Goal: Task Accomplishment & Management: Complete application form

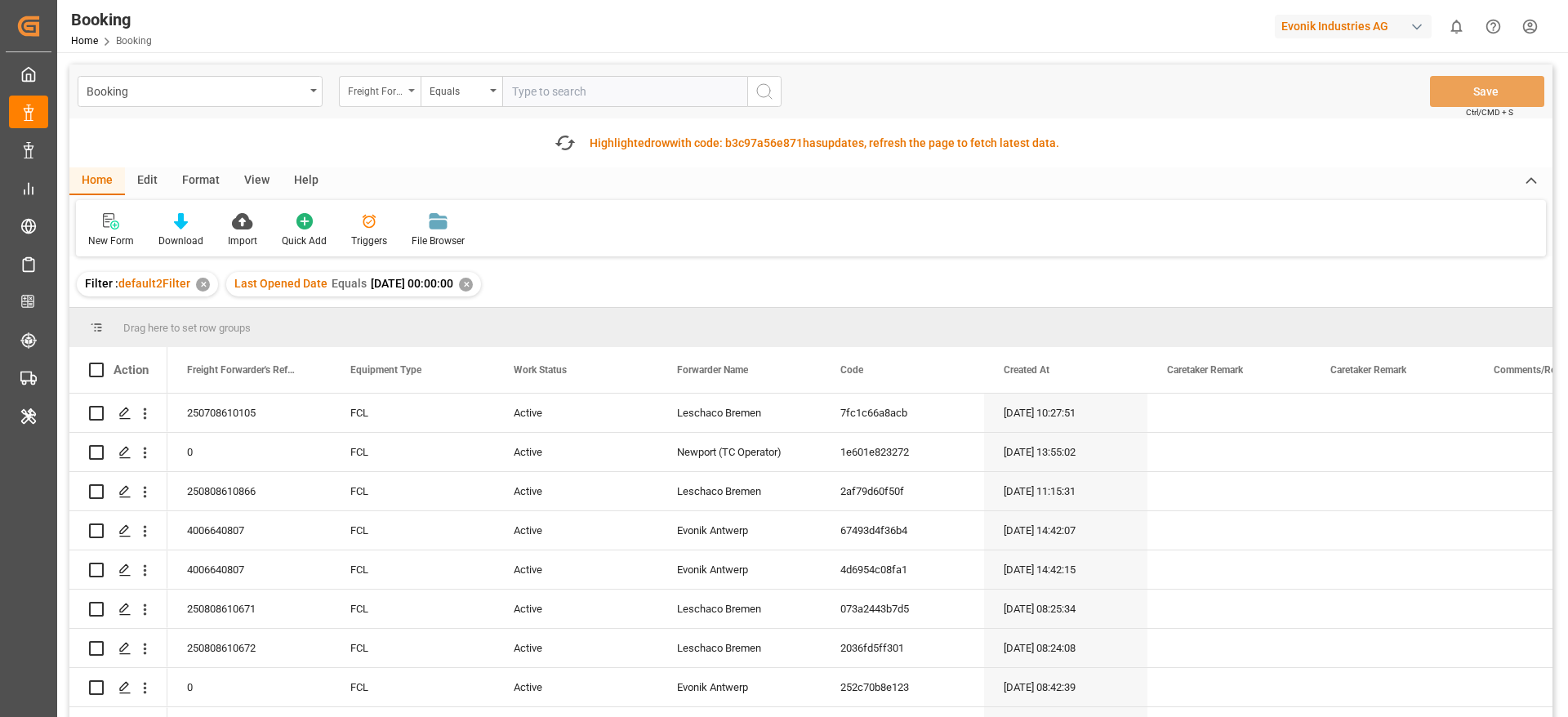
click at [379, 99] on div "Freight Forwarder's Reference No." at bounding box center [380, 91] width 82 height 31
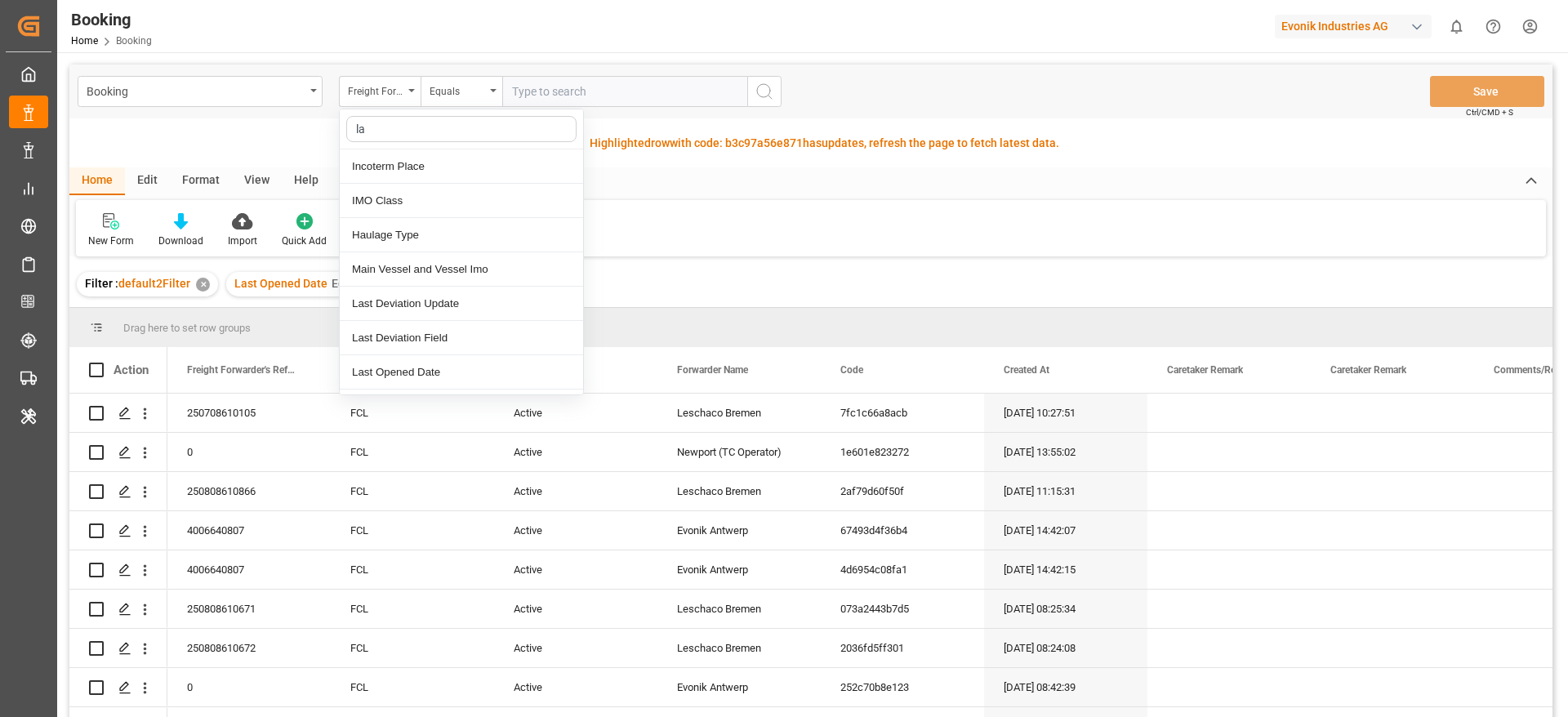
type input "las"
click at [431, 258] on div "Last Opened Date" at bounding box center [461, 270] width 244 height 34
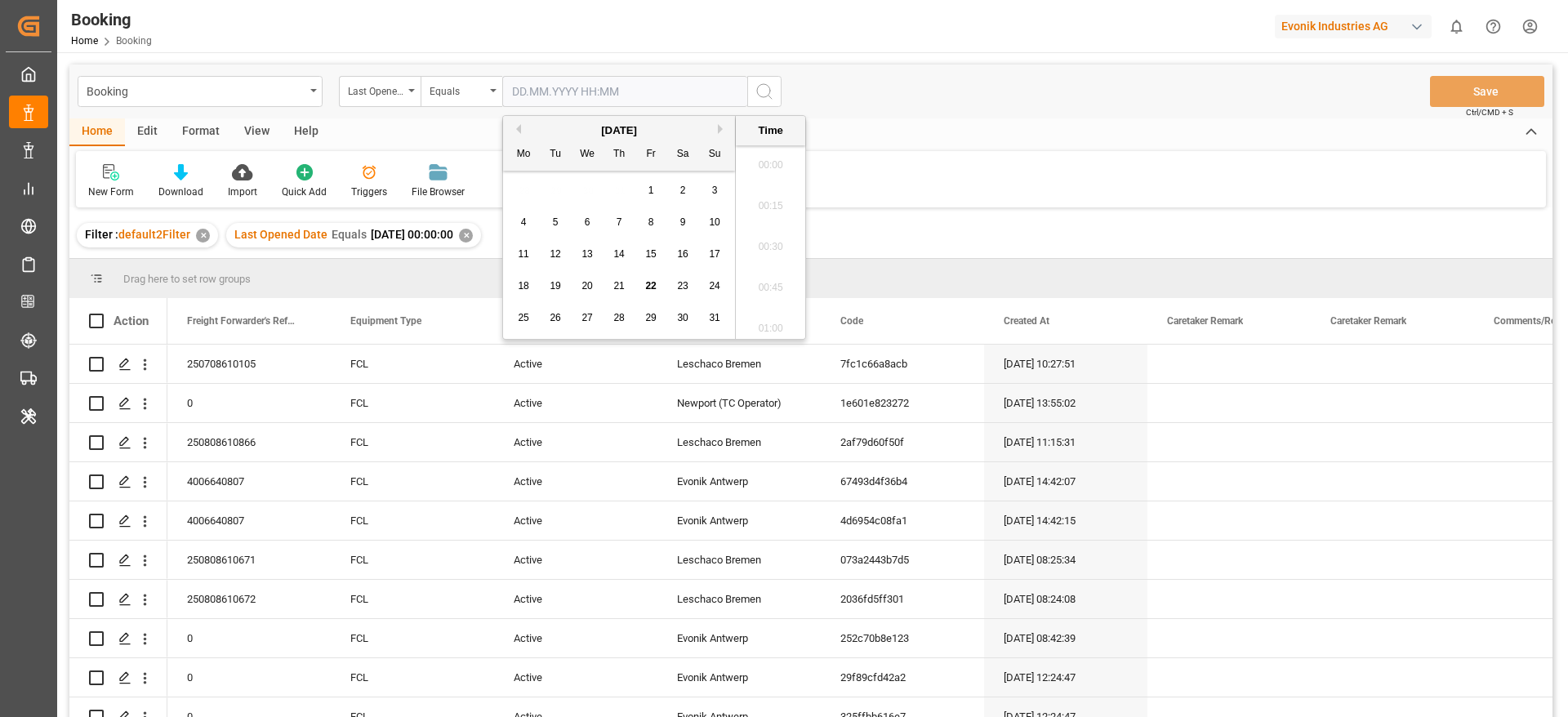
click at [559, 78] on input "text" at bounding box center [624, 91] width 245 height 31
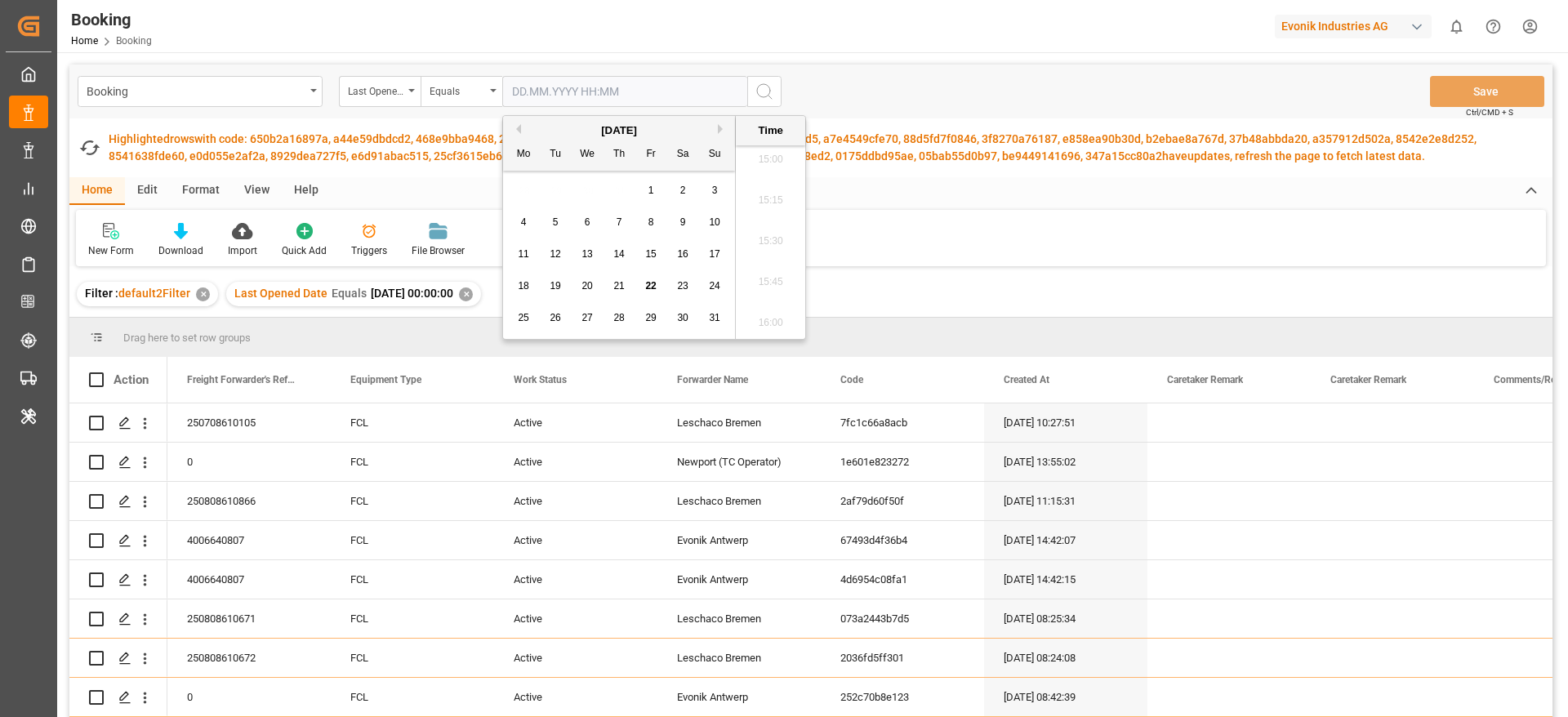
click at [649, 275] on div "18 19 20 21 22 23 24" at bounding box center [619, 287] width 223 height 32
click at [649, 279] on div "22" at bounding box center [651, 287] width 20 height 20
type input "22.08.2025 00:00"
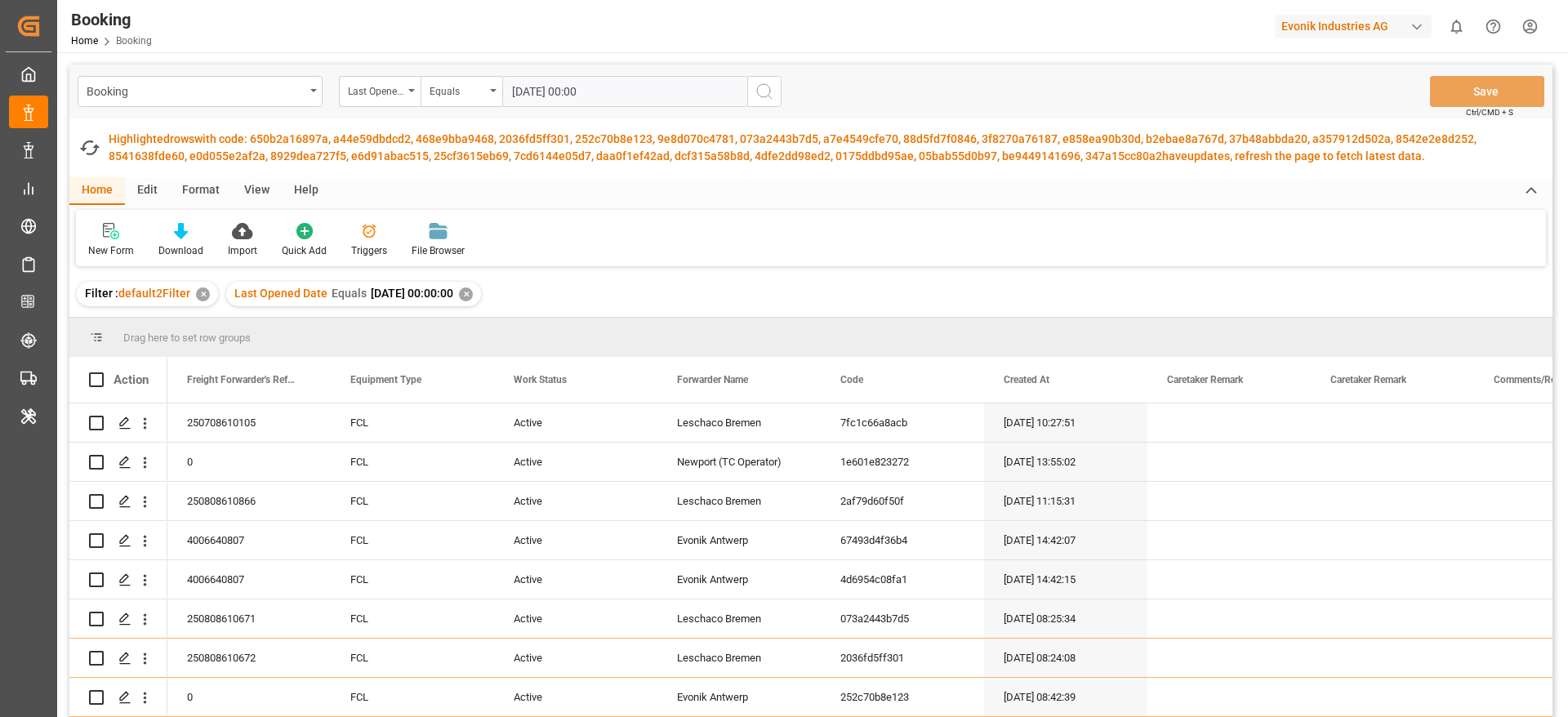
click at [774, 83] on icon "search button" at bounding box center [765, 92] width 20 height 20
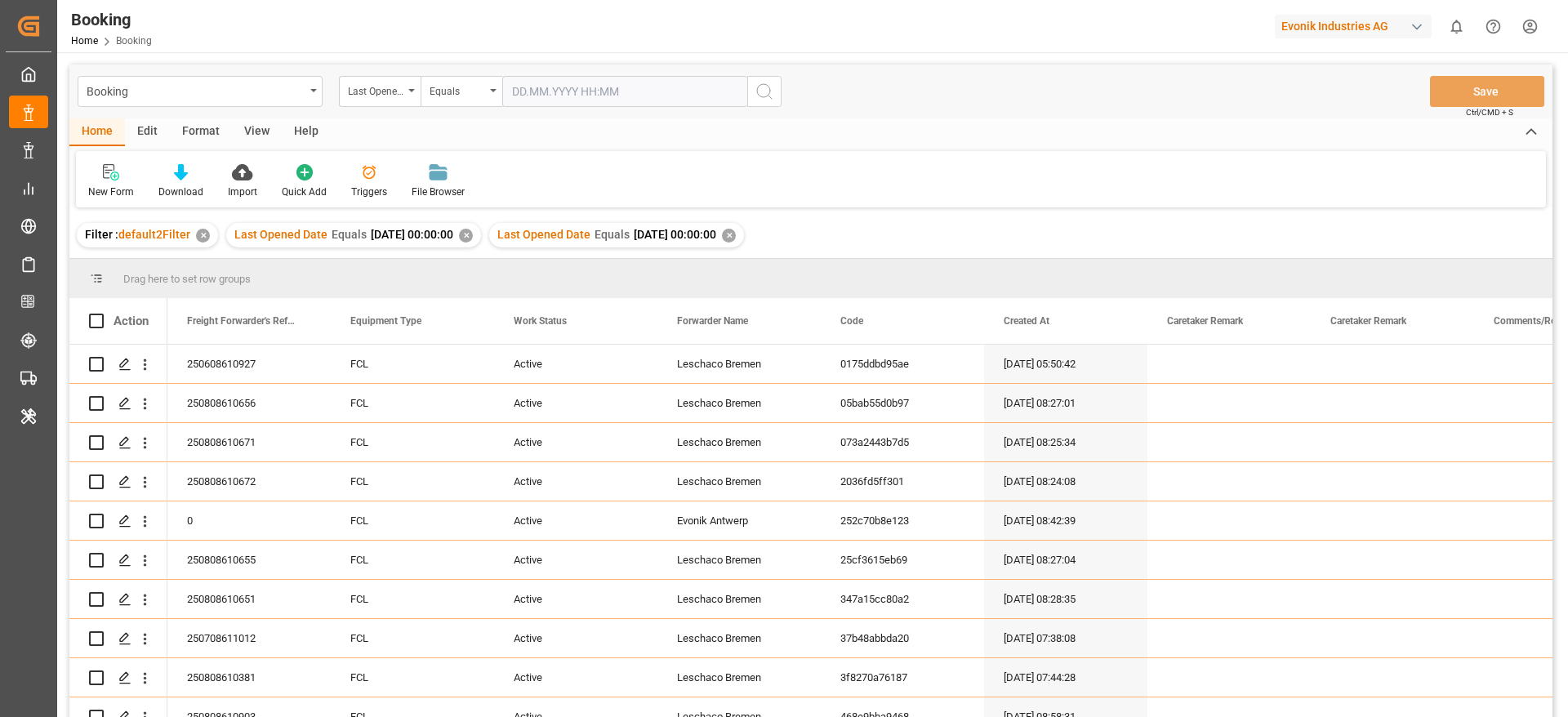
click at [473, 240] on div "✕" at bounding box center [466, 236] width 14 height 14
click at [248, 133] on div "View" at bounding box center [257, 133] width 50 height 28
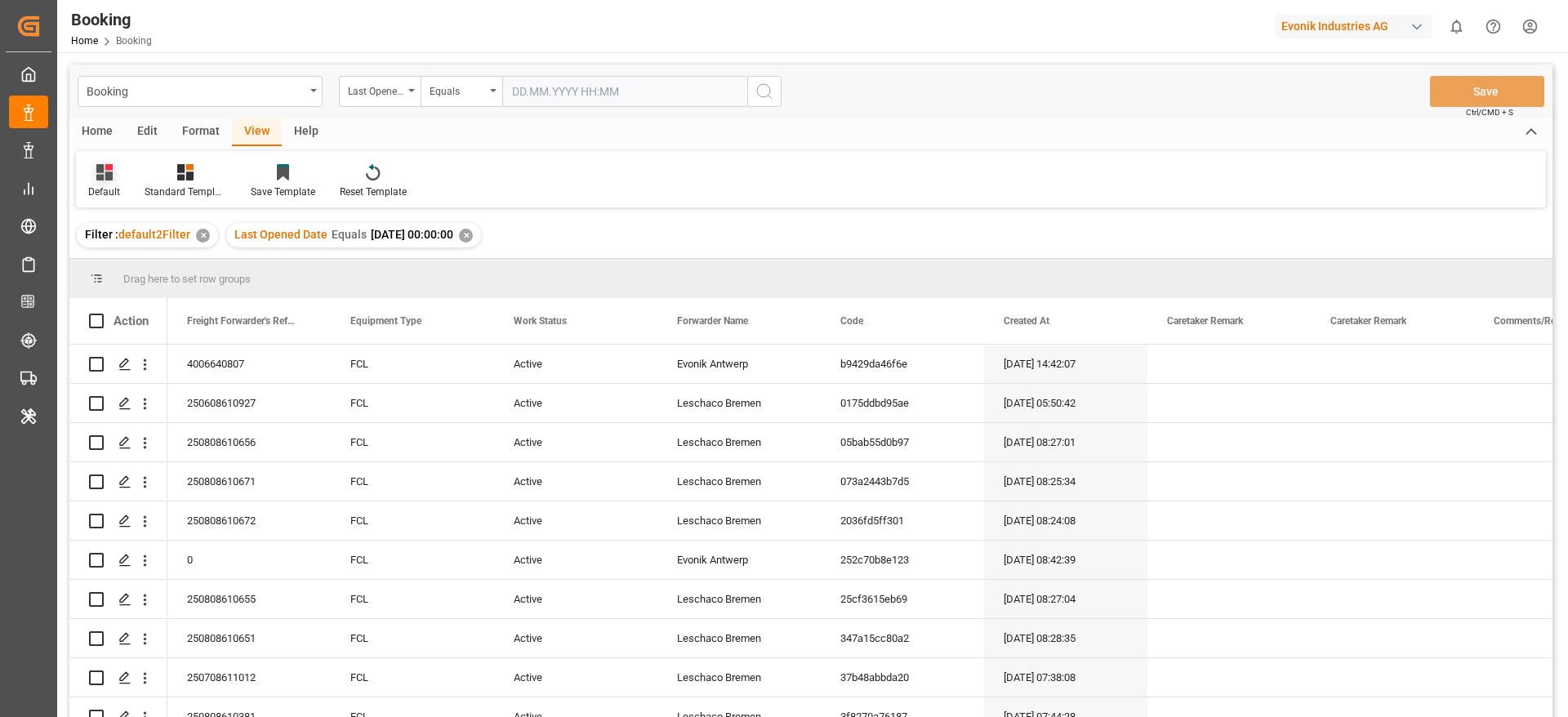
click at [119, 193] on div "Default" at bounding box center [104, 192] width 32 height 15
click at [119, 256] on div "varshh" at bounding box center [168, 264] width 143 height 17
click at [119, 255] on div "Filter : default2Filter ✕ Last Opened Date Equals 2025-08-22 00:00:00 ✕" at bounding box center [811, 236] width 1483 height 46
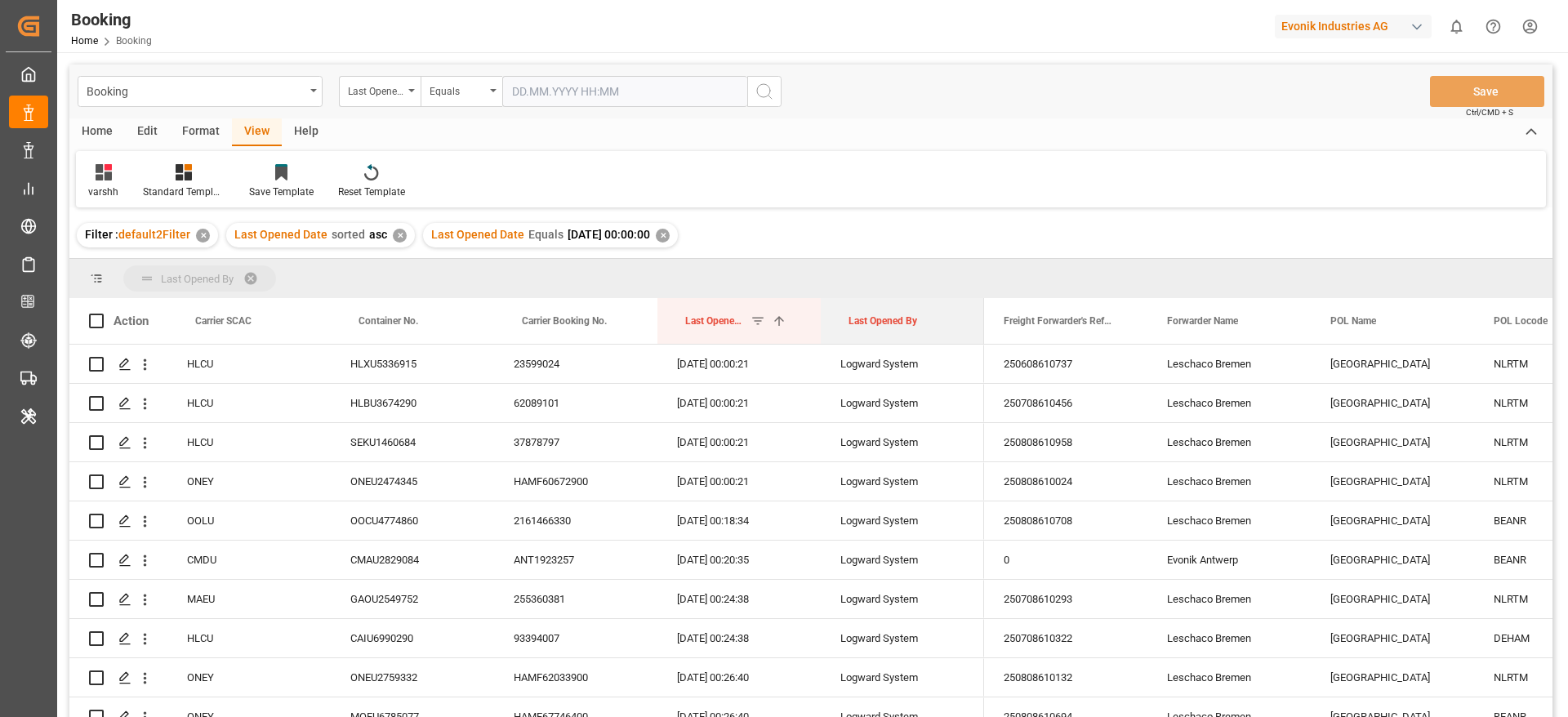
drag, startPoint x: 884, startPoint y: 335, endPoint x: 884, endPoint y: 285, distance: 50.0
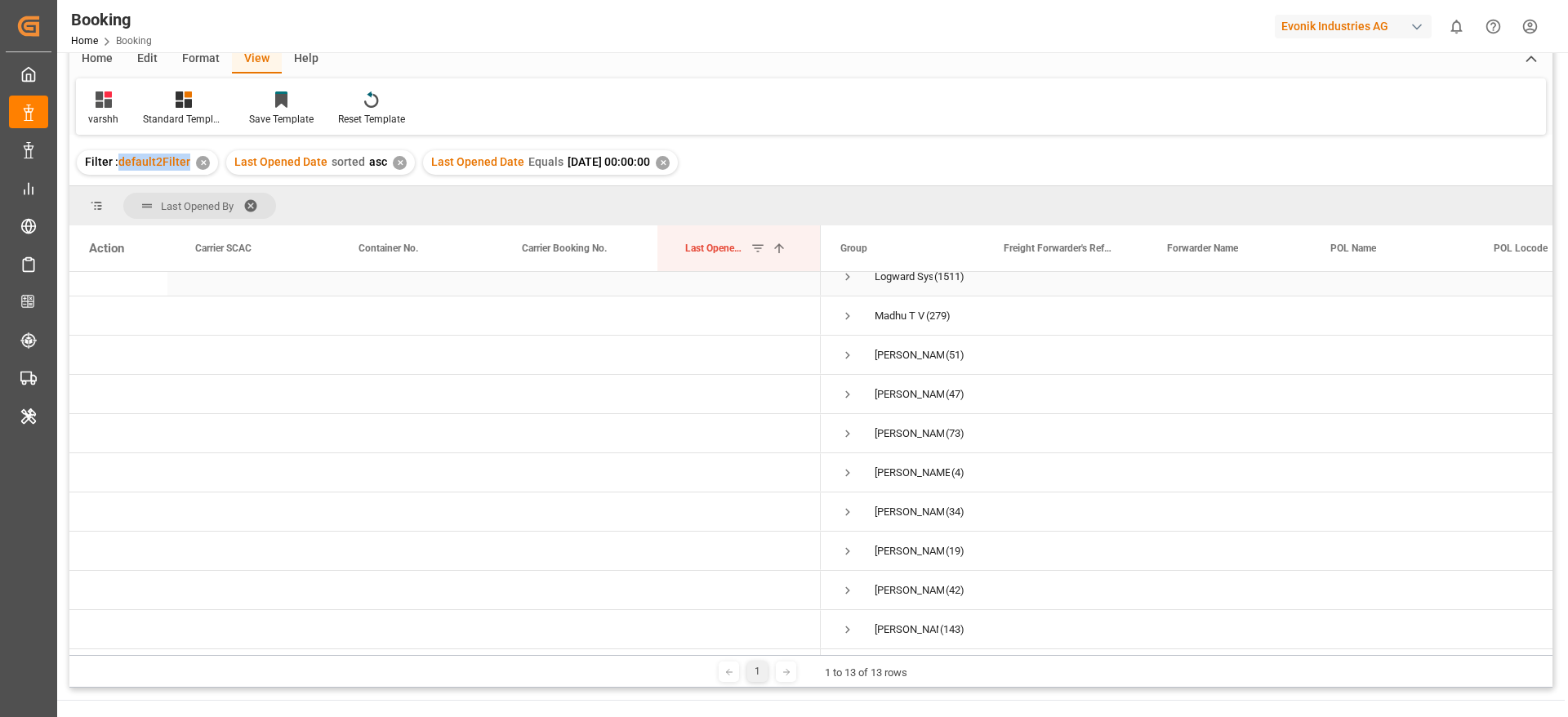
scroll to position [138, 0]
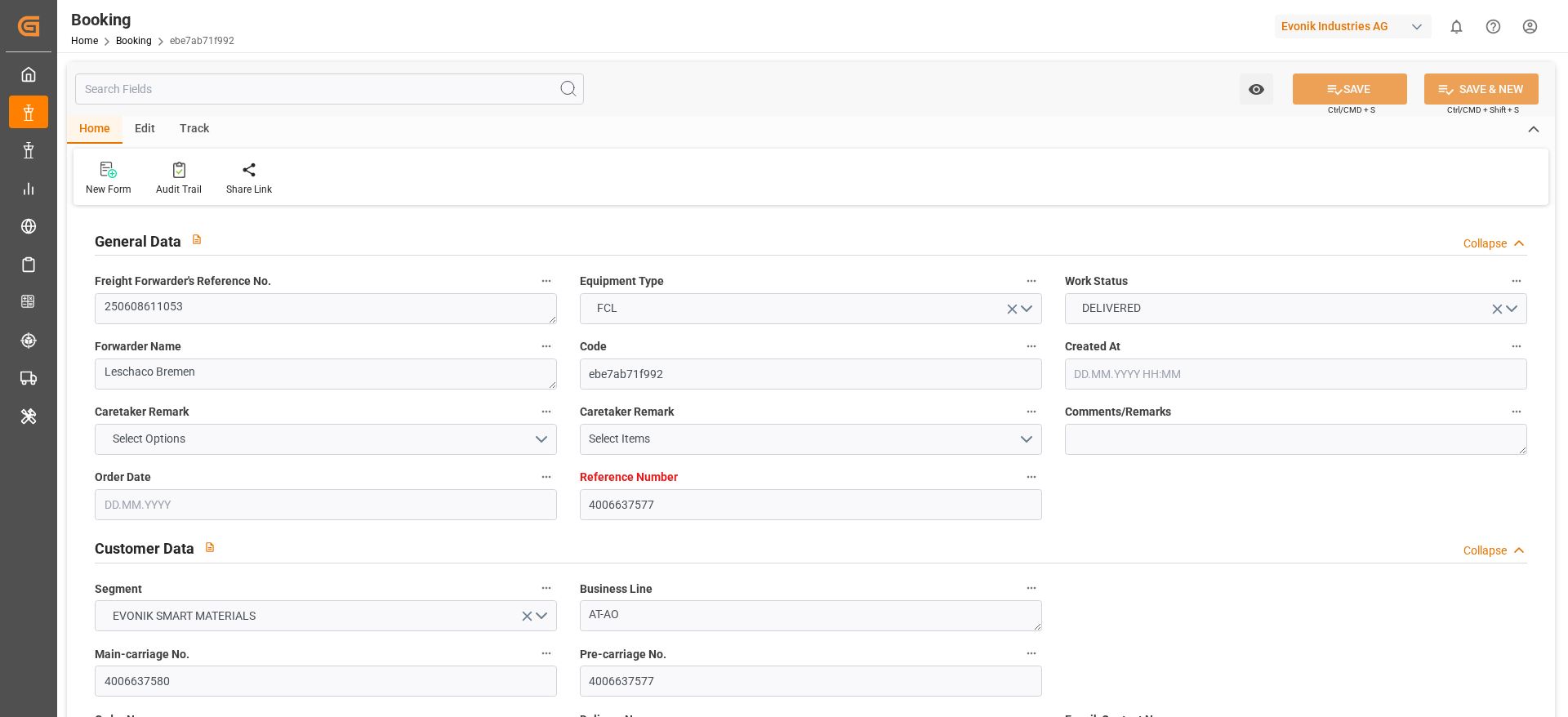
type input "4006637577"
type input "9399741"
type input "MSC"
type input "Mediterranean Shipping Company"
type input "SIKOP"
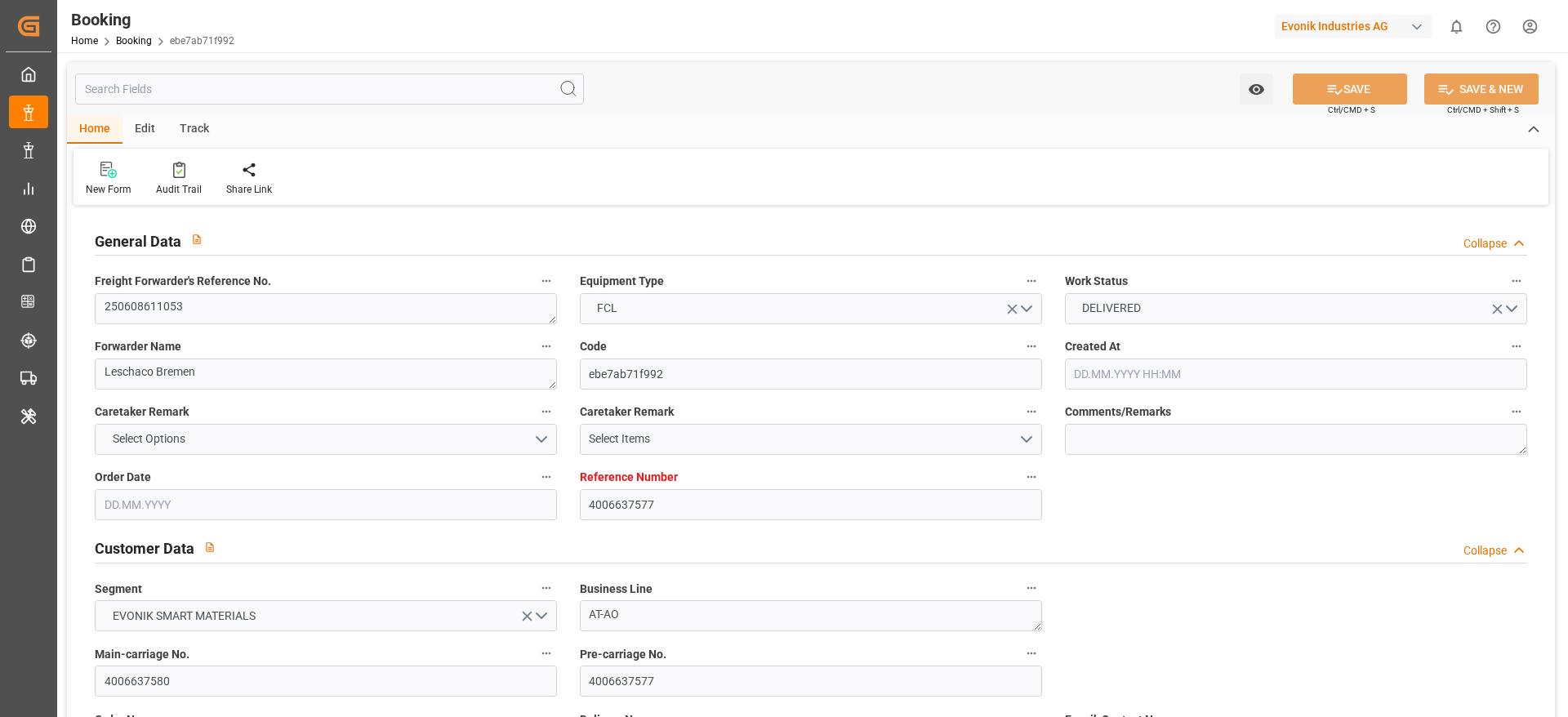
type input "ILASH"
type input "9"
type input "0"
type input "13.06.2025 08:46"
type input "13.06.2025"
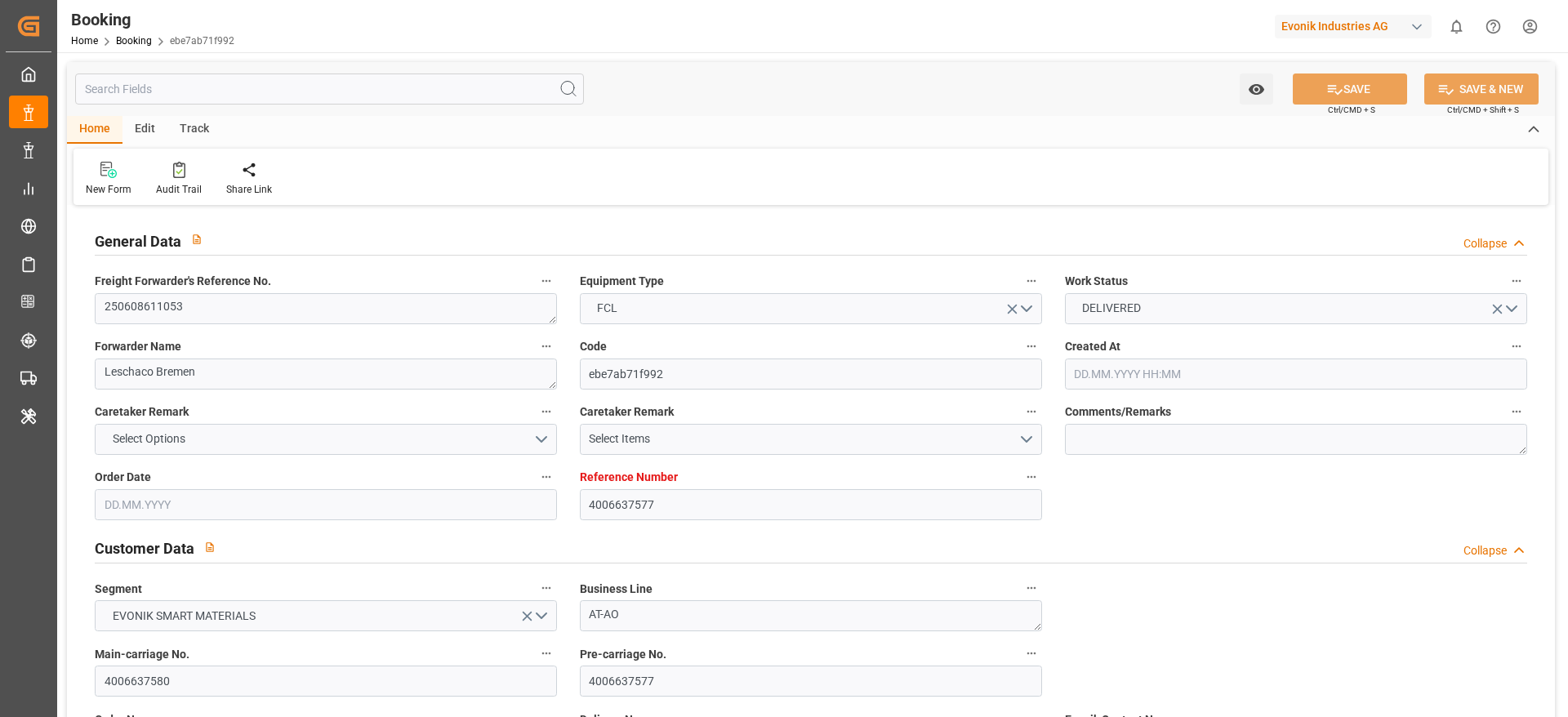
type input "11.07.2025"
type input "21.06.2025"
type input "28.06.2025"
type input "13.07.2025 00:00"
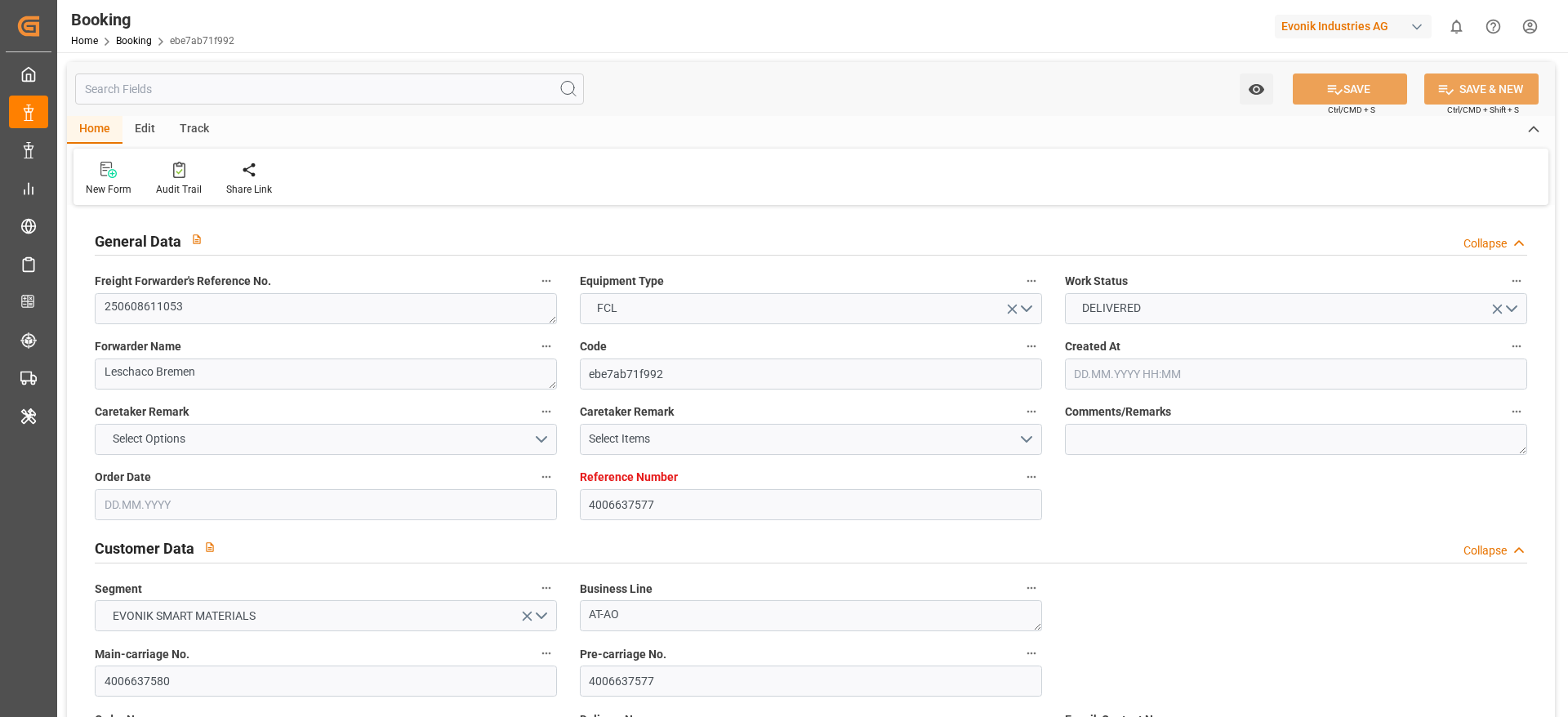
type input "13.07.2025 00:00"
type input "09.07.2025 00:00"
type input "22.07.2025 00:00"
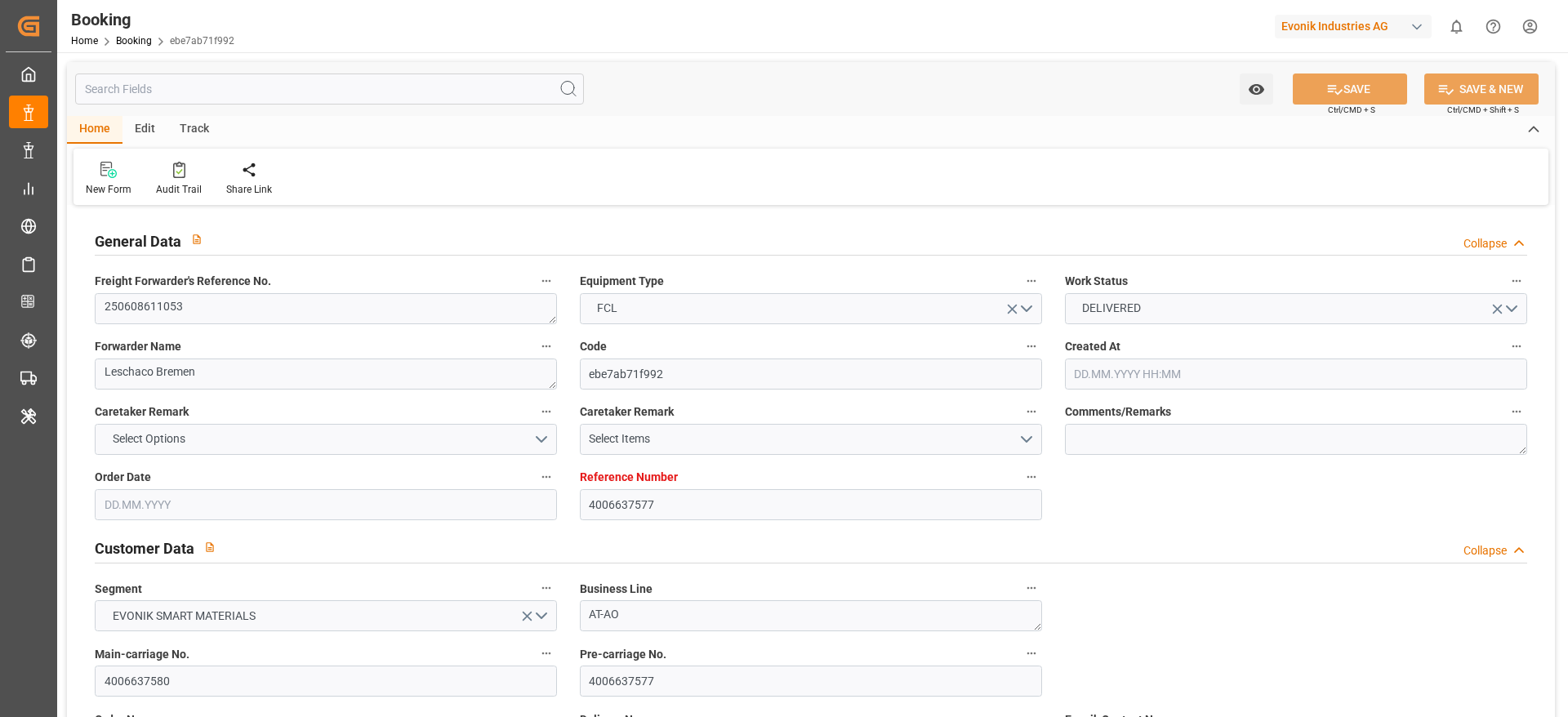
type input "22.07.2025 00:00"
type input "22.08.2025 07:11"
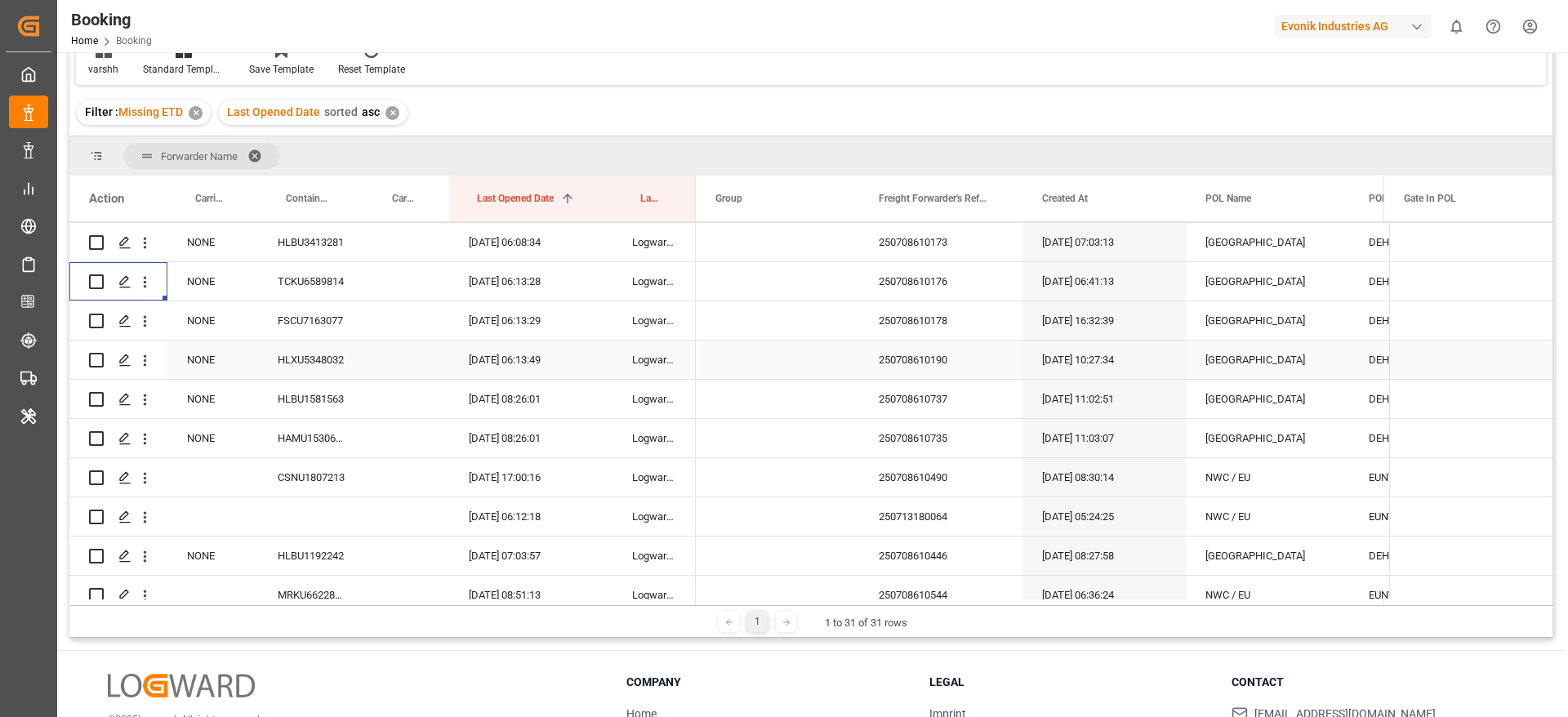
scroll to position [12275, 0]
click at [897, 327] on div "250708610178" at bounding box center [941, 321] width 164 height 38
click at [142, 331] on button "open menu" at bounding box center [145, 321] width 17 height 31
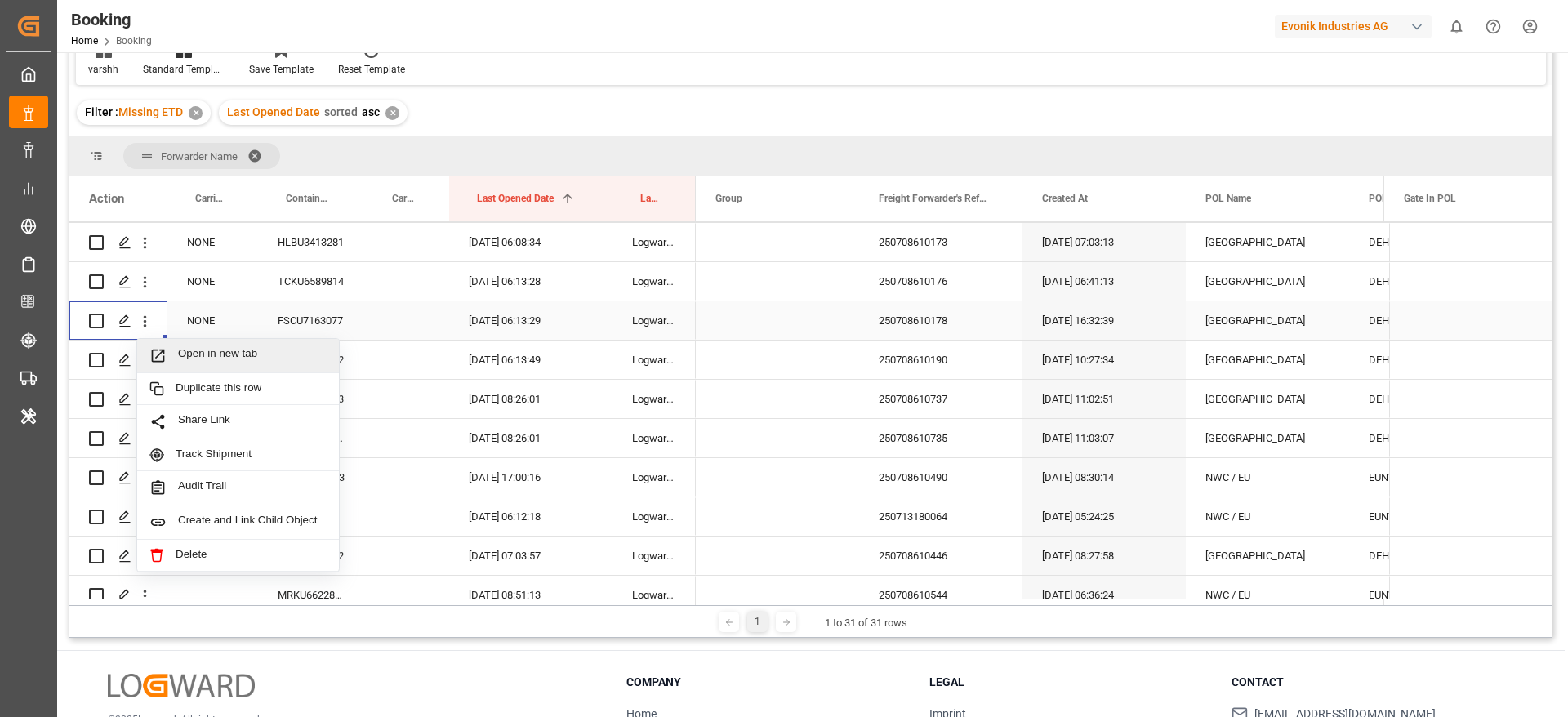
click at [212, 365] on div "Open in new tab" at bounding box center [238, 357] width 202 height 34
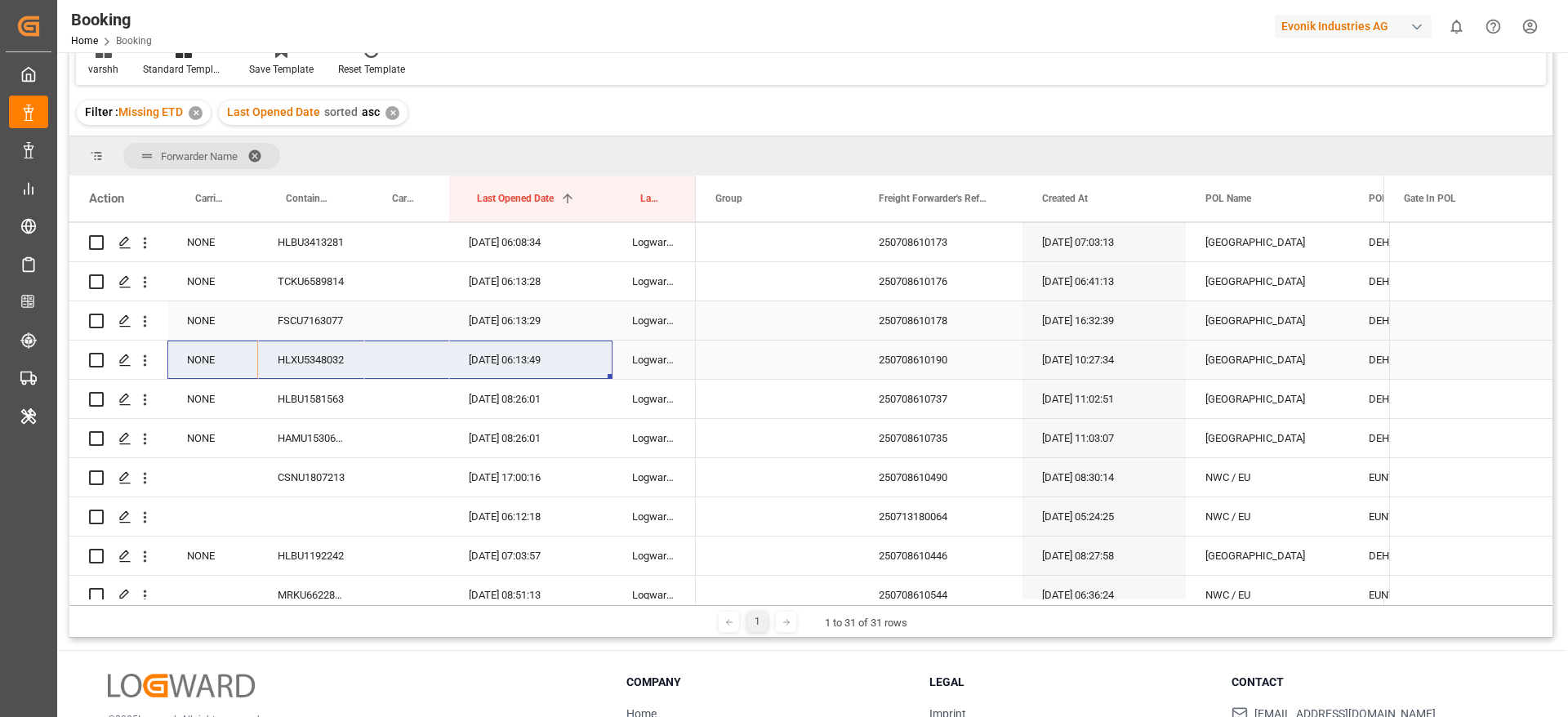
click at [610, 379] on div "NONE HLXU5348032 14.07.2025 06:13:49 Logward System" at bounding box center [383, 359] width 627 height 39
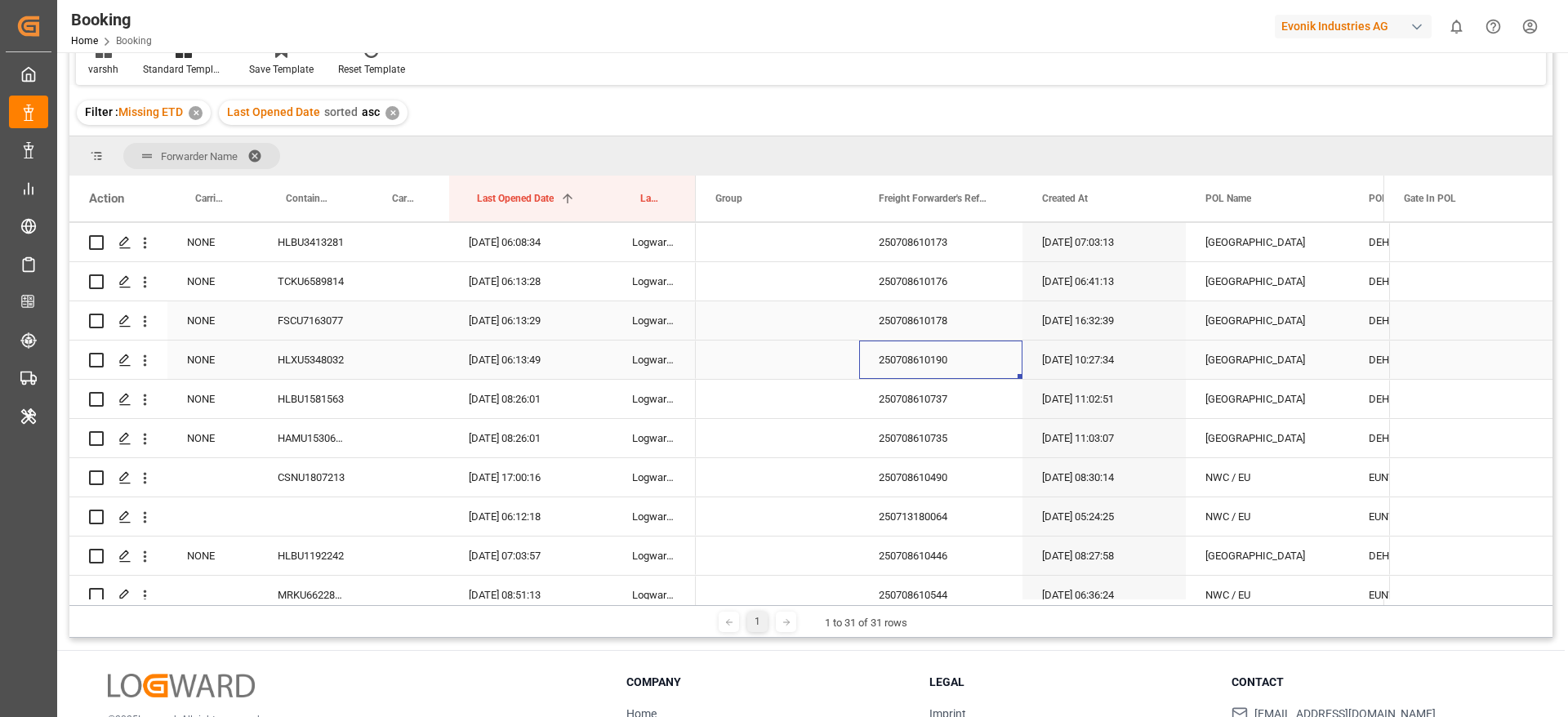
click at [934, 370] on div "250708610190" at bounding box center [941, 359] width 164 height 38
click at [141, 365] on icon "open menu" at bounding box center [145, 360] width 17 height 17
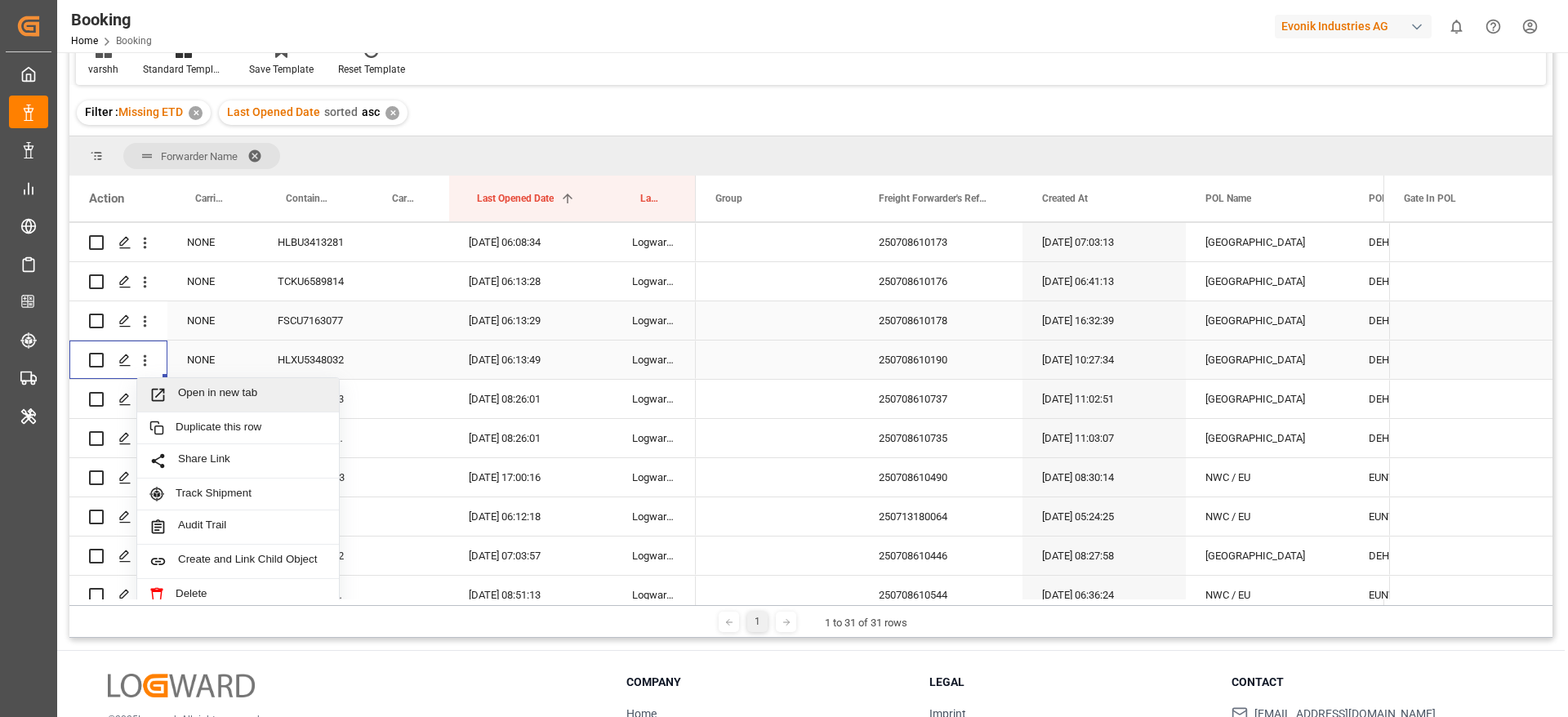
click at [197, 381] on div "Open in new tab" at bounding box center [238, 395] width 202 height 34
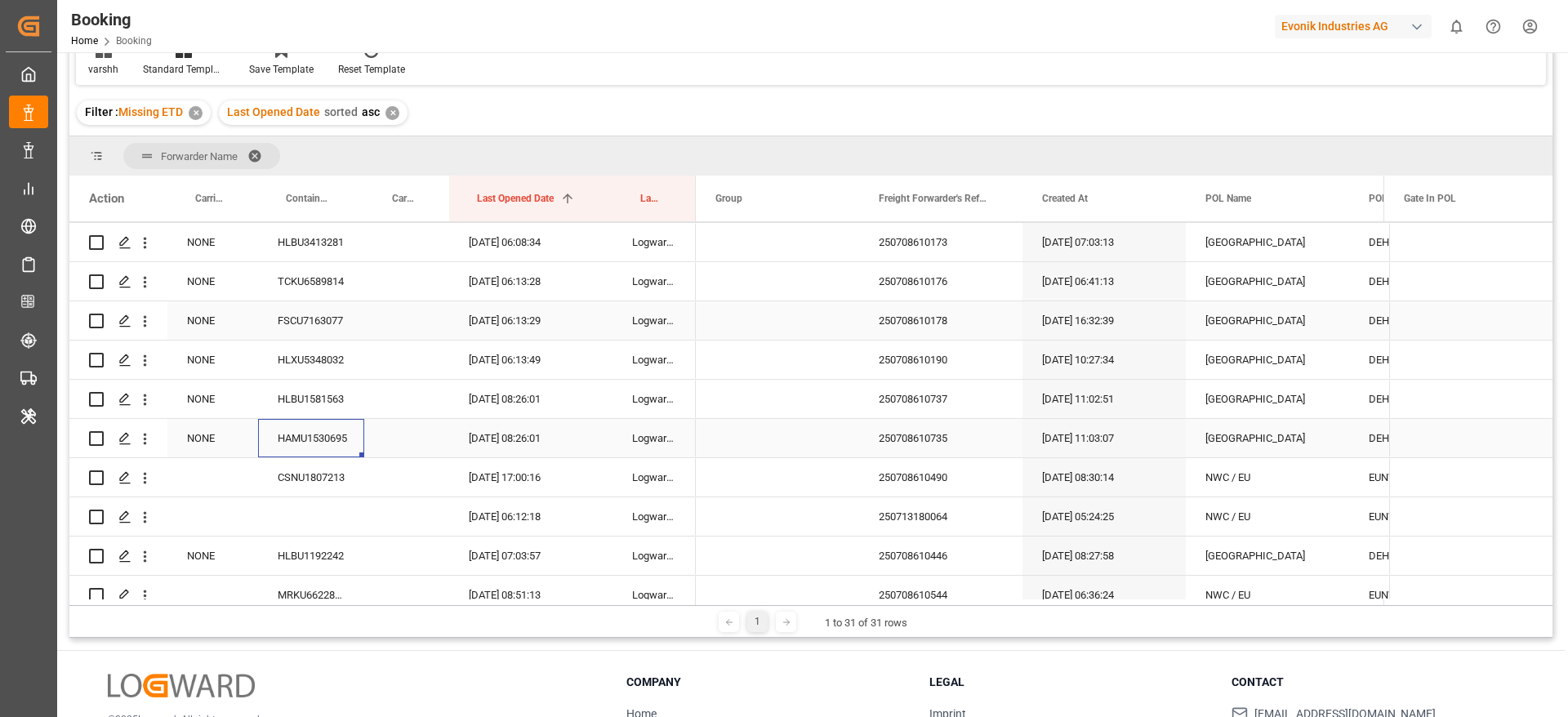
click at [330, 434] on div "HAMU1530695" at bounding box center [311, 438] width 106 height 38
click at [954, 444] on div "250708610735" at bounding box center [941, 438] width 164 height 38
click at [143, 442] on icon "open menu" at bounding box center [145, 438] width 17 height 17
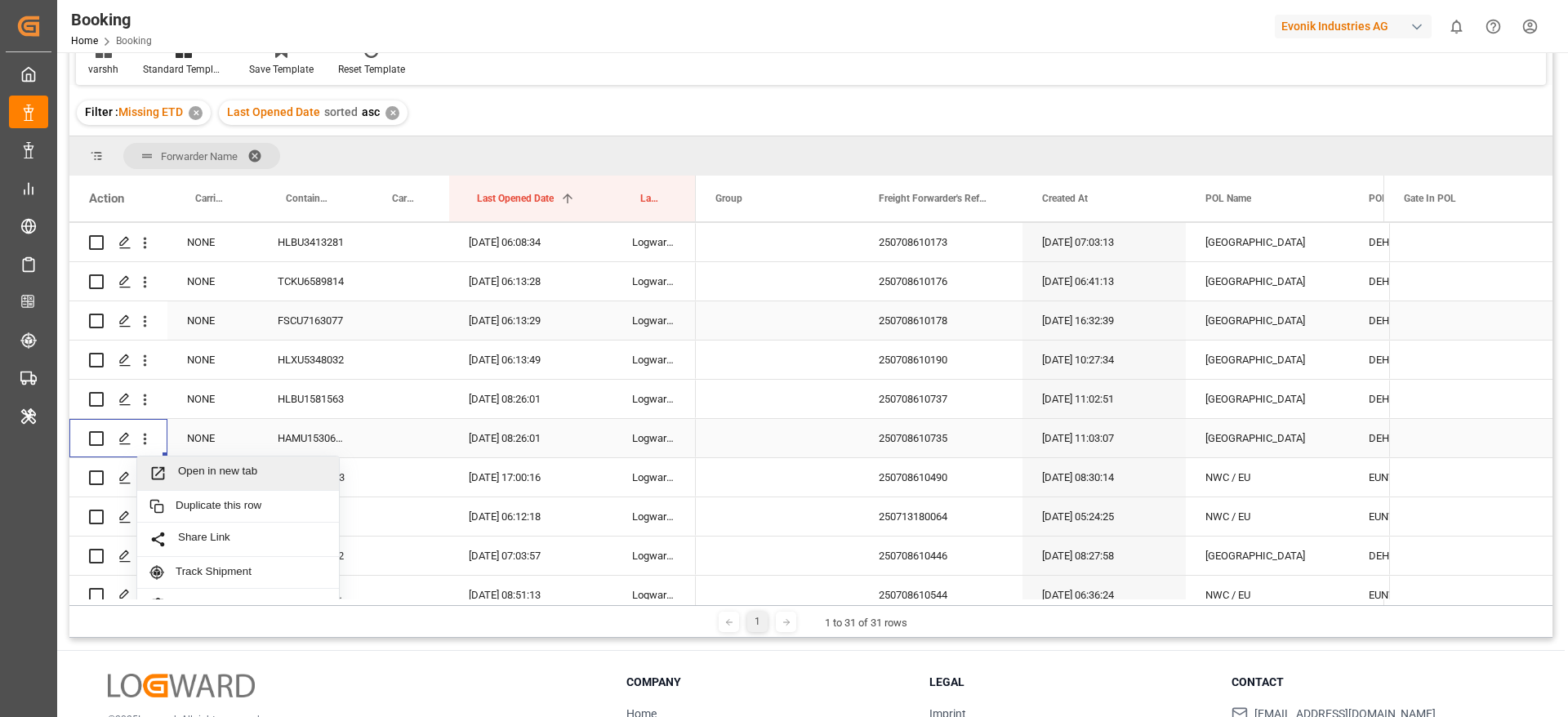
click at [205, 474] on span "Open in new tab" at bounding box center [252, 473] width 149 height 17
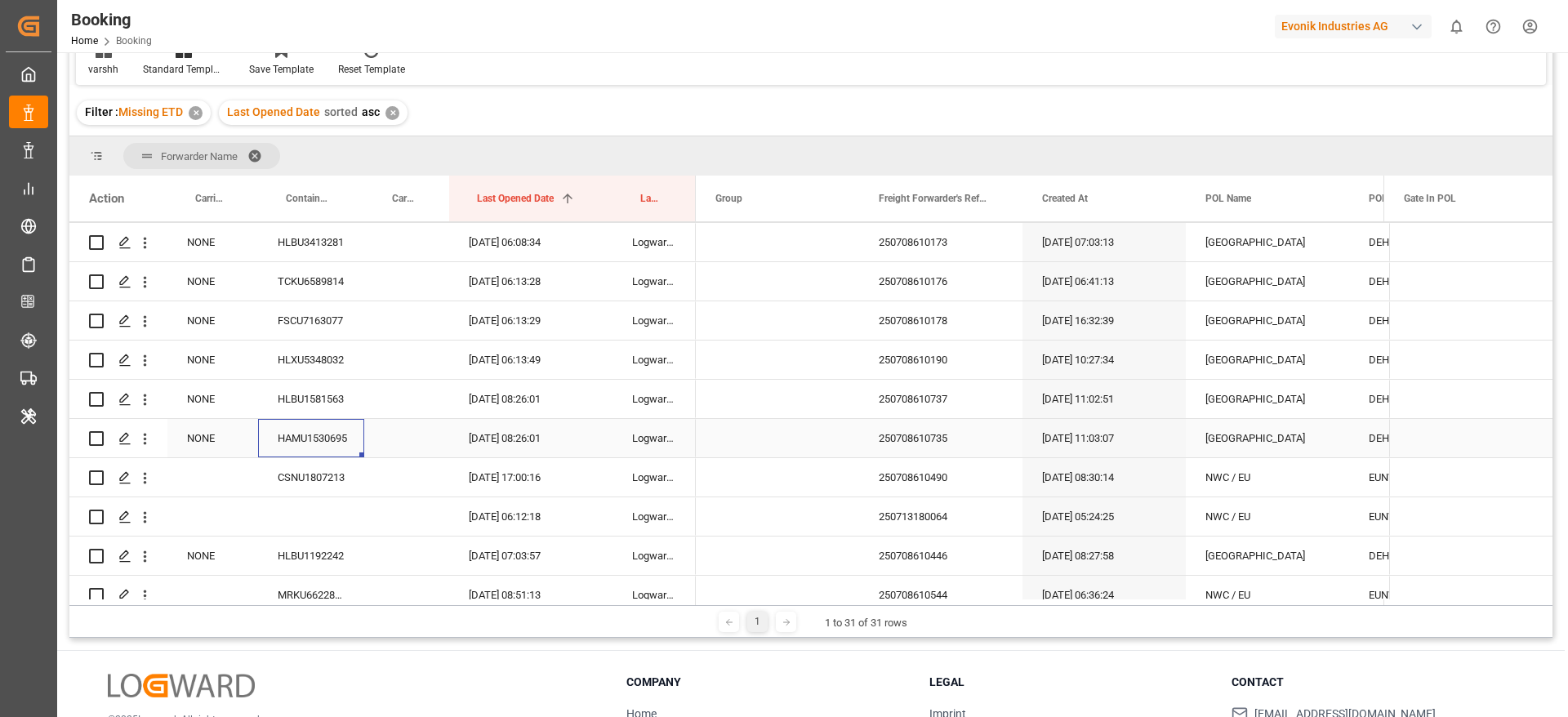
click at [285, 431] on div "HAMU1530695" at bounding box center [311, 438] width 106 height 38
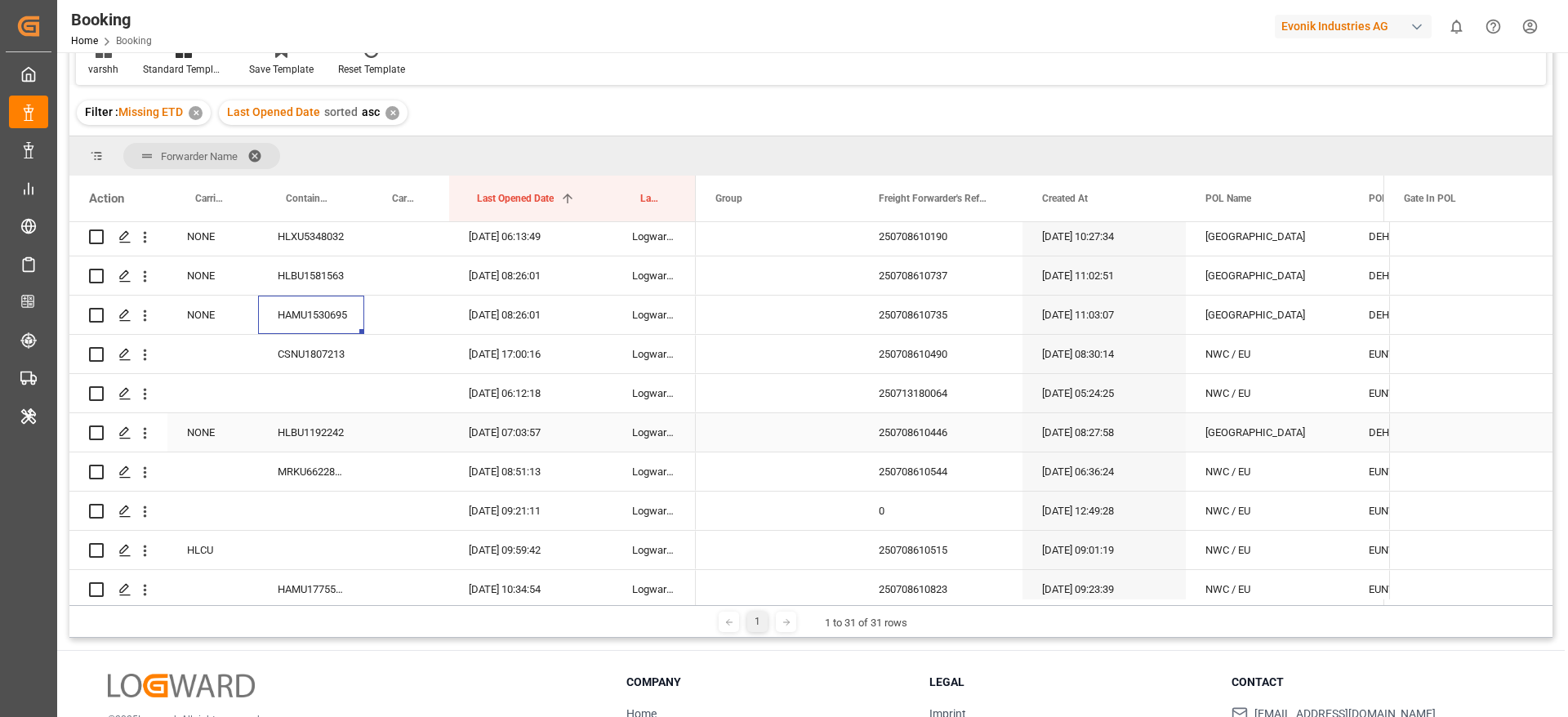
scroll to position [12420, 0]
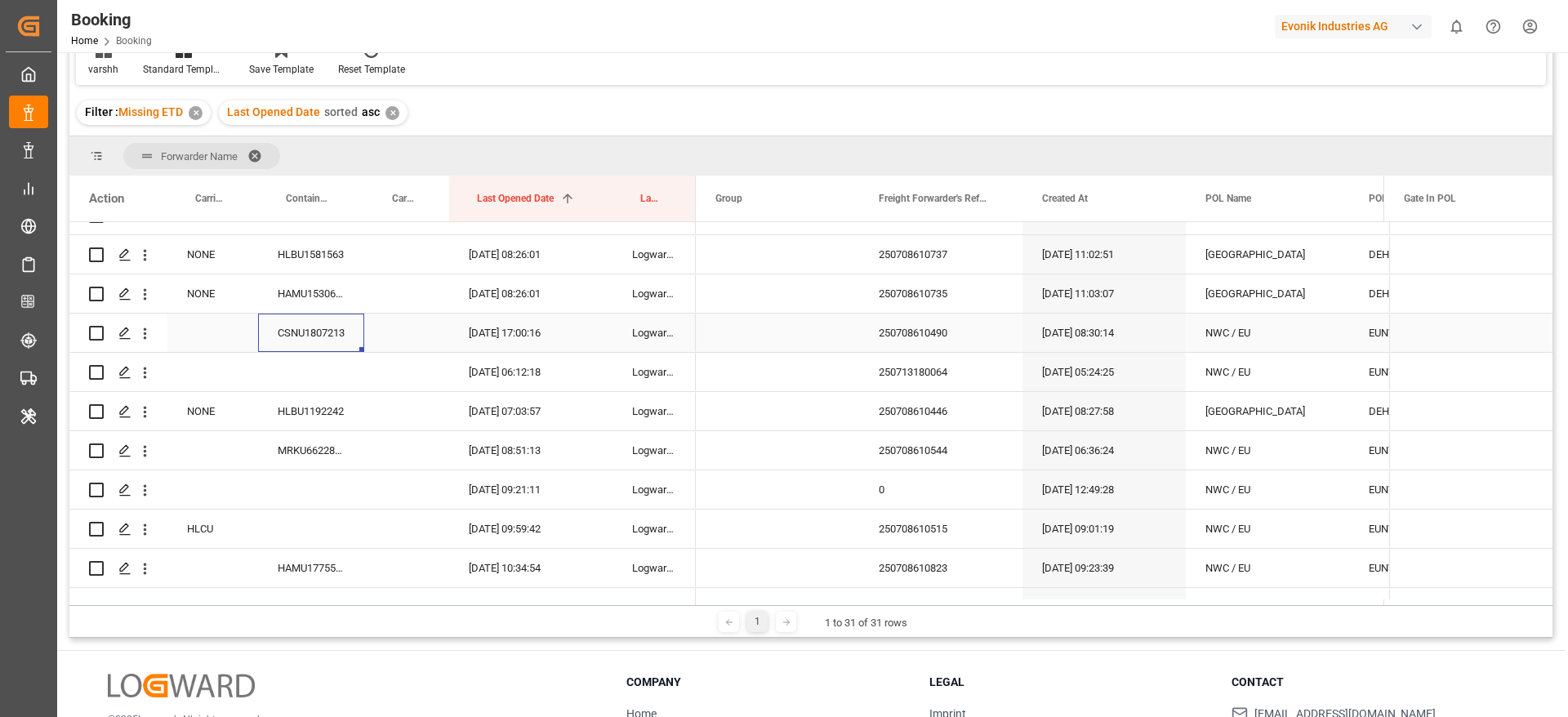
click at [343, 333] on div "CSNU1807213" at bounding box center [311, 333] width 106 height 38
click at [940, 326] on div "250708610490" at bounding box center [941, 333] width 164 height 38
click at [146, 339] on icon "open menu" at bounding box center [145, 334] width 3 height 11
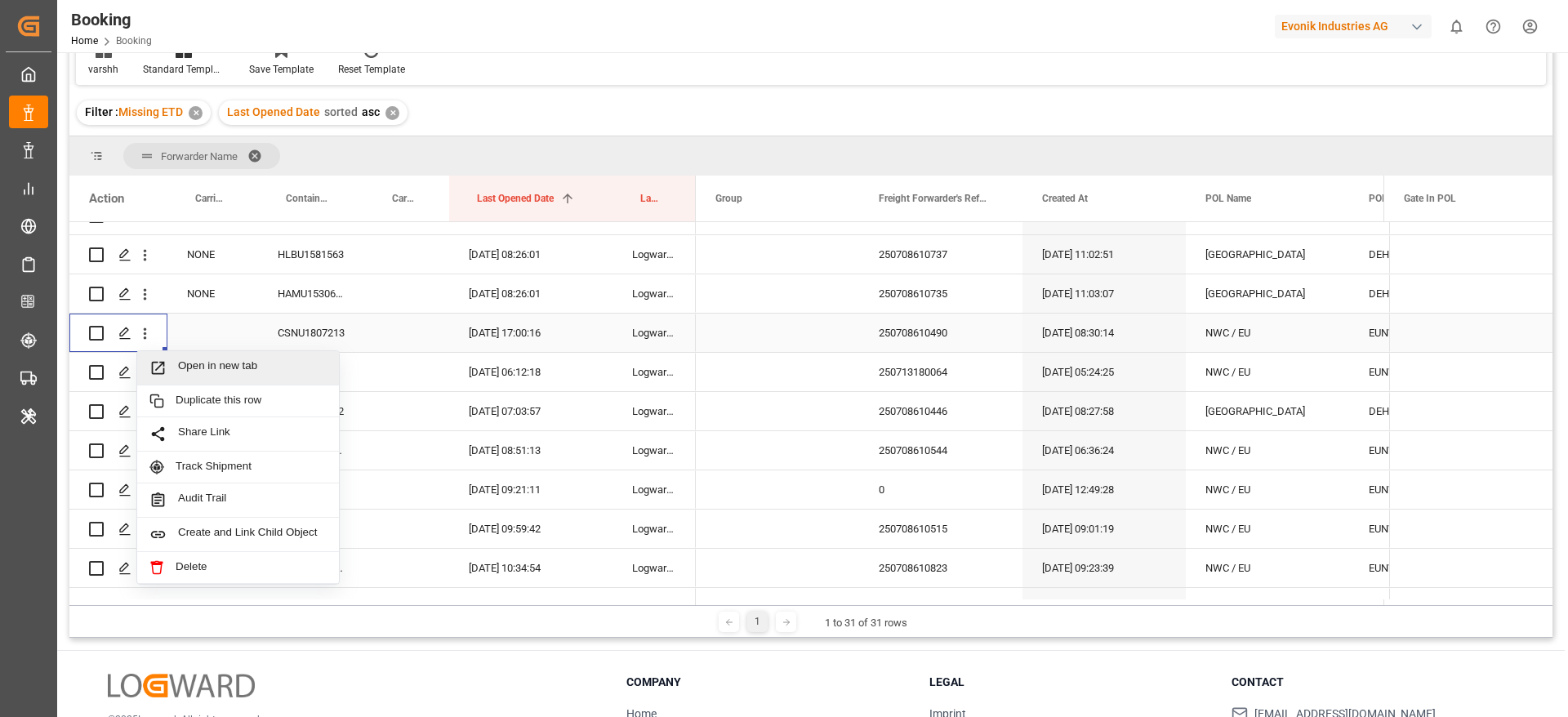
click at [196, 360] on span "Open in new tab" at bounding box center [252, 367] width 149 height 17
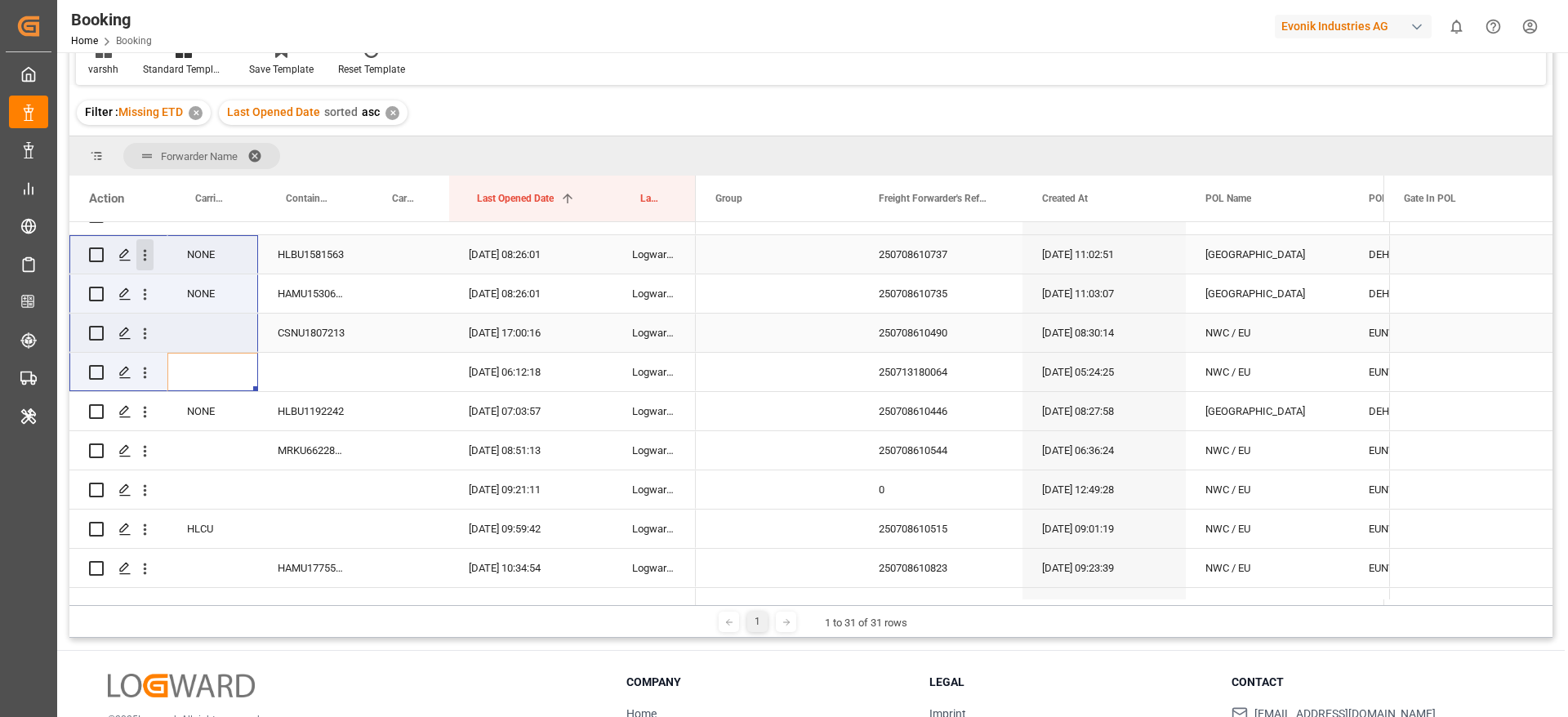
scroll to position [12354, 0]
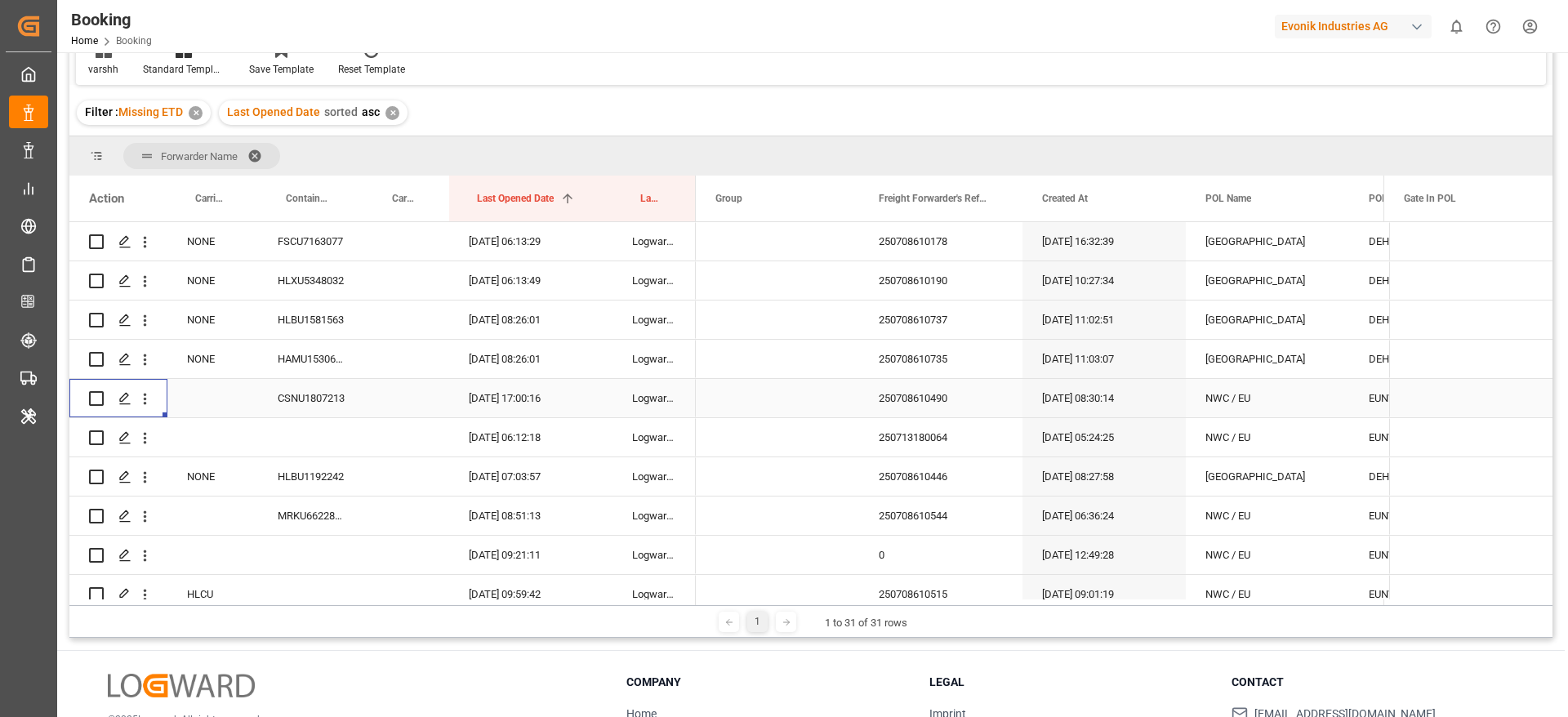
click at [164, 381] on div "Press SPACE to select this row." at bounding box center [119, 398] width 98 height 38
click at [148, 364] on icon "open menu" at bounding box center [145, 359] width 17 height 17
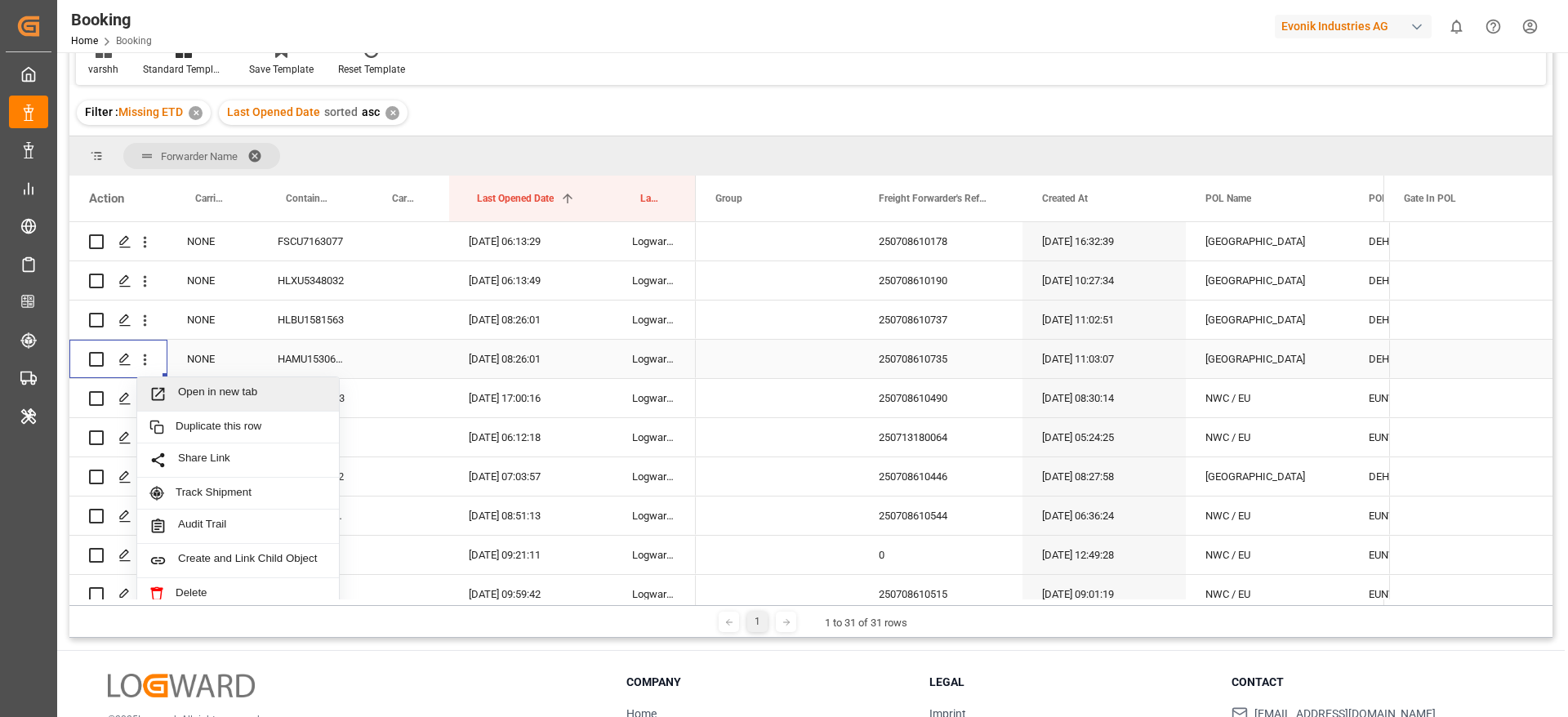
click at [209, 391] on span "Open in new tab" at bounding box center [252, 393] width 149 height 17
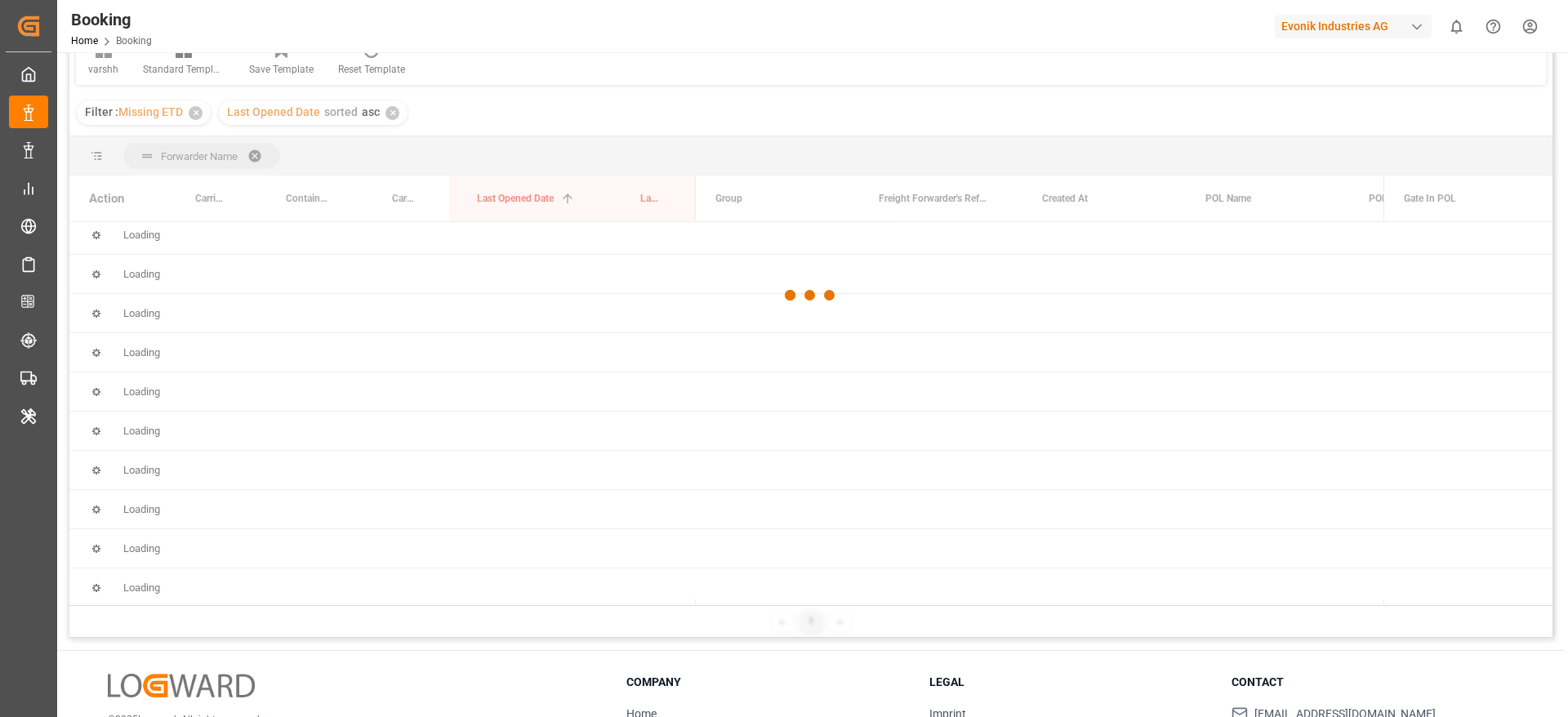
scroll to position [588, 0]
click at [411, 308] on div at bounding box center [811, 296] width 1483 height 708
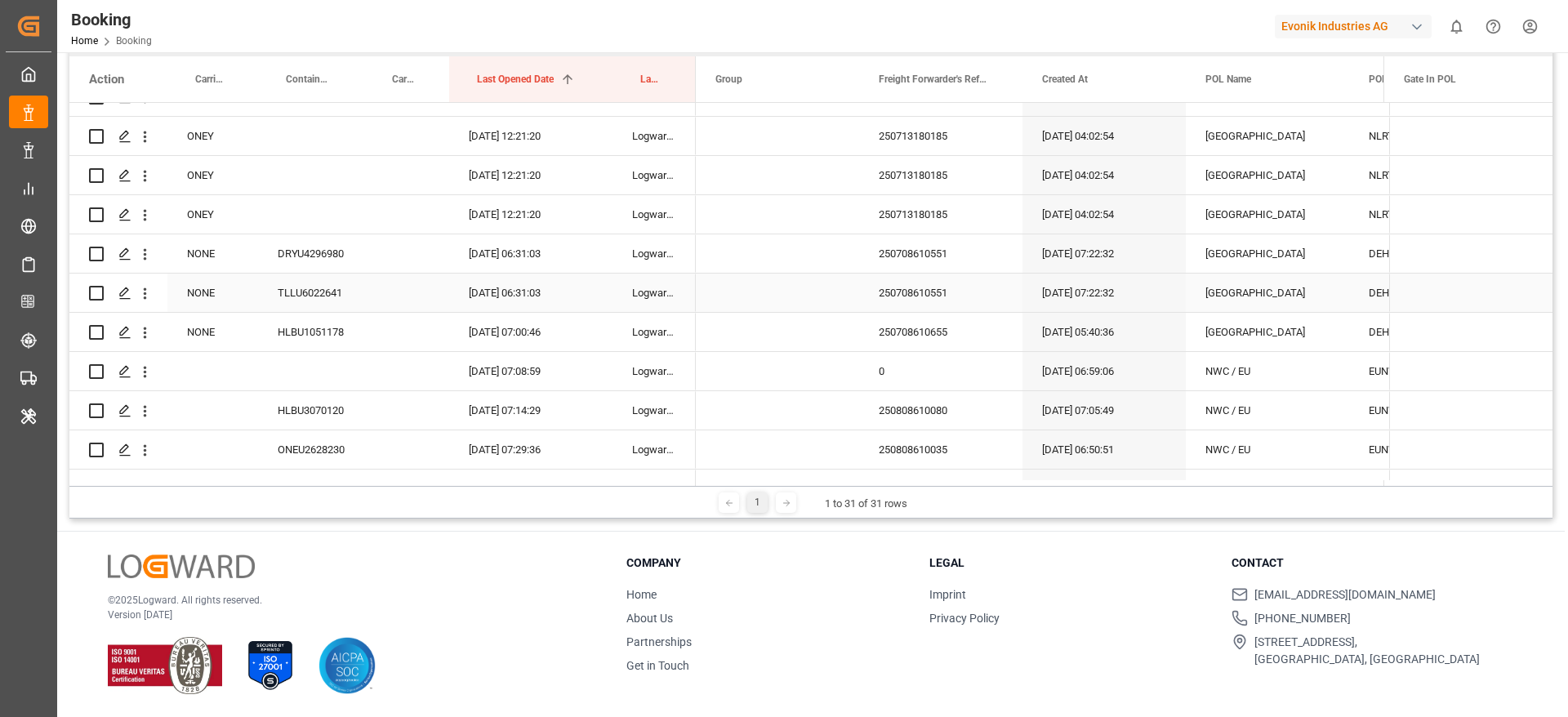
scroll to position [15008, 0]
click at [914, 242] on div "250708610551" at bounding box center [941, 252] width 164 height 38
click at [146, 265] on button "open menu" at bounding box center [145, 252] width 17 height 31
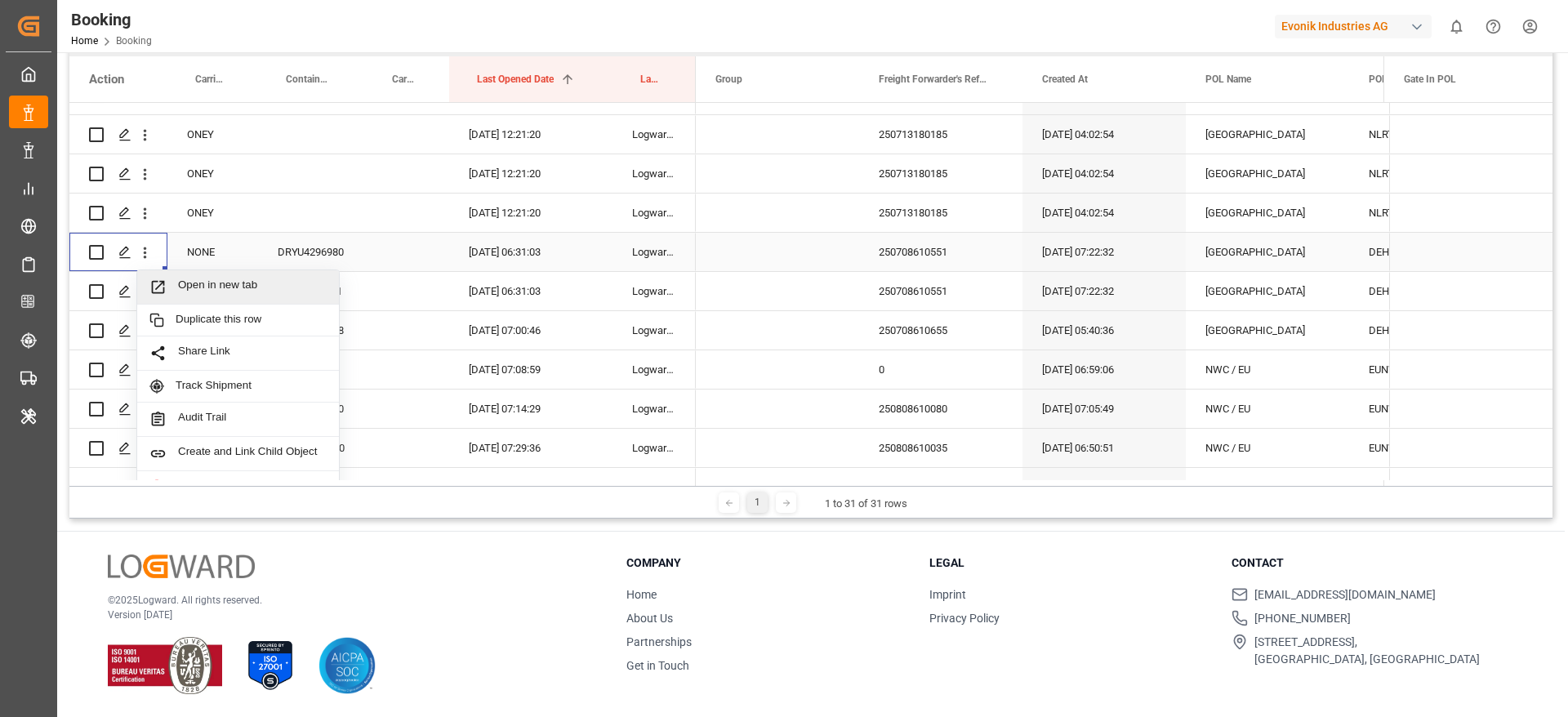
click at [192, 272] on div "Open in new tab" at bounding box center [238, 288] width 202 height 34
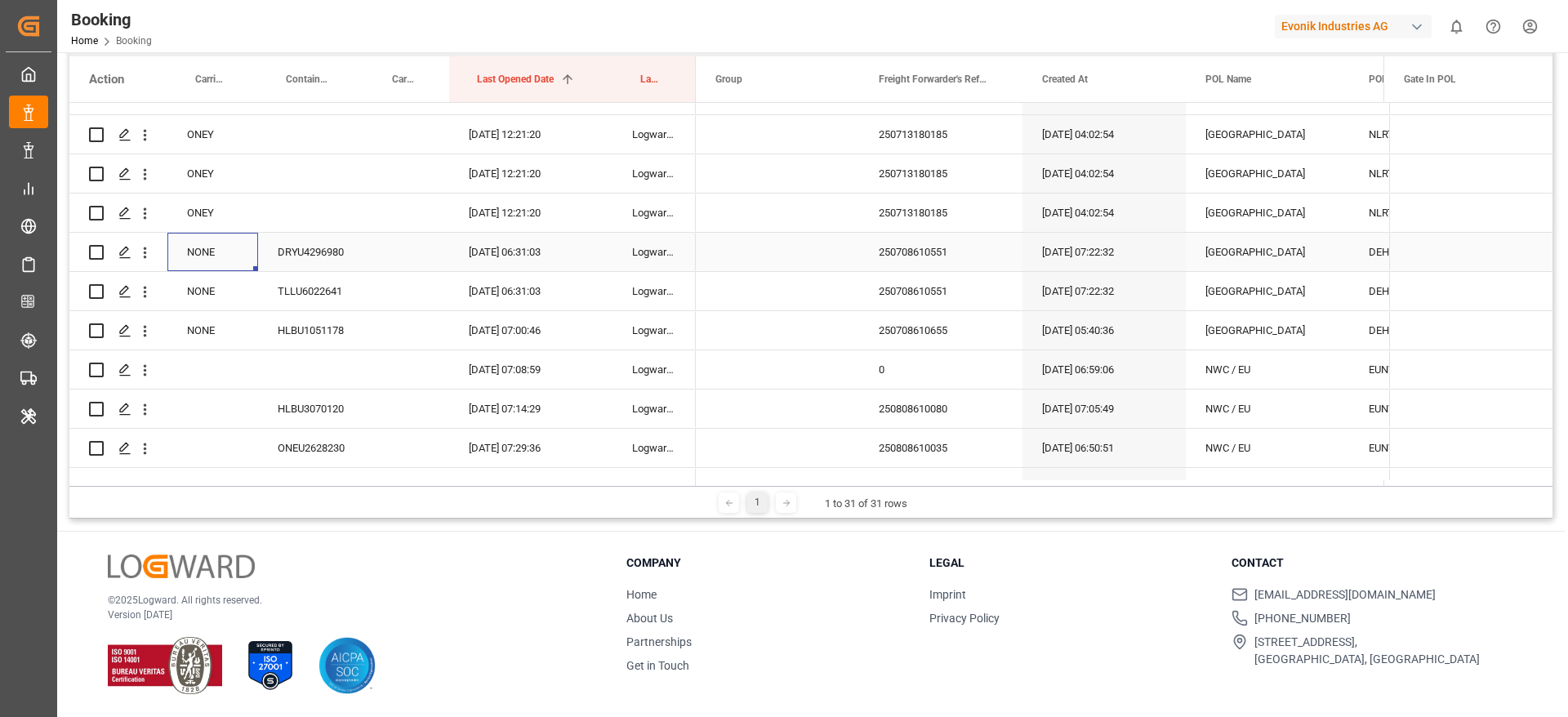
click at [220, 251] on div "NONE" at bounding box center [213, 252] width 91 height 38
click at [147, 300] on icon "open menu" at bounding box center [145, 292] width 17 height 17
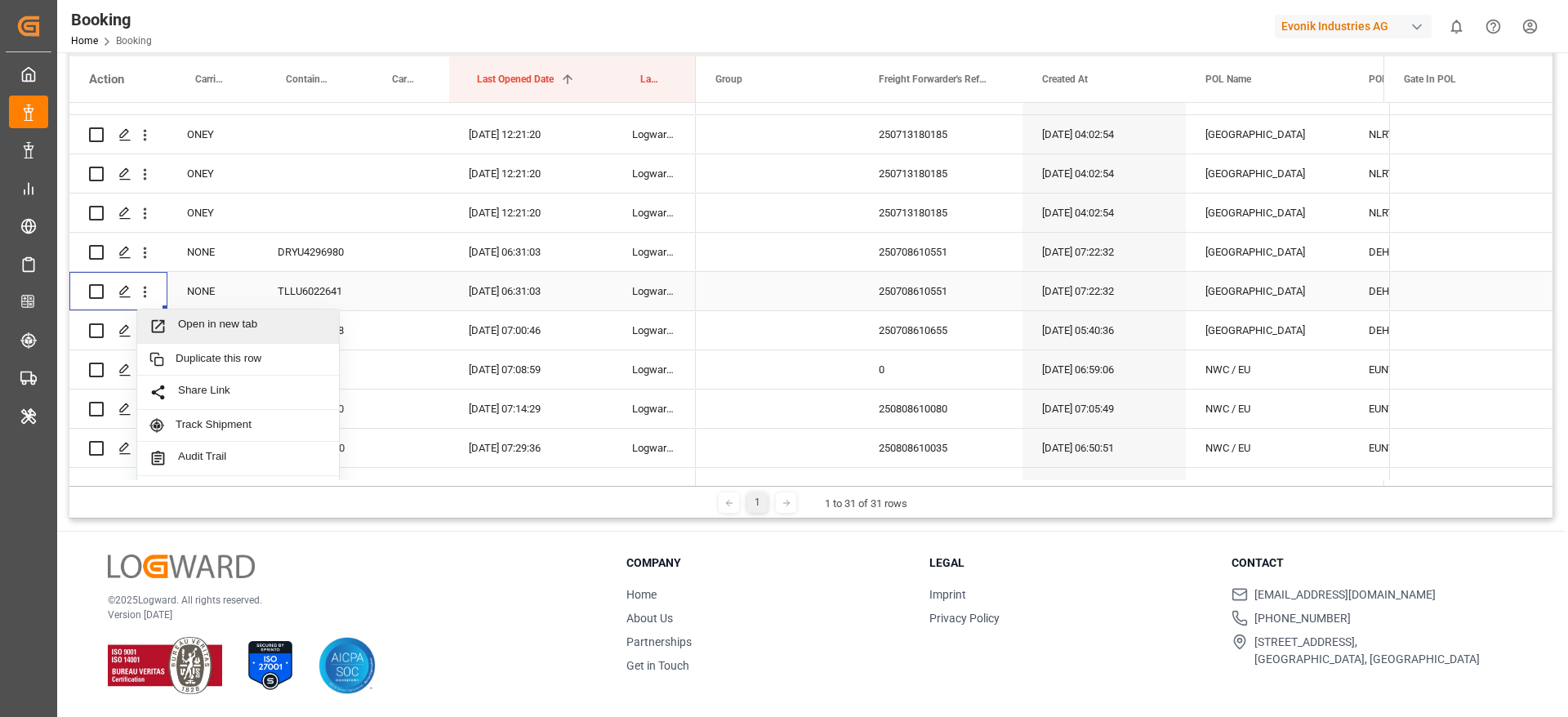
click at [198, 322] on span "Open in new tab" at bounding box center [252, 326] width 149 height 17
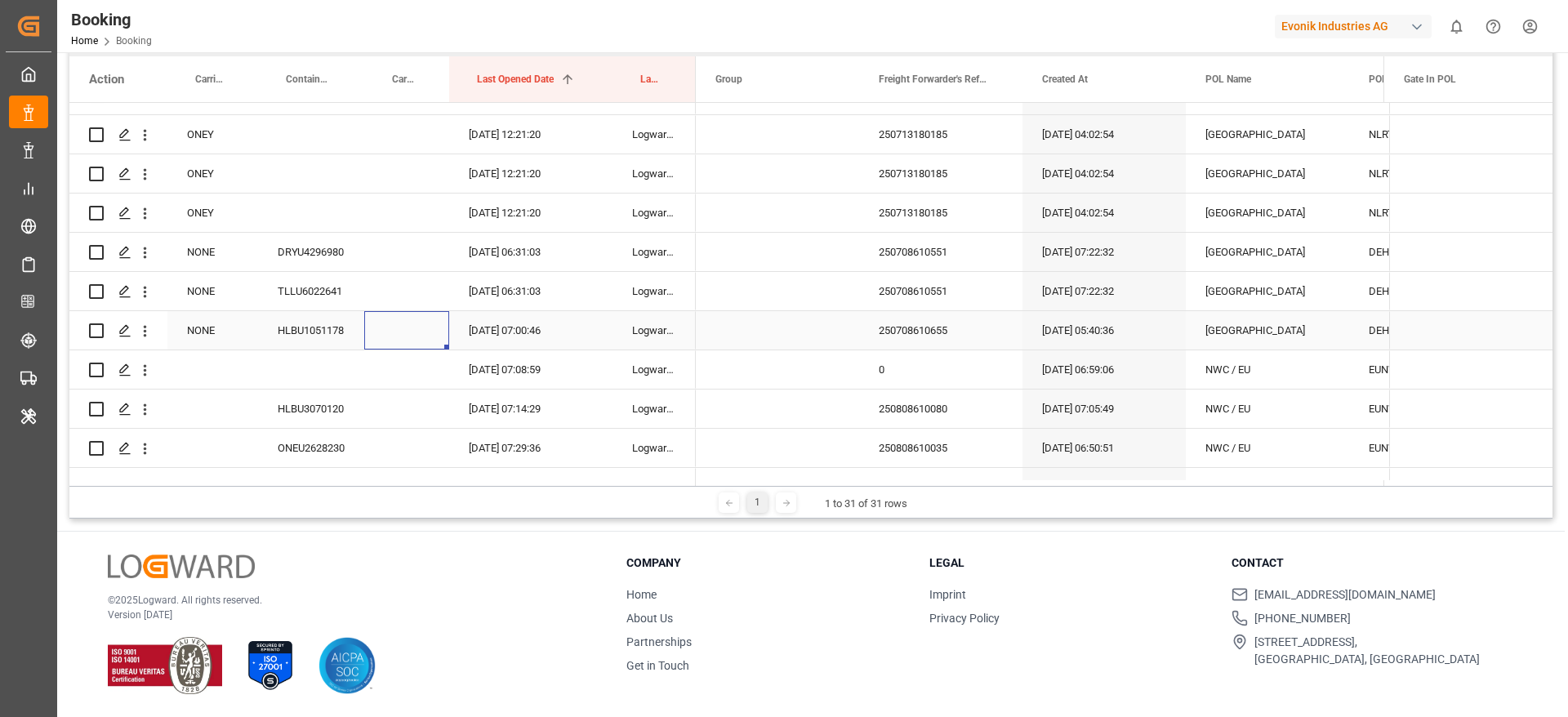
click at [387, 317] on div "Press SPACE to select this row." at bounding box center [406, 331] width 85 height 38
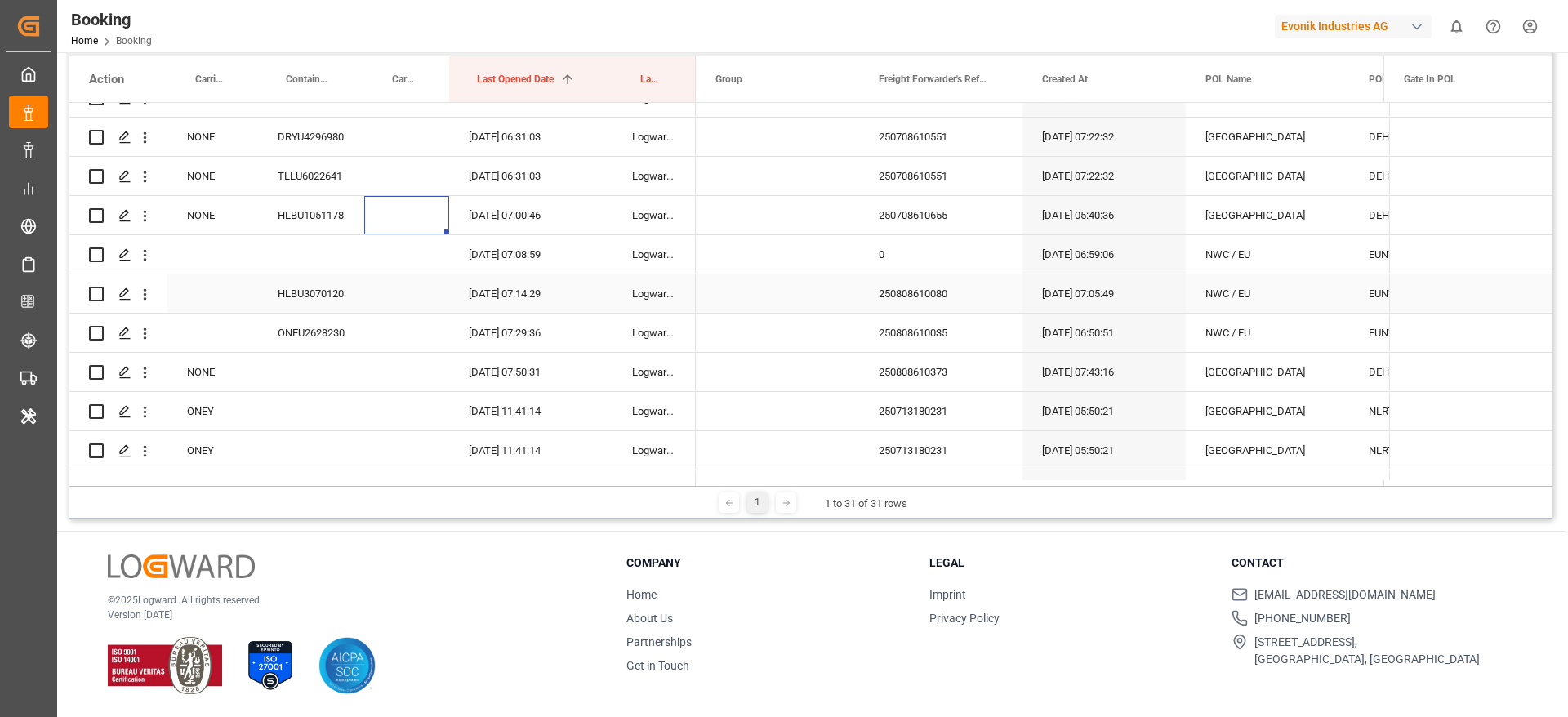
scroll to position [15139, 0]
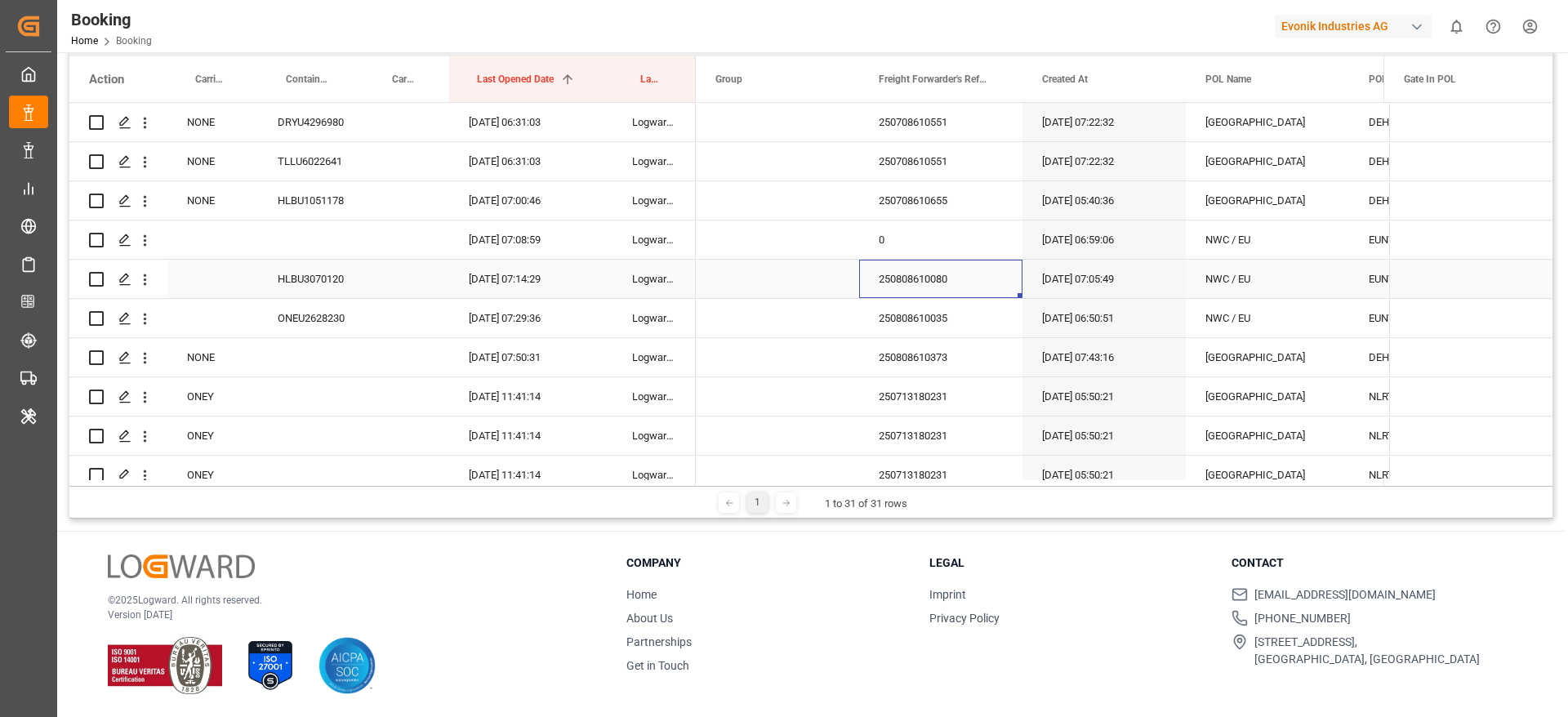
click at [967, 281] on div "250808610080" at bounding box center [941, 279] width 164 height 38
click at [147, 283] on icon "open menu" at bounding box center [145, 280] width 17 height 17
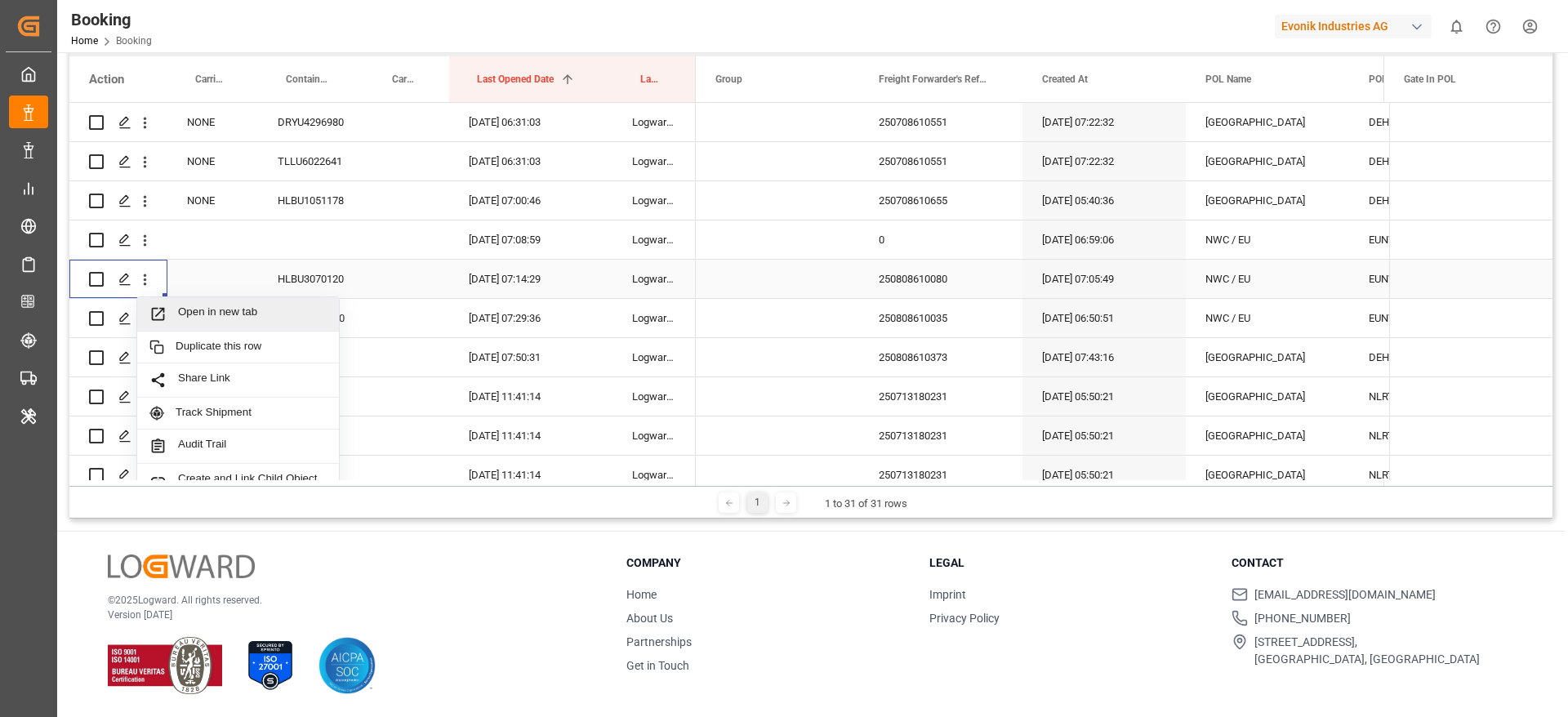
click at [212, 319] on span "Open in new tab" at bounding box center [252, 314] width 149 height 17
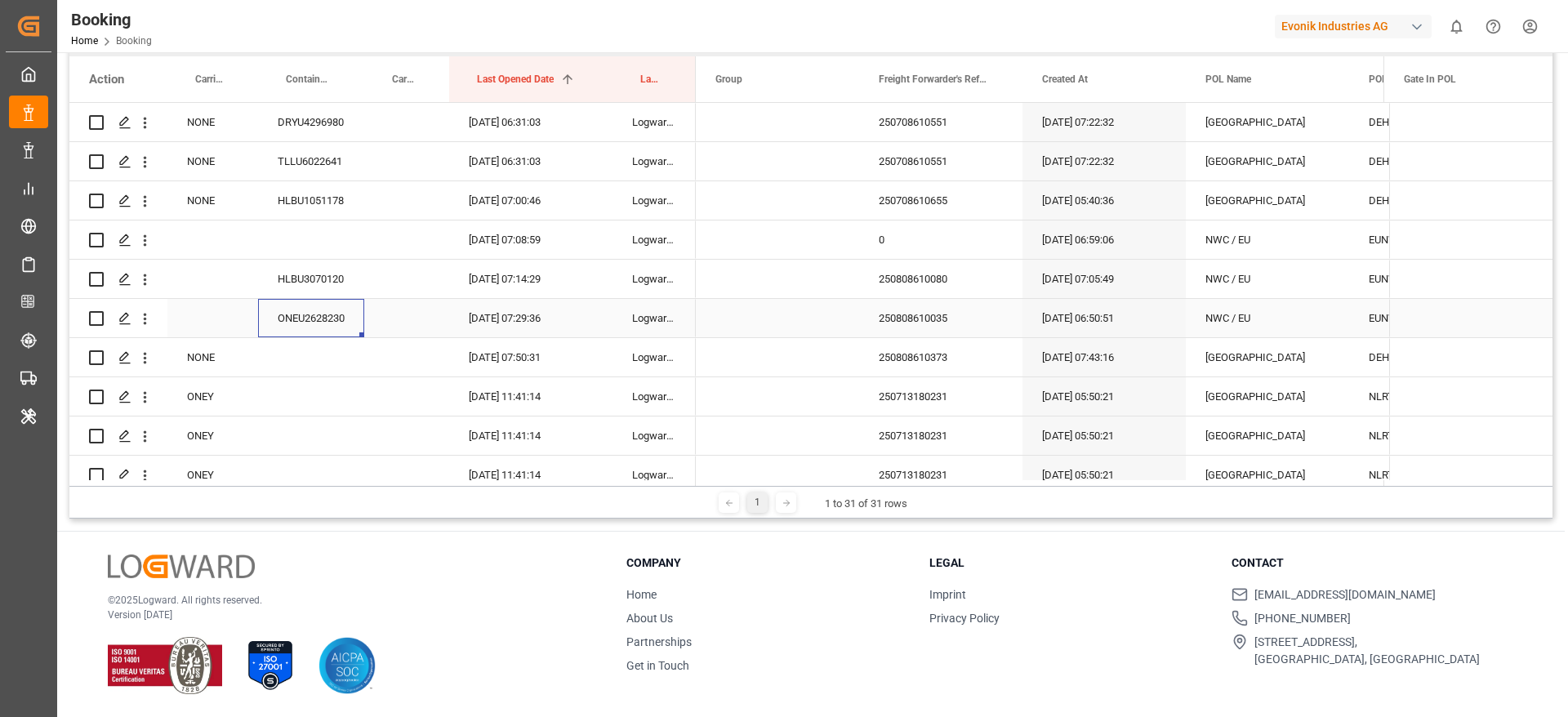
click at [316, 304] on div "ONEU2628230" at bounding box center [311, 318] width 106 height 38
click at [956, 327] on div "250808610035" at bounding box center [941, 318] width 164 height 38
click at [141, 323] on icon "open menu" at bounding box center [145, 319] width 17 height 17
click at [180, 339] on div "Open in new tab" at bounding box center [238, 354] width 202 height 34
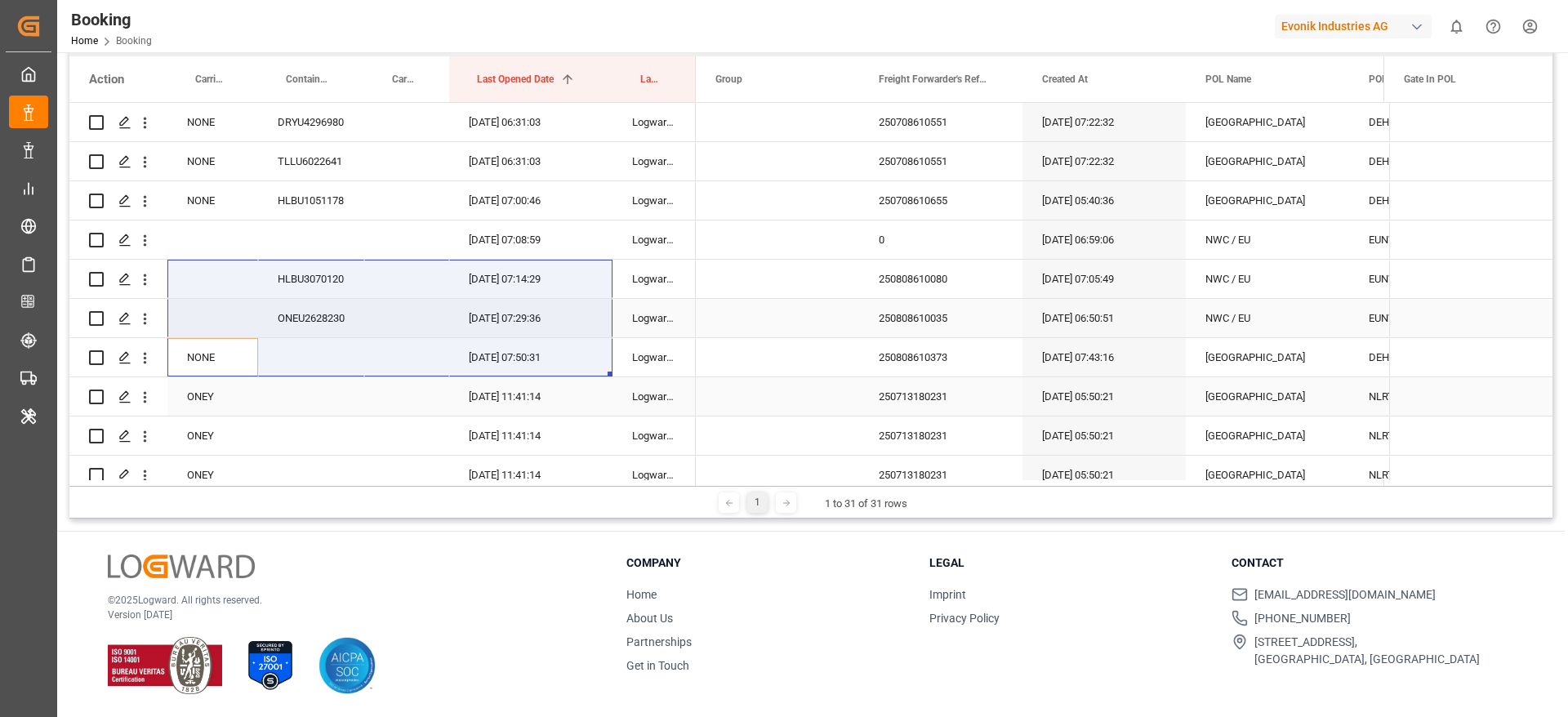
scroll to position [15279, 0]
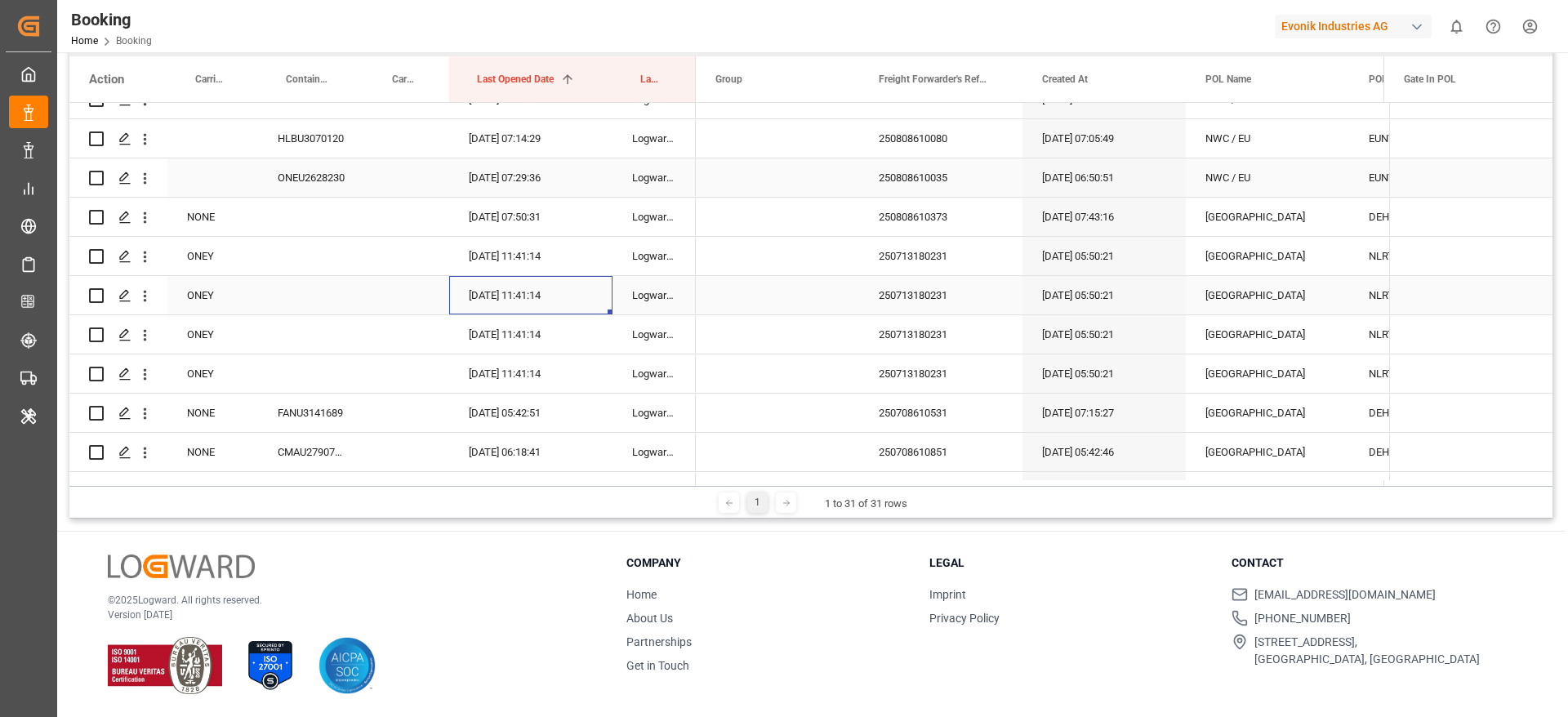
click at [586, 294] on div "28.07.2025 11:41:14" at bounding box center [531, 296] width 164 height 38
click at [935, 223] on div "250808610373" at bounding box center [941, 217] width 164 height 38
click at [909, 340] on div "250713180231" at bounding box center [941, 335] width 164 height 38
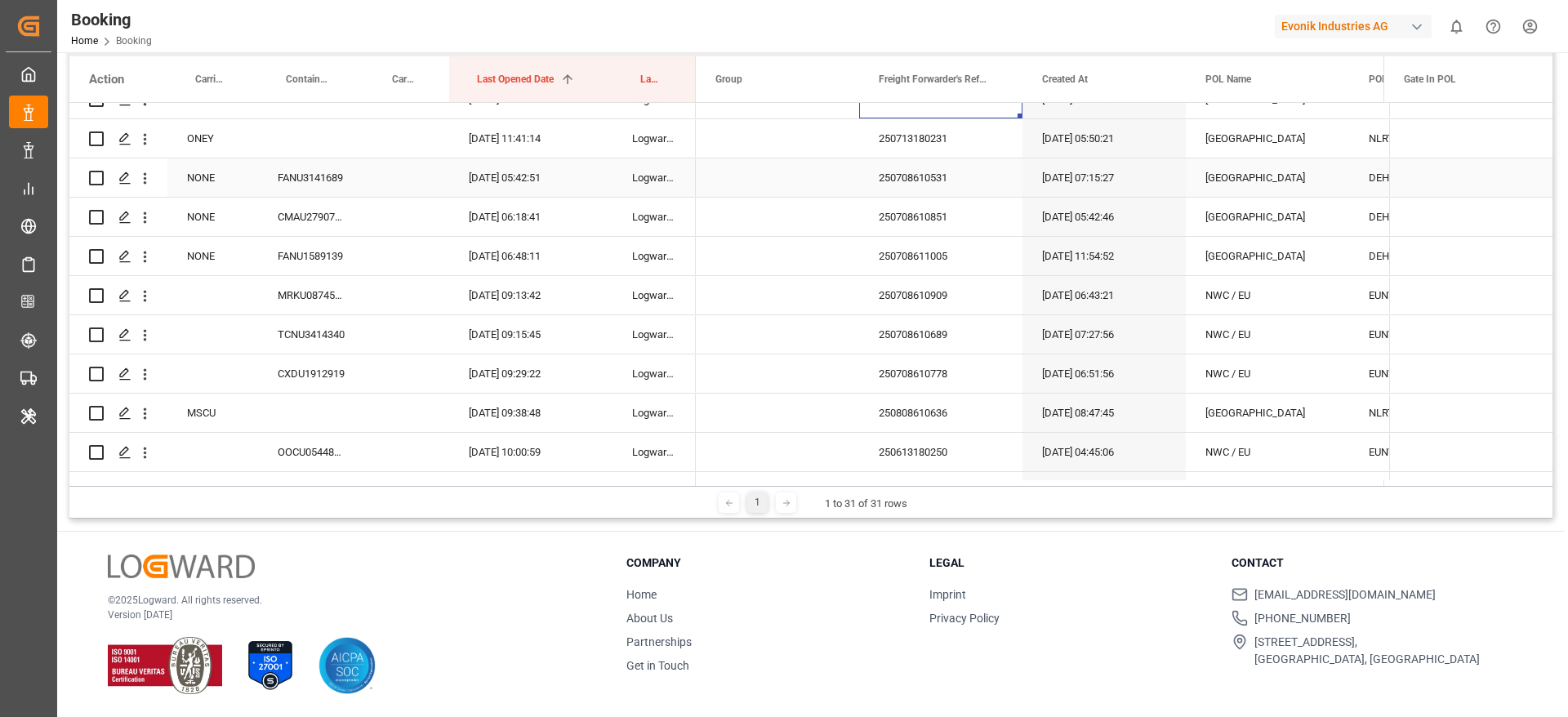
click at [901, 178] on div "250708610531" at bounding box center [941, 178] width 164 height 38
click at [146, 185] on icon "open menu" at bounding box center [145, 178] width 17 height 17
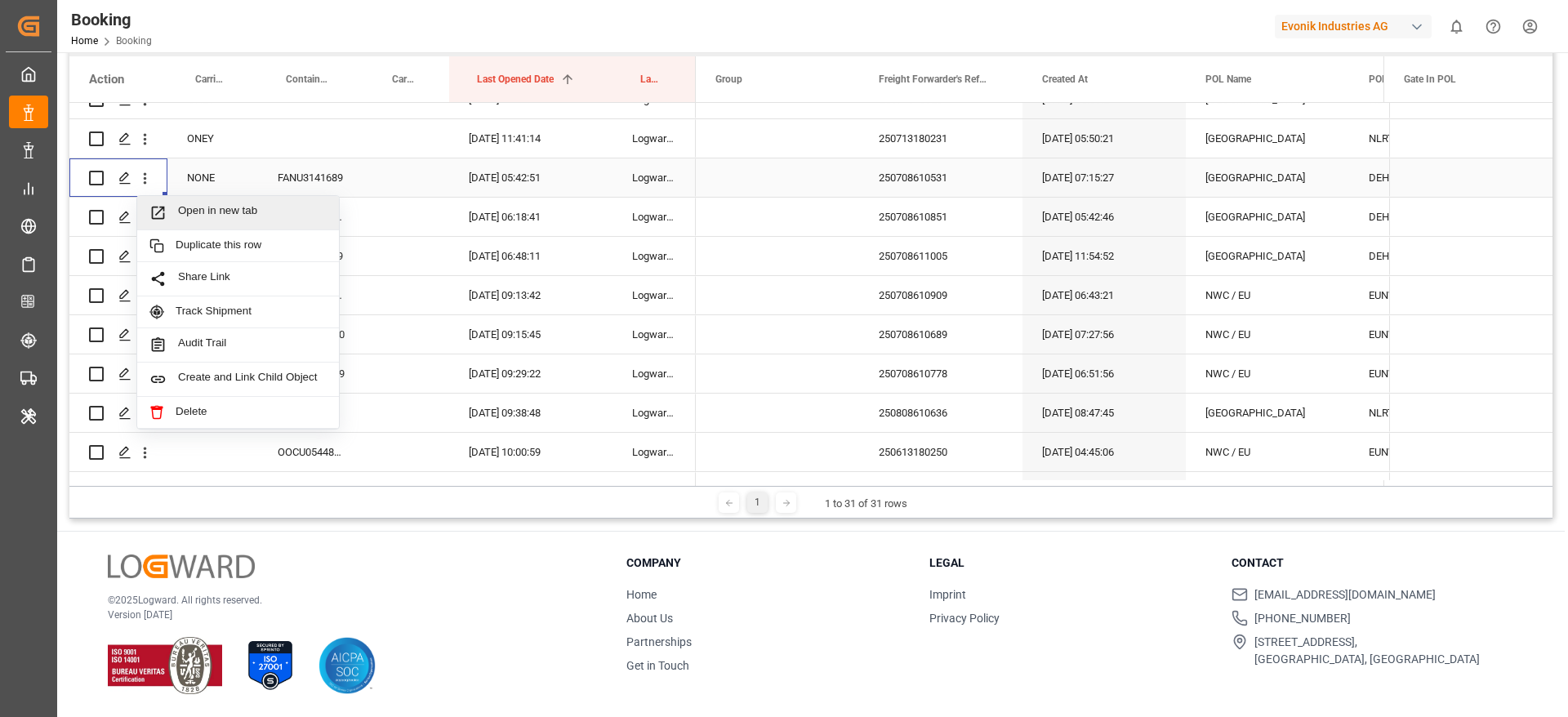
click at [183, 201] on div "Open in new tab" at bounding box center [238, 213] width 202 height 34
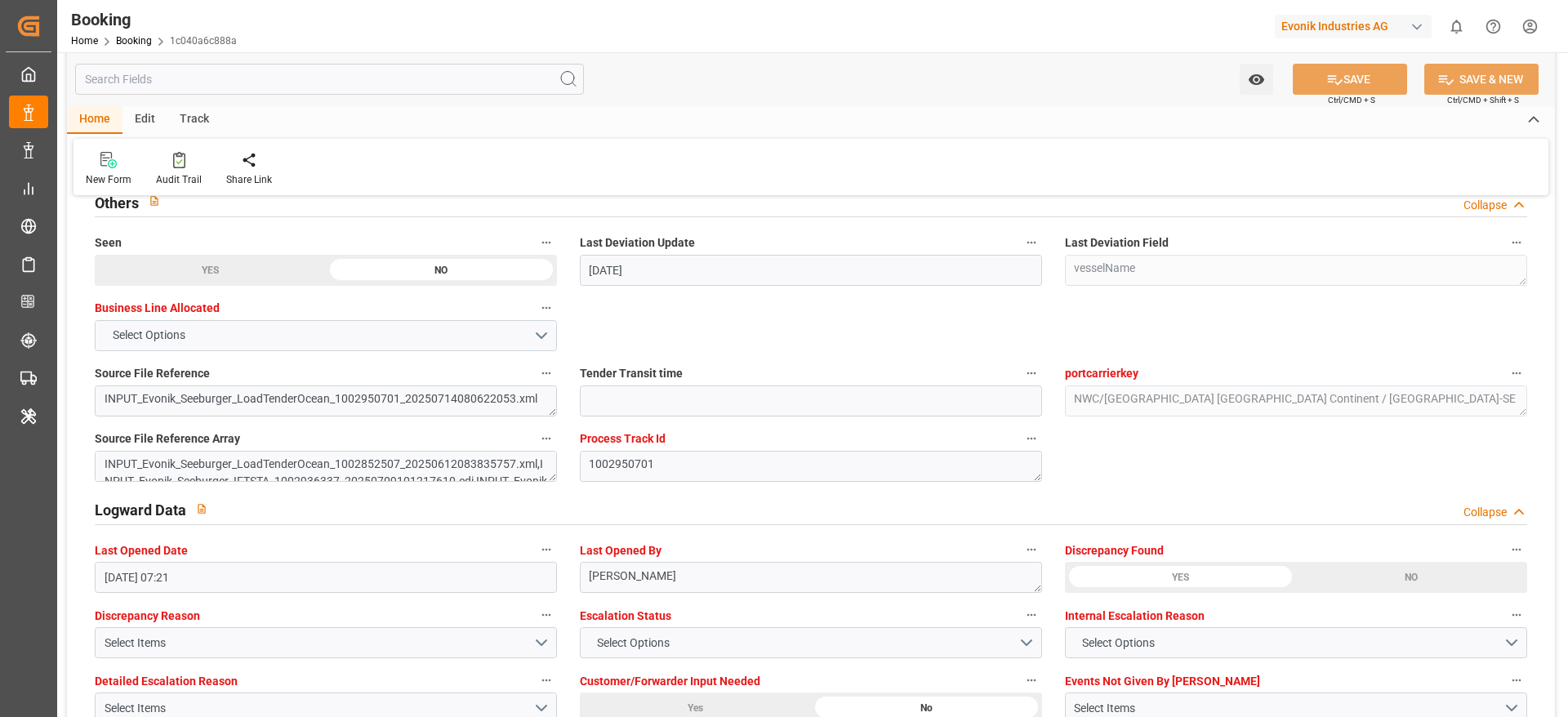
scroll to position [2667, 0]
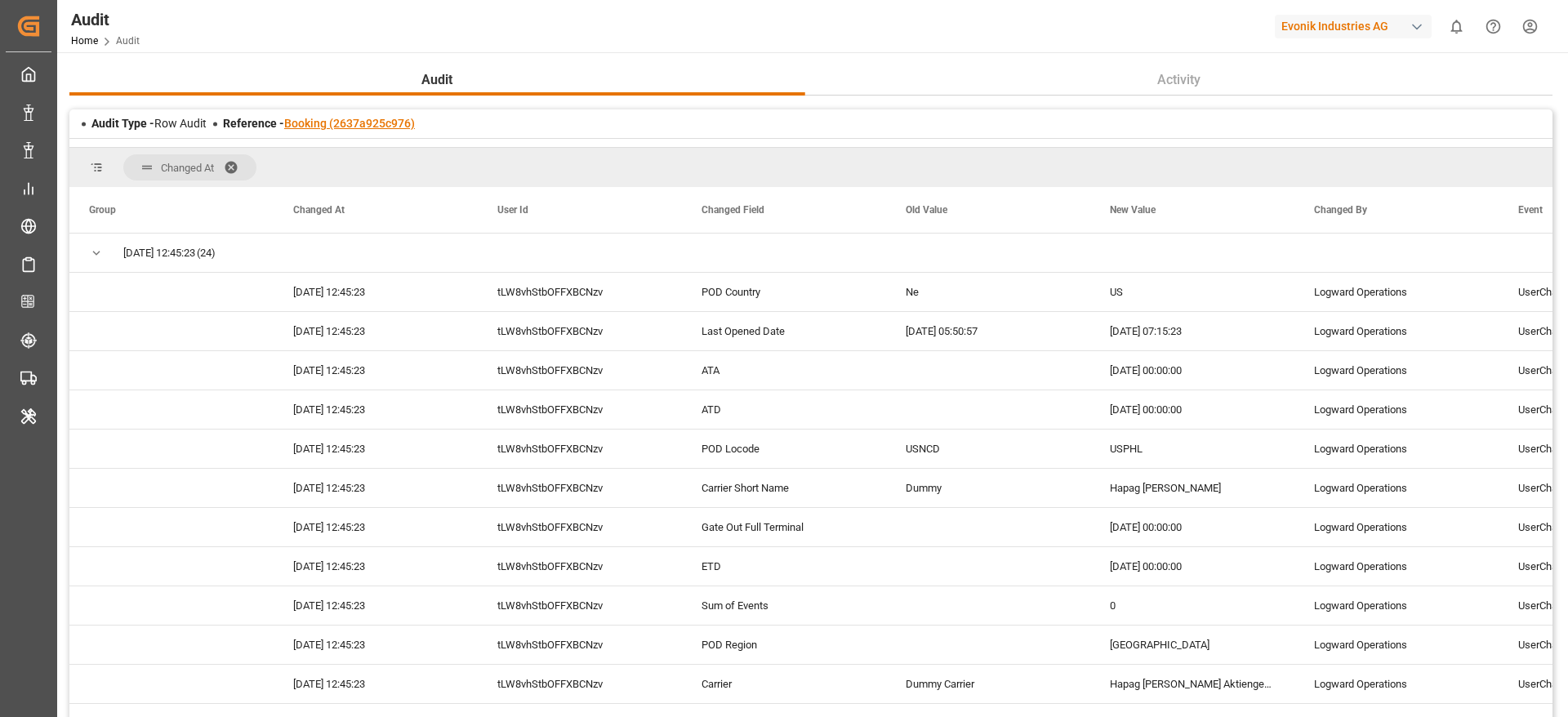
click at [362, 129] on link "Booking (2637a925c976)" at bounding box center [349, 123] width 131 height 13
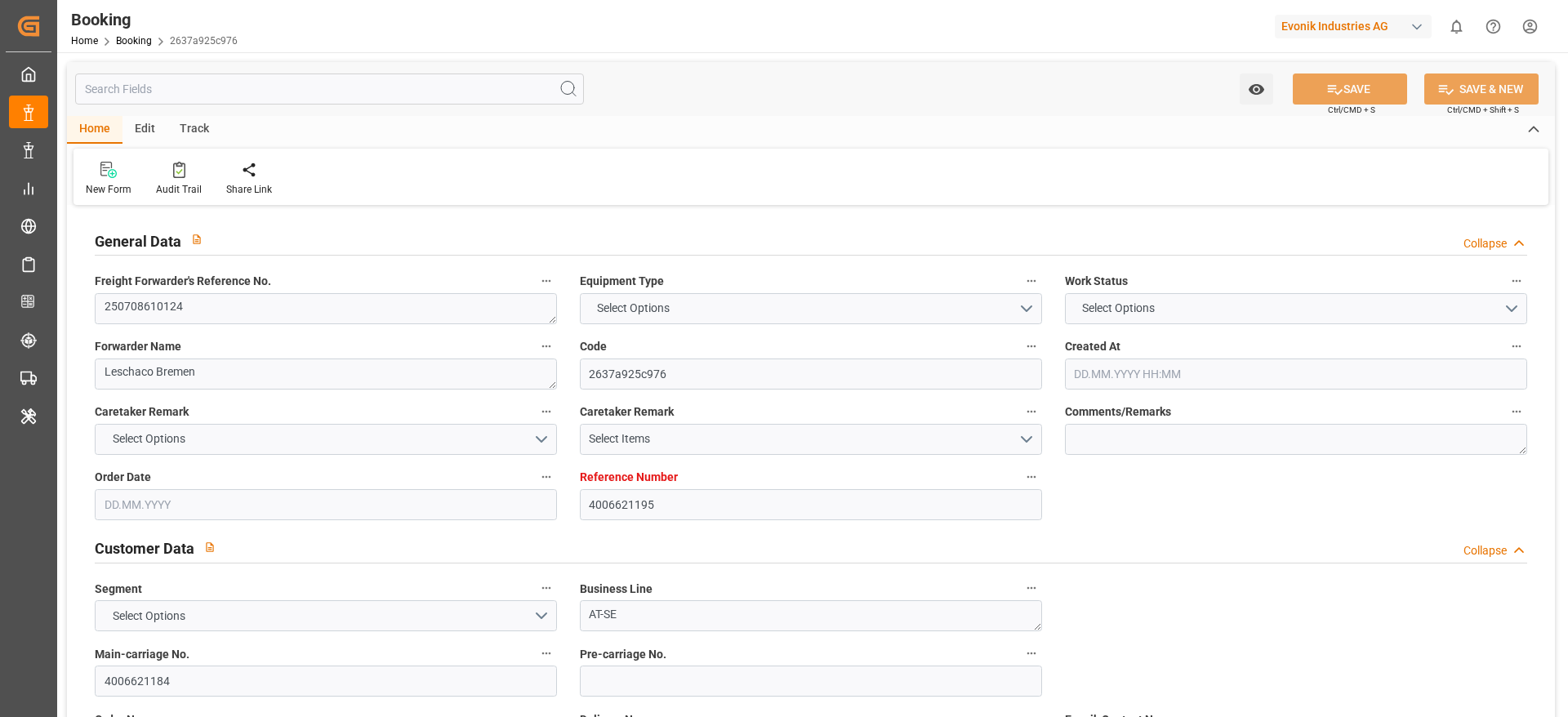
type input "4006621195"
type input "9857432"
type input "Hapag Lloyd"
type input "Hapag Lloyd Aktiengesellschaft"
type input "DEHAM"
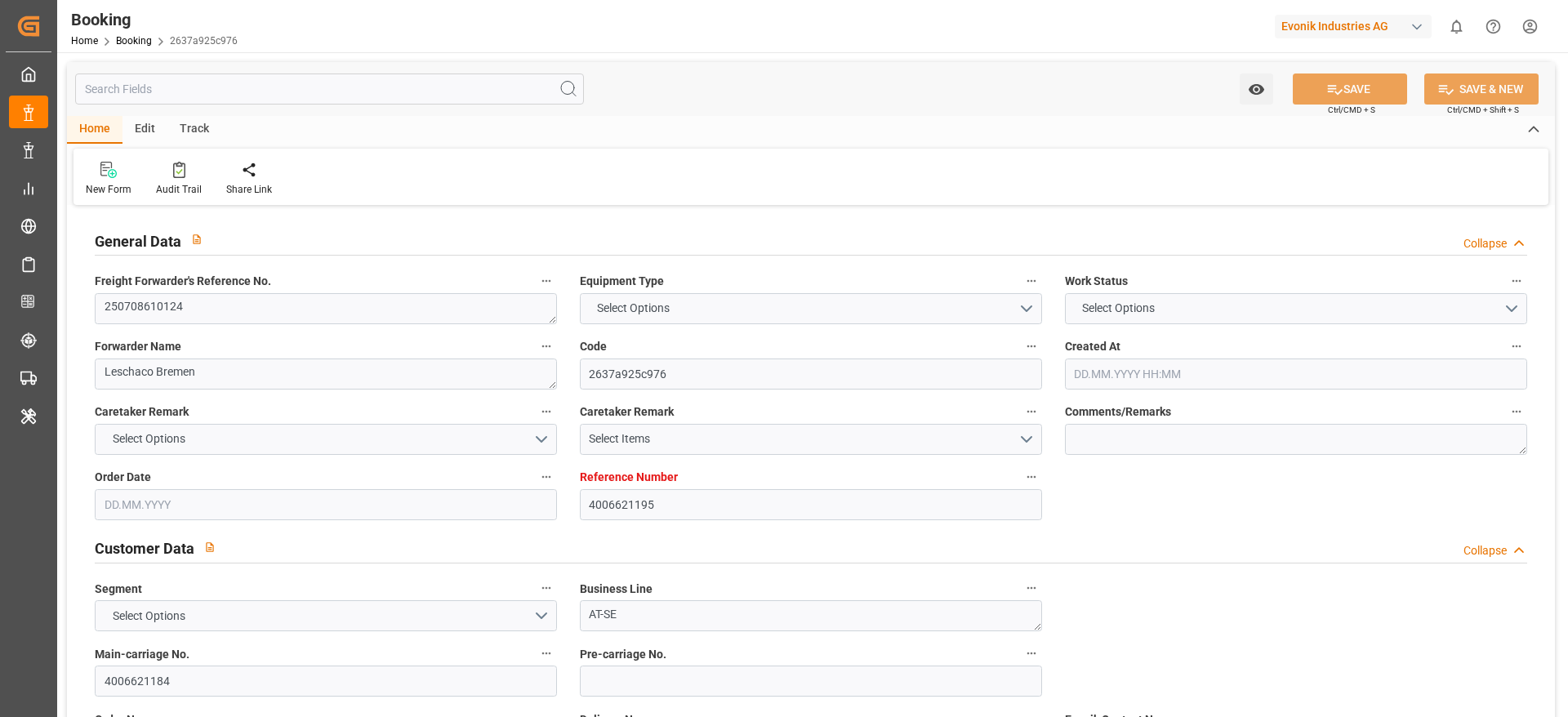
type input "USPHL"
type input "17"
type input "0"
type input "17.06.2025 07:59"
type input "17.06.2025"
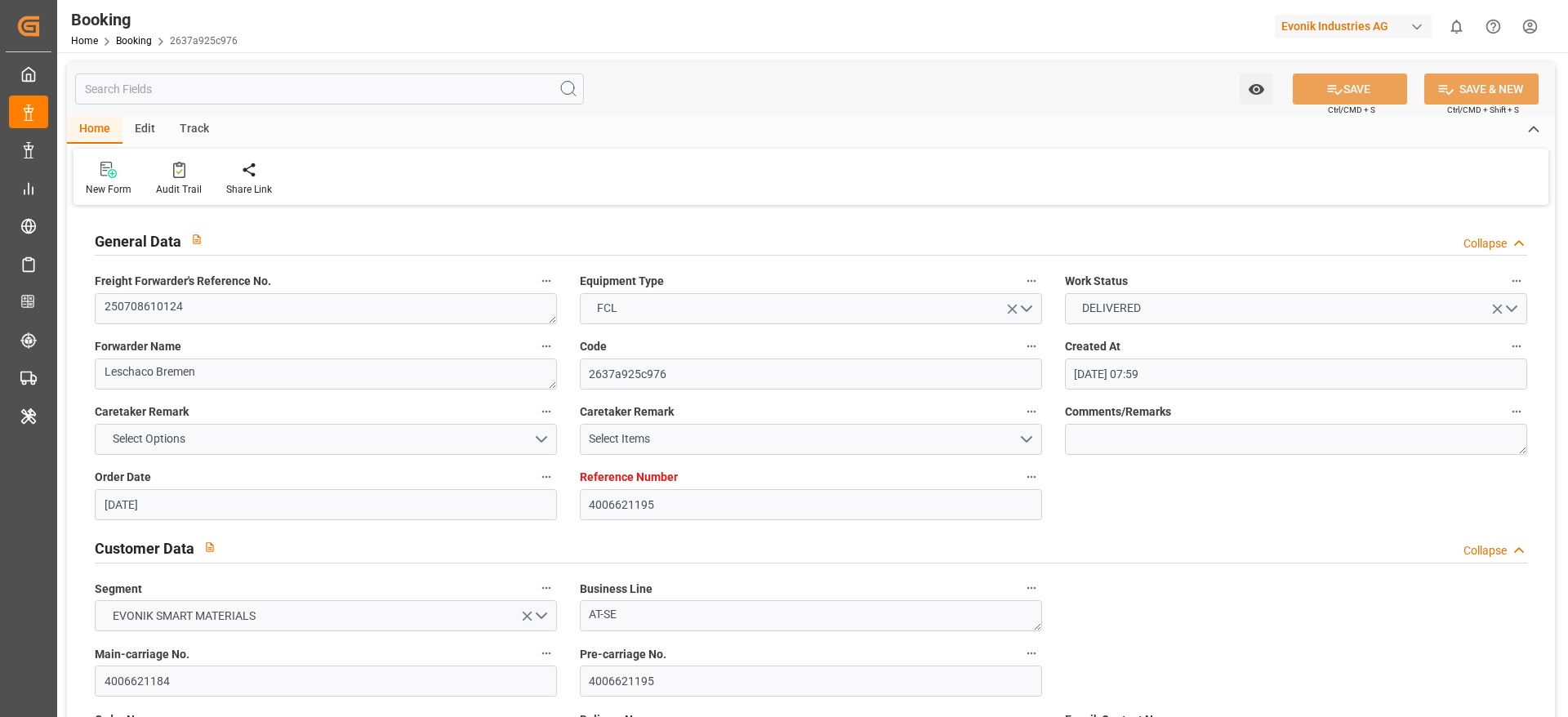
type input "21.07.2025"
type input "[DATE]"
type input "13.07.2025 00:00"
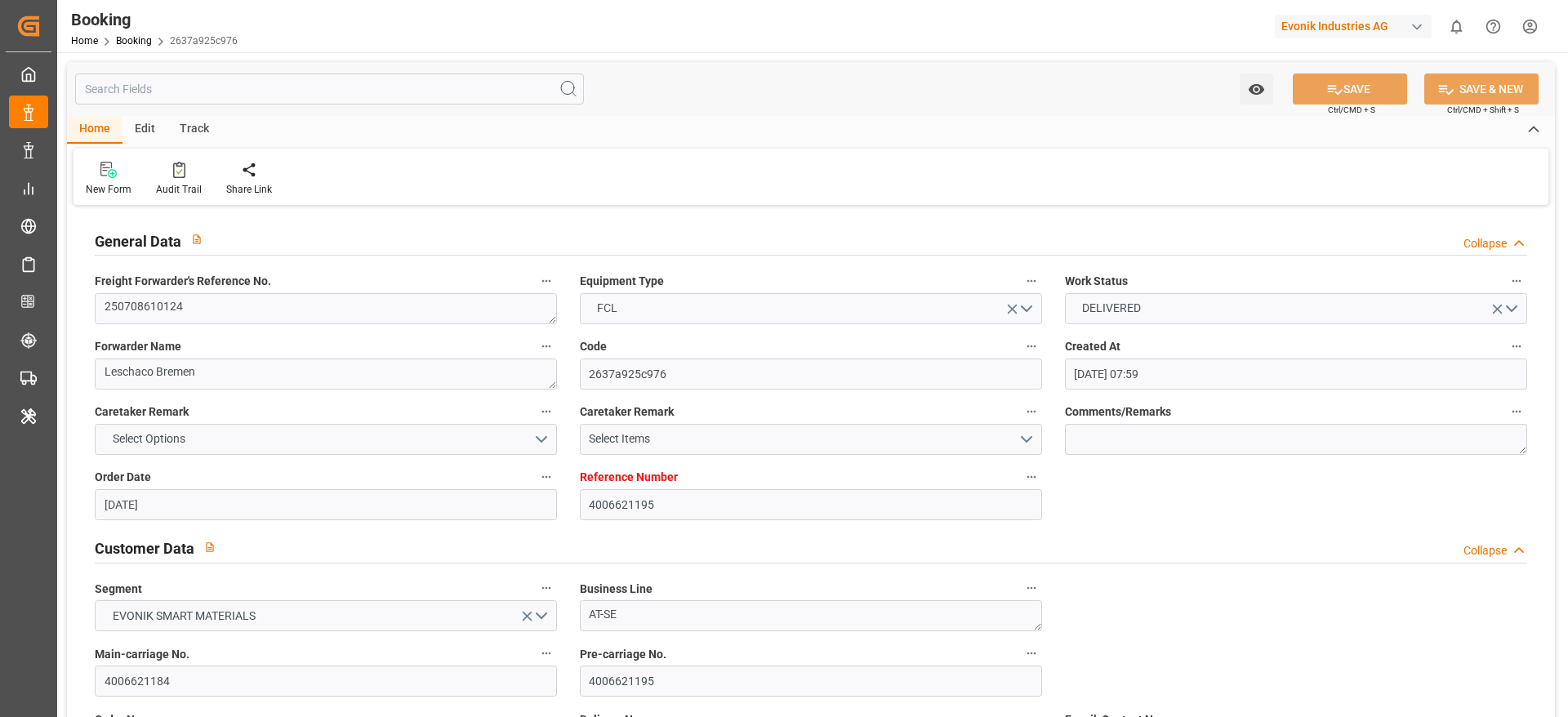
type input "11.07.2025 00:00"
type input "30.07.2025 00:00"
type input "[DATE] 00:00"
type input "04.08.2025 00:00"
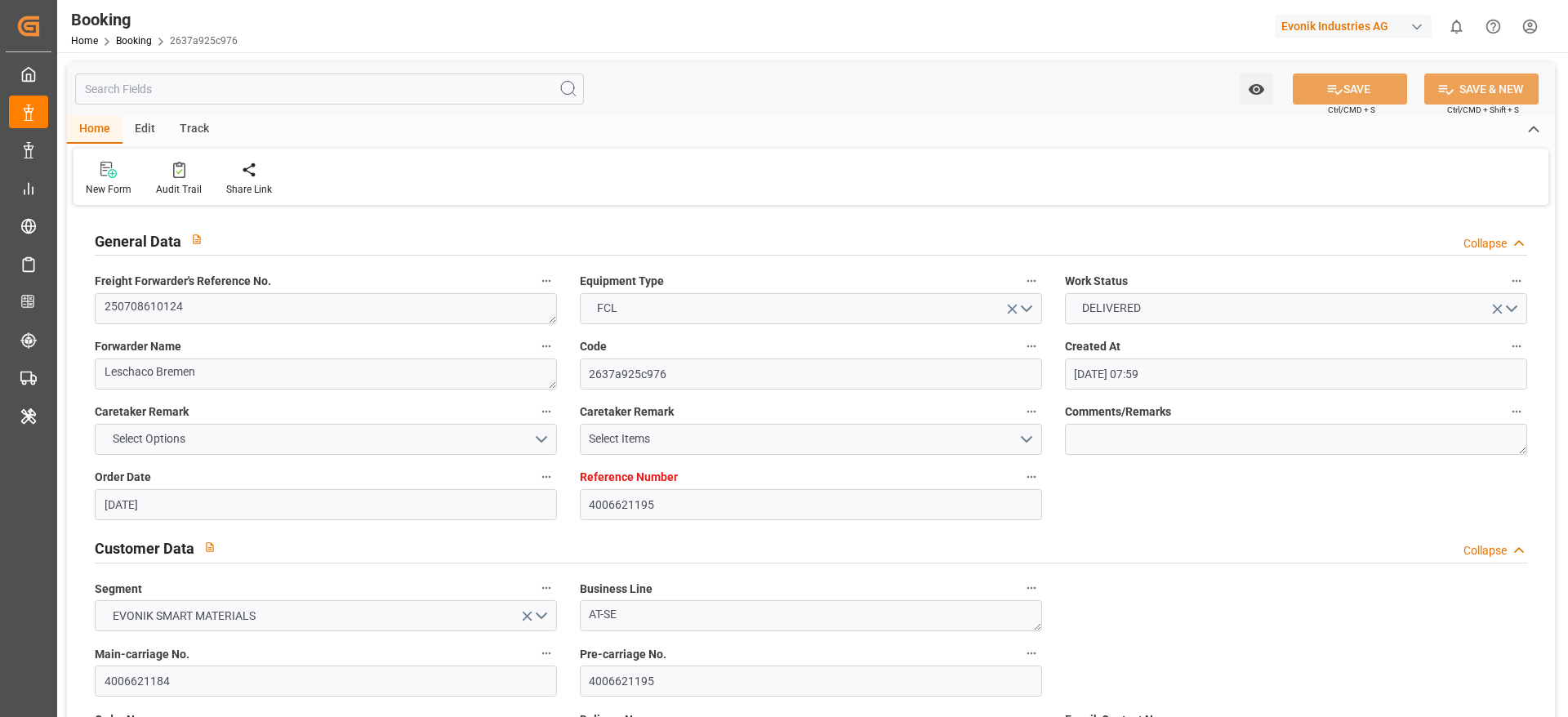
type input "[DATE] 00:00"
type input "08.07.2025"
type input "22.08.2025 07:15"
type input "4006626721"
type input "Dummy"
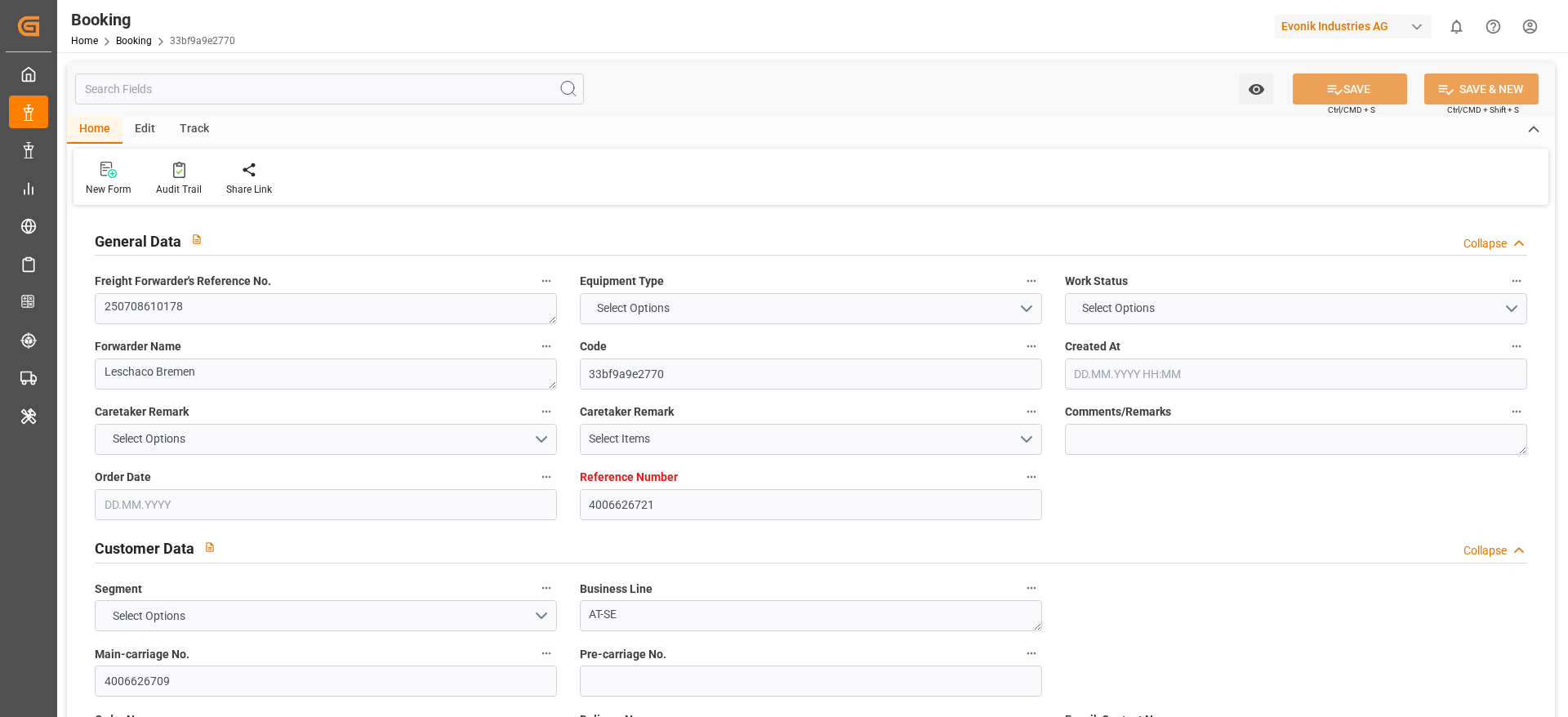
type input "Dummy Carrier"
type input "DEHAM"
type input "USNCD"
type input "04.06.2025 16:32"
type input "[DATE]"
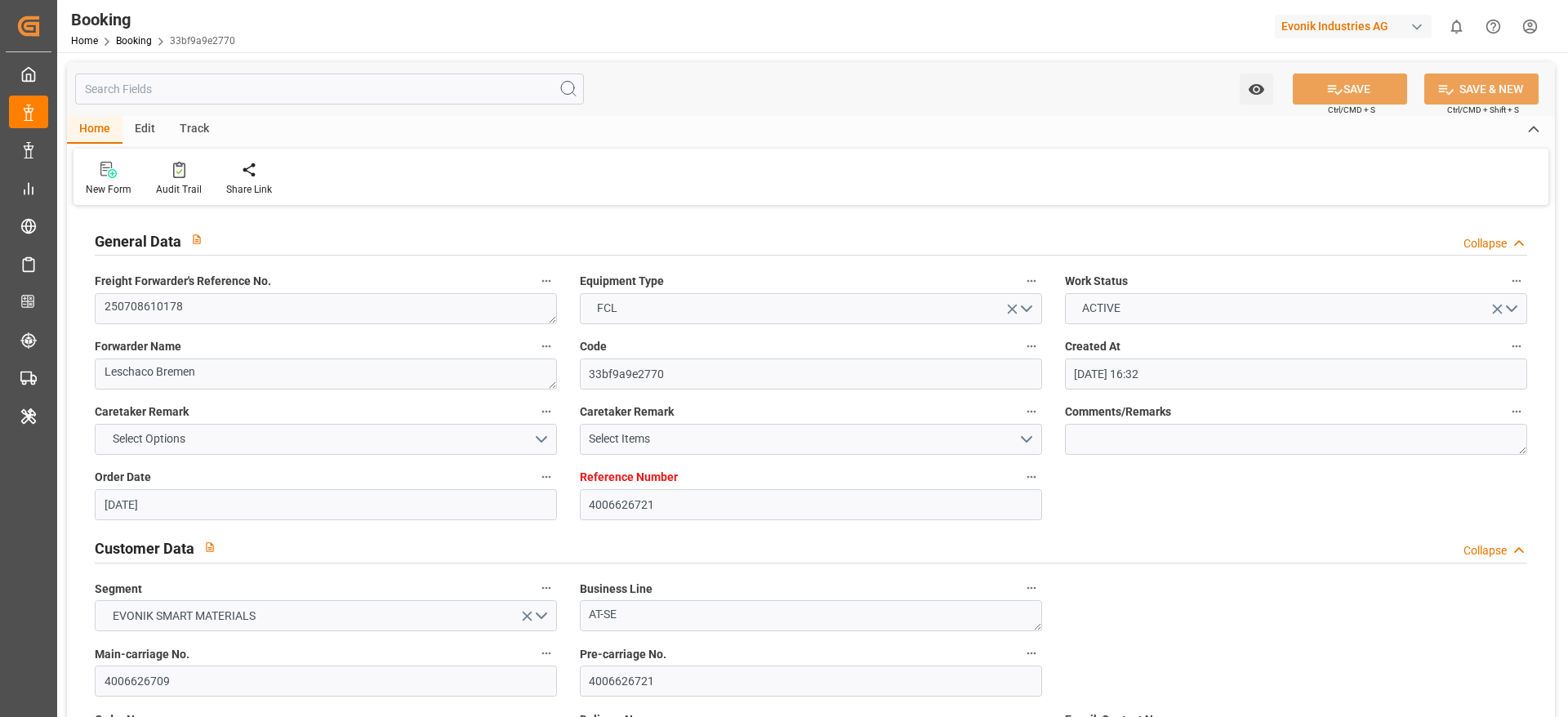
type input "01.08.2025"
type input "02.07.2025"
type input "10.07.2025"
type input "[DATE] 06:13"
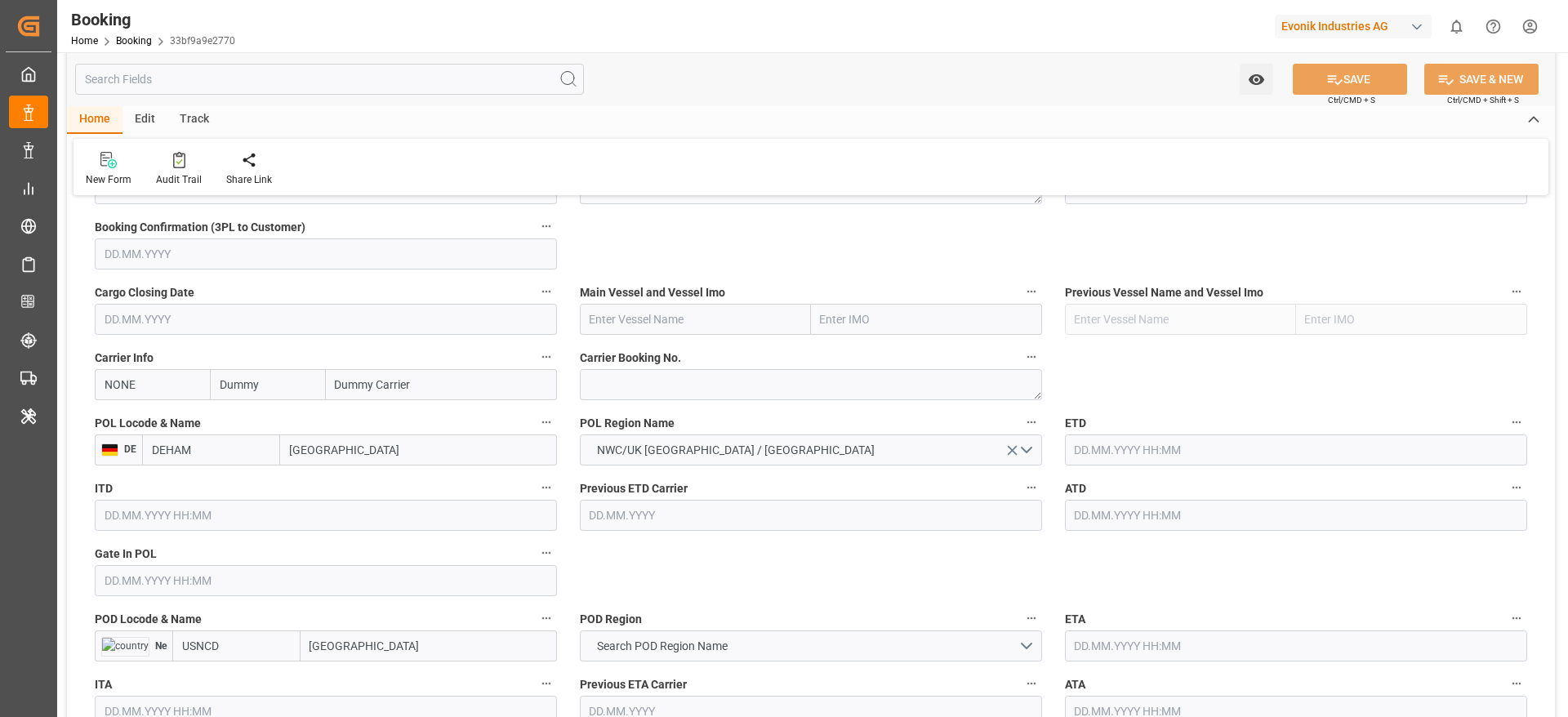
scroll to position [1107, 0]
click at [624, 382] on textarea at bounding box center [810, 385] width 462 height 31
paste textarea "29268345"
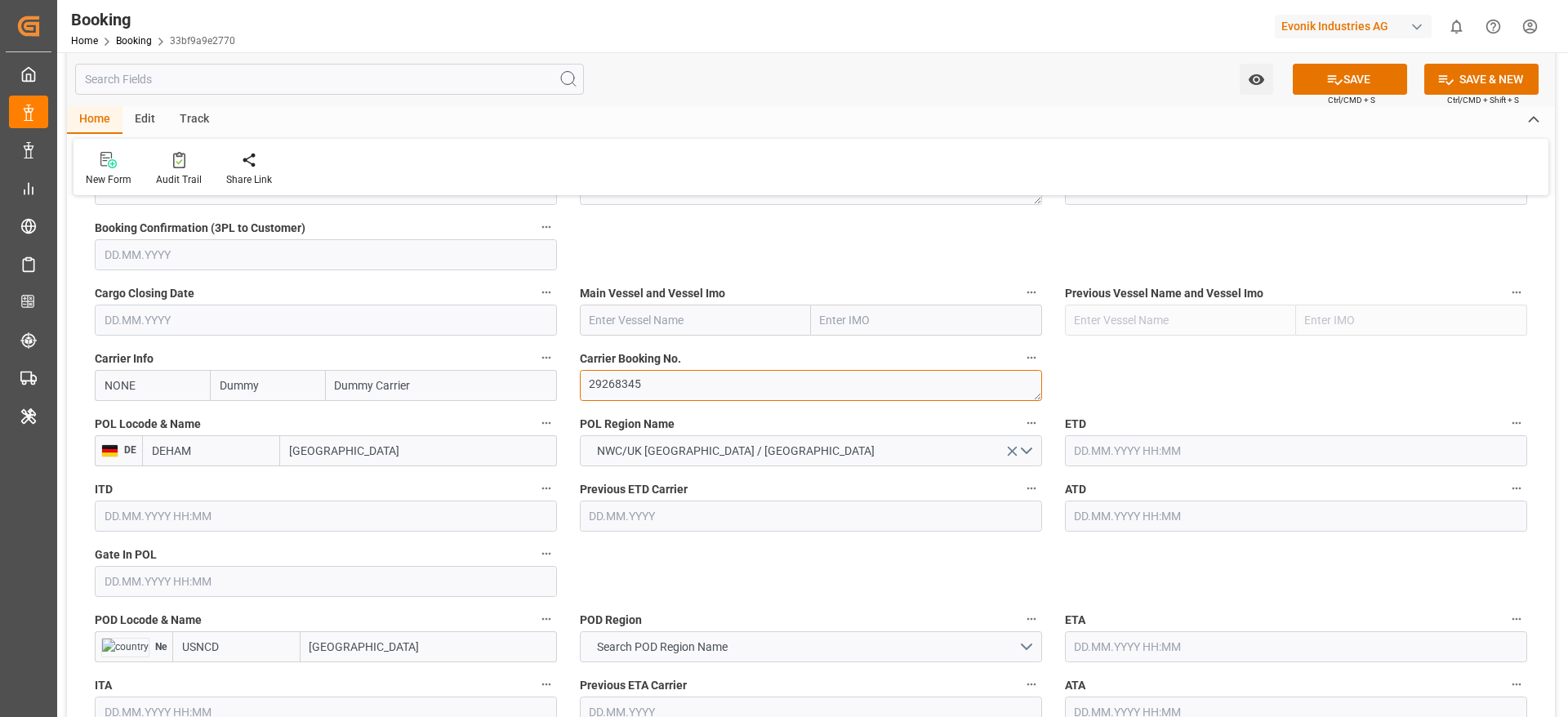
click at [624, 382] on textarea "29268345" at bounding box center [810, 385] width 462 height 31
type textarea "29268345"
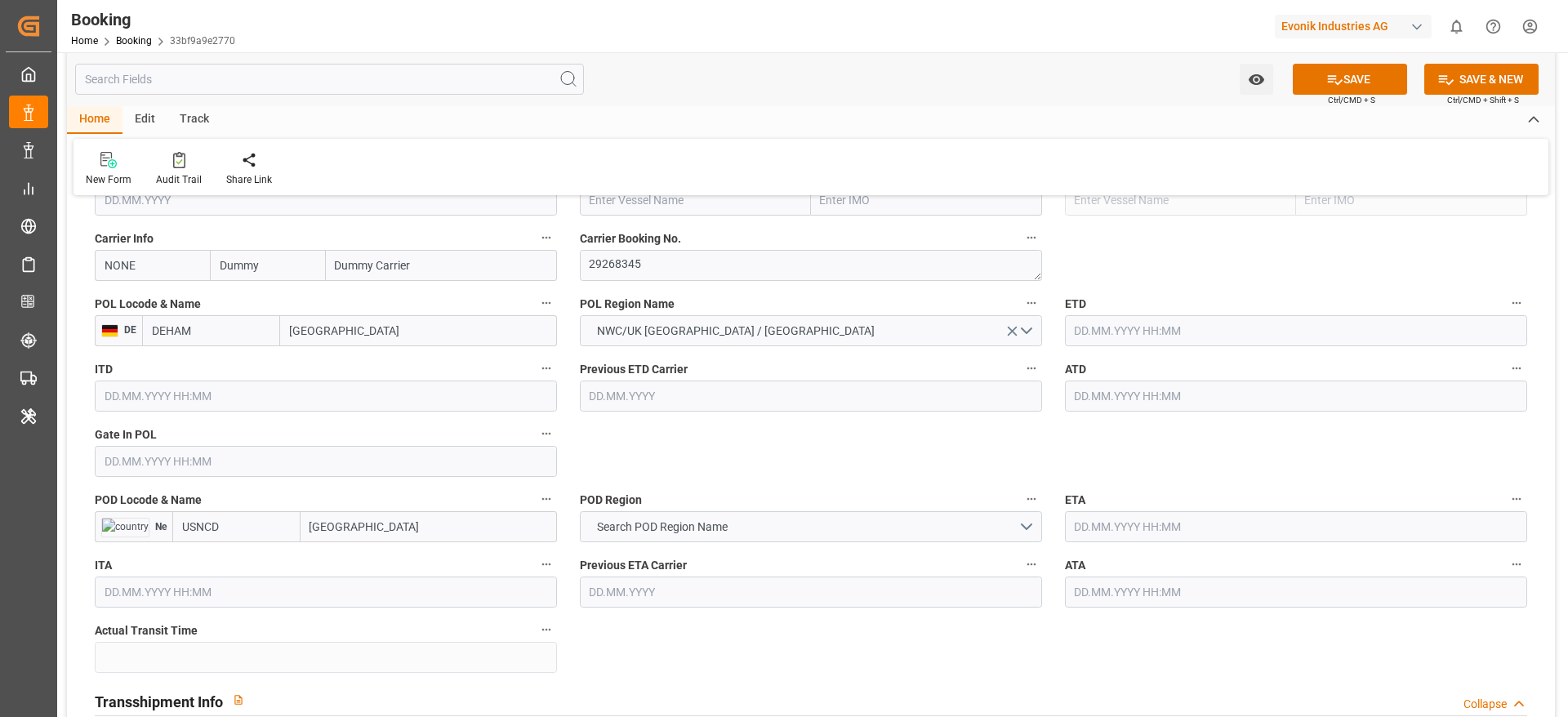
drag, startPoint x: 309, startPoint y: 523, endPoint x: 372, endPoint y: 523, distance: 63.0
click at [372, 523] on input "[GEOGRAPHIC_DATA]" at bounding box center [428, 526] width 257 height 31
paste input "[GEOGRAPHIC_DATA]"
type input "[GEOGRAPHIC_DATA]"
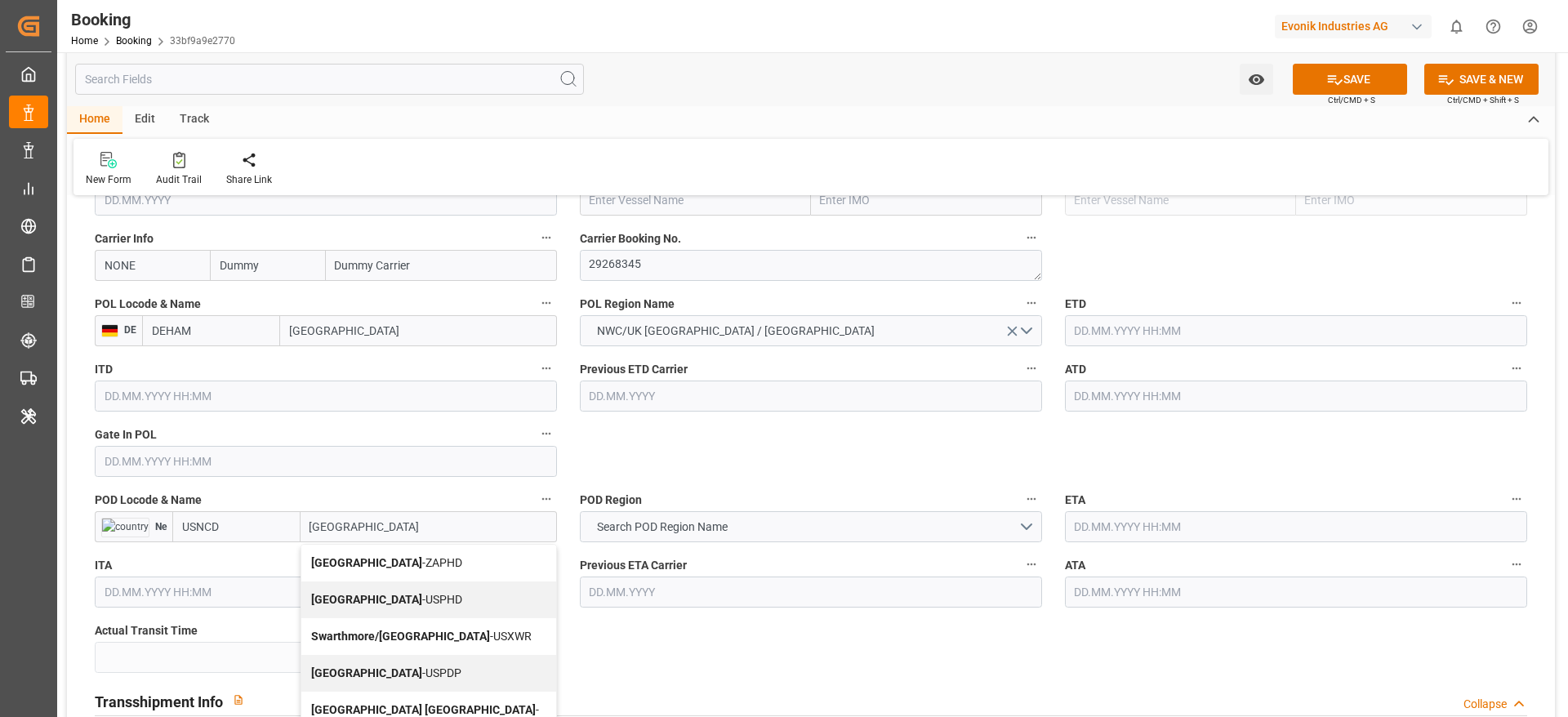
click at [372, 523] on input "[GEOGRAPHIC_DATA]" at bounding box center [428, 526] width 257 height 31
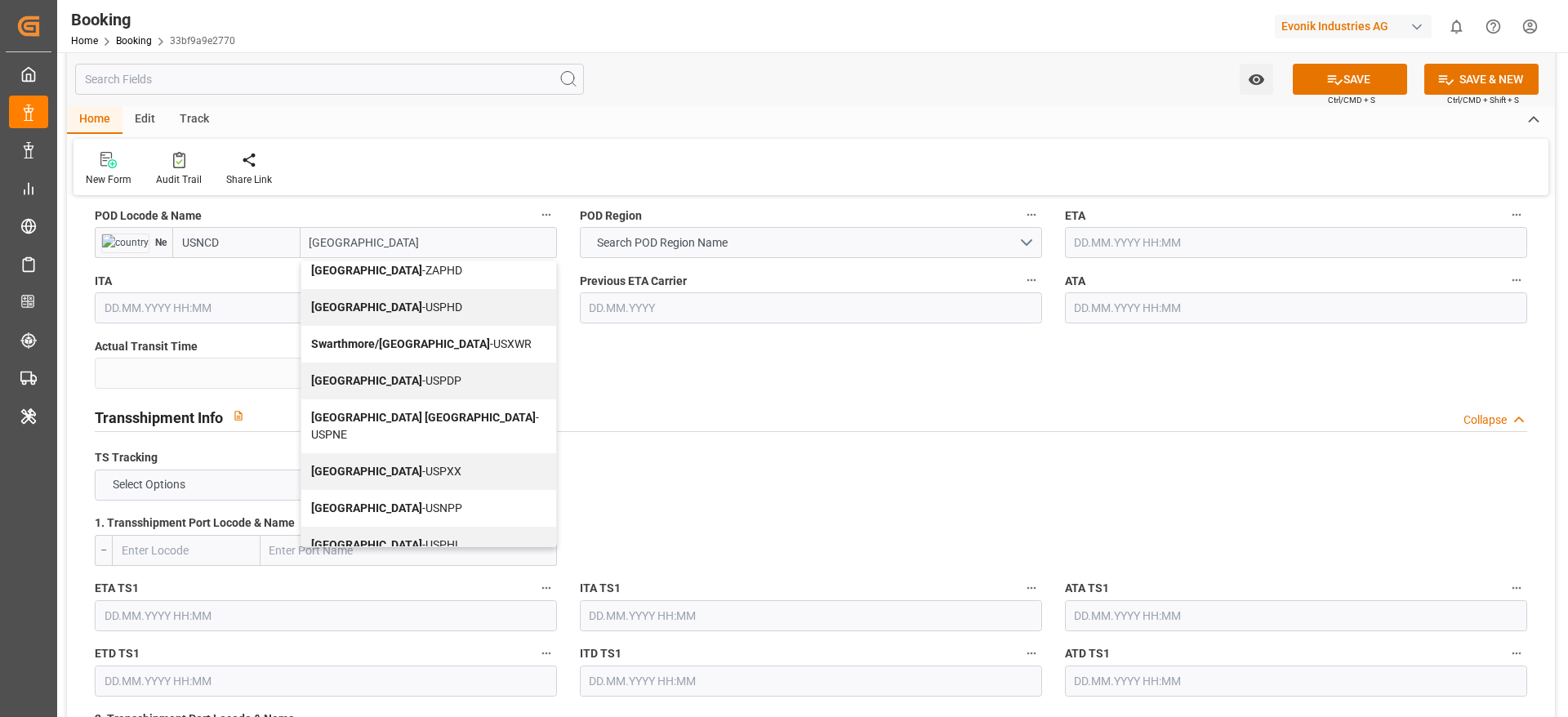
scroll to position [1522, 0]
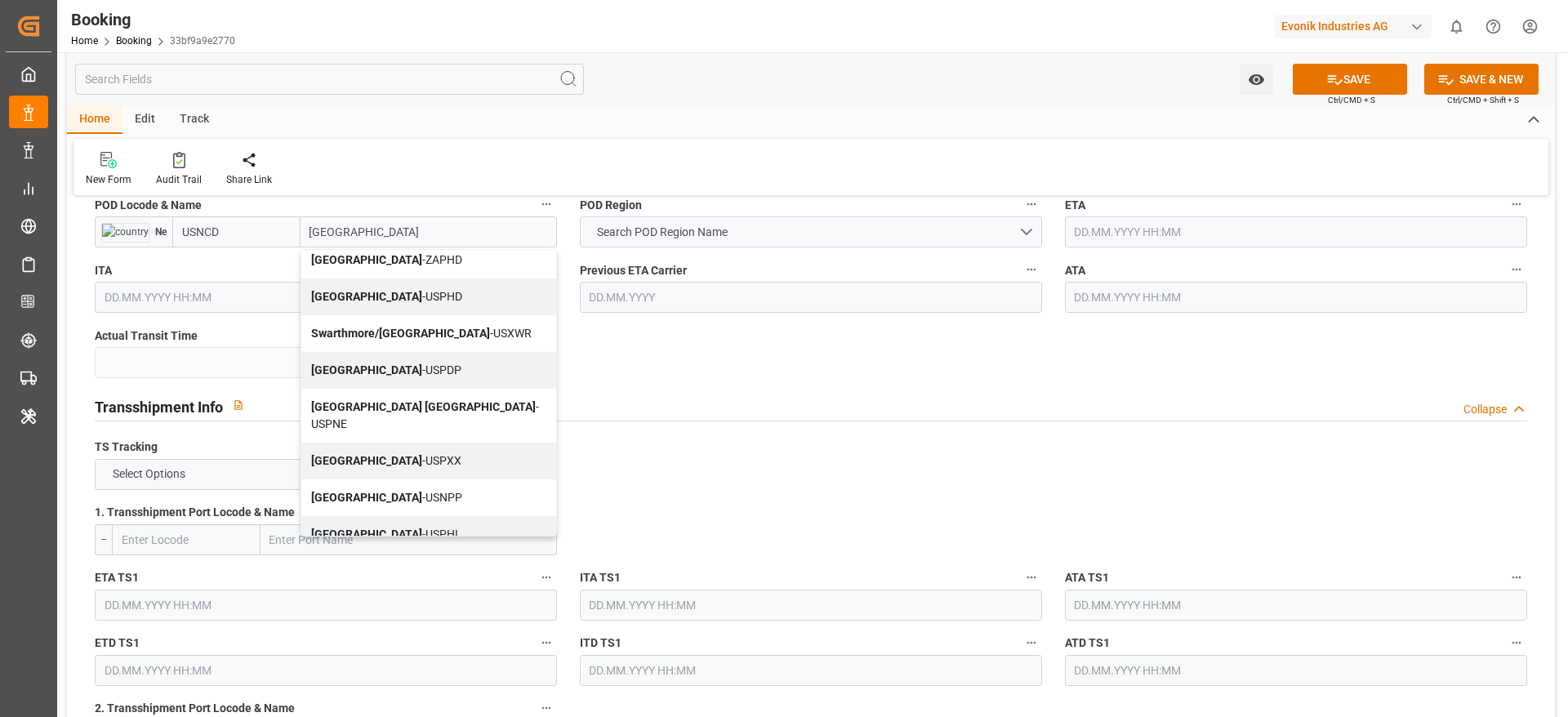
click at [372, 528] on b "[GEOGRAPHIC_DATA]" at bounding box center [366, 534] width 111 height 13
type input "USPHL"
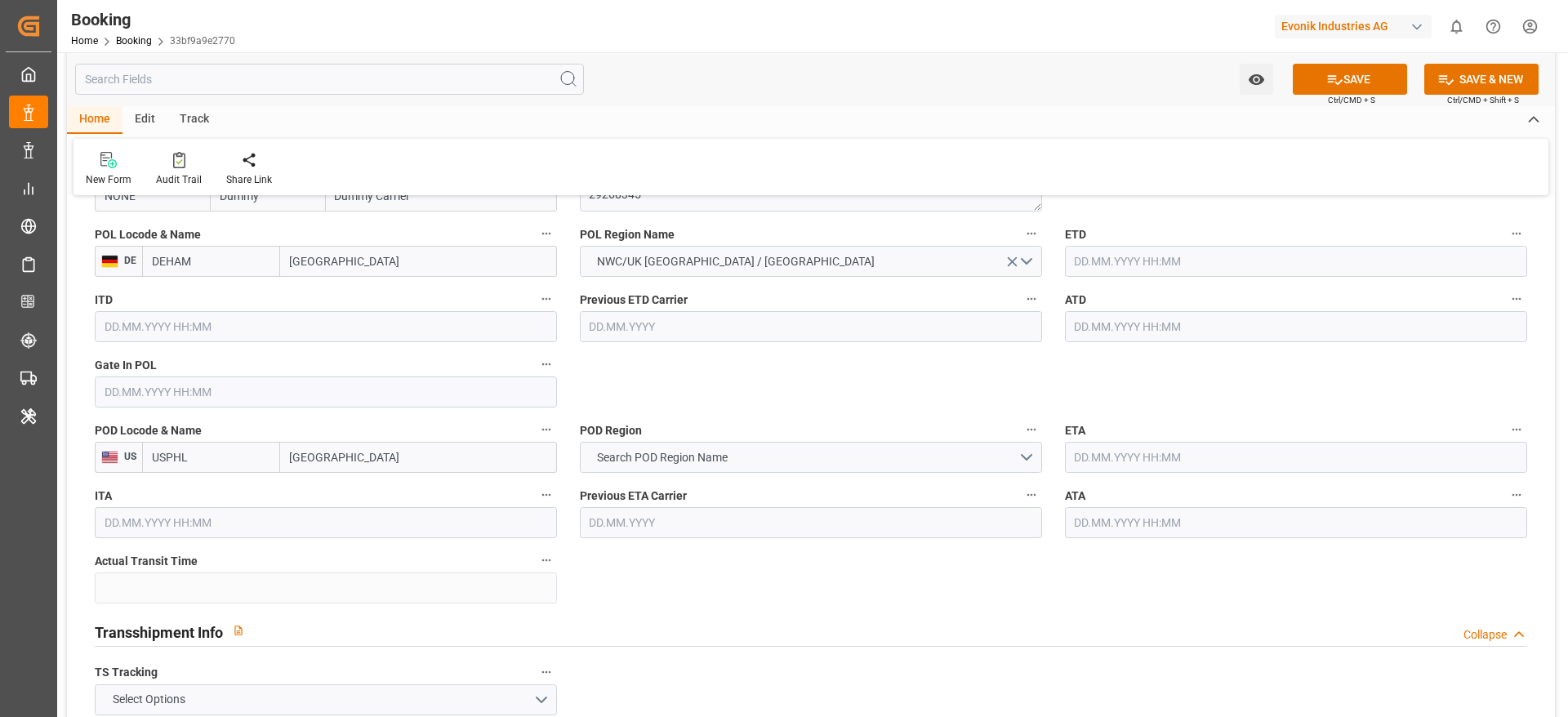
scroll to position [1283, 0]
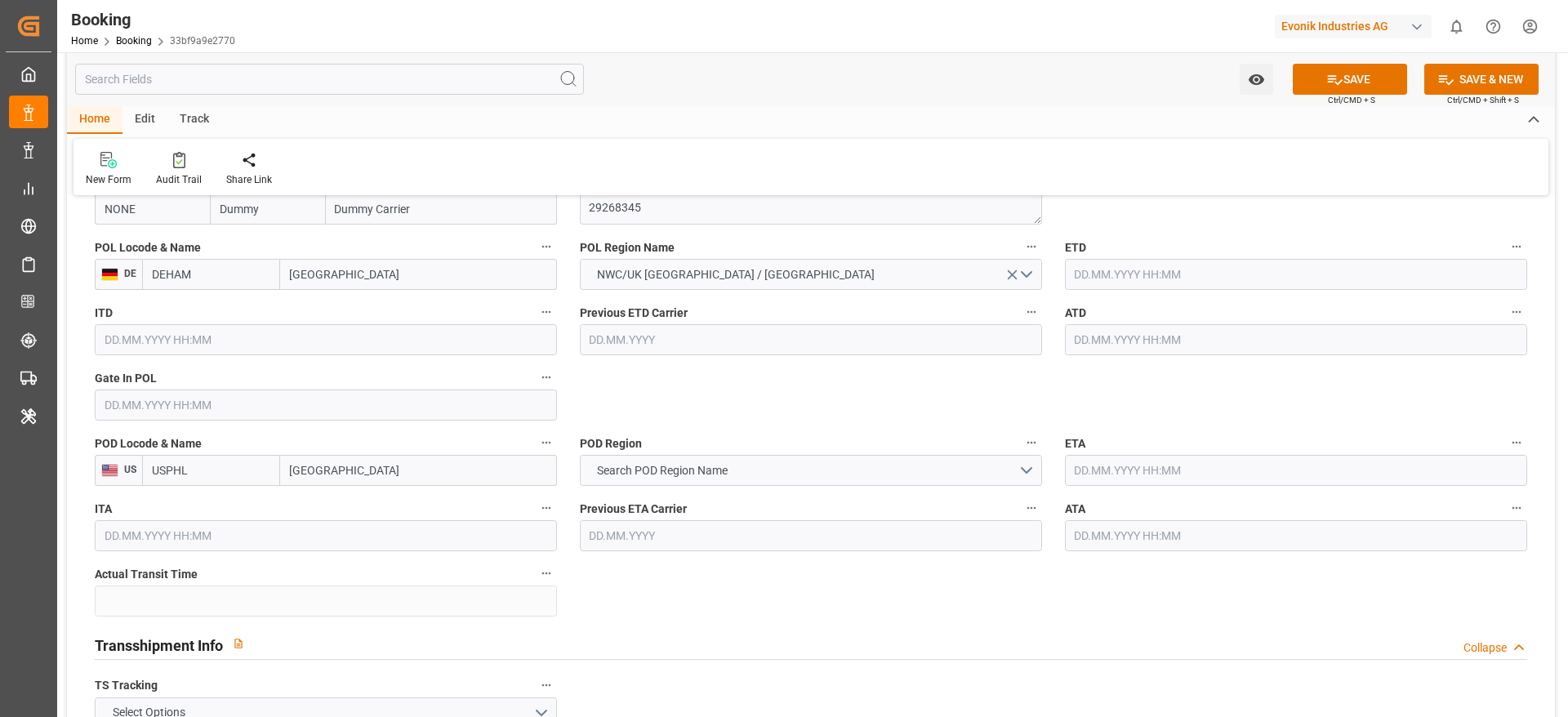
type input "[GEOGRAPHIC_DATA]"
click at [681, 468] on span "Search POD Region Name" at bounding box center [662, 470] width 147 height 17
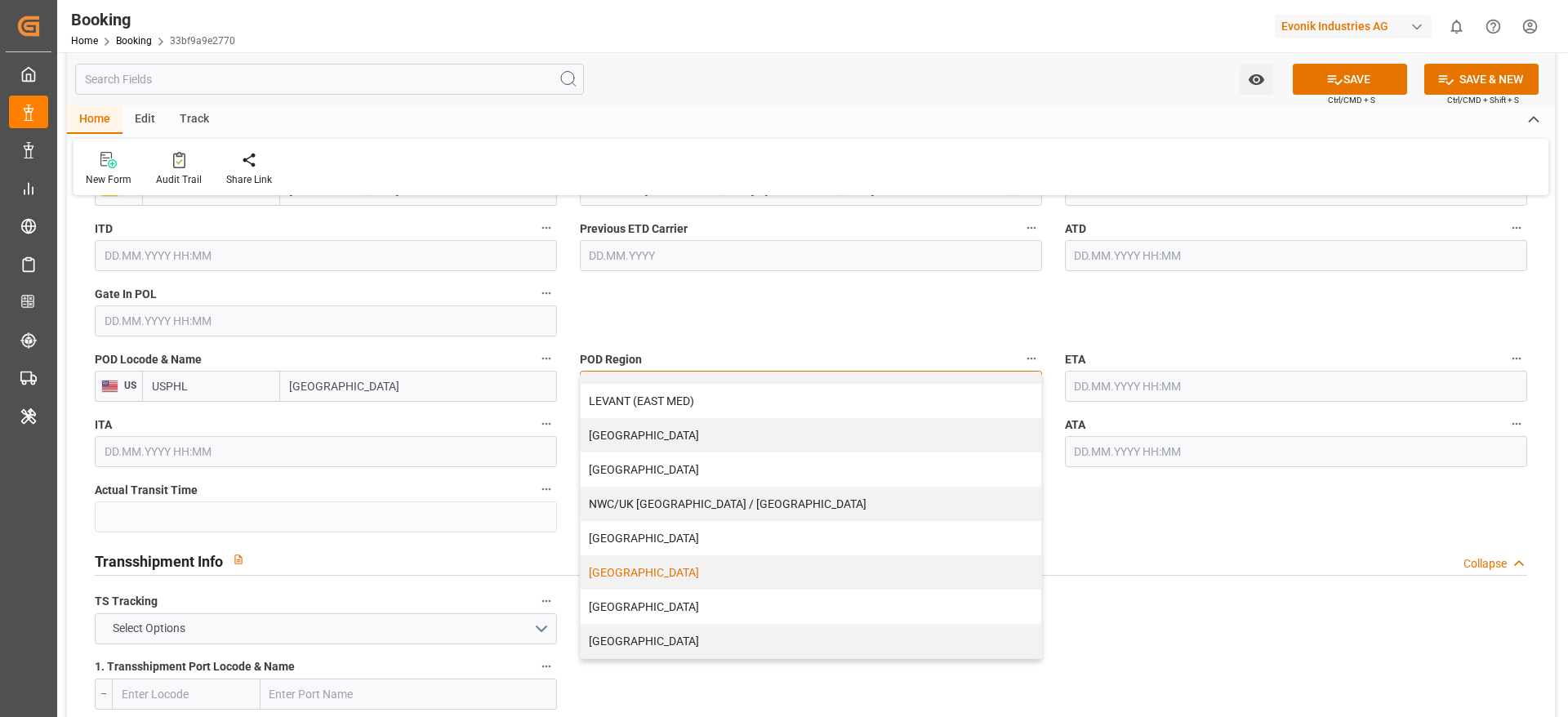
scroll to position [1370, 0]
click at [604, 615] on div "[GEOGRAPHIC_DATA]" at bounding box center [810, 604] width 460 height 34
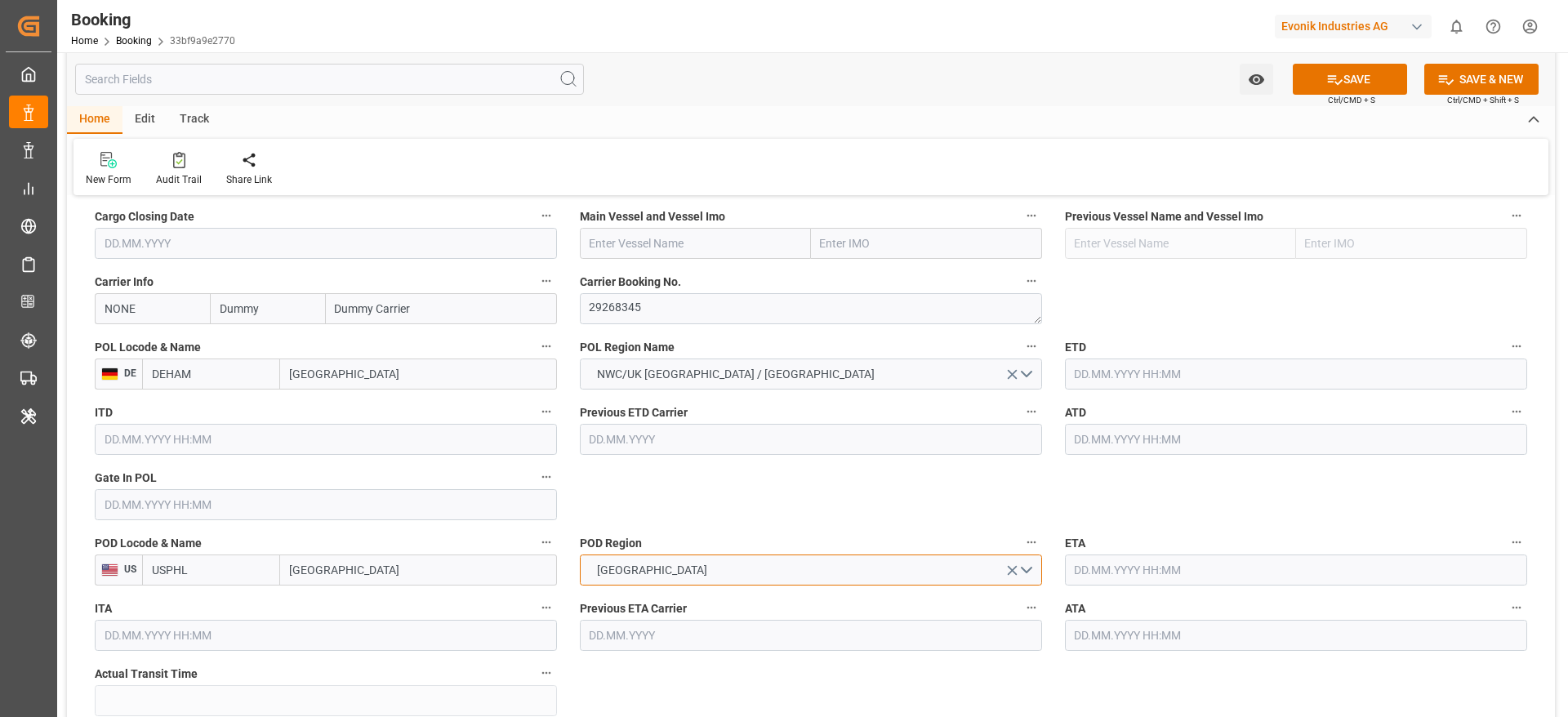
scroll to position [1184, 0]
paste input "CAPE CORFU"
click at [634, 250] on input "text" at bounding box center [696, 243] width 232 height 31
click at [689, 273] on span "CAPE CORFU - 9857432" at bounding box center [649, 279] width 117 height 13
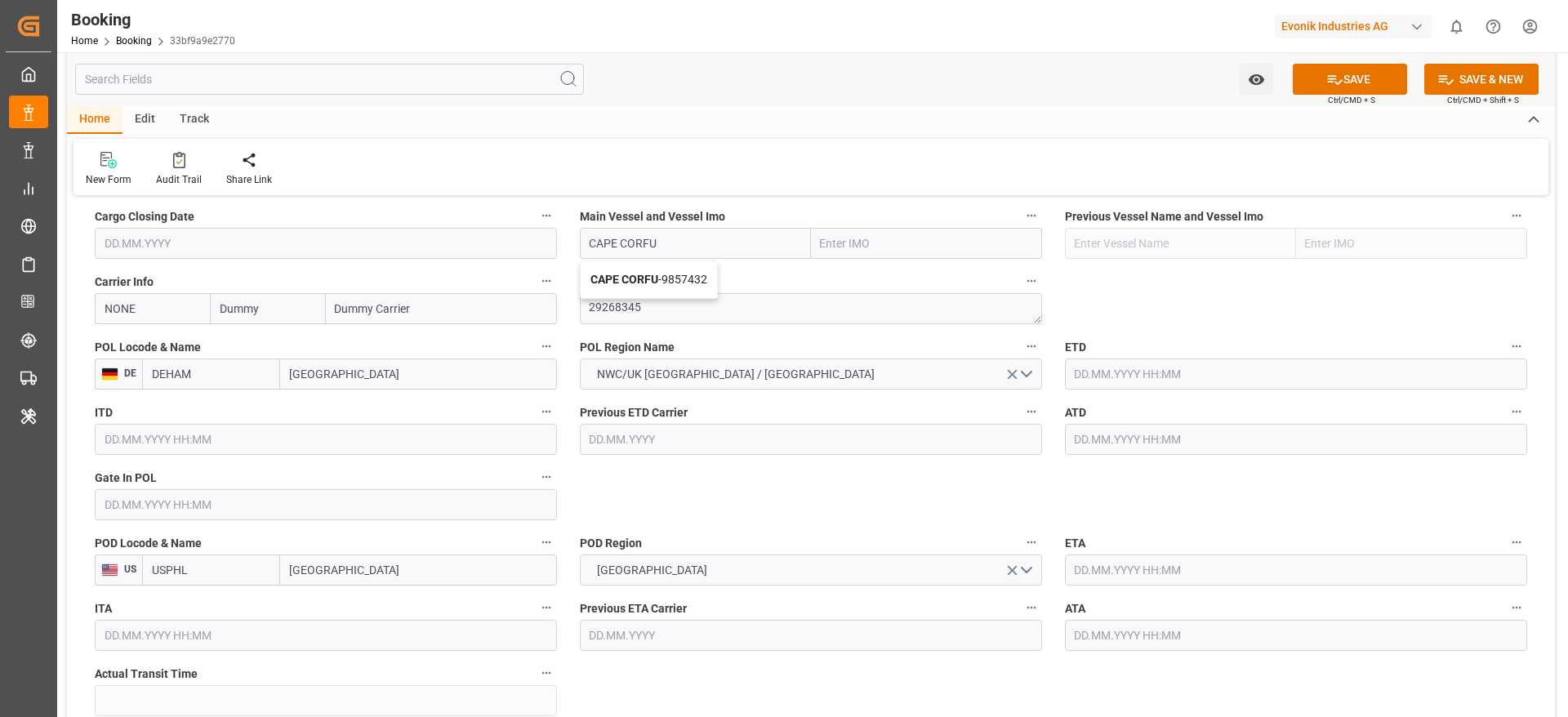
type input "CAPE CORFU"
type input "9857432"
type input "CAPE CORFU"
click at [128, 302] on input "NONE" at bounding box center [152, 309] width 115 height 31
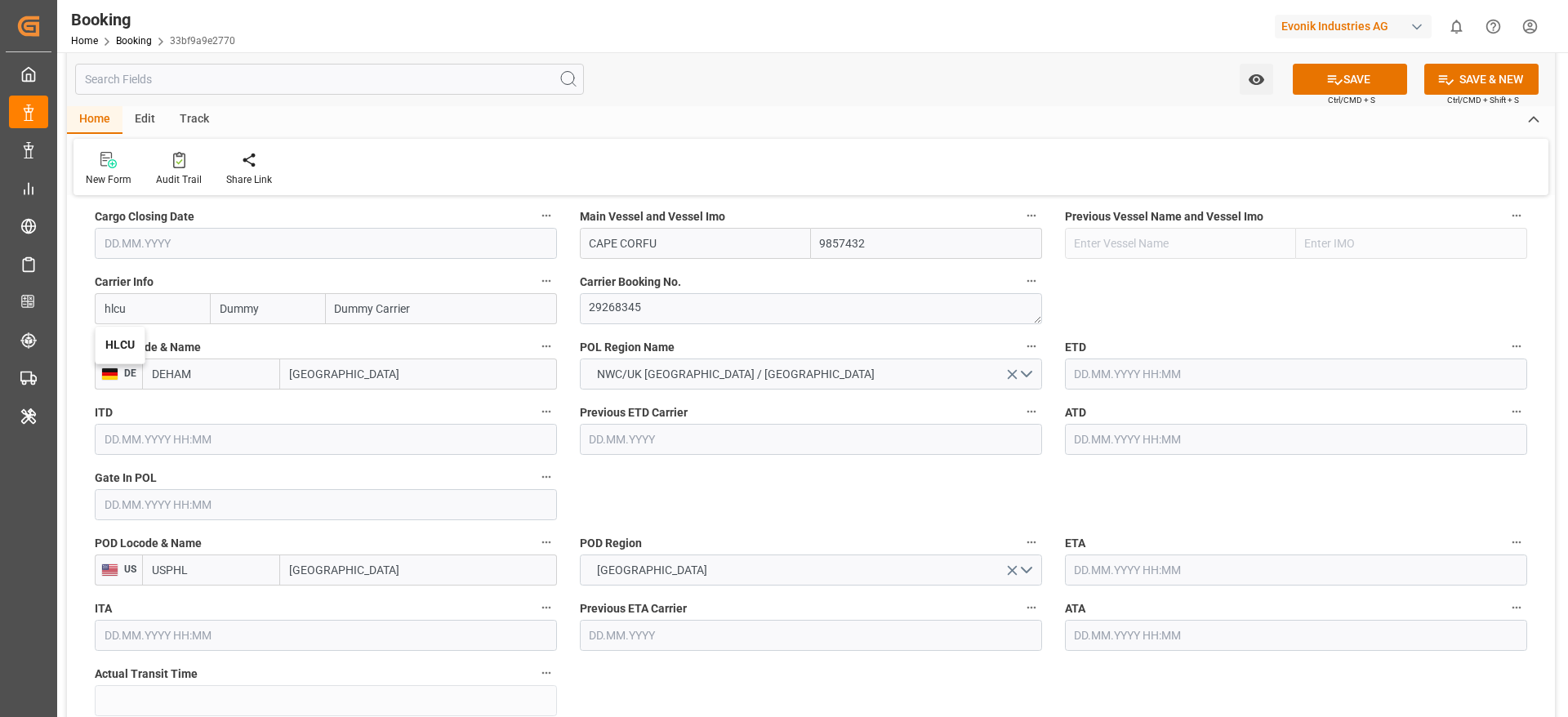
click at [128, 344] on b "HLCU" at bounding box center [120, 345] width 29 height 13
type input "HLCU"
type input "Hapag [PERSON_NAME]"
type input "Hapag [PERSON_NAME] Aktiengesellschaft"
type input "HLCU"
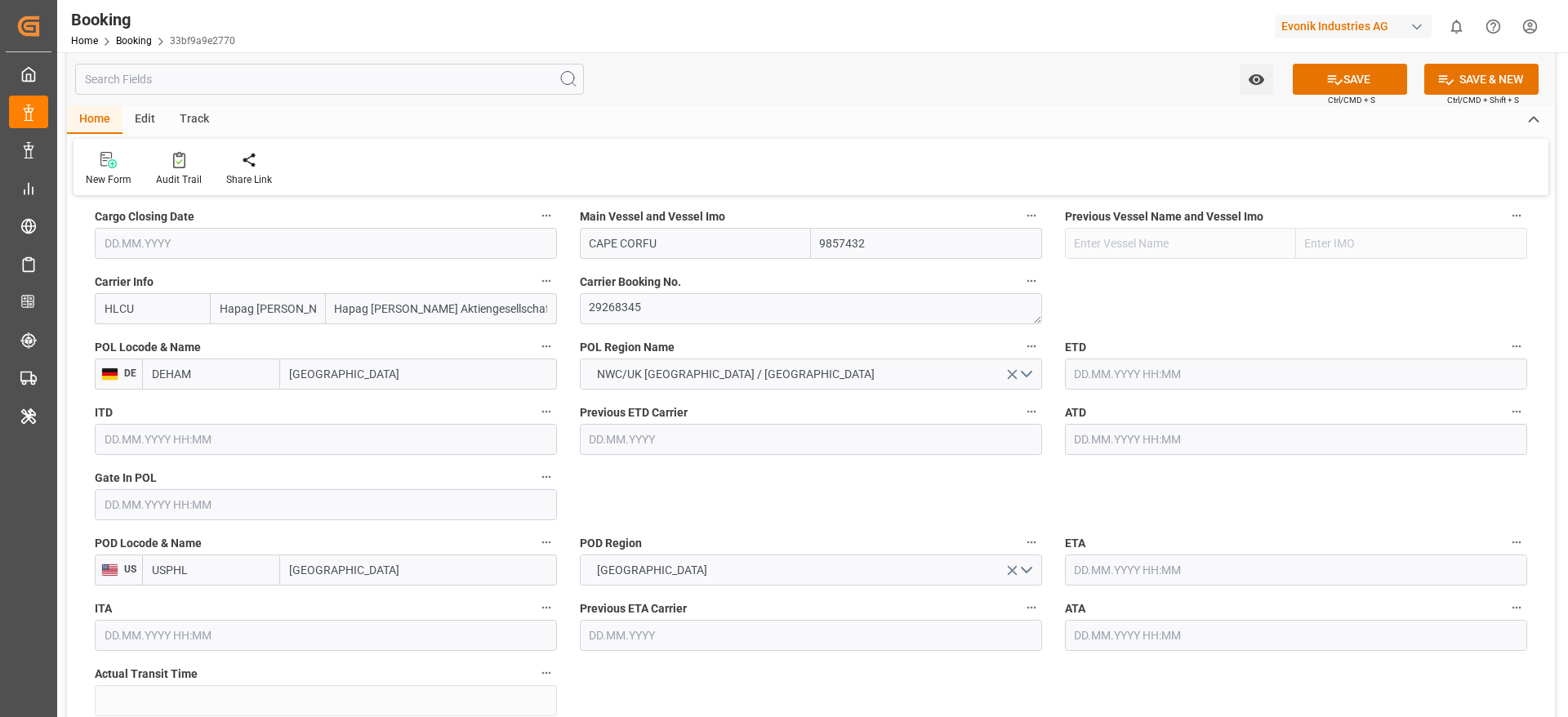
click at [176, 508] on input "text" at bounding box center [325, 504] width 462 height 31
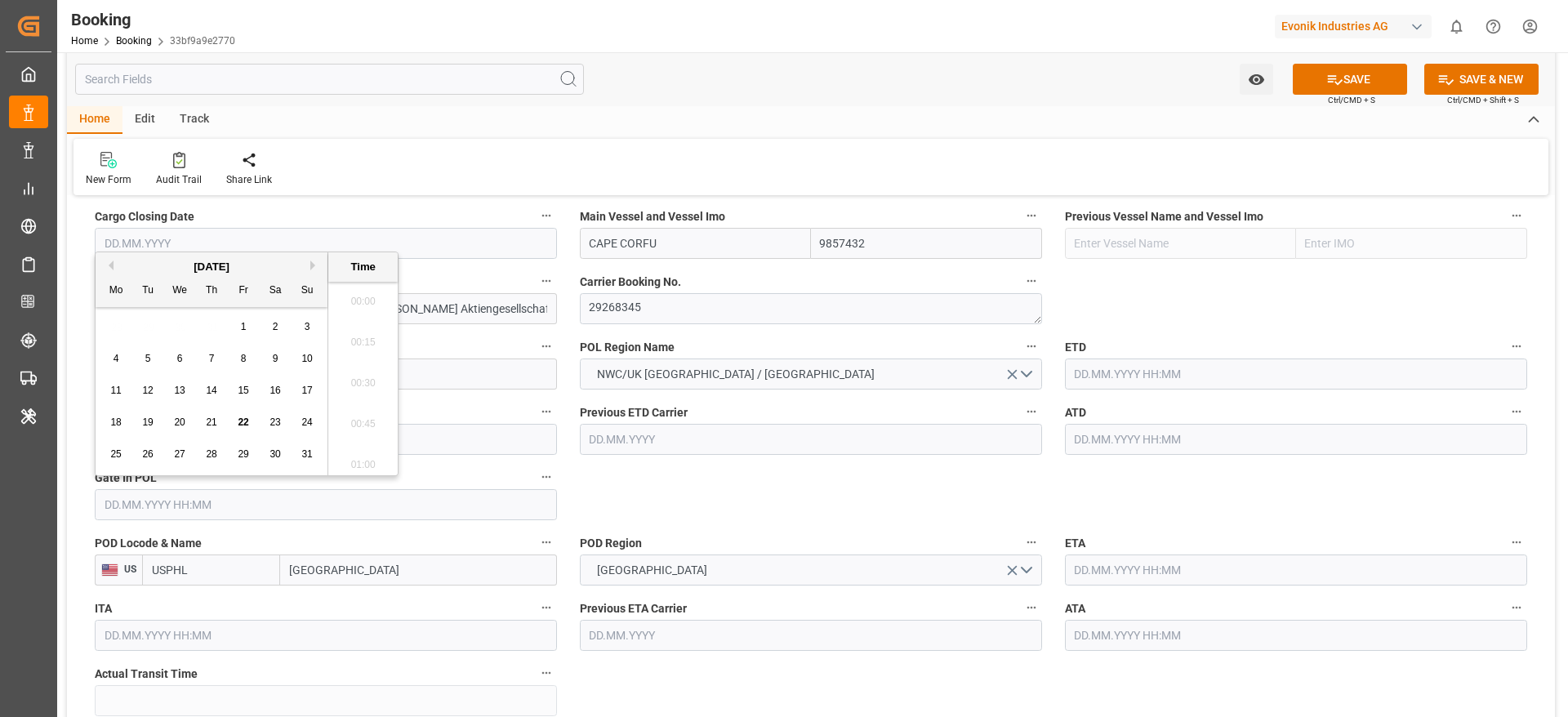
scroll to position [2457, 0]
click at [113, 269] on button "Previous Month" at bounding box center [109, 266] width 10 height 10
click at [249, 361] on span "11" at bounding box center [243, 358] width 11 height 11
type input "11.07.2025 00:00"
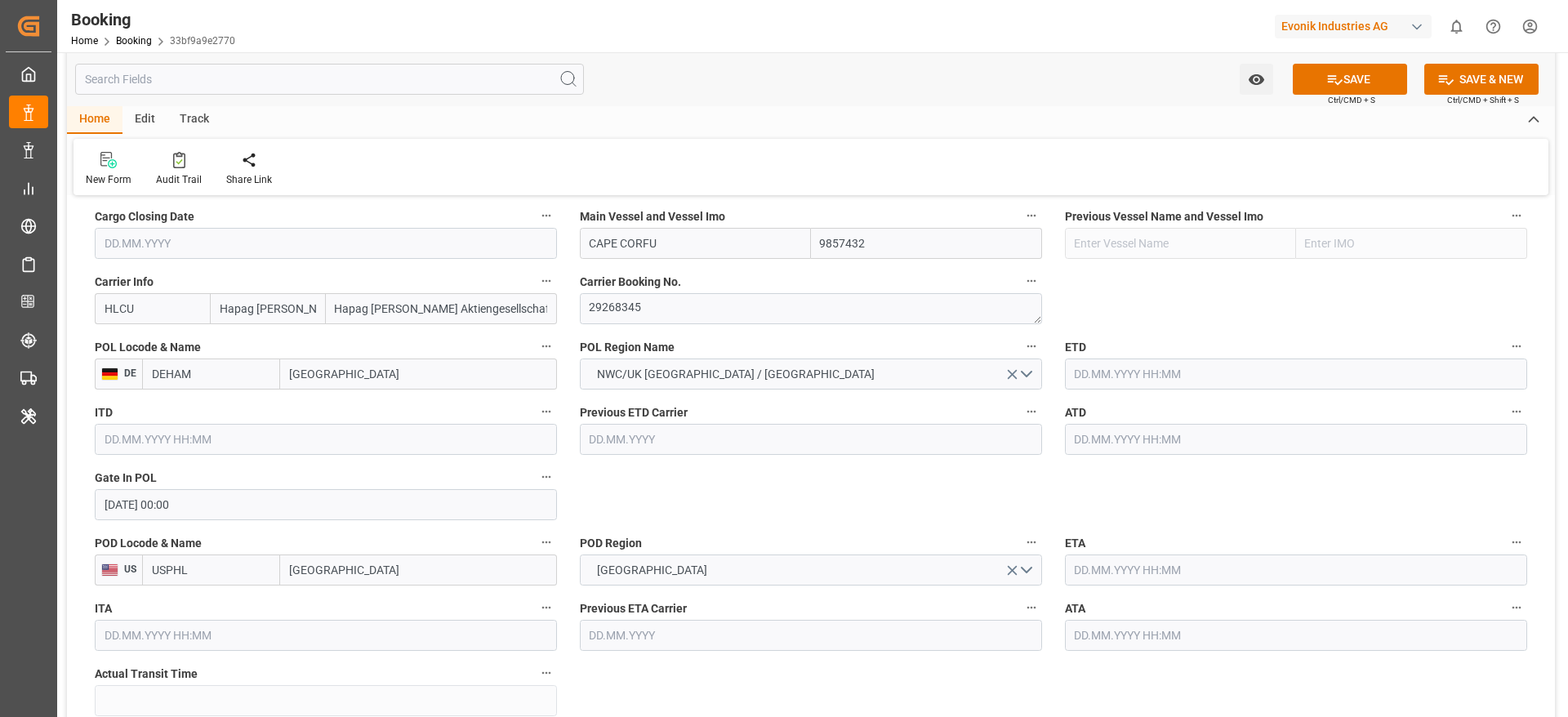
click at [1109, 358] on label "ETD" at bounding box center [1296, 347] width 462 height 23
click at [1506, 358] on button "ETD" at bounding box center [1516, 346] width 21 height 21
click at [1132, 383] on div at bounding box center [784, 358] width 1568 height 717
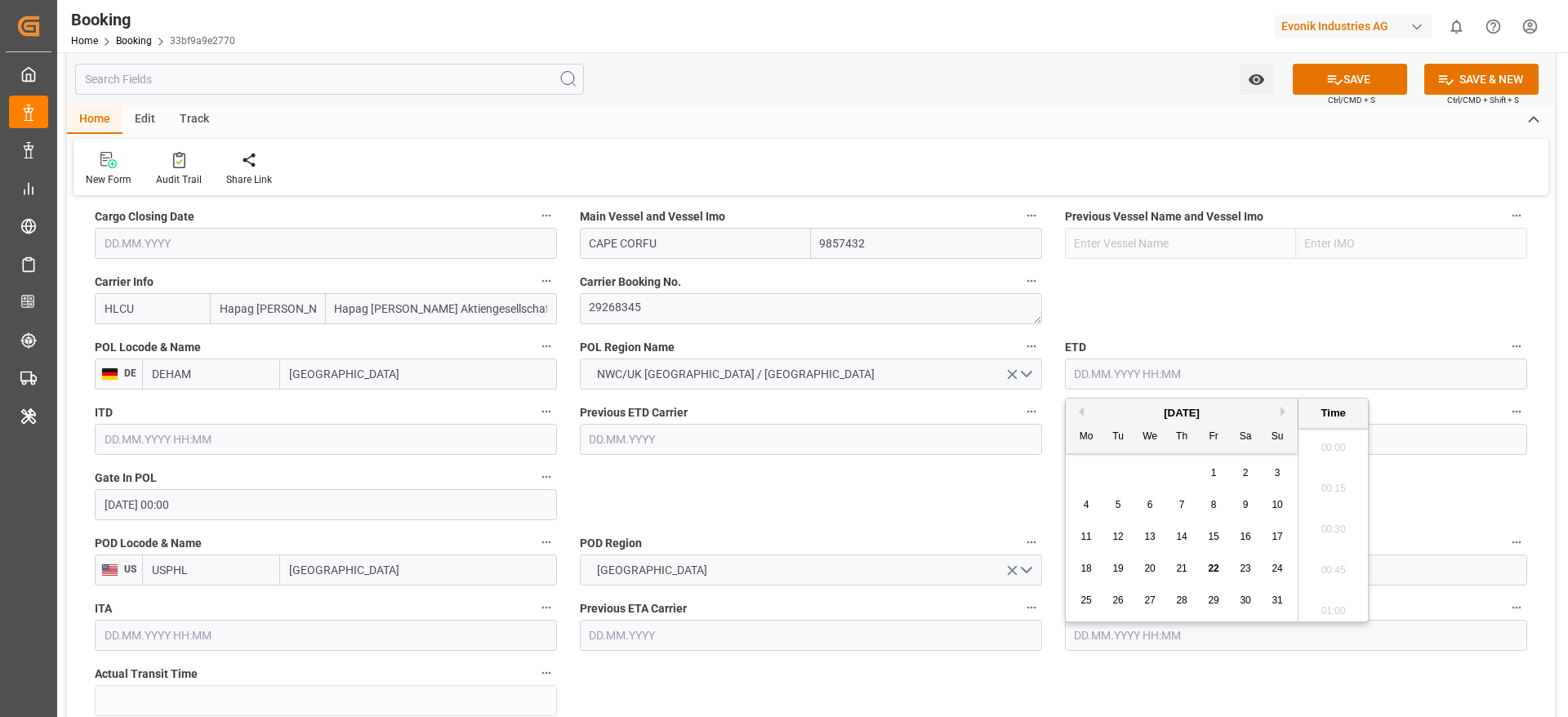
click at [1119, 379] on input "text" at bounding box center [1296, 373] width 462 height 31
click at [1084, 411] on div "[DATE]" at bounding box center [1182, 413] width 232 height 16
click at [1082, 415] on button "Previous Month" at bounding box center [1079, 411] width 10 height 10
click at [1274, 512] on div "13" at bounding box center [1278, 506] width 20 height 20
type input "13.07.2025 00:00"
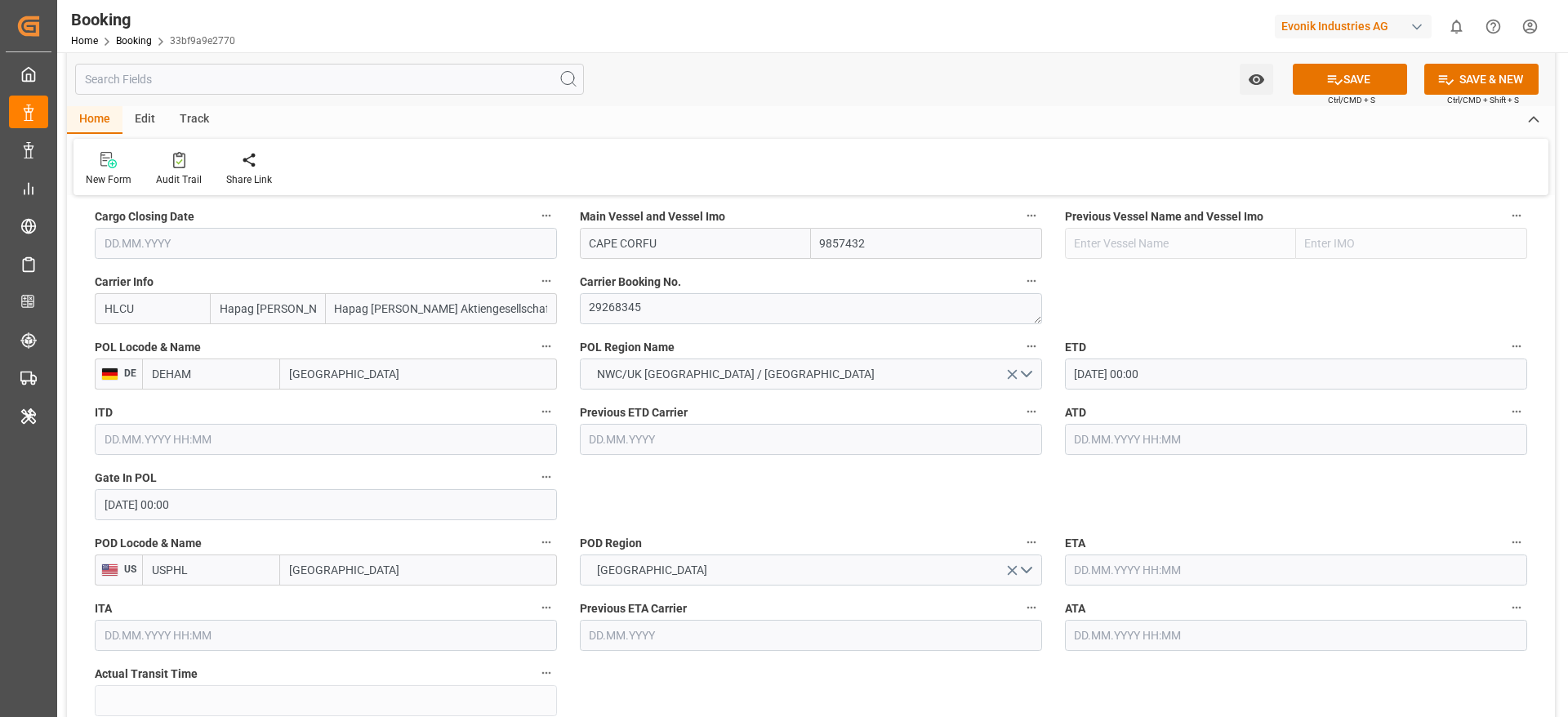
click at [1104, 439] on input "text" at bounding box center [1296, 439] width 462 height 31
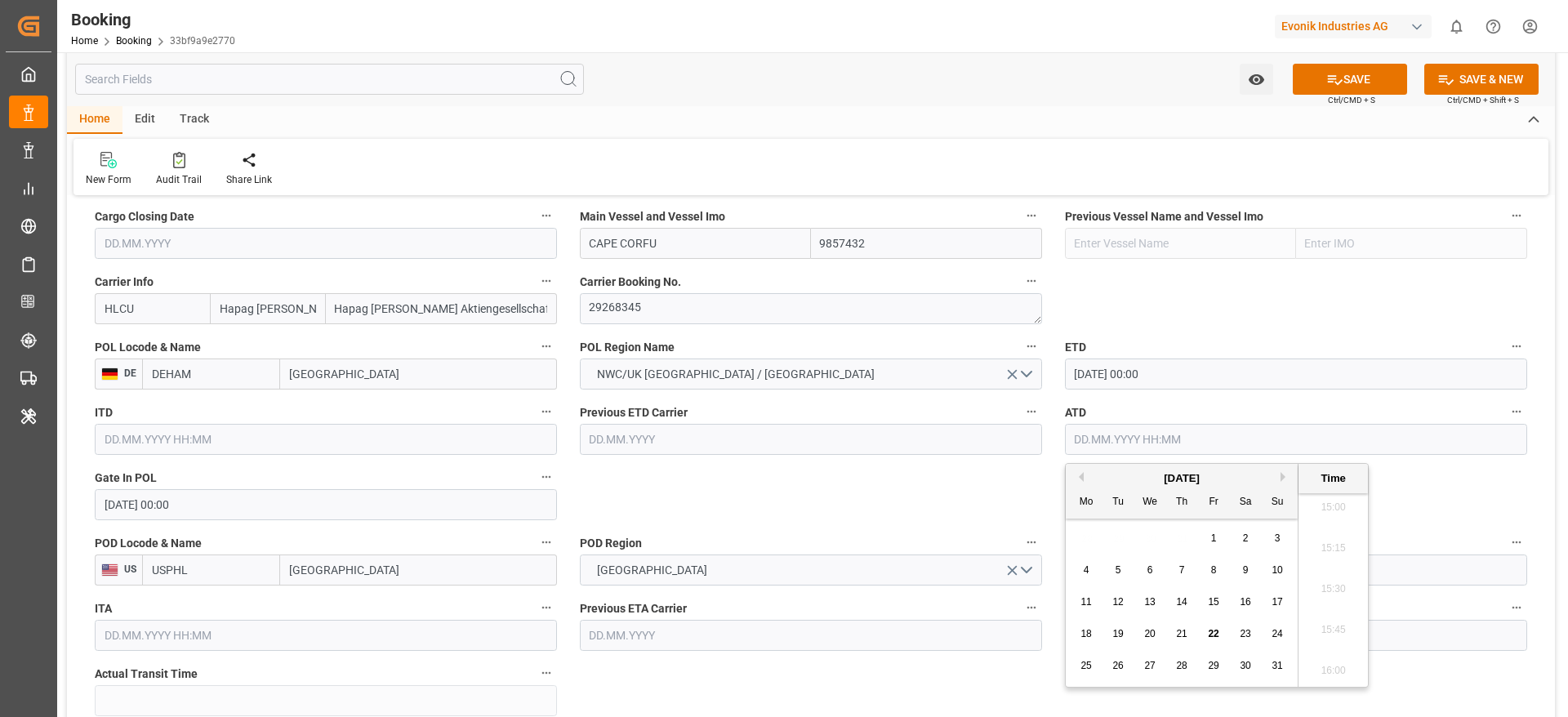
click at [1082, 474] on button "Previous Month" at bounding box center [1079, 477] width 10 height 10
click at [1277, 573] on span "13" at bounding box center [1277, 569] width 11 height 11
type input "13.07.2025 00:00"
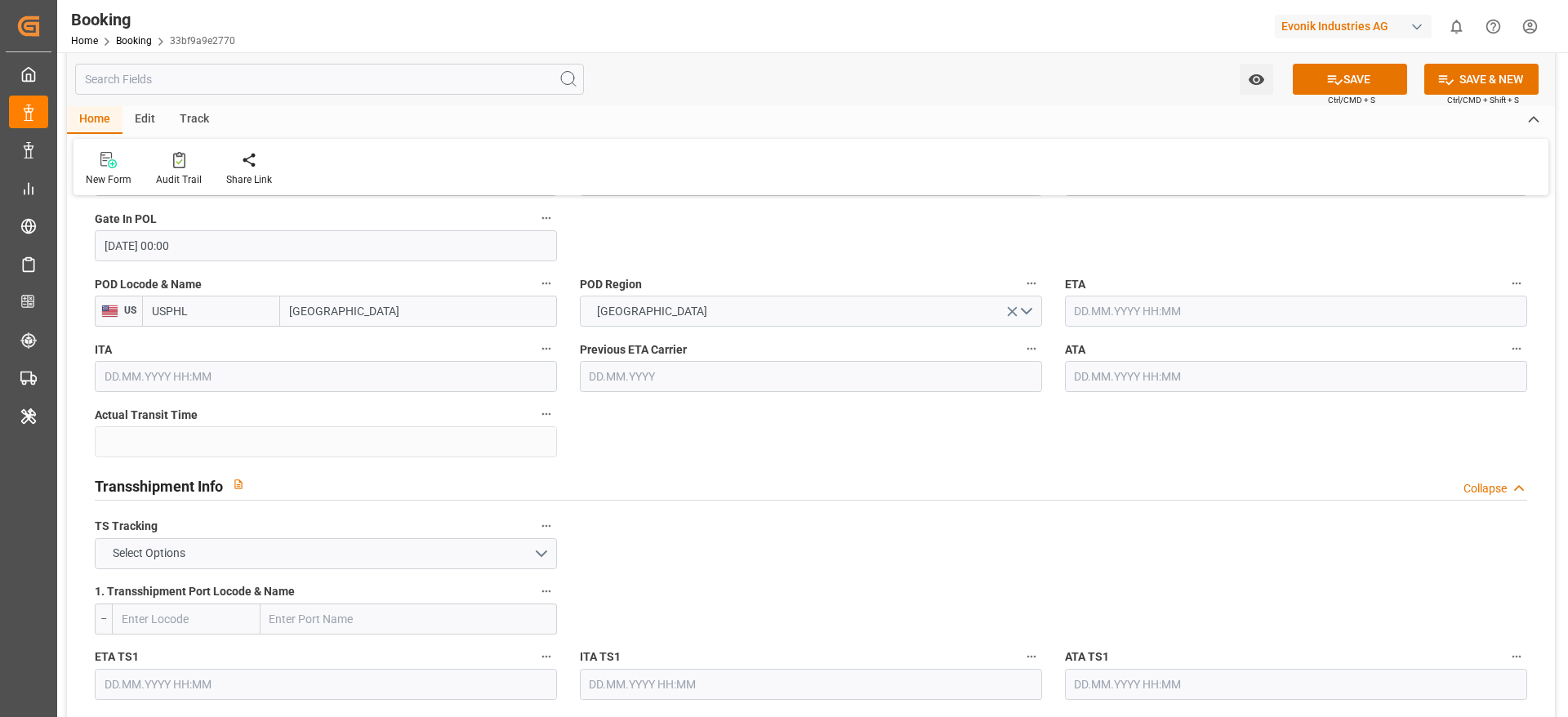
scroll to position [1436, 0]
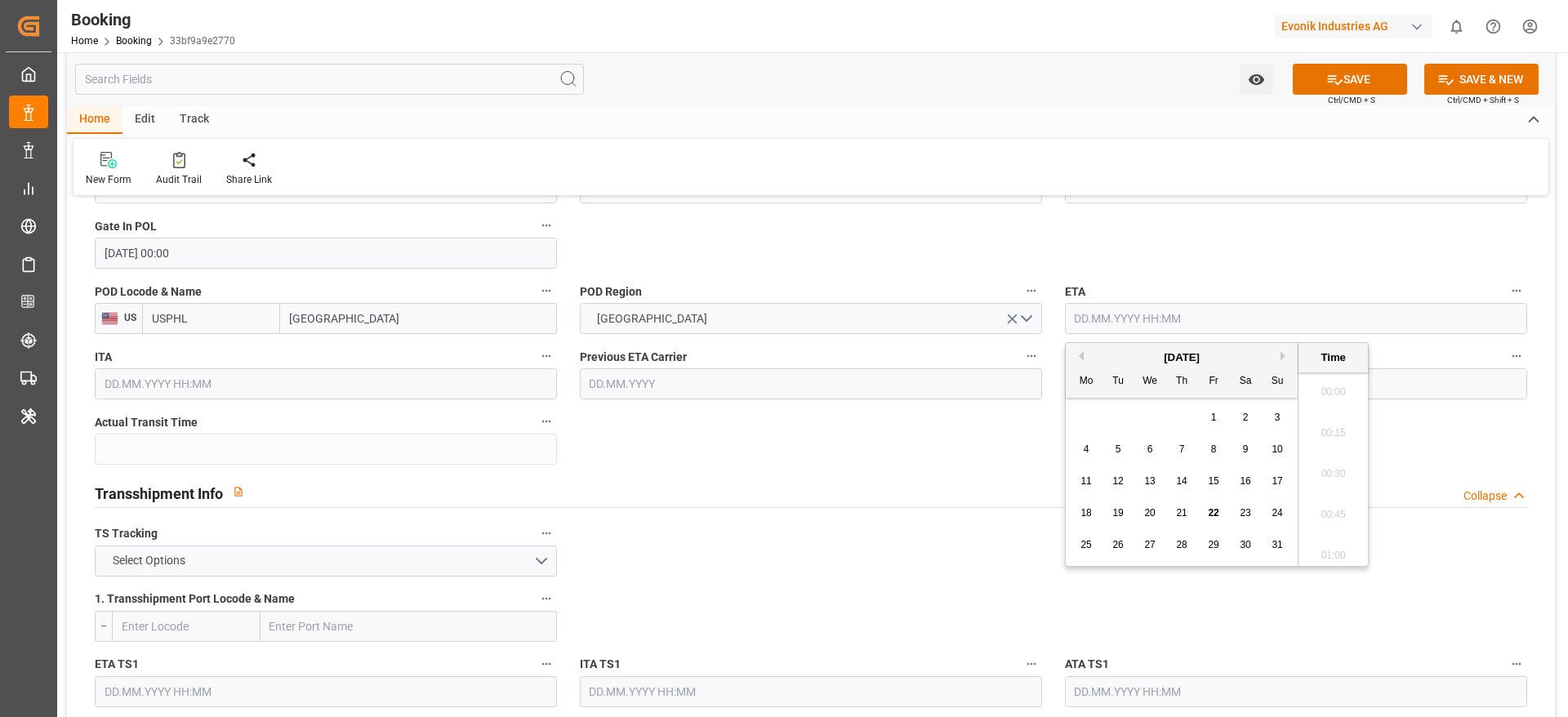
click at [1089, 325] on input "text" at bounding box center [1296, 319] width 462 height 31
click at [1077, 358] on button "Previous Month" at bounding box center [1079, 357] width 10 height 10
click at [1148, 543] on span "30" at bounding box center [1149, 544] width 11 height 11
type input "30.07.2025 00:00"
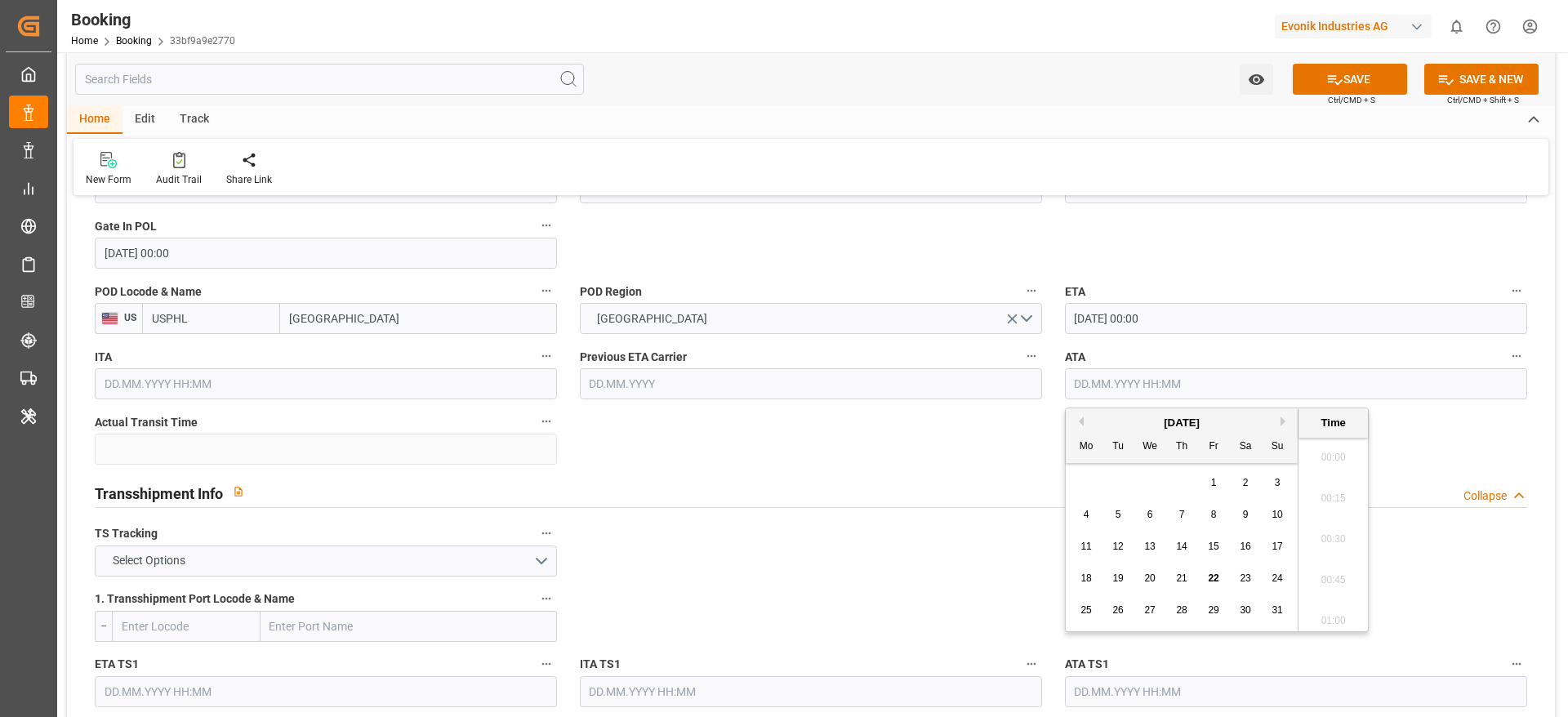
click at [1112, 369] on input "text" at bounding box center [1296, 383] width 462 height 31
click at [1078, 424] on button "Previous Month" at bounding box center [1079, 421] width 10 height 10
click at [1153, 607] on span "30" at bounding box center [1149, 609] width 11 height 11
type input "30.07.2025 00:00"
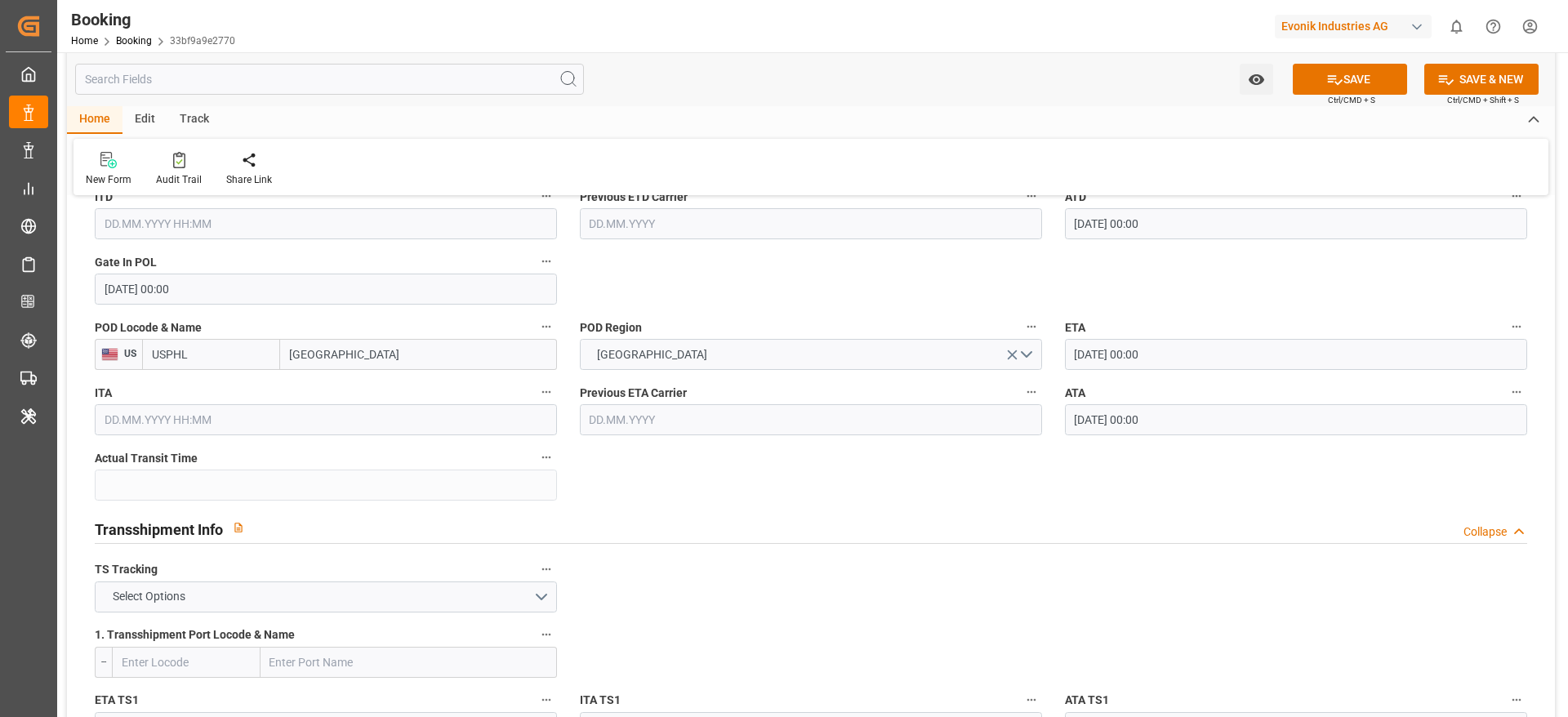
scroll to position [1401, 0]
click at [280, 604] on button "Select Options" at bounding box center [325, 595] width 462 height 31
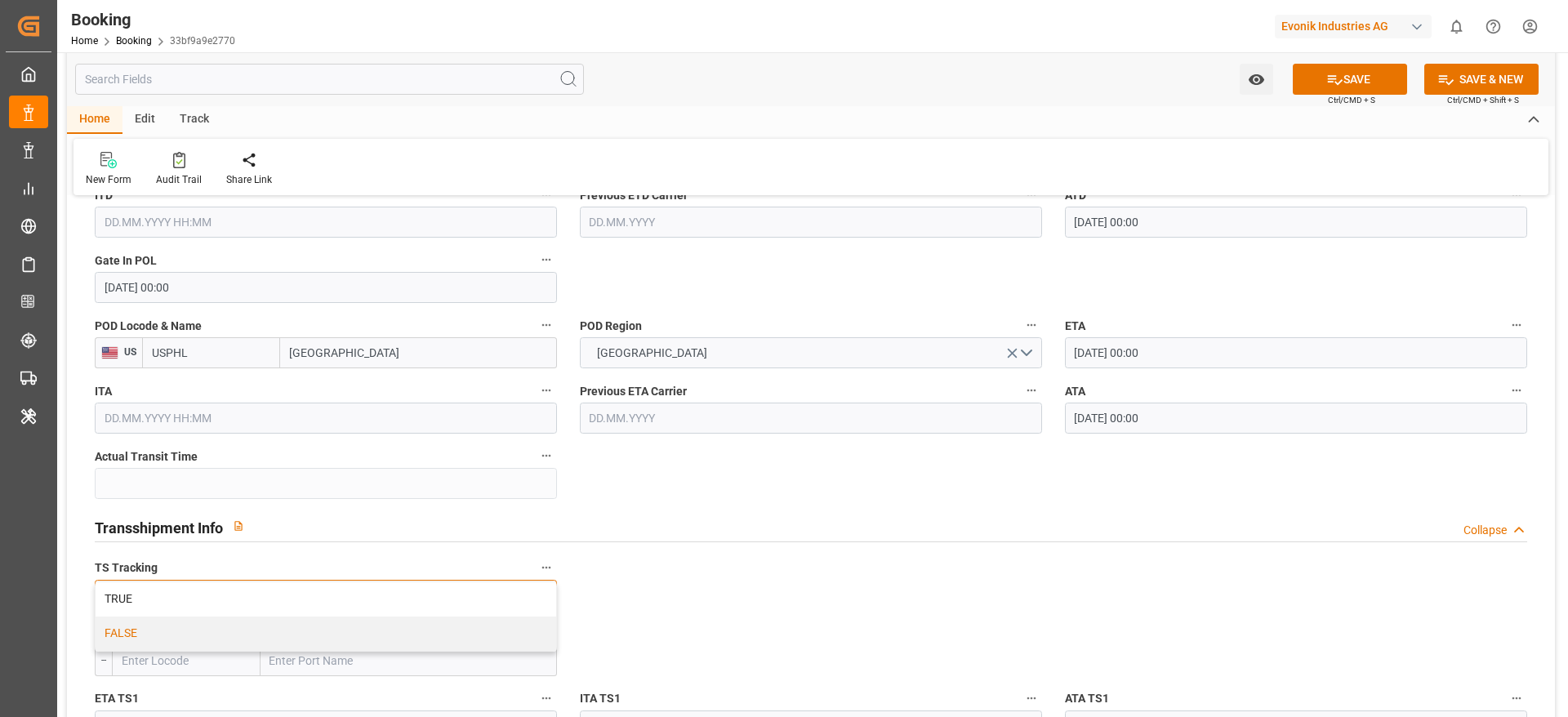
click at [250, 624] on div "FALSE" at bounding box center [325, 634] width 460 height 34
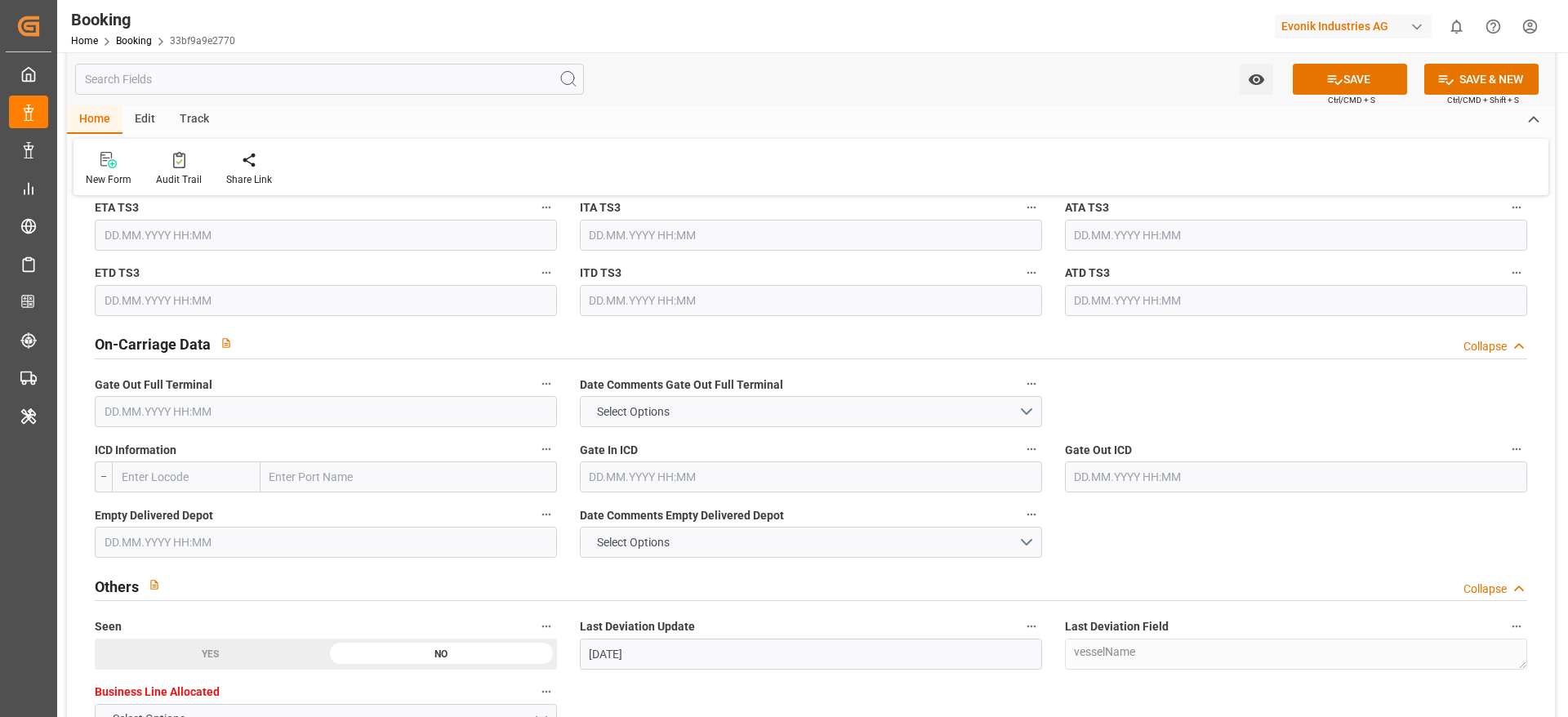
scroll to position [2287, 0]
click at [97, 408] on input "text" at bounding box center [325, 408] width 462 height 31
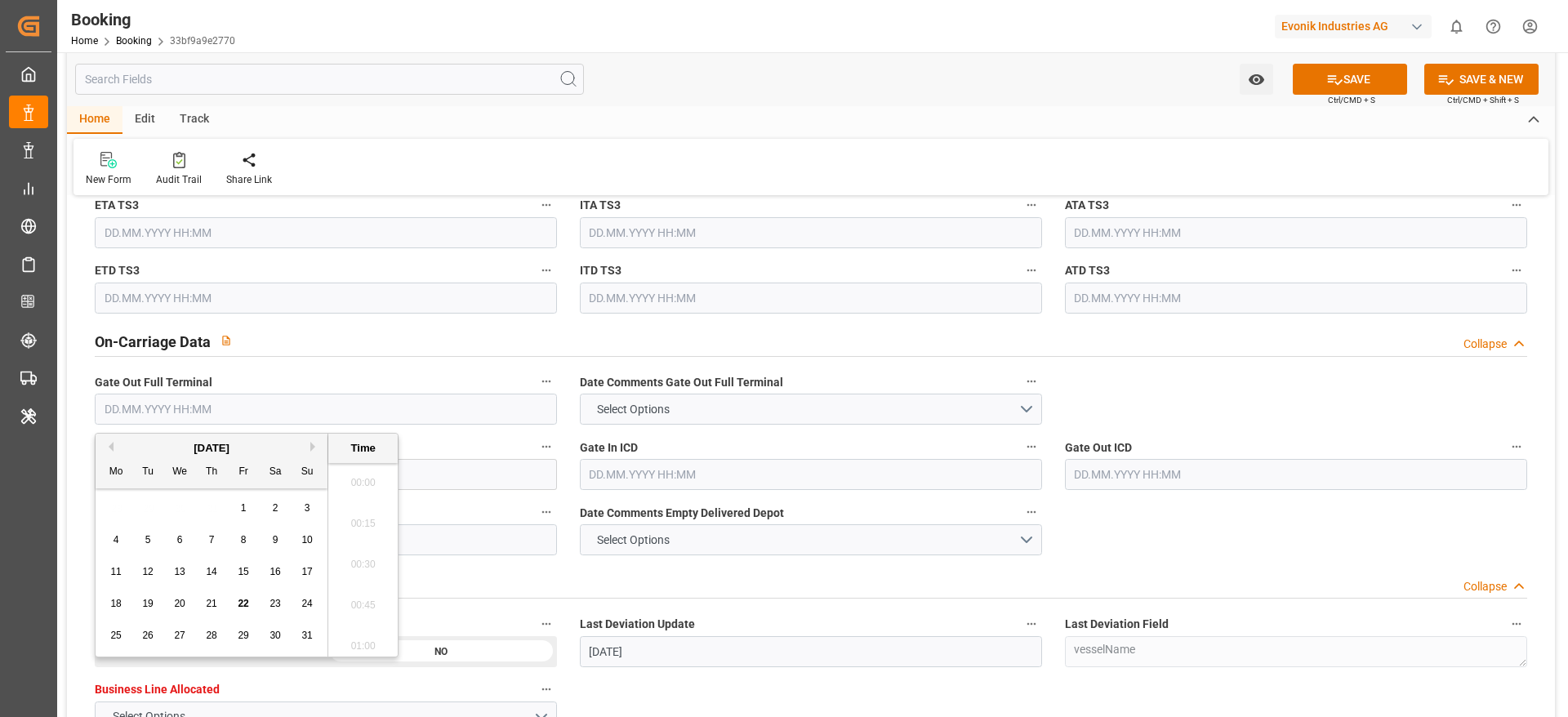
scroll to position [2457, 0]
click at [146, 534] on span "5" at bounding box center [149, 539] width 6 height 11
type input "05.08.2025 00:00"
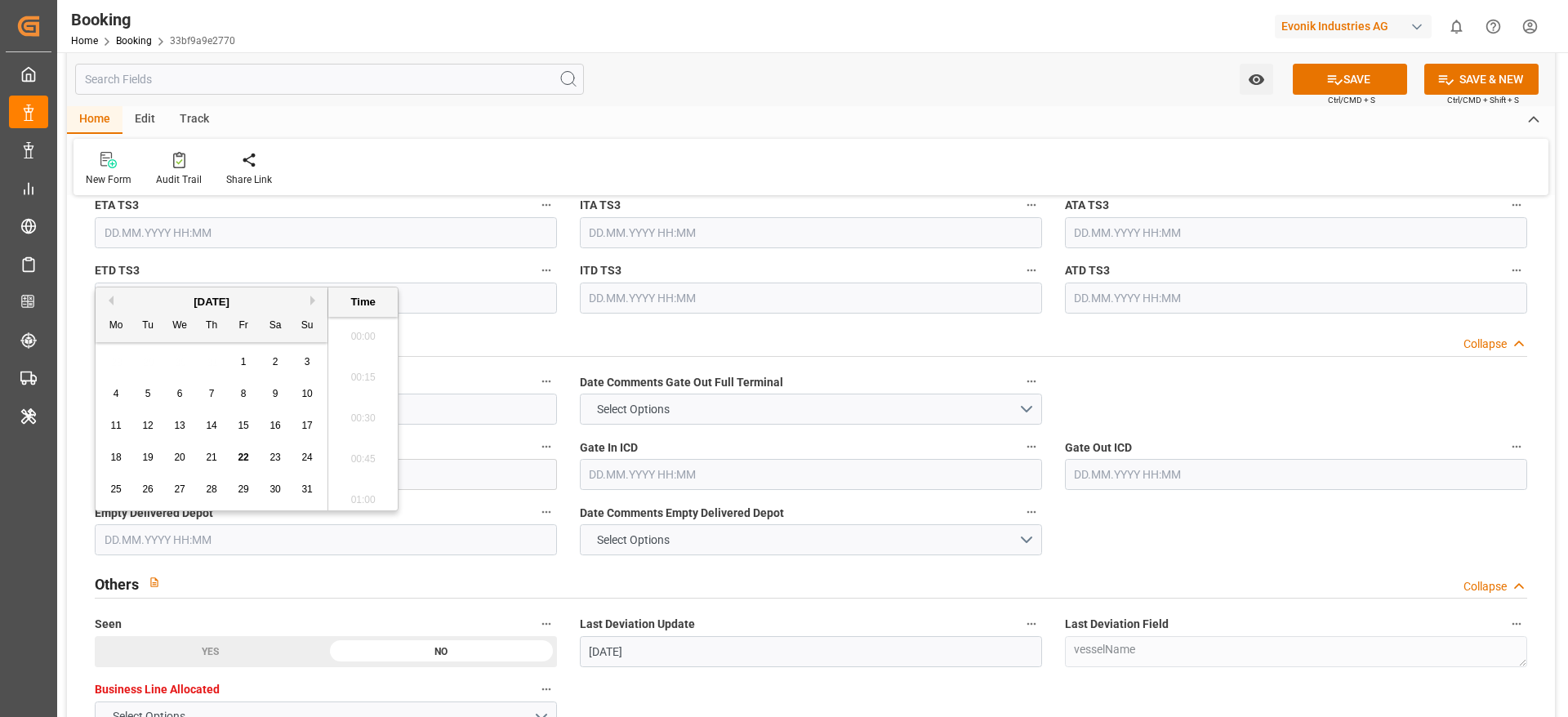
click at [413, 532] on input "text" at bounding box center [325, 539] width 462 height 31
click at [173, 391] on div "6" at bounding box center [180, 394] width 20 height 20
type input "06.08.2025 00:00"
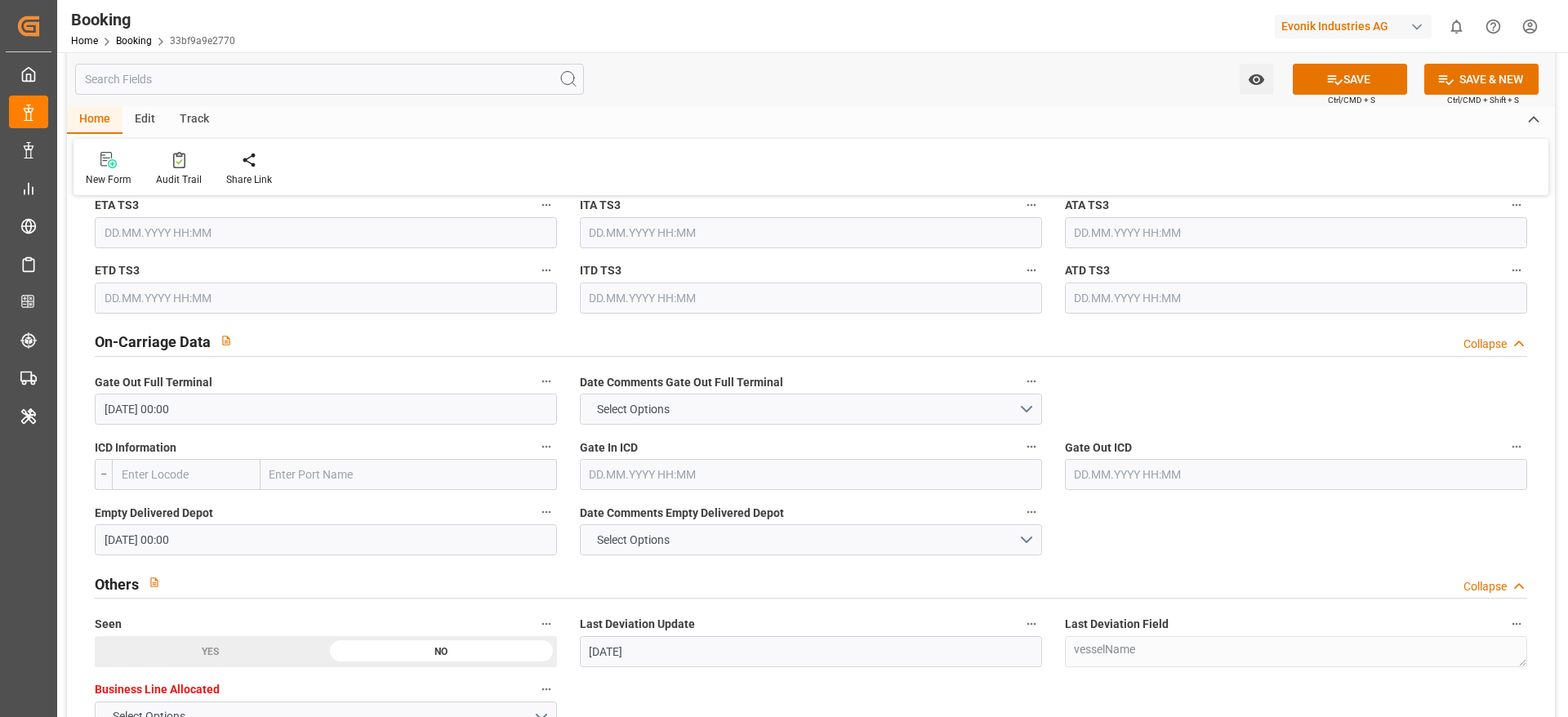
click at [318, 574] on div "Others Collapse" at bounding box center [810, 582] width 1432 height 31
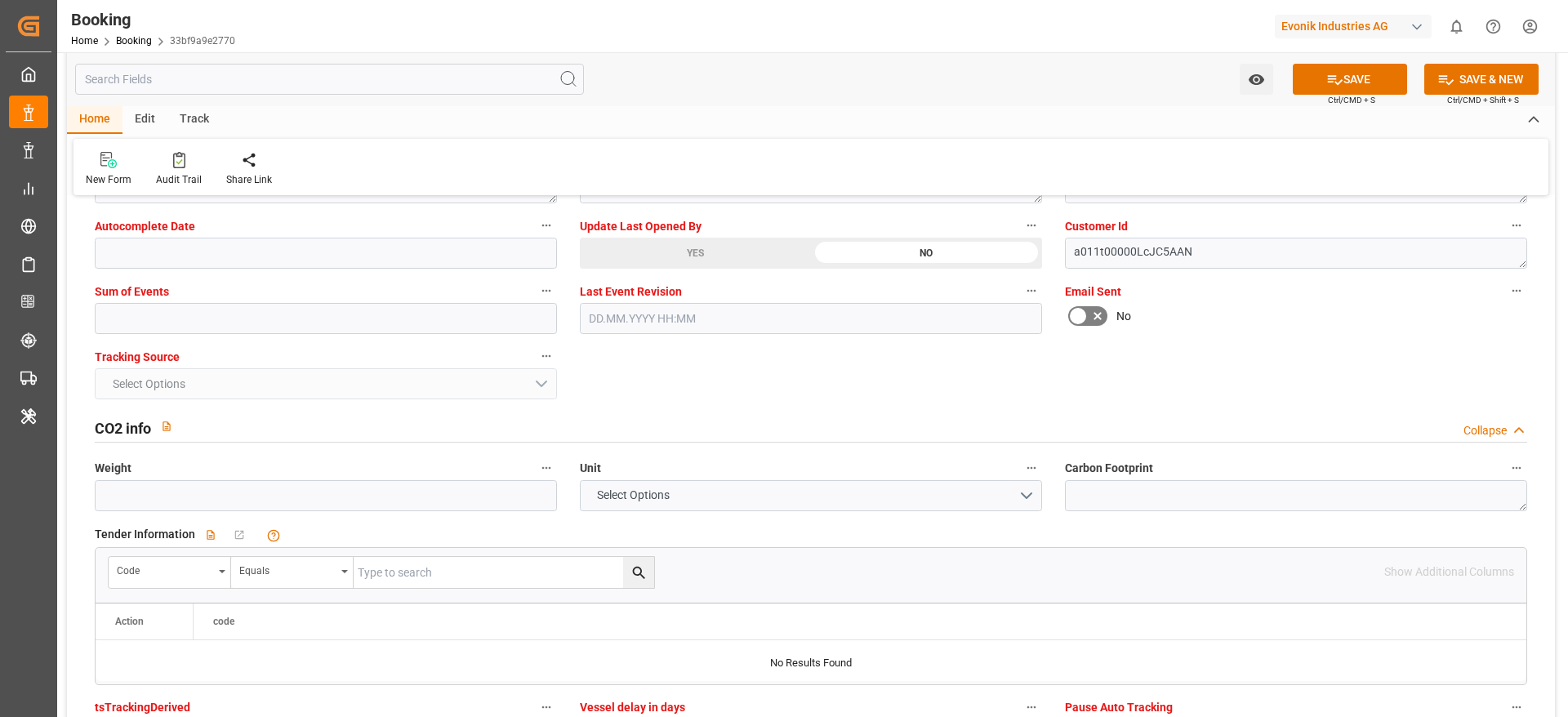
scroll to position [3059, 0]
click at [142, 332] on input "text" at bounding box center [325, 318] width 462 height 31
type input "0"
click at [1378, 69] on button "SAVE" at bounding box center [1349, 79] width 115 height 31
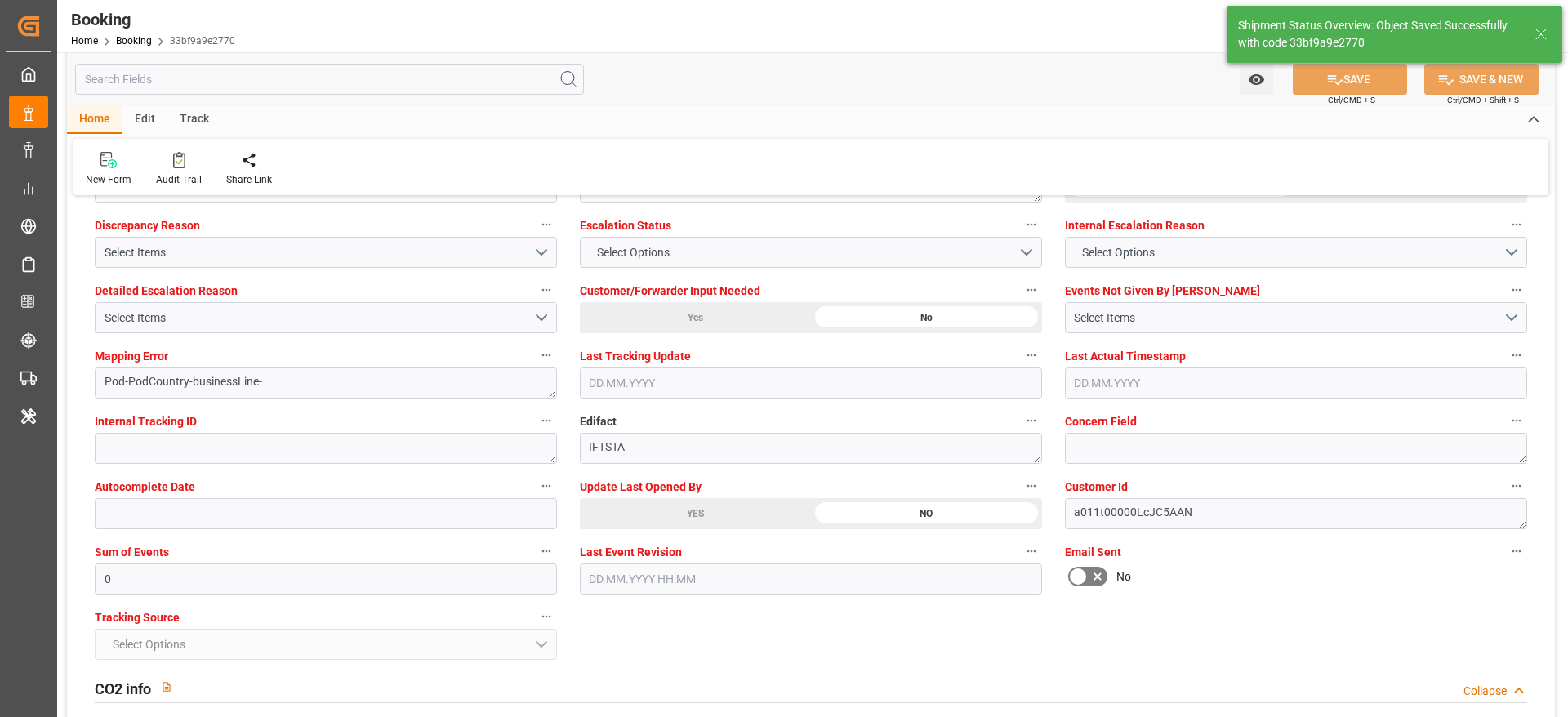
type textarea "NWC/UK North West Continent / UK_USPHL_HLCU_AT-SE"
type textarea "[PERSON_NAME]"
type textarea "businessLine-"
type input "17"
type input "13.07.2025 00:00"
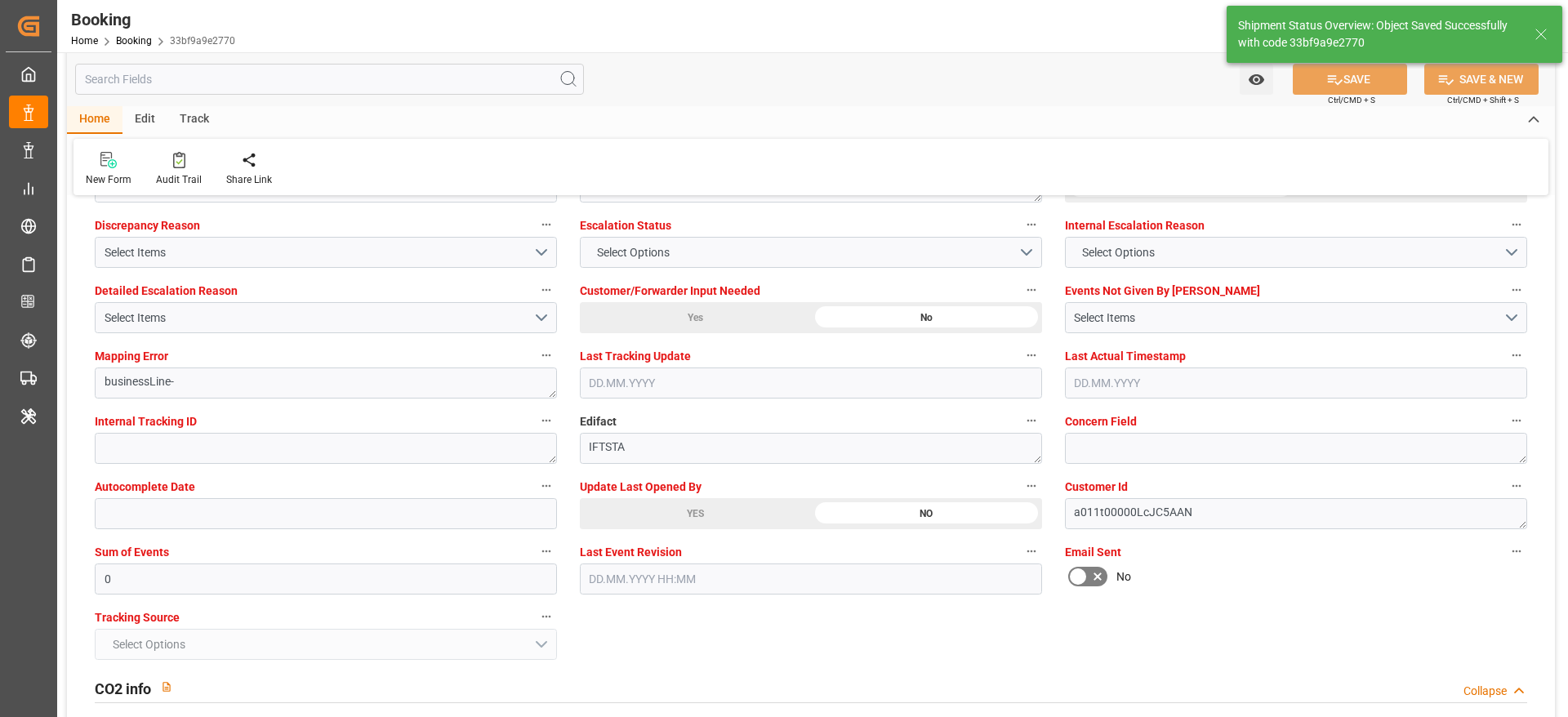
type input "30.07.2025 00:00"
type input "22.08.2025 10:07"
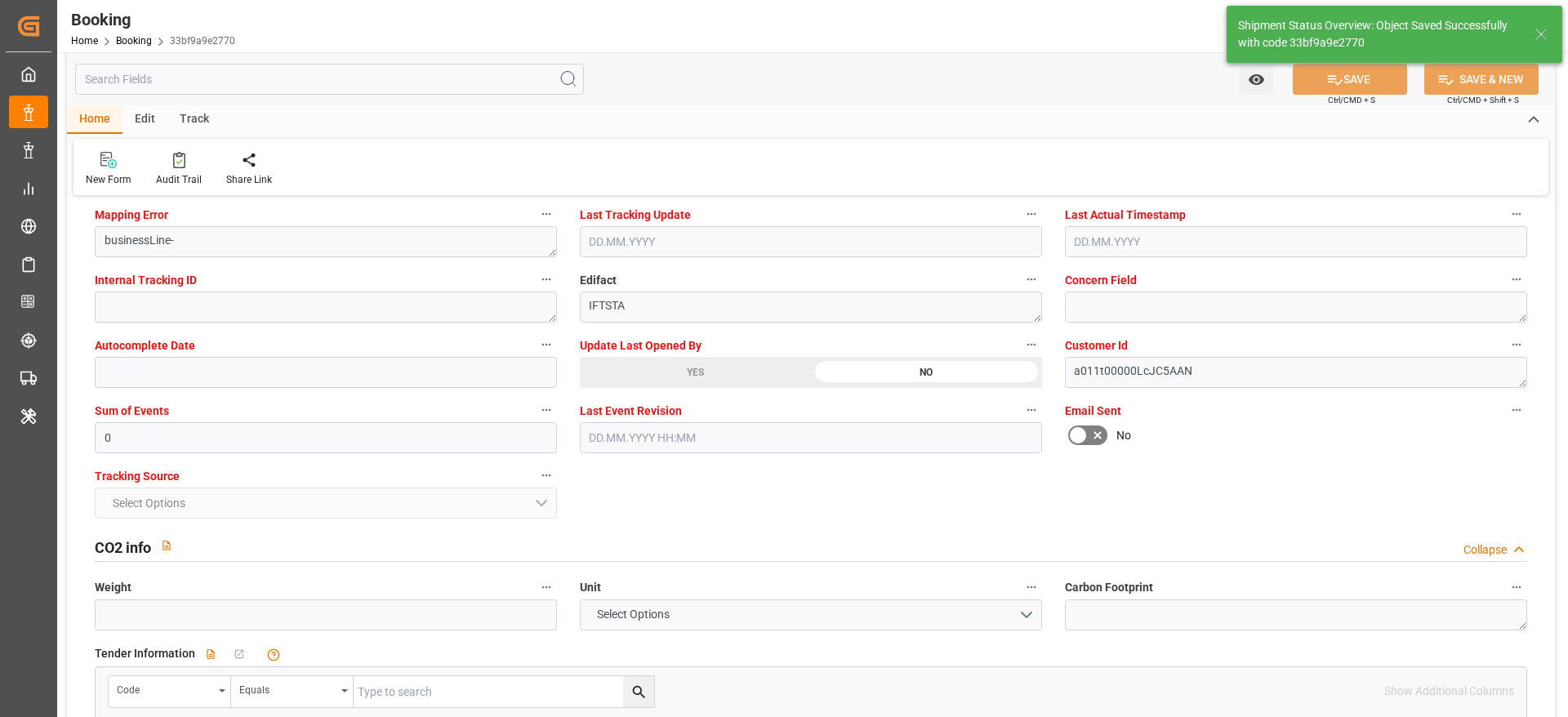
scroll to position [3198, 0]
click at [162, 187] on div "Audit Trail" at bounding box center [179, 180] width 46 height 15
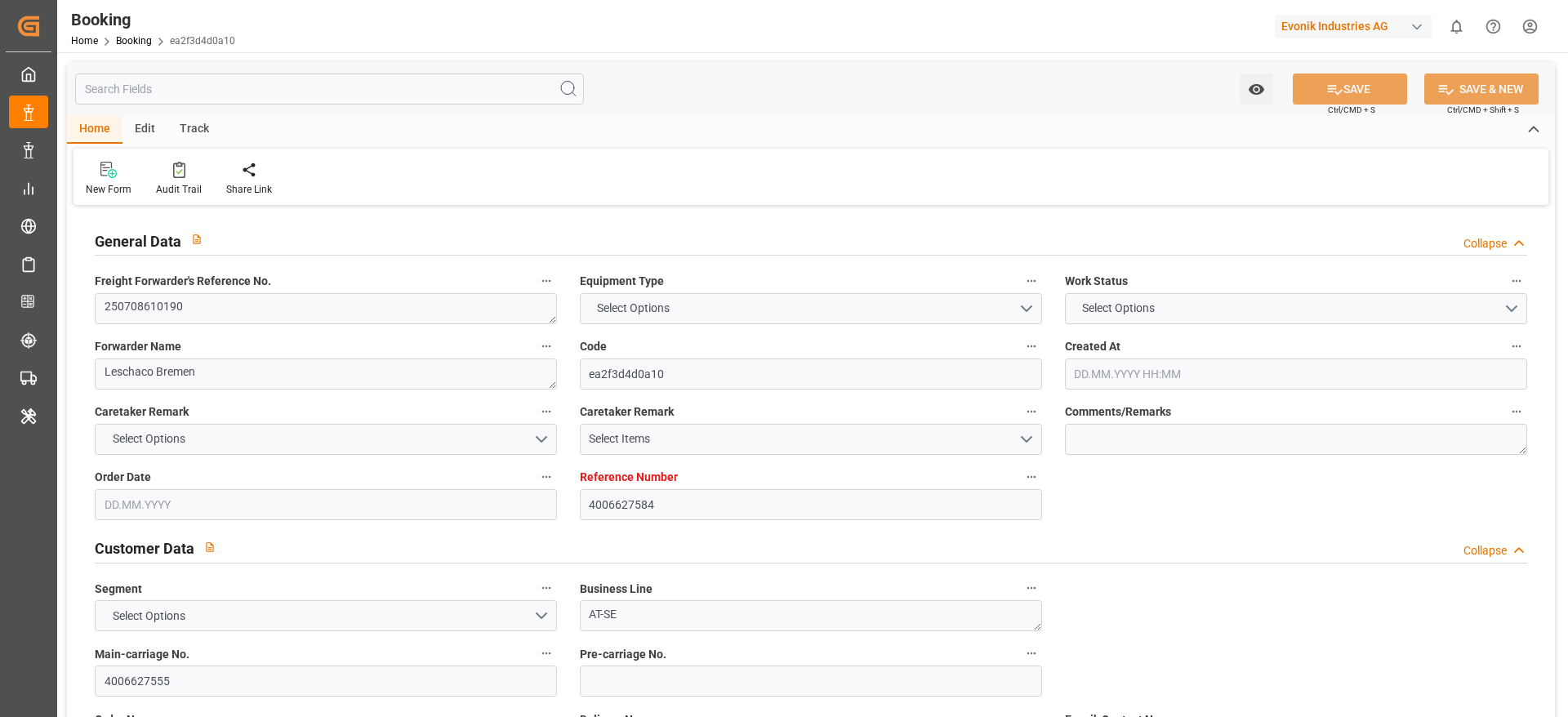
type input "4006627584"
type input "Dummy"
type input "Dummy Carrier"
type input "DEHAM"
type input "USNCD"
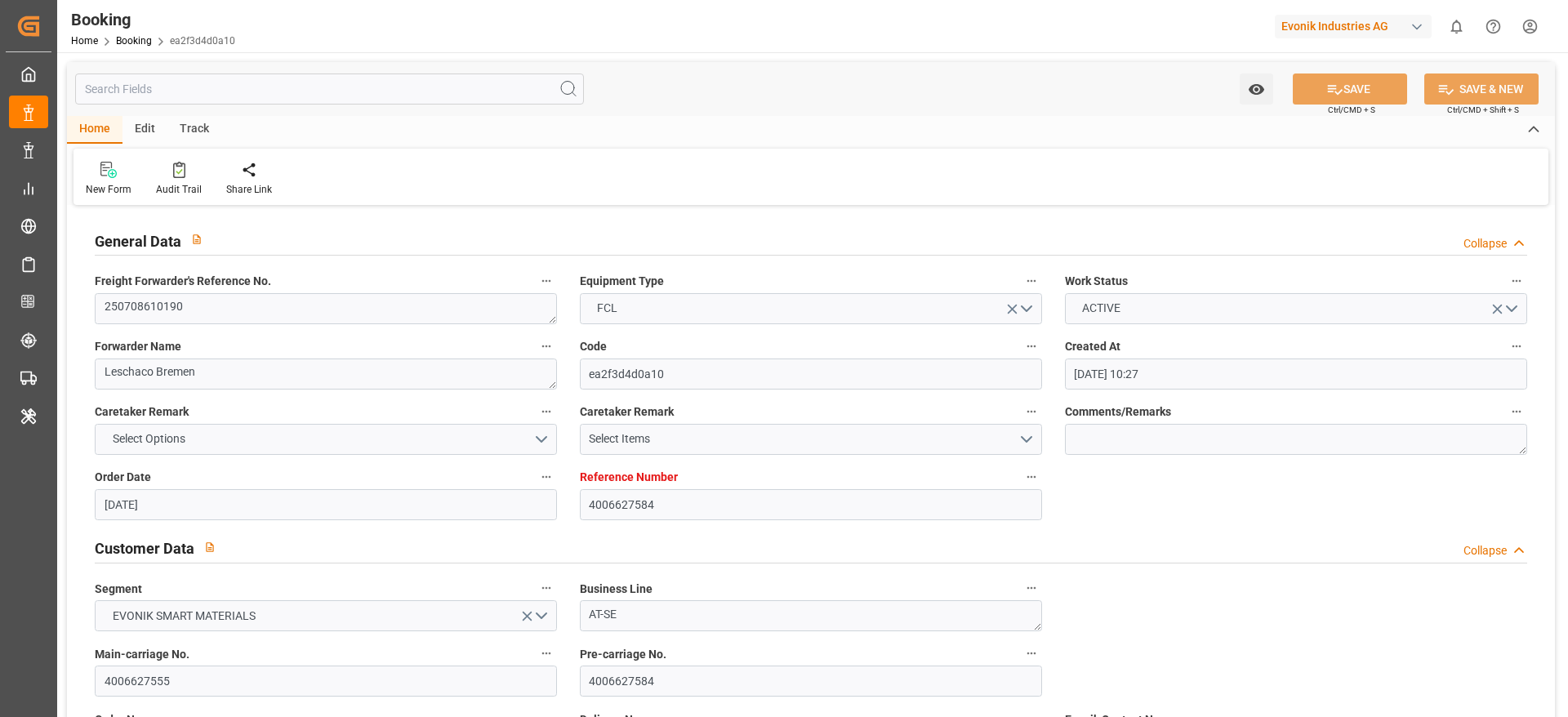
type input "[DATE] 10:27"
type input "[DATE]"
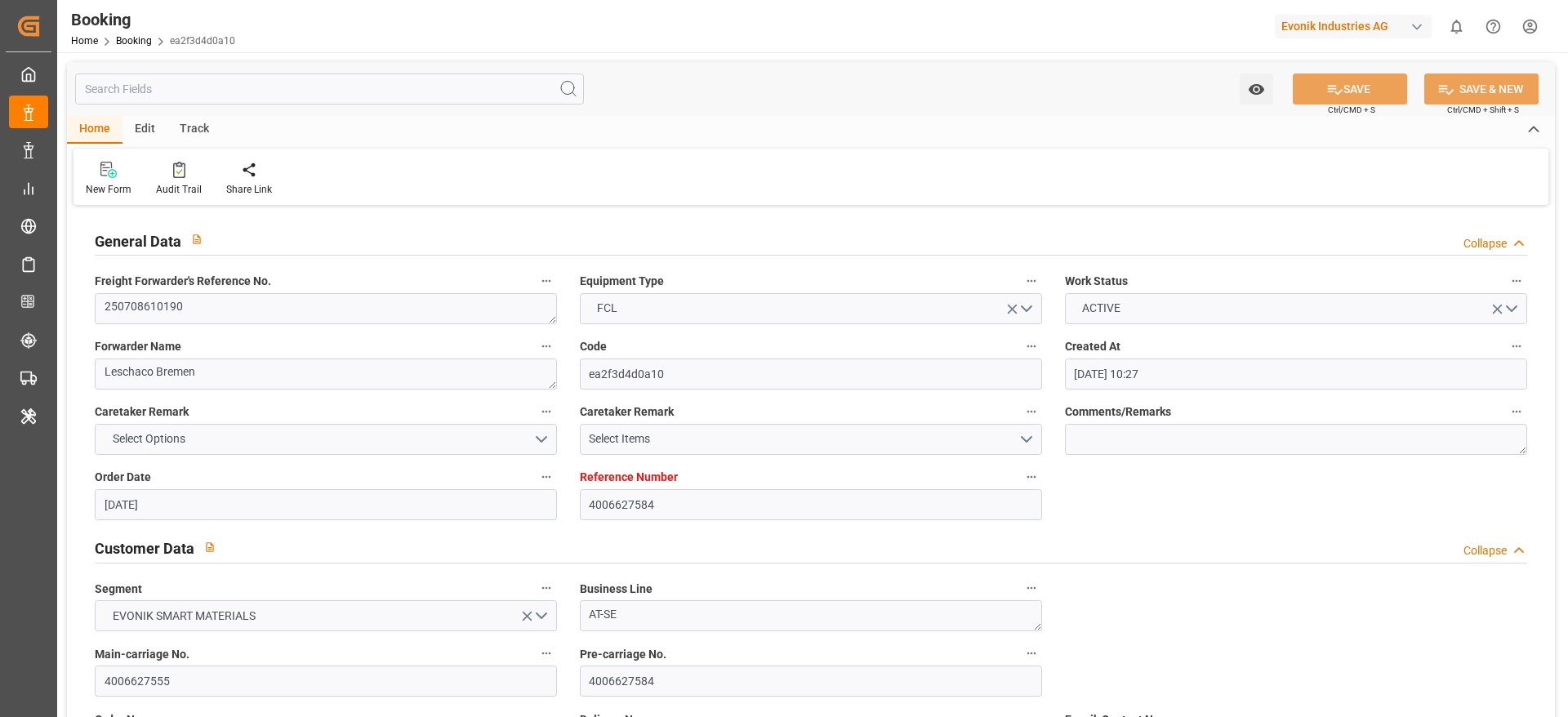
type input "[DATE] 06:13"
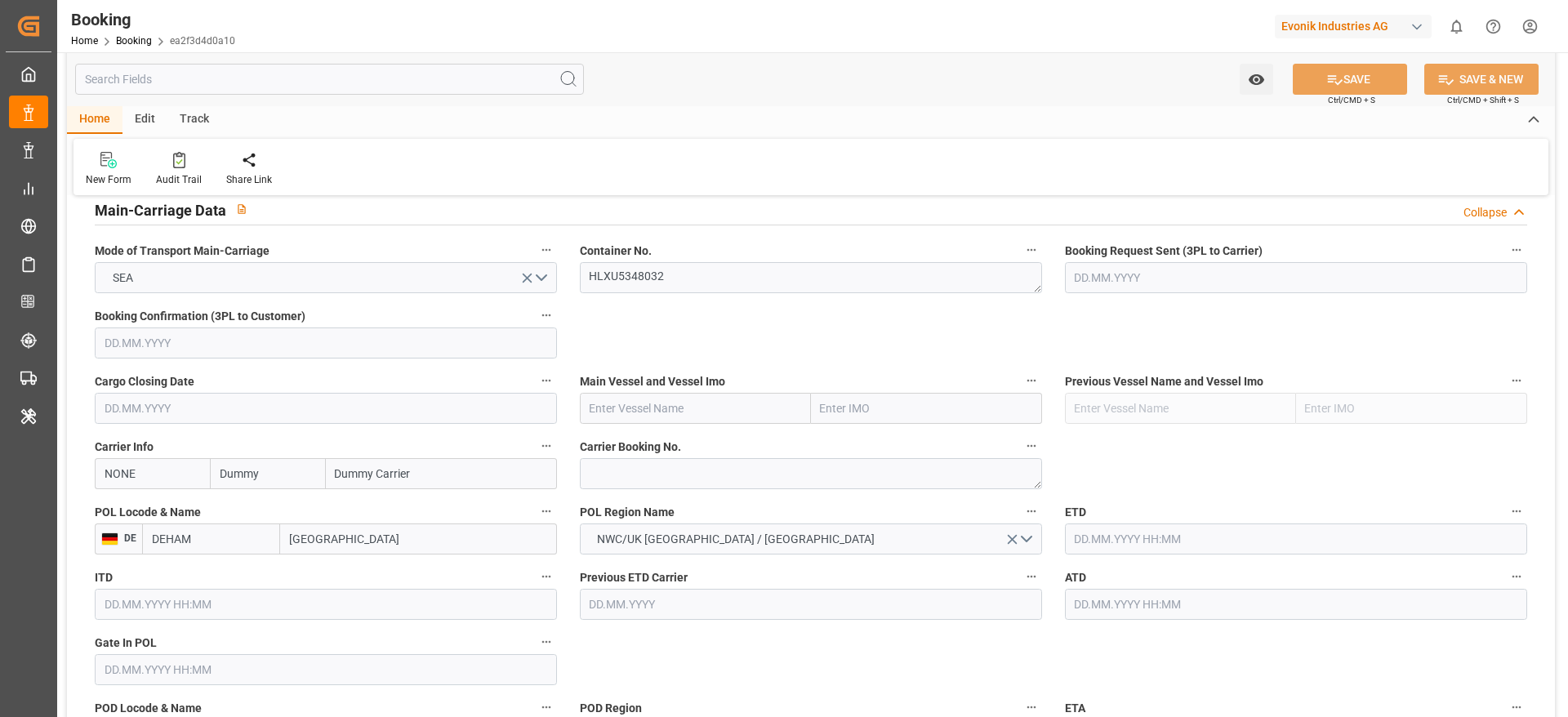
scroll to position [1020, 0]
click at [625, 475] on textarea at bounding box center [810, 472] width 462 height 31
paste textarea "24481665"
click at [625, 475] on textarea "24481665" at bounding box center [810, 472] width 462 height 31
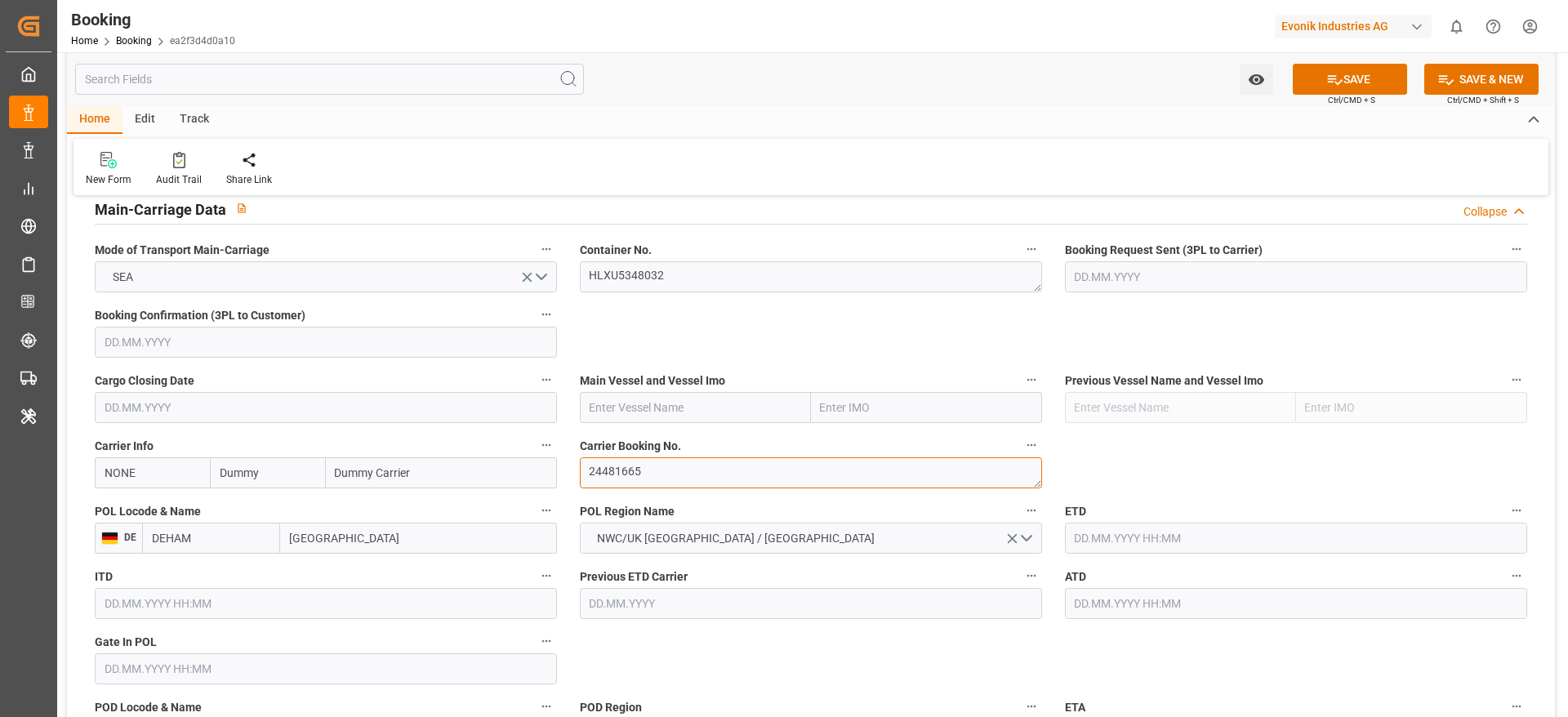
type textarea "24481665"
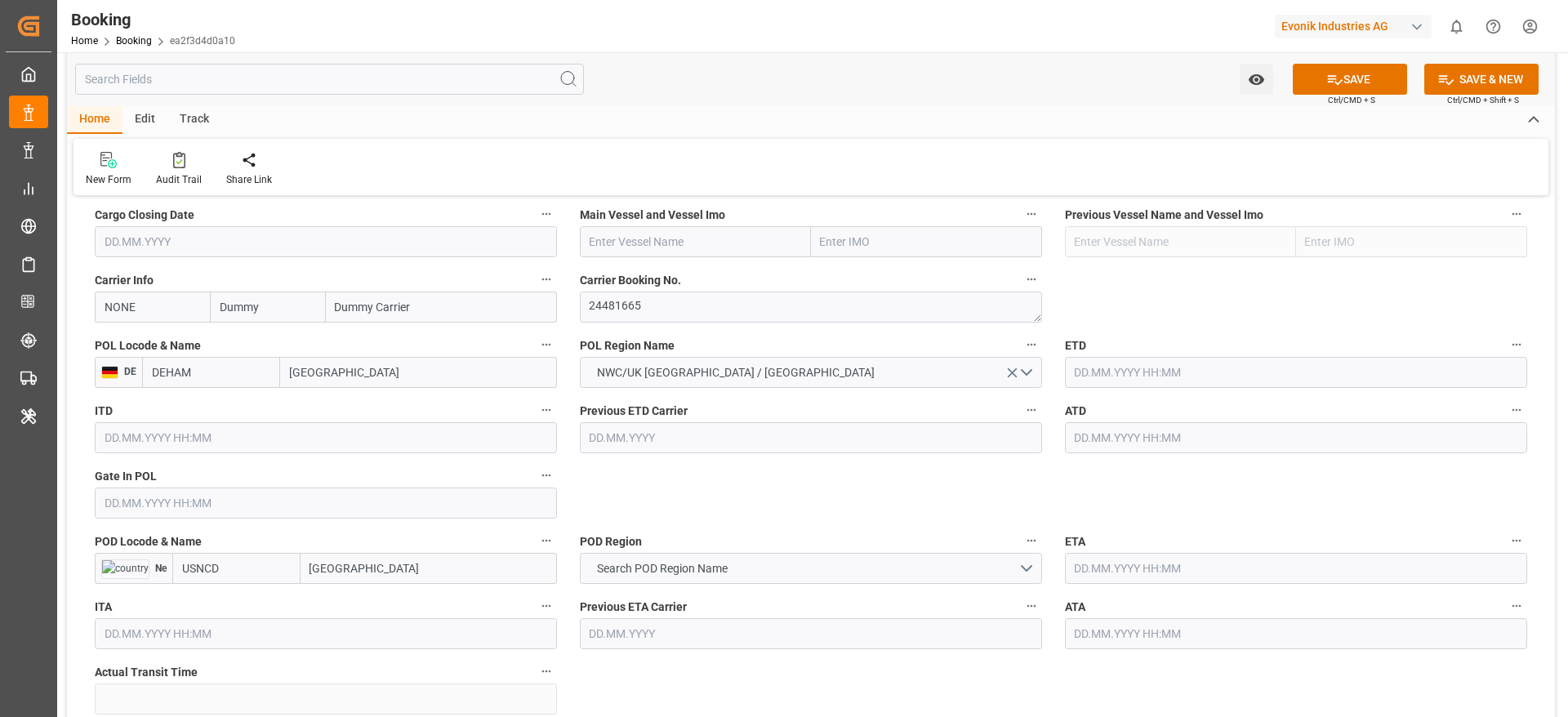
click at [165, 317] on input "NONE" at bounding box center [152, 307] width 115 height 31
click at [123, 344] on b "HLCU" at bounding box center [120, 343] width 29 height 13
type input "HLCU"
type input "Hapag [PERSON_NAME]"
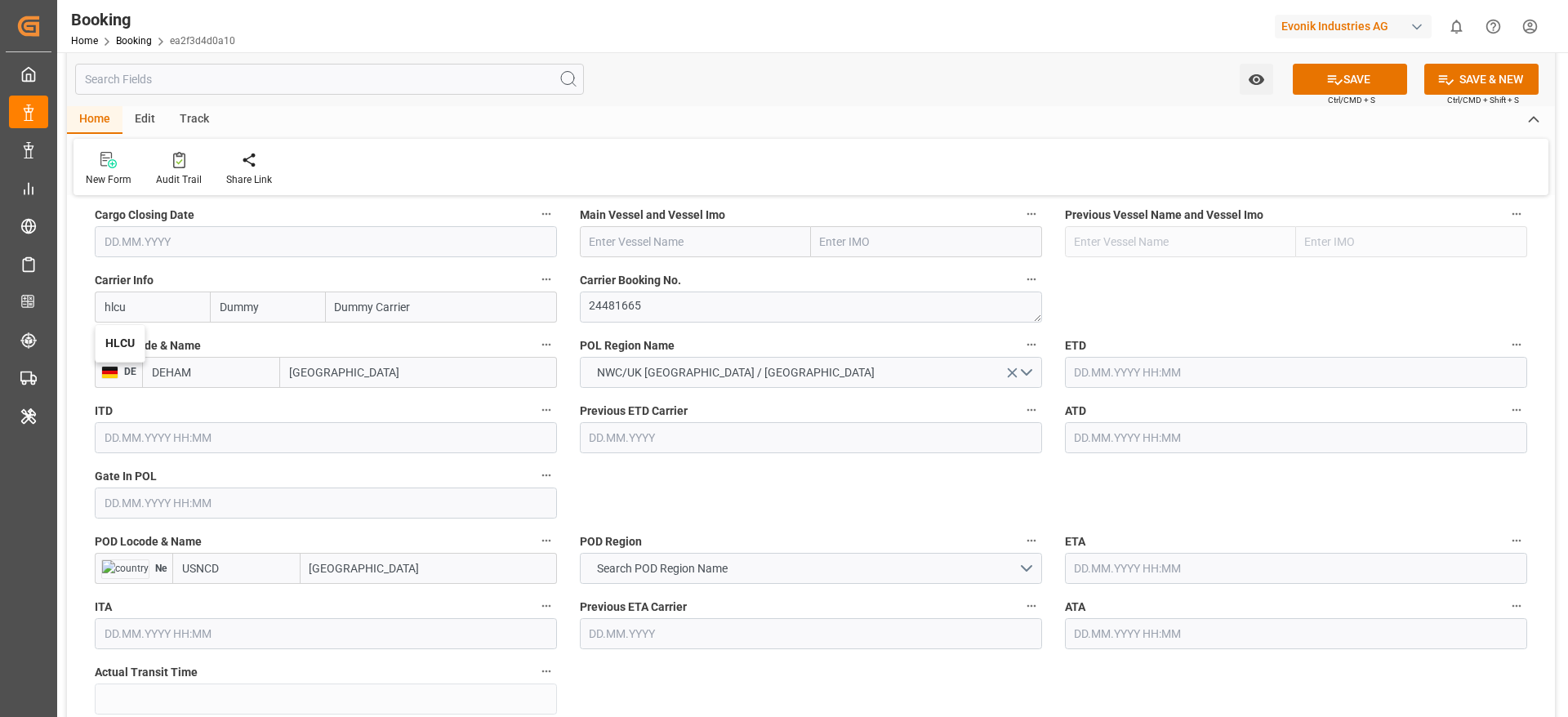
type input "Hapag [PERSON_NAME] Aktiengesellschaft"
type input "HLCU"
paste input "CAPE CORFU"
type input "CAPE CORFU"
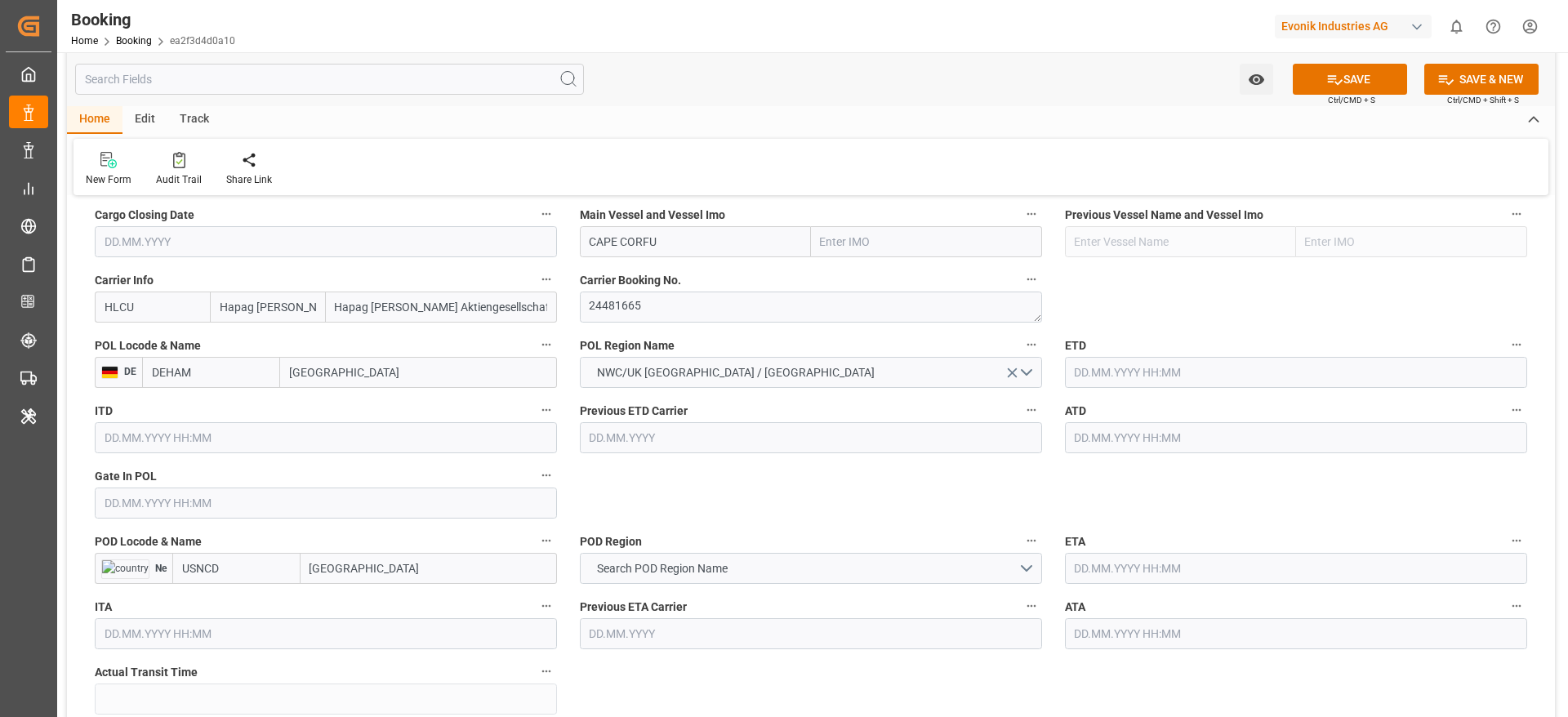
click at [675, 234] on input "CAPE CORFU" at bounding box center [696, 242] width 232 height 31
click at [655, 276] on b "CAPE CORFU" at bounding box center [625, 278] width 68 height 13
type input "9857432"
type input "CAPE CORFU"
drag, startPoint x: 308, startPoint y: 576, endPoint x: 382, endPoint y: 573, distance: 74.1
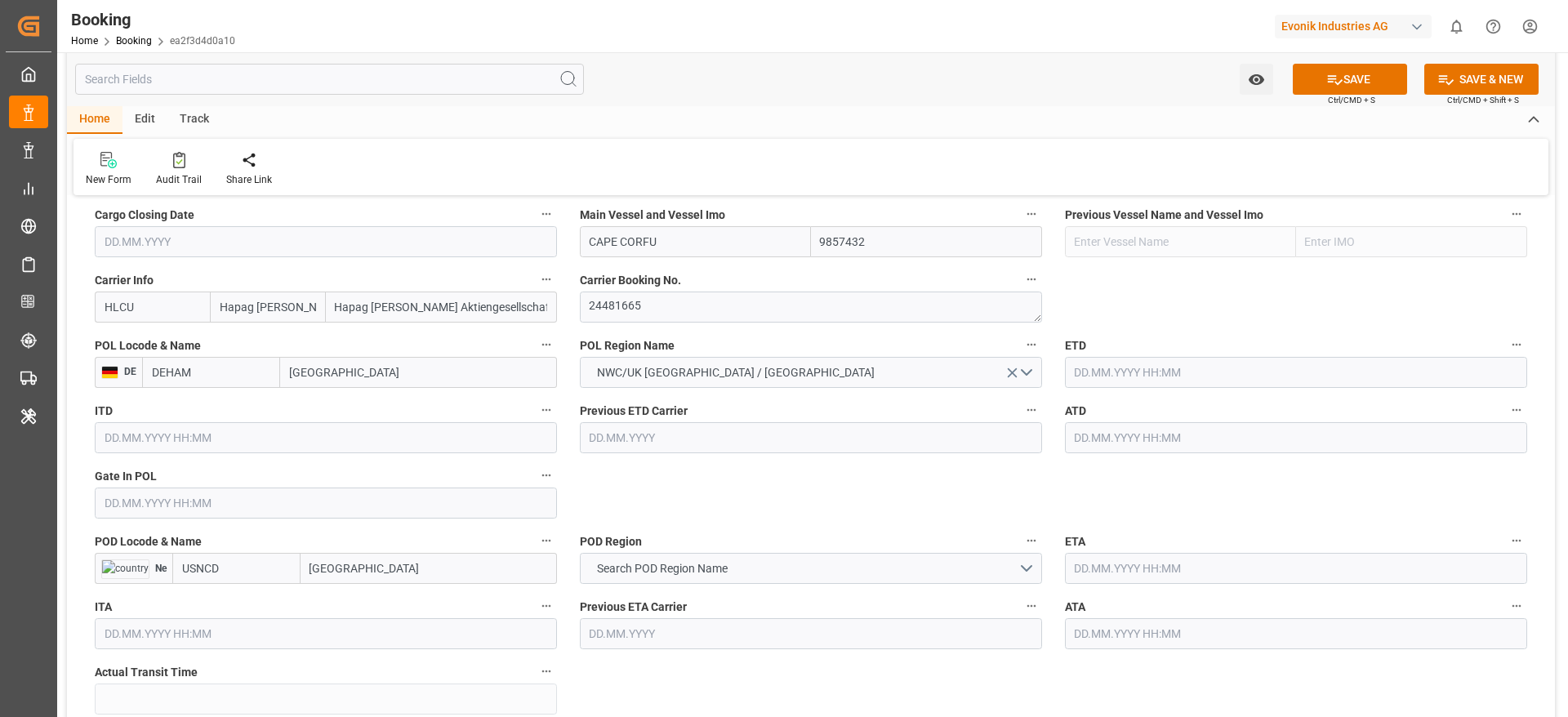
click at [382, 573] on input "[GEOGRAPHIC_DATA]" at bounding box center [428, 568] width 257 height 31
paste input "[GEOGRAPHIC_DATA]"
type input "[GEOGRAPHIC_DATA]"
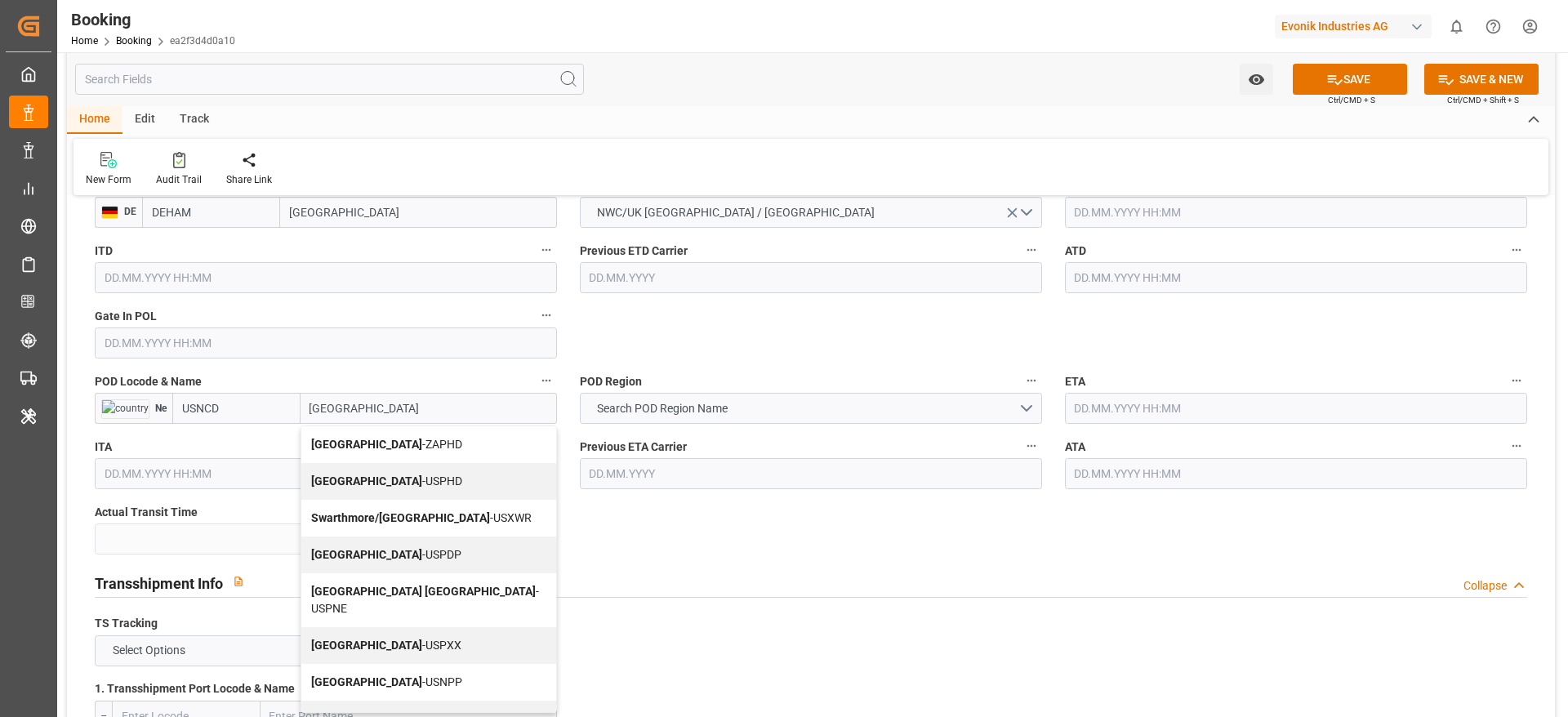
scroll to position [8, 0]
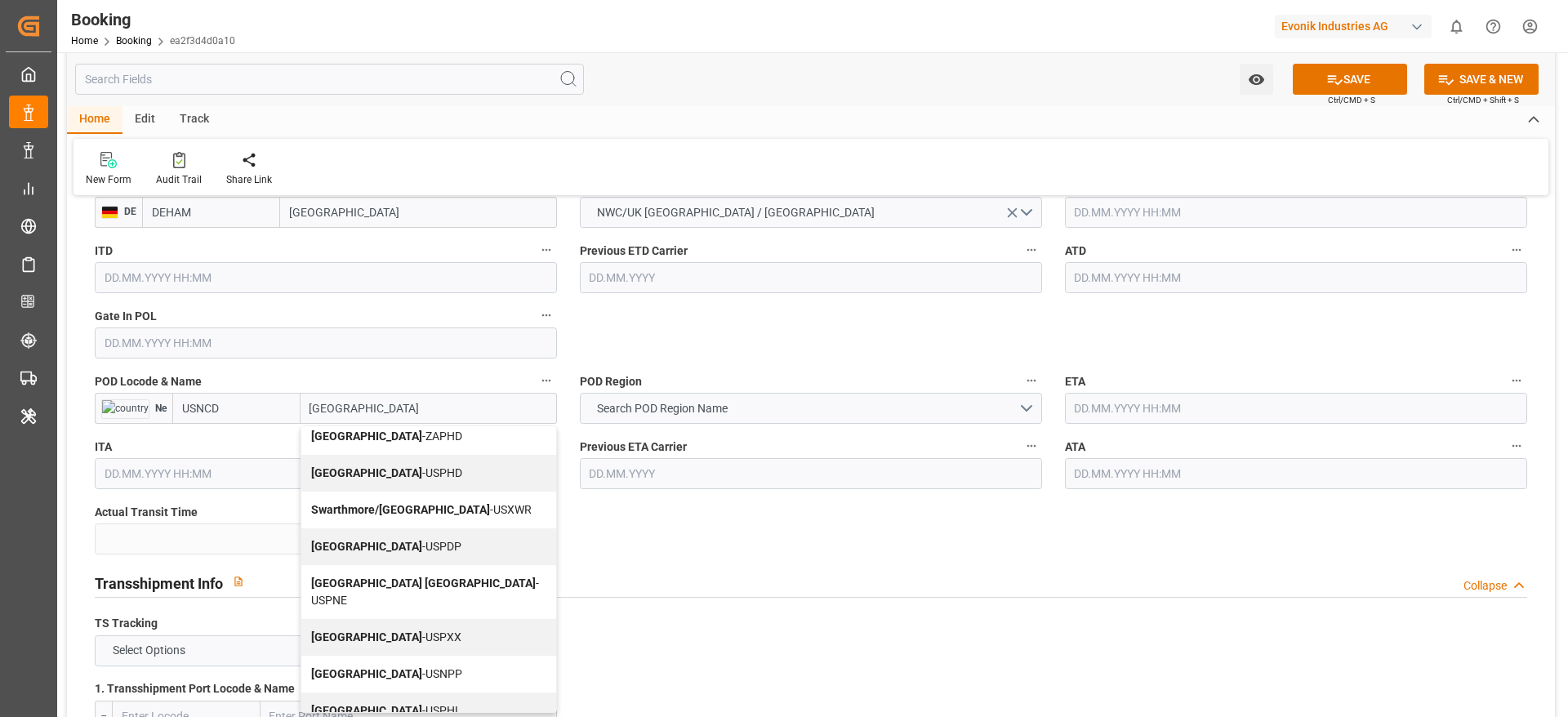
click at [372, 704] on b "[GEOGRAPHIC_DATA]" at bounding box center [366, 710] width 111 height 13
type input "USPHL"
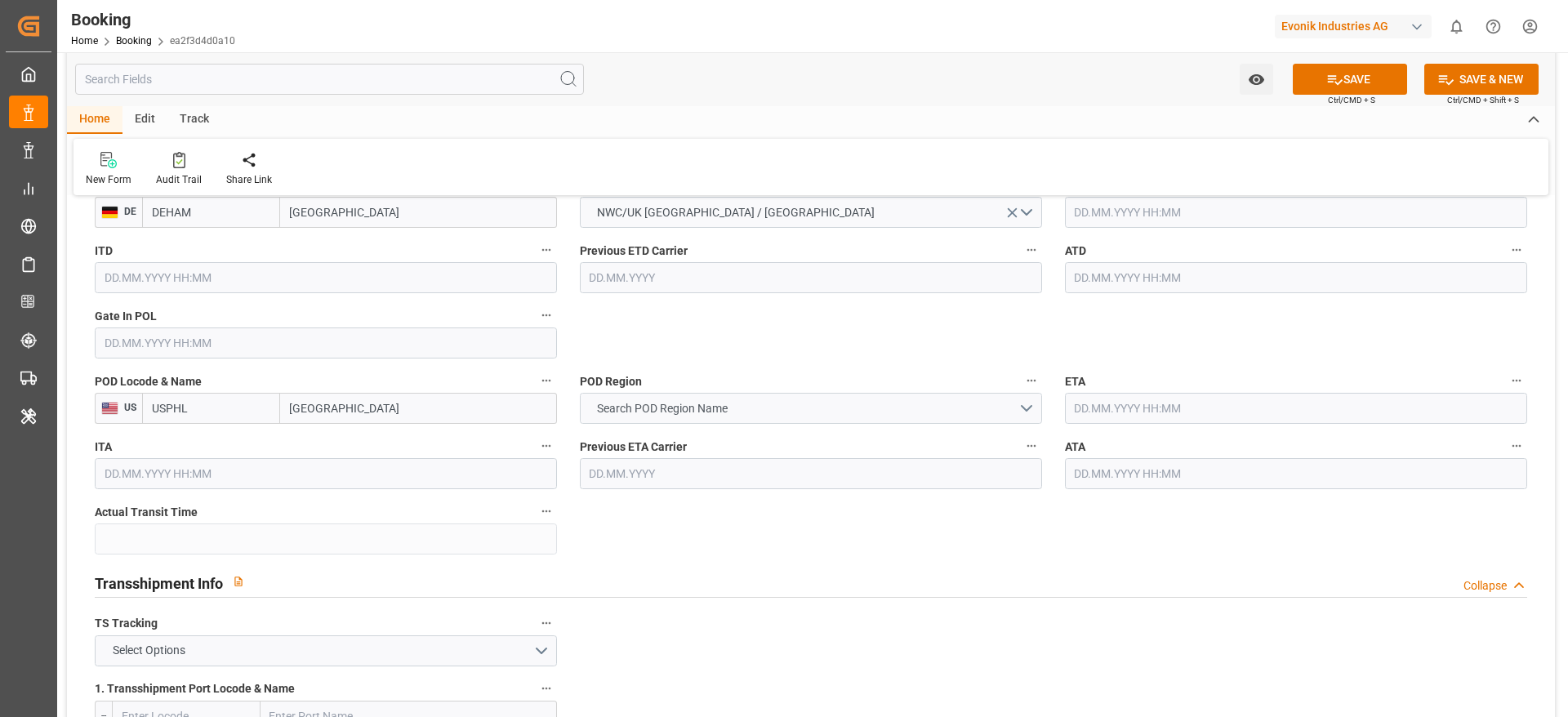
type input "[GEOGRAPHIC_DATA]"
click at [728, 413] on span "Search POD Region Name" at bounding box center [662, 408] width 147 height 17
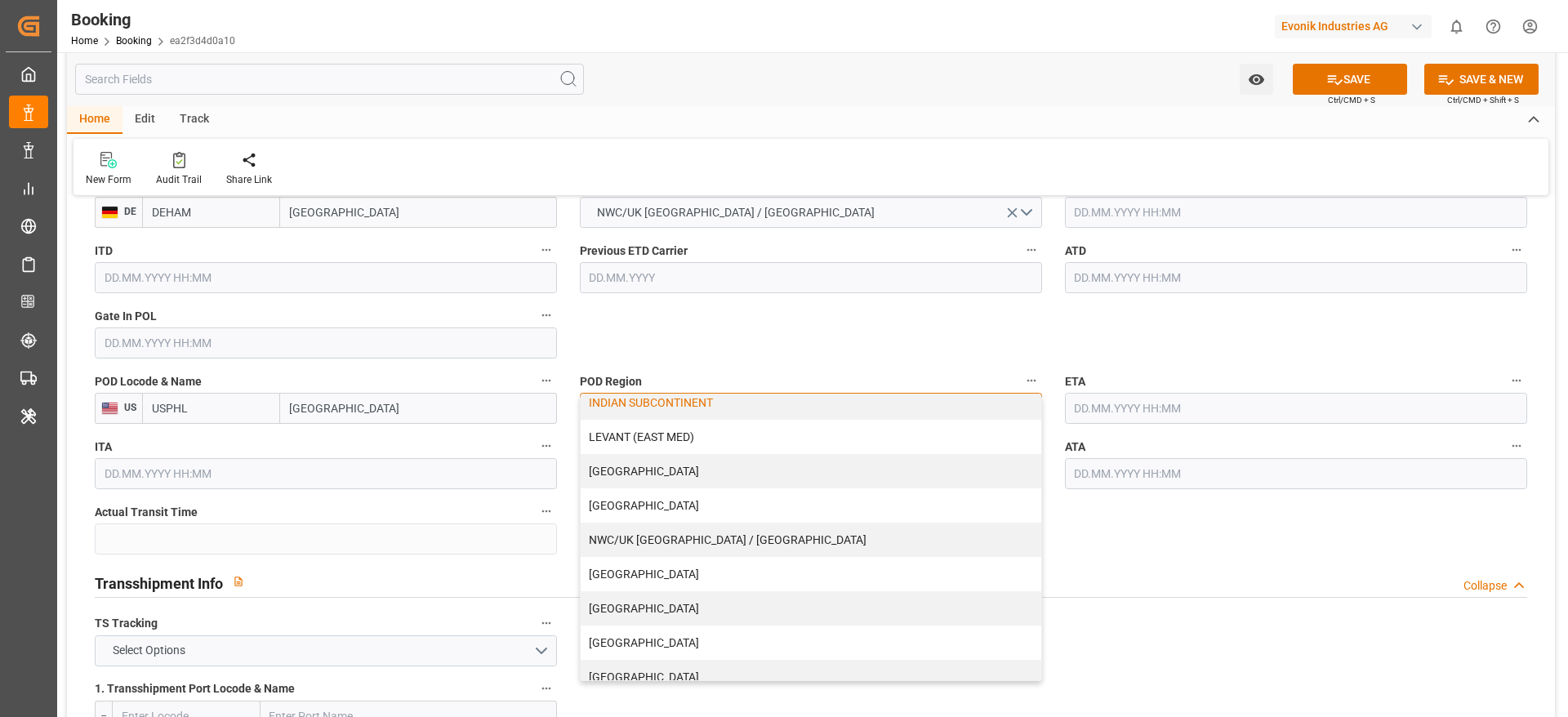
scroll to position [333, 0]
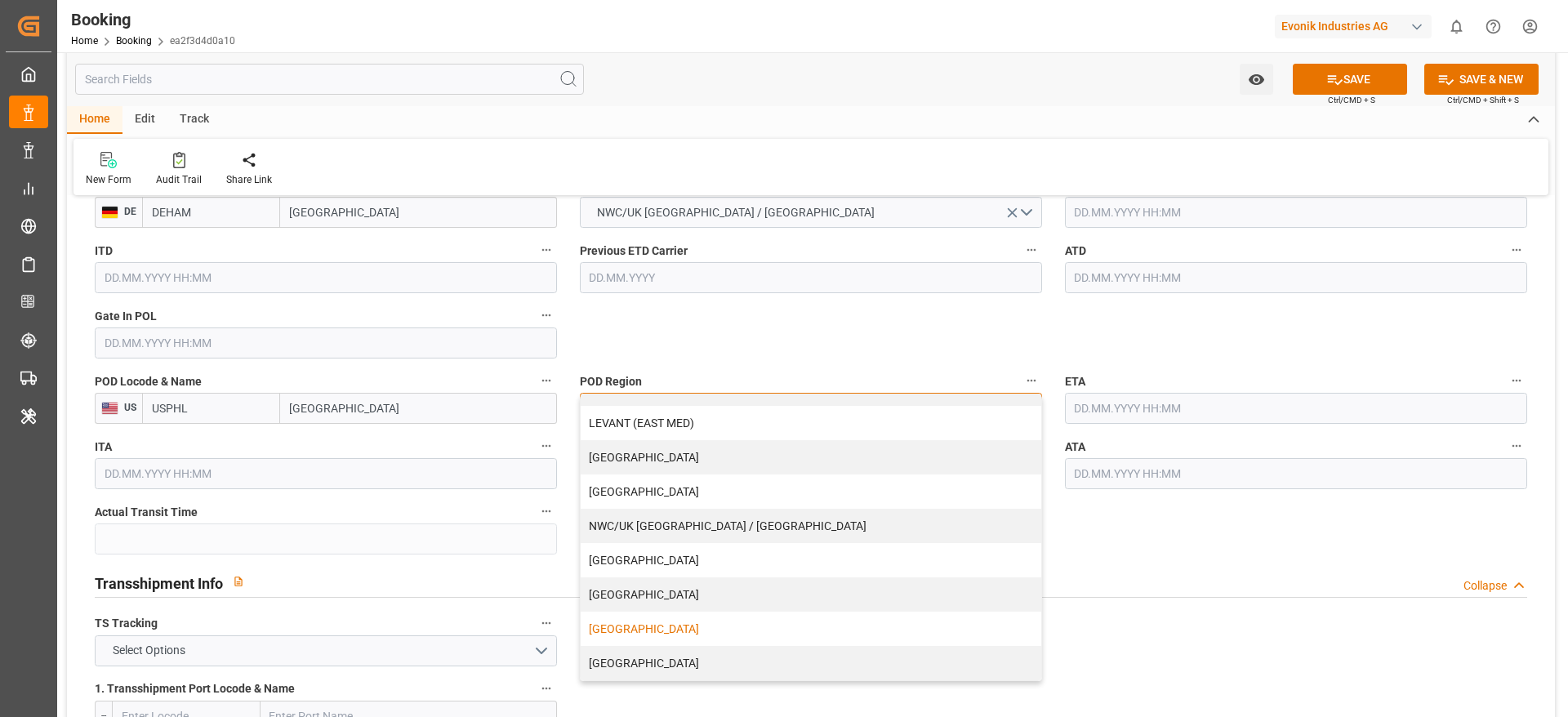
click at [616, 626] on div "[GEOGRAPHIC_DATA]" at bounding box center [810, 629] width 460 height 34
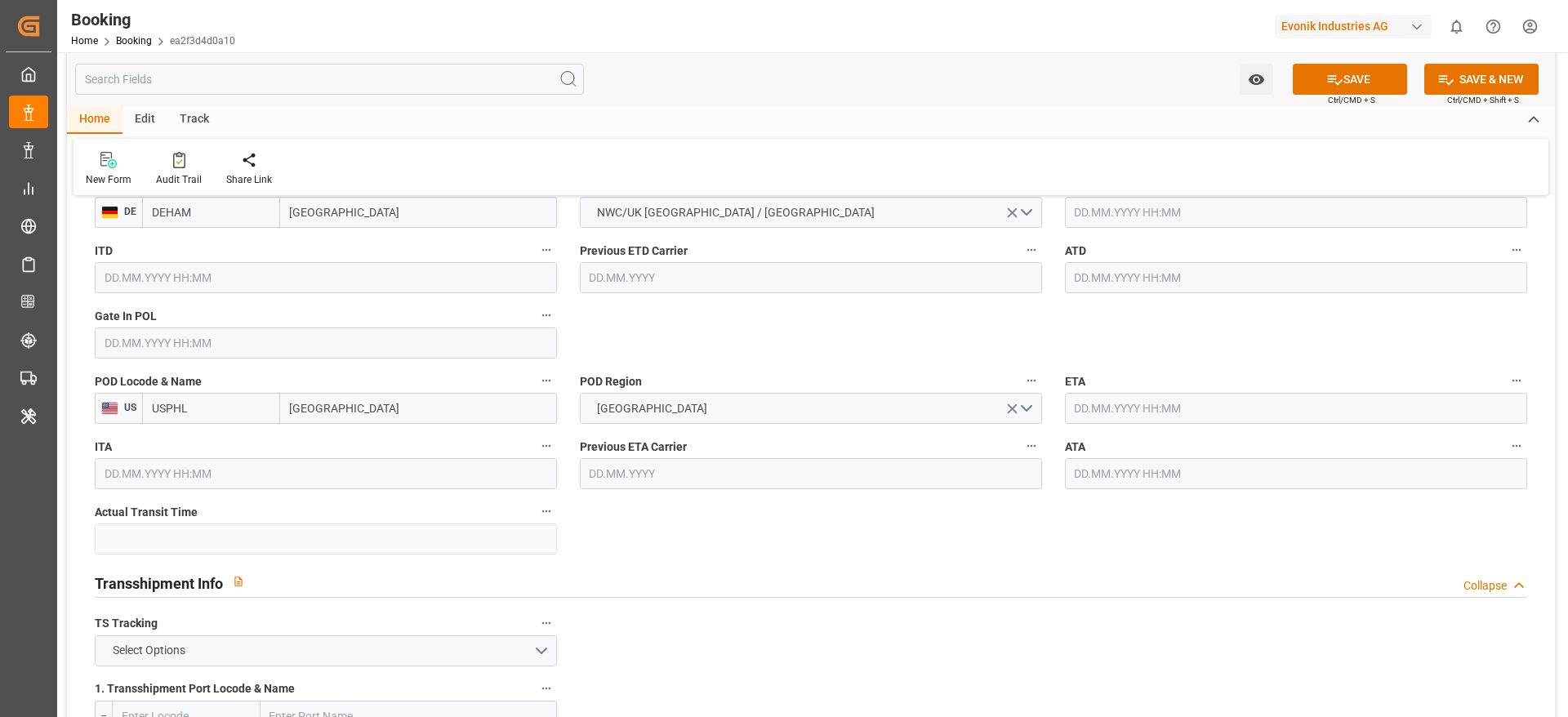
click at [117, 353] on input "text" at bounding box center [325, 343] width 462 height 31
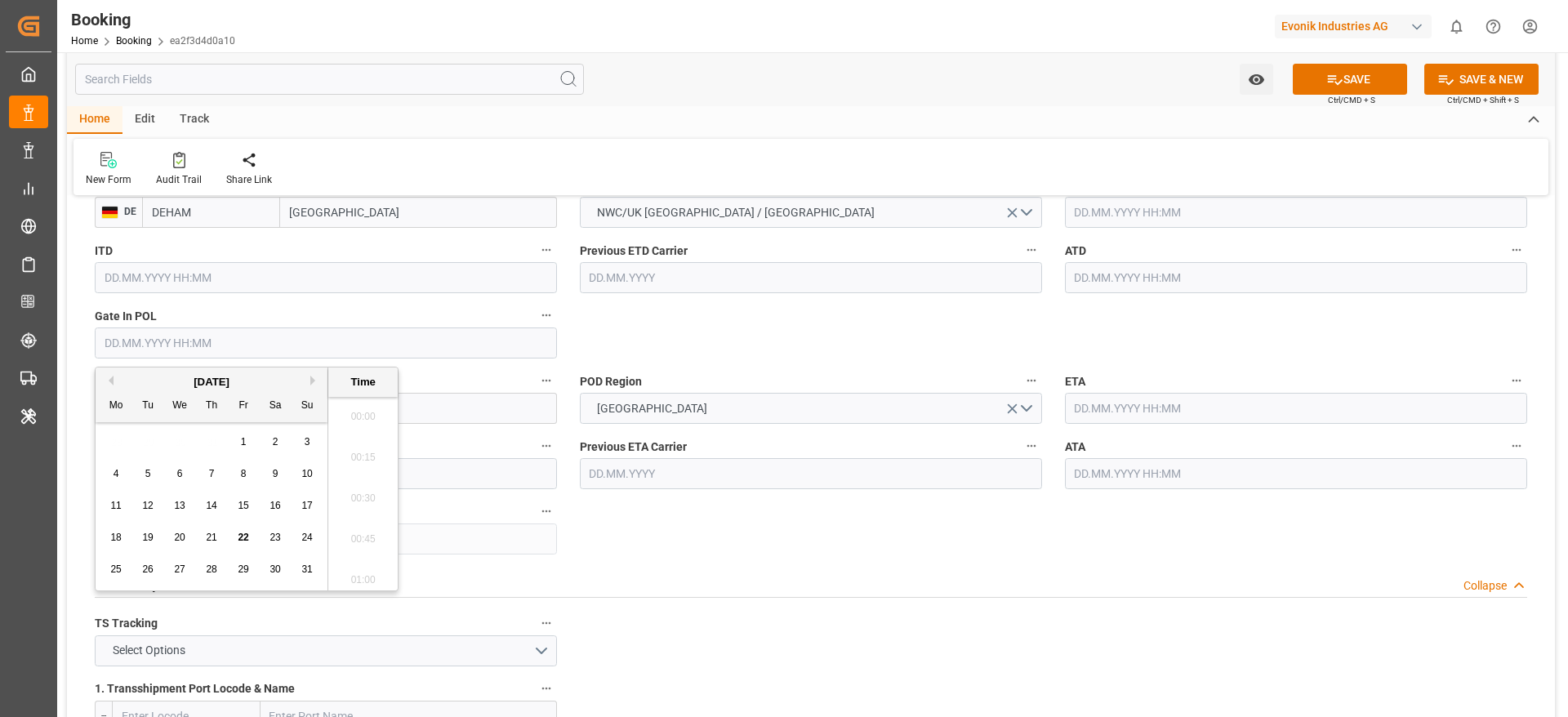
scroll to position [2457, 0]
click at [112, 379] on button "Previous Month" at bounding box center [109, 380] width 10 height 10
click at [245, 478] on span "11" at bounding box center [243, 473] width 11 height 11
type input "[DATE] 00:00"
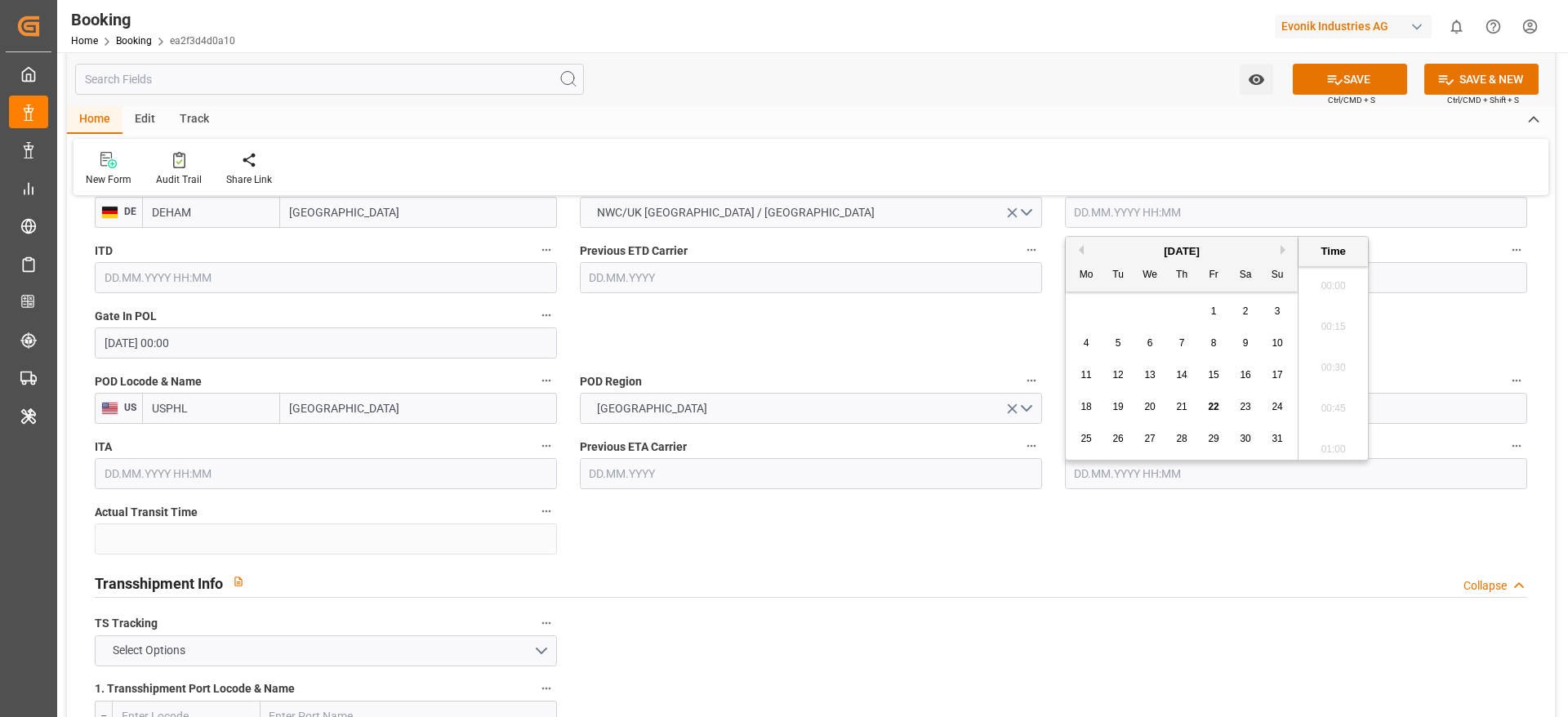
click at [1116, 212] on input "text" at bounding box center [1296, 212] width 462 height 31
click at [1079, 252] on button "Previous Month" at bounding box center [1079, 250] width 10 height 10
click at [1275, 343] on span "13" at bounding box center [1277, 343] width 11 height 11
type input "[DATE] 00:00"
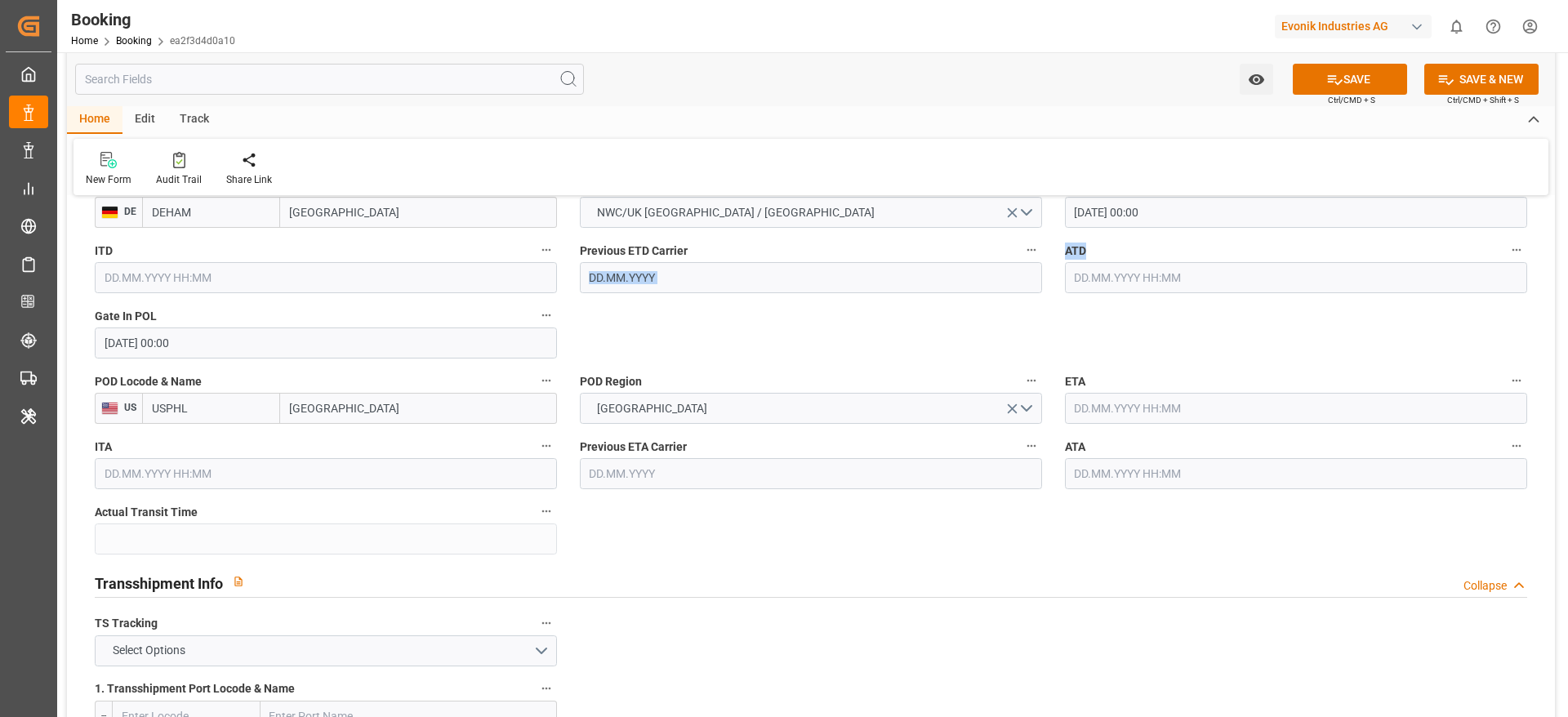
drag, startPoint x: 1012, startPoint y: 304, endPoint x: 1089, endPoint y: 277, distance: 81.6
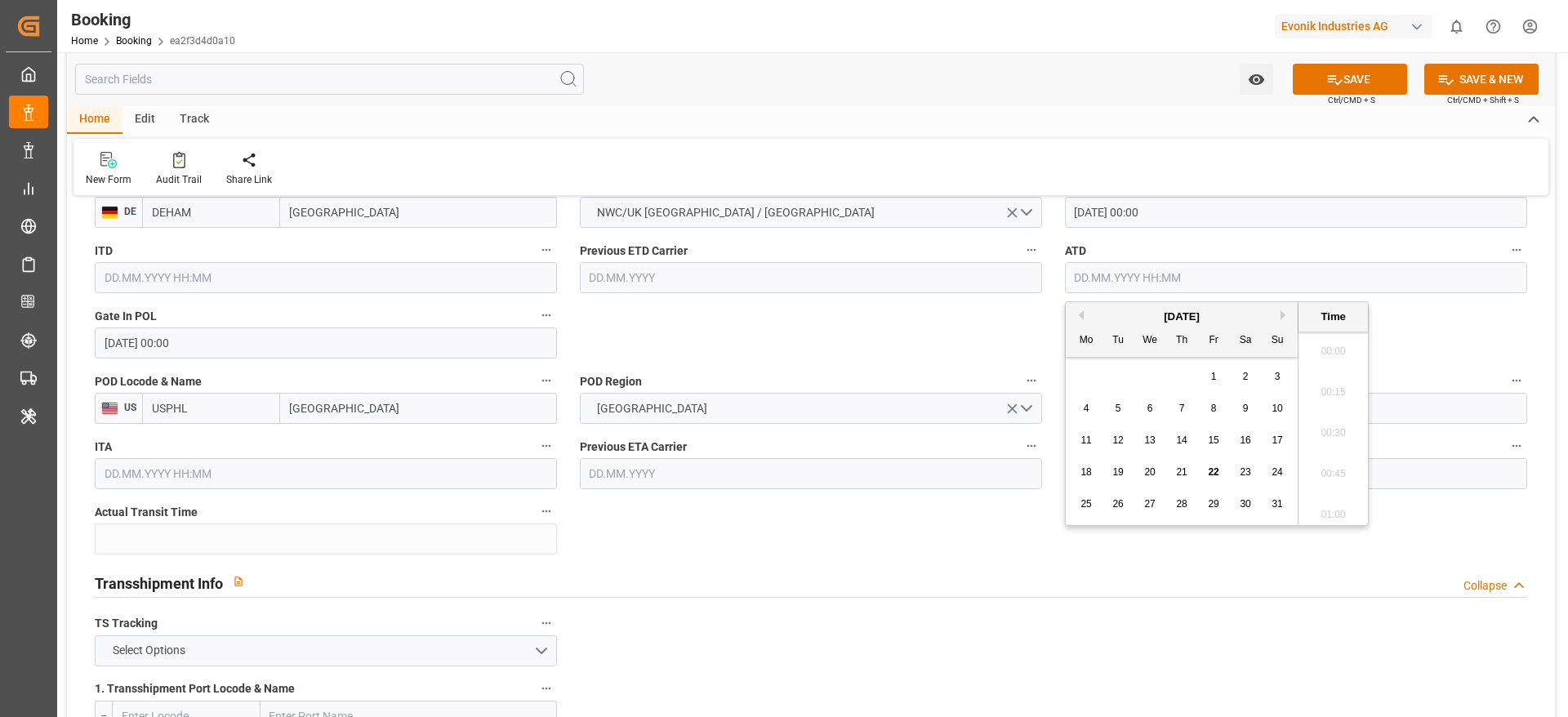
click at [1089, 277] on input "text" at bounding box center [1296, 278] width 462 height 31
click at [1082, 317] on button "Previous Month" at bounding box center [1079, 316] width 10 height 10
click at [1277, 413] on span "13" at bounding box center [1277, 407] width 11 height 11
type input "[DATE] 00:00"
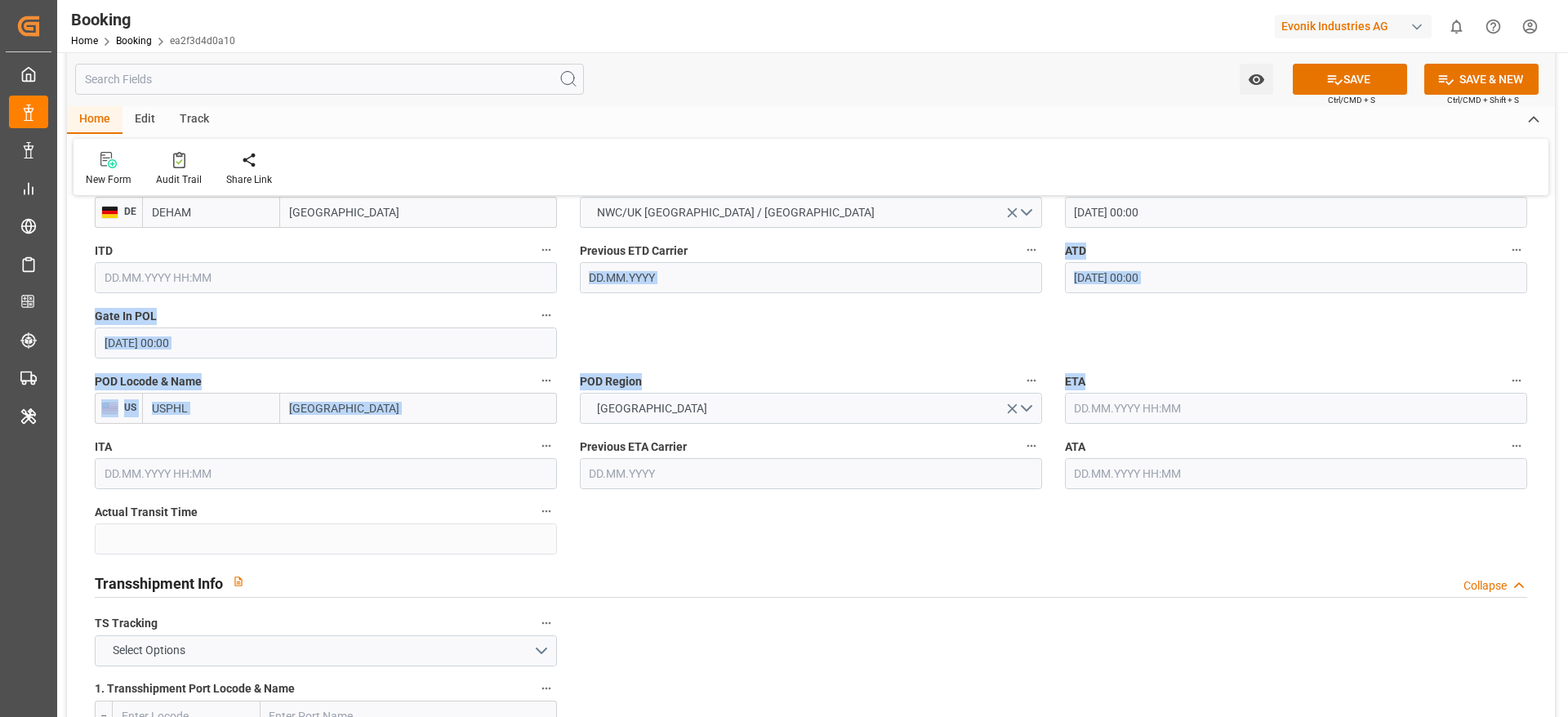
drag, startPoint x: 970, startPoint y: 328, endPoint x: 1085, endPoint y: 411, distance: 141.8
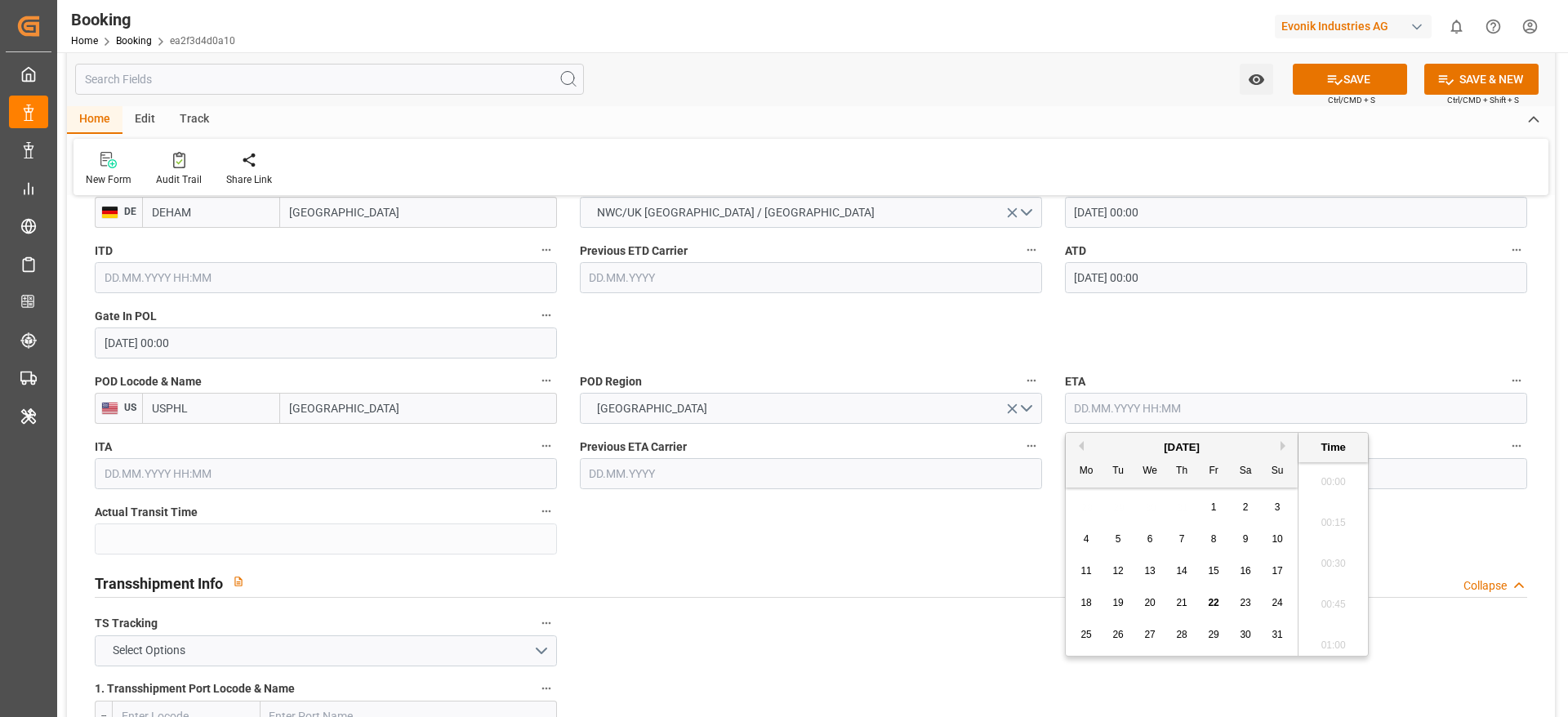
click at [1085, 411] on input "text" at bounding box center [1296, 408] width 462 height 31
click at [1082, 446] on button "Previous Month" at bounding box center [1079, 446] width 10 height 10
click at [1283, 445] on button "Next Month" at bounding box center [1286, 446] width 10 height 10
click at [1149, 631] on span "30" at bounding box center [1149, 634] width 11 height 11
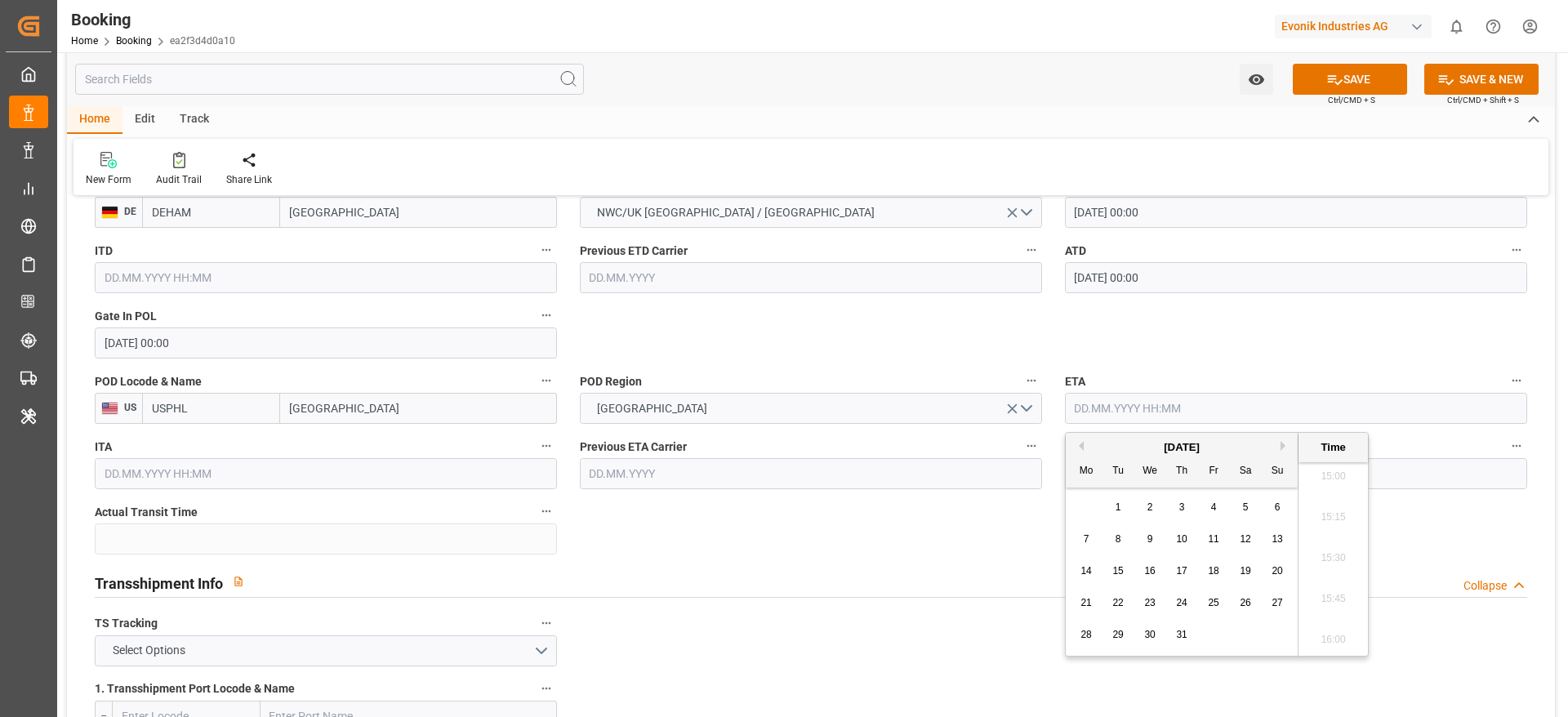
type input "[DATE] 00:00"
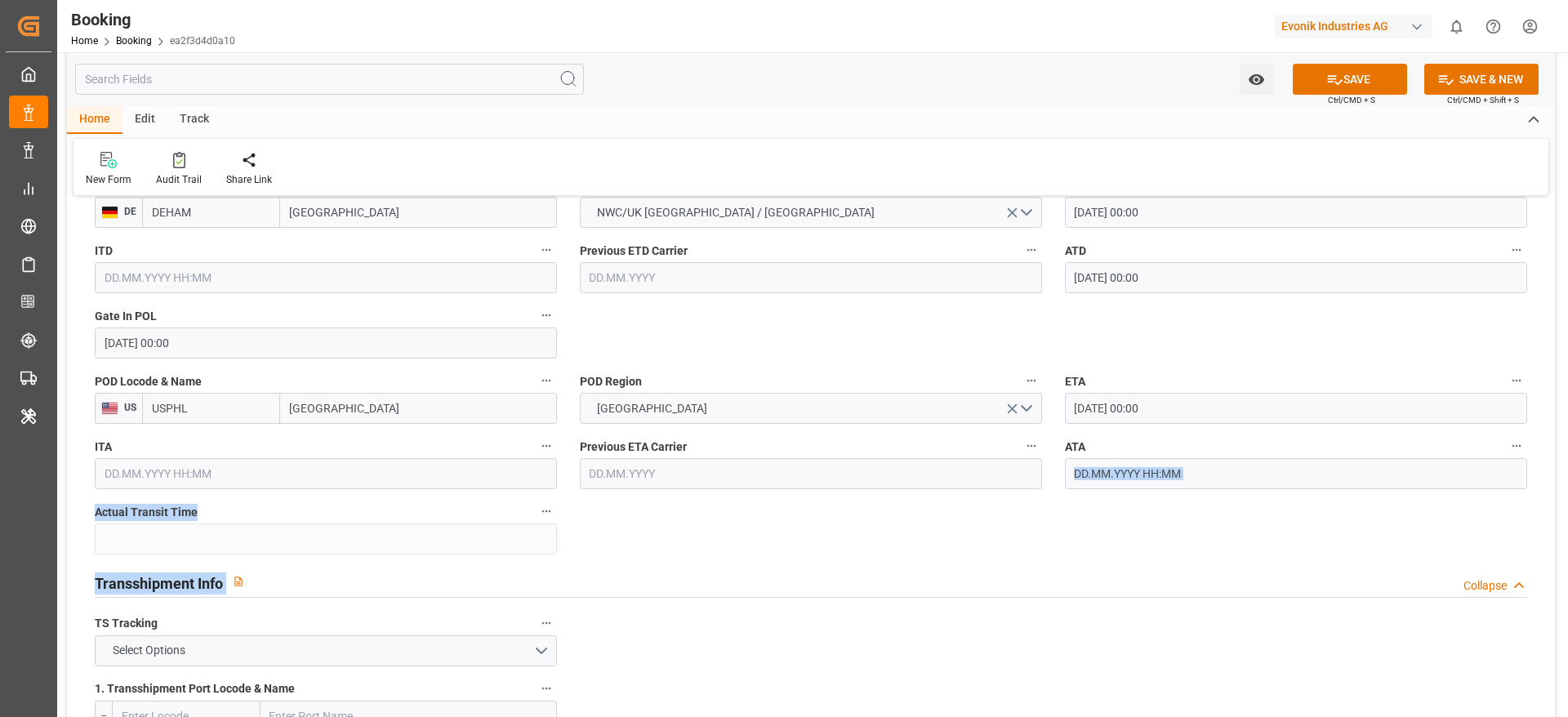
drag, startPoint x: 993, startPoint y: 528, endPoint x: 1112, endPoint y: 465, distance: 134.6
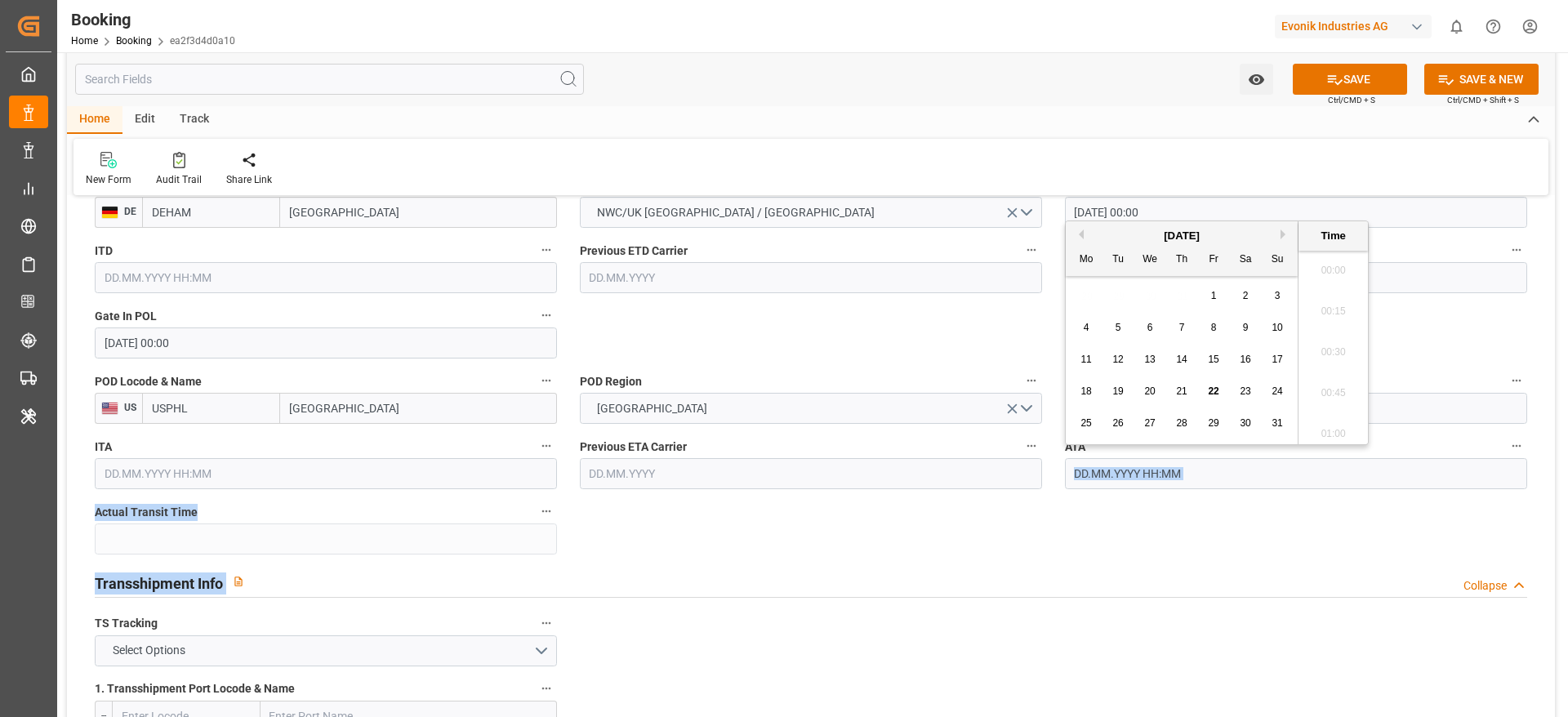
click at [1112, 465] on input "text" at bounding box center [1296, 473] width 462 height 31
click at [1084, 234] on div "[DATE]" at bounding box center [1182, 236] width 232 height 16
click at [1244, 411] on div "25 26 27 28 29 30 31" at bounding box center [1182, 423] width 223 height 32
click at [1080, 236] on button "Previous Month" at bounding box center [1079, 235] width 10 height 10
click at [1153, 424] on span "30" at bounding box center [1149, 422] width 11 height 11
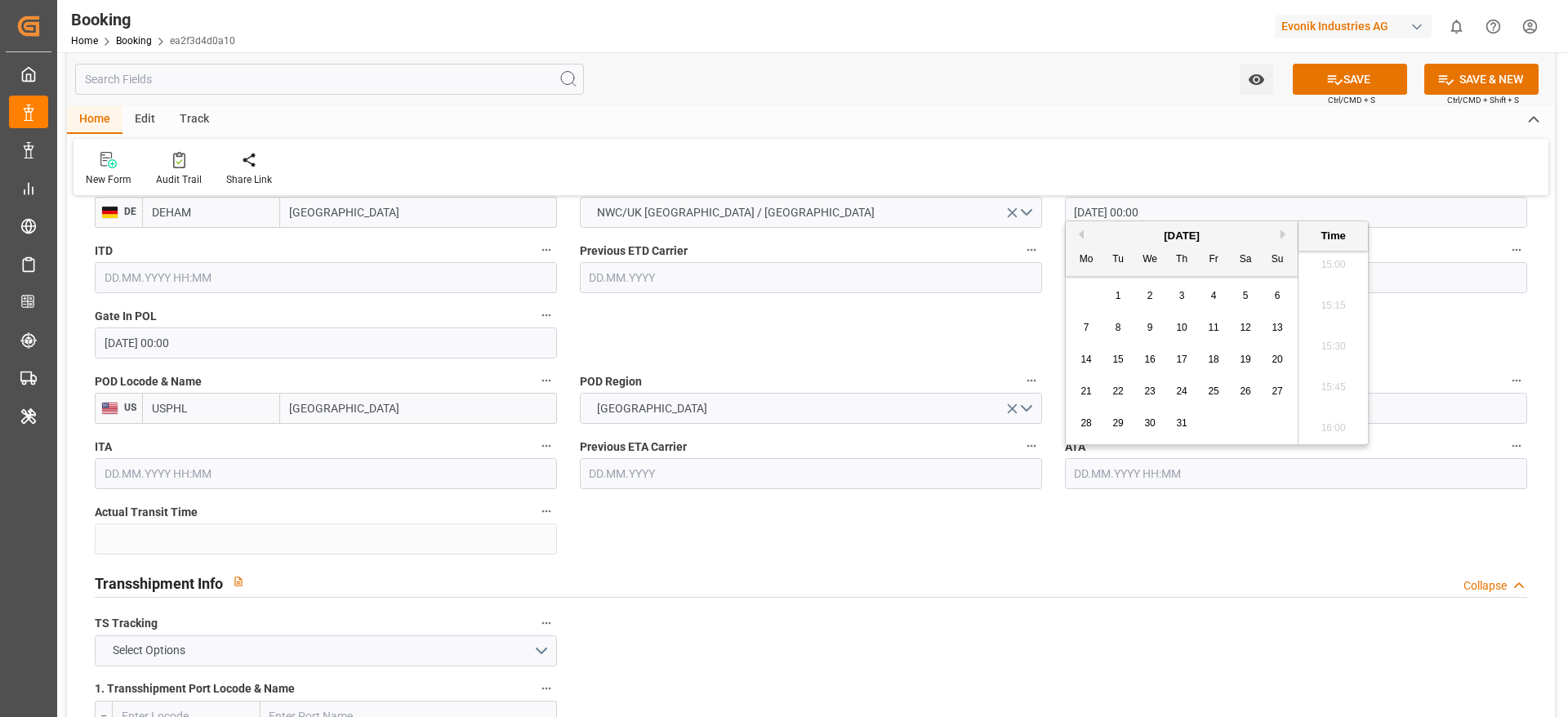
type input "[DATE] 00:00"
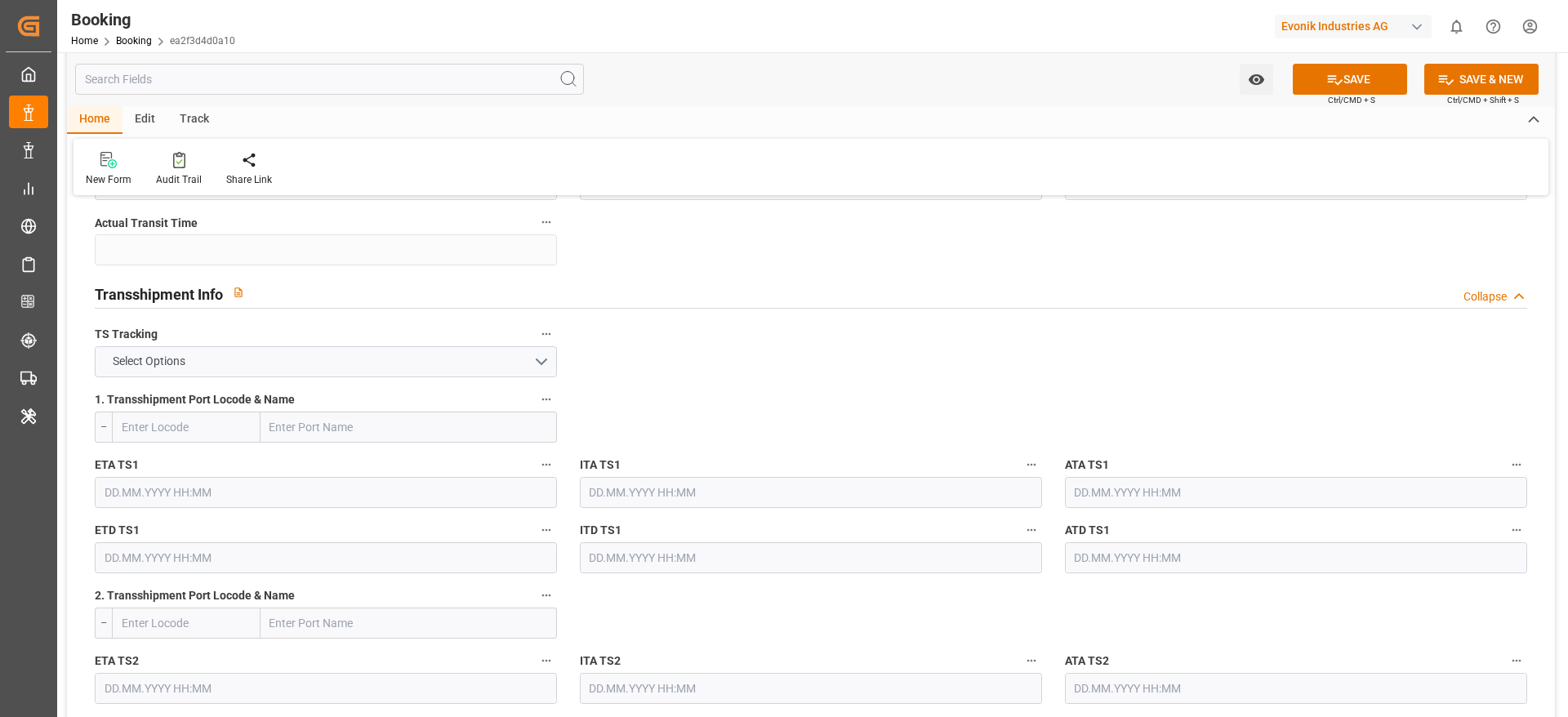
scroll to position [1672, 0]
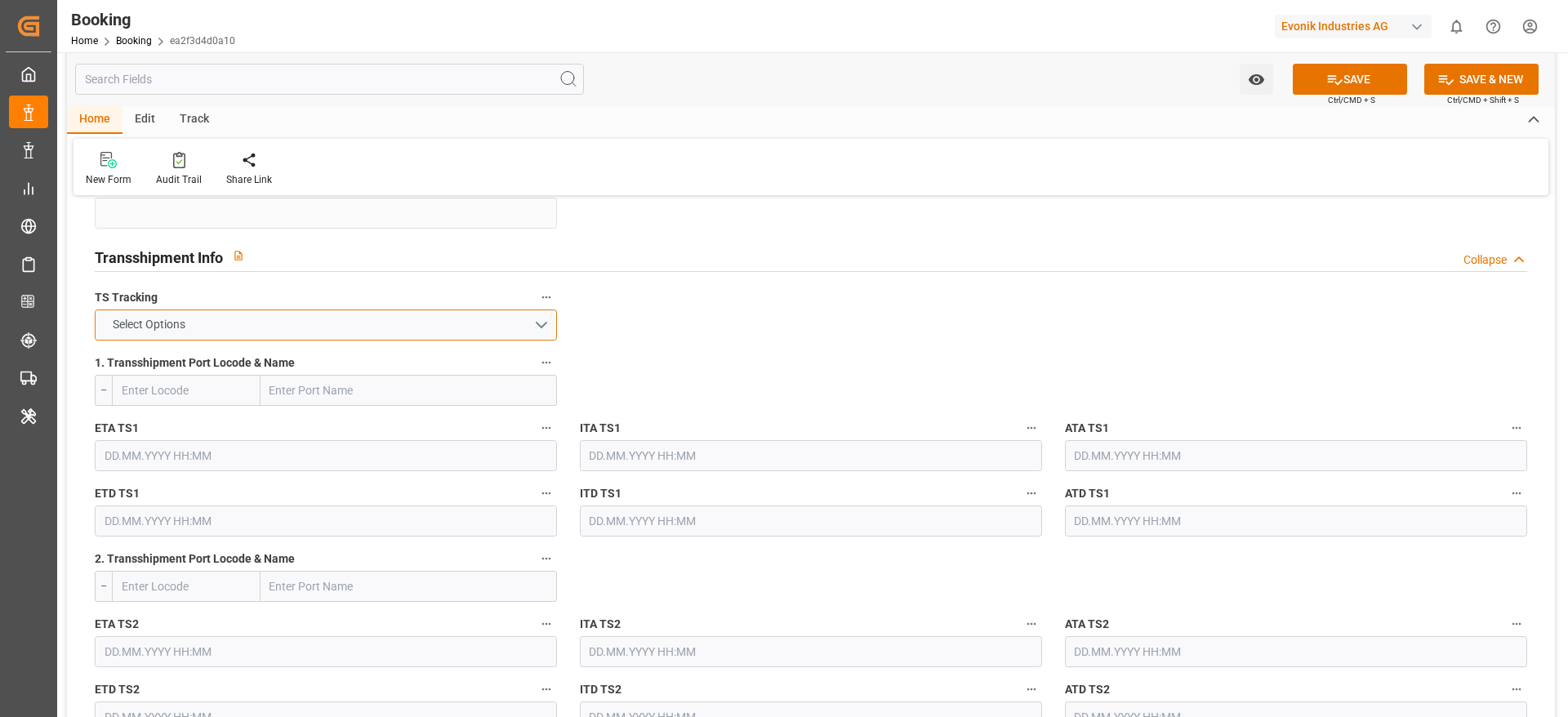
click at [330, 327] on button "Select Options" at bounding box center [325, 325] width 462 height 31
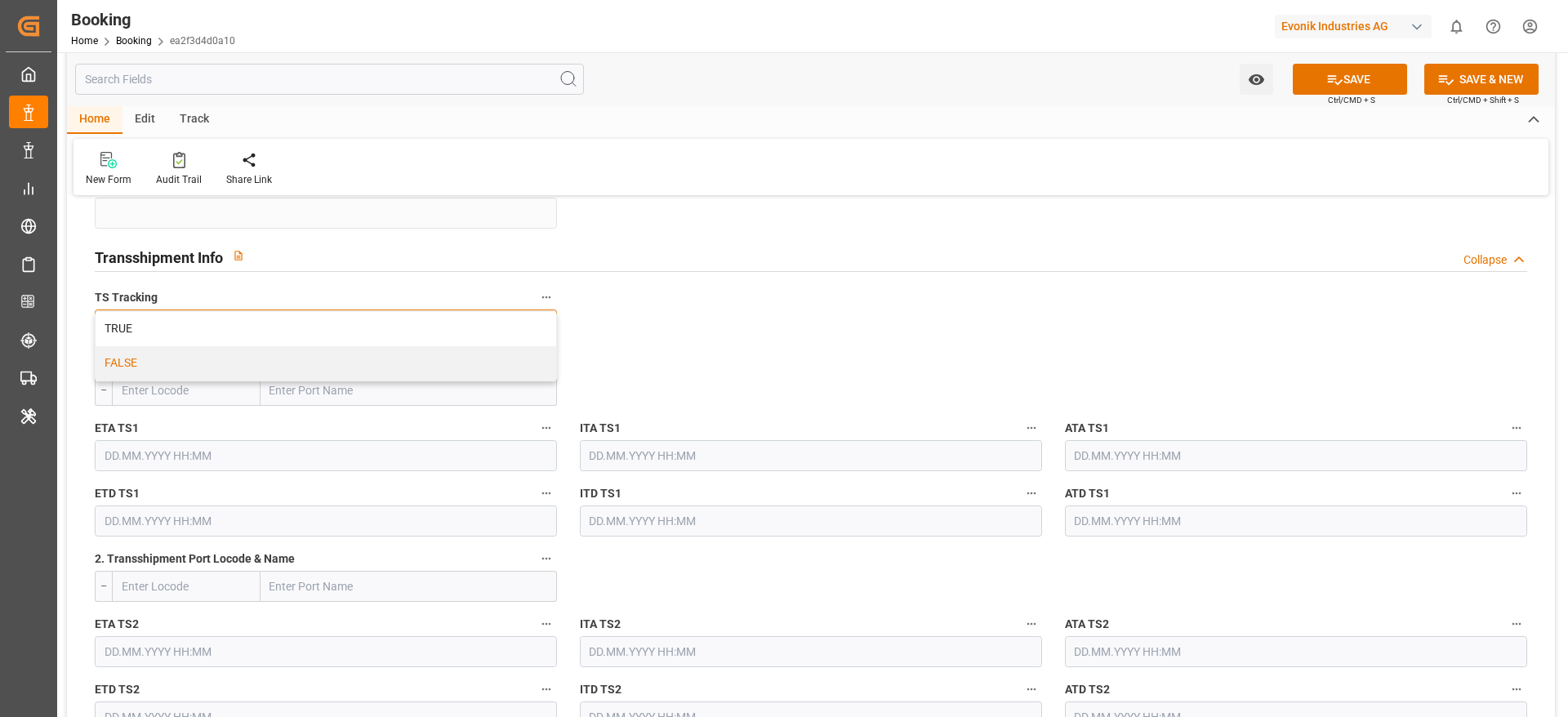
click at [270, 376] on div "FALSE" at bounding box center [325, 363] width 460 height 34
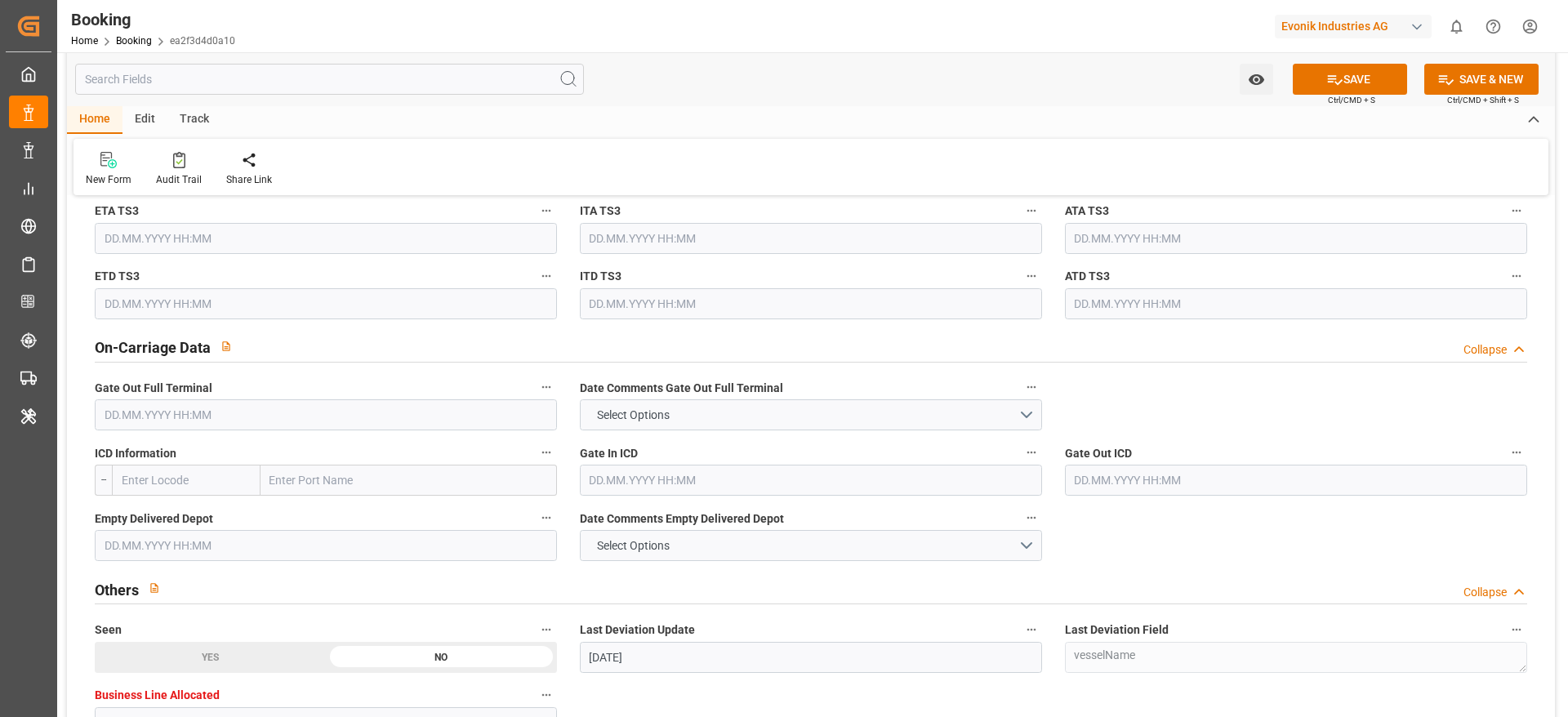
scroll to position [2292, 0]
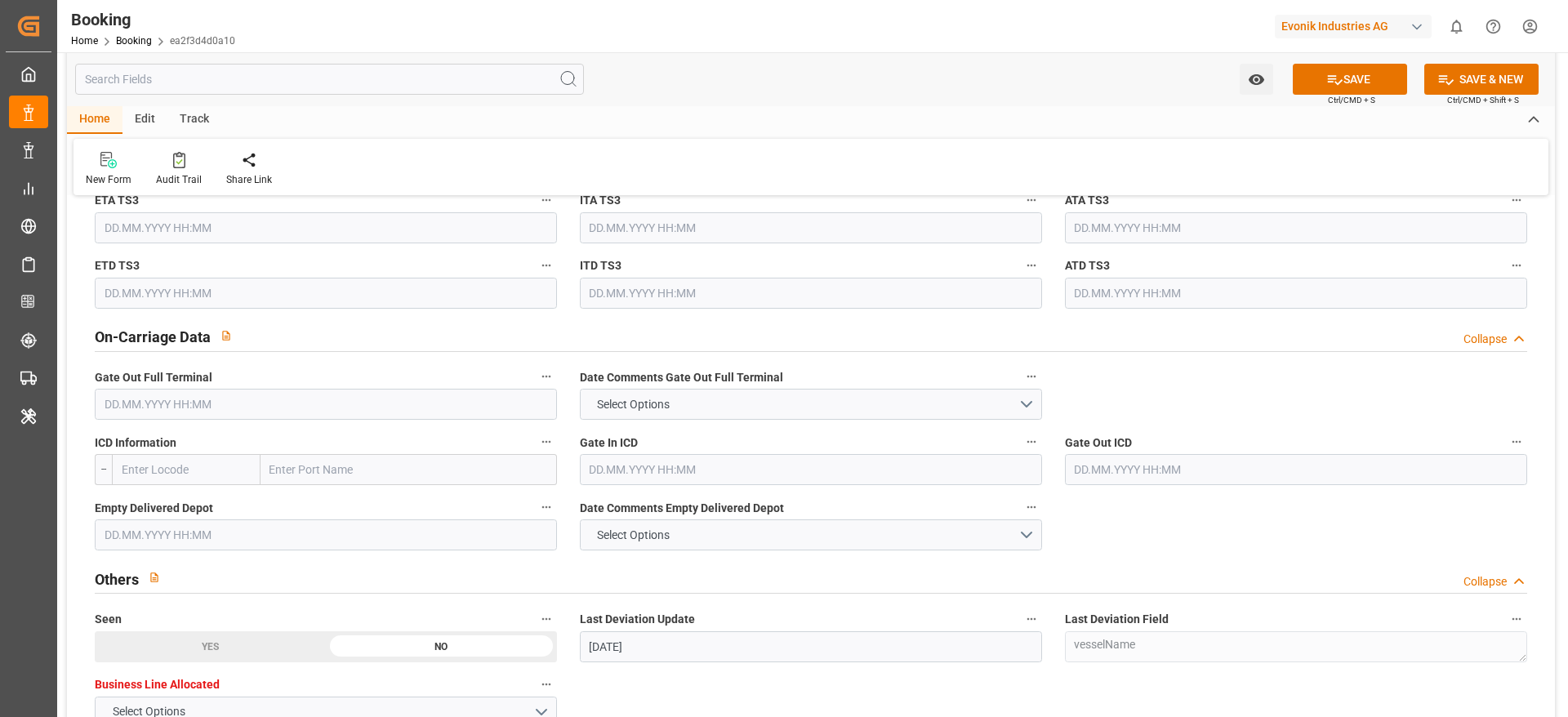
click at [190, 406] on input "text" at bounding box center [325, 403] width 462 height 31
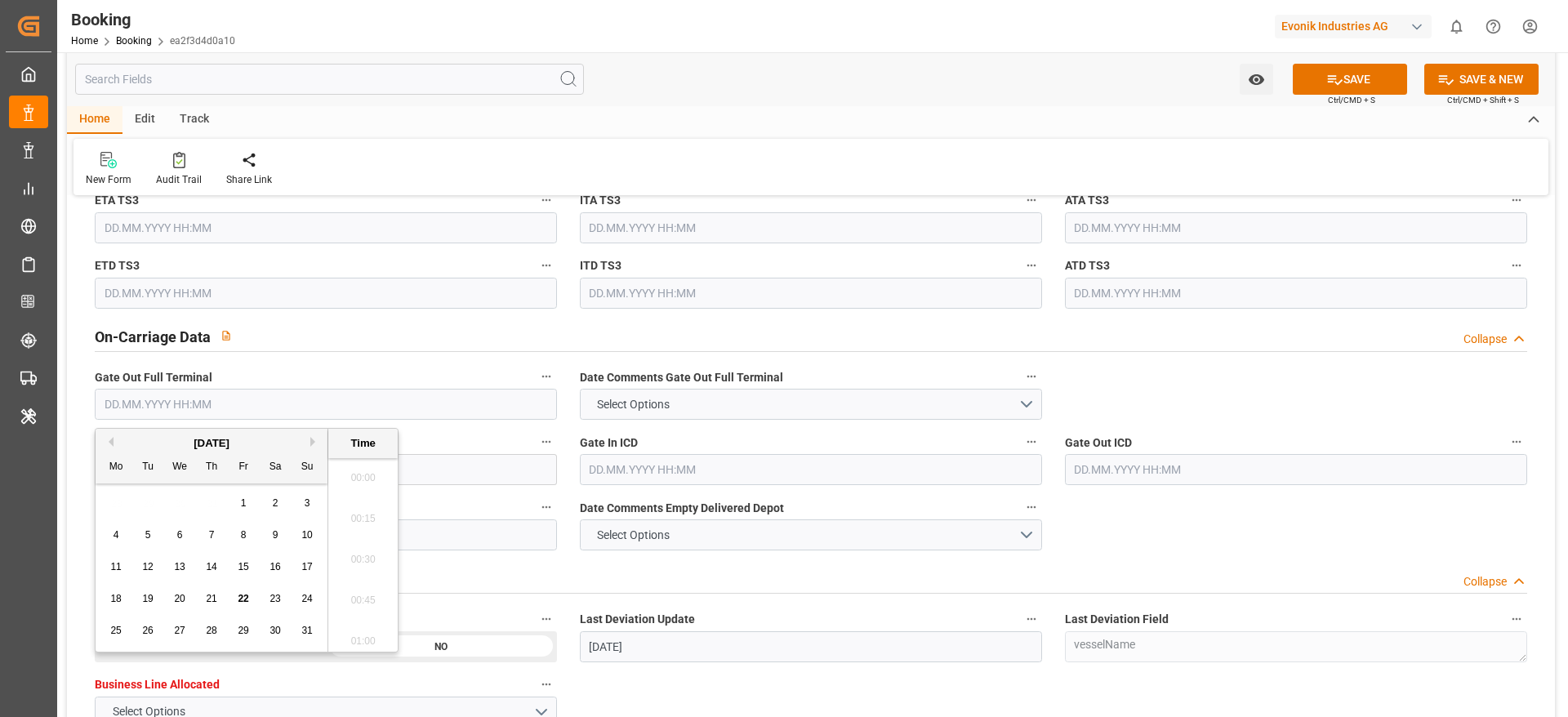
scroll to position [2457, 0]
click at [147, 541] on div "5" at bounding box center [148, 536] width 20 height 20
type input "05.08.2025 00:00"
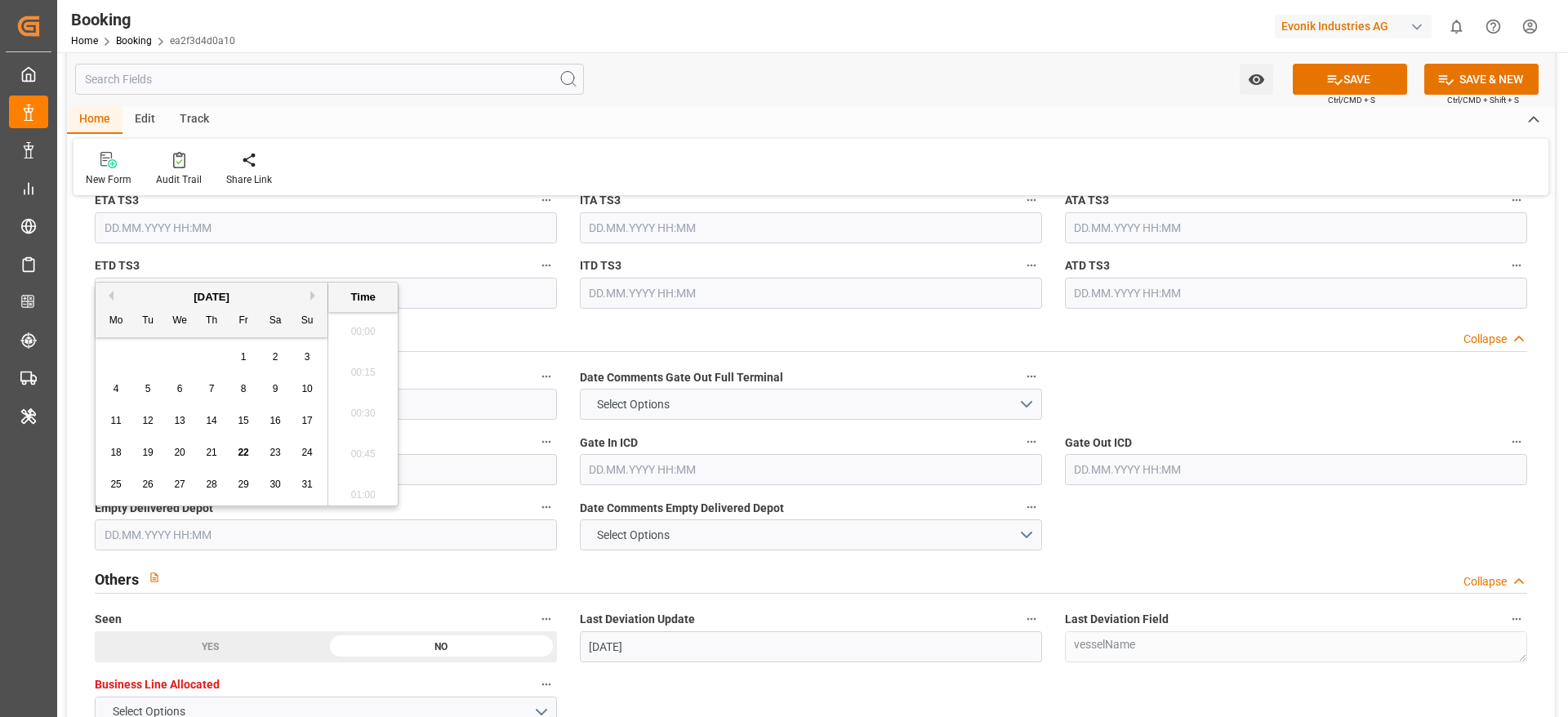
click at [434, 549] on input "text" at bounding box center [325, 534] width 462 height 31
click at [220, 384] on div "4 5 6 7 8 9 10" at bounding box center [212, 389] width 223 height 32
click at [220, 384] on div "7" at bounding box center [212, 389] width 20 height 20
type input "07.08.2025 00:00"
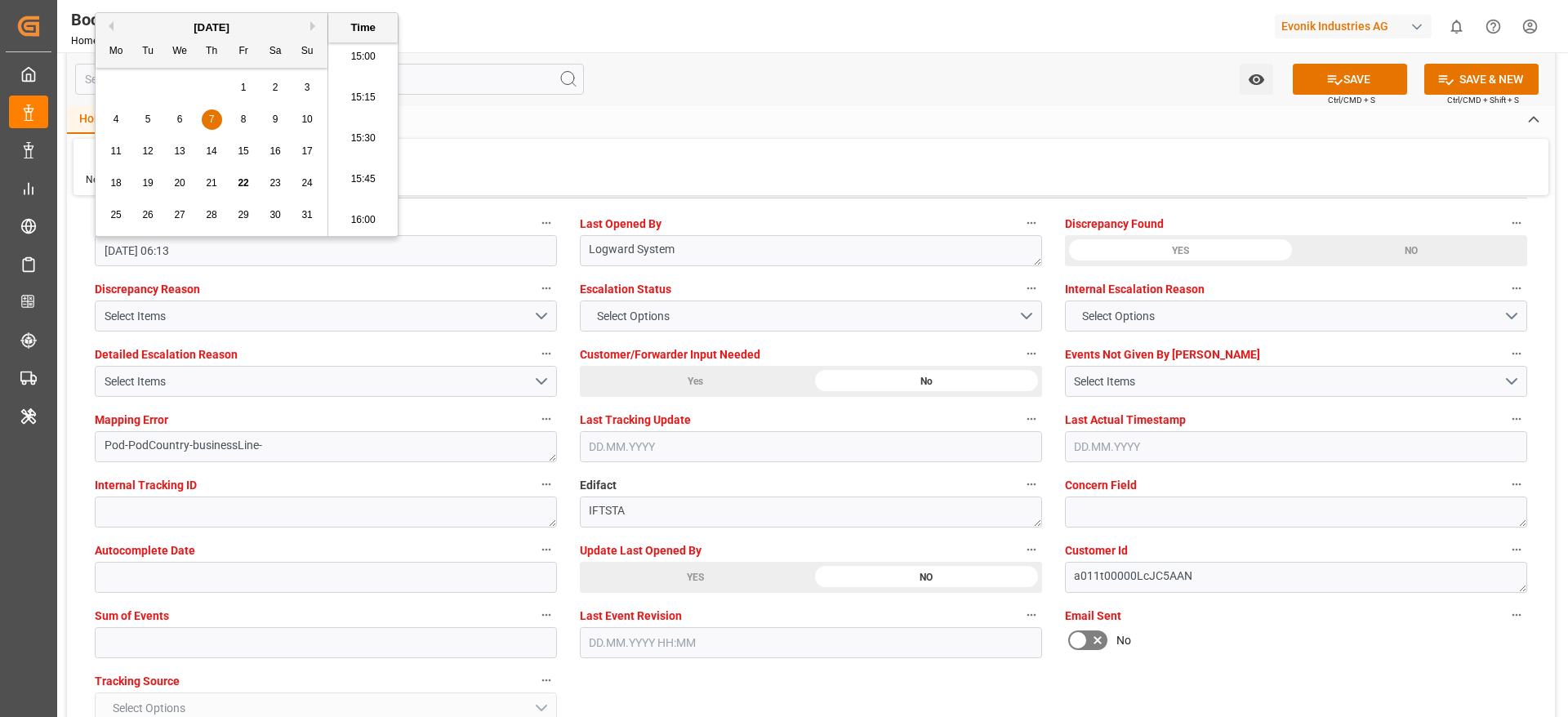
scroll to position [3018, 0]
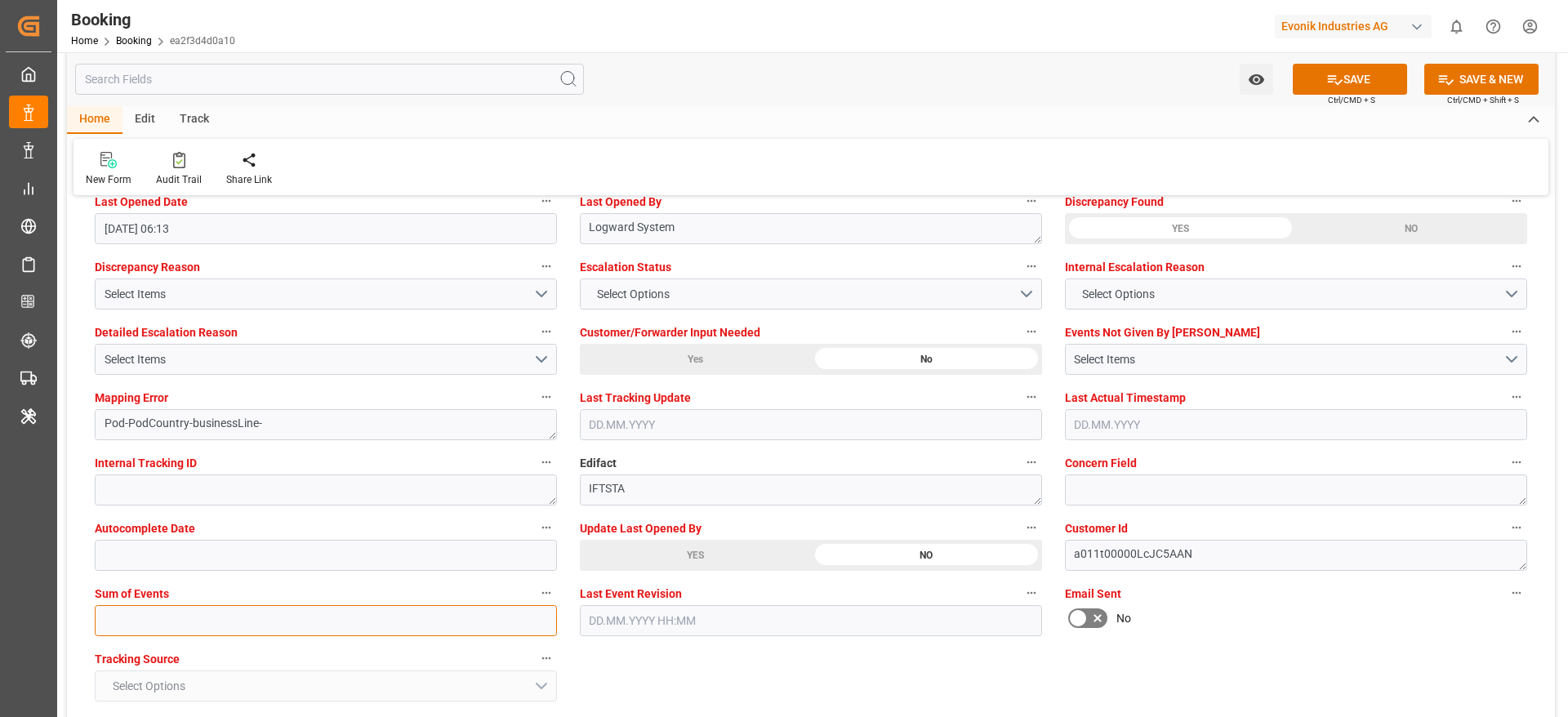
click at [139, 627] on input "text" at bounding box center [325, 620] width 462 height 31
type input "0"
click at [1313, 74] on button "SAVE" at bounding box center [1349, 79] width 115 height 31
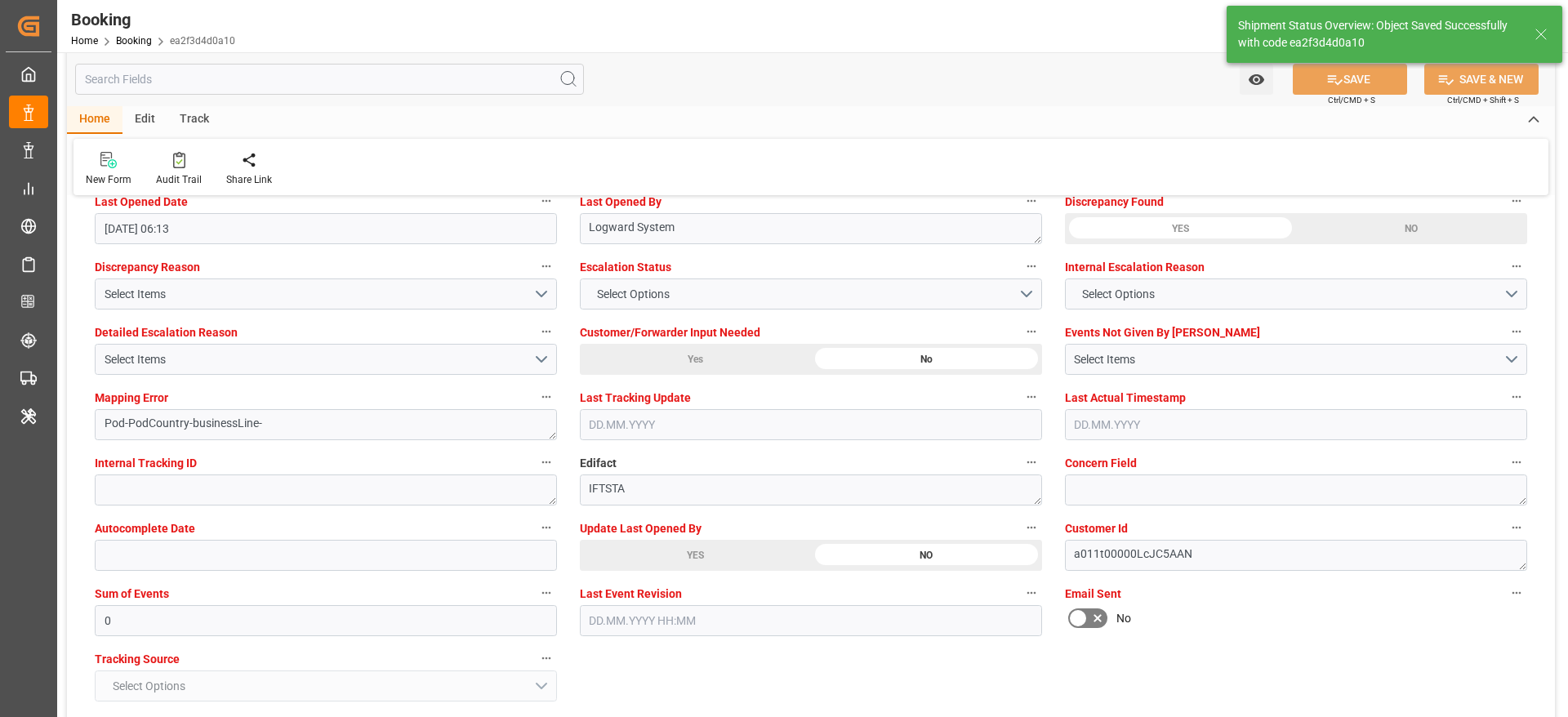
type textarea "NWC/UK North West Continent / UK_USPHL_HLCU_AT-SE"
type textarea "[PERSON_NAME]"
type textarea "businessLine-"
type input "17"
type input "[DATE] 00:00"
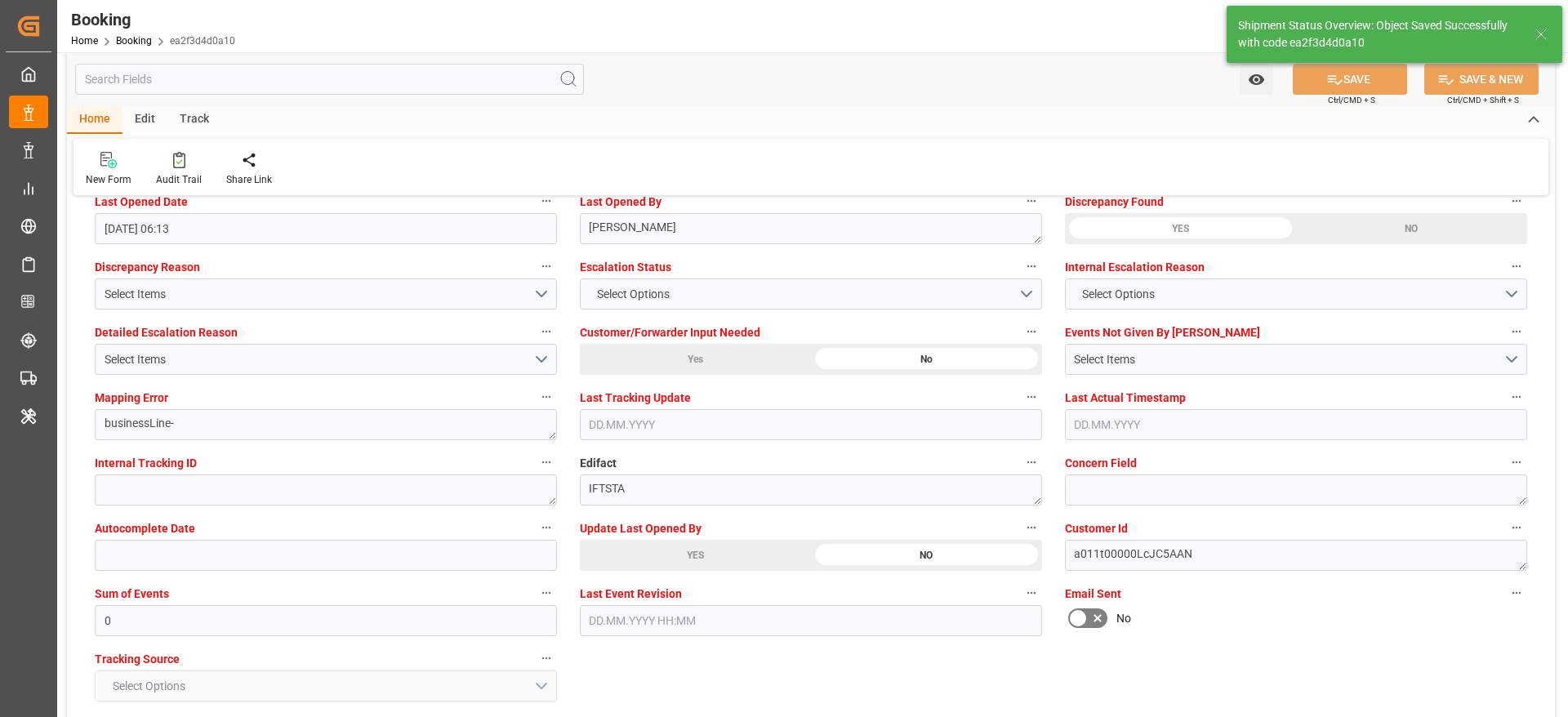
type input "30.07.2025 00:00"
type input "22.08.2025 10:10"
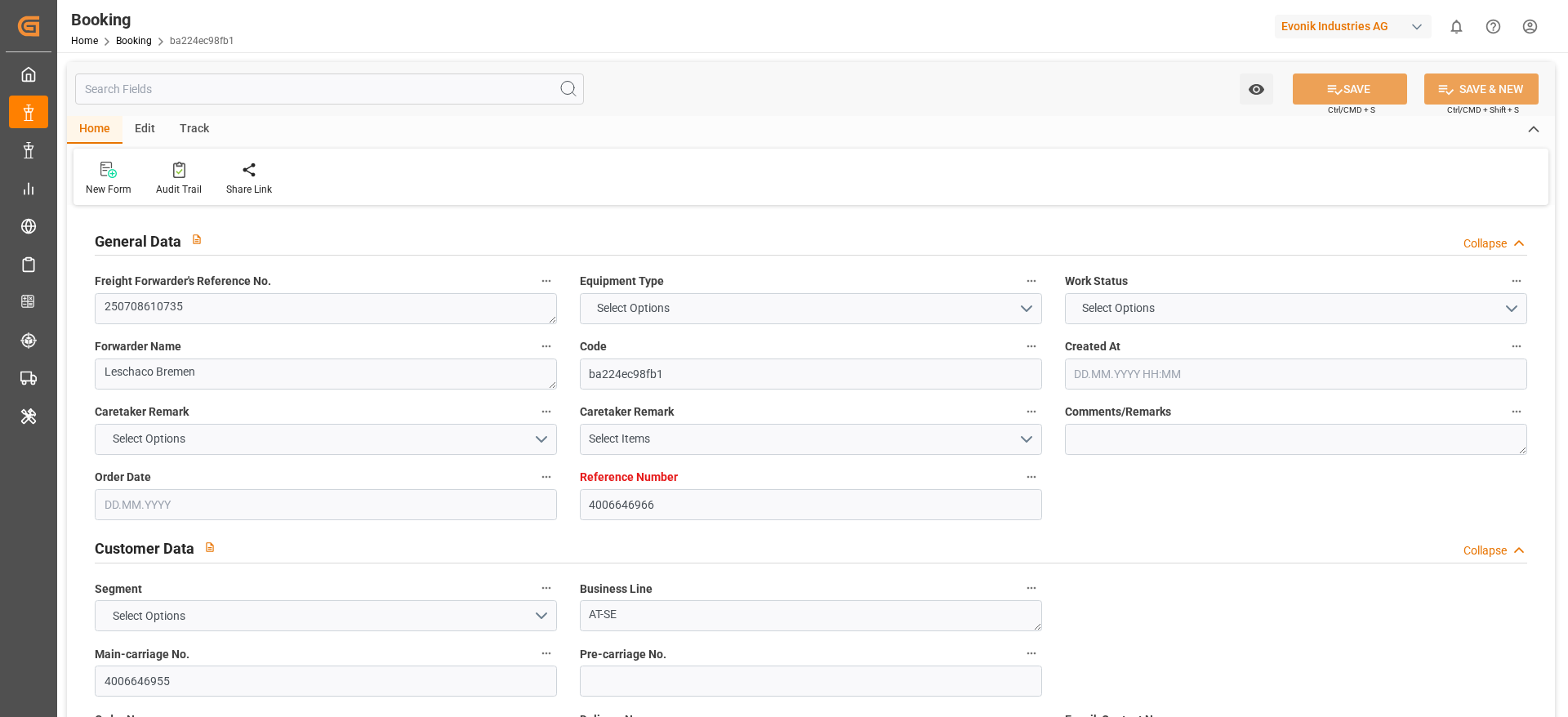
type input "4006646966"
type input "Dummy"
type input "Dummy Carrier"
type input "DEHAM"
type input "USNCD"
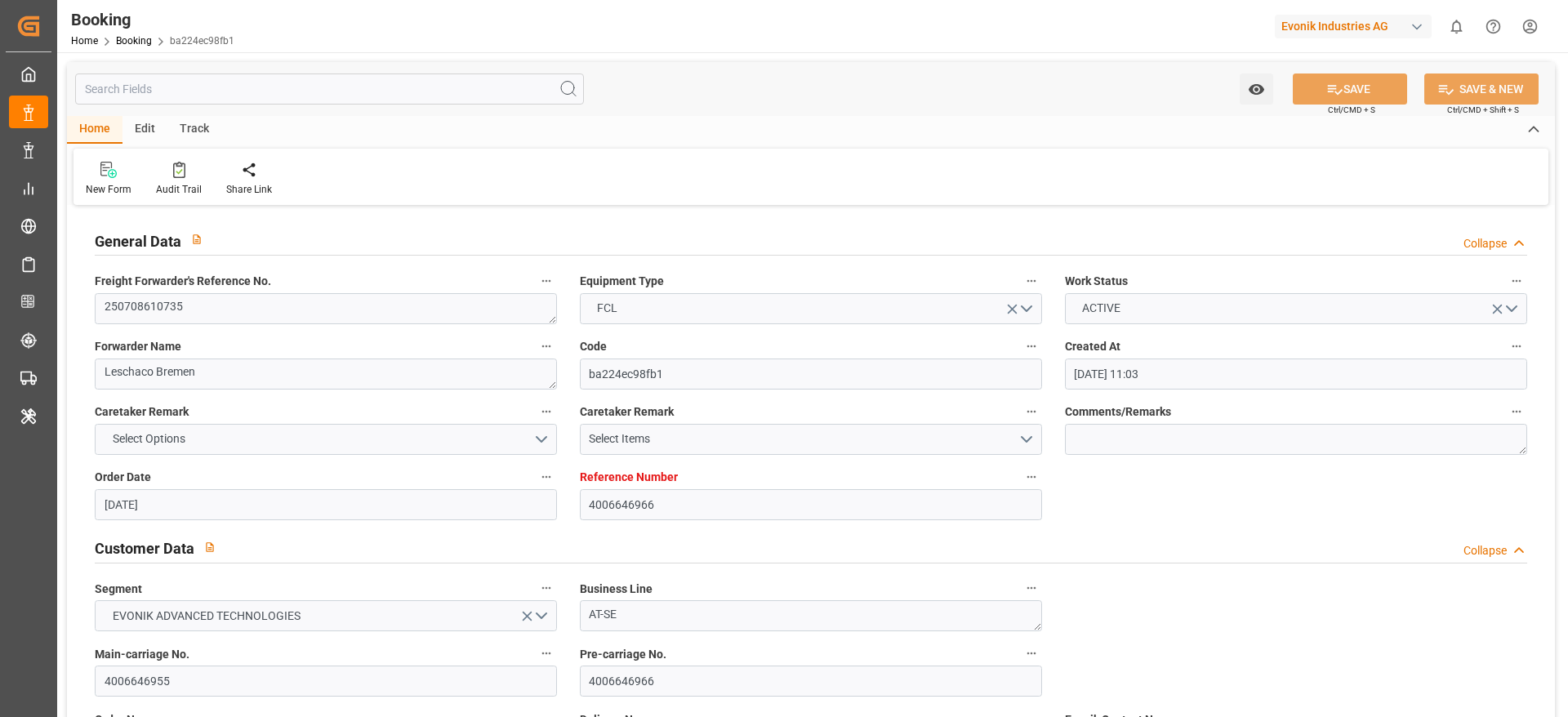
type input "[DATE] 11:03"
type input "[DATE]"
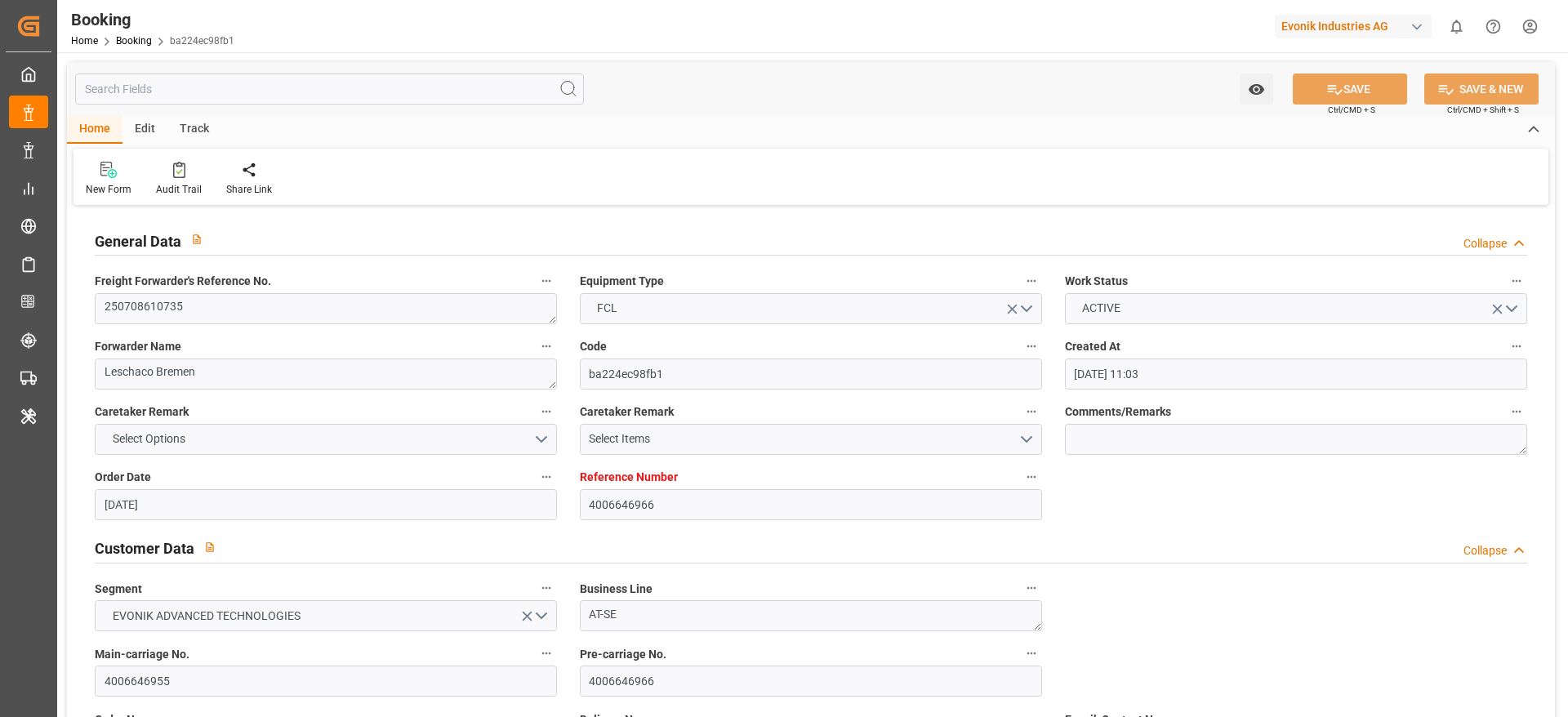
type input "[DATE] 08:26"
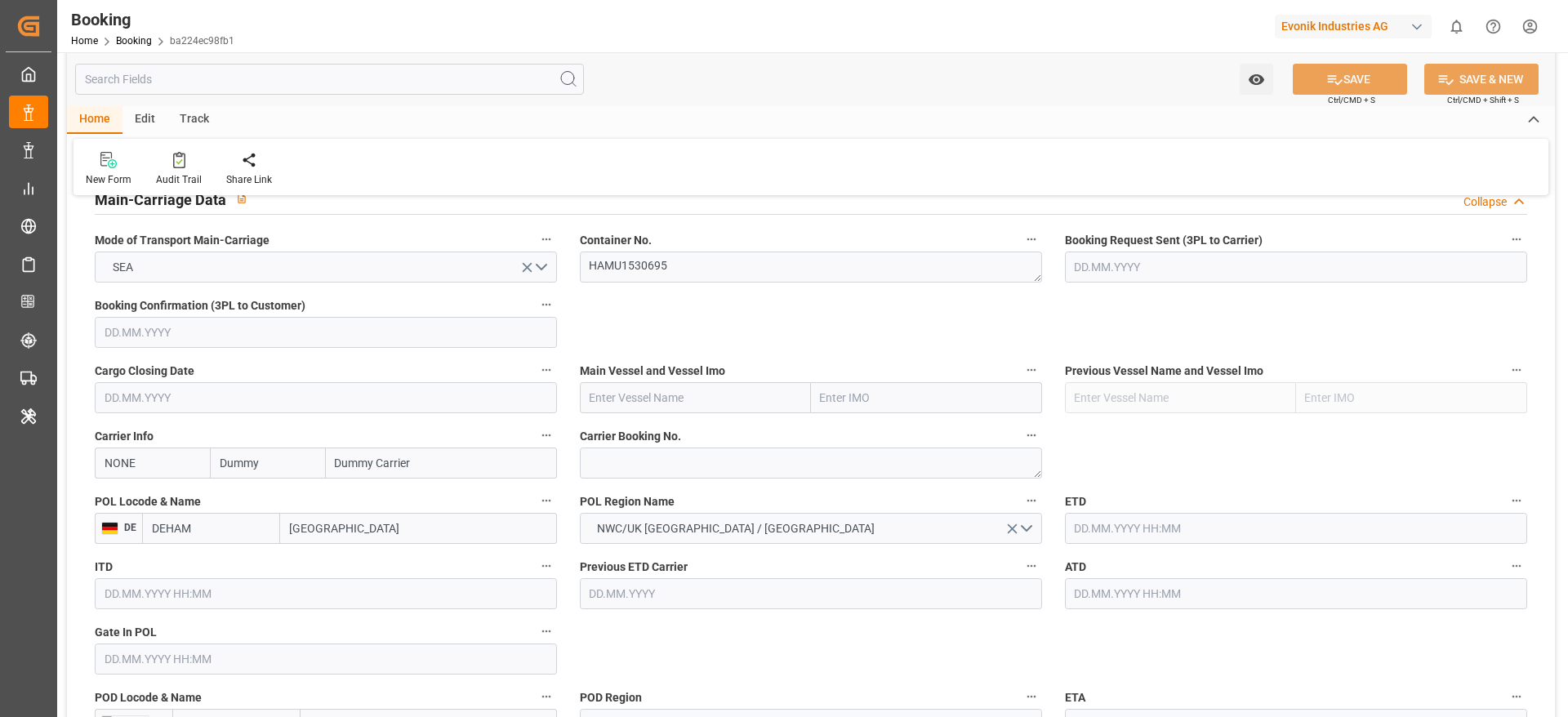
scroll to position [1027, 0]
click at [618, 469] on textarea at bounding box center [810, 465] width 462 height 31
paste textarea "21597733"
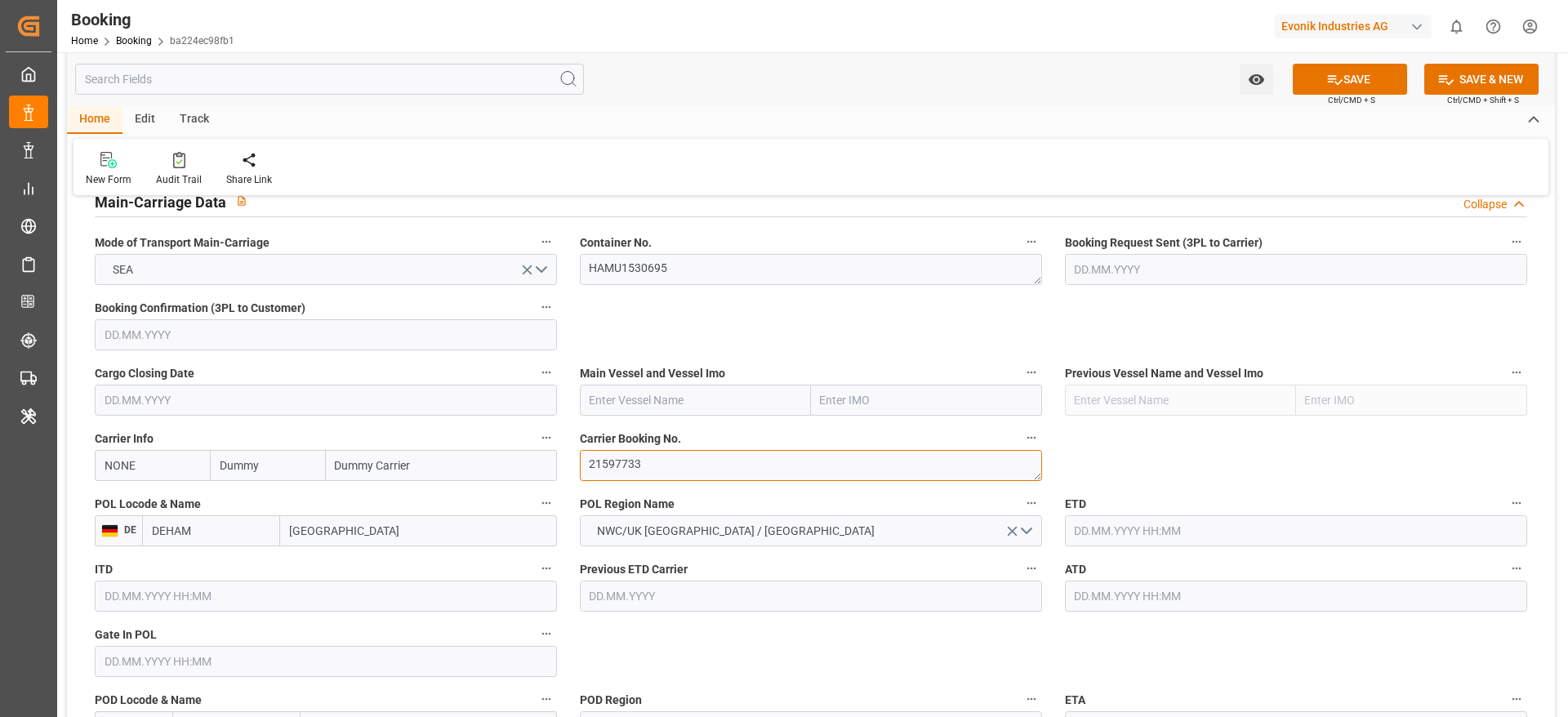
click at [618, 469] on textarea "21597733" at bounding box center [810, 465] width 462 height 31
type textarea "21597733"
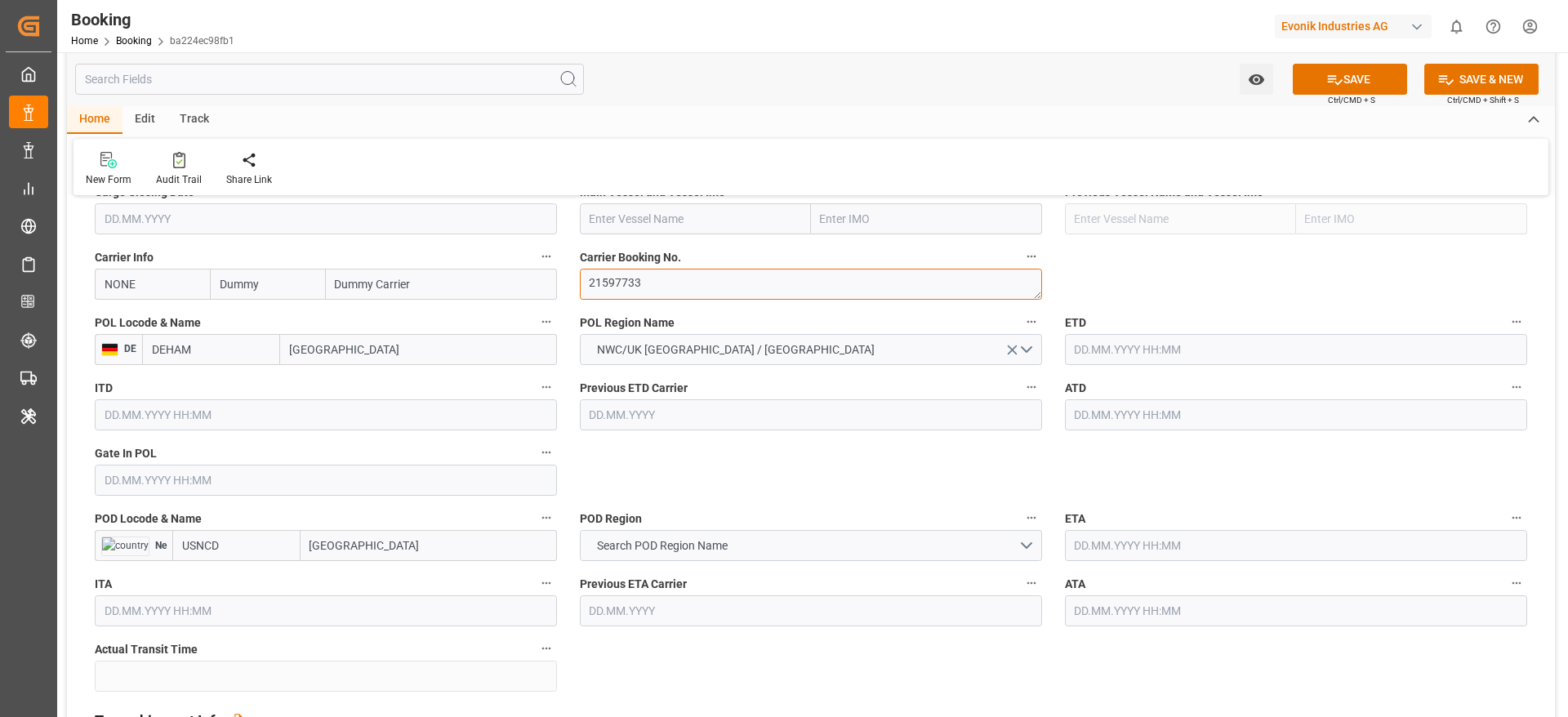
scroll to position [1211, 0]
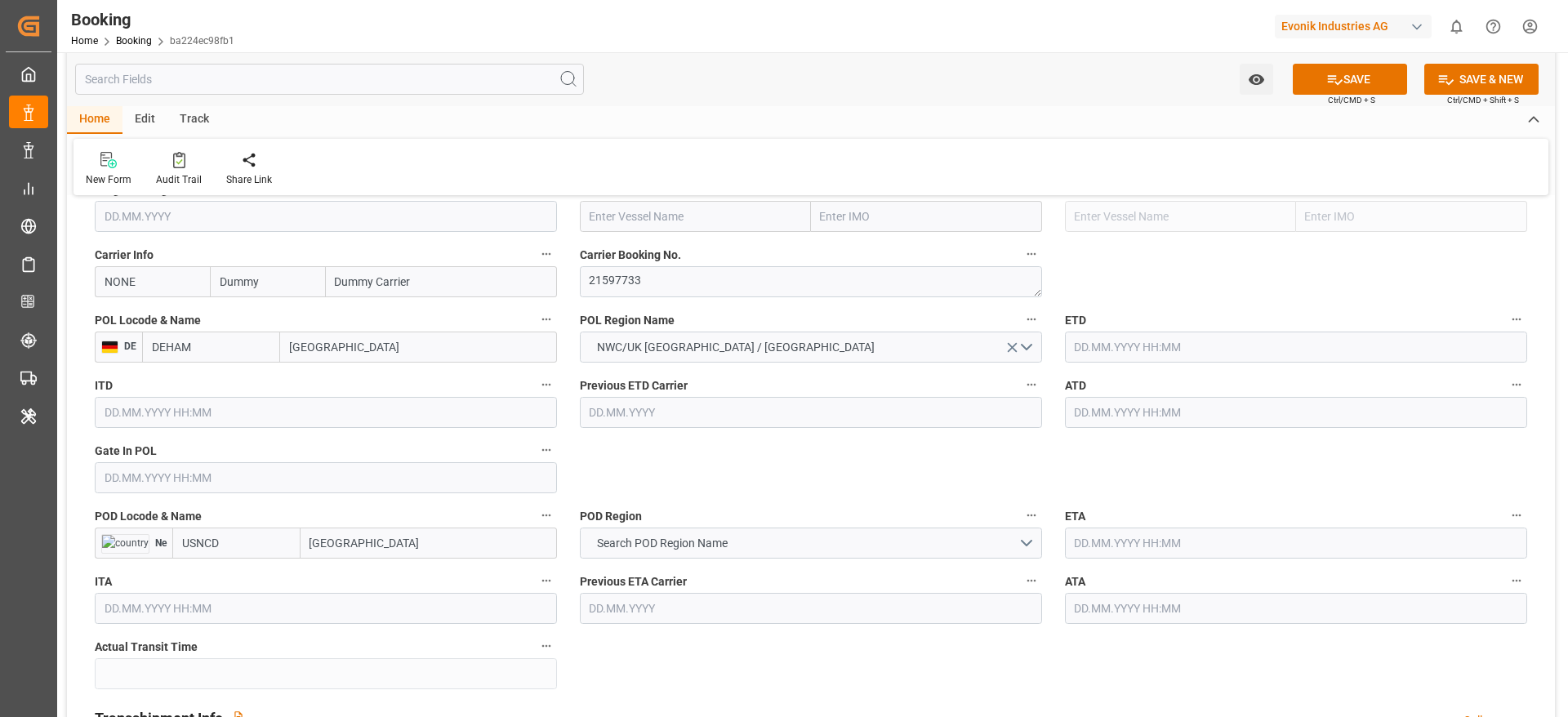
click at [305, 357] on input "Hamburg" at bounding box center [418, 347] width 276 height 31
paste input "BREMERHAVEN"
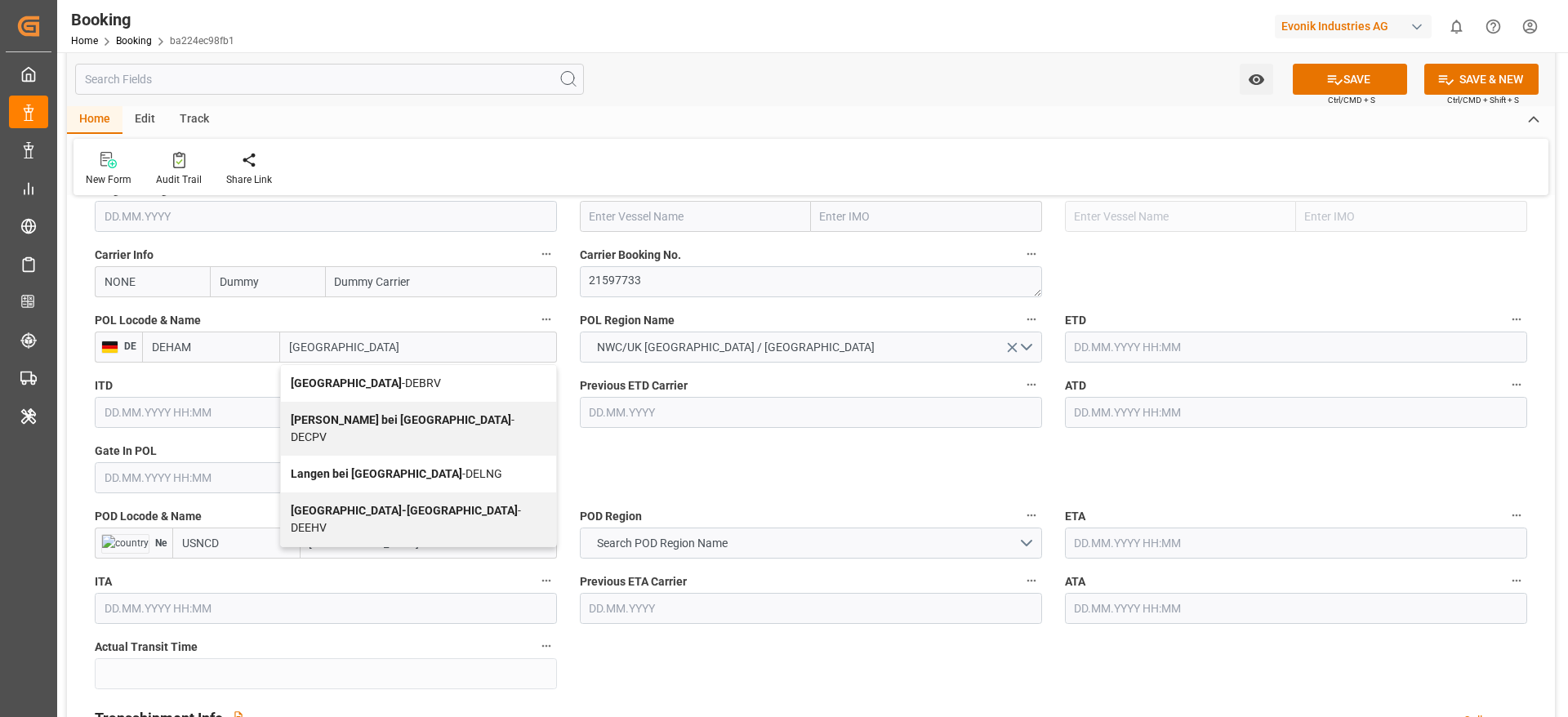
click at [348, 379] on b "Bremerhaven" at bounding box center [345, 382] width 111 height 13
type input "Bremerhaven"
click at [348, 379] on label "ITD" at bounding box center [325, 385] width 462 height 23
click at [536, 379] on button "ITD" at bounding box center [546, 384] width 21 height 21
type input "DEBRV"
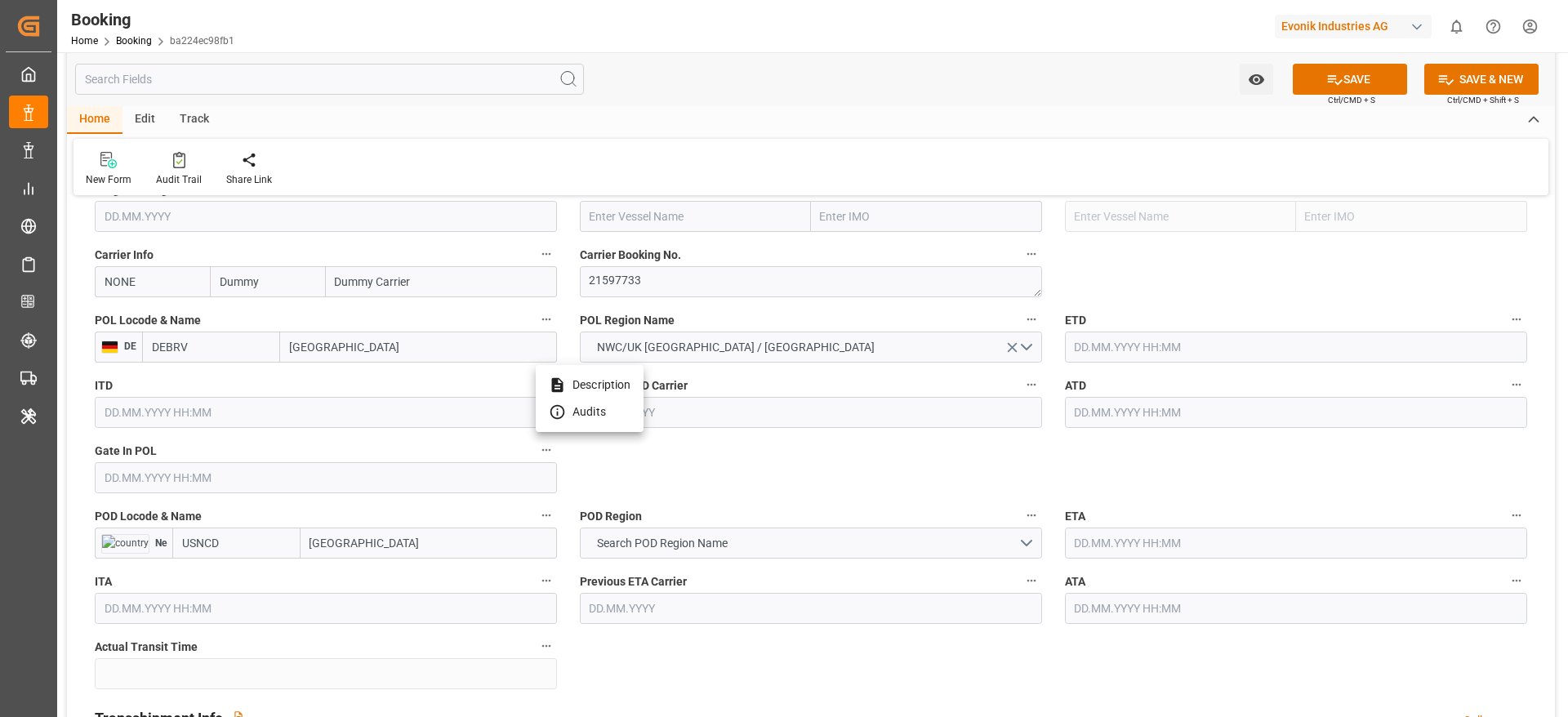
click at [316, 546] on div at bounding box center [784, 358] width 1568 height 717
drag, startPoint x: 307, startPoint y: 550, endPoint x: 384, endPoint y: 538, distance: 77.9
click at [384, 538] on input "[GEOGRAPHIC_DATA]" at bounding box center [428, 543] width 257 height 31
paste input "PHILADELPHIA"
type input "PHILADELPHIA"
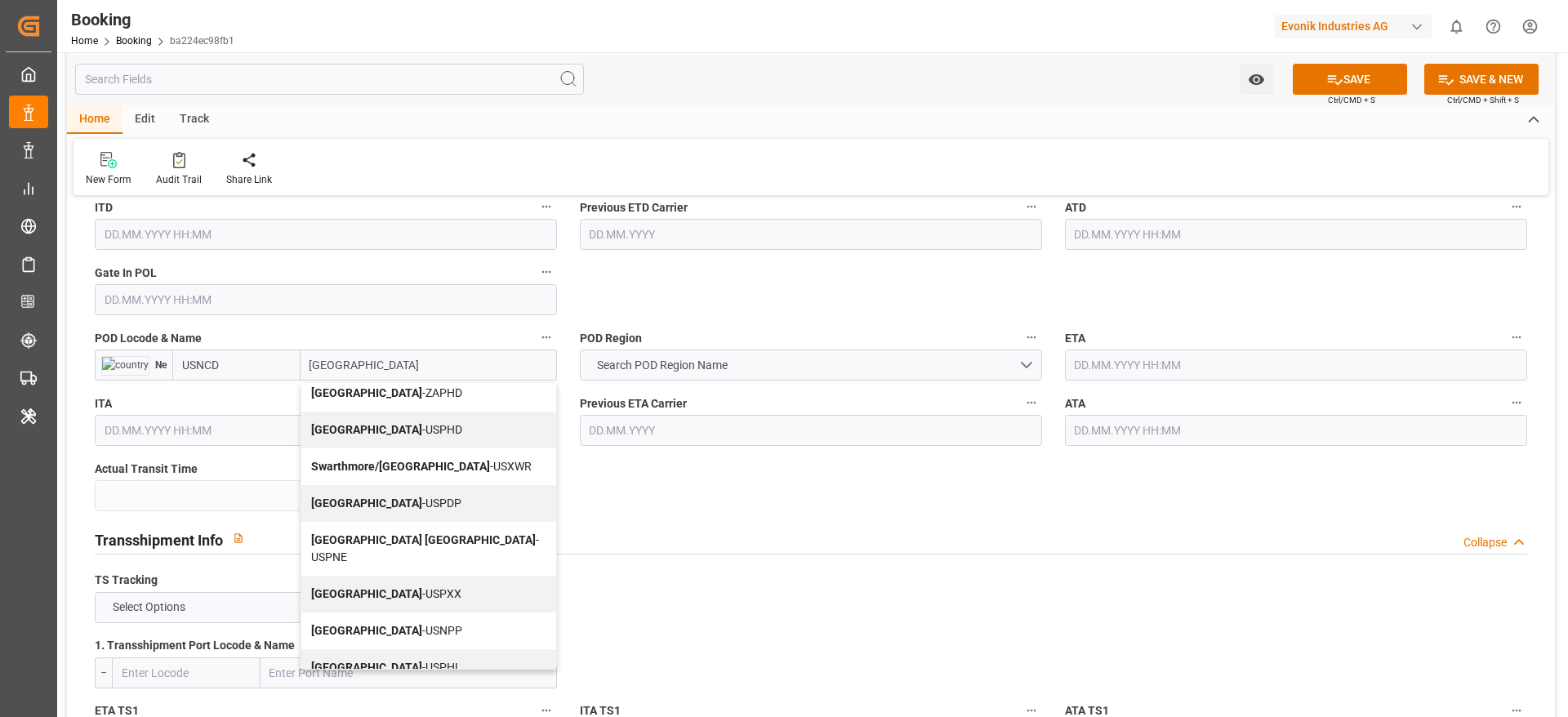
scroll to position [1397, 0]
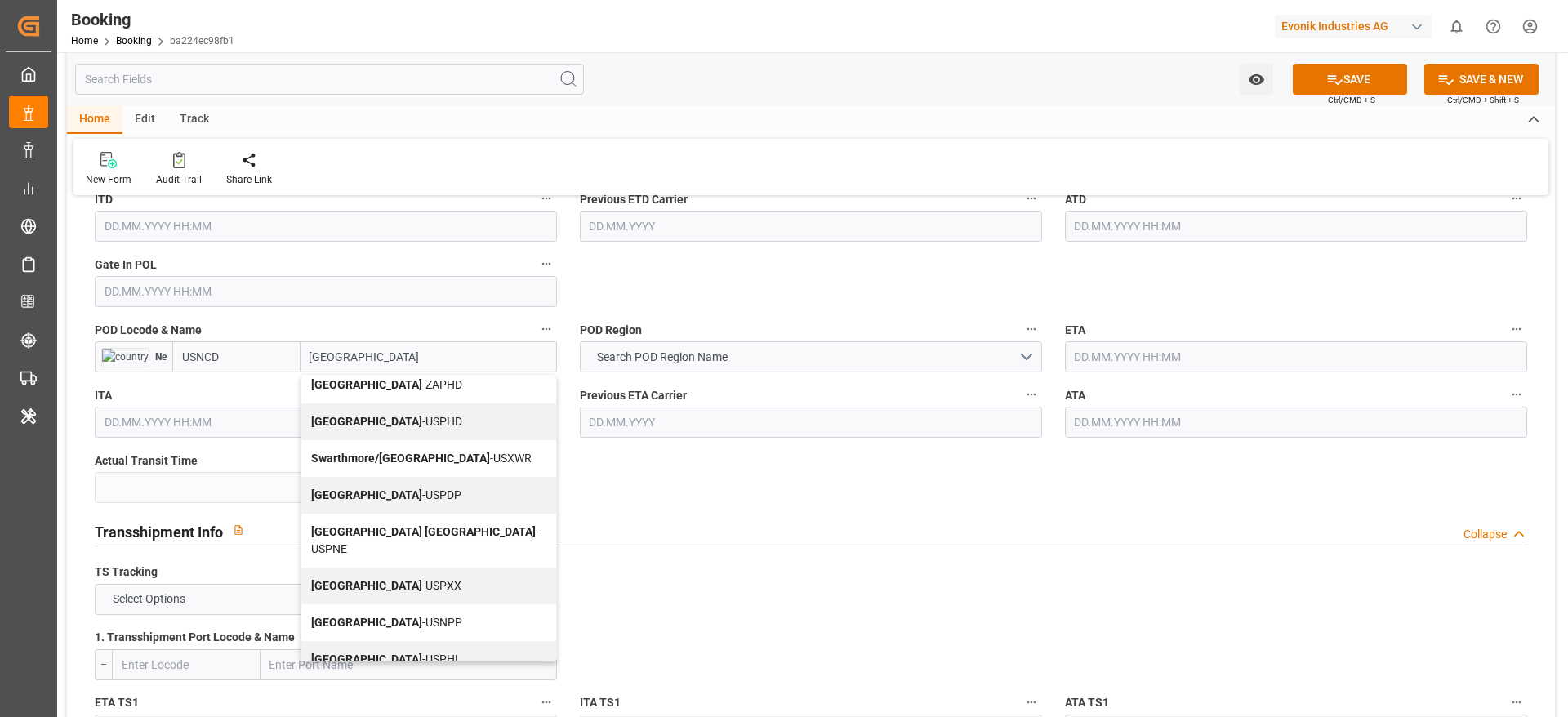
click at [411, 641] on div "Philadelphia - USPHL" at bounding box center [428, 659] width 255 height 37
type input "USPHL"
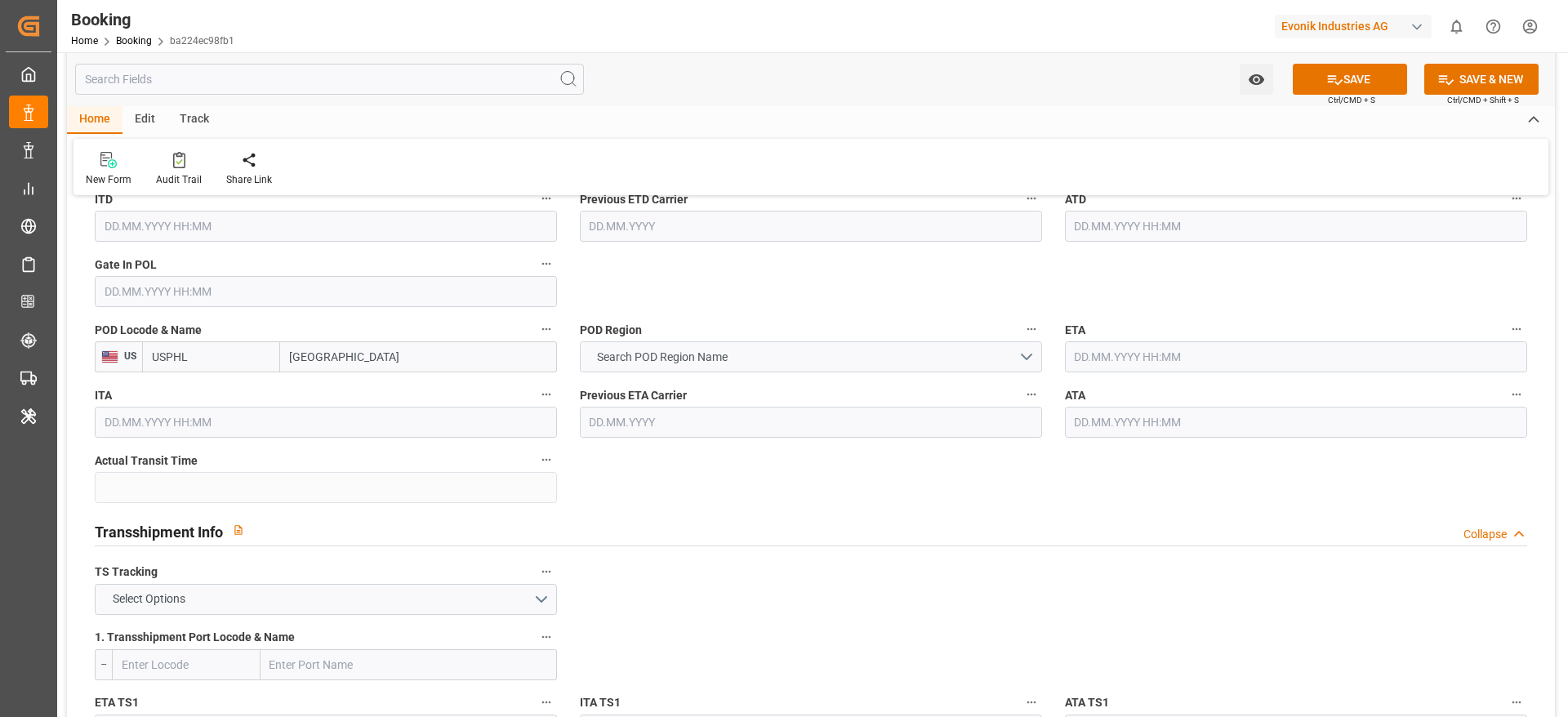
type input "Philadelphia"
click at [718, 342] on button "Search POD Region Name" at bounding box center [810, 357] width 462 height 31
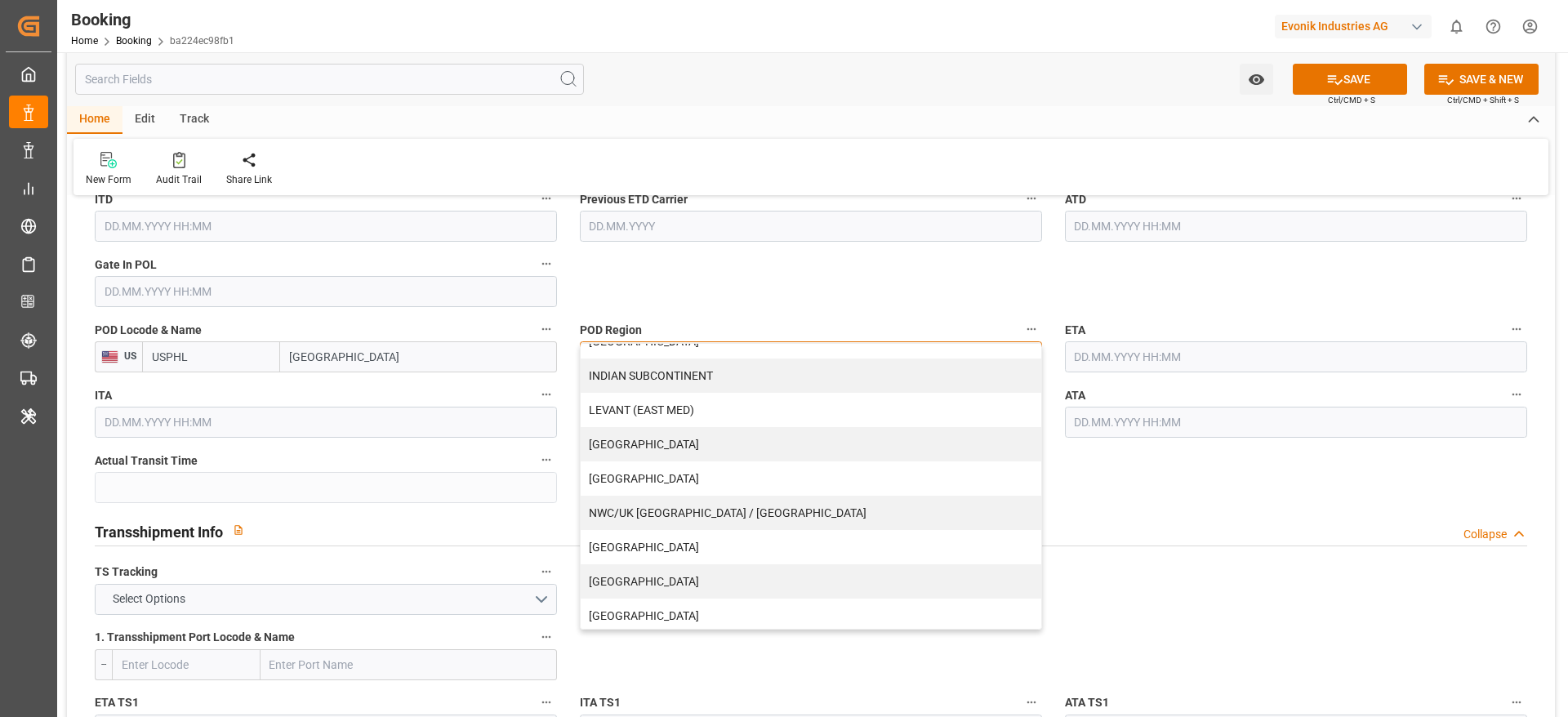
scroll to position [333, 0]
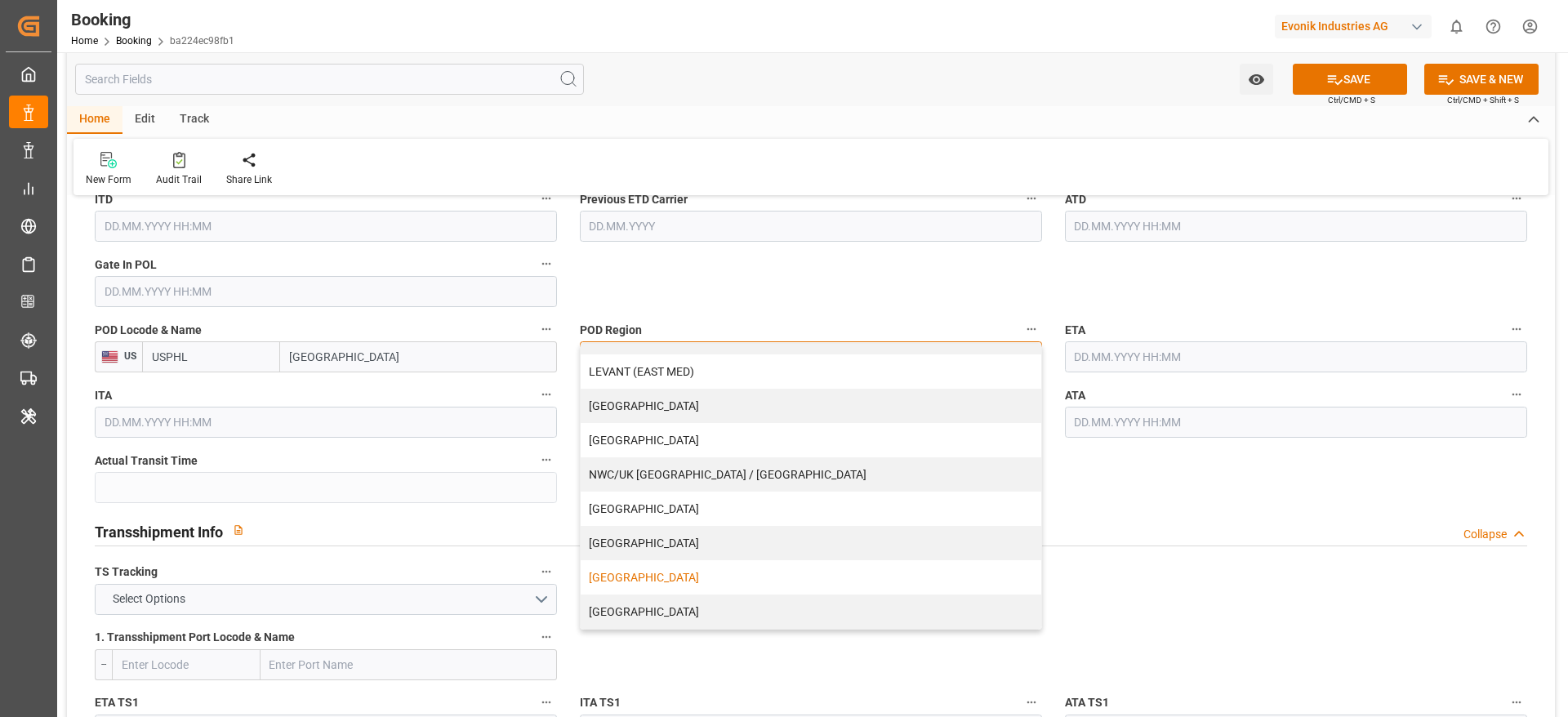
click at [604, 572] on div "[GEOGRAPHIC_DATA]" at bounding box center [810, 577] width 460 height 34
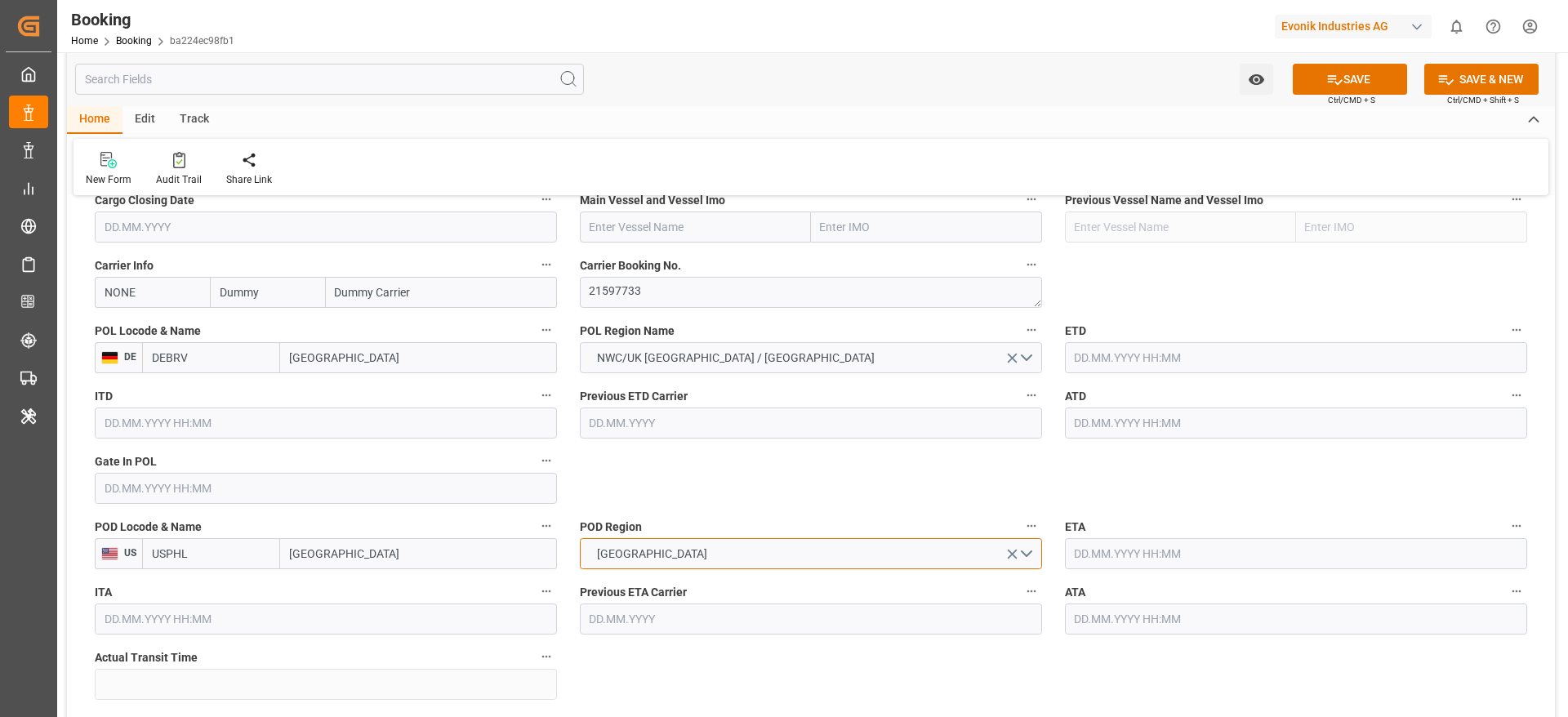
scroll to position [1126, 0]
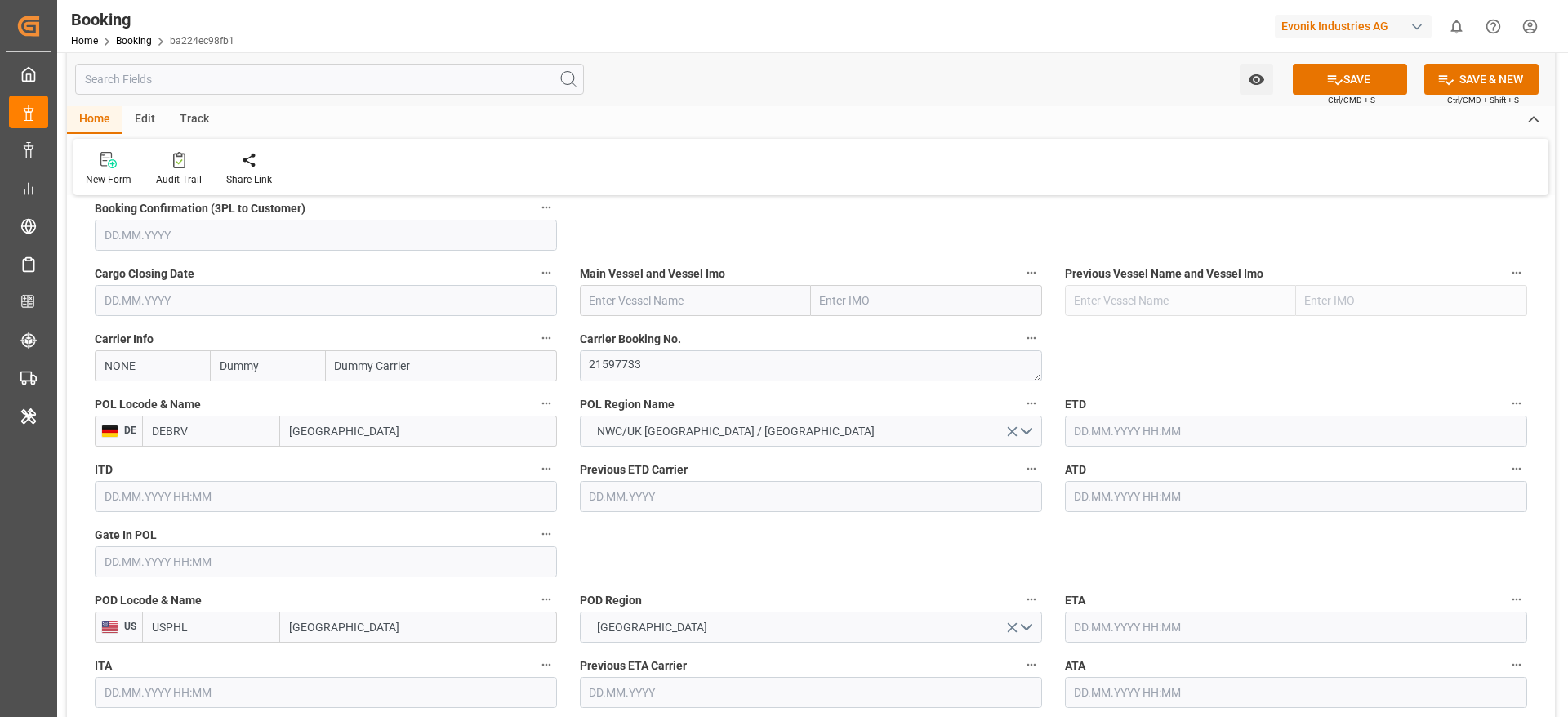
paste input "JOHANNES MAERSK"
click at [636, 300] on input "JOHANNES MAERSK" at bounding box center [696, 301] width 232 height 31
click at [679, 336] on b "JOHANNES MAERSK" at bounding box center [635, 337] width 88 height 13
type input "JOHANNES MAERSK"
type input "9215189"
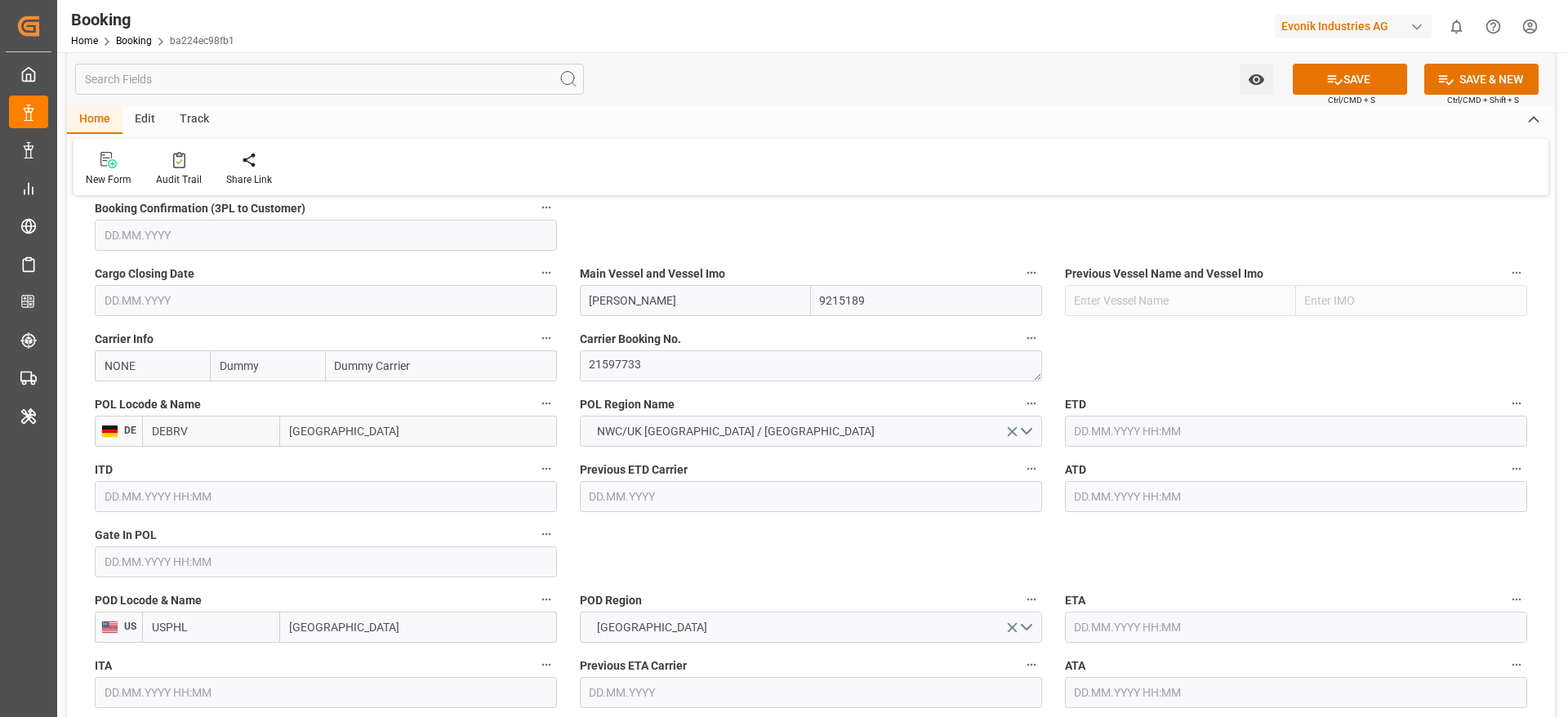
type input "JOHANNES MAERSK"
click at [160, 551] on input "text" at bounding box center [325, 561] width 462 height 31
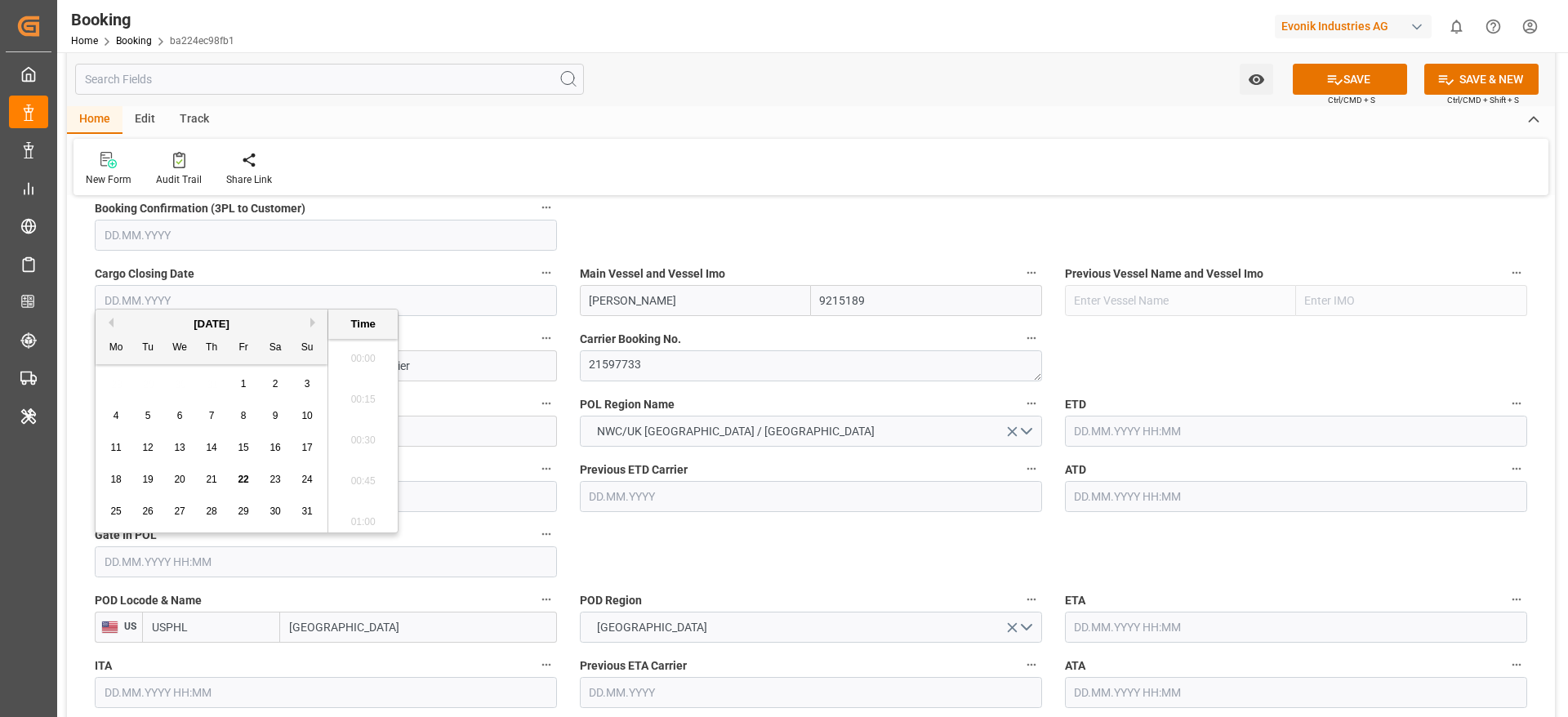
scroll to position [2457, 0]
click at [113, 324] on button "Previous Month" at bounding box center [109, 323] width 10 height 10
click at [176, 419] on div "9" at bounding box center [180, 416] width 20 height 20
type input "09.07.2025 00:00"
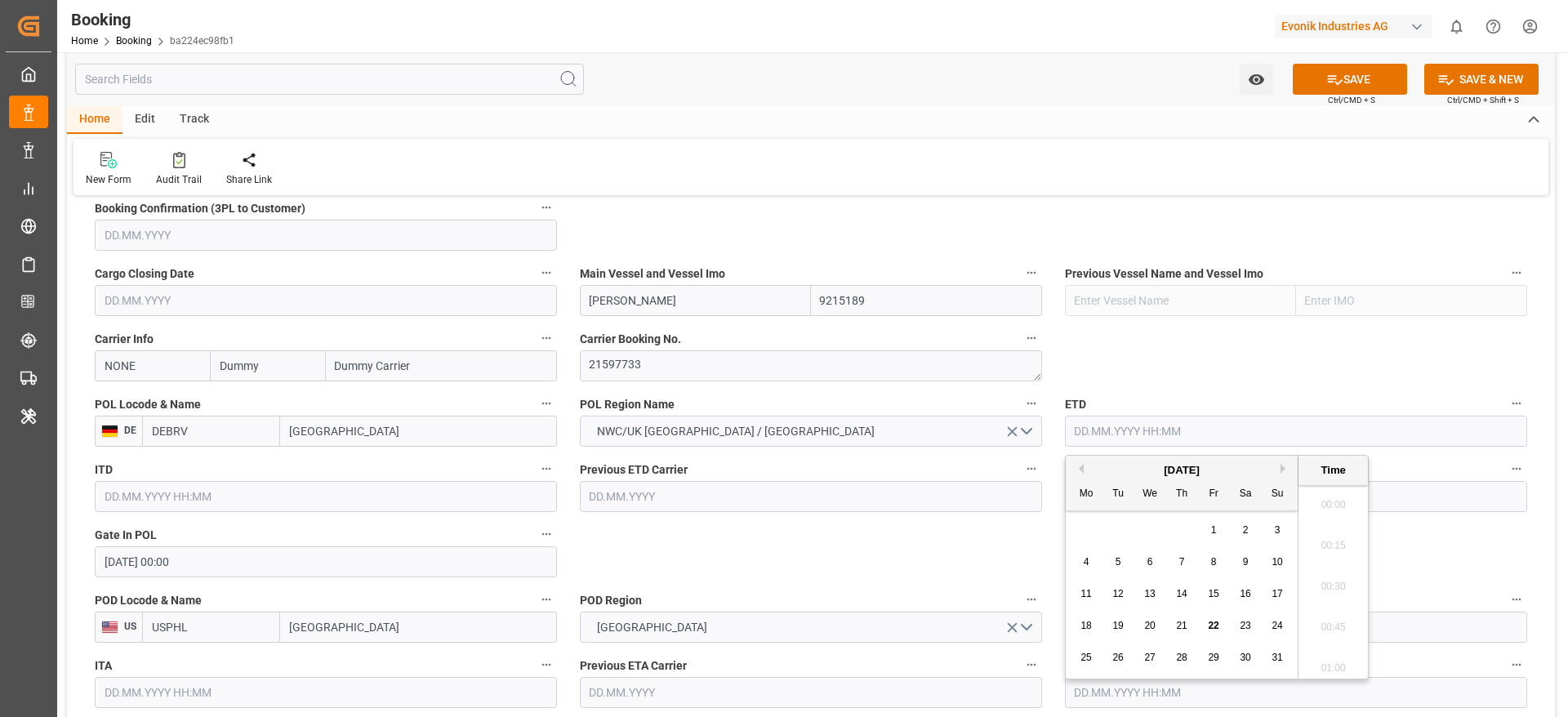
click at [1125, 435] on input "text" at bounding box center [1296, 430] width 462 height 31
click at [1085, 470] on div "[DATE]" at bounding box center [1182, 470] width 232 height 16
click at [1081, 470] on button "Previous Month" at bounding box center [1079, 469] width 10 height 10
click at [1274, 558] on span "13" at bounding box center [1277, 561] width 11 height 11
type input "13.07.2025 00:00"
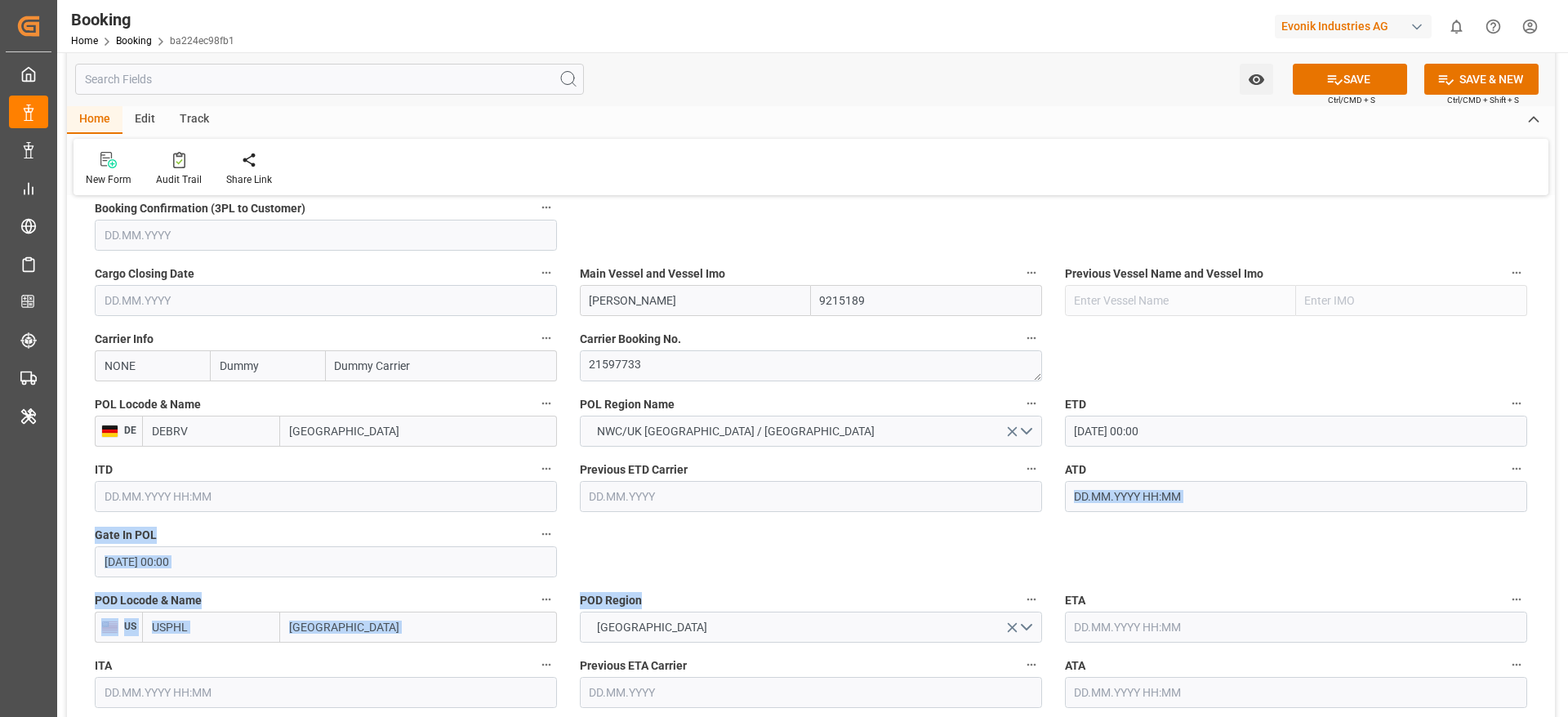
drag, startPoint x: 1028, startPoint y: 561, endPoint x: 1090, endPoint y: 501, distance: 86.3
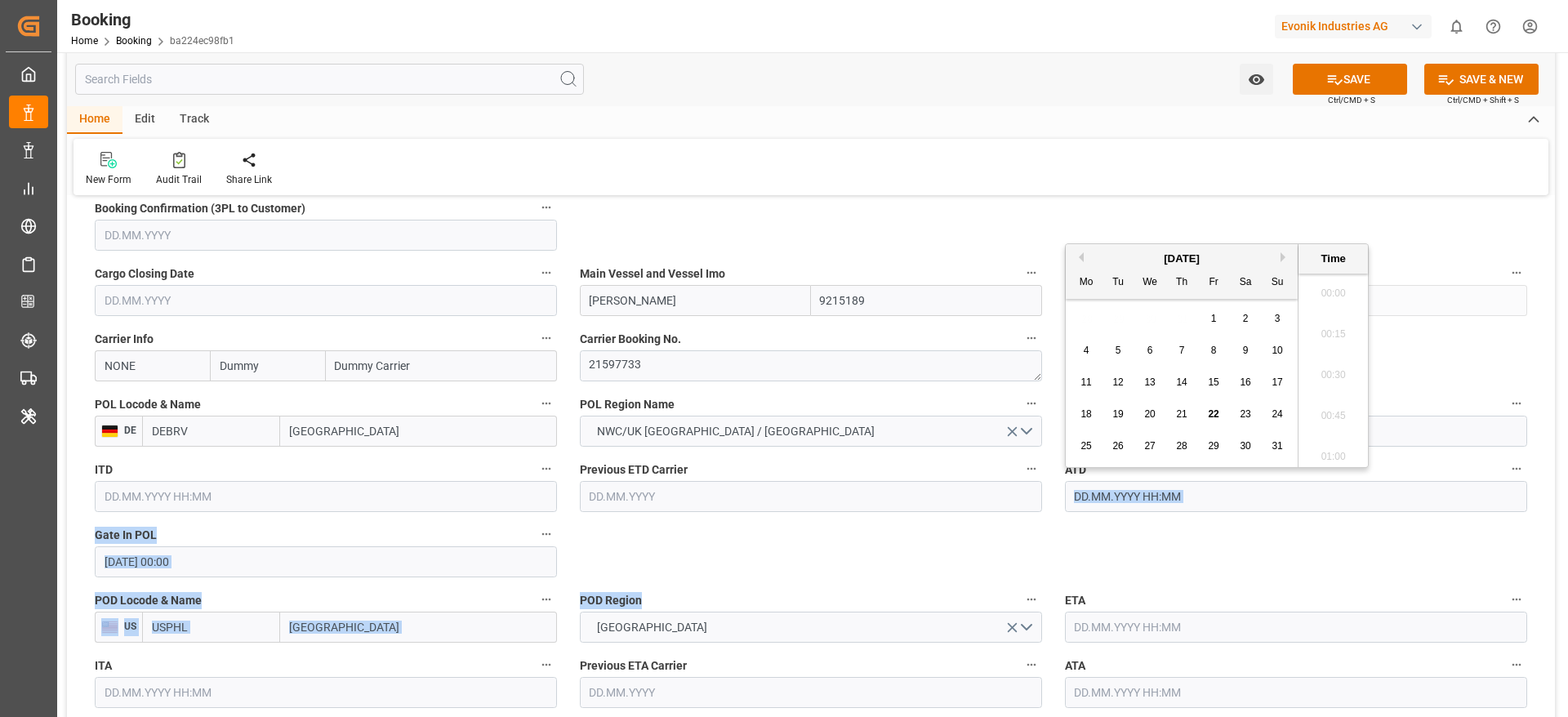
click at [1090, 501] on input "text" at bounding box center [1296, 496] width 462 height 31
click at [1079, 262] on button "Previous Month" at bounding box center [1079, 258] width 10 height 10
click at [1274, 346] on span "13" at bounding box center [1277, 350] width 11 height 11
type input "13.07.2025 00:00"
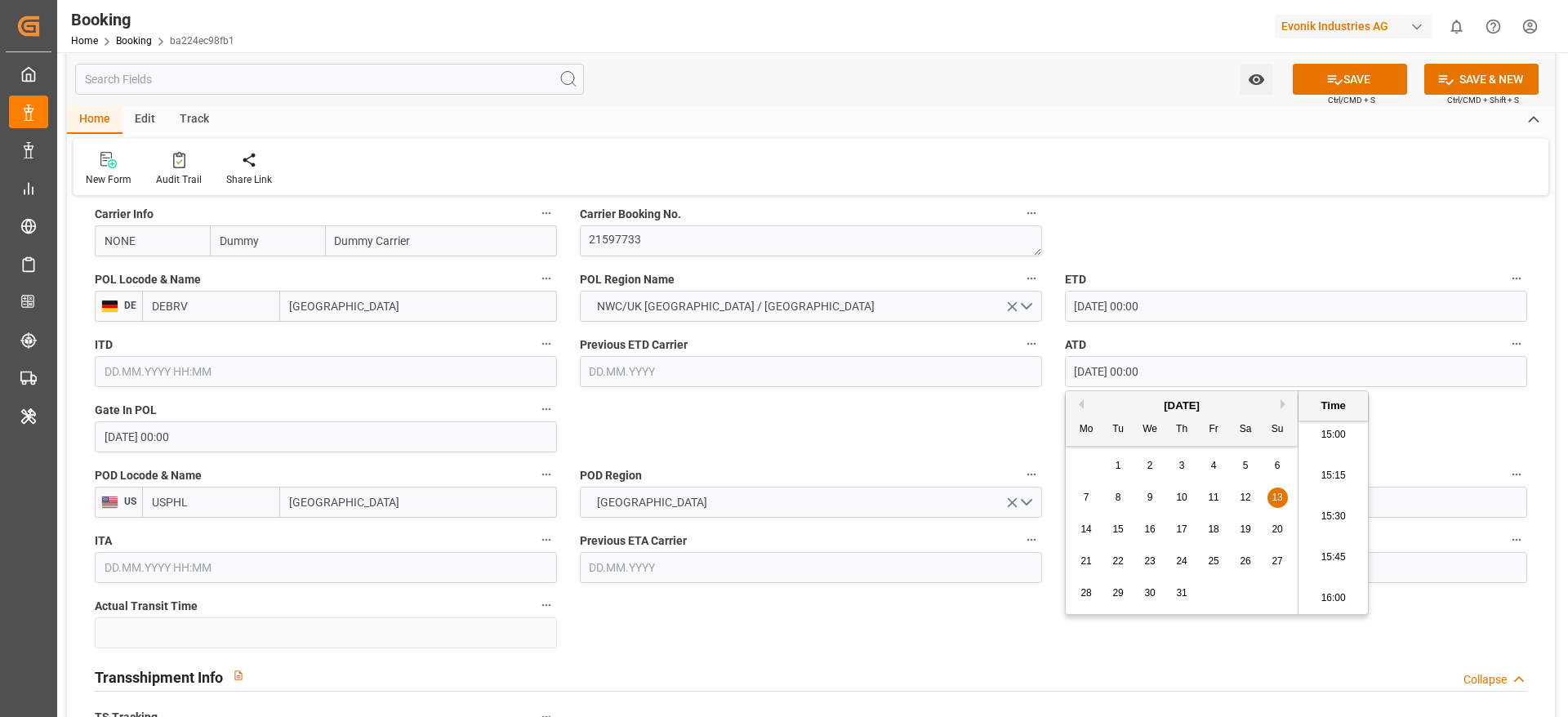
scroll to position [1256, 0]
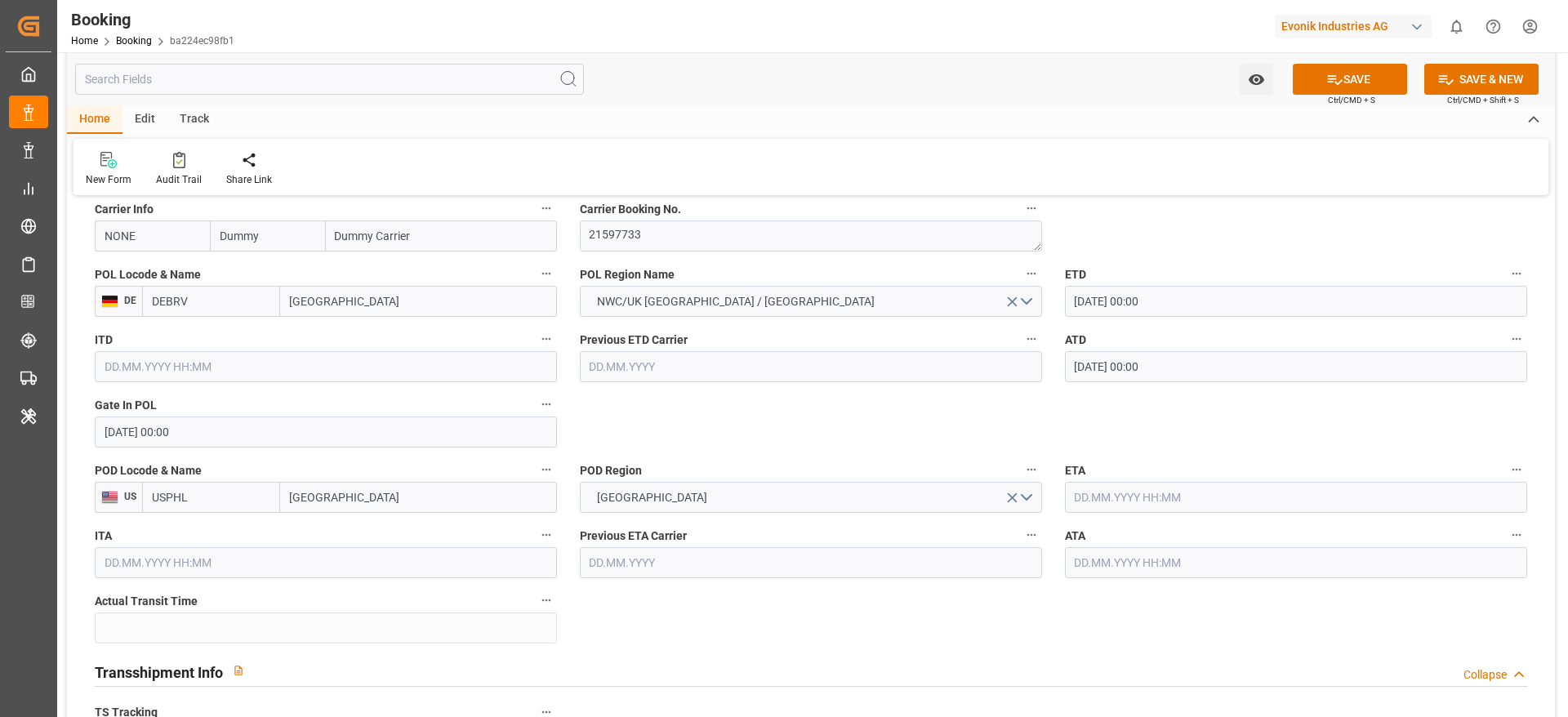
click at [1095, 503] on input "text" at bounding box center [1296, 497] width 462 height 31
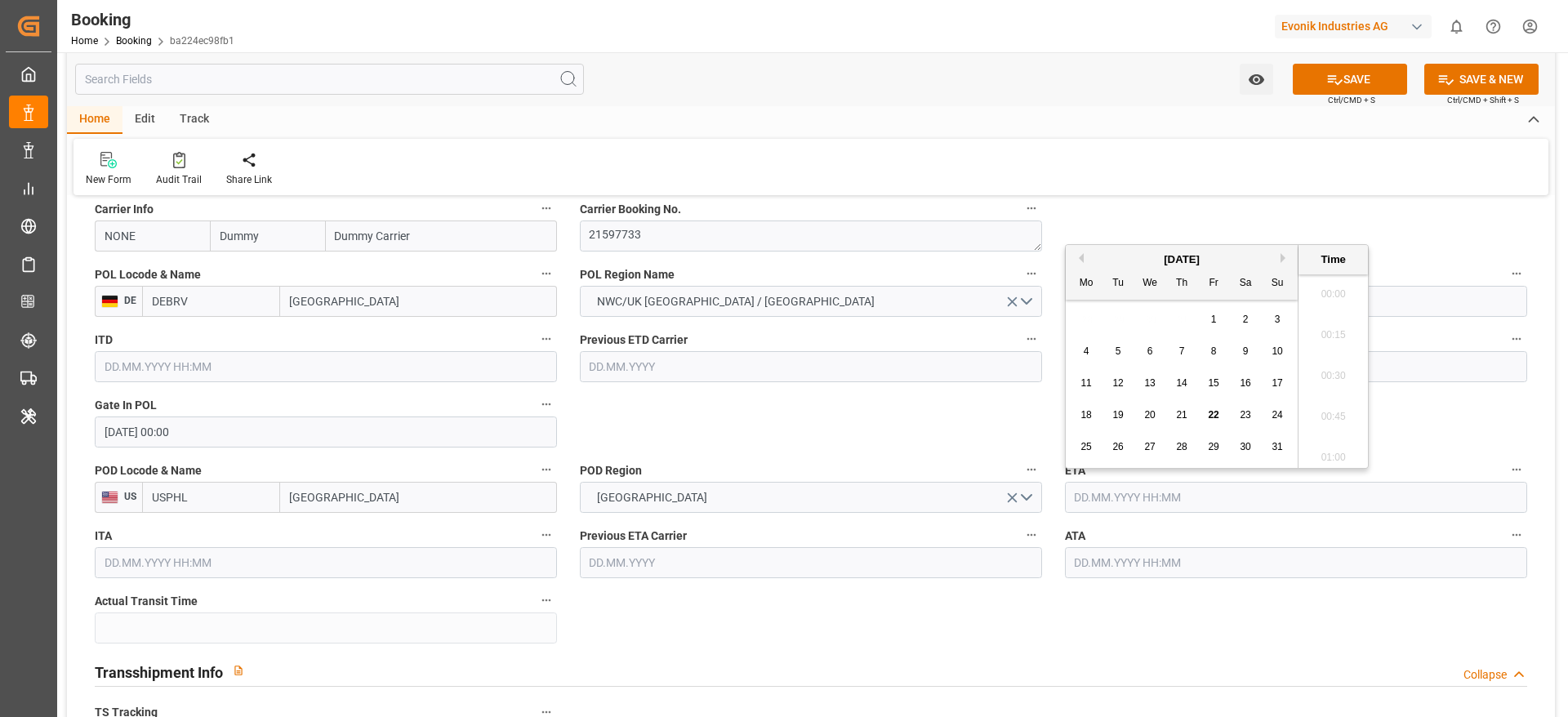
scroll to position [2457, 0]
click at [1151, 350] on span "6" at bounding box center [1151, 351] width 6 height 11
type input "[DATE] 00:00"
click at [1103, 557] on input "text" at bounding box center [1296, 562] width 462 height 31
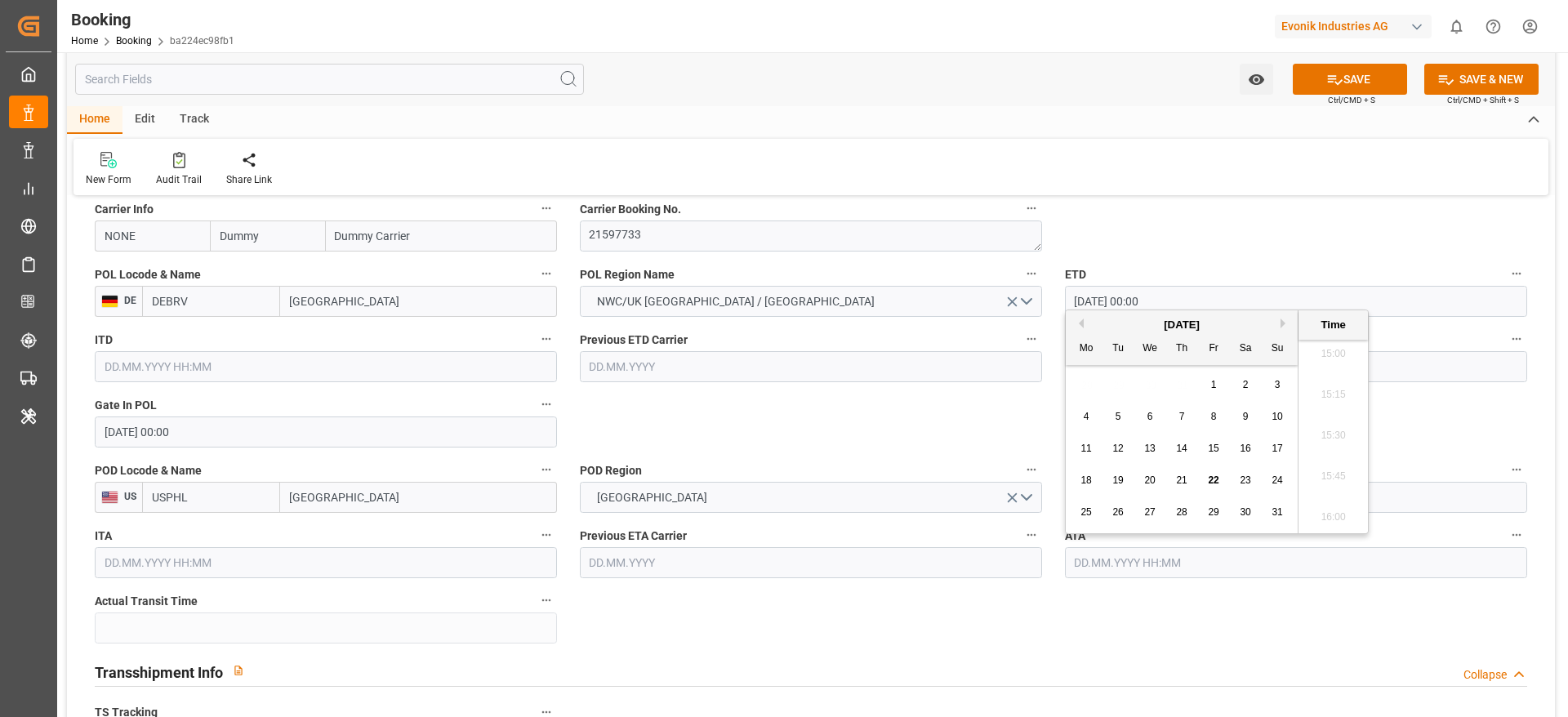
click at [1153, 415] on div "6" at bounding box center [1150, 417] width 20 height 20
type input "[DATE] 00:00"
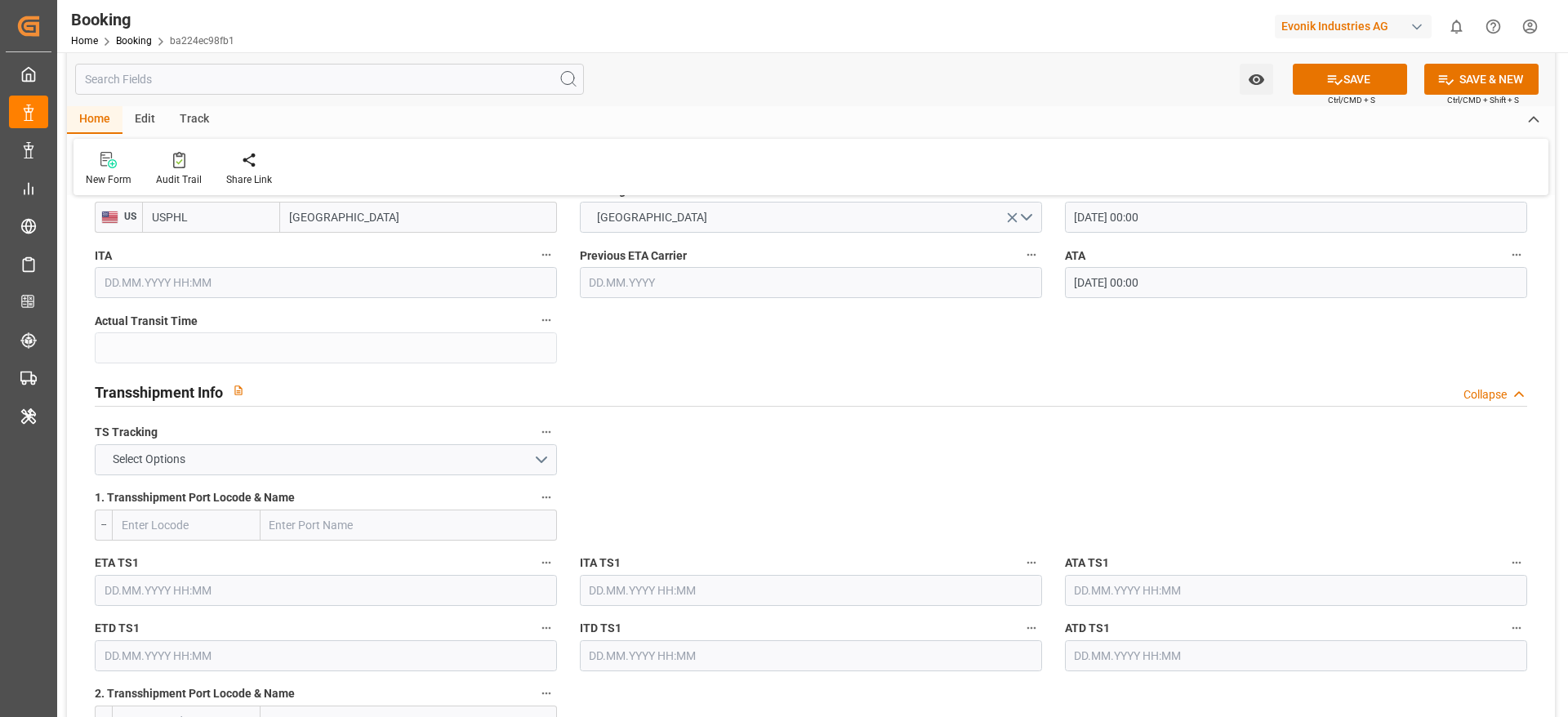
scroll to position [1568, 0]
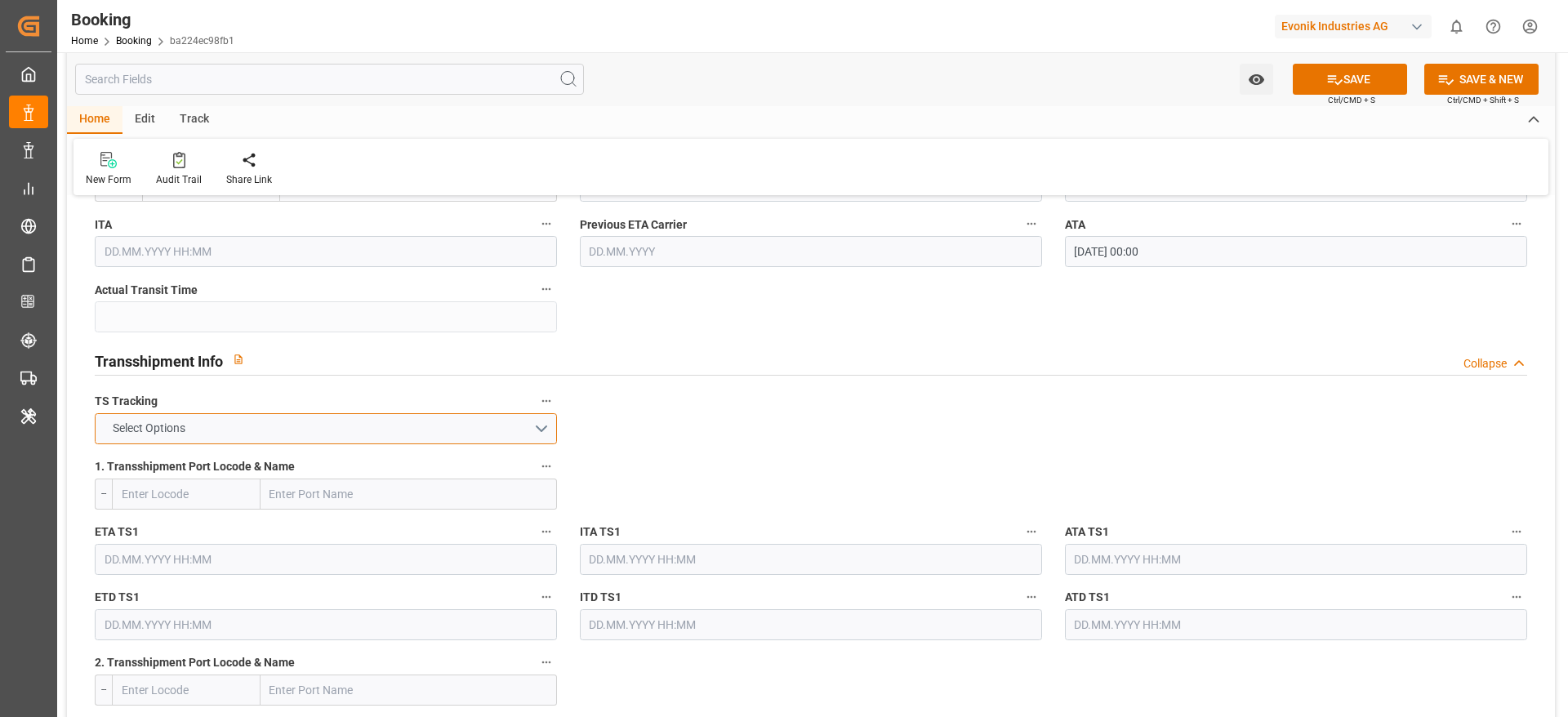
click at [315, 419] on button "Select Options" at bounding box center [325, 428] width 462 height 31
click at [288, 431] on div "TRUE" at bounding box center [325, 432] width 460 height 34
drag, startPoint x: 274, startPoint y: 510, endPoint x: 284, endPoint y: 502, distance: 12.8
click at [284, 502] on div "1. Transshipment Port Locode & Name --" at bounding box center [325, 482] width 485 height 65
paste input "ANTWERP"
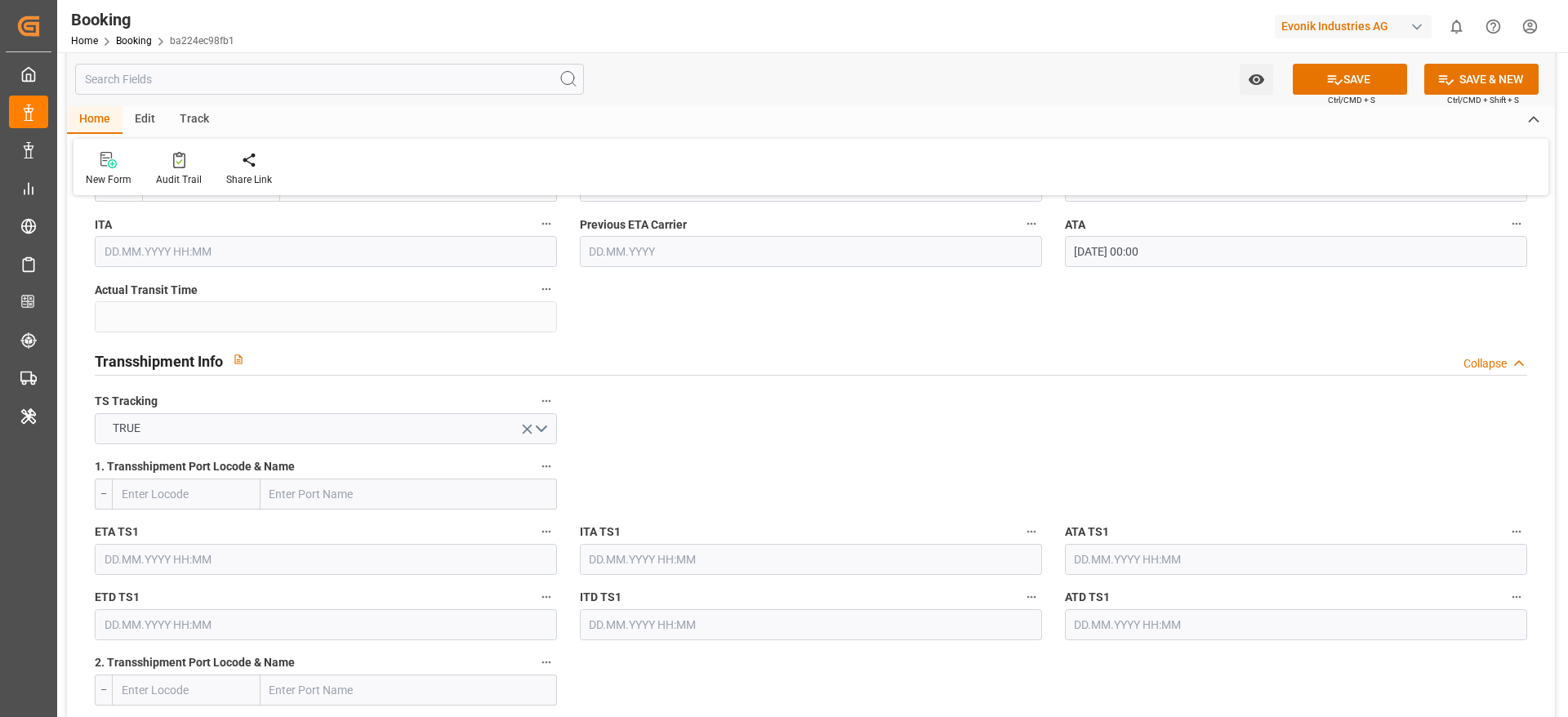
click at [284, 502] on input "text" at bounding box center [408, 493] width 296 height 31
type input "ANTWERP"
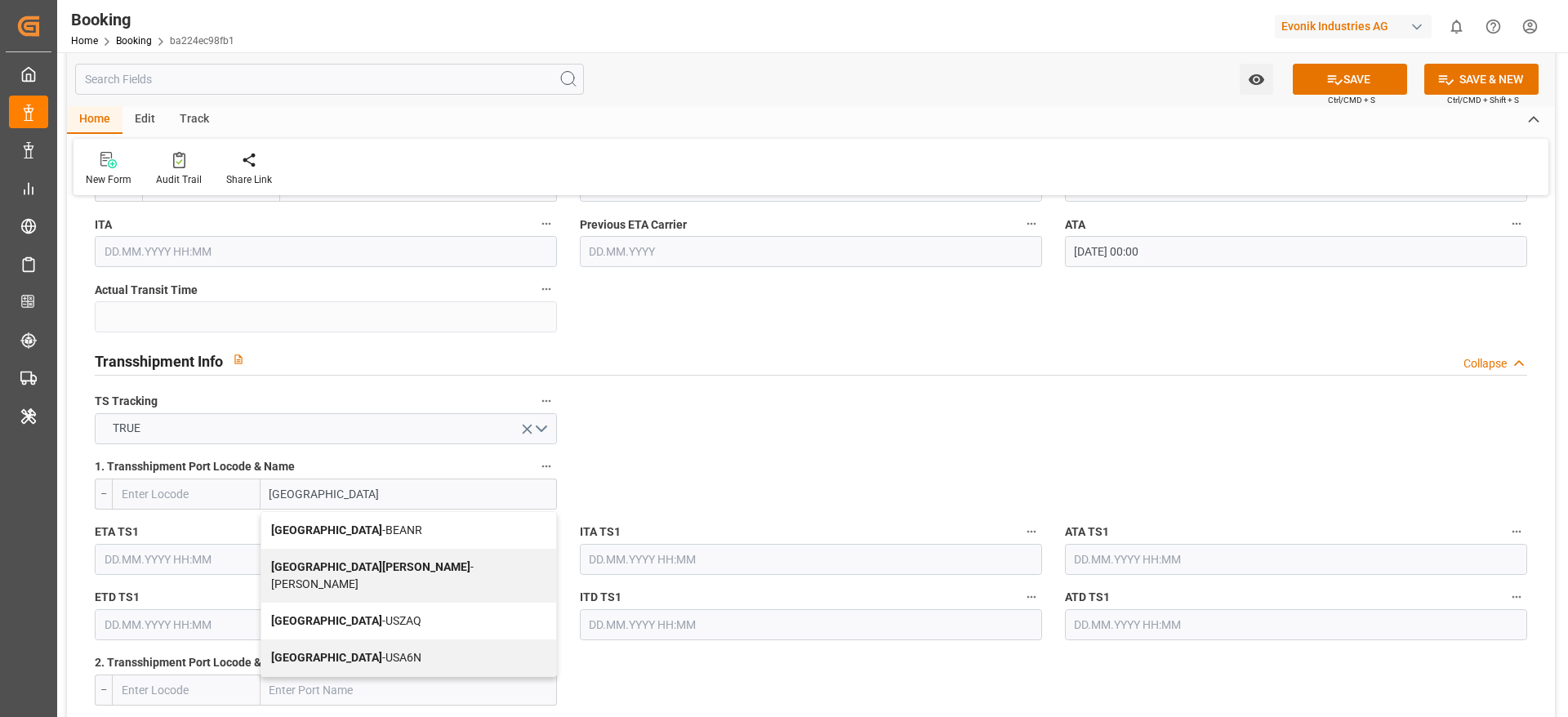
click at [344, 520] on div "Antwerp - BEANR" at bounding box center [408, 530] width 294 height 37
type input "BEANR"
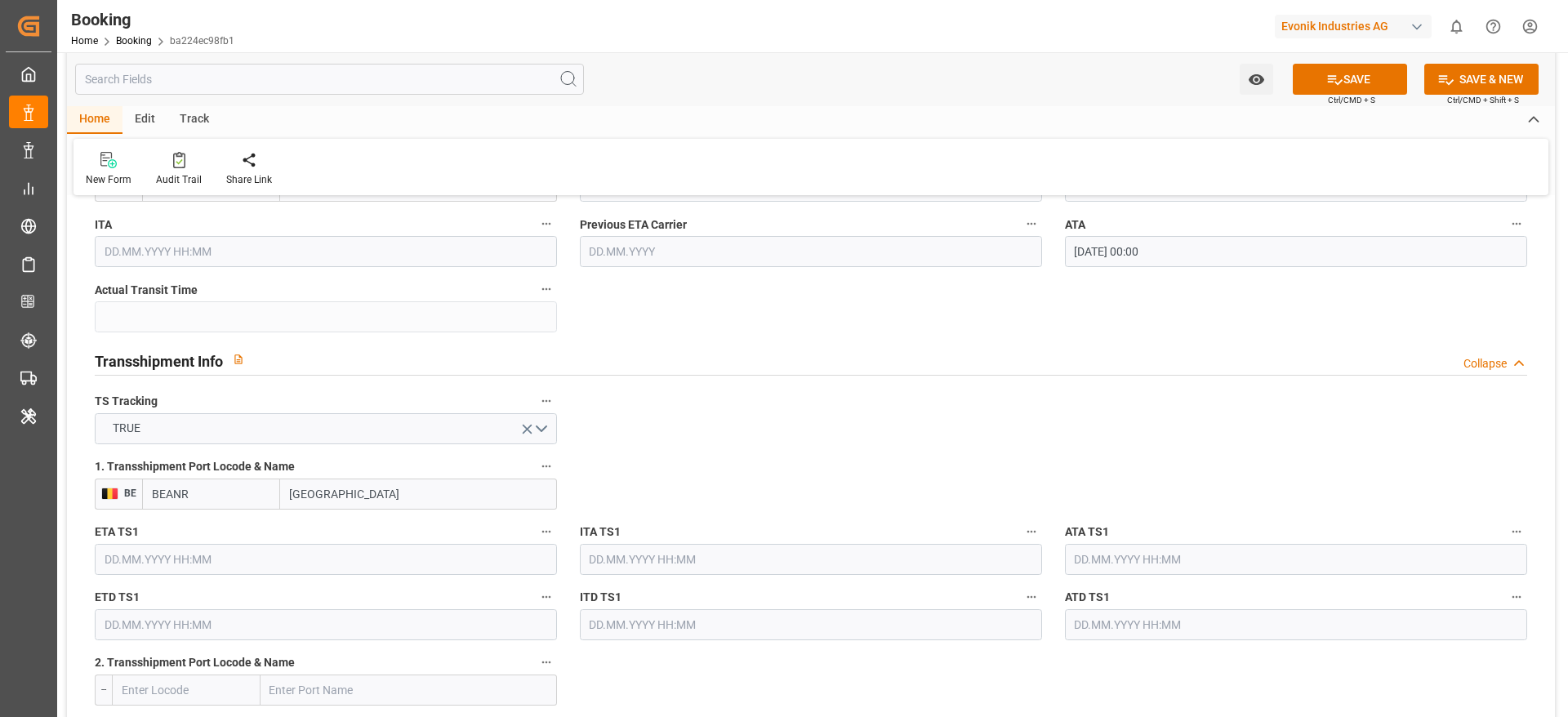
scroll to position [1701, 0]
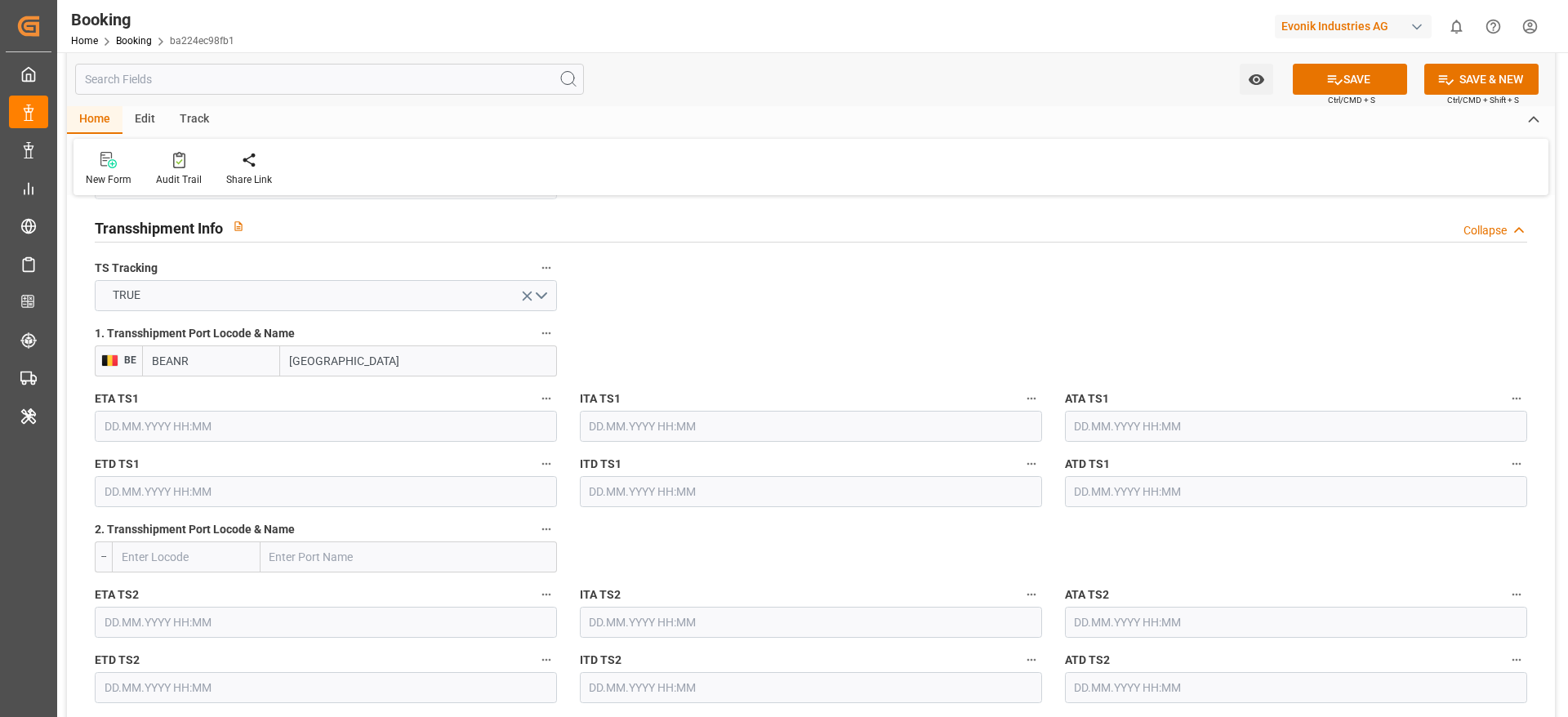
type input "[GEOGRAPHIC_DATA]"
click at [138, 424] on input "text" at bounding box center [325, 426] width 462 height 31
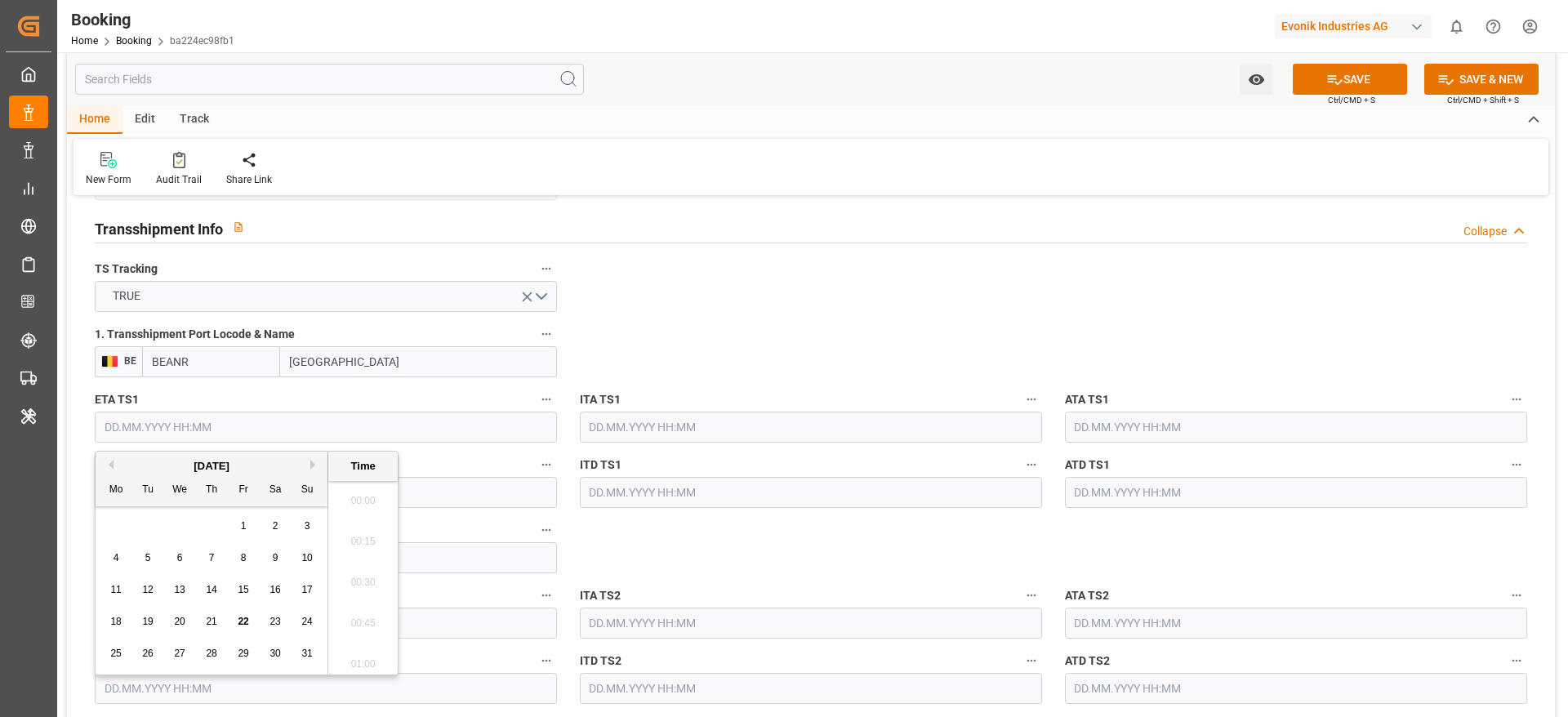
scroll to position [2457, 0]
click at [109, 460] on button "Previous Month" at bounding box center [109, 465] width 10 height 10
click at [156, 591] on div "15" at bounding box center [148, 591] width 20 height 20
type input "[DATE] 00:00"
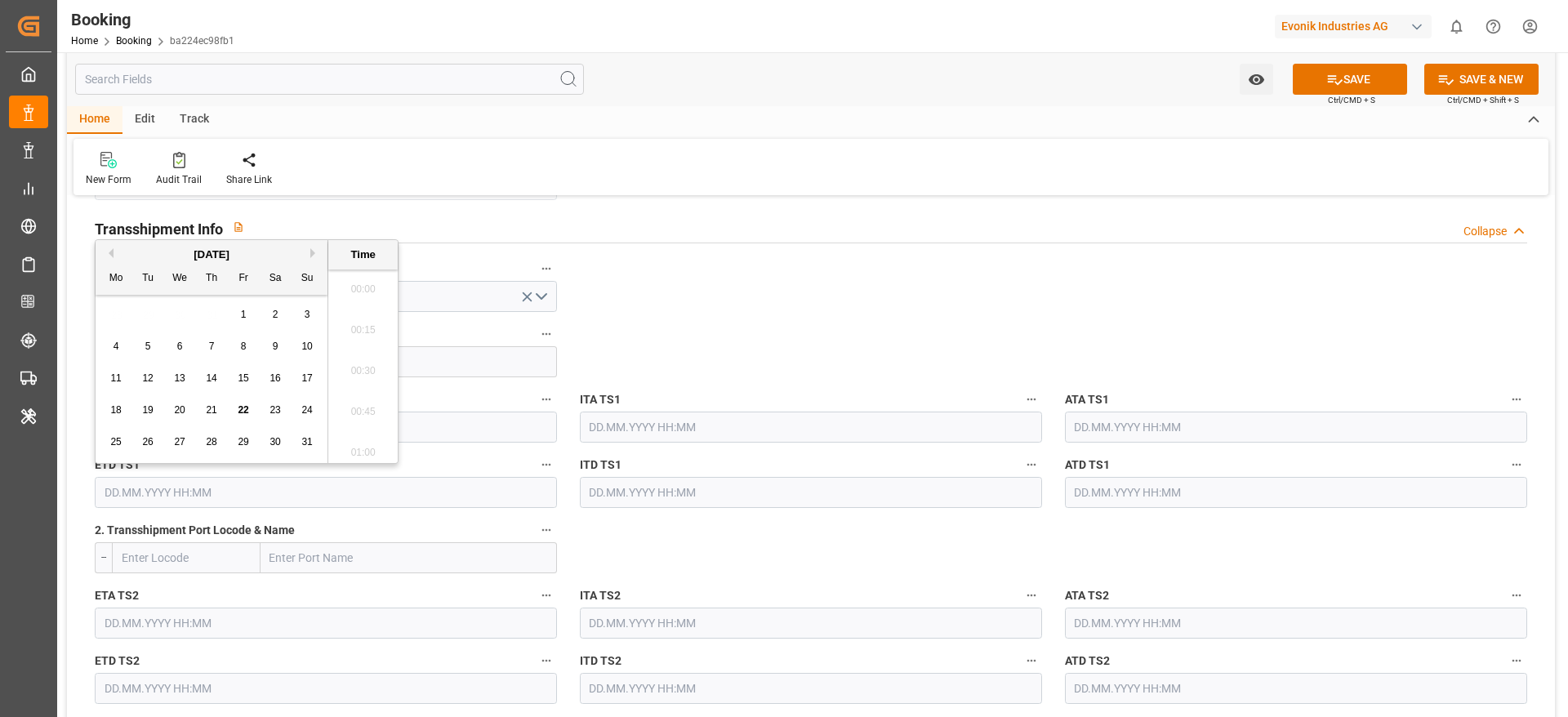
click at [442, 501] on input "text" at bounding box center [325, 492] width 462 height 31
click at [113, 256] on button "Previous Month" at bounding box center [109, 254] width 10 height 10
click at [141, 415] on div "22" at bounding box center [148, 411] width 20 height 20
type input "[DATE] 00:00"
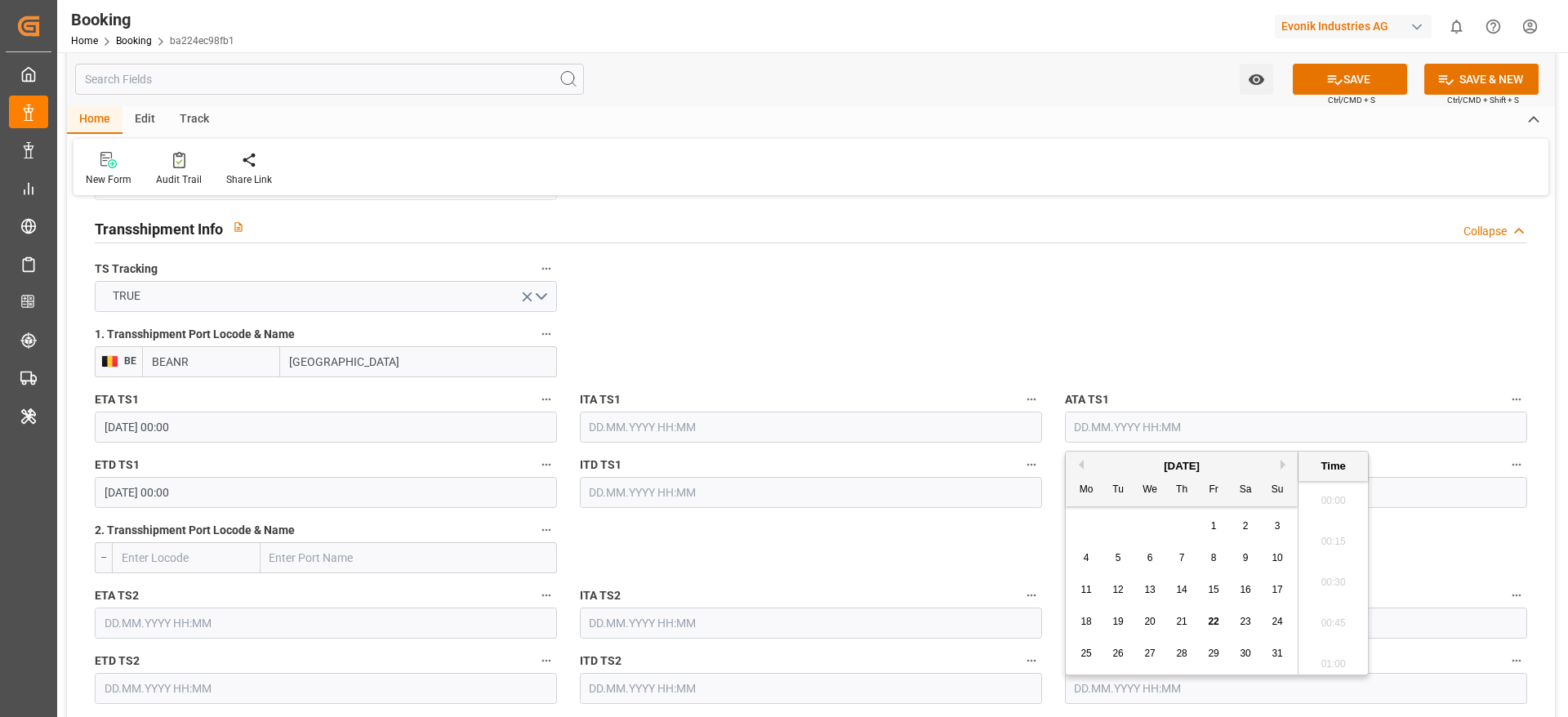
click at [1073, 424] on input "text" at bounding box center [1296, 426] width 462 height 31
click at [1083, 465] on button "Previous Month" at bounding box center [1079, 465] width 10 height 10
click at [1124, 593] on div "15" at bounding box center [1118, 591] width 20 height 20
type input "[DATE] 00:00"
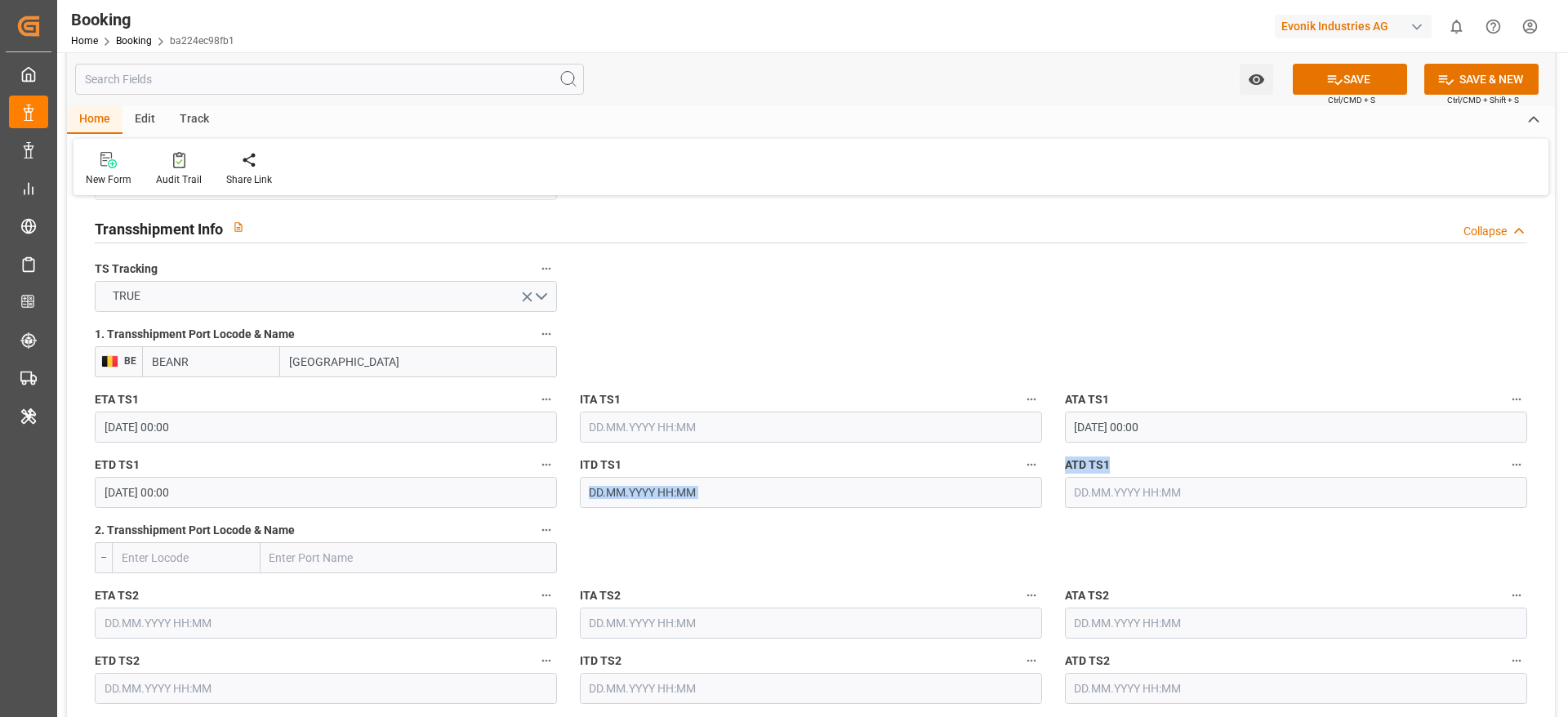
drag, startPoint x: 1030, startPoint y: 544, endPoint x: 1098, endPoint y: 488, distance: 88.1
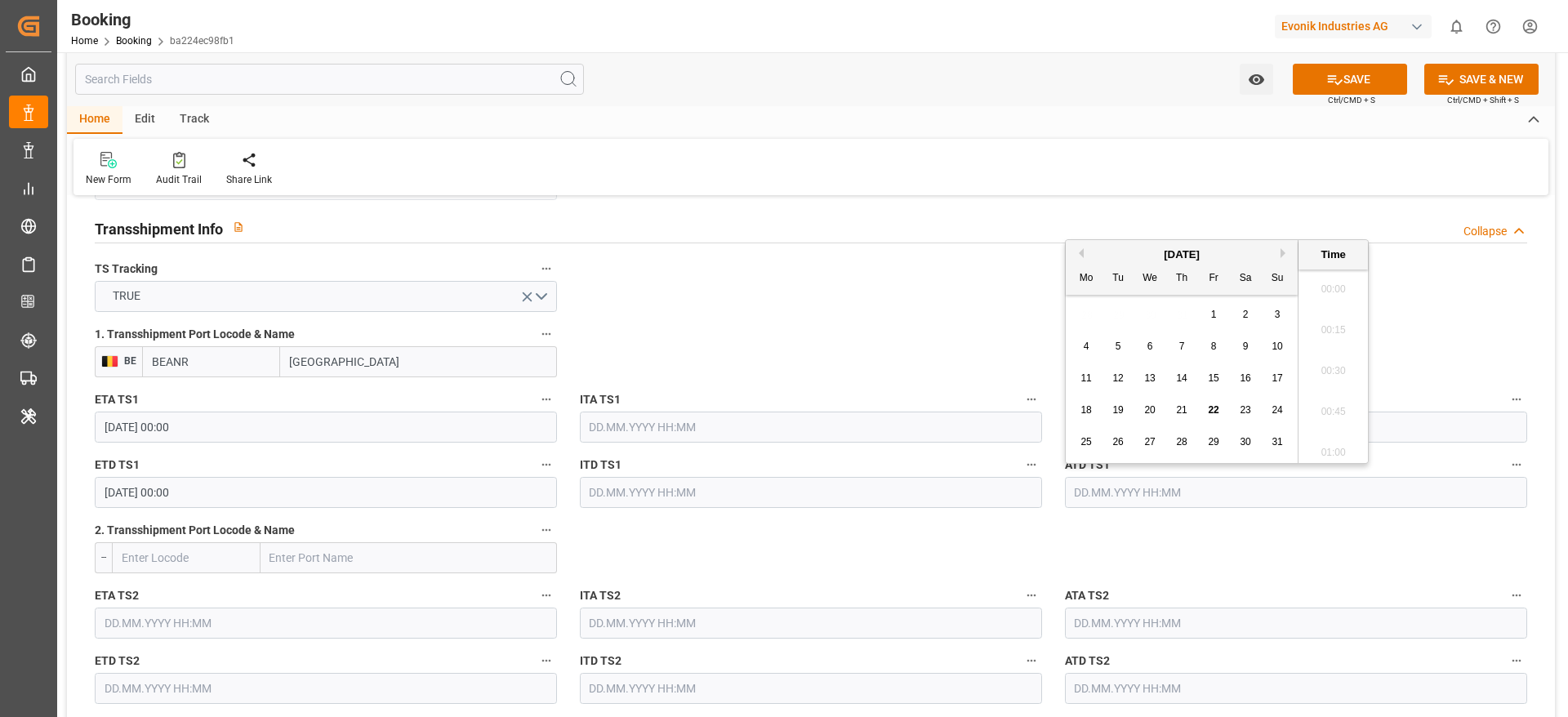
click at [1098, 488] on input "text" at bounding box center [1296, 492] width 462 height 31
click at [1080, 253] on button "Previous Month" at bounding box center [1079, 254] width 10 height 10
click at [1119, 411] on span "22" at bounding box center [1117, 409] width 11 height 11
type input "[DATE] 00:00"
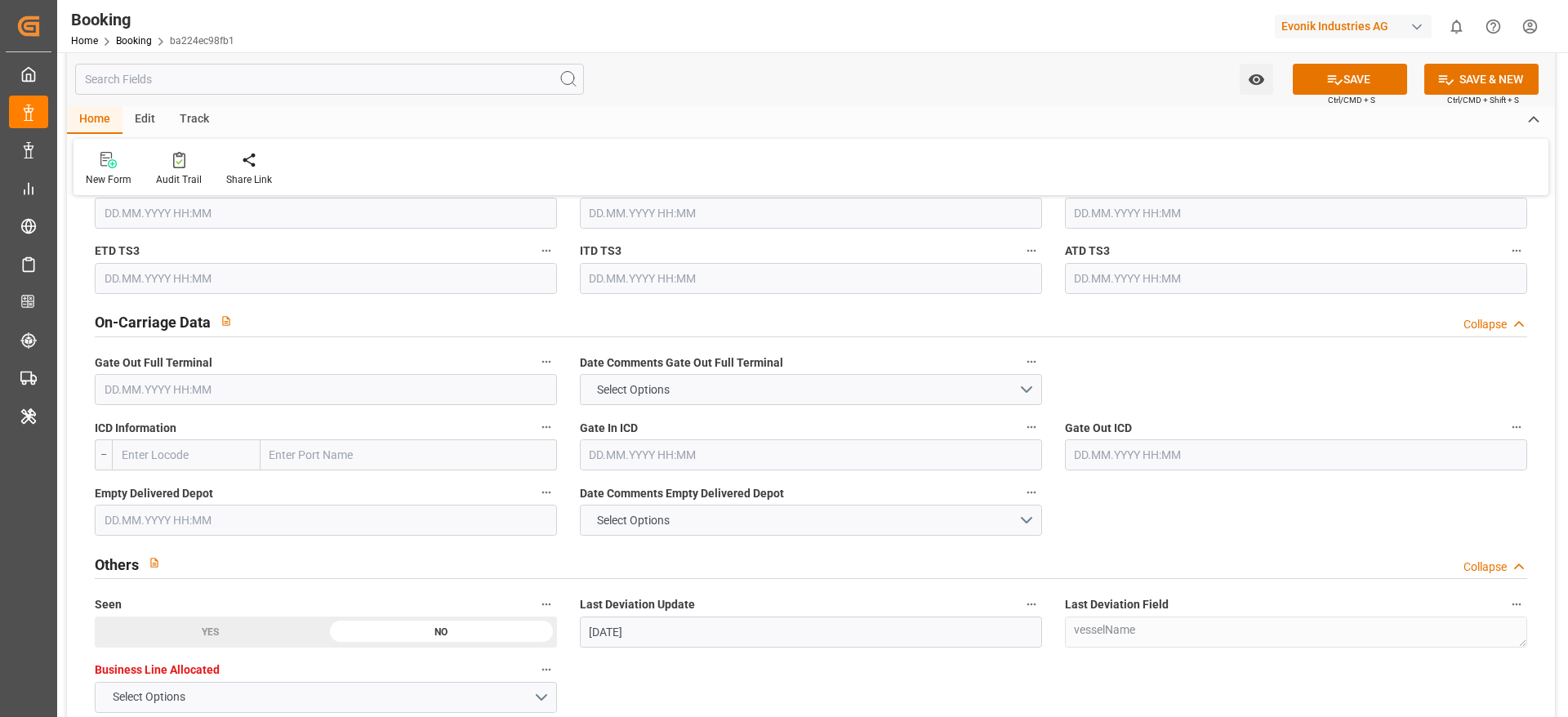
scroll to position [2311, 0]
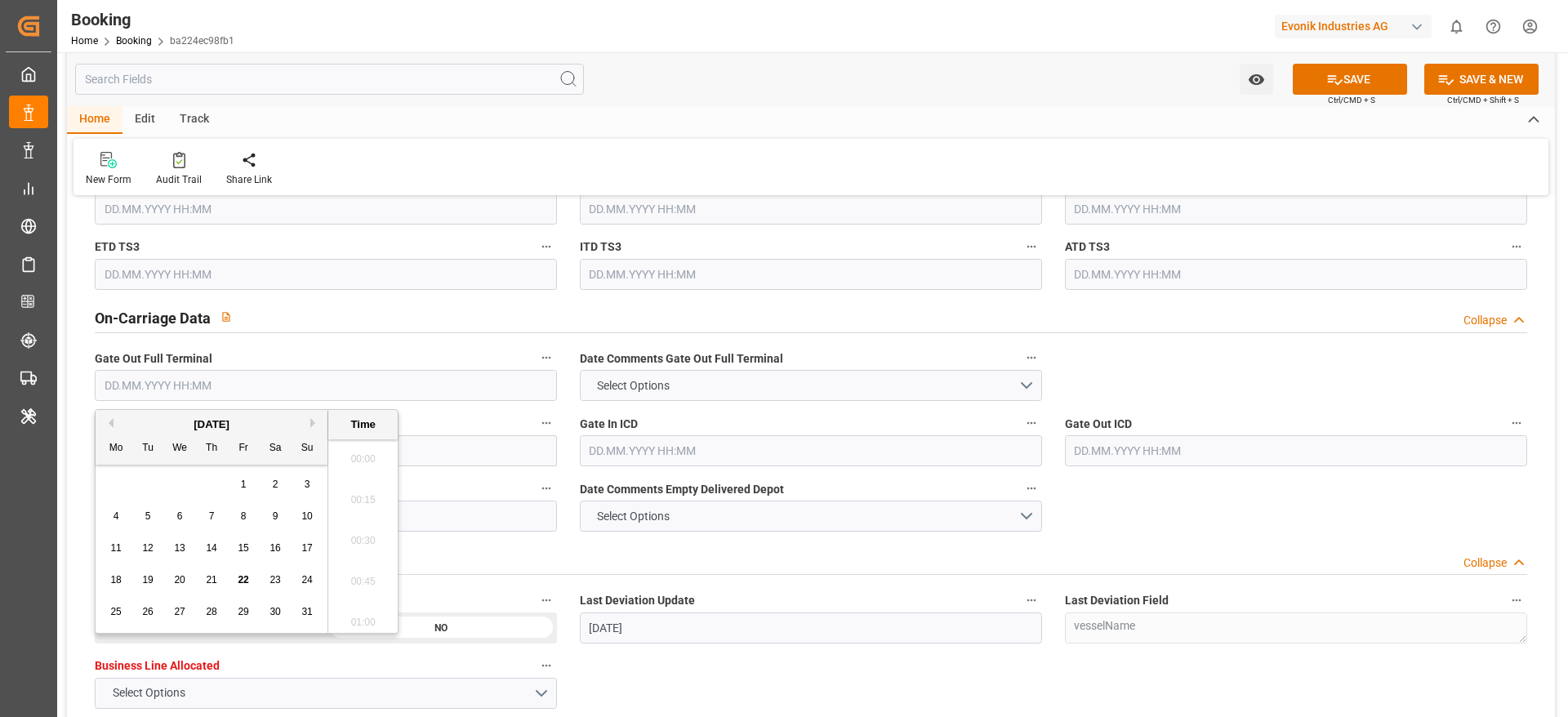
click at [132, 378] on input "text" at bounding box center [325, 385] width 462 height 31
click at [149, 550] on span "12" at bounding box center [147, 547] width 11 height 11
type input "[DATE] 00:00"
click at [419, 520] on input "text" at bounding box center [325, 516] width 462 height 31
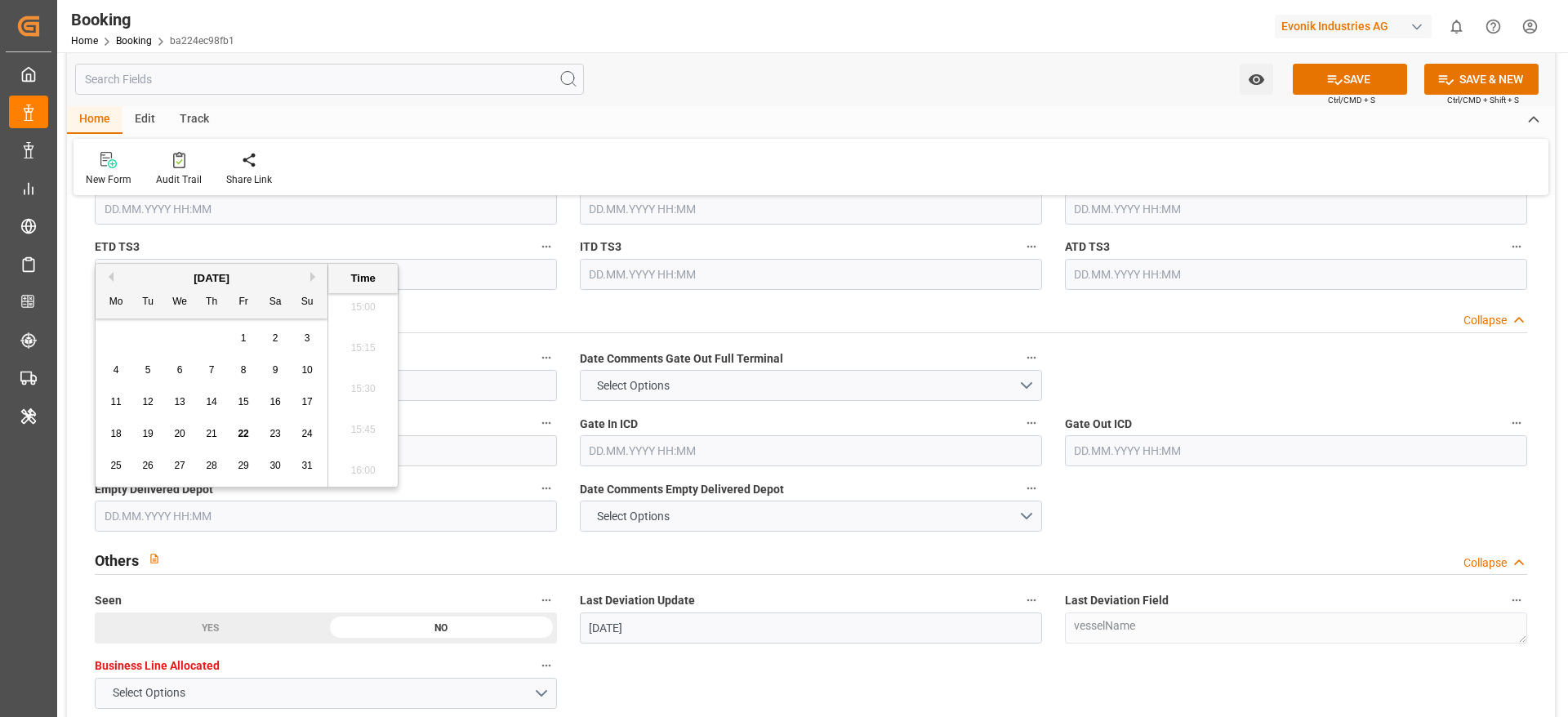
click at [139, 400] on div "12" at bounding box center [148, 403] width 20 height 20
type input "[DATE] 00:00"
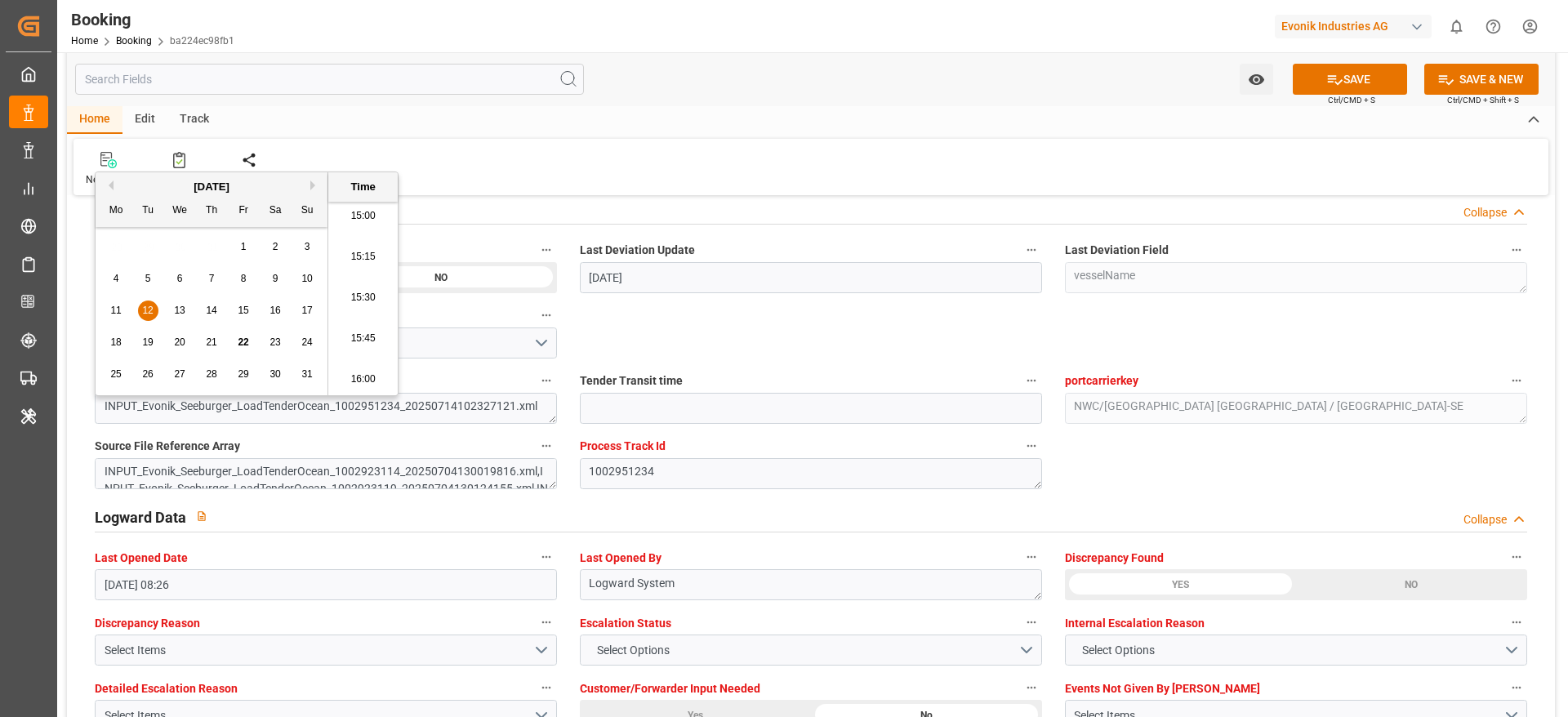
scroll to position [2695, 0]
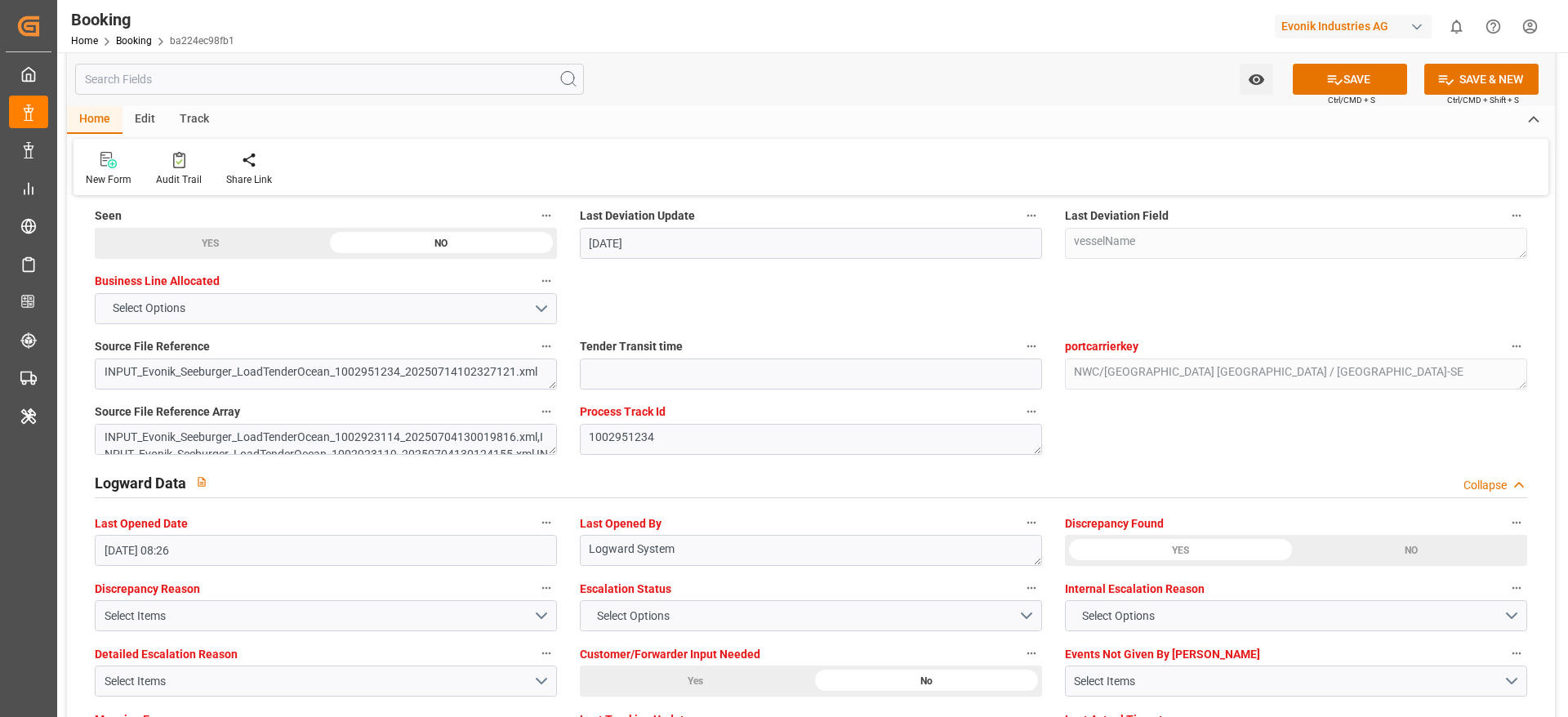
click at [324, 568] on div "Last Opened Date 14.07.2025 08:26" at bounding box center [325, 538] width 485 height 65
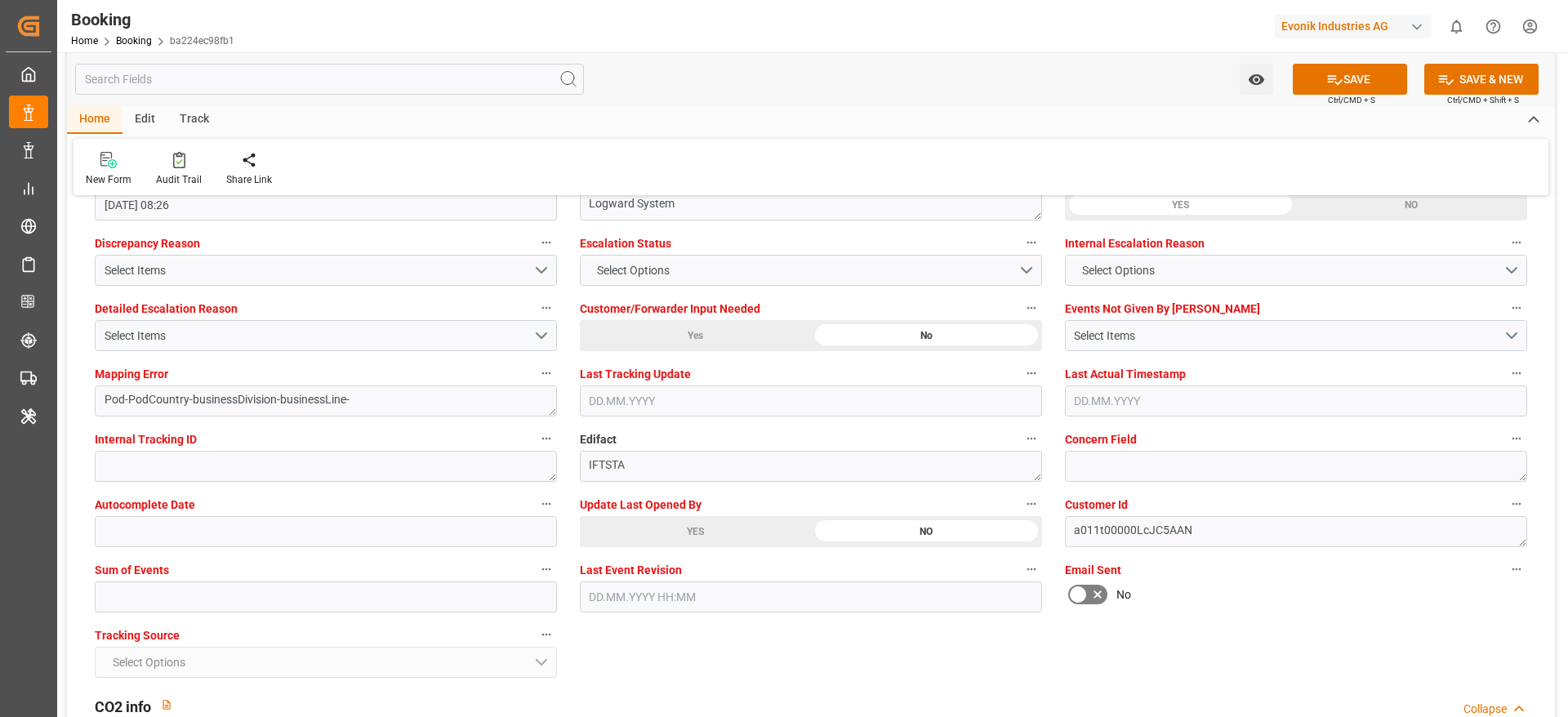
scroll to position [3056, 0]
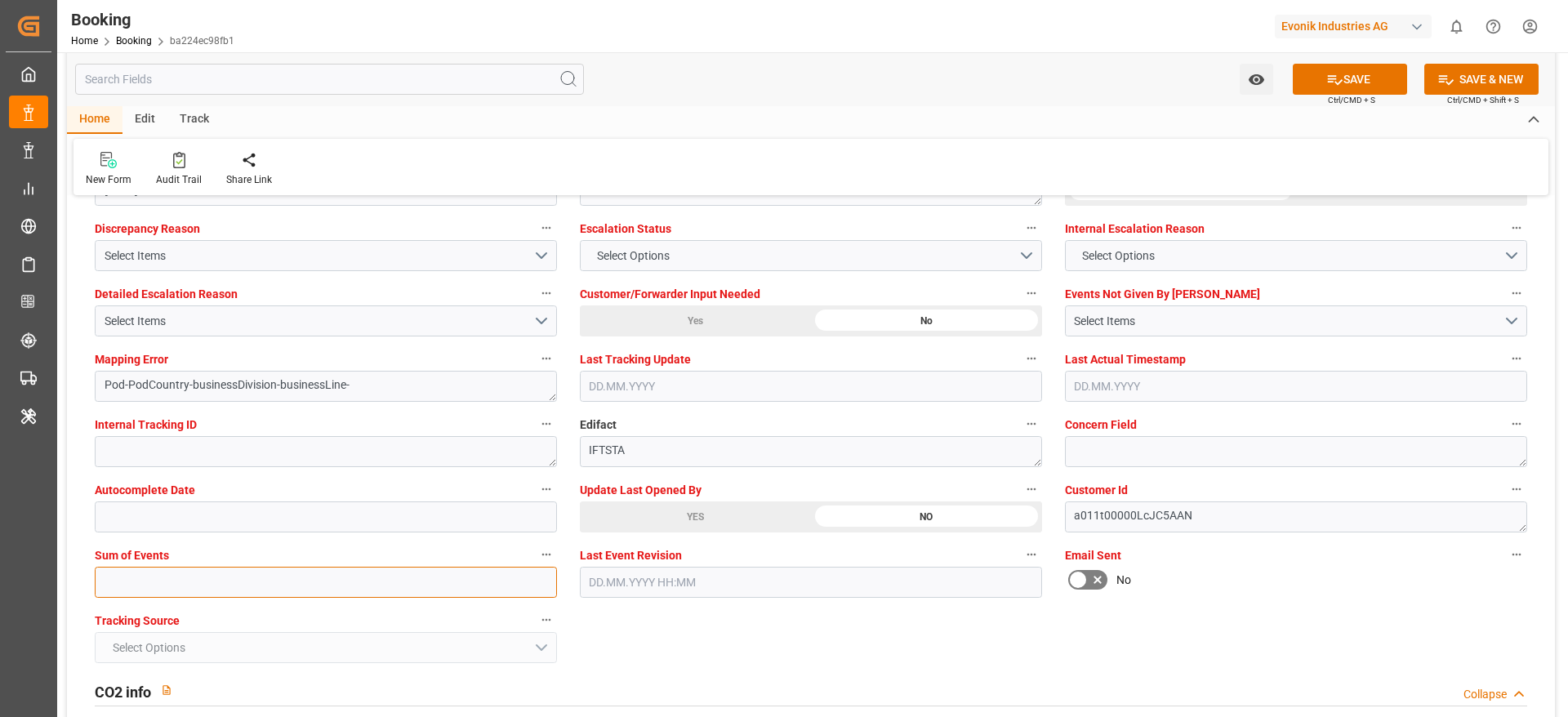
click at [279, 580] on input "text" at bounding box center [325, 582] width 462 height 31
type input "0"
click at [1358, 88] on button "SAVE" at bounding box center [1349, 79] width 115 height 31
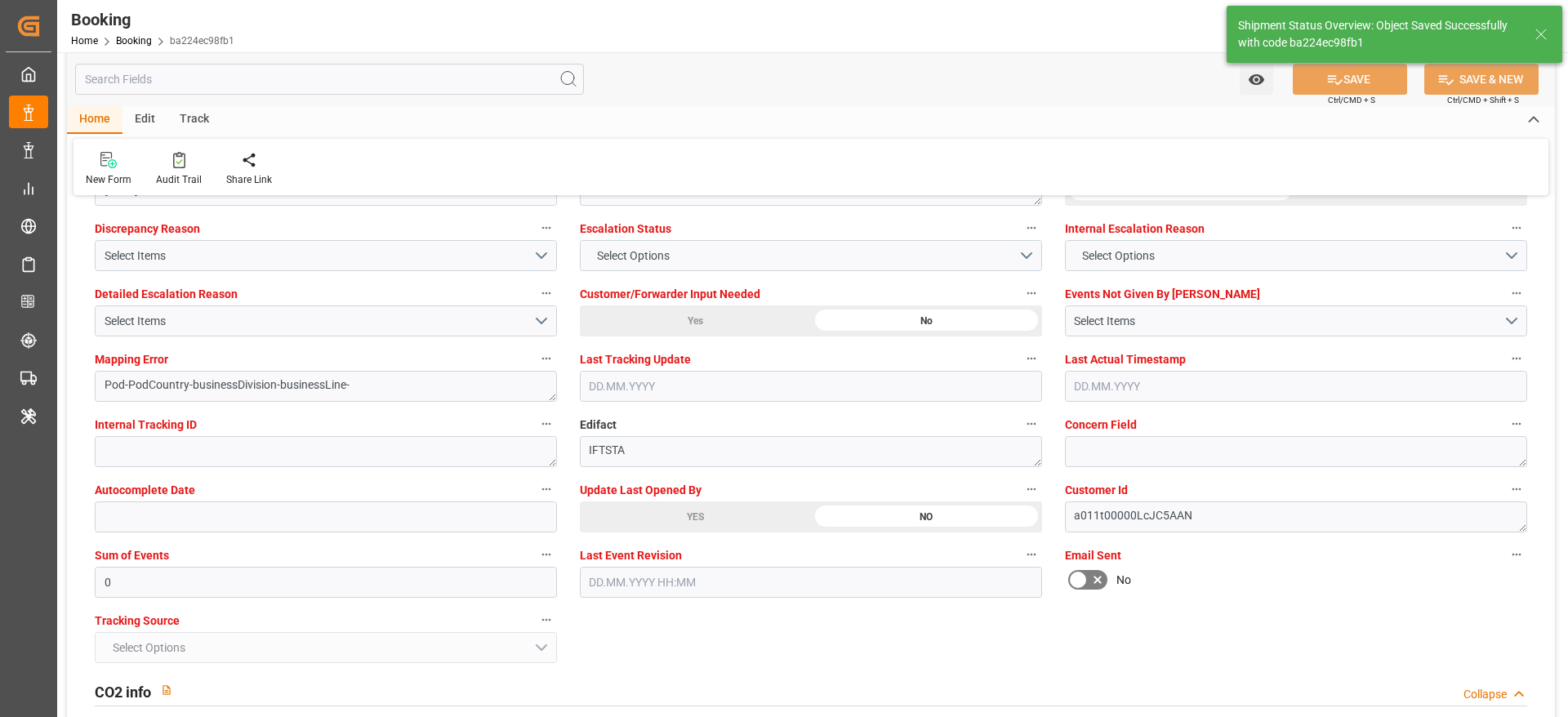
type textarea "NWC/[GEOGRAPHIC_DATA] [GEOGRAPHIC_DATA] Continent / [GEOGRAPHIC_DATA]-SE"
type textarea "[PERSON_NAME]"
type textarea "businessDivision-businessLine-"
type textarea "Yes"
type input "24"
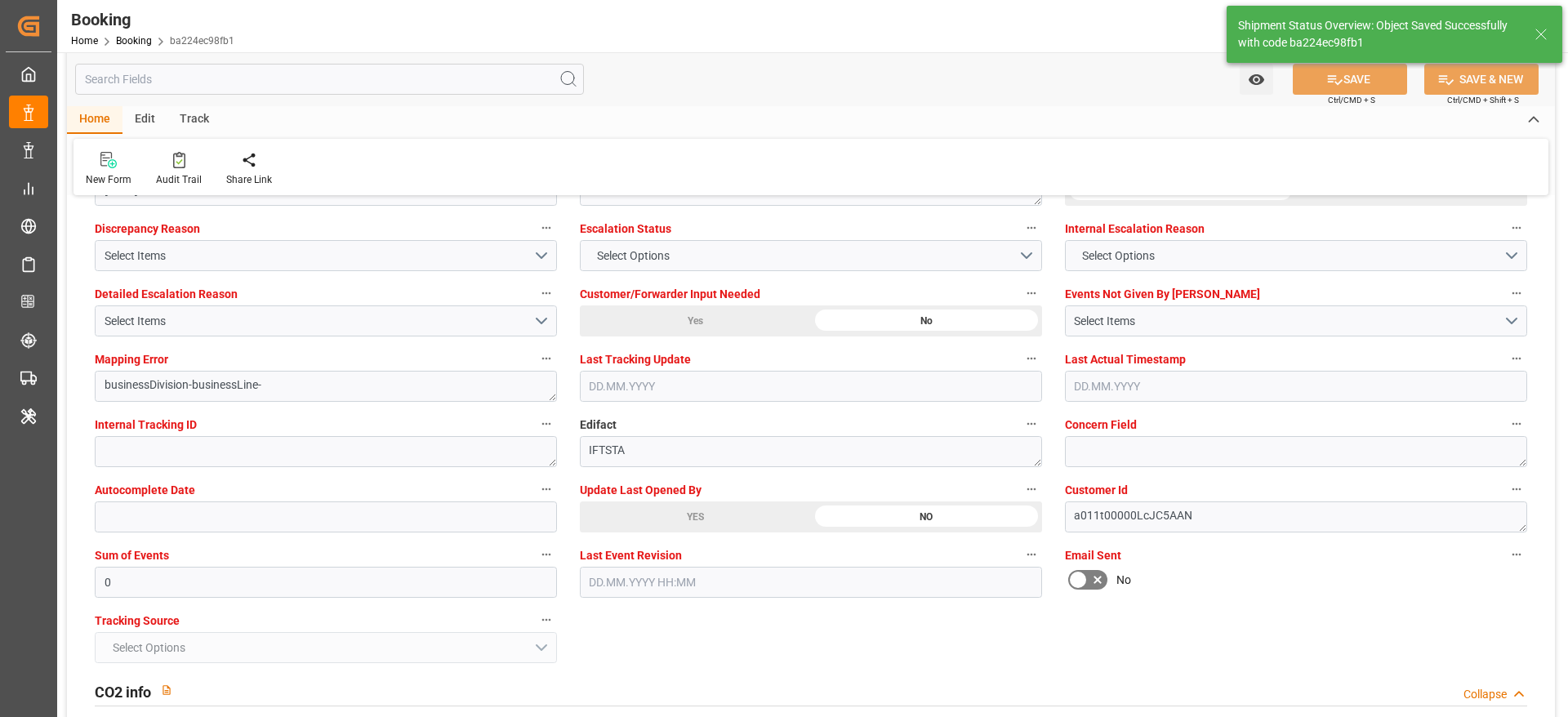
type input "[DATE] 00:00"
type input "[DATE] 10:13"
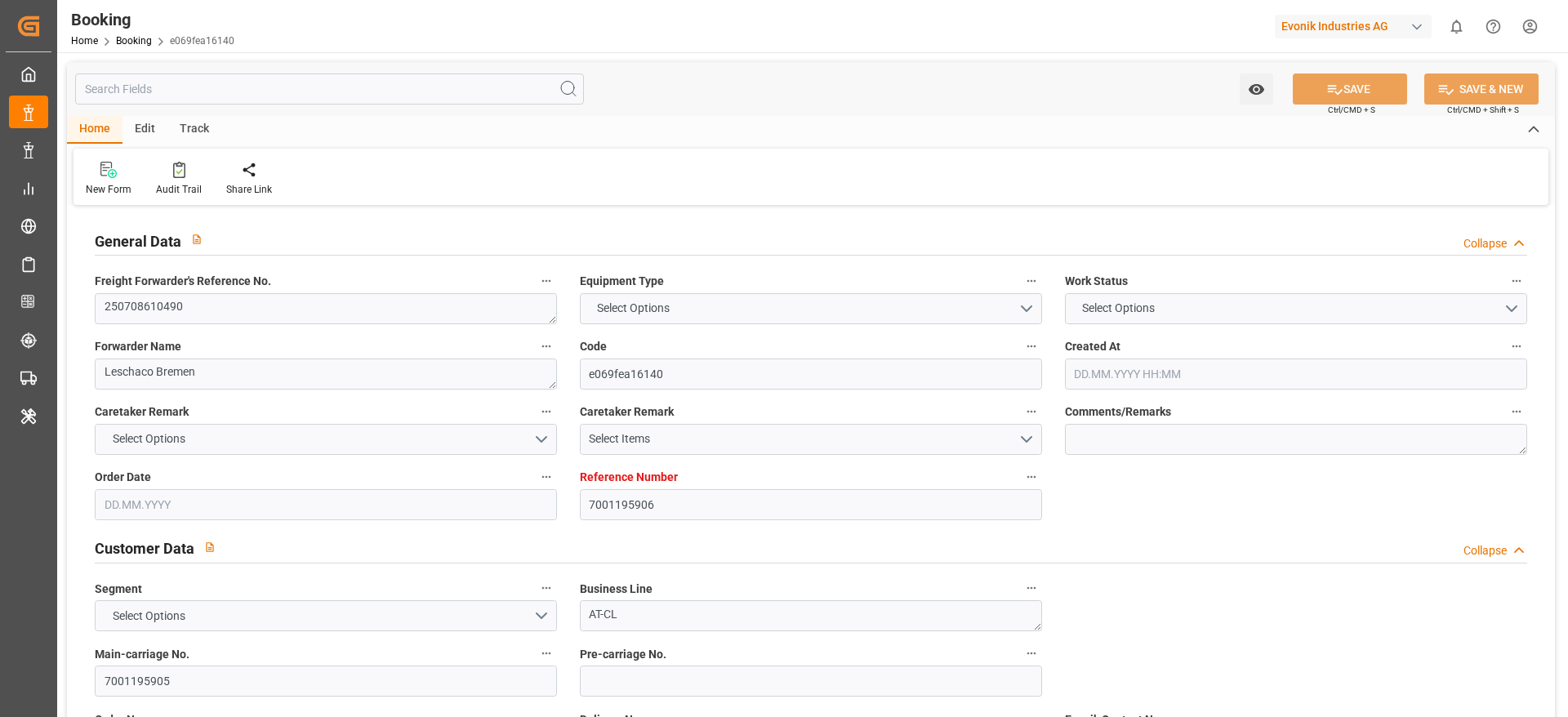
type input "7001195906"
type input "EUNWC"
type input "USCHI"
type input "[DATE] 08:30"
type input "[DATE]"
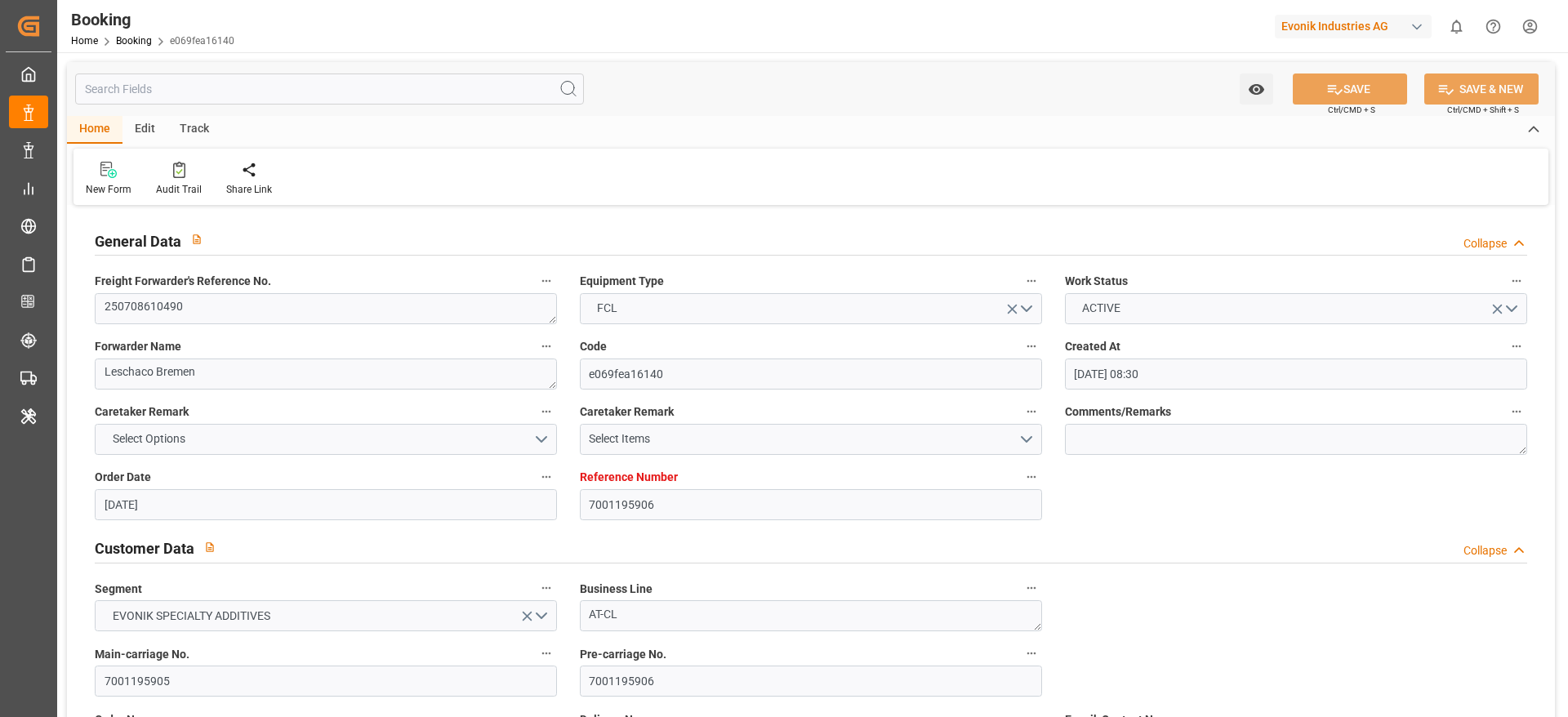
type input "[DATE]"
type input "[DATE] 17:00"
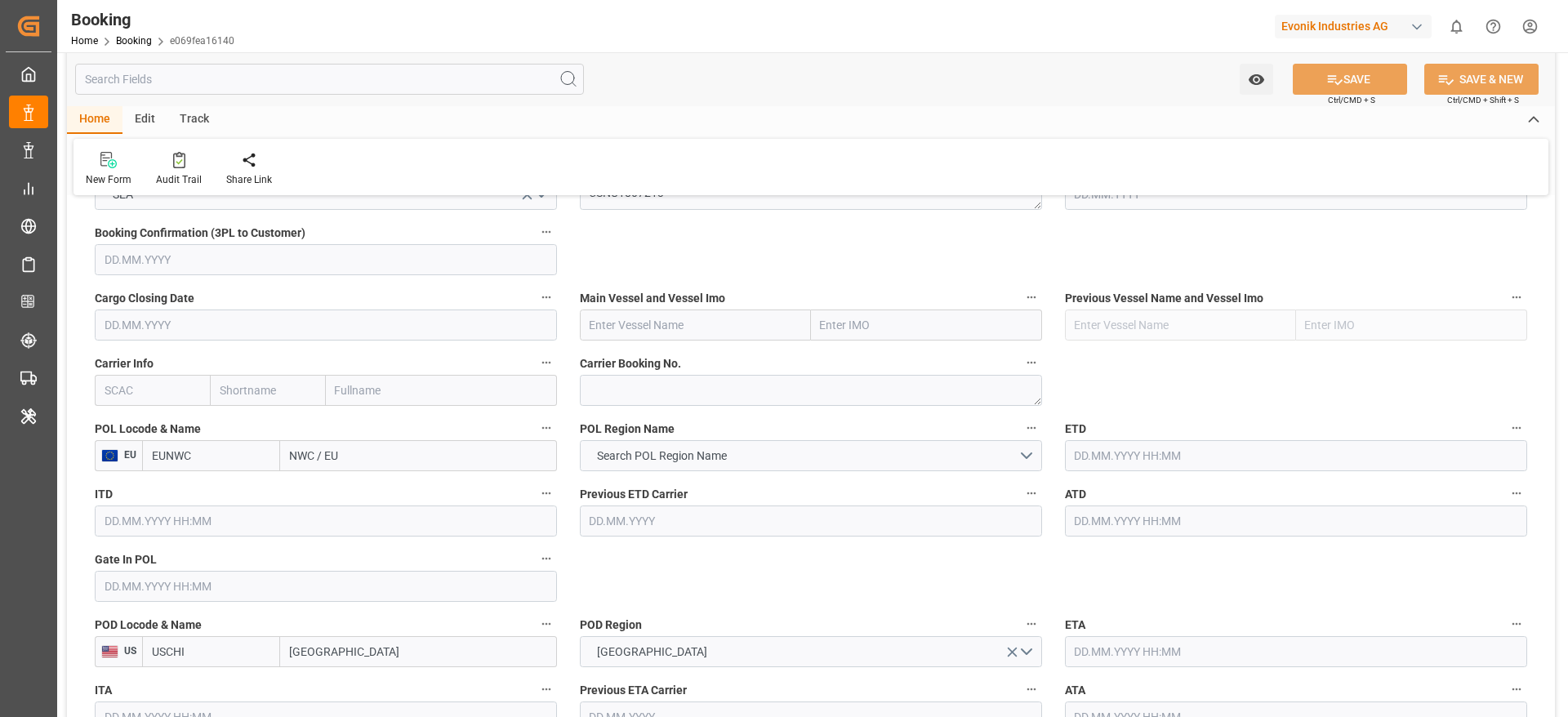
scroll to position [1107, 0]
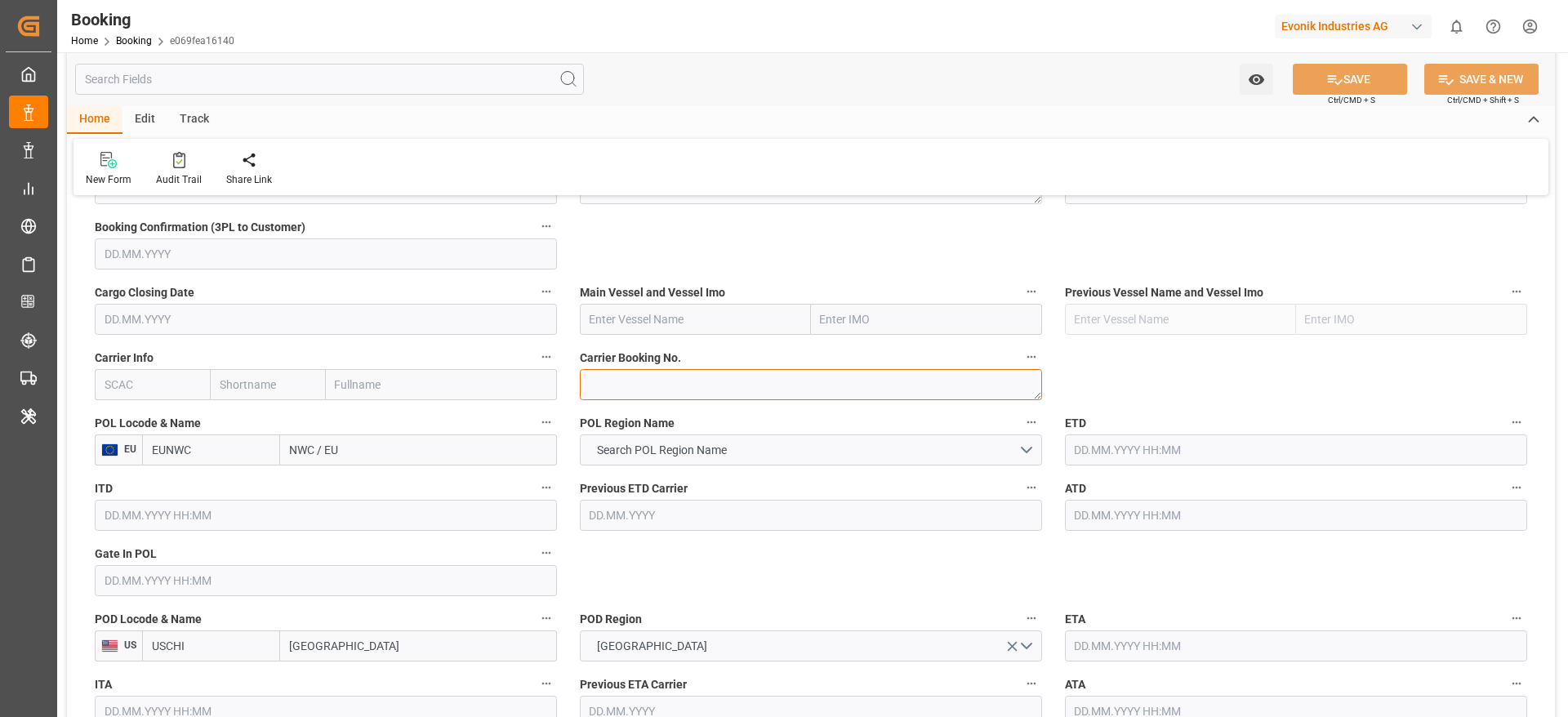
click at [622, 388] on textarea at bounding box center [810, 384] width 462 height 31
paste textarea "2160210480"
click at [622, 388] on textarea "2160210480" at bounding box center [810, 384] width 462 height 31
type textarea "2160210480"
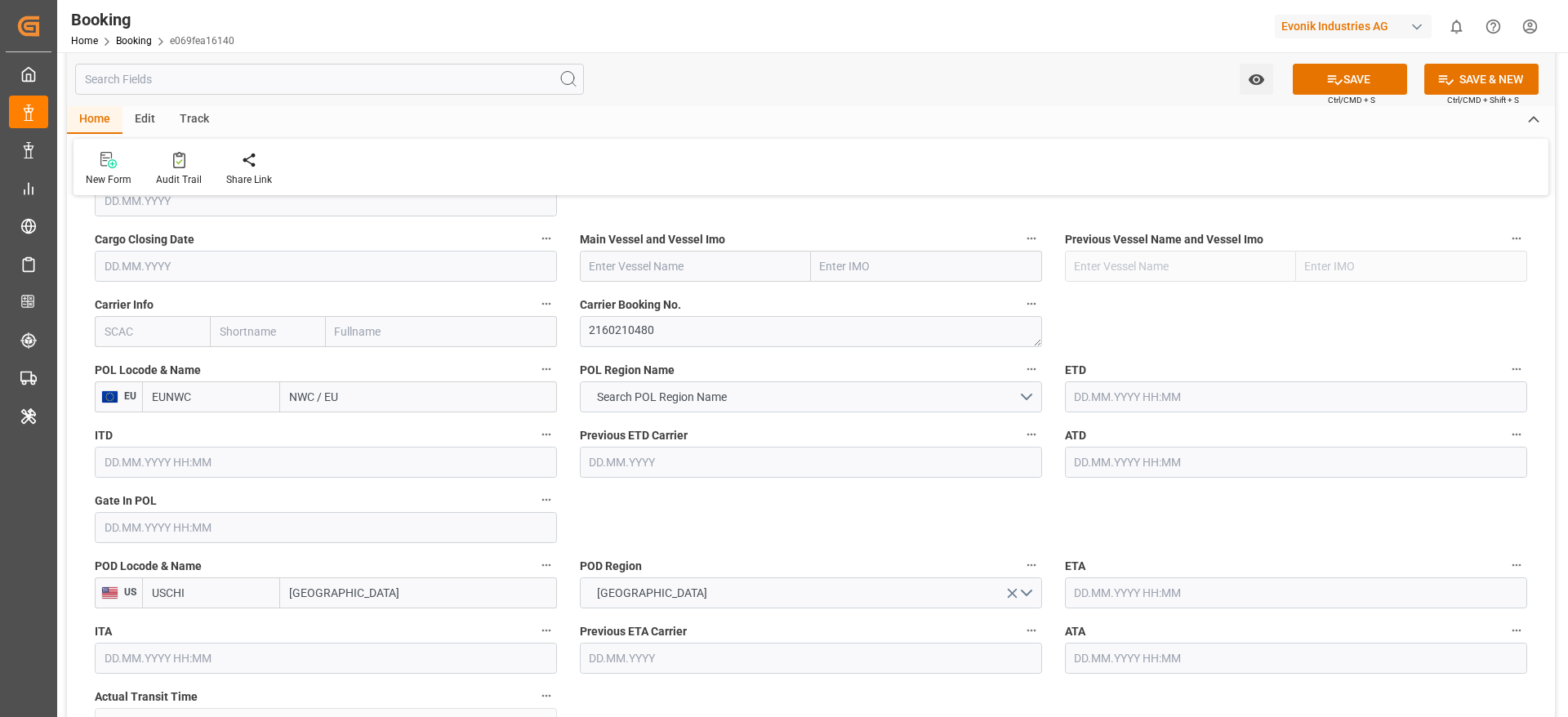
scroll to position [1170, 0]
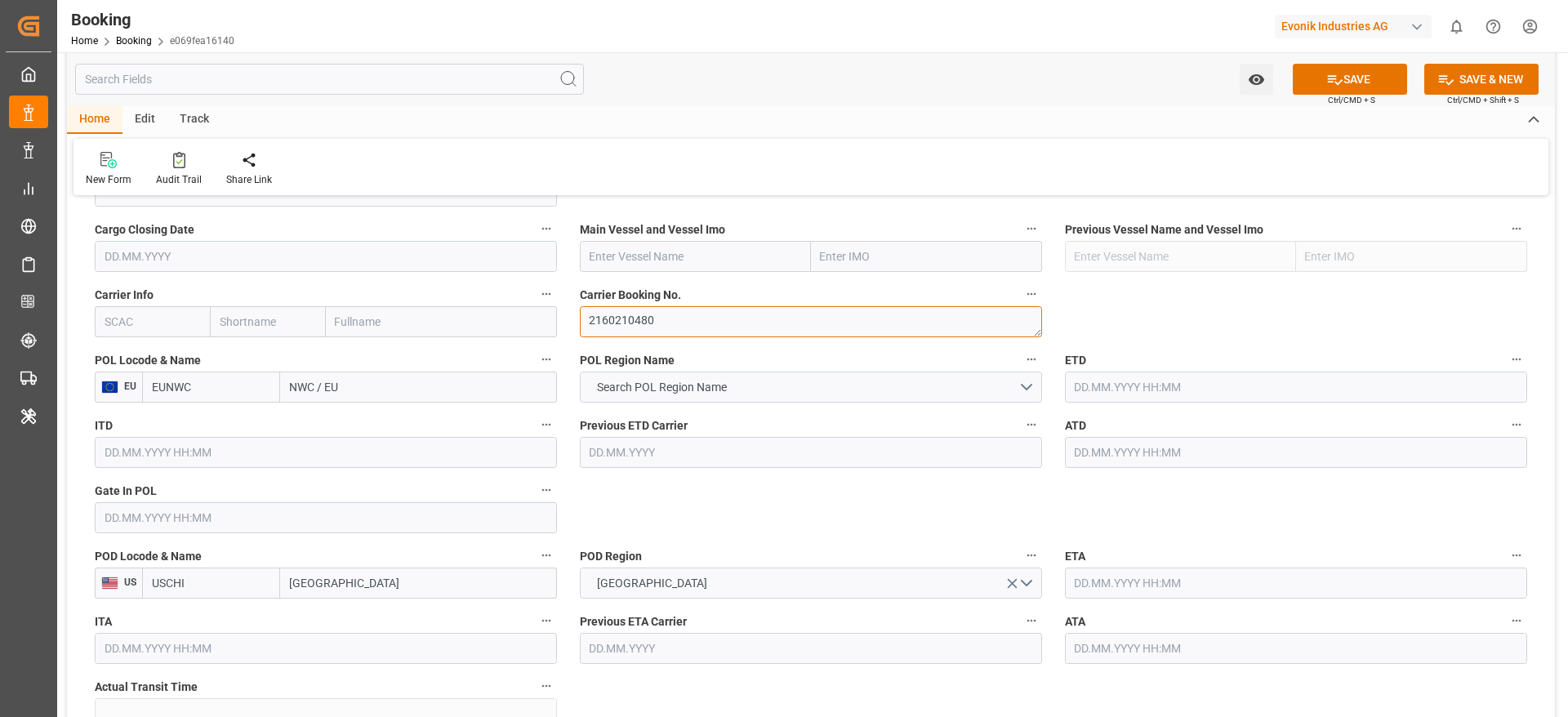
click at [631, 324] on textarea "2160210480" at bounding box center [810, 322] width 462 height 31
drag, startPoint x: 289, startPoint y: 391, endPoint x: 364, endPoint y: 385, distance: 75.2
click at [364, 385] on input "NWC / EU" at bounding box center [418, 386] width 276 height 31
type input "[PERSON_NAME]"
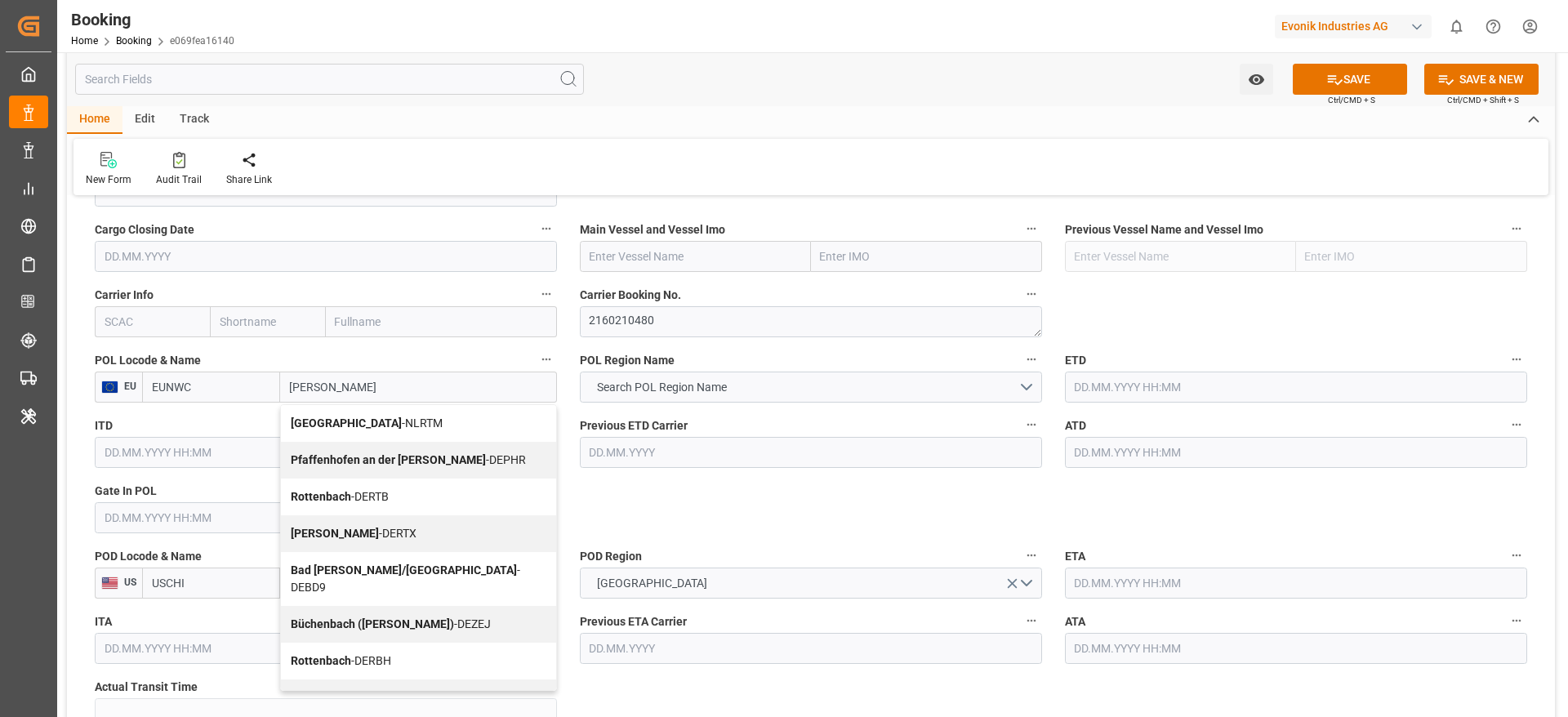
click at [352, 424] on span "[GEOGRAPHIC_DATA] - NLRTM" at bounding box center [366, 422] width 152 height 13
type input "NLRTM"
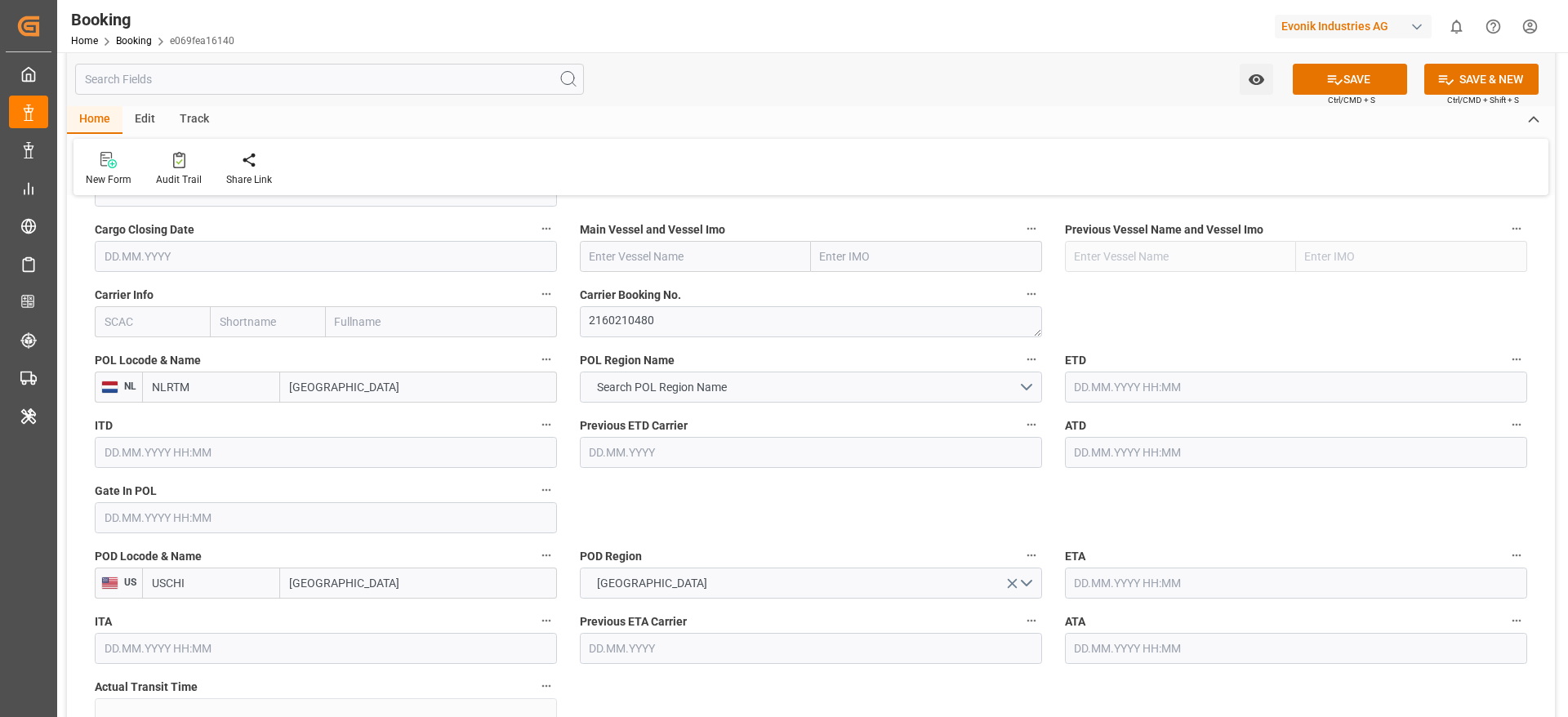
type input "[GEOGRAPHIC_DATA]"
click at [125, 317] on input "text" at bounding box center [152, 322] width 115 height 31
click at [119, 353] on b "OOLU" at bounding box center [121, 358] width 30 height 13
type input "OOLU"
type input "OOCL"
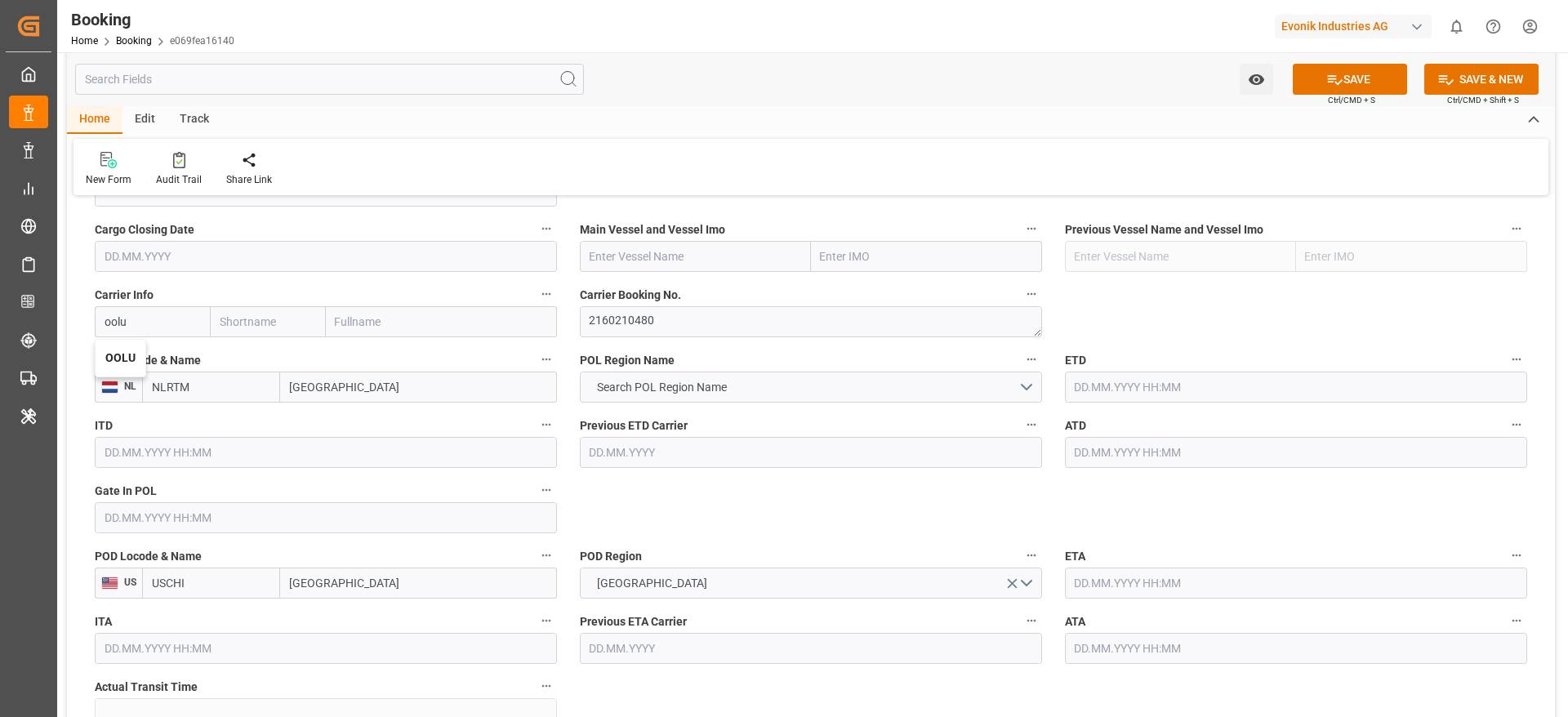
type input "Orient Overseas Container Line Ltd"
type input "OOLU"
paste input "OOCL [GEOGRAPHIC_DATA]"
click at [625, 253] on input "text" at bounding box center [696, 256] width 232 height 31
click at [672, 284] on div "OOCL [GEOGRAPHIC_DATA] - 9622629" at bounding box center [660, 293] width 158 height 37
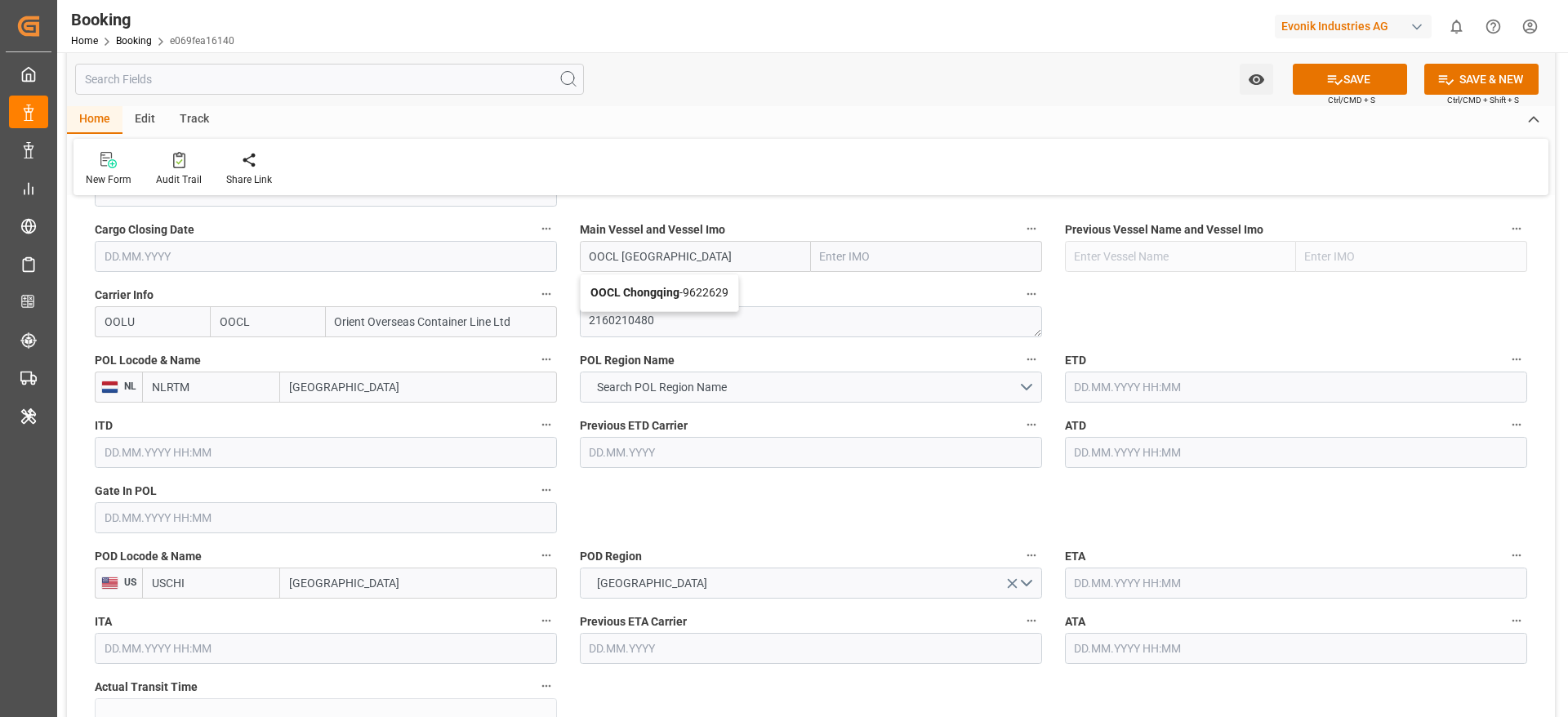
type input "OOCL Chongqing"
type input "9622629"
type input "OOCL Chongqing"
click at [648, 392] on span "Search POL Region Name" at bounding box center [662, 387] width 146 height 17
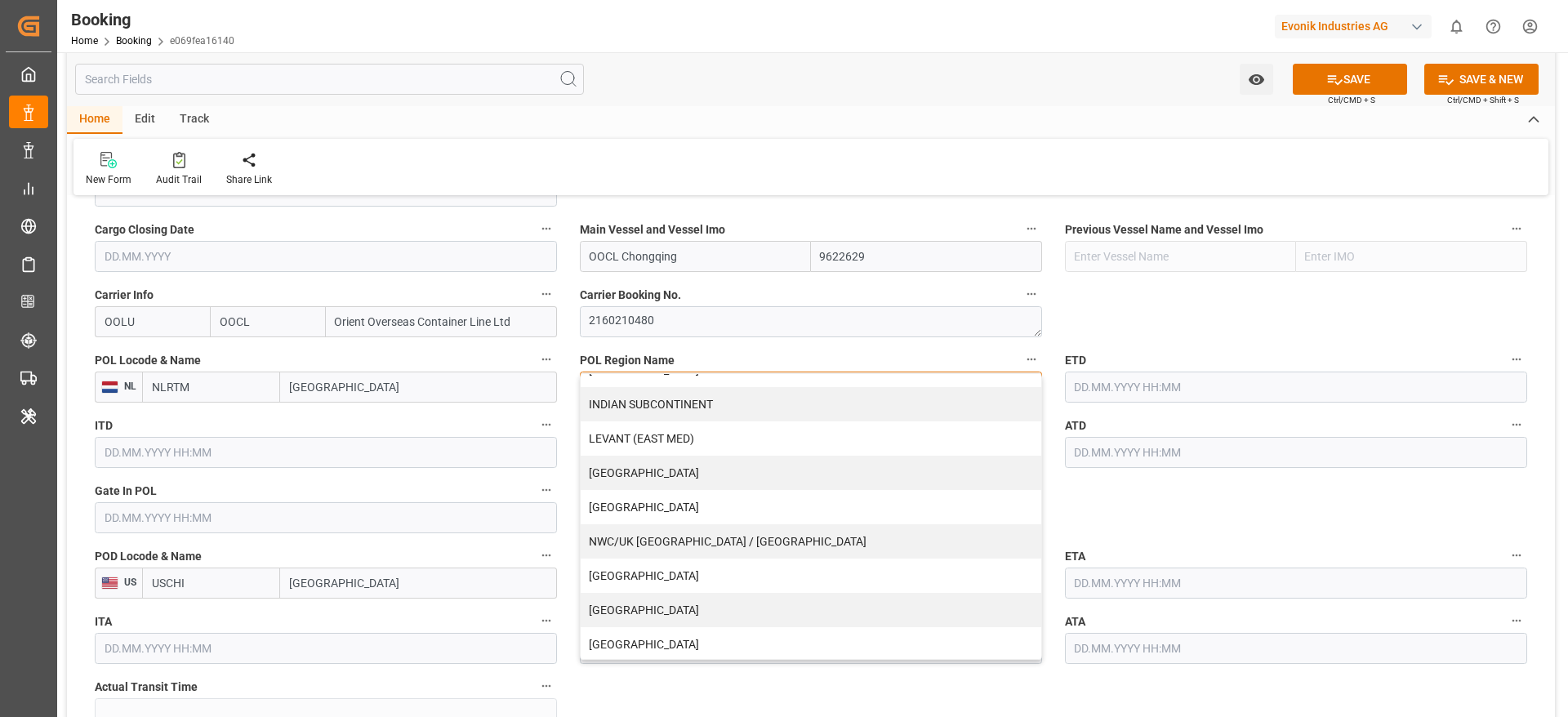
scroll to position [299, 0]
click at [680, 528] on div "NWC/UK [GEOGRAPHIC_DATA] / [GEOGRAPHIC_DATA]" at bounding box center [810, 538] width 460 height 34
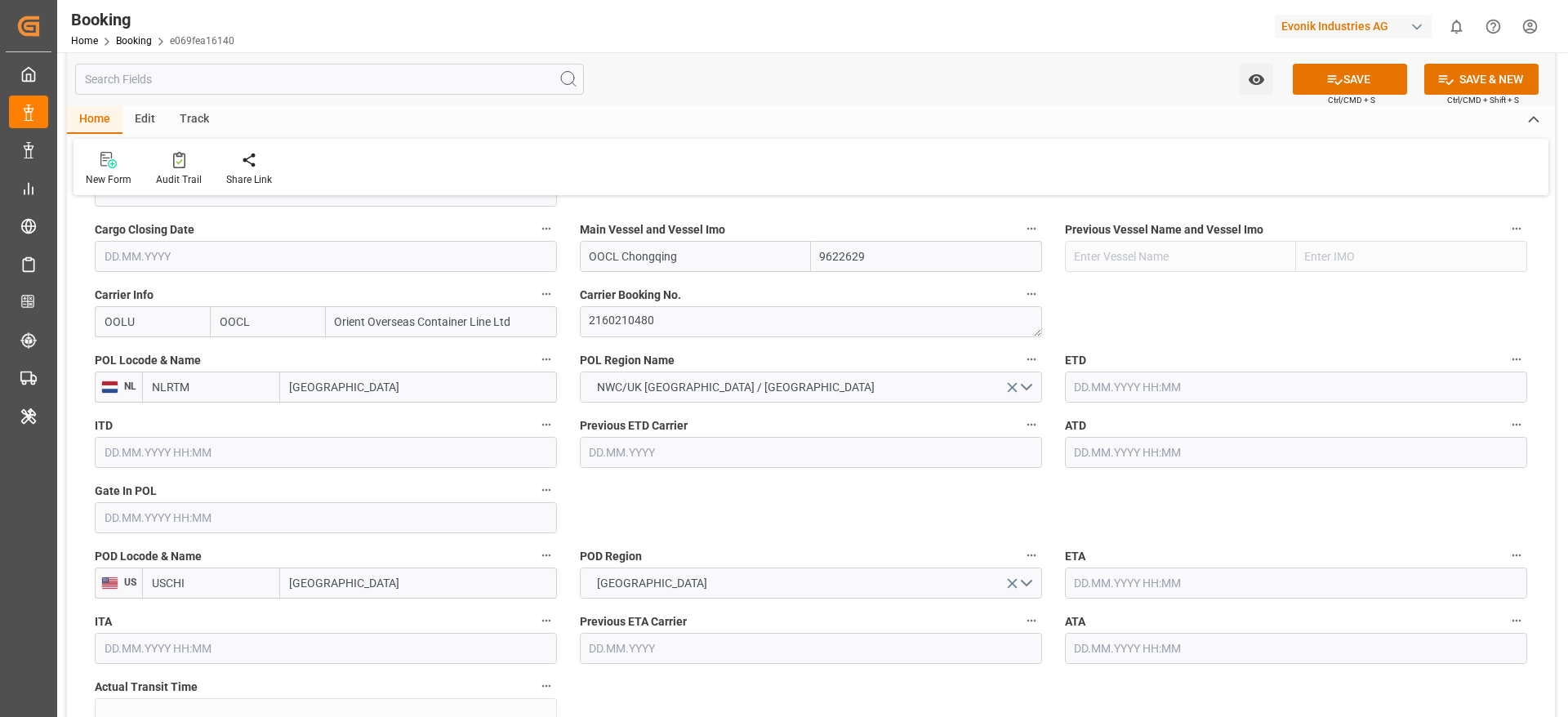
drag, startPoint x: 658, startPoint y: 252, endPoint x: 327, endPoint y: 590, distance: 473.1
click at [327, 590] on input "[GEOGRAPHIC_DATA]" at bounding box center [418, 583] width 276 height 31
type input "new"
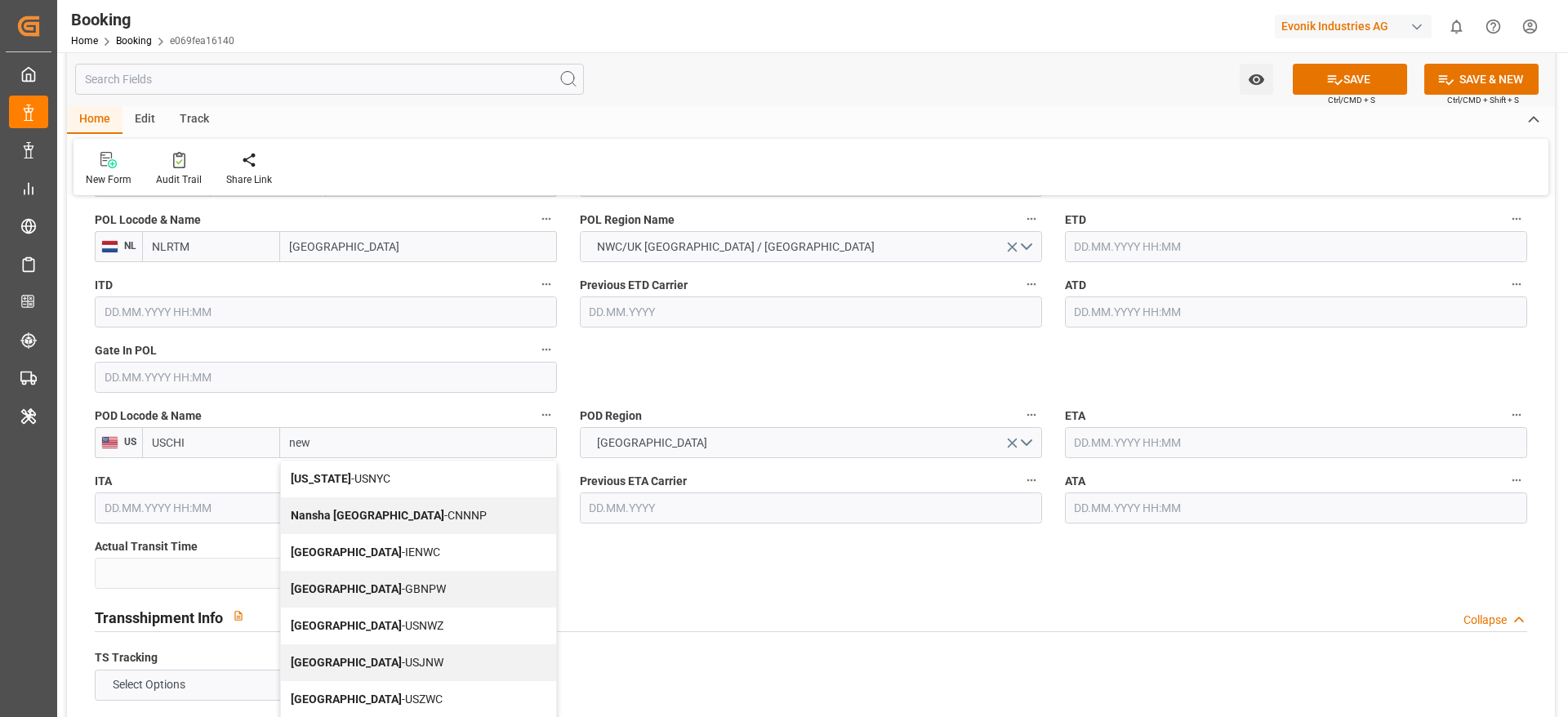
scroll to position [1315, 0]
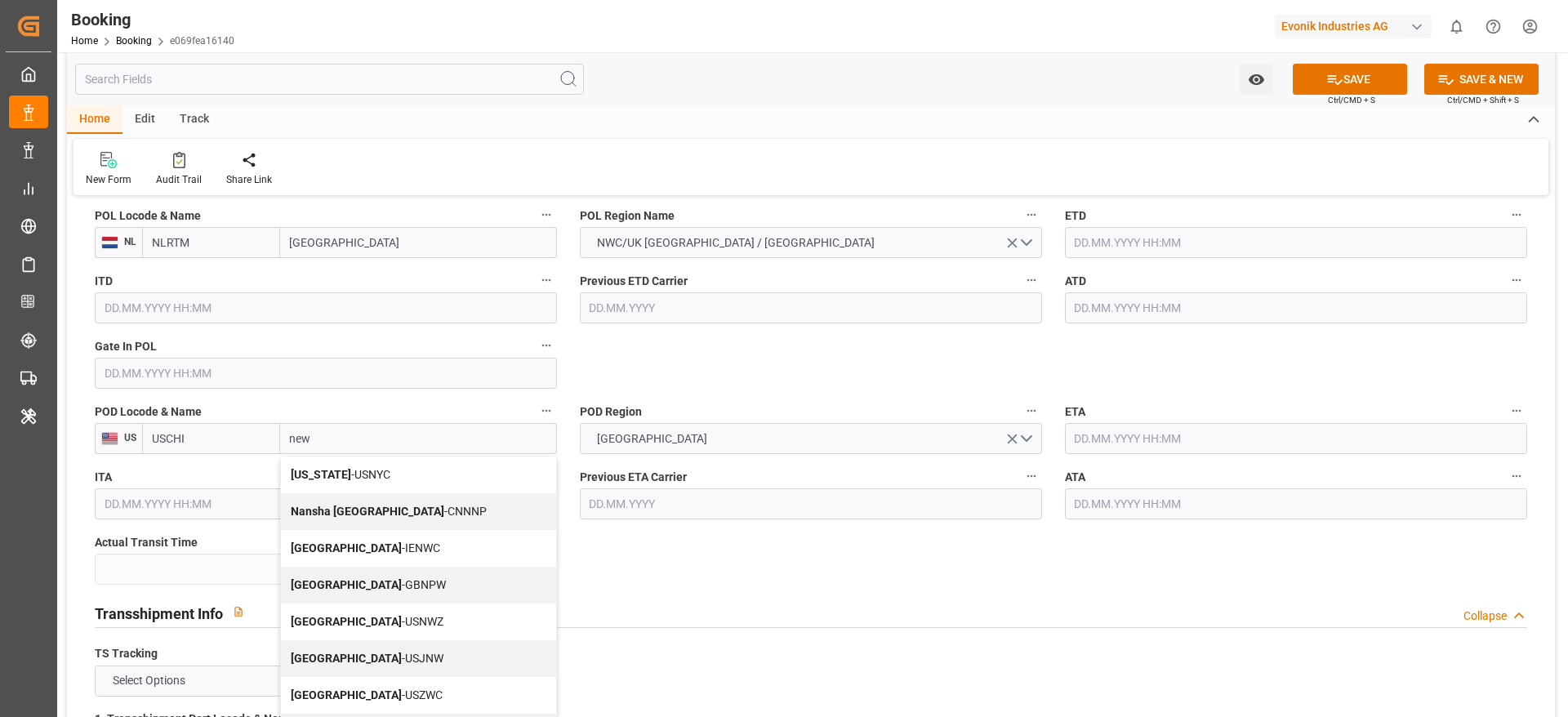
click at [361, 479] on span "[US_STATE] - USNYC" at bounding box center [340, 474] width 100 height 13
type input "USNYC"
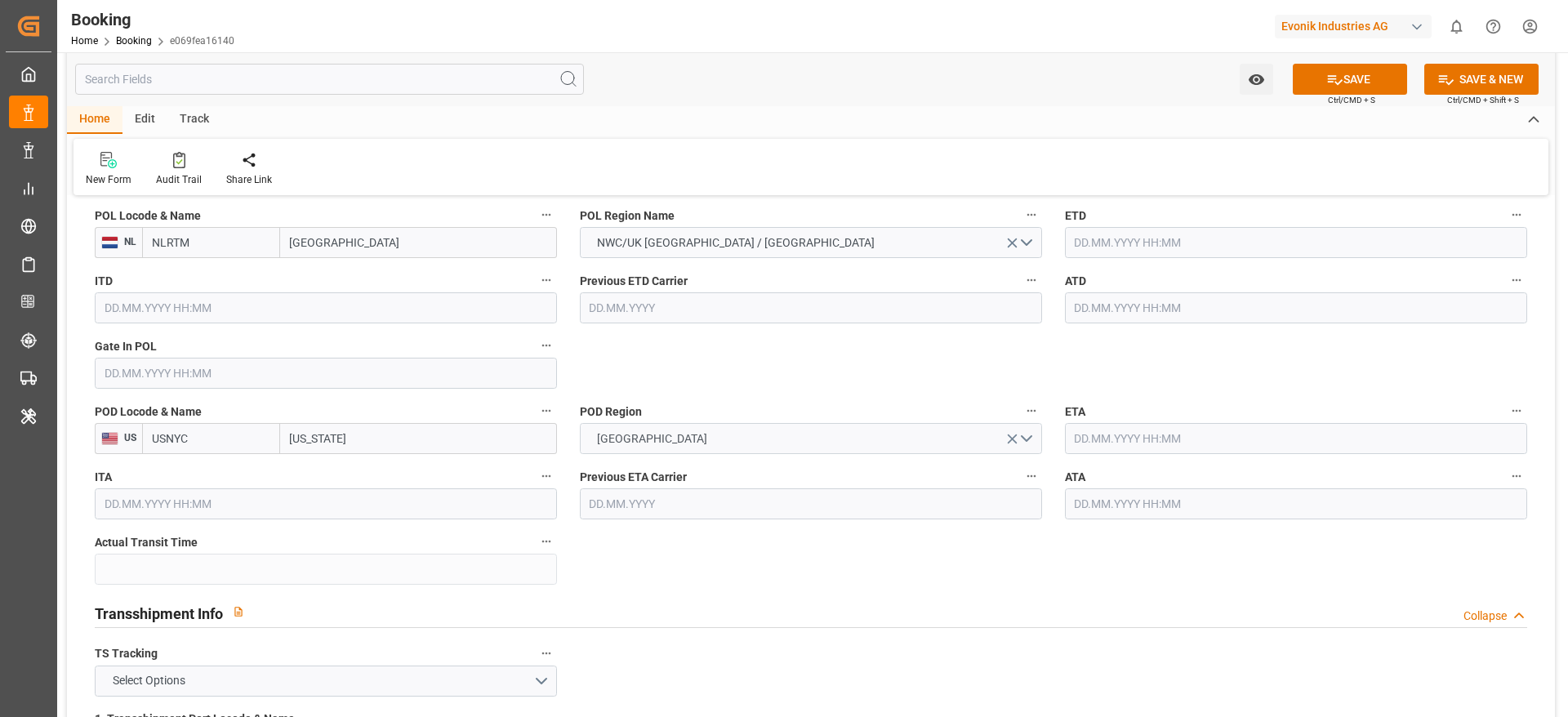
type input "[US_STATE]"
click at [649, 445] on button "[GEOGRAPHIC_DATA]" at bounding box center [810, 438] width 462 height 31
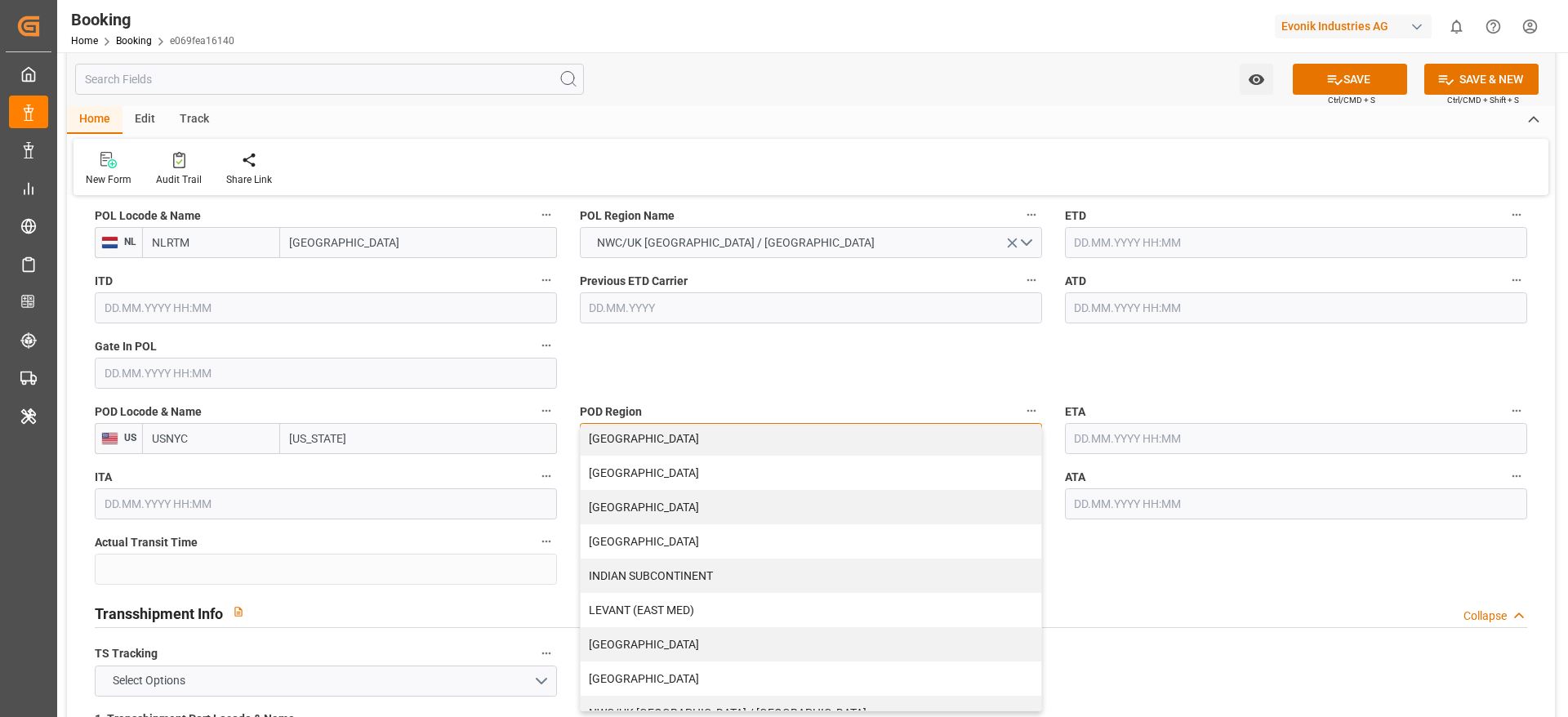
scroll to position [333, 0]
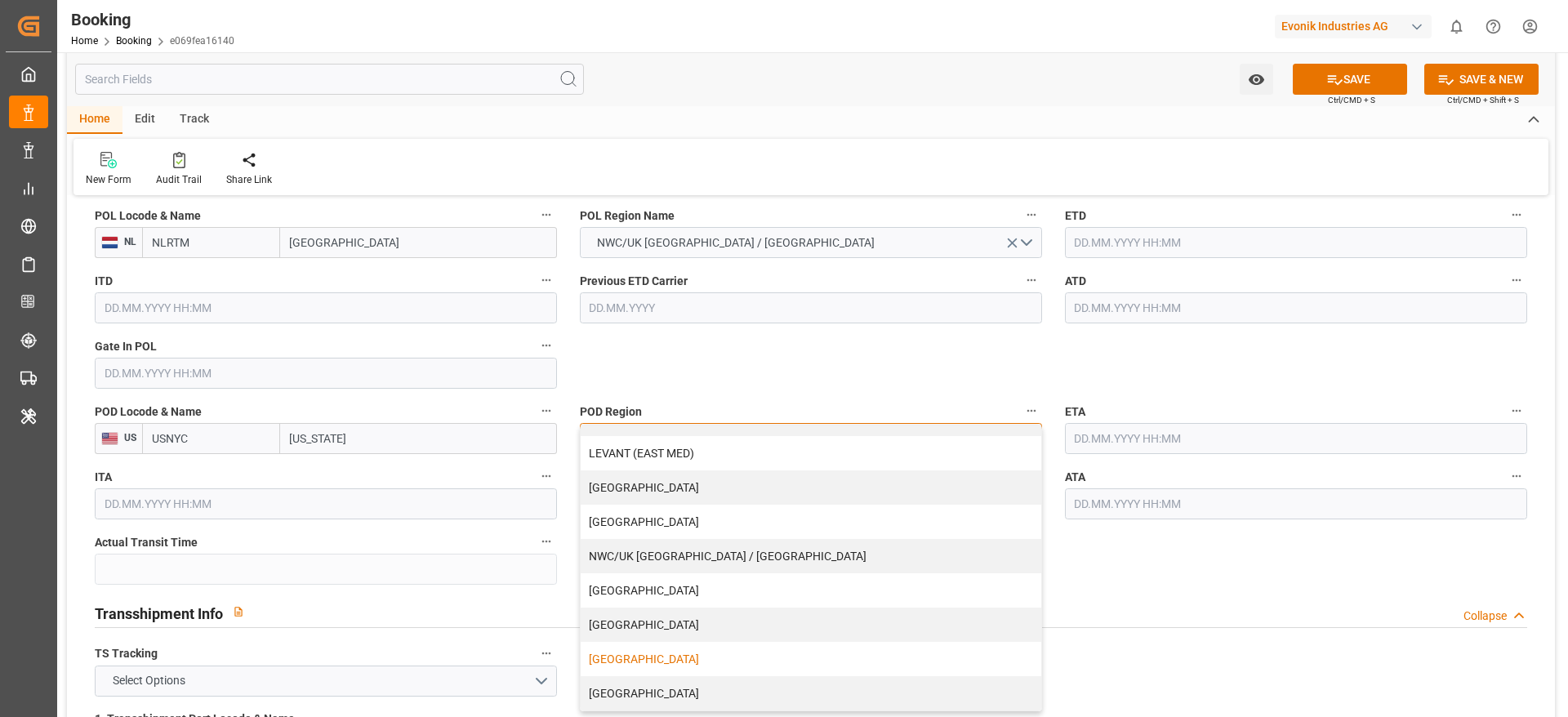
click at [622, 665] on div "[GEOGRAPHIC_DATA]" at bounding box center [810, 659] width 460 height 34
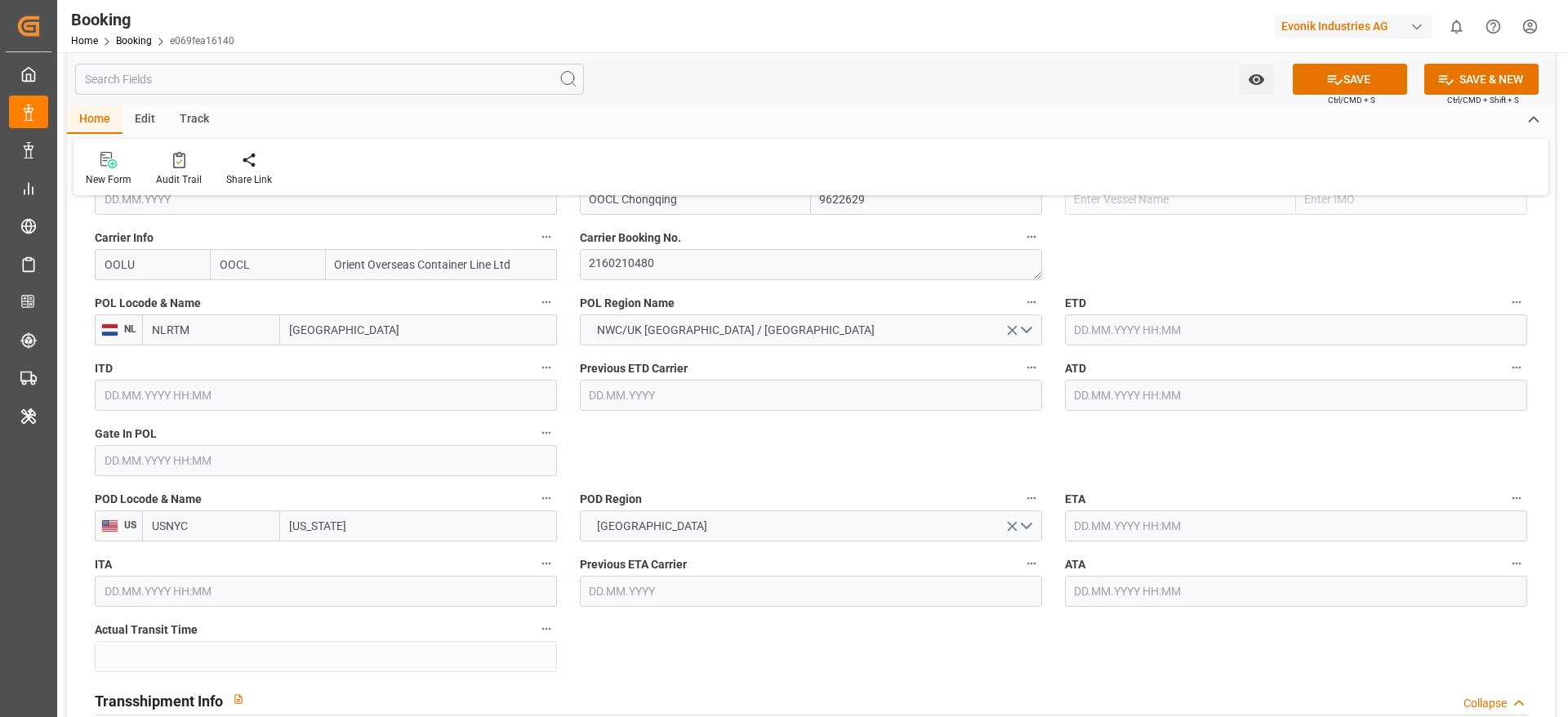
scroll to position [1279, 0]
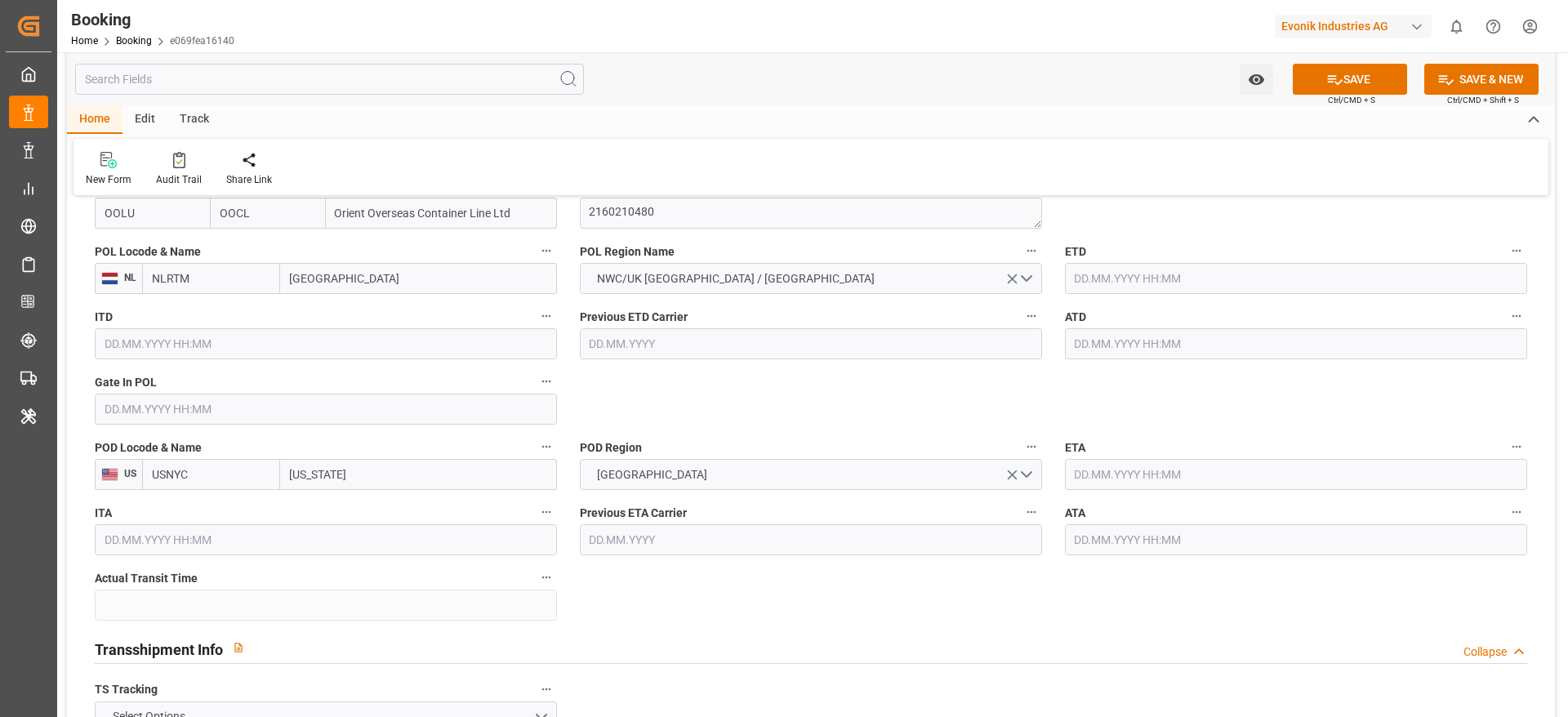
click at [925, 259] on label "POL Region Name" at bounding box center [810, 252] width 462 height 23
click at [1021, 259] on button "POL Region Name" at bounding box center [1031, 251] width 21 height 21
click at [196, 406] on div at bounding box center [784, 358] width 1568 height 717
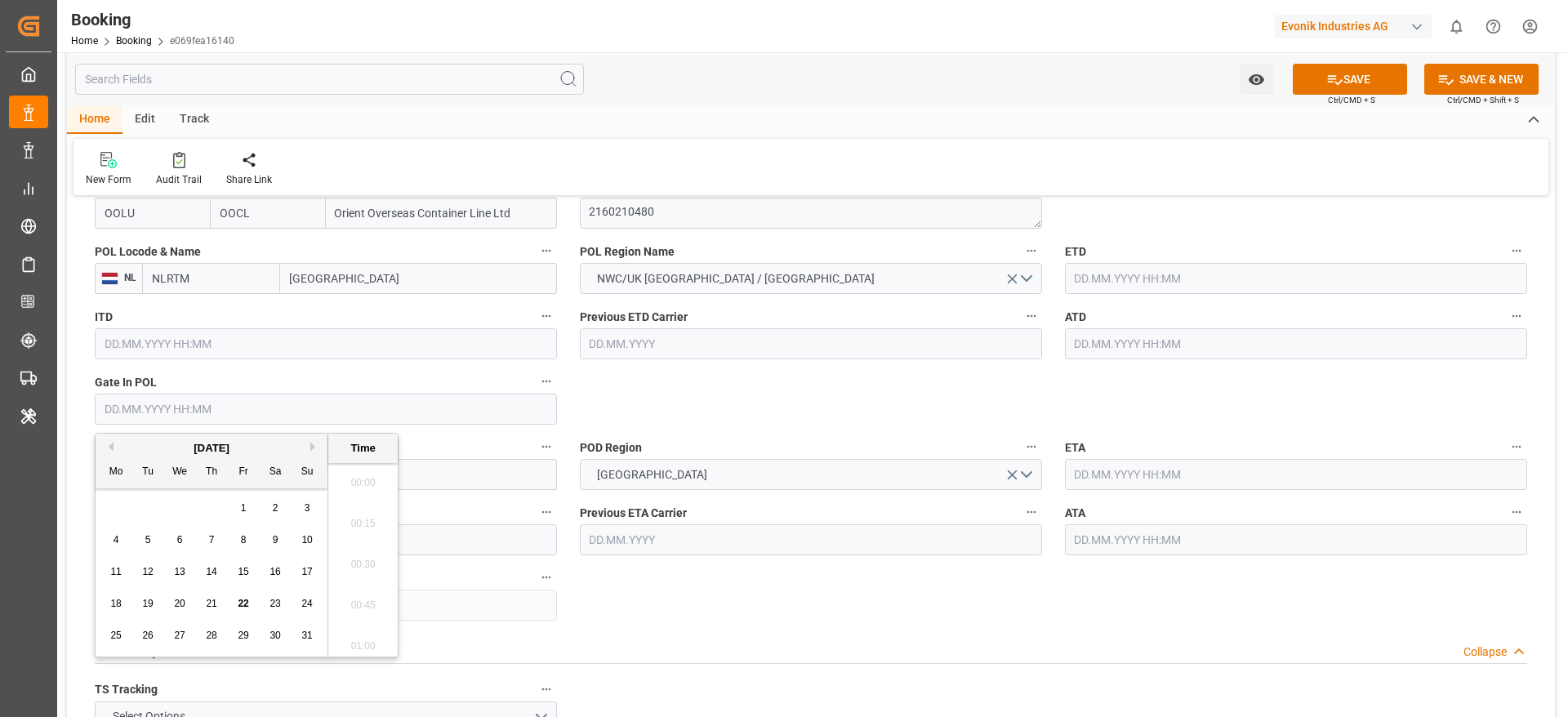
click at [146, 415] on input "text" at bounding box center [325, 408] width 462 height 31
click at [109, 445] on button "Previous Month" at bounding box center [109, 447] width 10 height 10
click at [178, 578] on div "16" at bounding box center [180, 573] width 20 height 20
type input "16.07.2025 00:00"
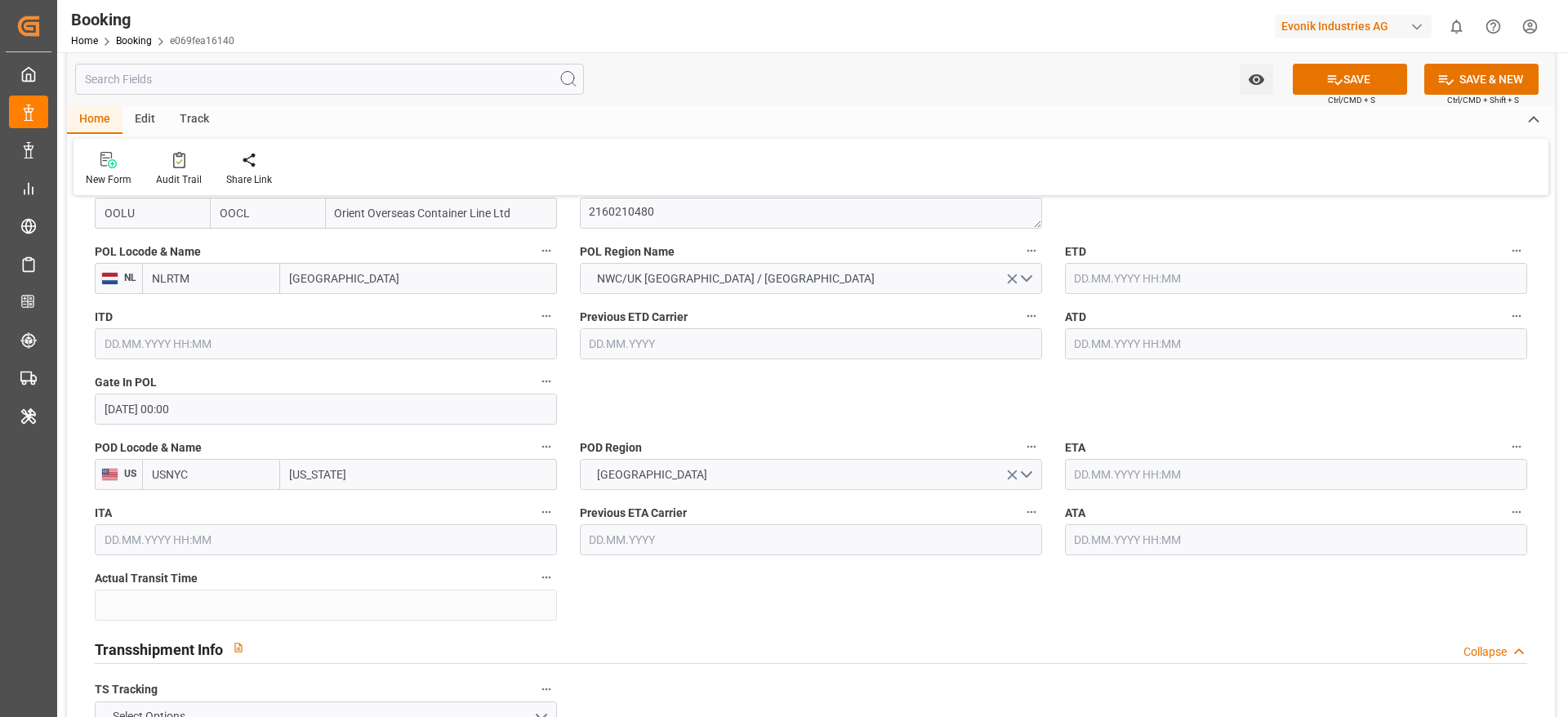
click at [1130, 272] on input "text" at bounding box center [1296, 278] width 462 height 31
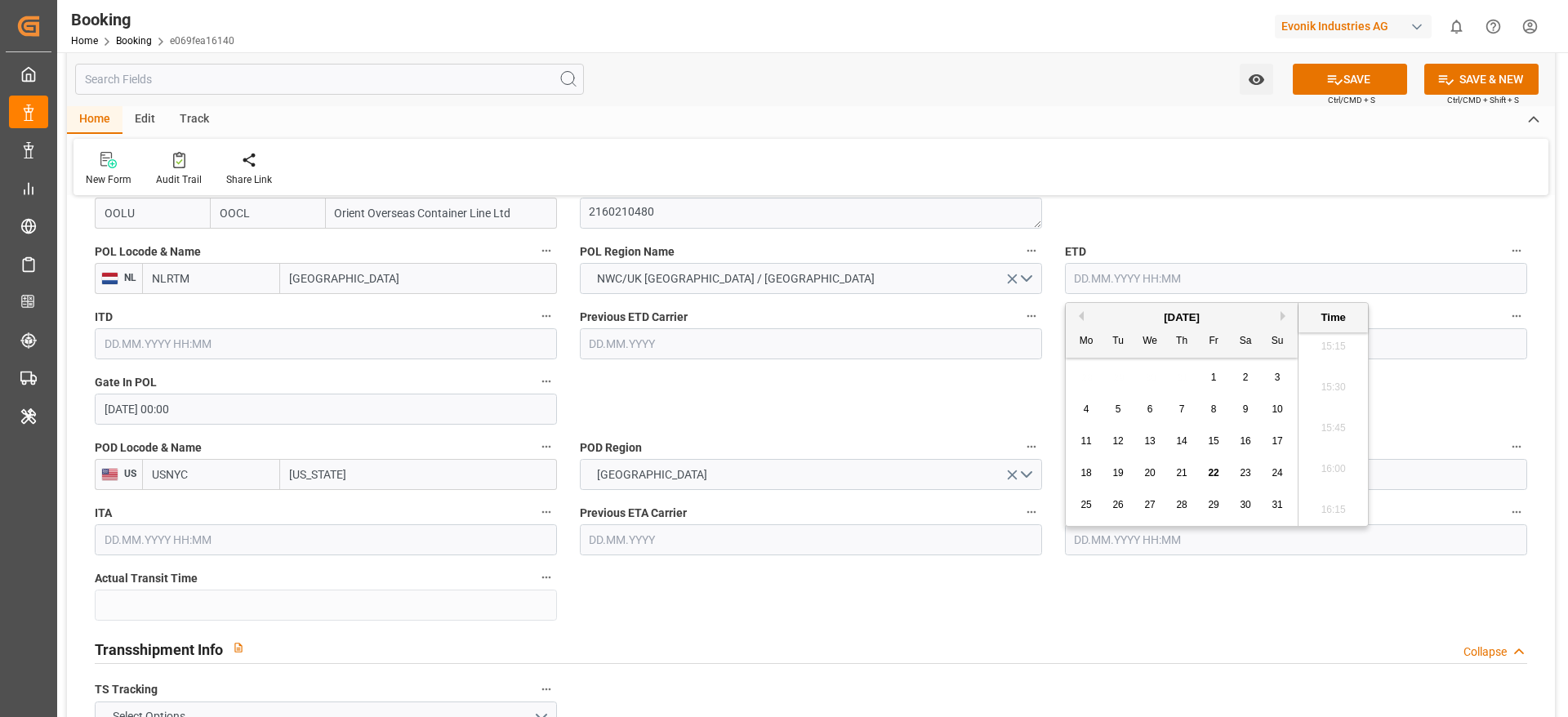
click at [1076, 316] on button "Previous Month" at bounding box center [1079, 317] width 10 height 10
click at [1274, 441] on span "20" at bounding box center [1277, 440] width 11 height 11
type input "20.07.2025 00:00"
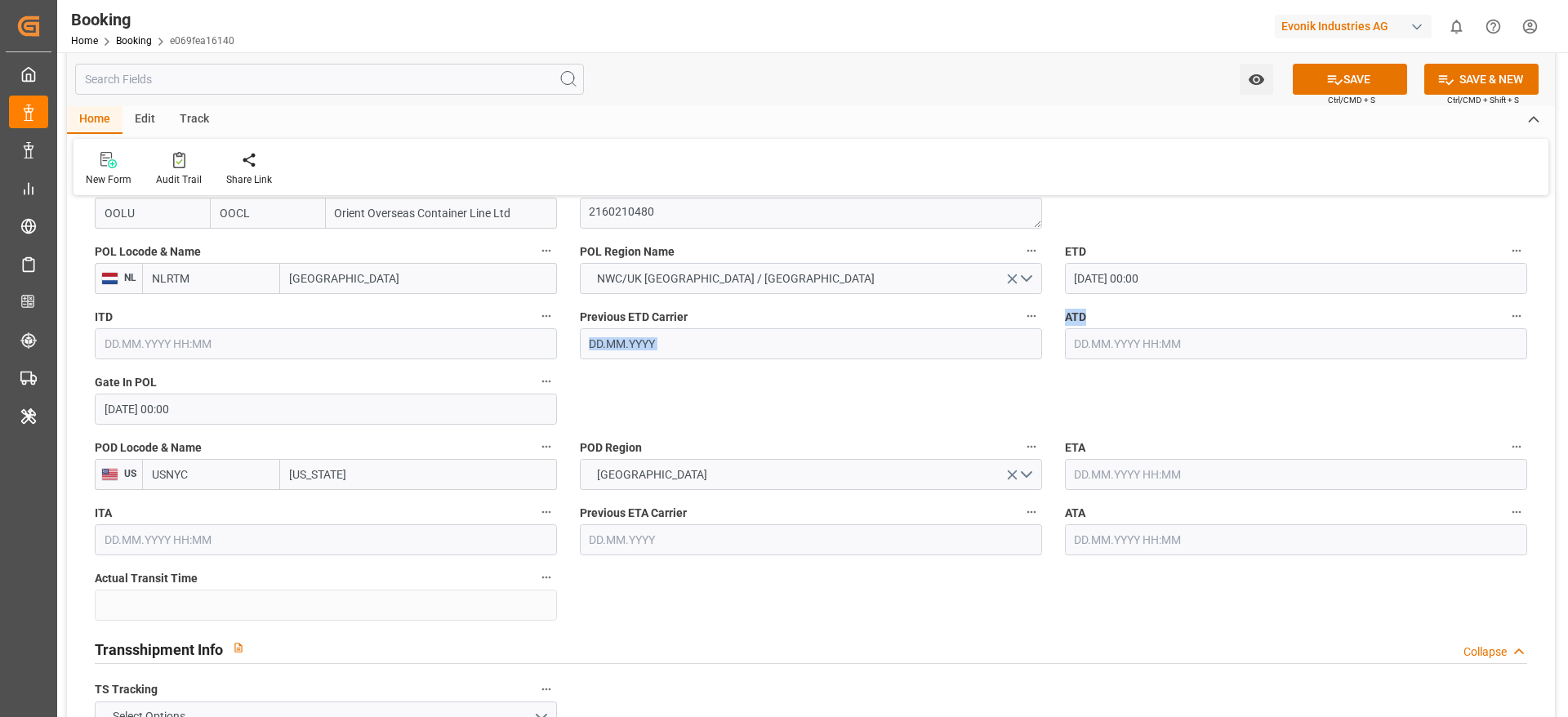
drag, startPoint x: 1049, startPoint y: 393, endPoint x: 1082, endPoint y: 351, distance: 53.4
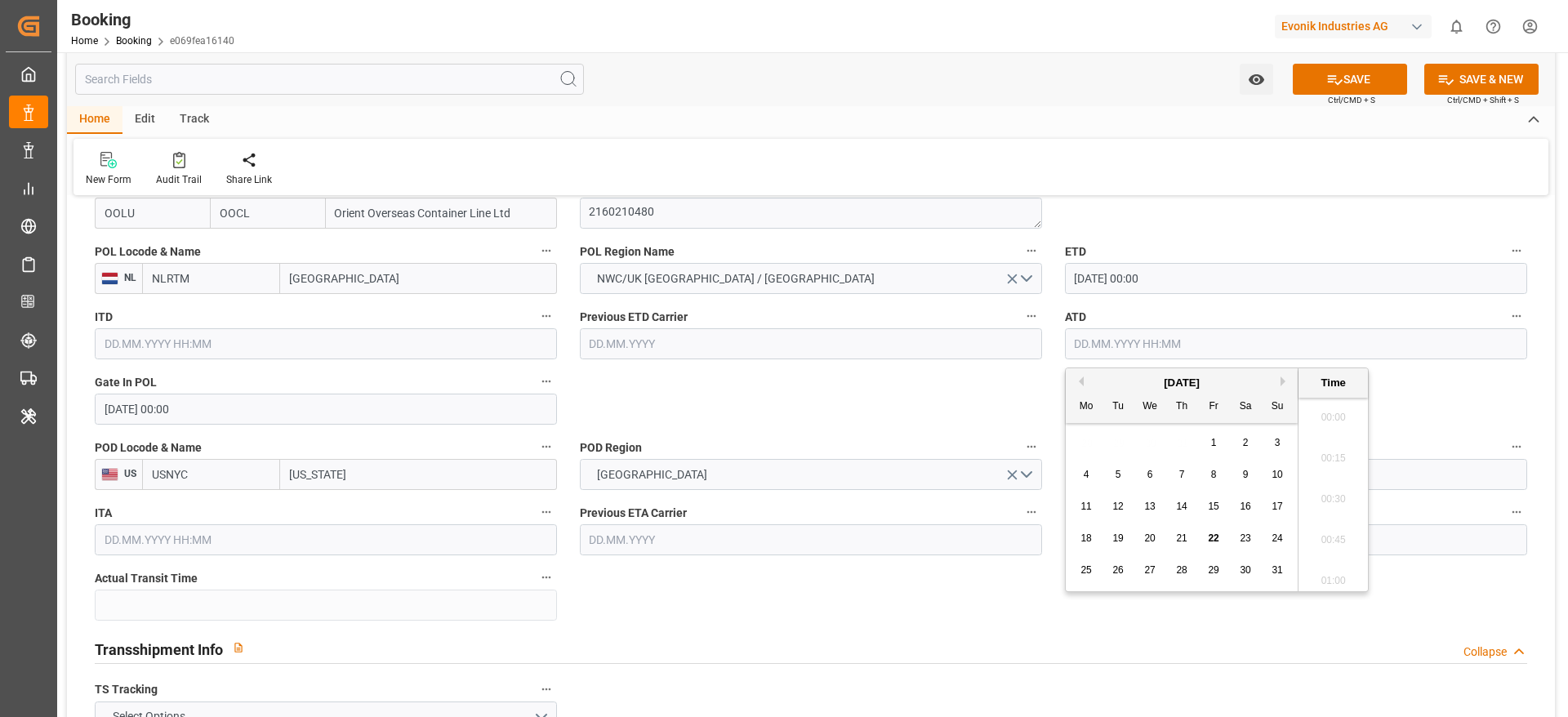
click at [1082, 351] on input "text" at bounding box center [1296, 344] width 462 height 31
click at [1081, 379] on button "Previous Month" at bounding box center [1079, 381] width 10 height 10
click at [1277, 512] on div "20" at bounding box center [1278, 507] width 20 height 20
type input "20.07.2025 00:00"
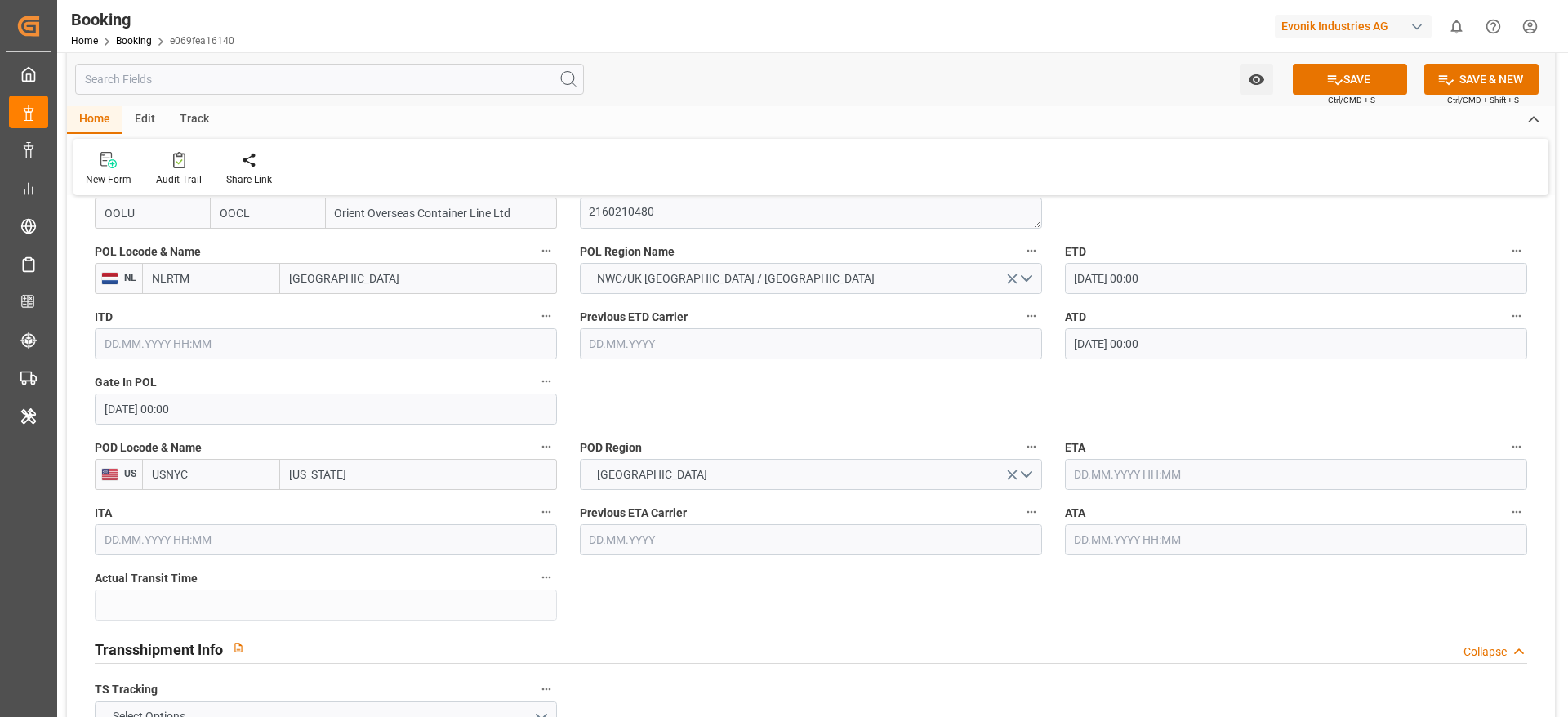
click at [930, 430] on div "POD Region USA" at bounding box center [810, 462] width 485 height 65
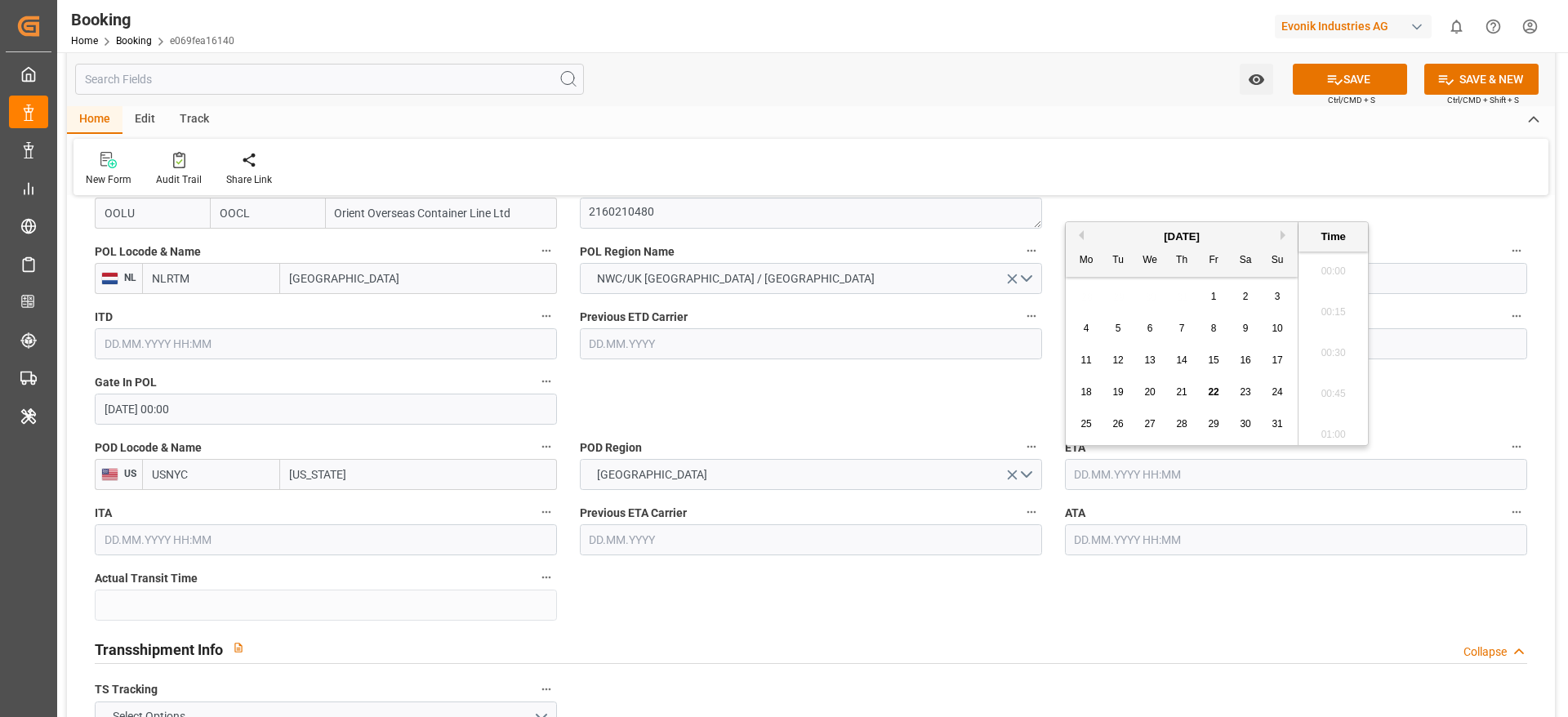
click at [1134, 474] on input "text" at bounding box center [1296, 474] width 462 height 31
click at [1211, 352] on div "15" at bounding box center [1214, 361] width 20 height 20
type input "15.08.2025 00:00"
click at [1116, 527] on input "text" at bounding box center [1296, 539] width 462 height 31
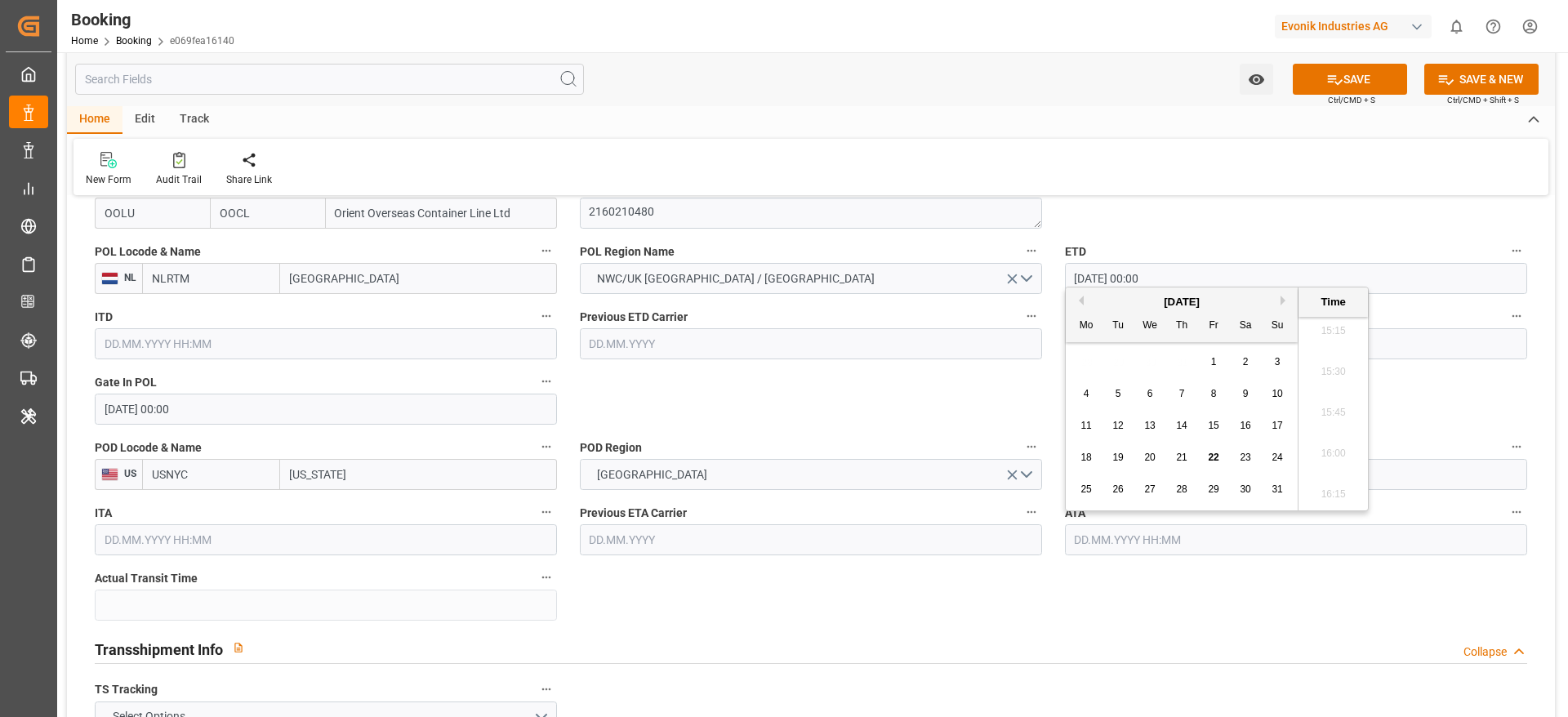
click at [1211, 431] on div "15" at bounding box center [1214, 426] width 20 height 20
type input "15.08.2025 00:00"
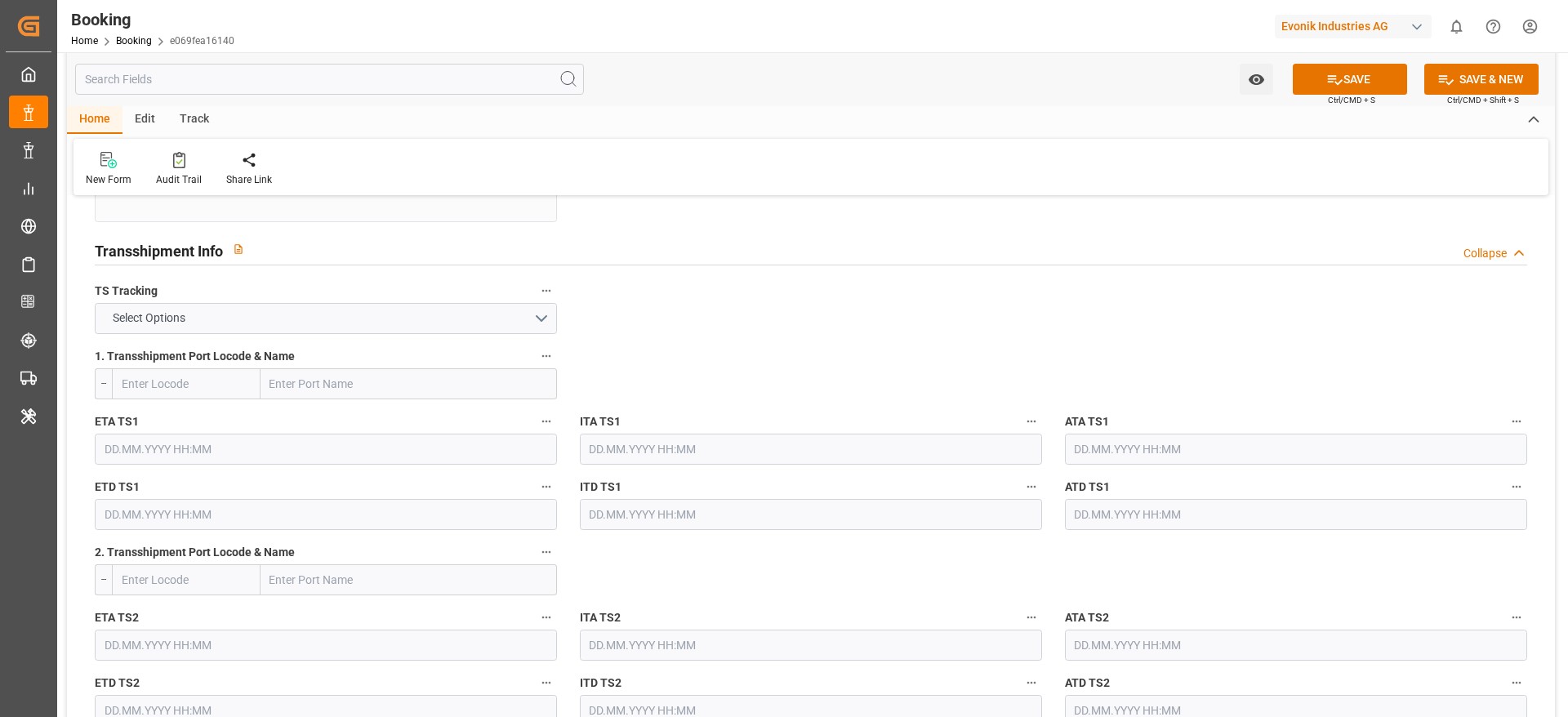
scroll to position [1682, 0]
click at [262, 314] on button "Select Options" at bounding box center [325, 315] width 462 height 31
click at [221, 356] on div "FALSE" at bounding box center [325, 354] width 460 height 34
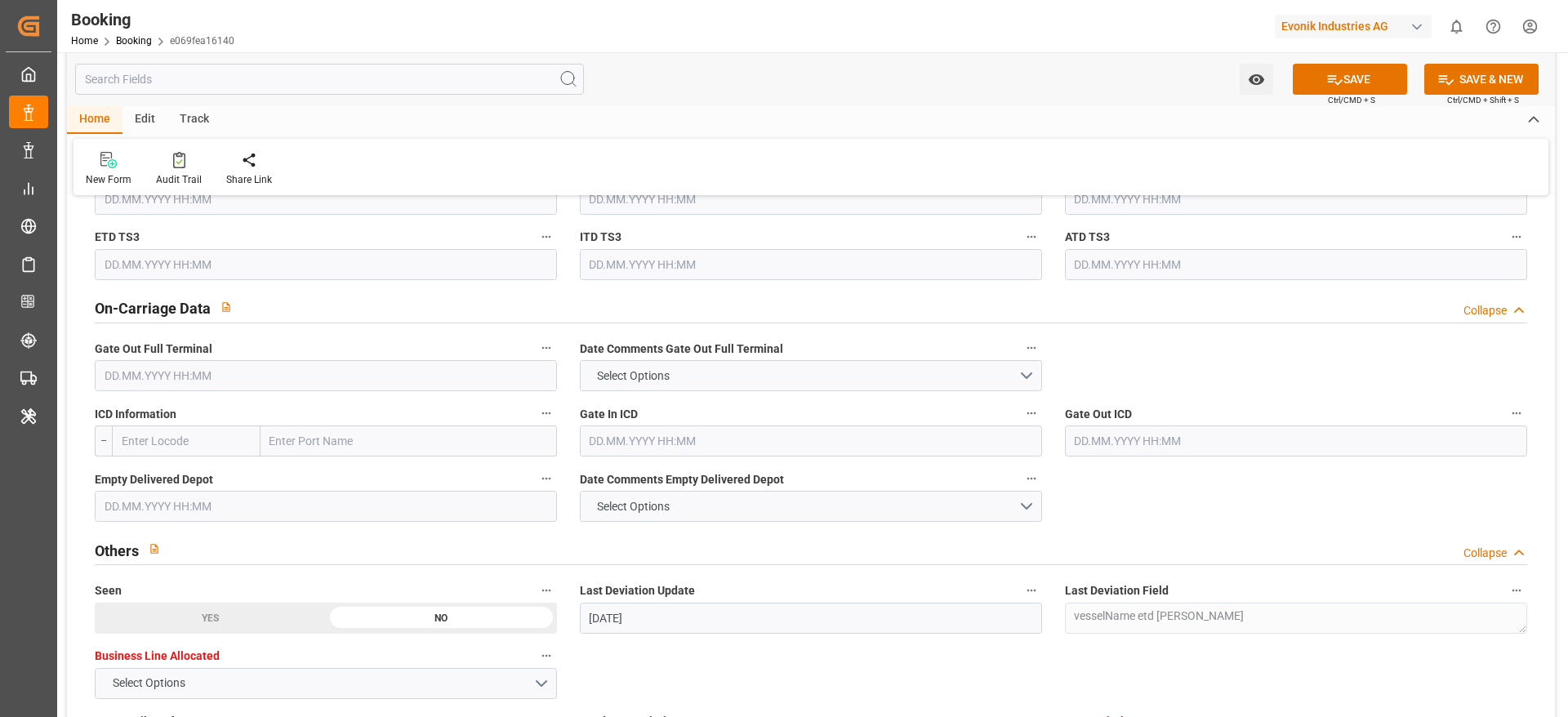
scroll to position [2366, 0]
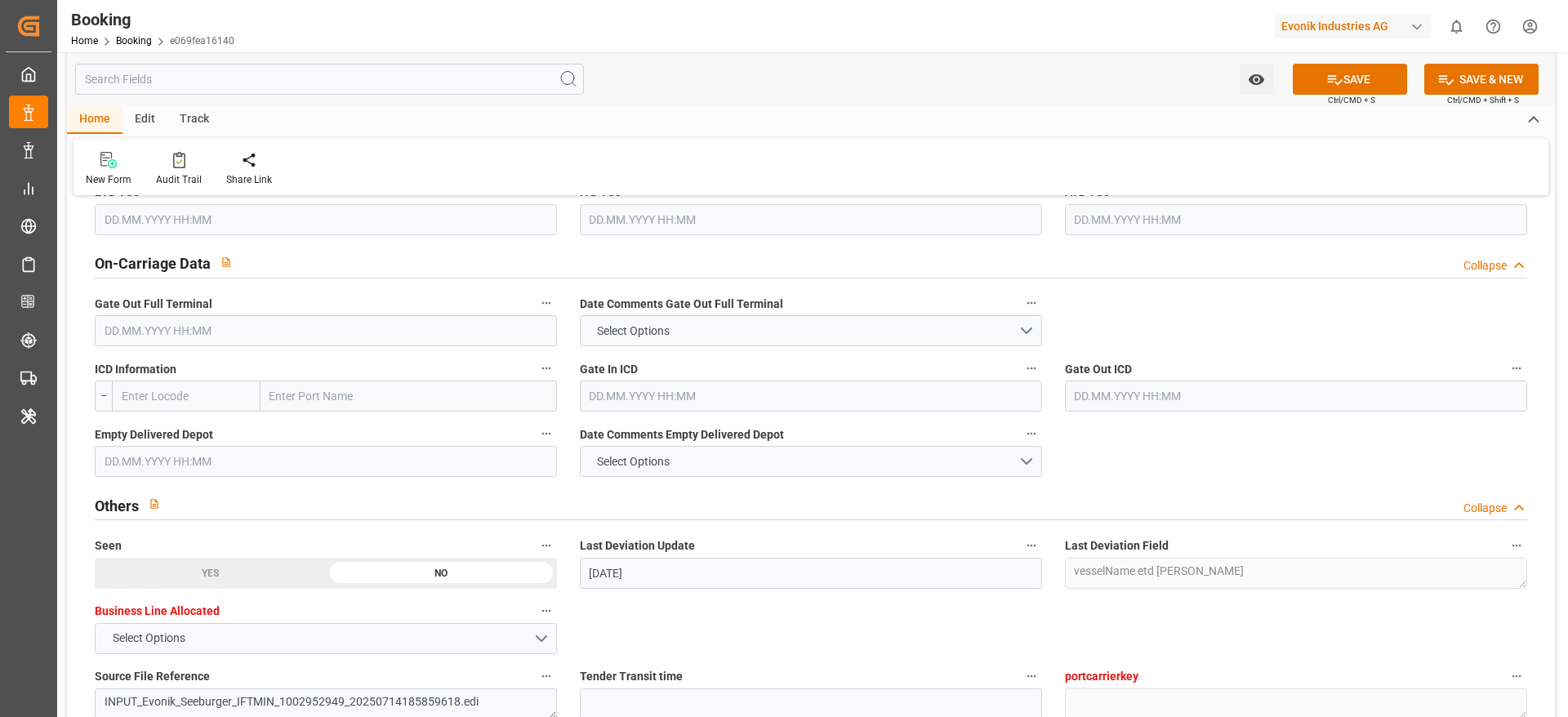
click at [313, 409] on input "text" at bounding box center [408, 395] width 296 height 31
paste input "Chicago"
type input "Chicago"
click at [271, 388] on input "Chicago" at bounding box center [408, 395] width 296 height 31
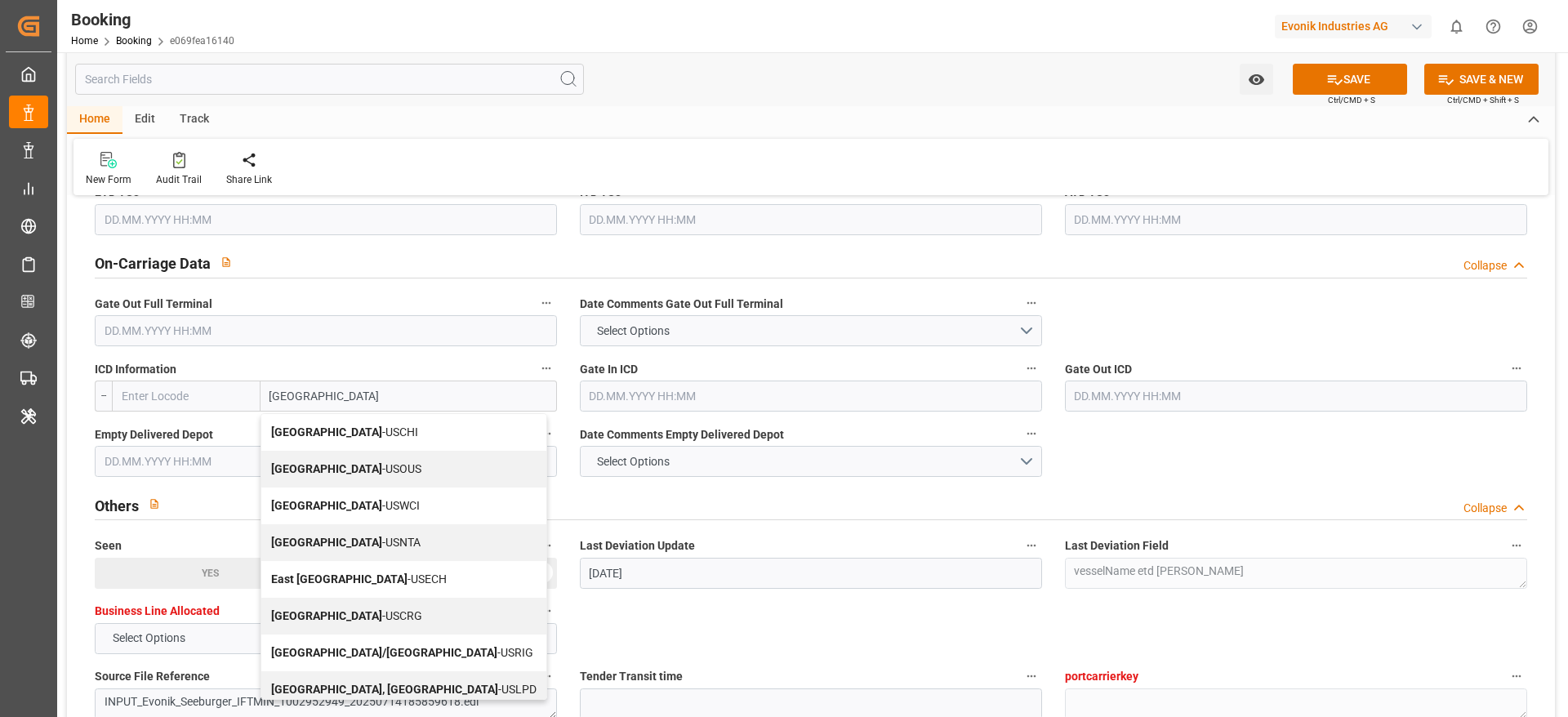
click at [345, 433] on span "Chicago - USCHI" at bounding box center [344, 431] width 147 height 13
type input "USCHI"
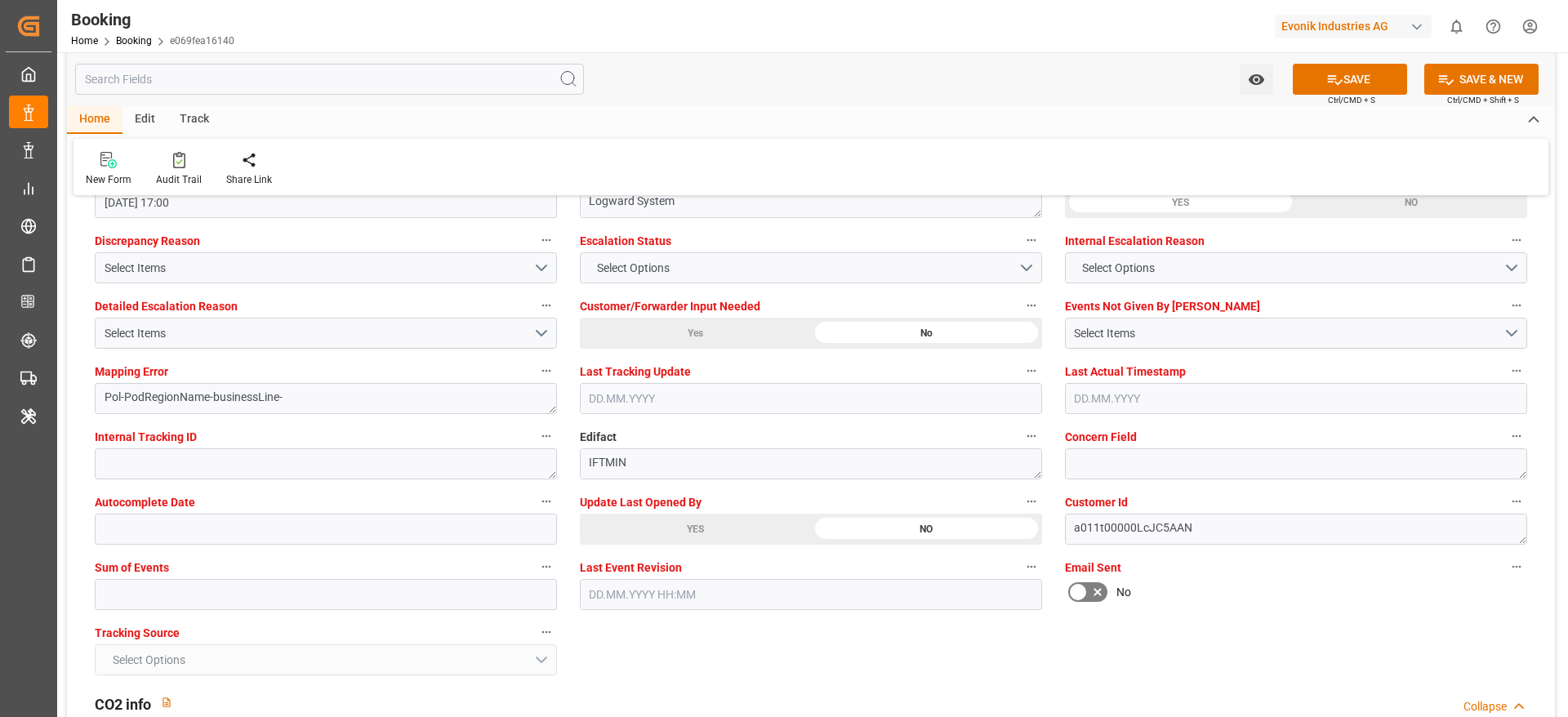
scroll to position [3049, 0]
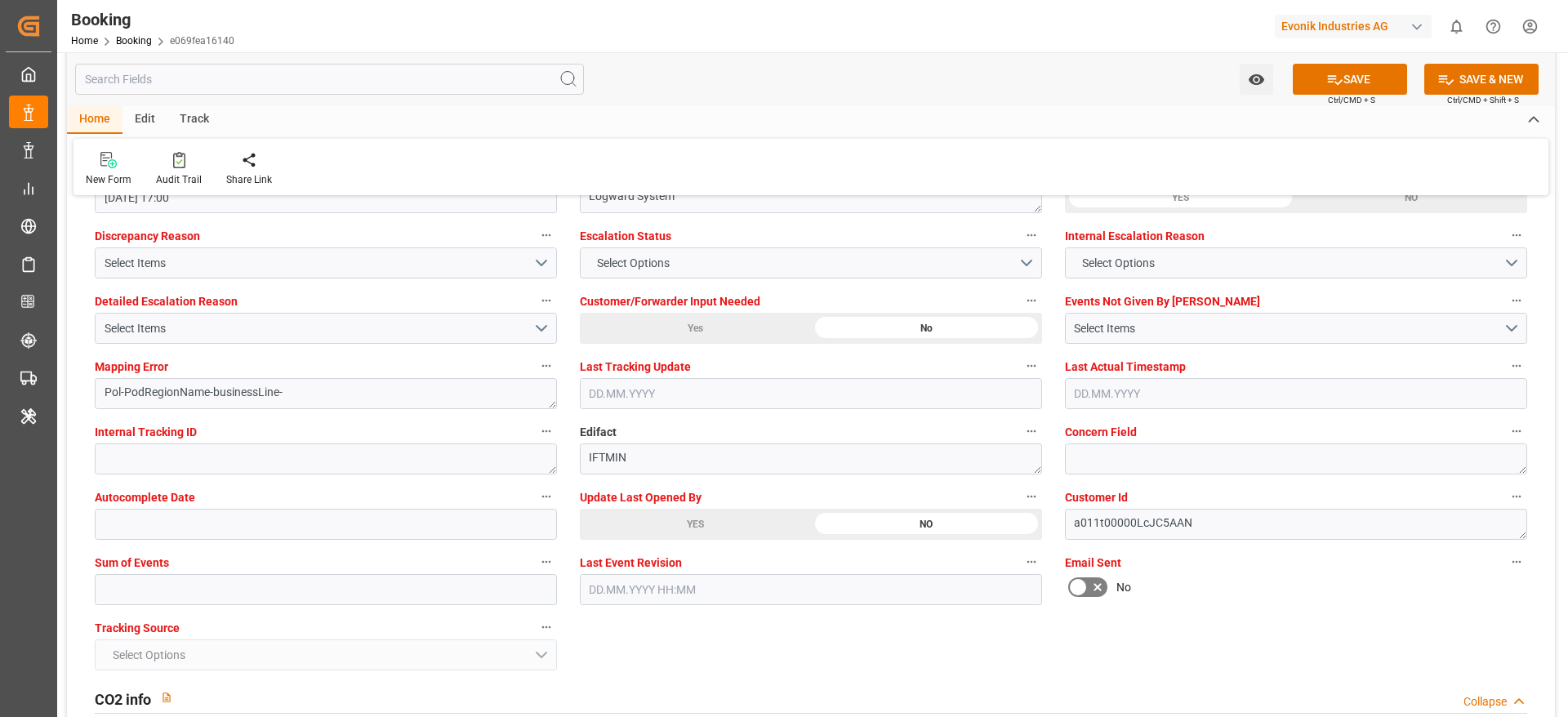
type input "Chicago"
click at [218, 579] on input "text" at bounding box center [325, 589] width 462 height 31
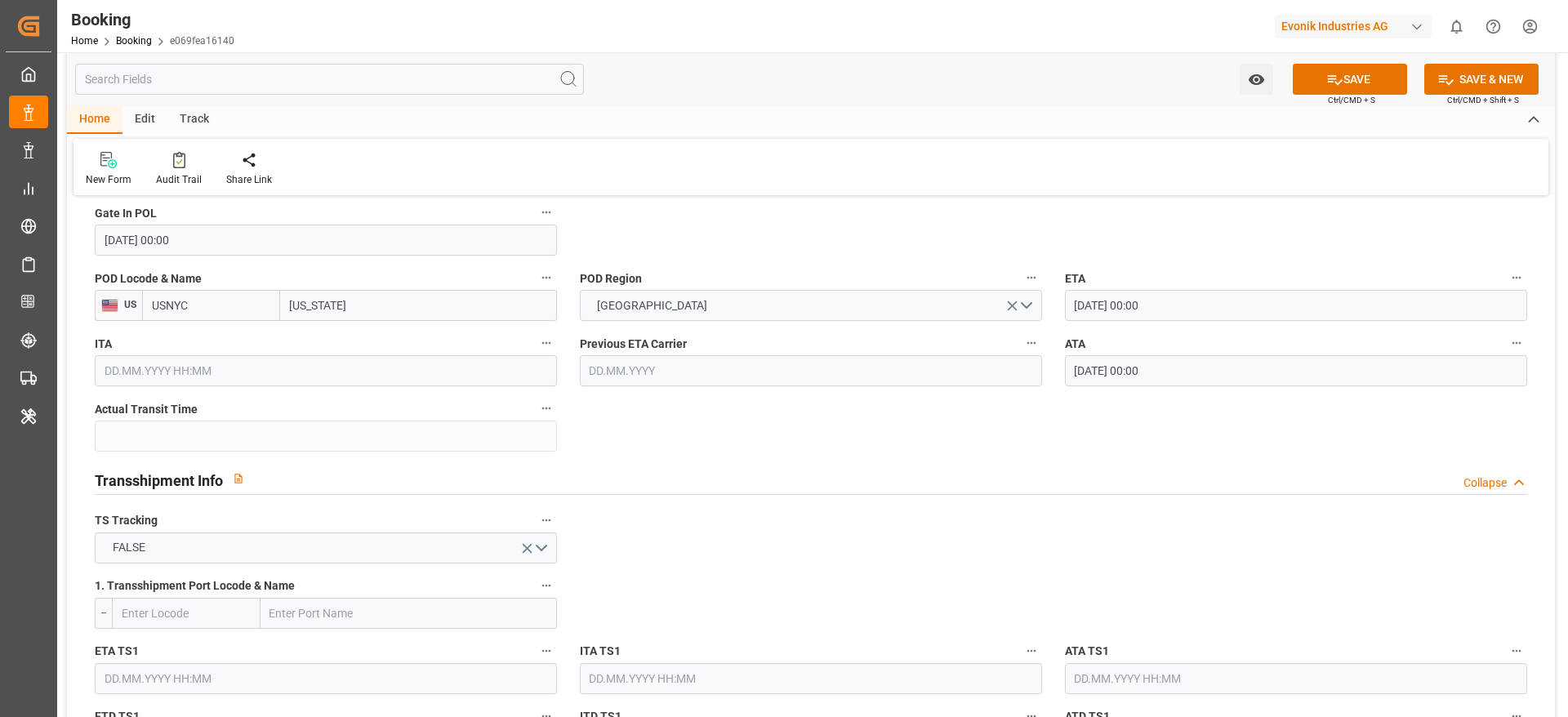
scroll to position [1458, 0]
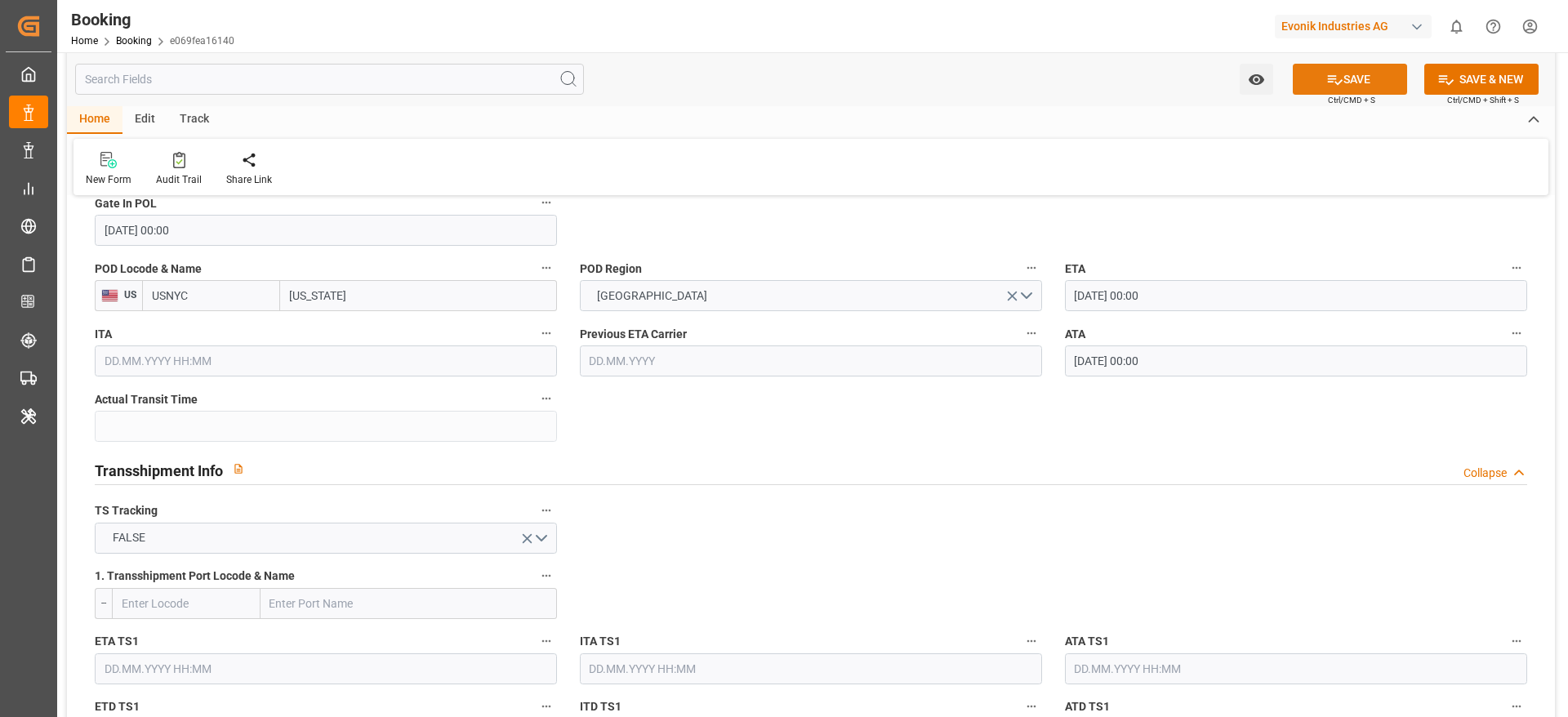
type input "0"
click at [1328, 87] on icon at bounding box center [1334, 79] width 17 height 17
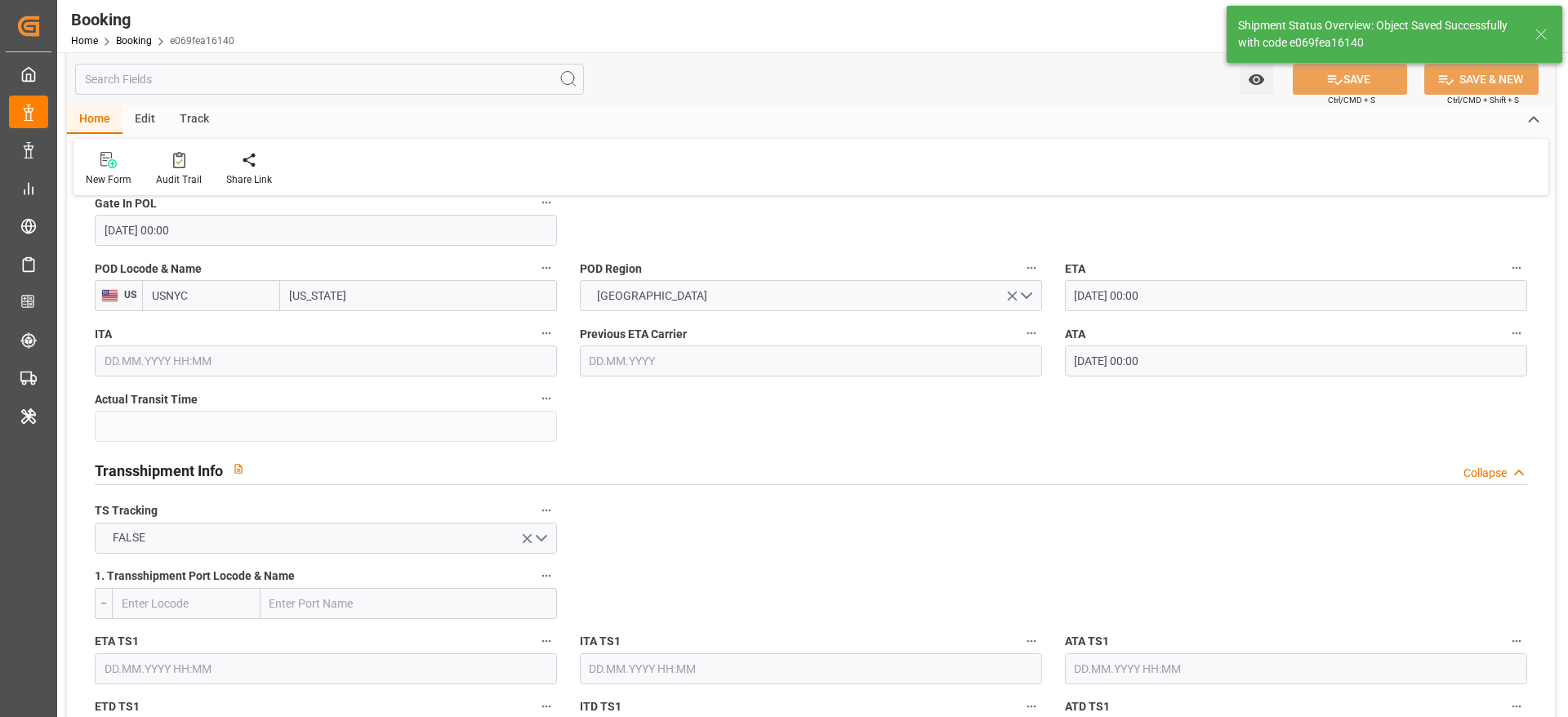
type textarea "NWC/UK North West Continent / UK_USNYC_OOLU_AT-CL"
type textarea "[PERSON_NAME]"
type textarea "businessLine-"
type input "26"
type input "20.07.2025 00:00"
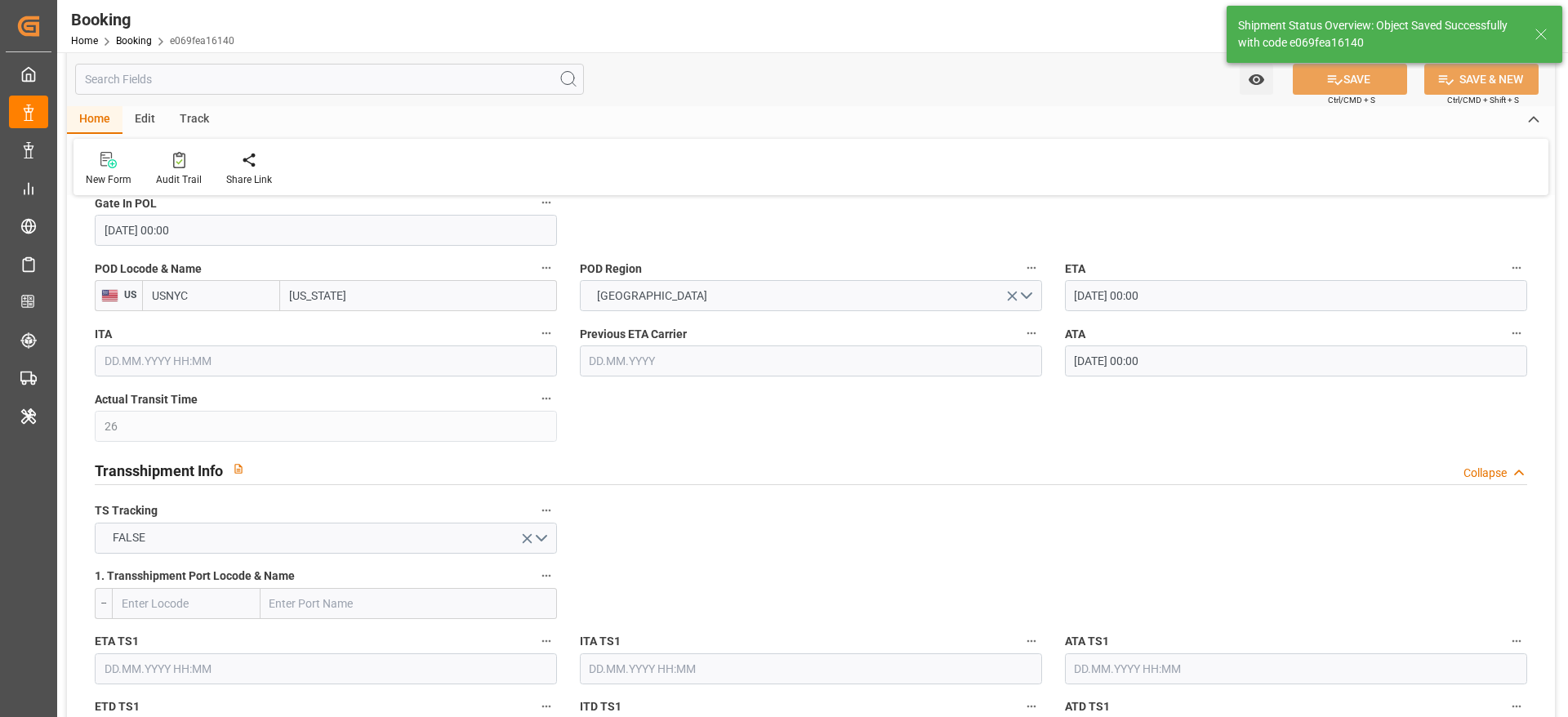
type input "15.08.2025 00:00"
type input "22.08.2025 10:18"
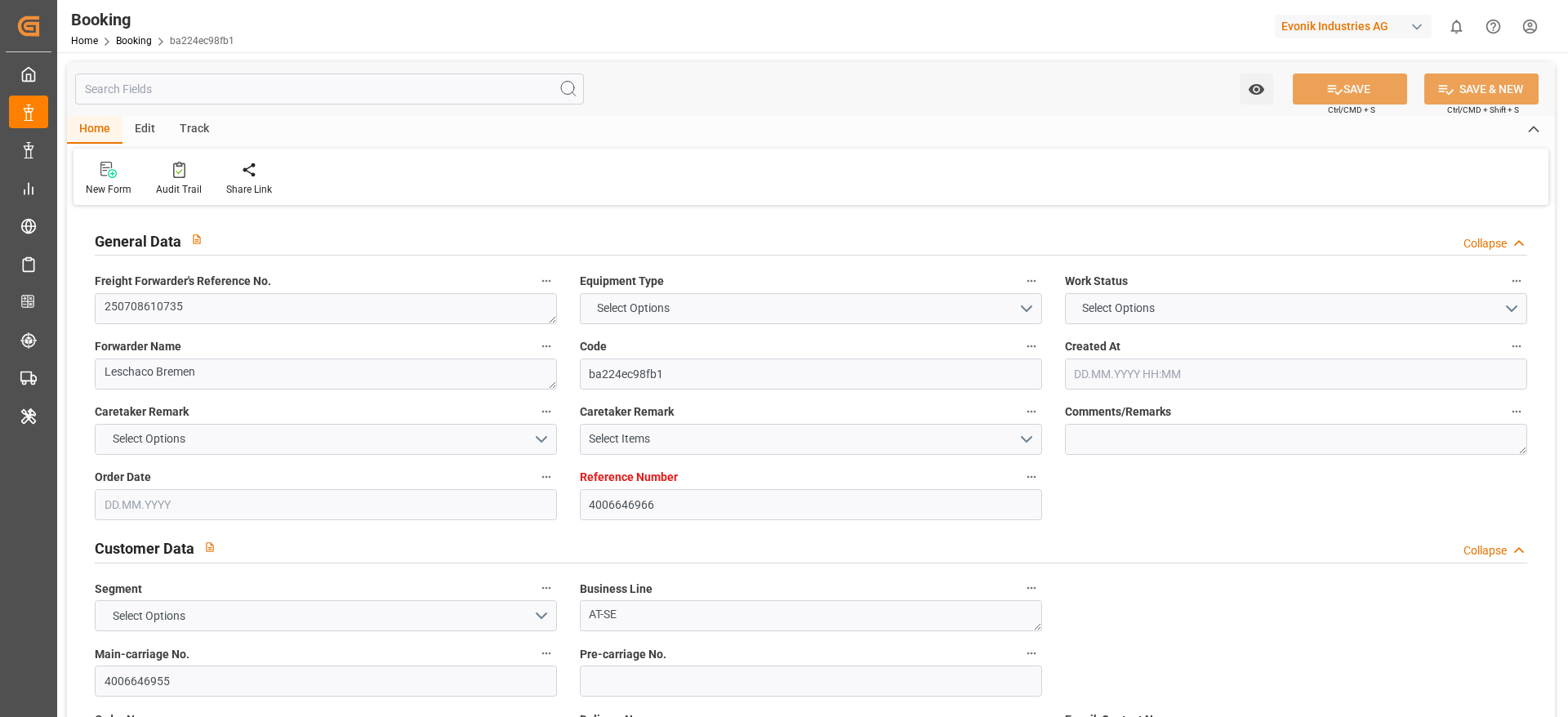
type input "4006646966"
type input "9215189"
type input "Dummy"
type input "Dummy Carrier"
type input "DEBRV"
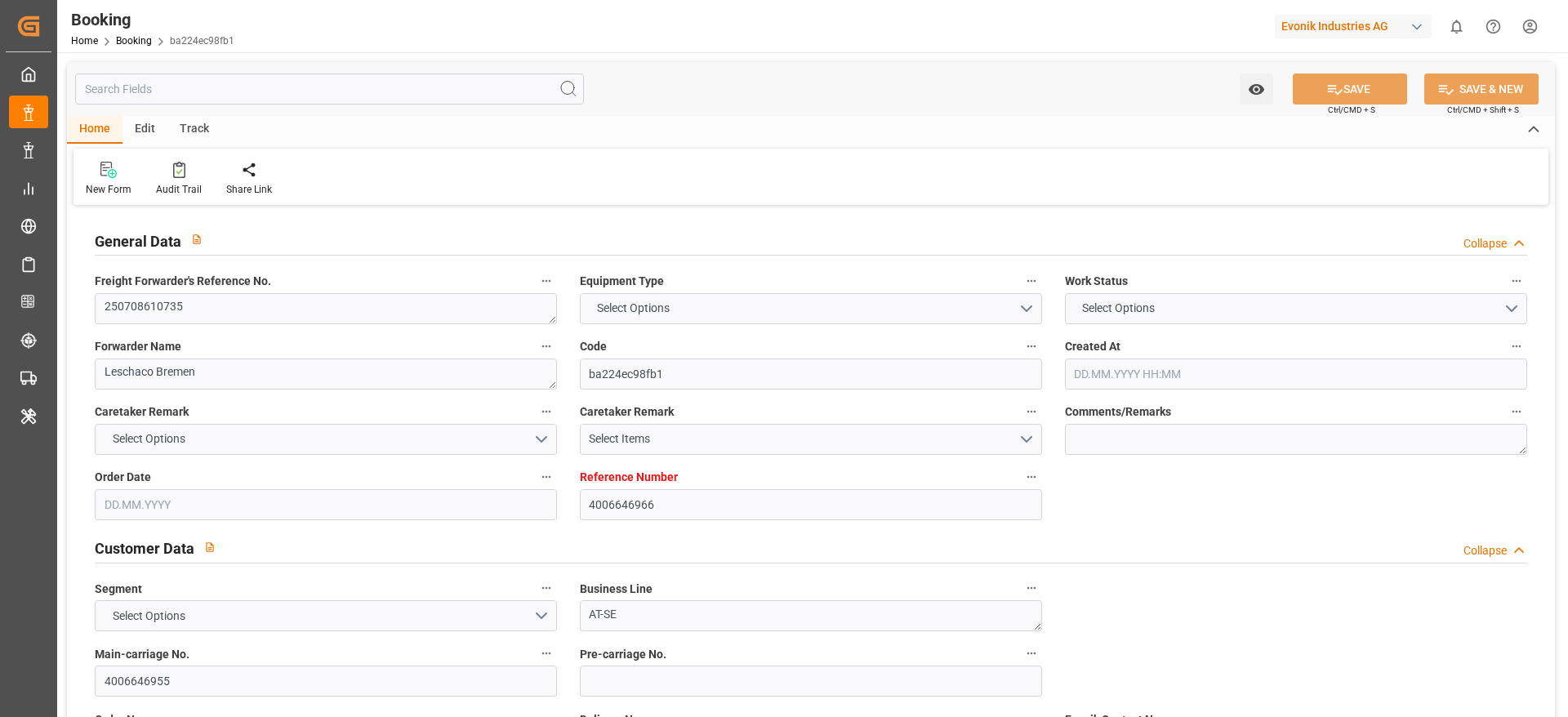
type input "USPHL"
type input "24"
type input "BEANR"
type input "0"
type input "[DATE] 11:03"
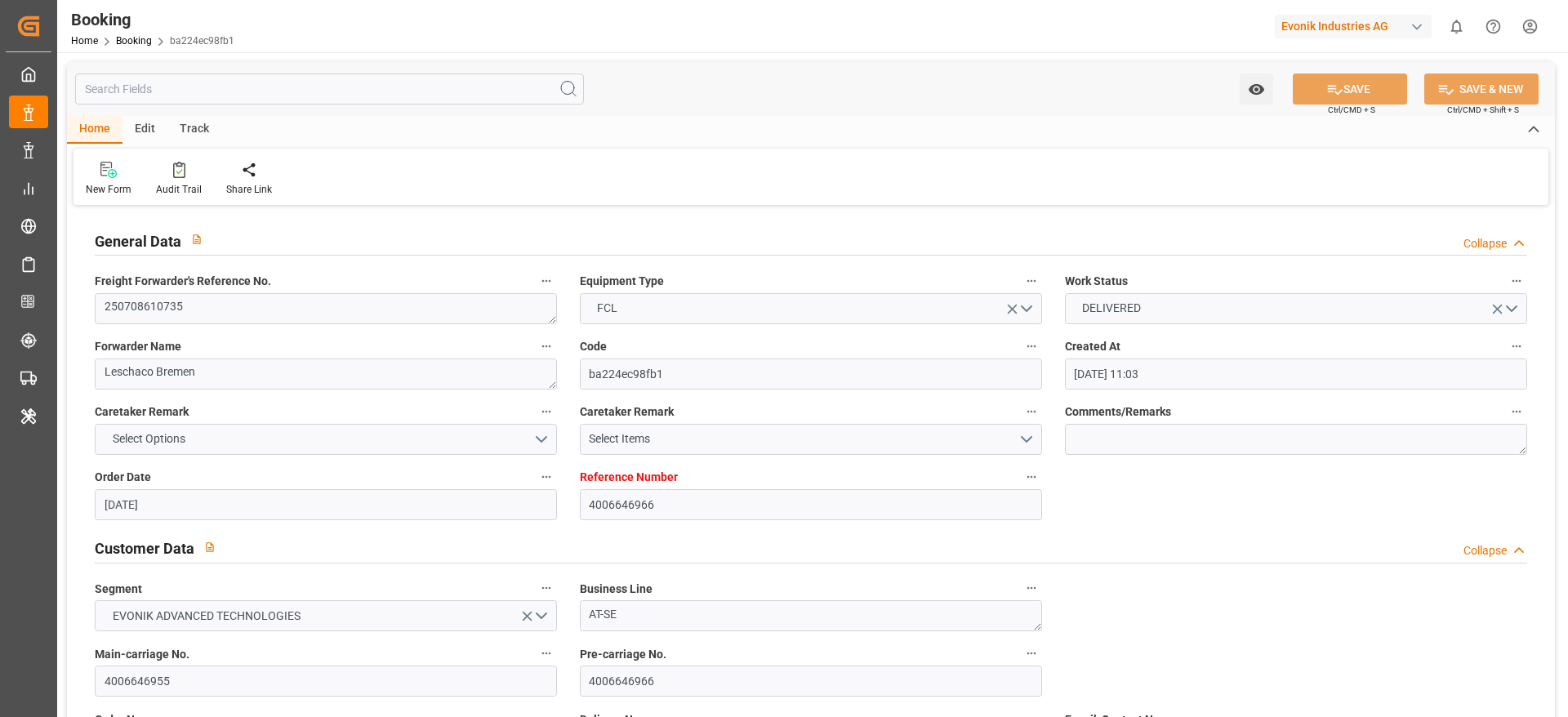
type input "[DATE]"
type input "[DATE] 00:00"
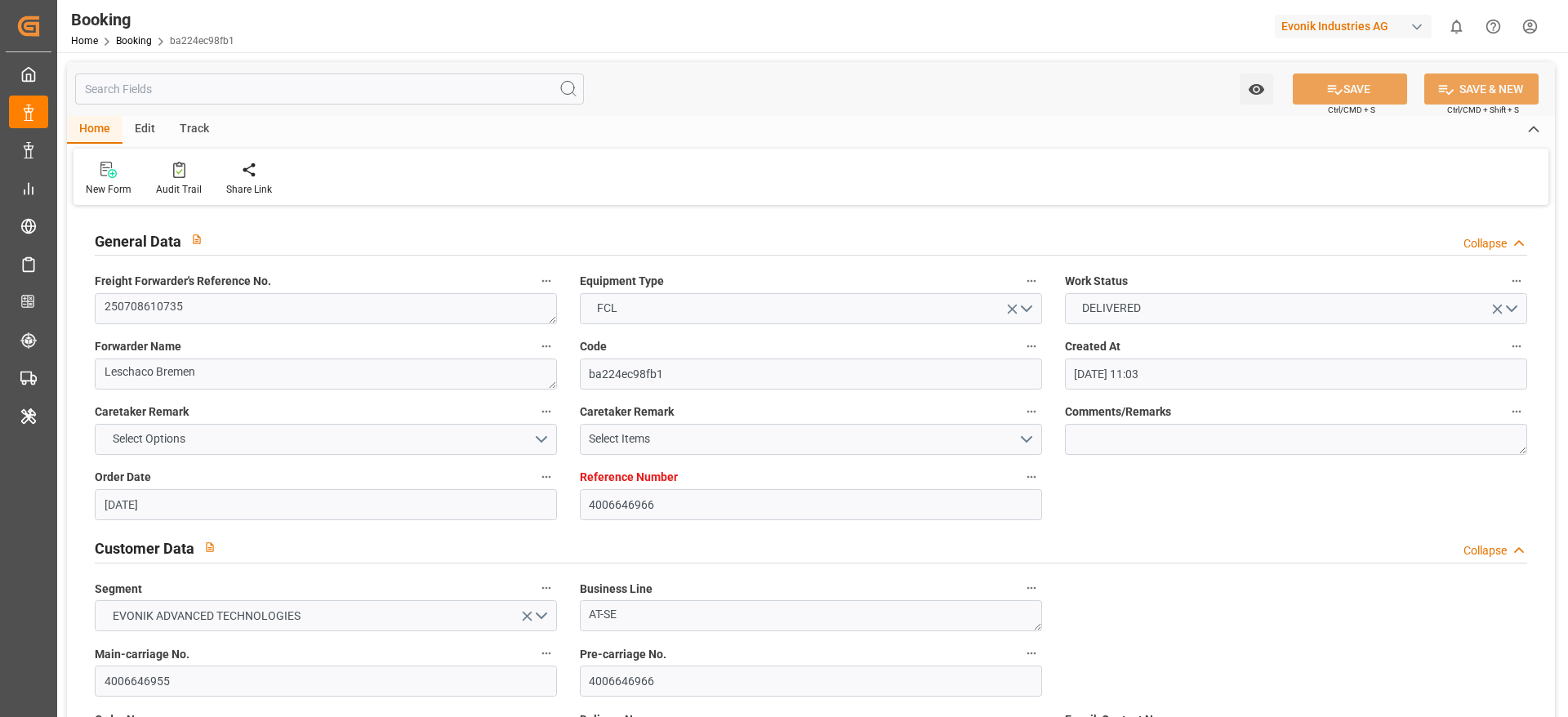
type input "[DATE] 00:00"
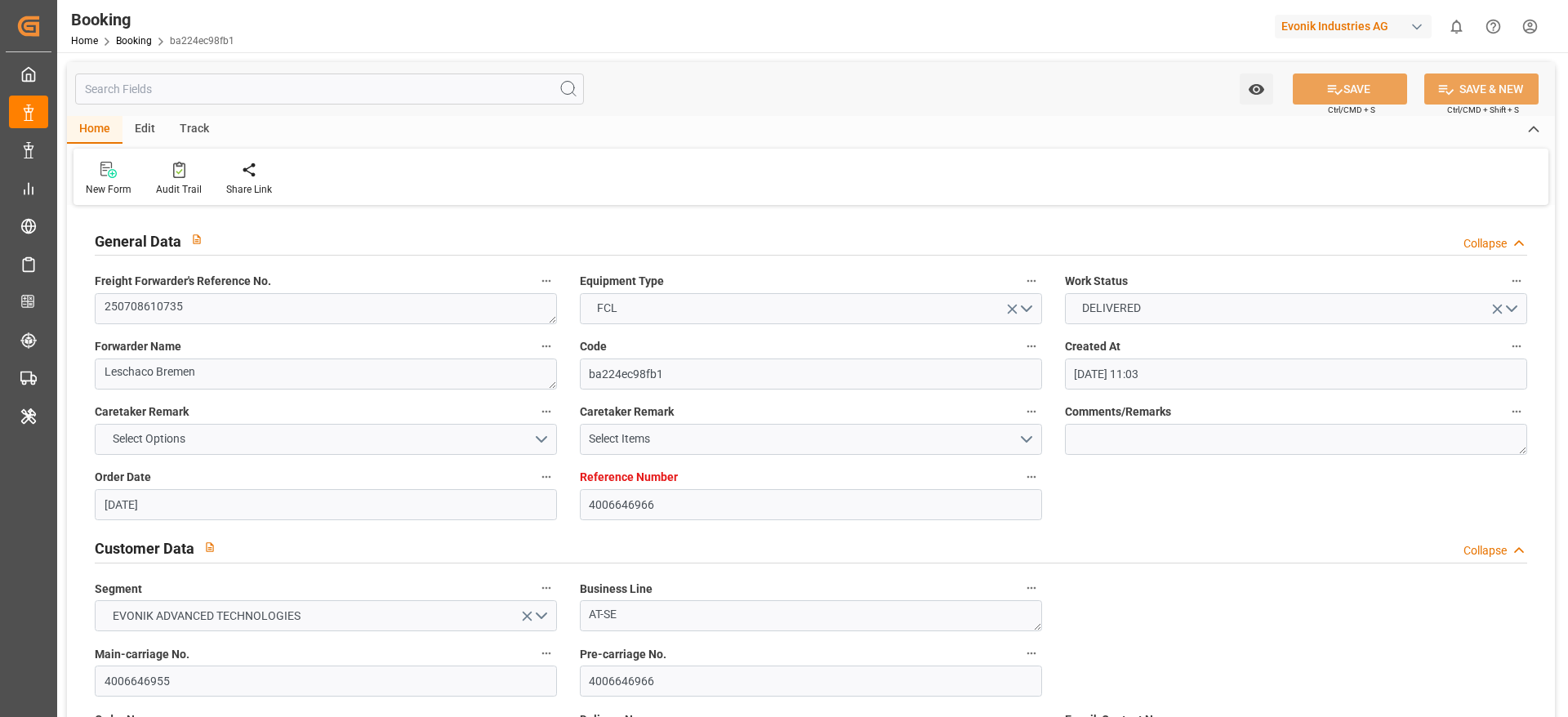
type input "[DATE] 00:00"
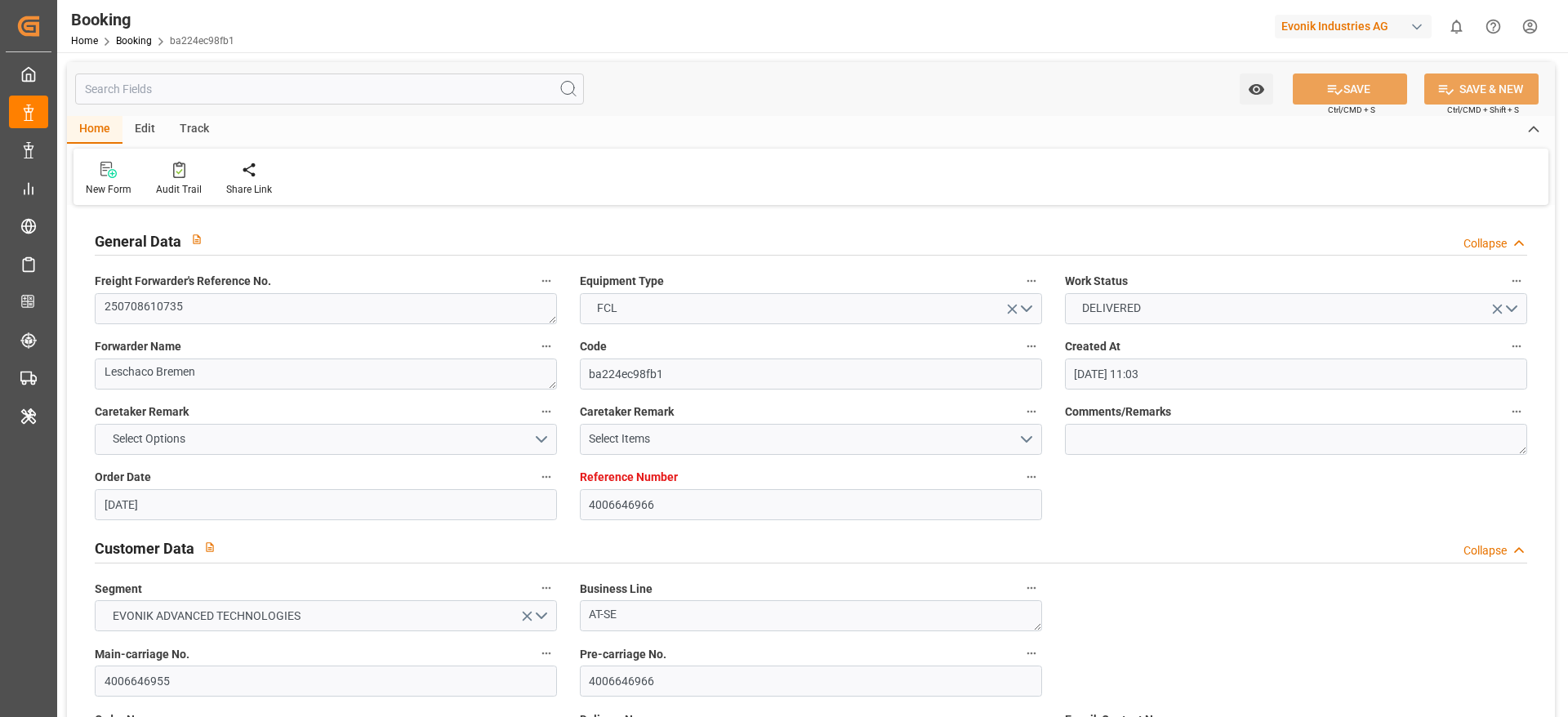
type input "[DATE] 00:00"
type input "[DATE]"
type input "[DATE] 10:13"
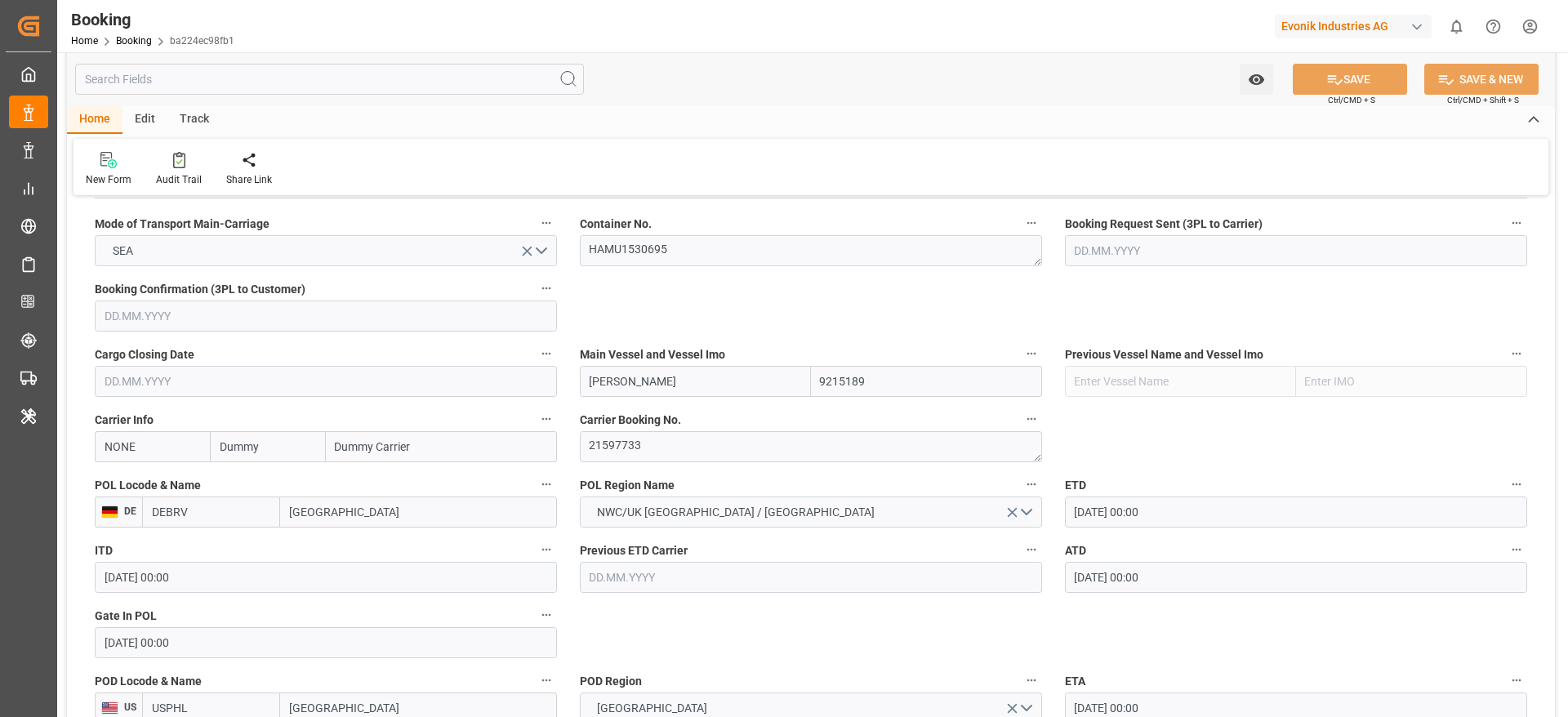
scroll to position [1045, 0]
click at [118, 458] on input "NONE" at bounding box center [152, 448] width 115 height 31
click at [131, 475] on div "HLCU" at bounding box center [120, 484] width 49 height 37
type input "HLCU"
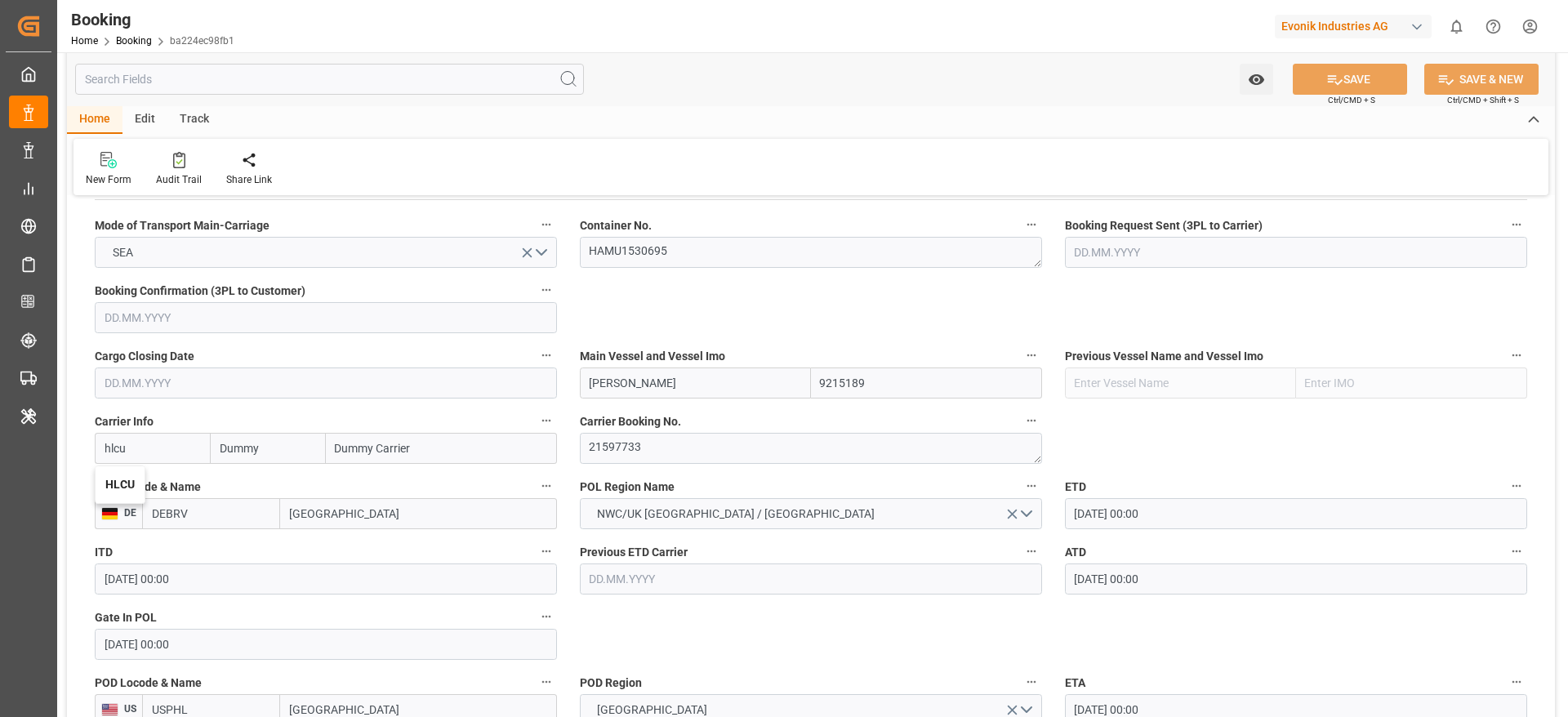
type input "Hapag [PERSON_NAME]"
type input "Hapag [PERSON_NAME] Aktiengesellschaft"
type input "HLCU"
click at [1313, 77] on button "SAVE" at bounding box center [1349, 79] width 115 height 31
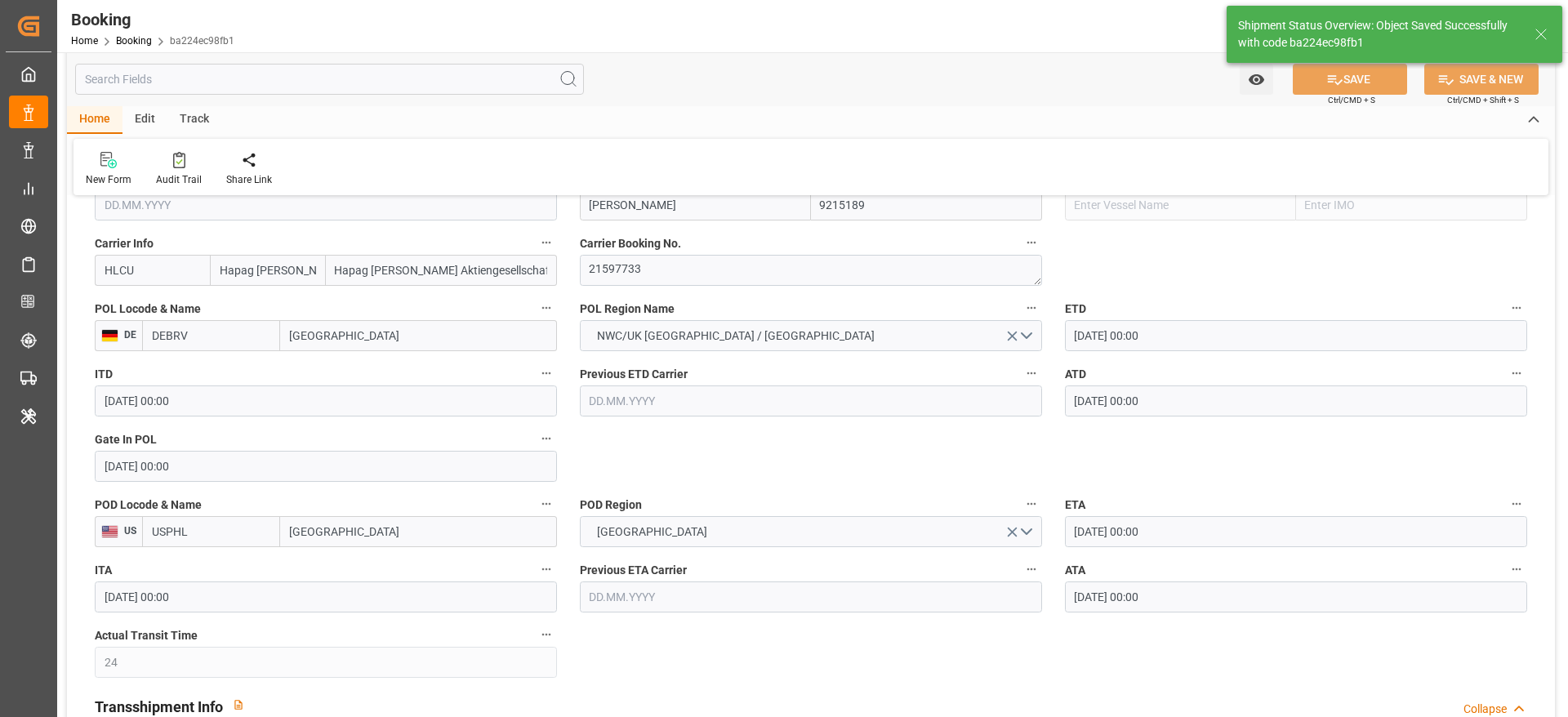
type textarea "NWC/UK North West Continent / UK_USPHL_HLCU_AT-SE"
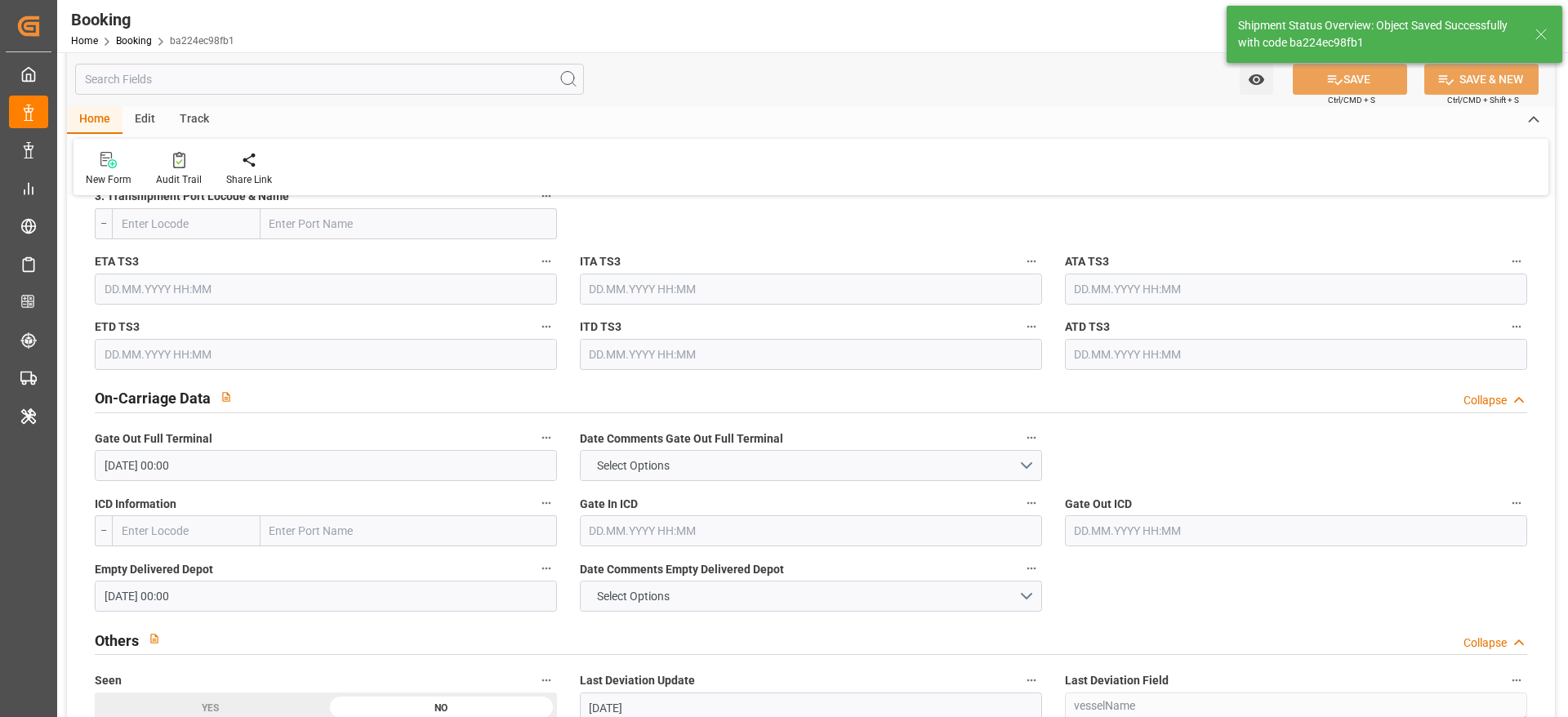
type input "22.08.2025 10:14"
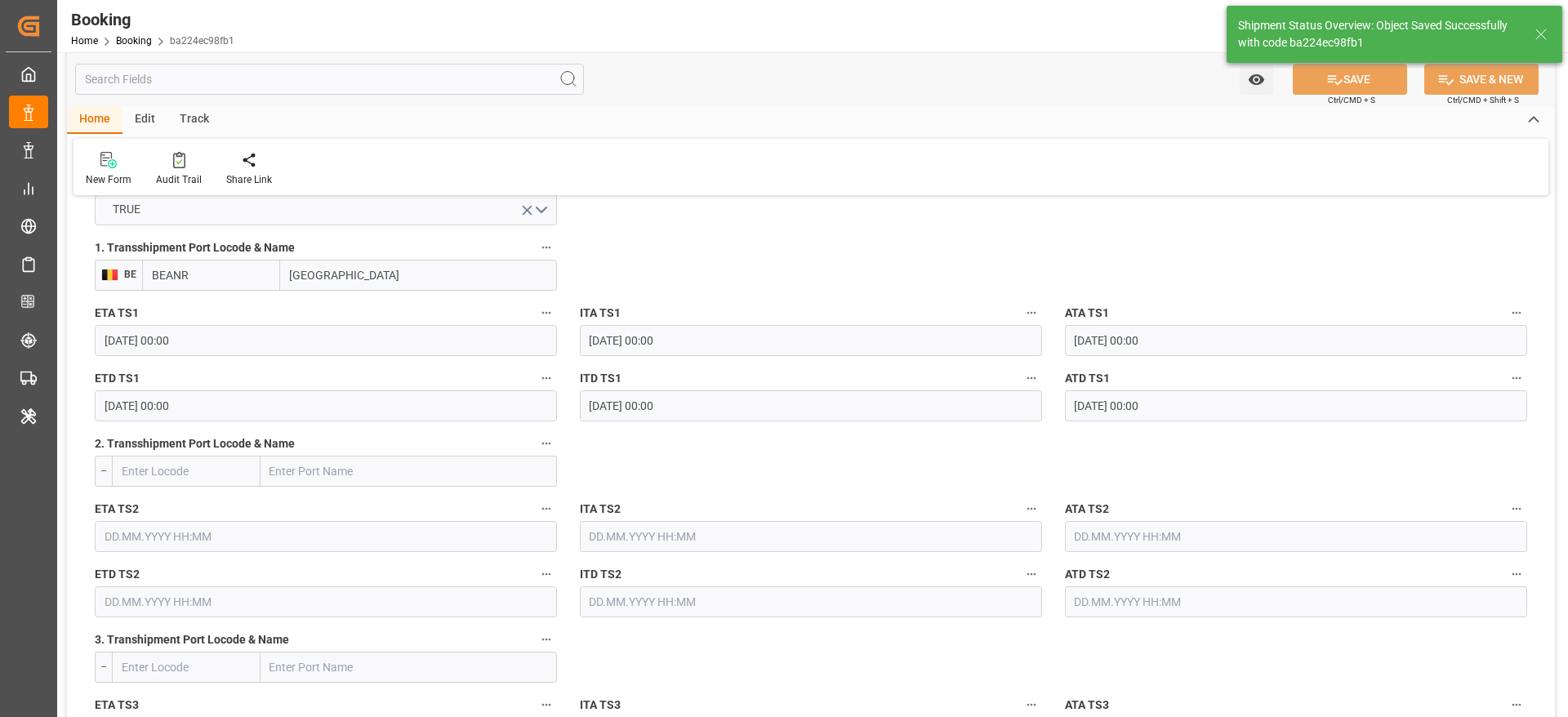
scroll to position [1764, 0]
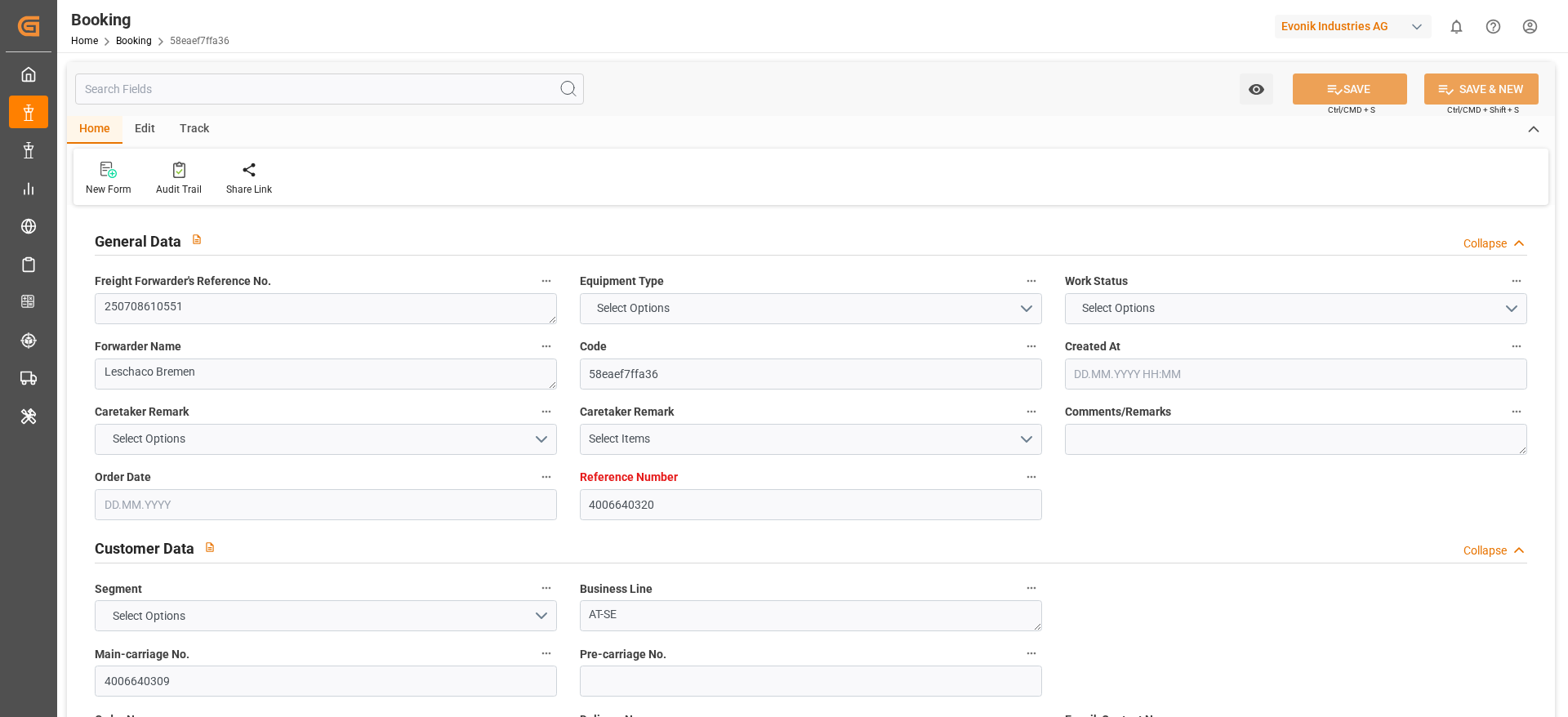
type input "4006640320"
type input "Dummy"
type input "Dummy Carrier"
type input "DEHAM"
type input "BRSSZ"
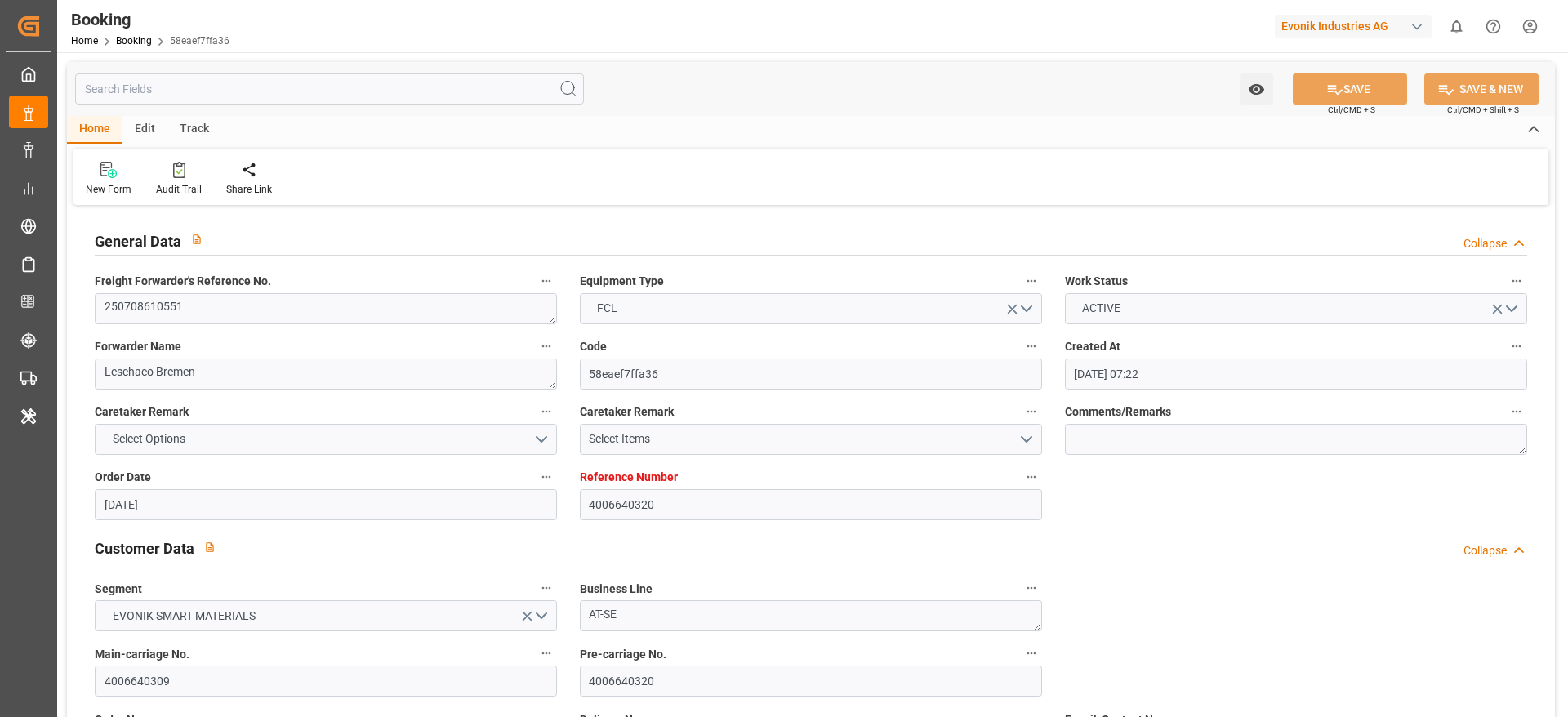
type input "[DATE] 07:22"
type input "[DATE]"
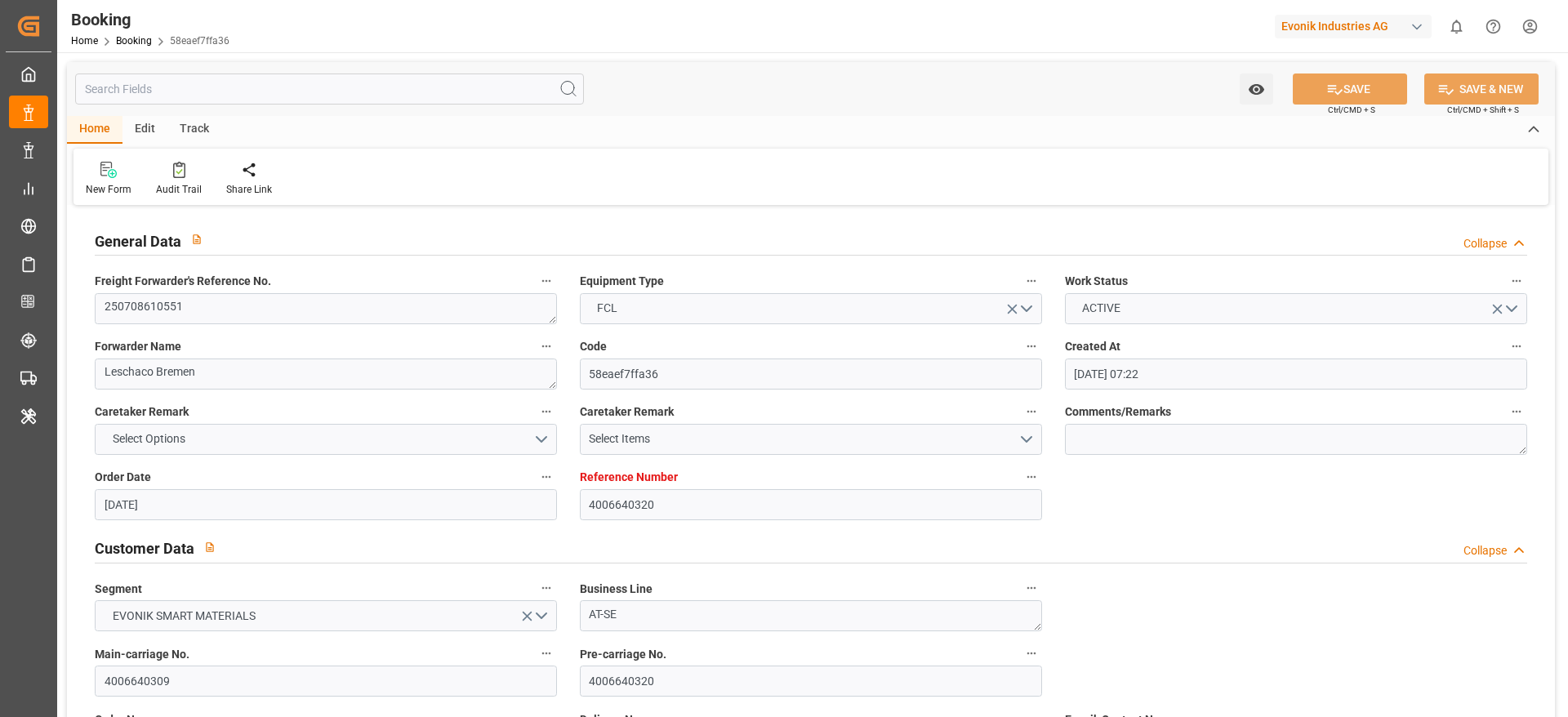
type input "[DATE] 06:31"
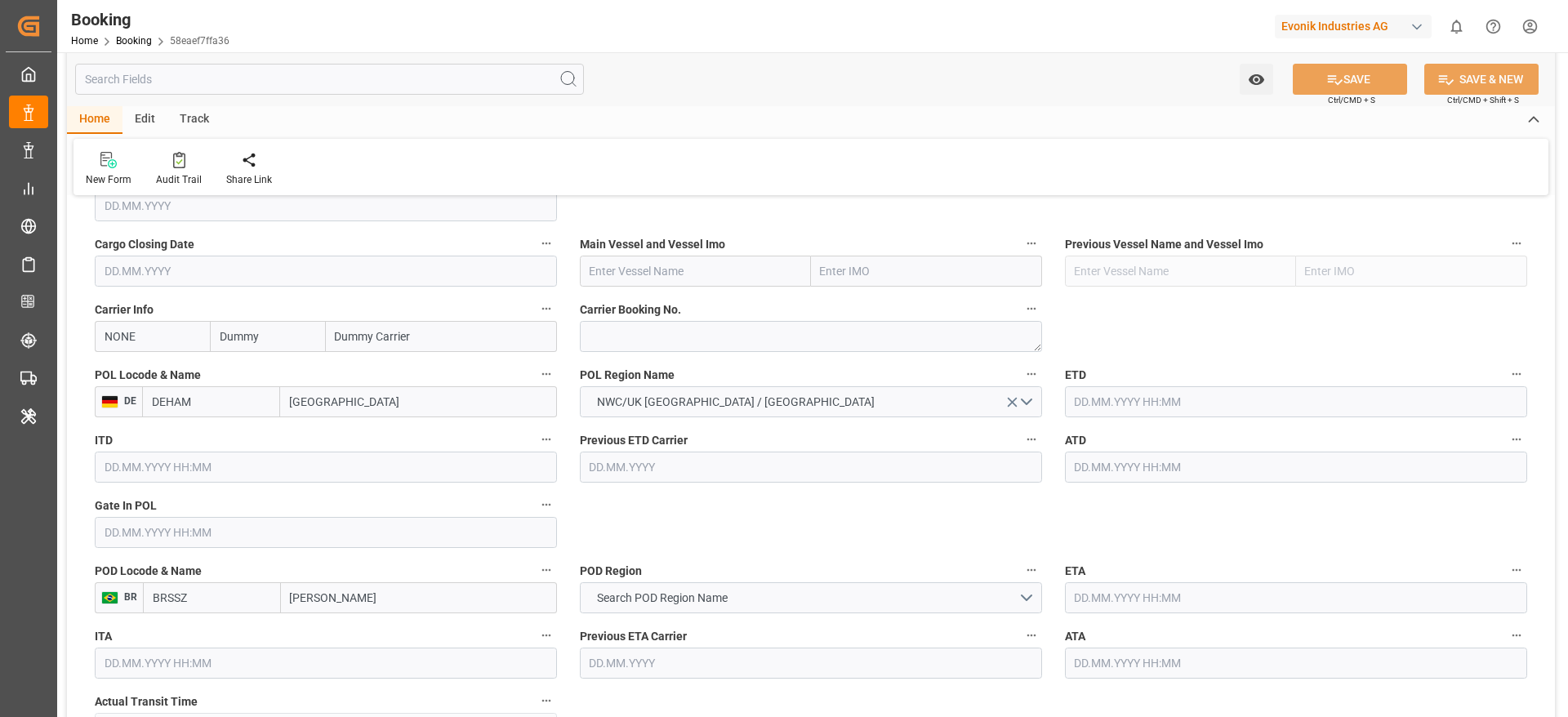
scroll to position [1176, 0]
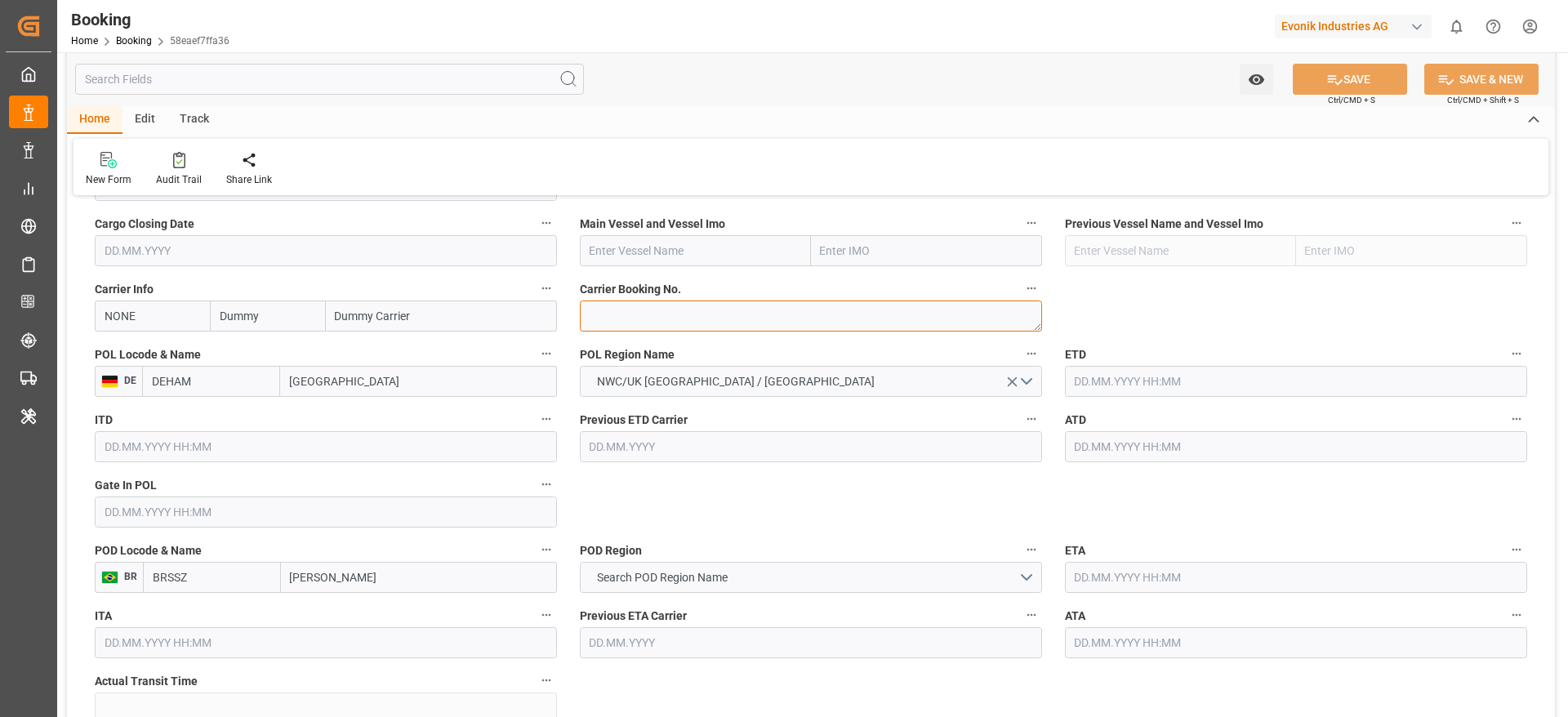
click at [625, 313] on textarea at bounding box center [810, 316] width 462 height 31
paste textarea "HAMF54551800"
click at [625, 313] on textarea "HAMF54551800" at bounding box center [810, 316] width 462 height 31
type textarea "HAMF54551800"
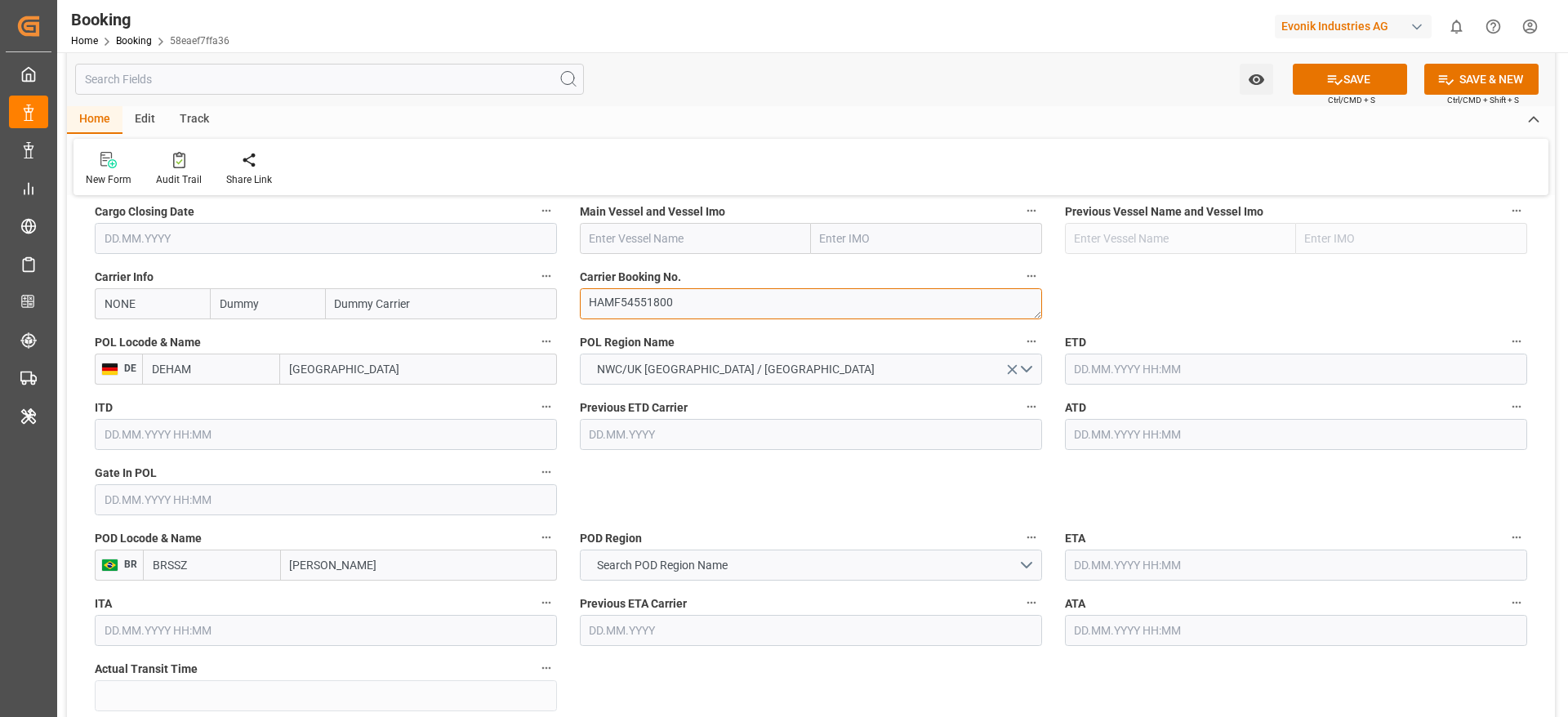
scroll to position [1190, 0]
click at [151, 304] on input "NONE" at bounding box center [152, 302] width 115 height 31
click at [131, 332] on b "HLCU" at bounding box center [120, 338] width 29 height 13
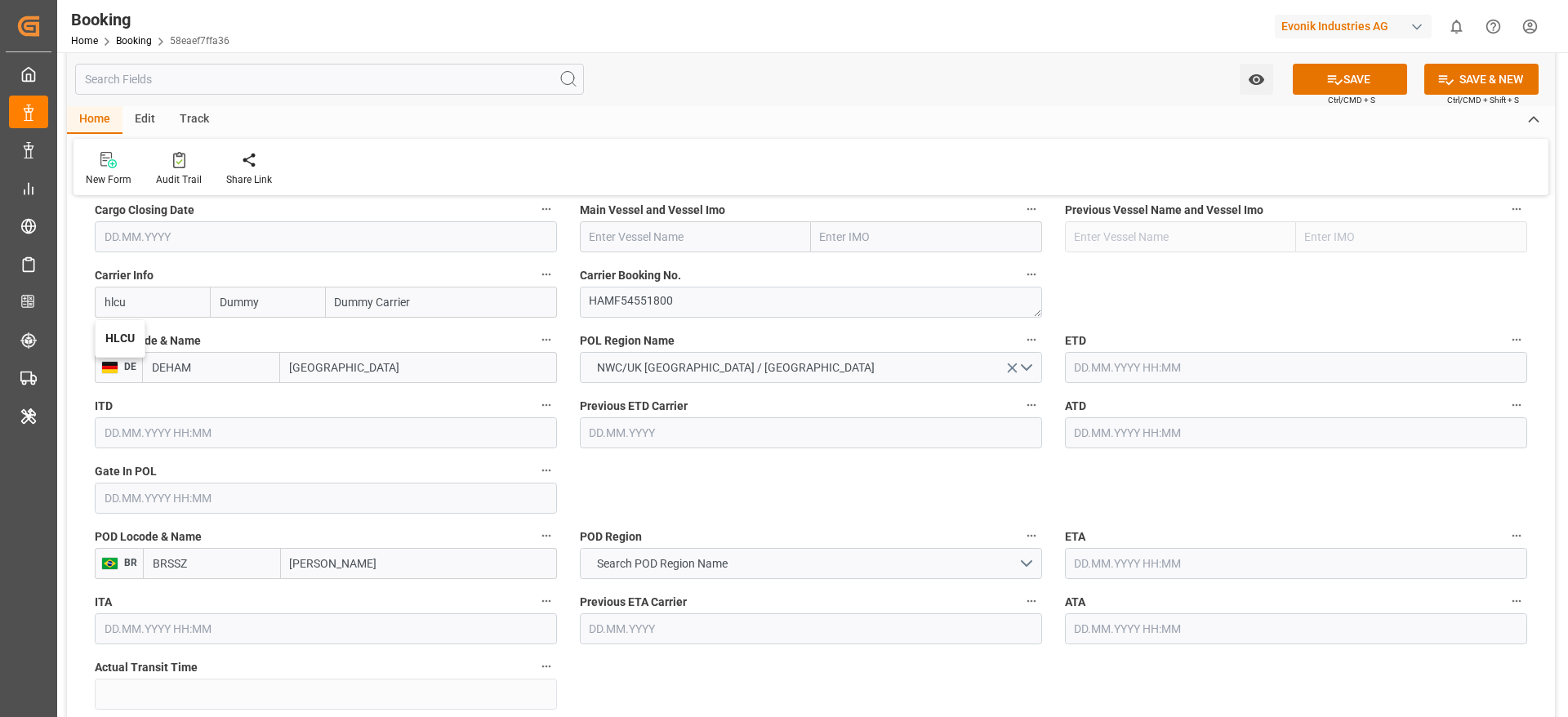
type input "HLCU"
type input "Hapag [PERSON_NAME]"
type input "Hapag [PERSON_NAME] Aktiengesellschaft"
type input "HLCU"
paste input "XIN CHANG SHA"
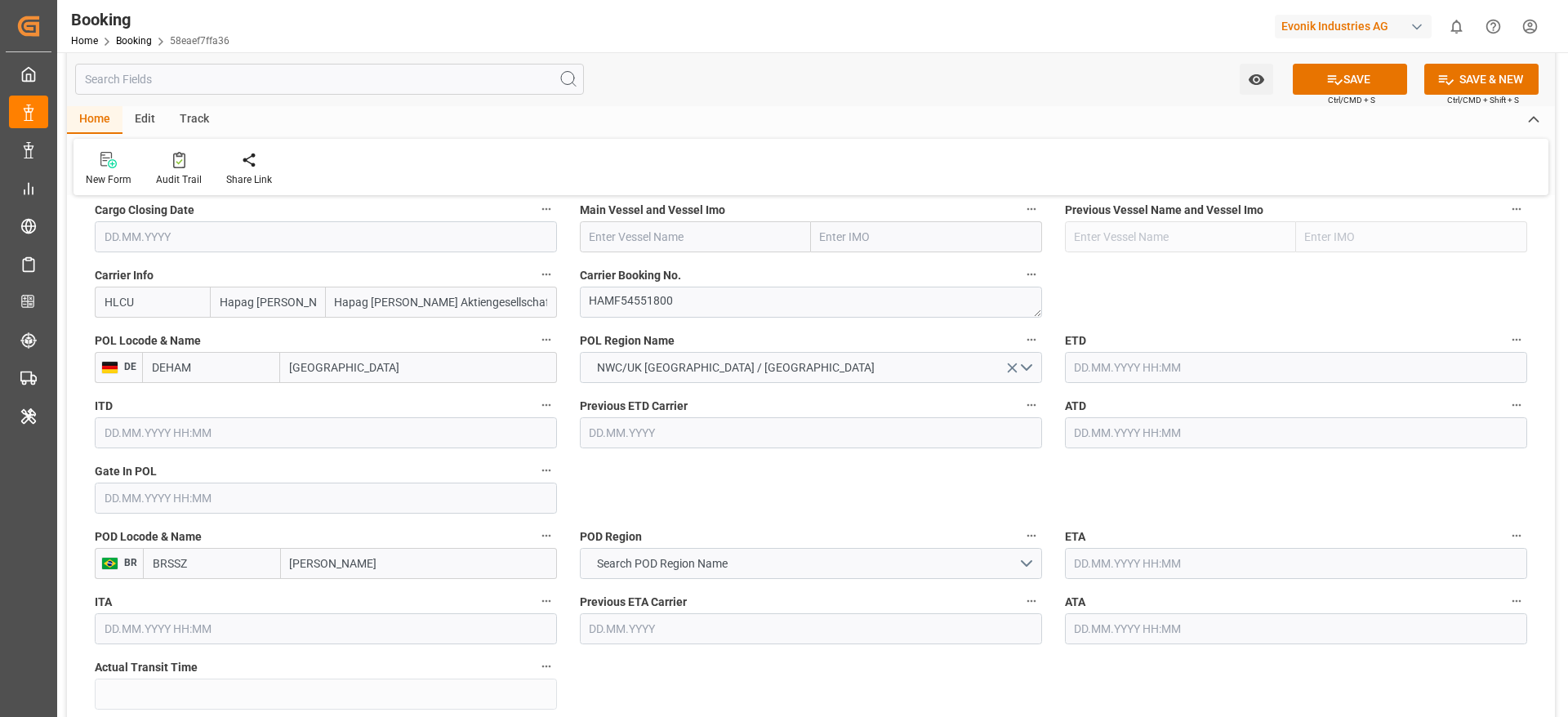
type input "XIN CHANG SHA"
click at [701, 240] on input "XIN CHANG SHA" at bounding box center [696, 237] width 232 height 31
click at [689, 265] on div "XIN CHANG SHA - 9312559" at bounding box center [659, 273] width 157 height 37
type input "9312559"
type input "XIN CHANG SHA"
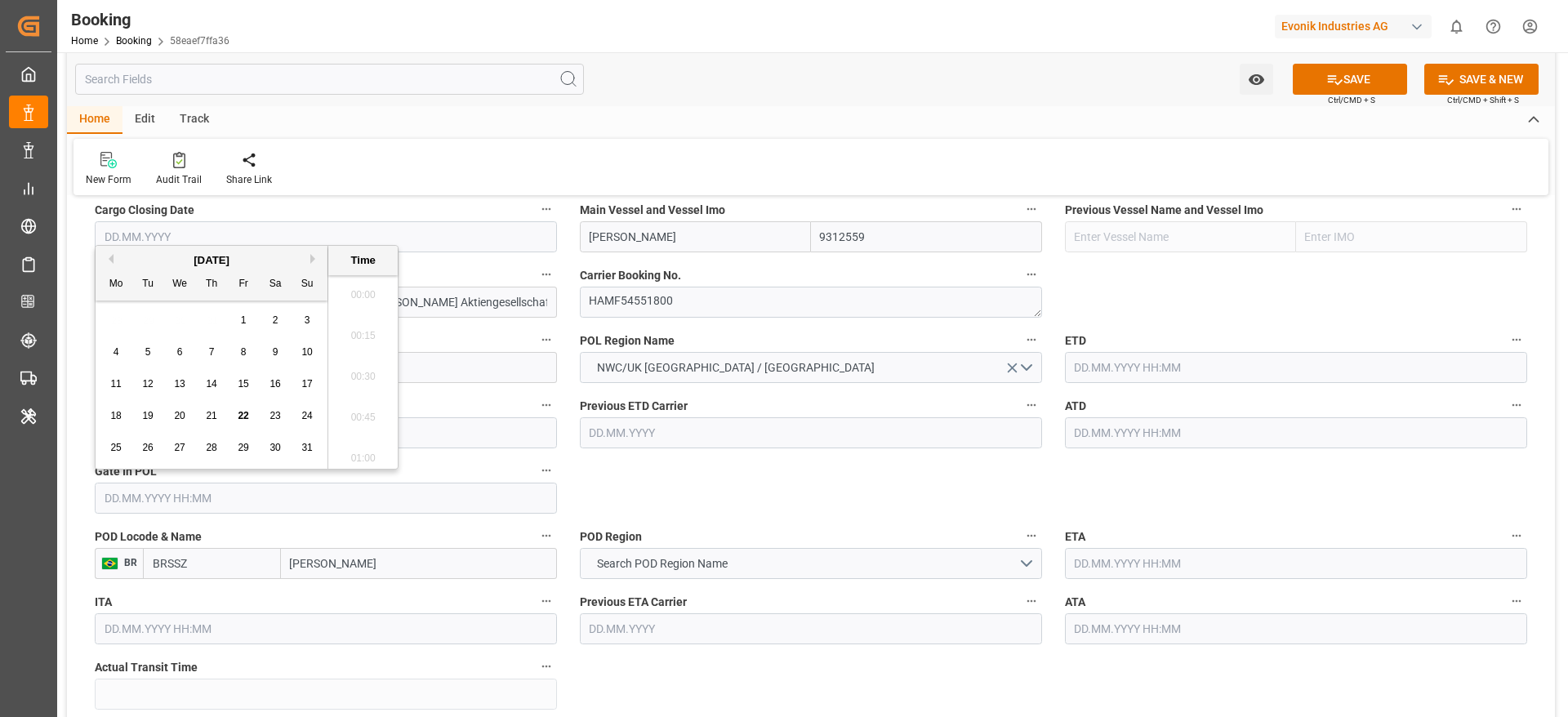
click at [154, 505] on input "text" at bounding box center [325, 498] width 462 height 31
click at [111, 261] on button "Previous Month" at bounding box center [109, 259] width 10 height 10
click at [204, 407] on div "24" at bounding box center [212, 416] width 20 height 20
type input "24.07.2025 00:00"
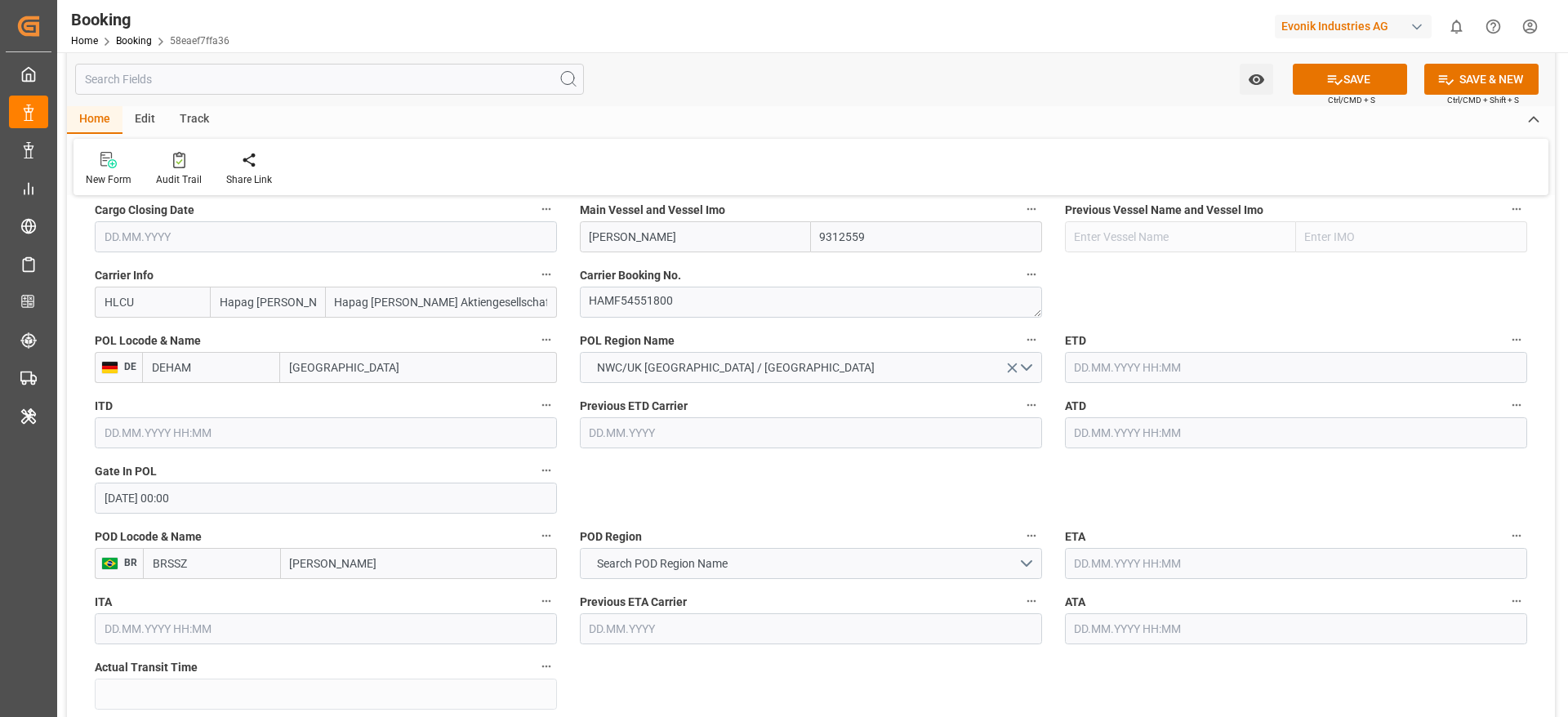
click at [1085, 361] on input "text" at bounding box center [1296, 367] width 462 height 31
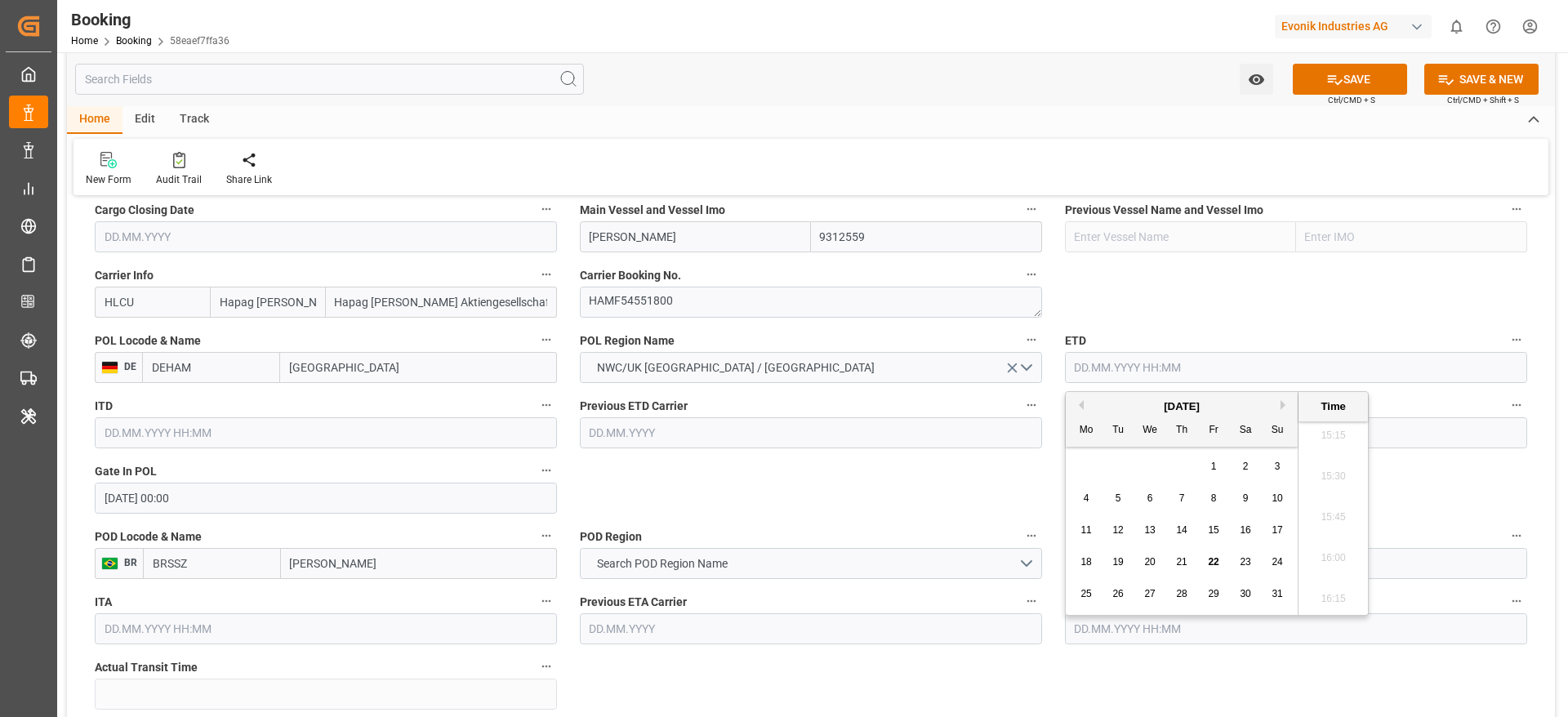
click at [1079, 407] on button "Previous Month" at bounding box center [1079, 405] width 10 height 10
click at [1147, 600] on div "30" at bounding box center [1150, 595] width 20 height 20
type input "30.07.2025 00:00"
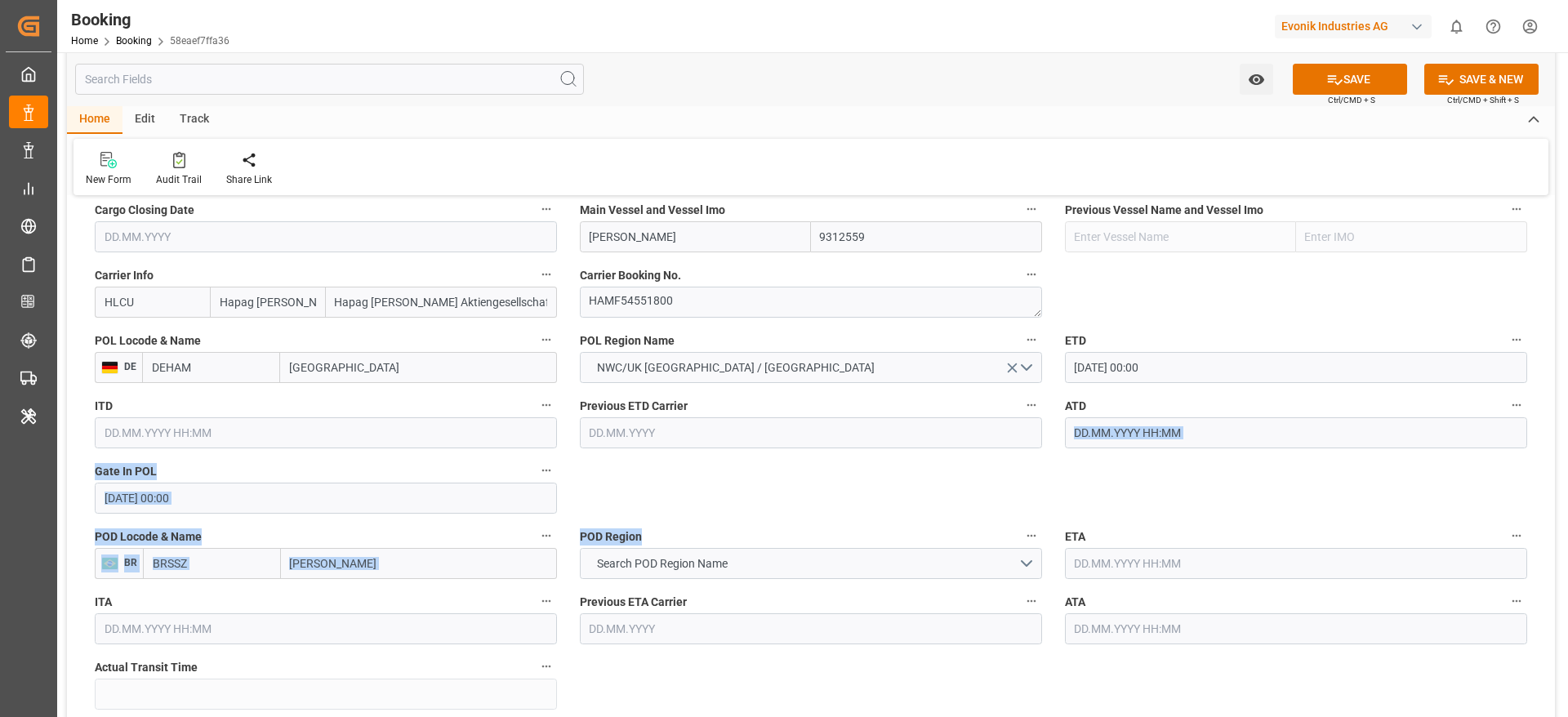
drag, startPoint x: 949, startPoint y: 500, endPoint x: 1079, endPoint y: 431, distance: 147.2
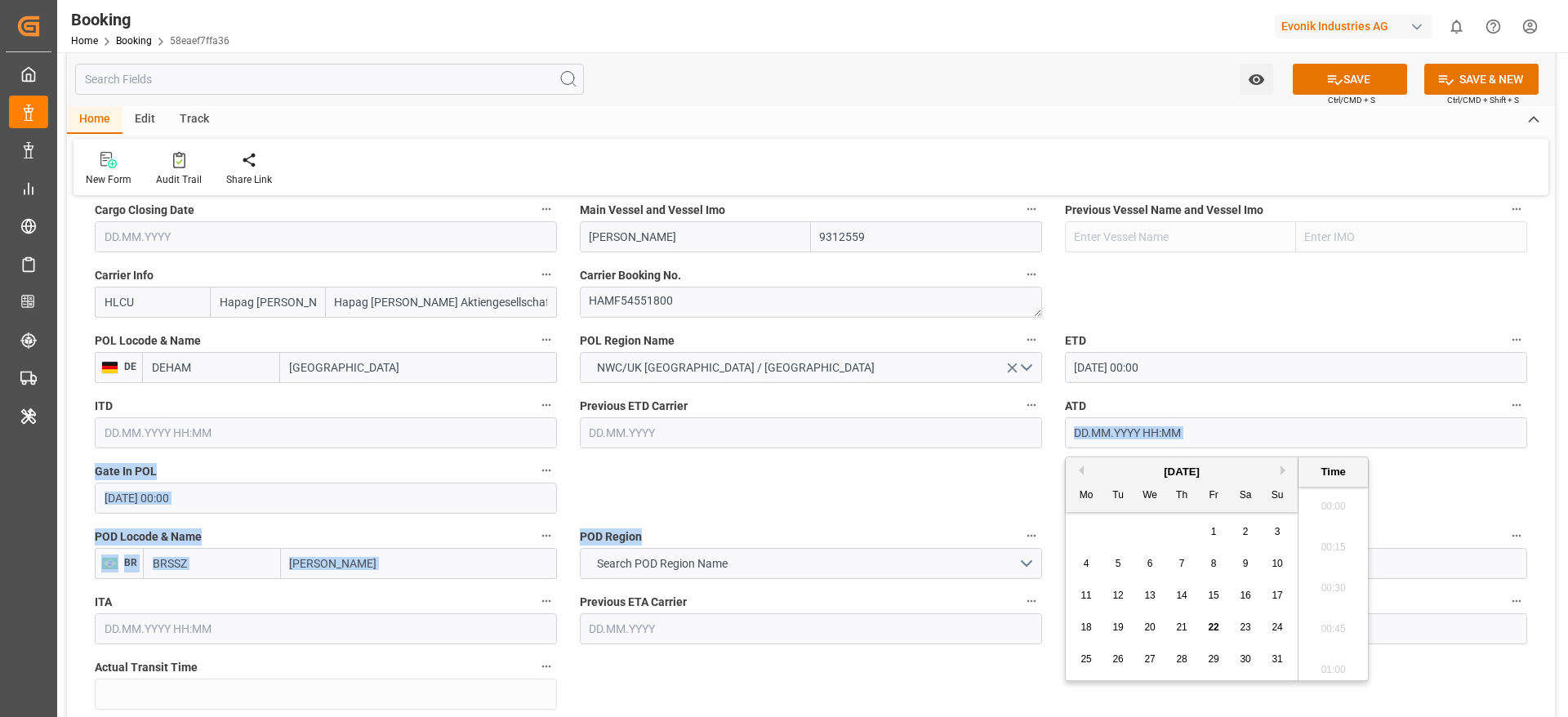
click at [1079, 431] on input "text" at bounding box center [1296, 432] width 462 height 31
click at [1076, 474] on button "Previous Month" at bounding box center [1079, 470] width 10 height 10
click at [1155, 667] on div "30" at bounding box center [1150, 660] width 20 height 20
type input "30.07.2025 00:00"
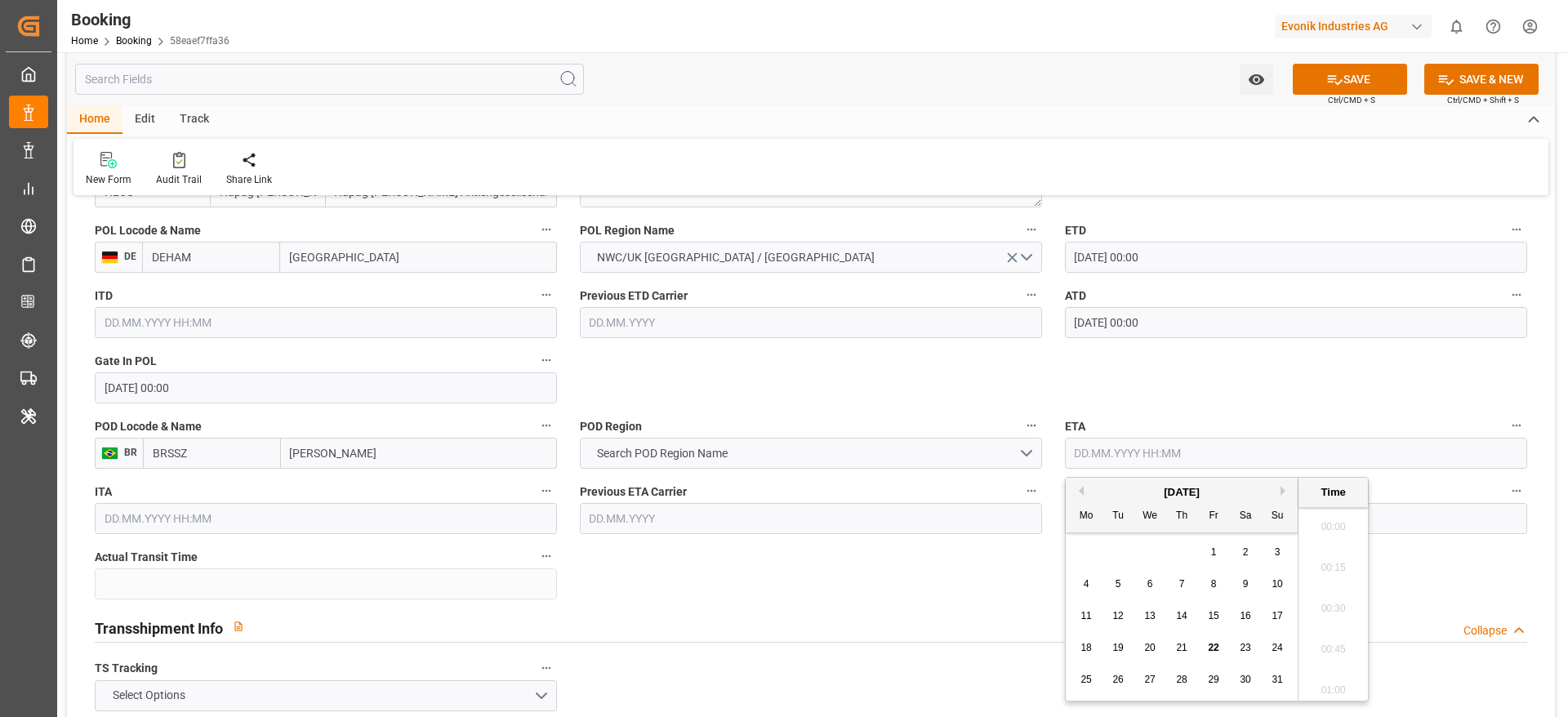
click at [1091, 441] on input "text" at bounding box center [1296, 453] width 462 height 31
click at [1239, 645] on div "23" at bounding box center [1246, 649] width 20 height 20
type input "23.08.2025 00:00"
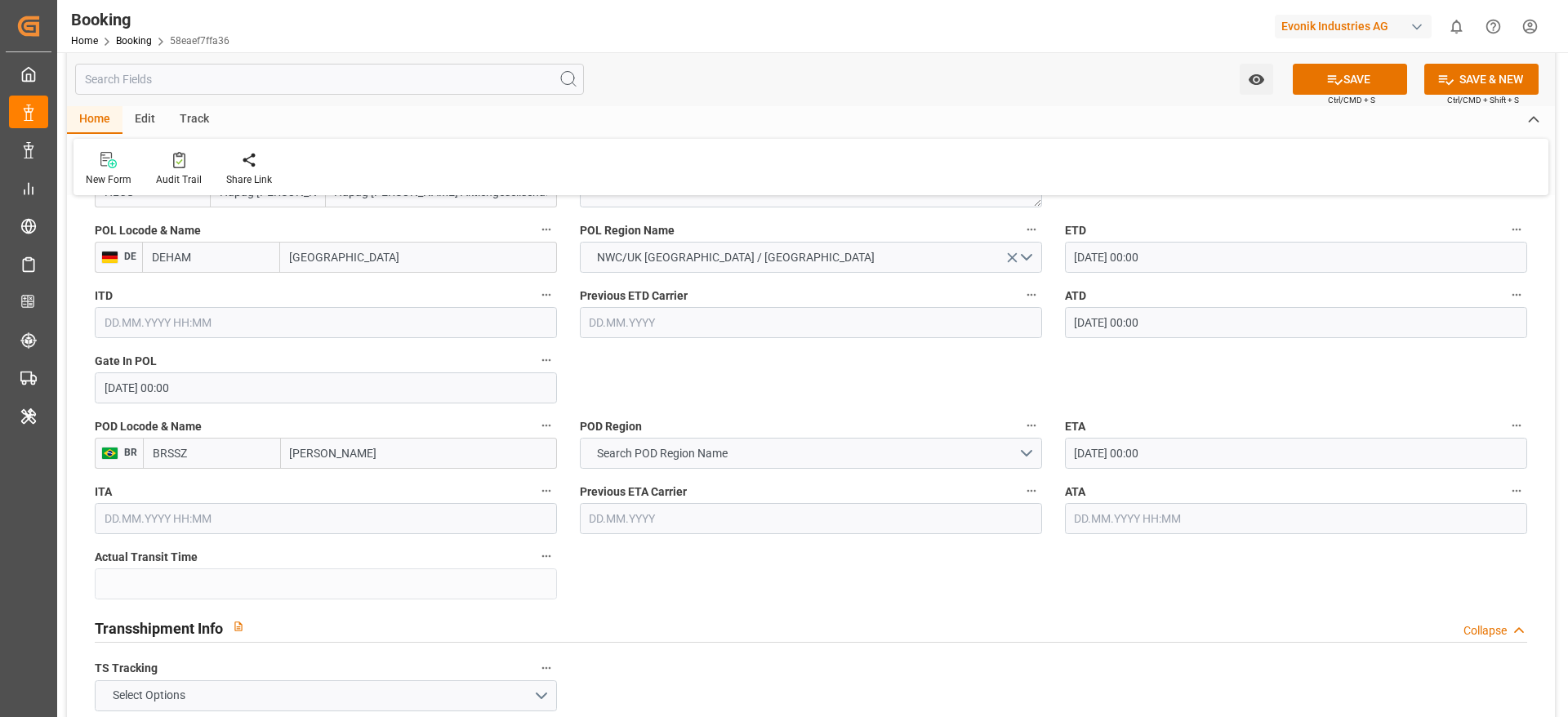
click at [311, 452] on input "[PERSON_NAME]" at bounding box center [418, 453] width 276 height 31
click at [624, 454] on span "Search POD Region Name" at bounding box center [662, 453] width 147 height 17
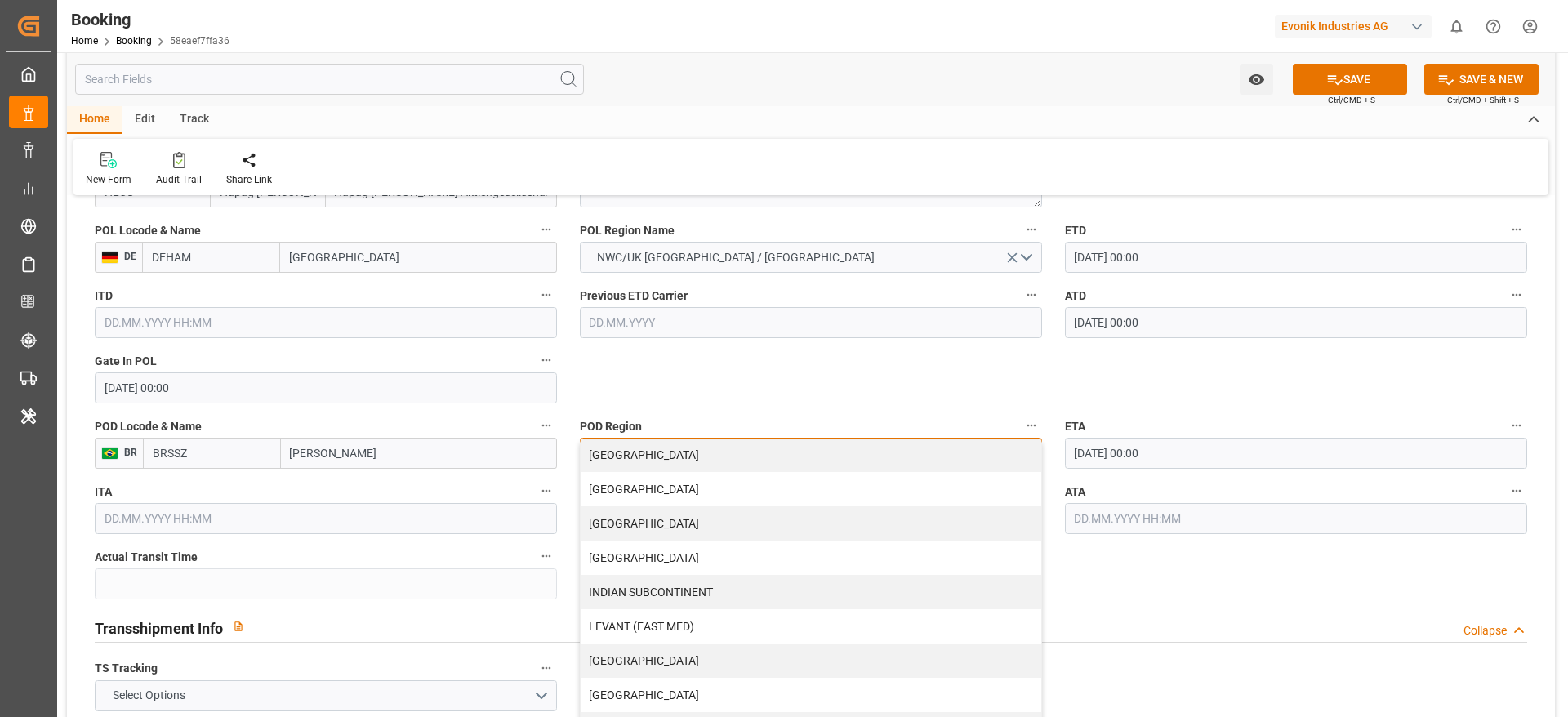
scroll to position [333, 0]
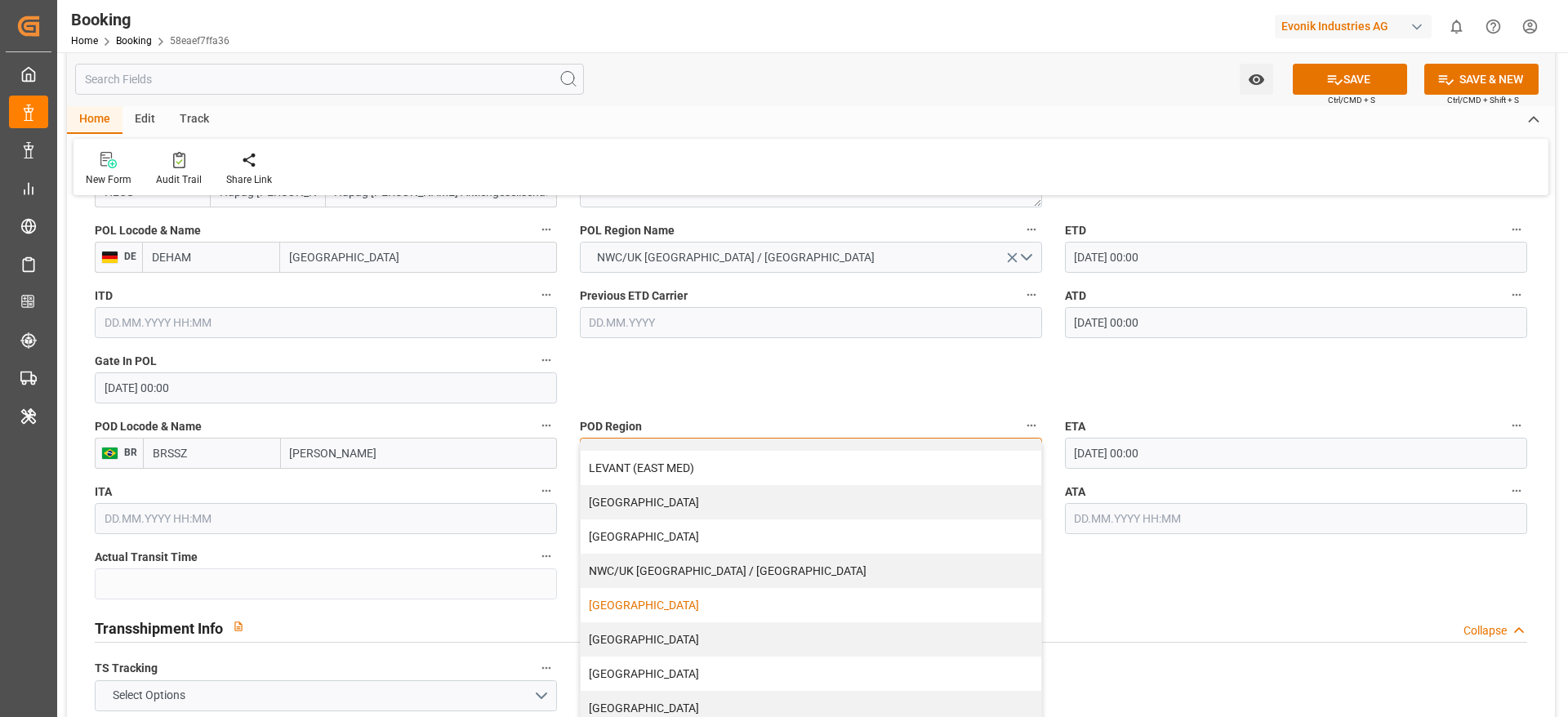
click at [641, 596] on div "[GEOGRAPHIC_DATA]" at bounding box center [810, 605] width 460 height 34
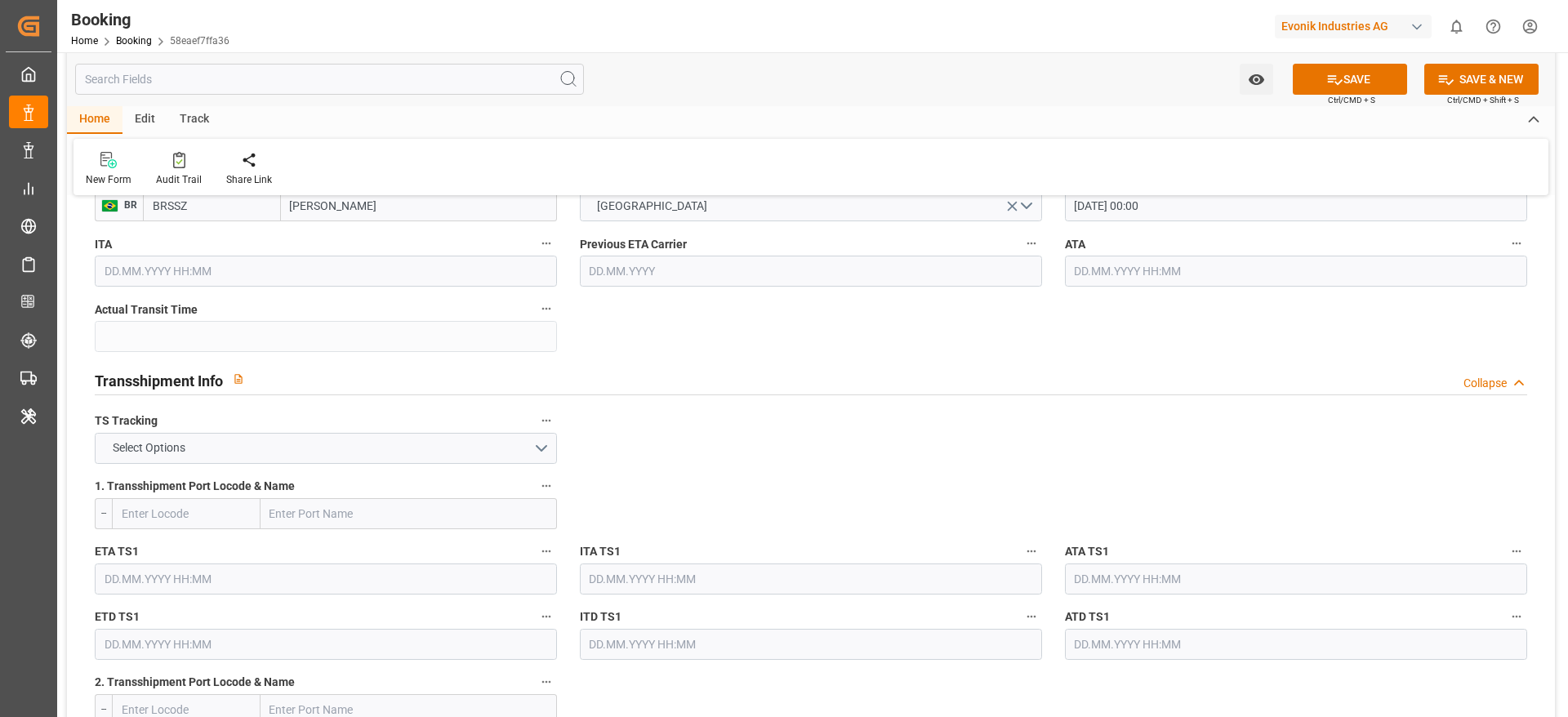
scroll to position [1549, 0]
click at [235, 439] on button "Select Options" at bounding box center [325, 447] width 462 height 31
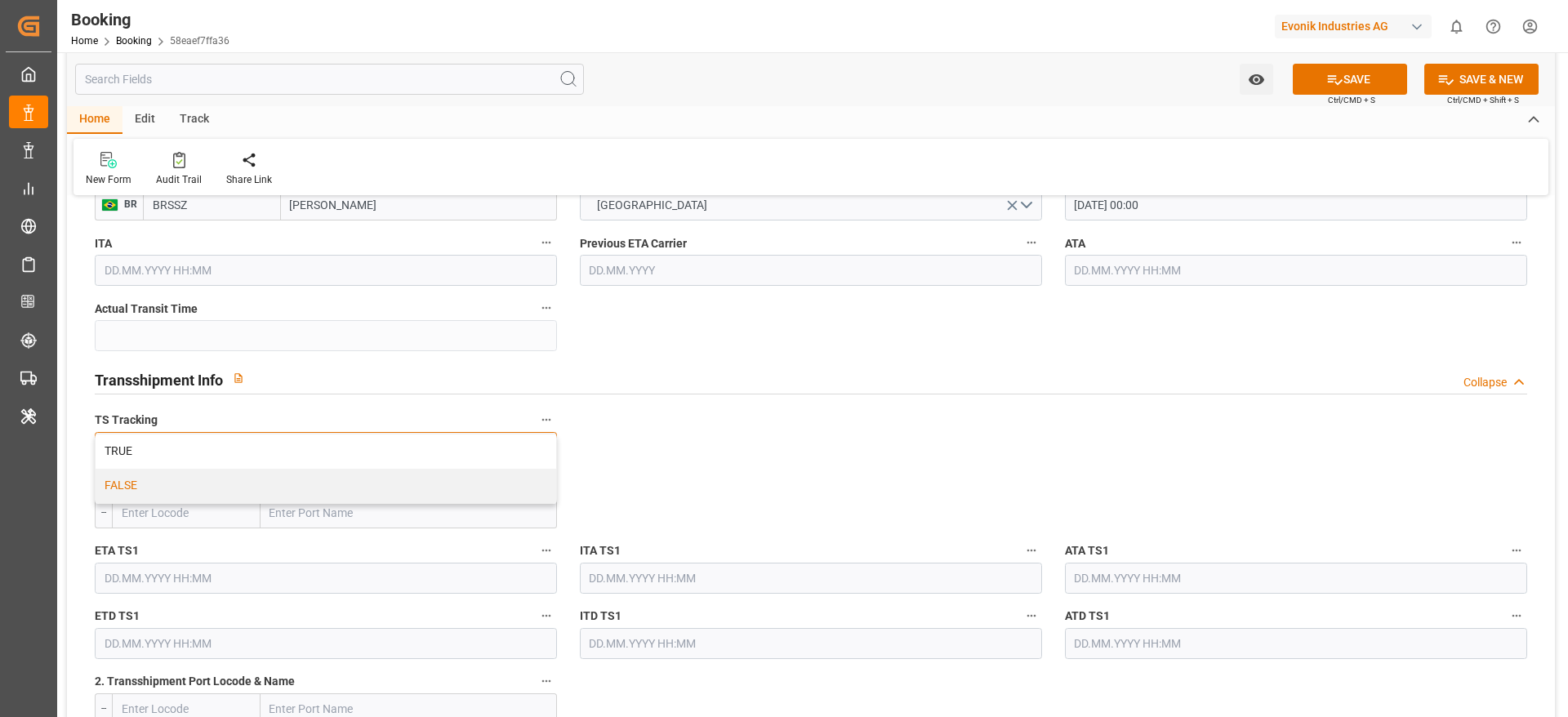
click at [205, 500] on div "FALSE" at bounding box center [325, 486] width 460 height 34
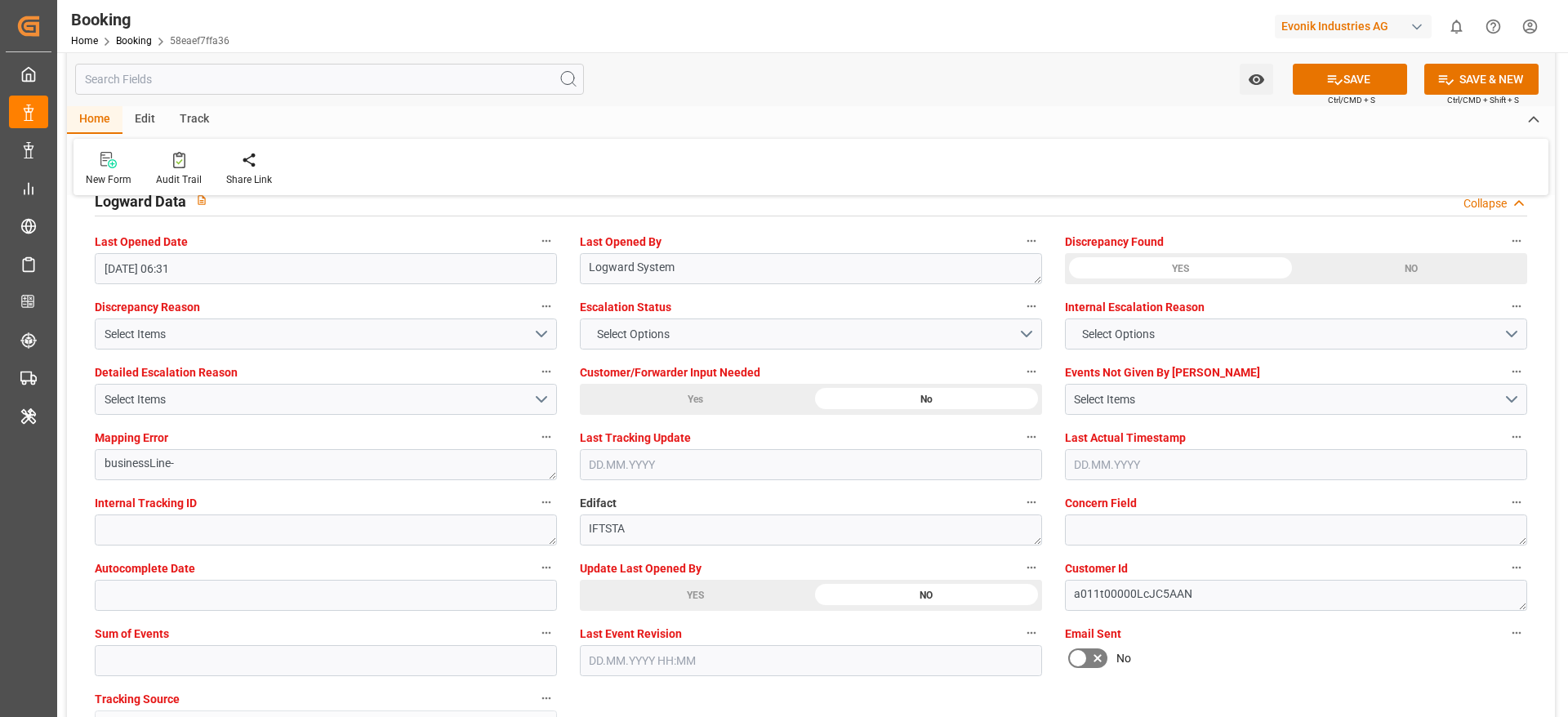
scroll to position [2981, 0]
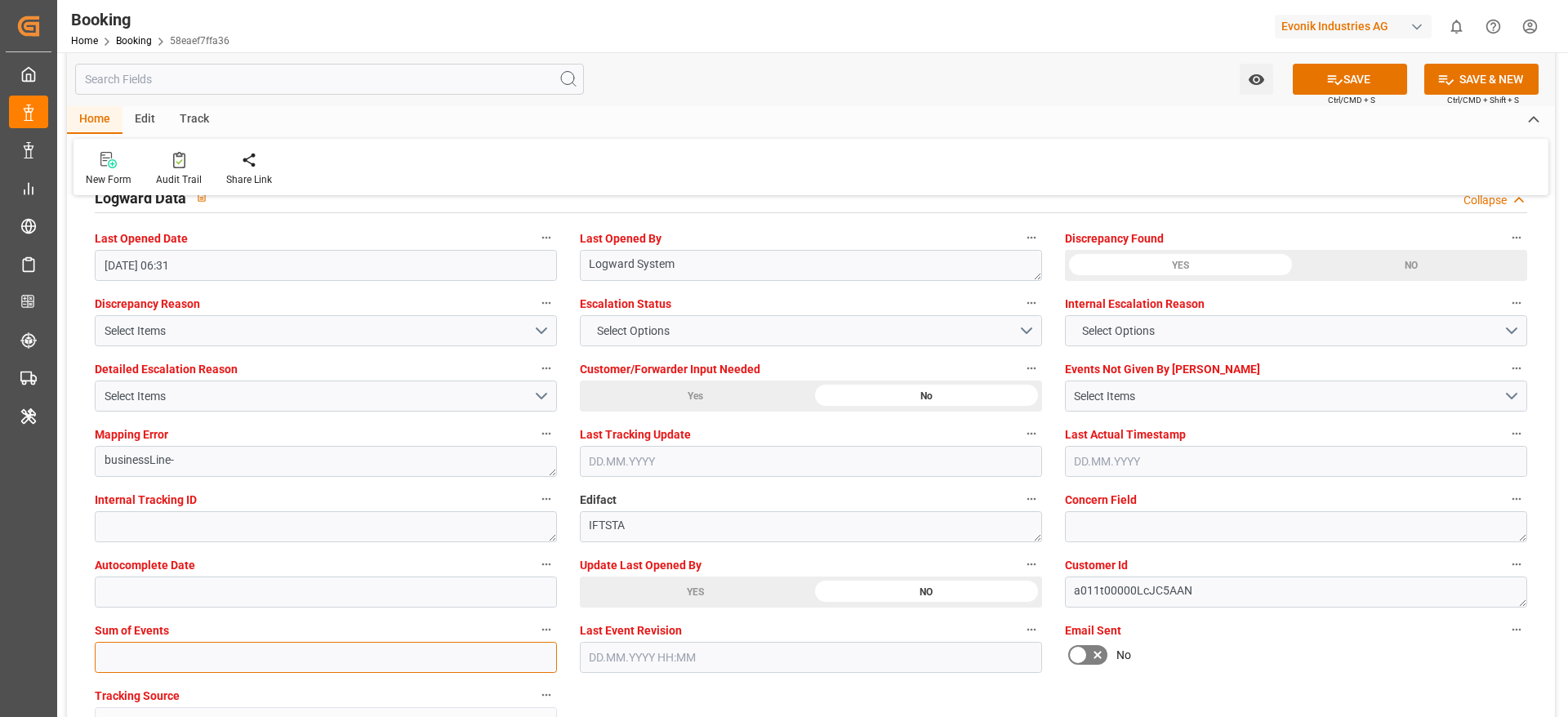
click at [153, 646] on input "text" at bounding box center [325, 657] width 462 height 31
type input "0"
click at [1354, 83] on button "SAVE" at bounding box center [1349, 79] width 115 height 31
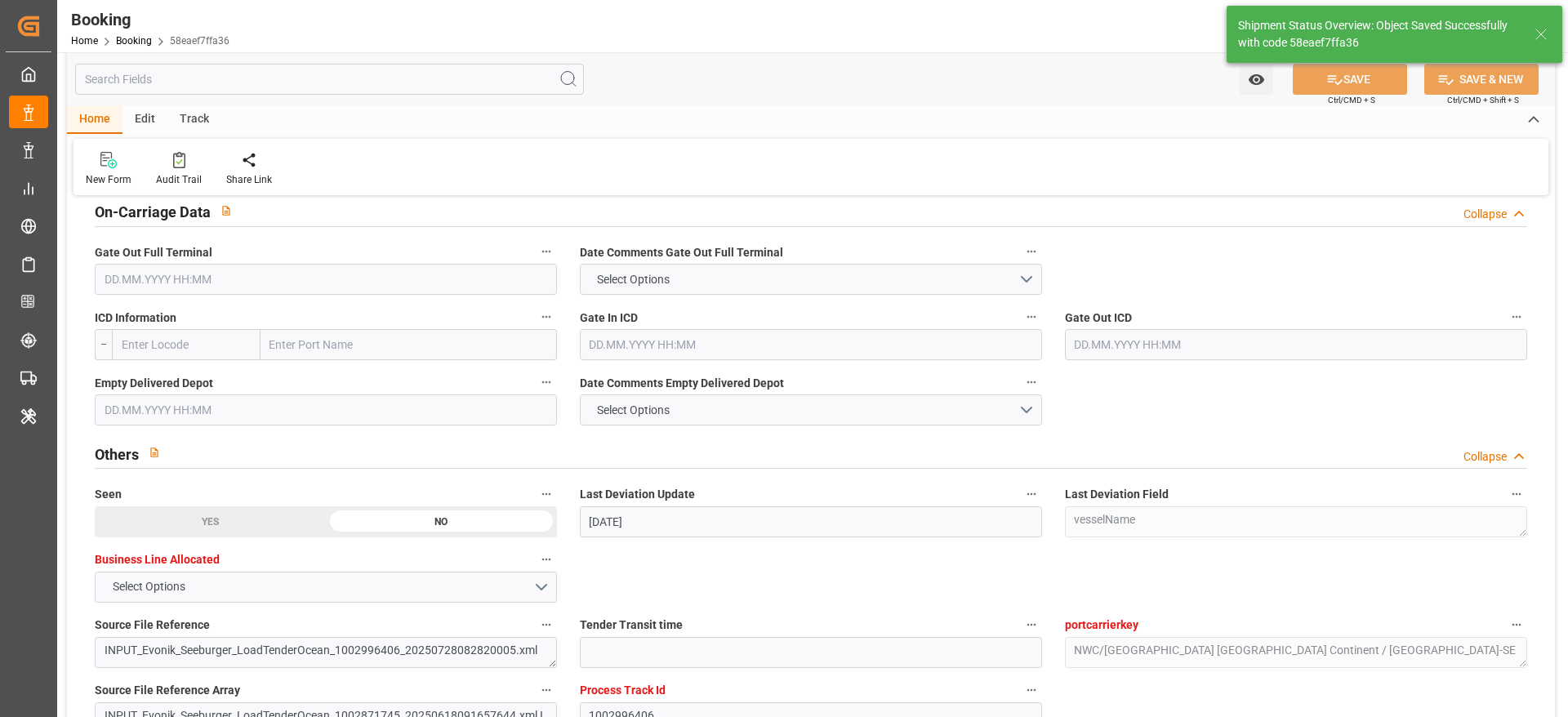
type textarea "NWC/UK North West Continent / UK_BRSSZ_HLCU_AT-SE"
type textarea "[PERSON_NAME]"
type input "30.07.2025 00:00"
type input "23.08.2025 00:00"
type input "22.08.2025 10:23"
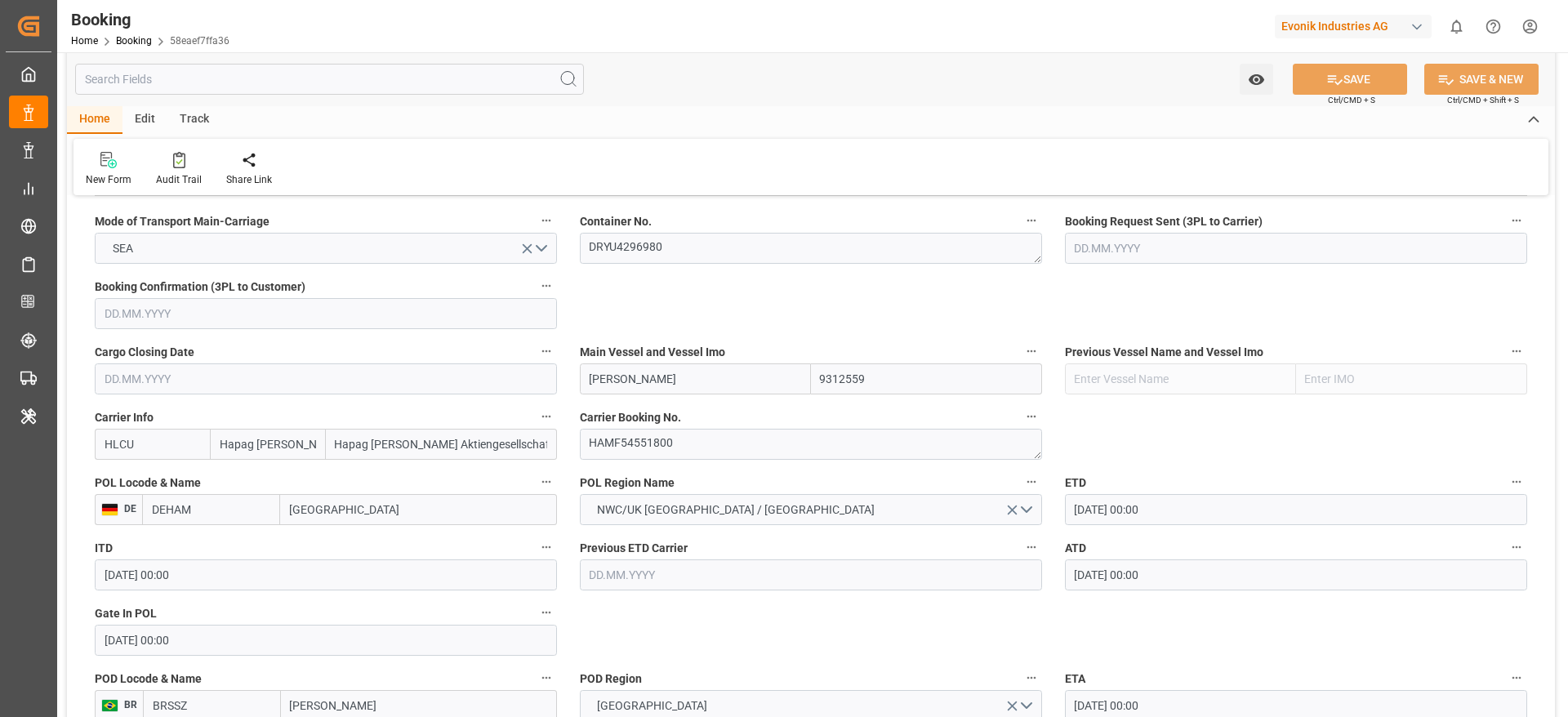
scroll to position [1047, 0]
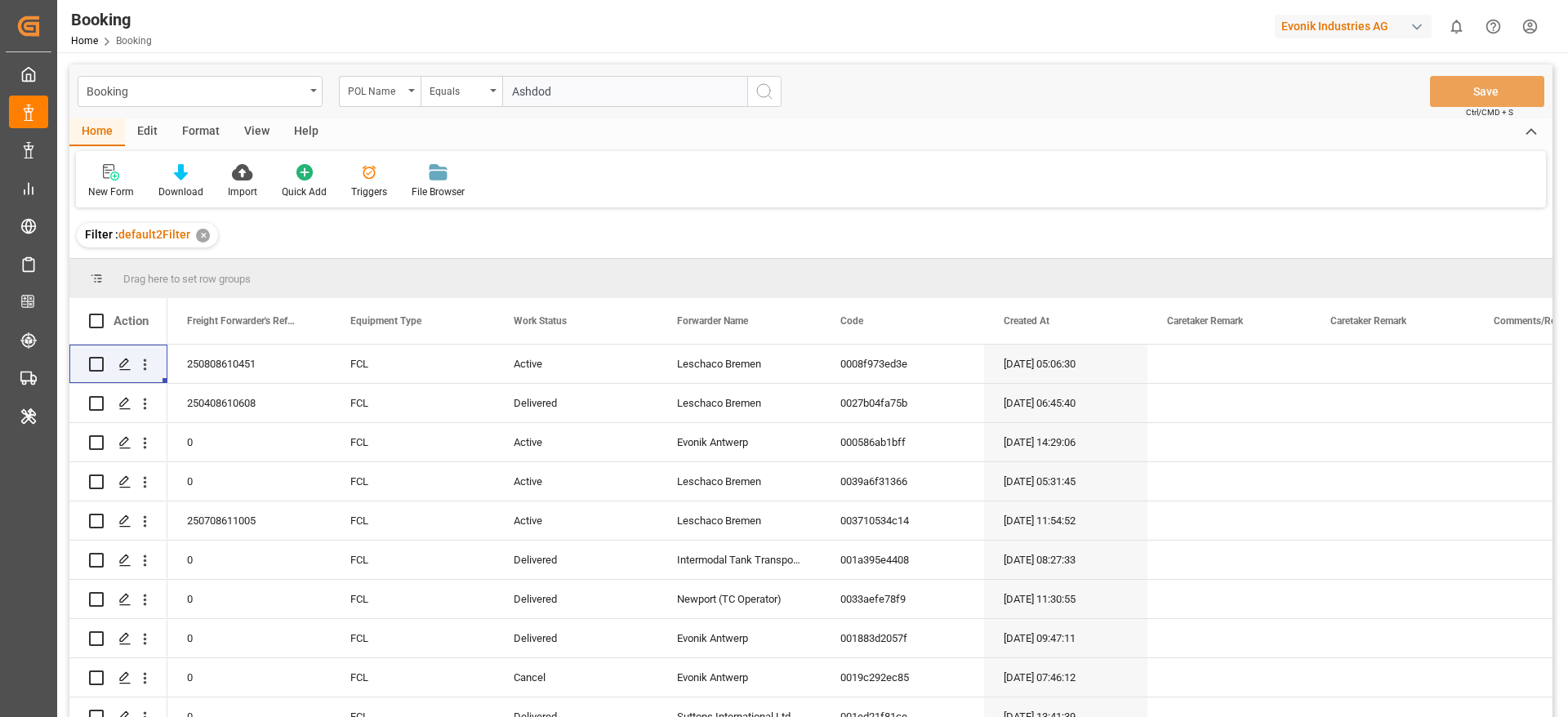
click at [541, 88] on input "Ashdod" at bounding box center [624, 91] width 245 height 31
paste input "[PERSON_NAME]"
type input "[PERSON_NAME]"
click at [761, 79] on button "search button" at bounding box center [765, 91] width 34 height 31
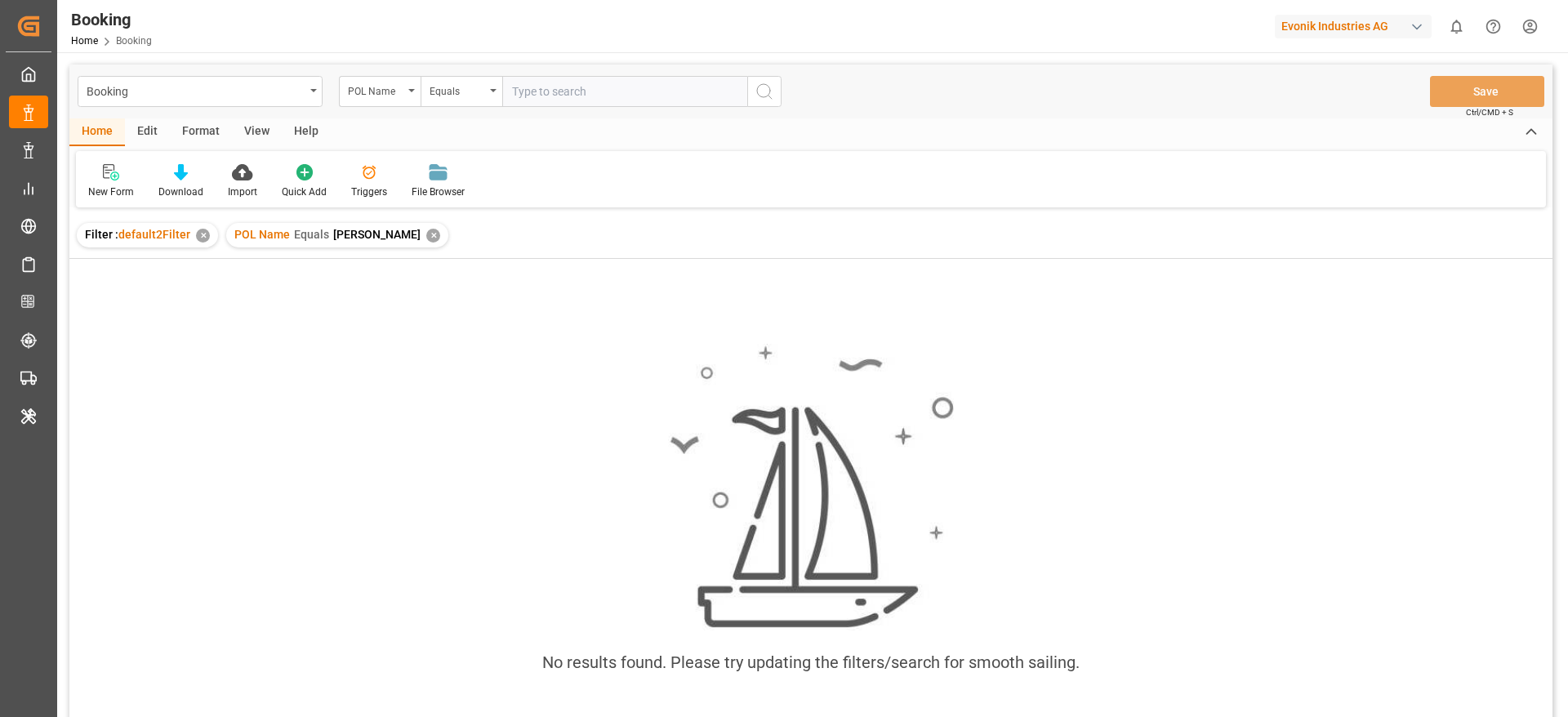
click at [426, 234] on div "✕" at bounding box center [433, 236] width 14 height 14
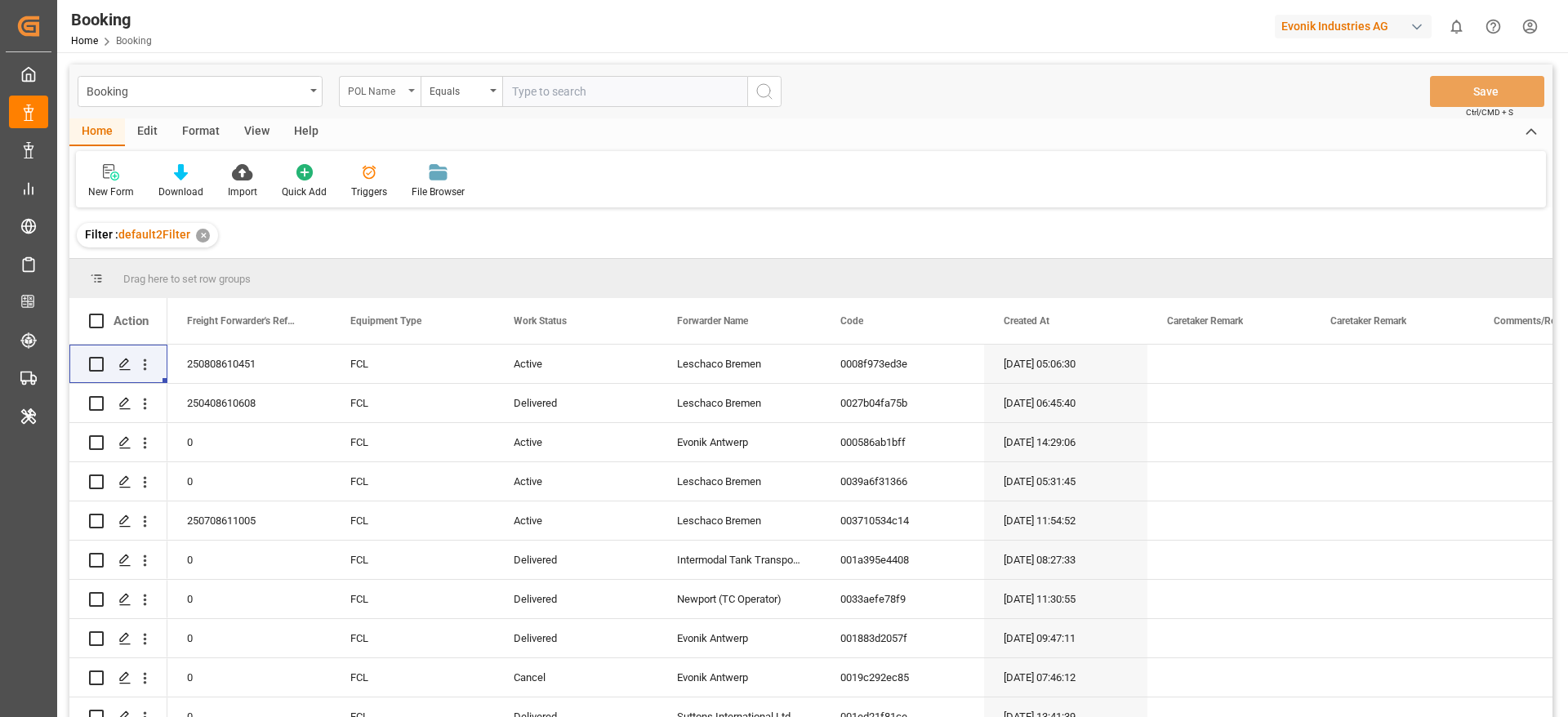
click at [384, 86] on div "POL Name" at bounding box center [376, 89] width 56 height 19
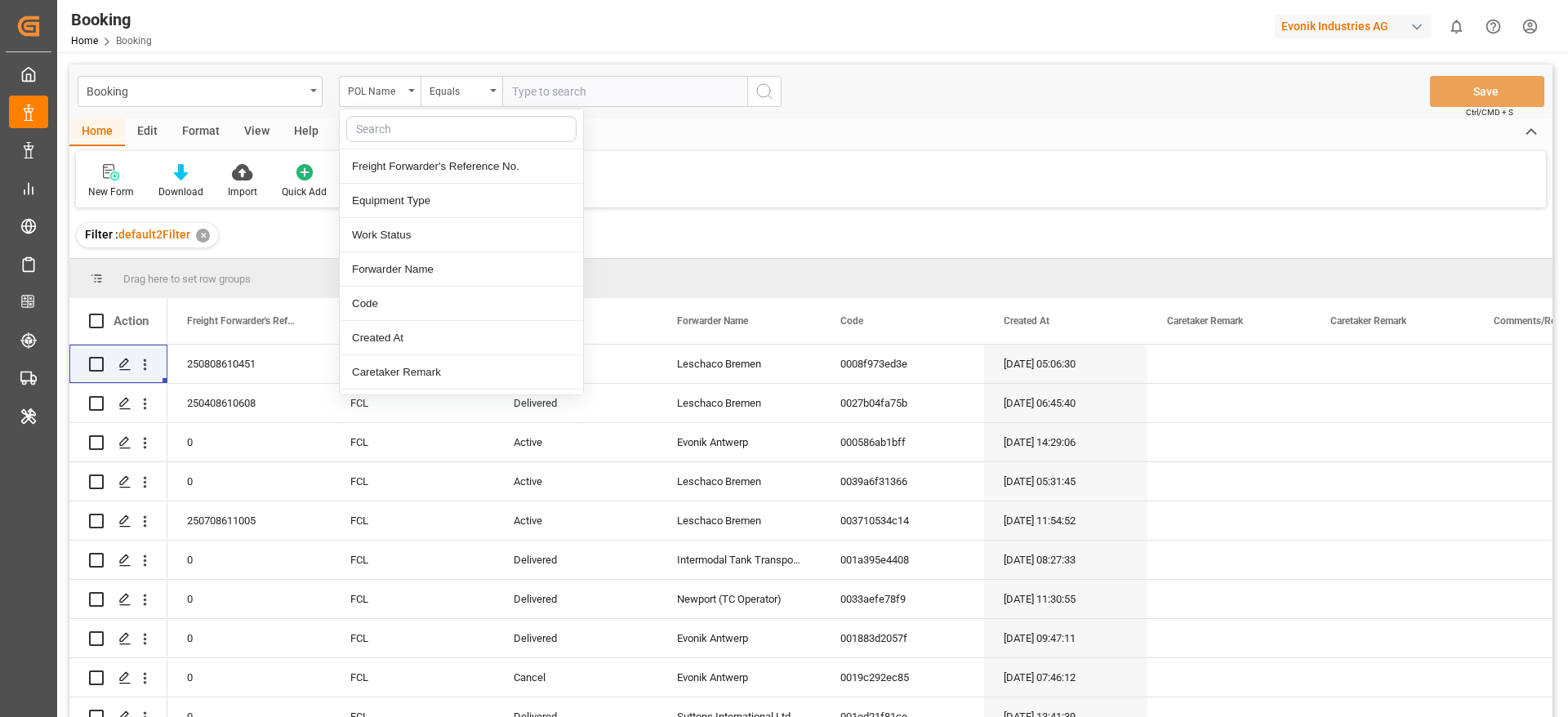
click at [386, 137] on input "text" at bounding box center [461, 129] width 231 height 26
type input "o"
type input "pod"
click at [487, 176] on div "POD Name" at bounding box center [461, 167] width 244 height 34
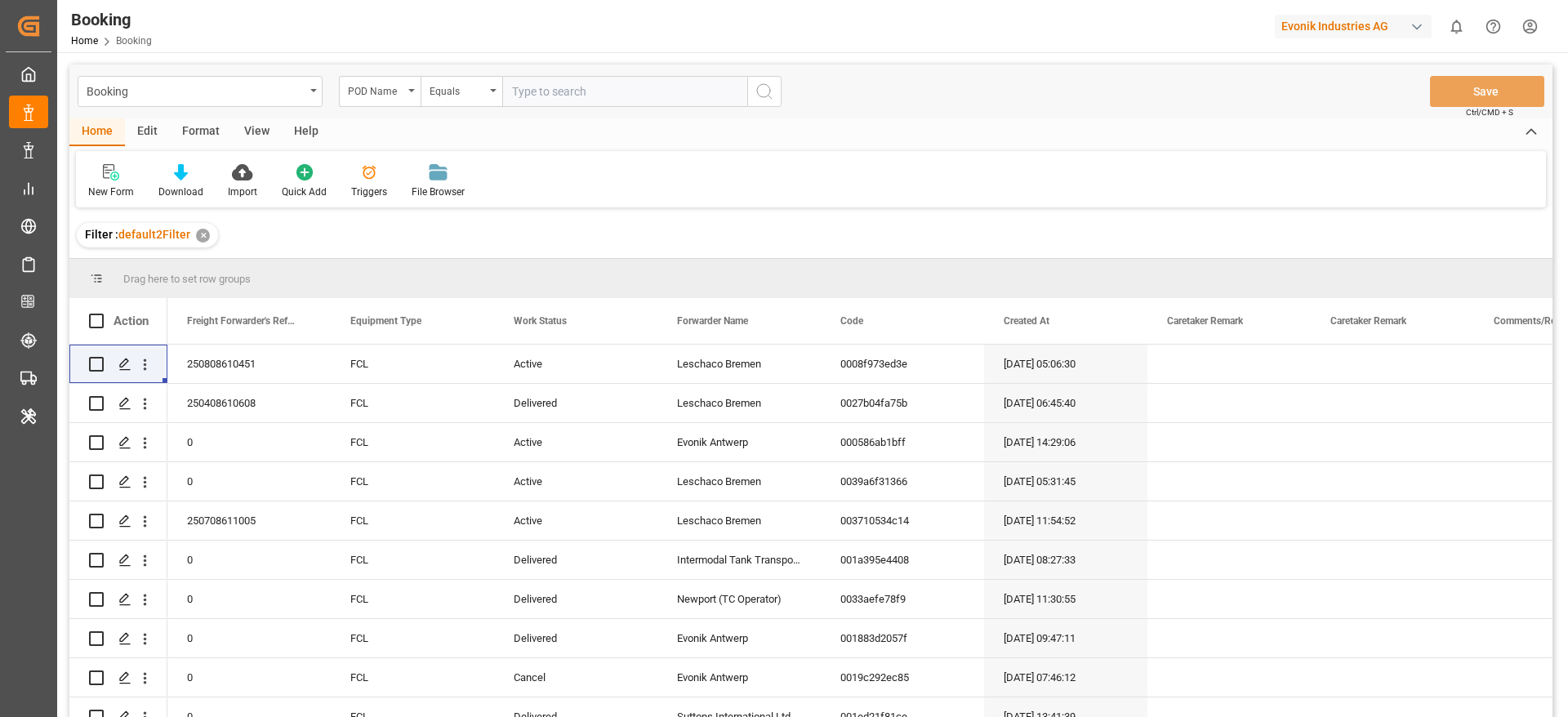
paste input "[PERSON_NAME]"
click at [559, 90] on input "[PERSON_NAME]" at bounding box center [624, 91] width 245 height 31
type input "[PERSON_NAME]"
click at [766, 92] on icon "search button" at bounding box center [765, 92] width 20 height 20
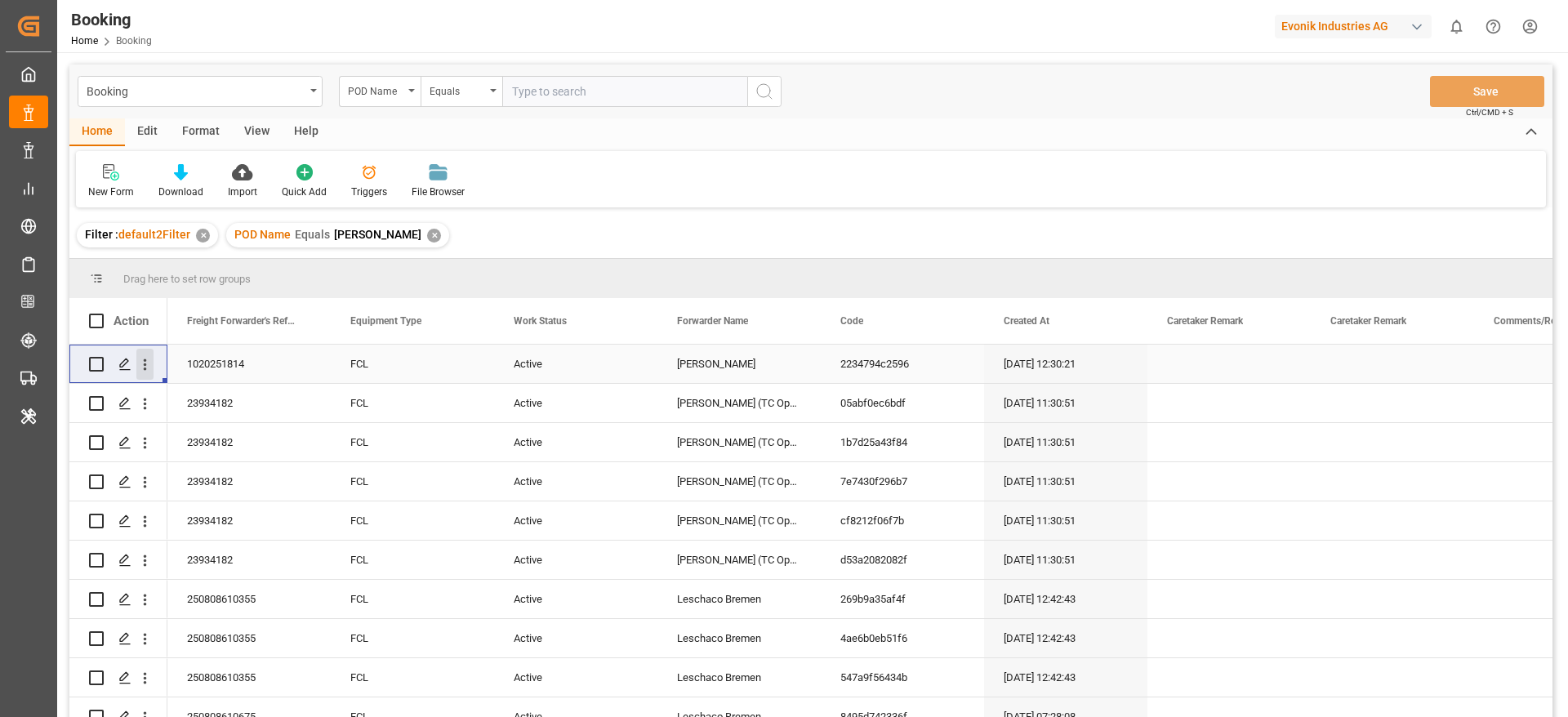
click at [146, 371] on icon "open menu" at bounding box center [145, 364] width 17 height 17
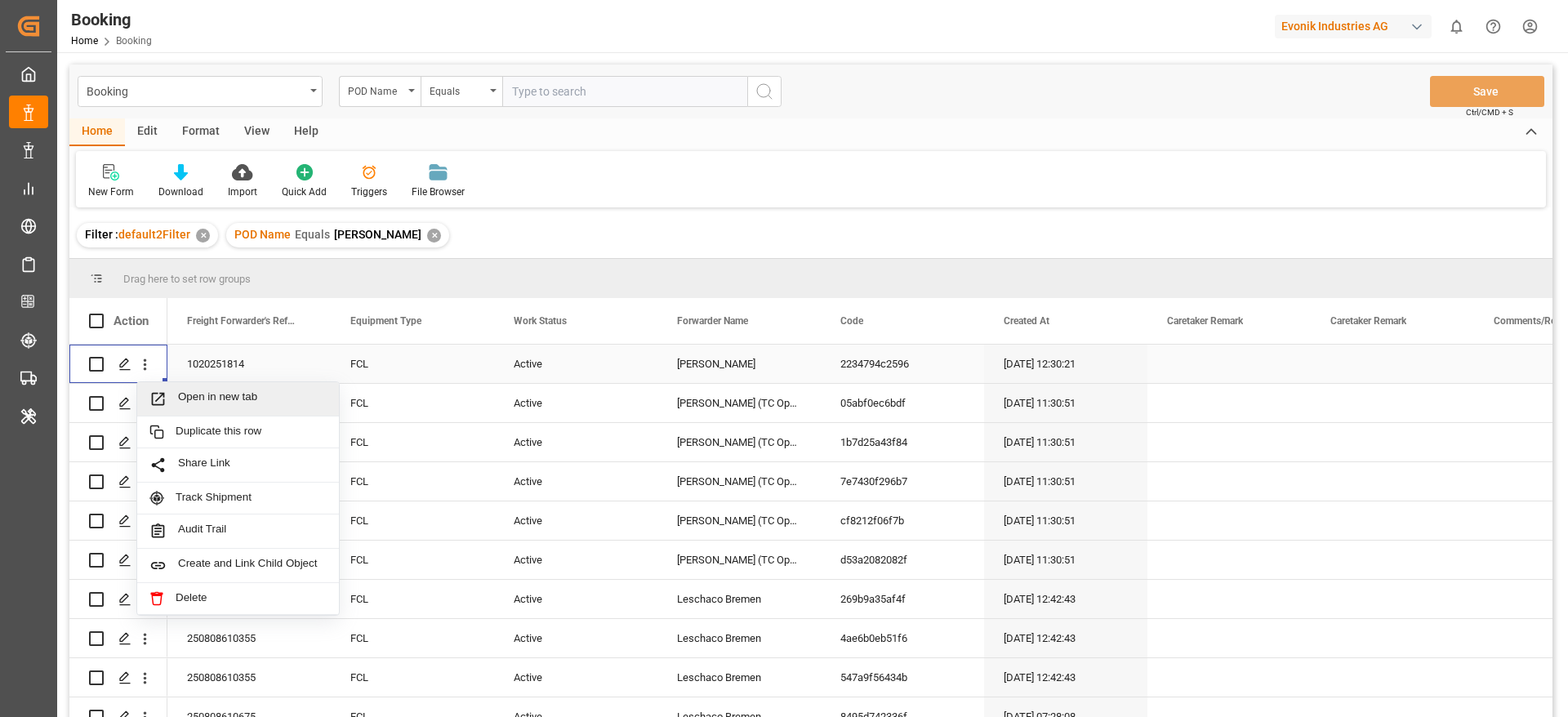
click at [191, 388] on div "Open in new tab" at bounding box center [238, 399] width 202 height 34
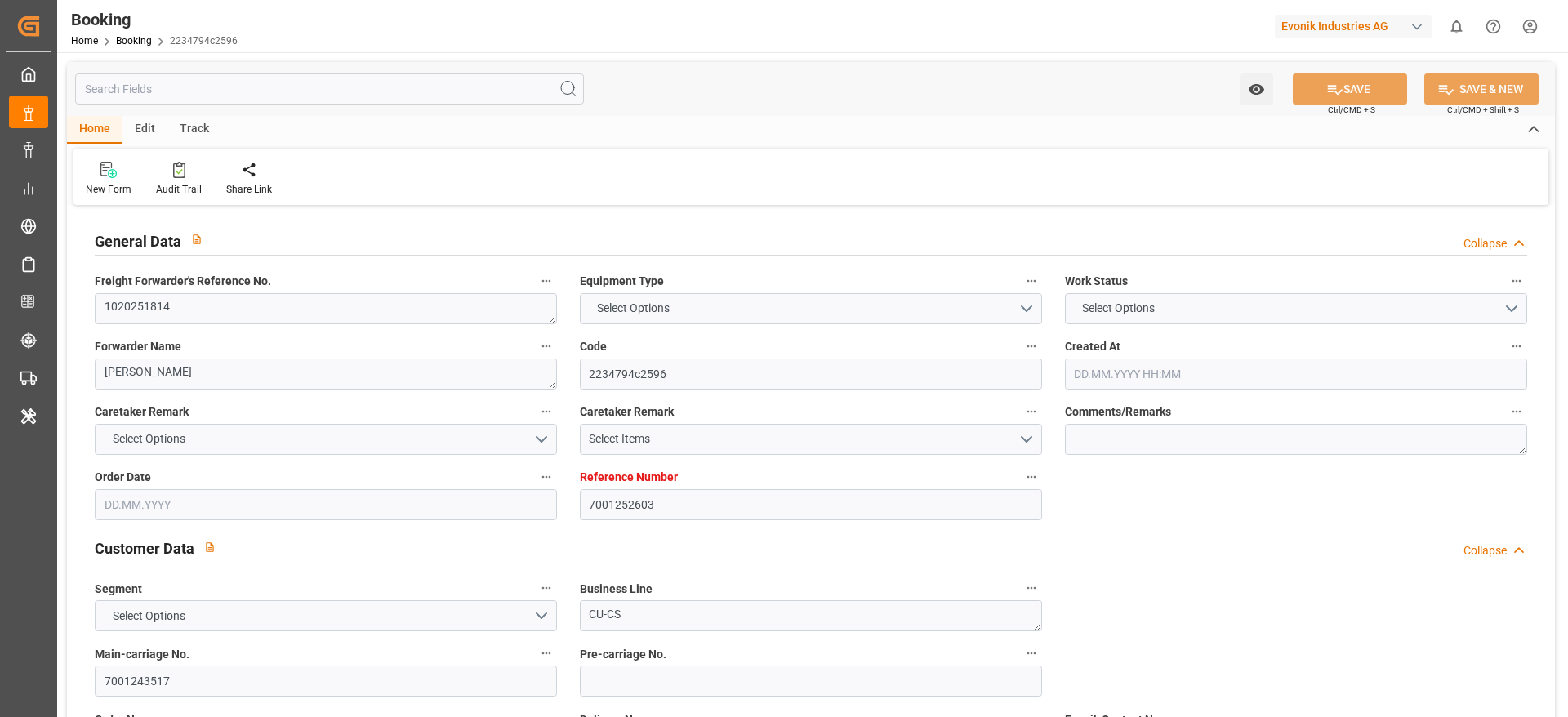
type input "7001252603"
type input "9723241"
type input "Hapag [PERSON_NAME]"
type input "Hapag [PERSON_NAME] Aktiengesellschaft"
type input "BEANR"
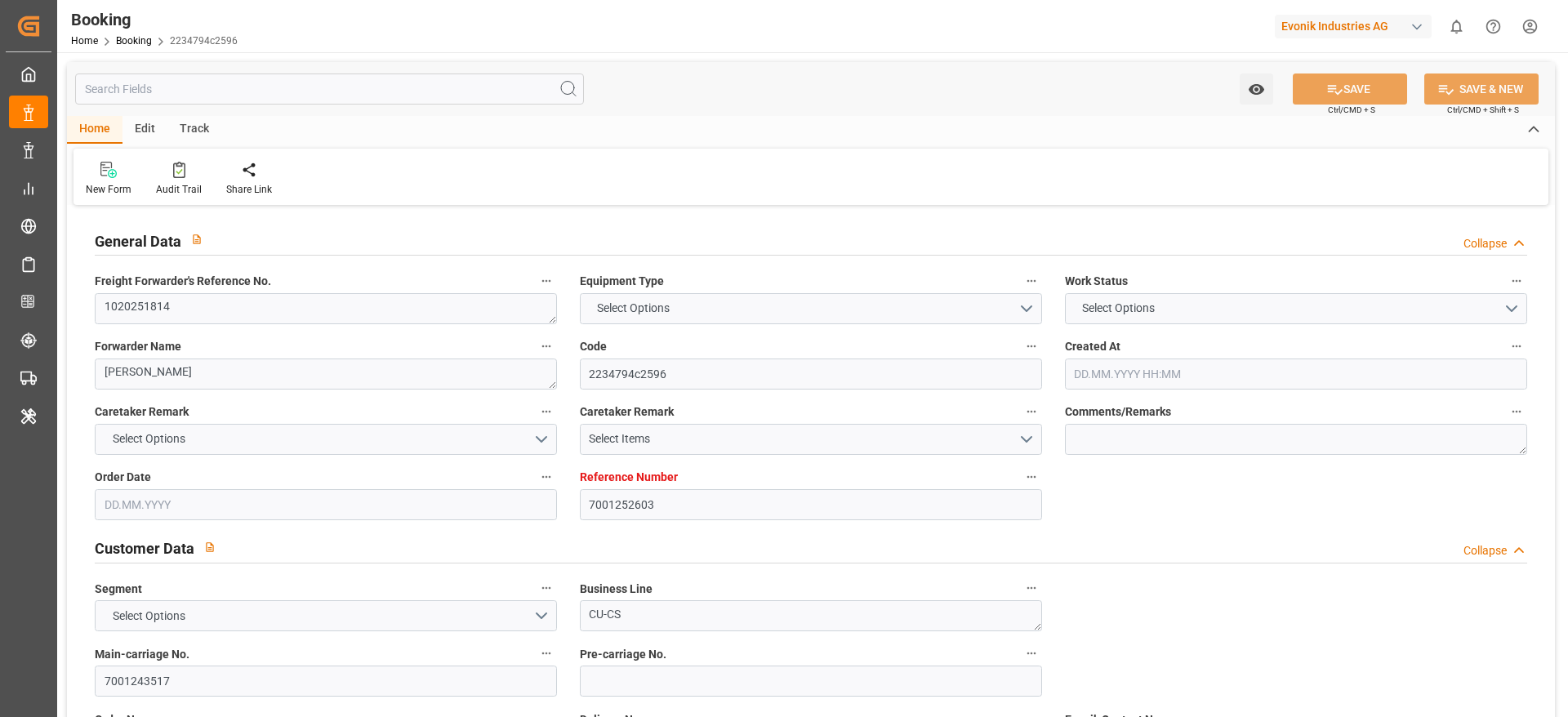
type input "BRSSZ"
type input "BEANR"
type input "BRSSZ"
type input "9723241"
type input "[DATE] 12:30"
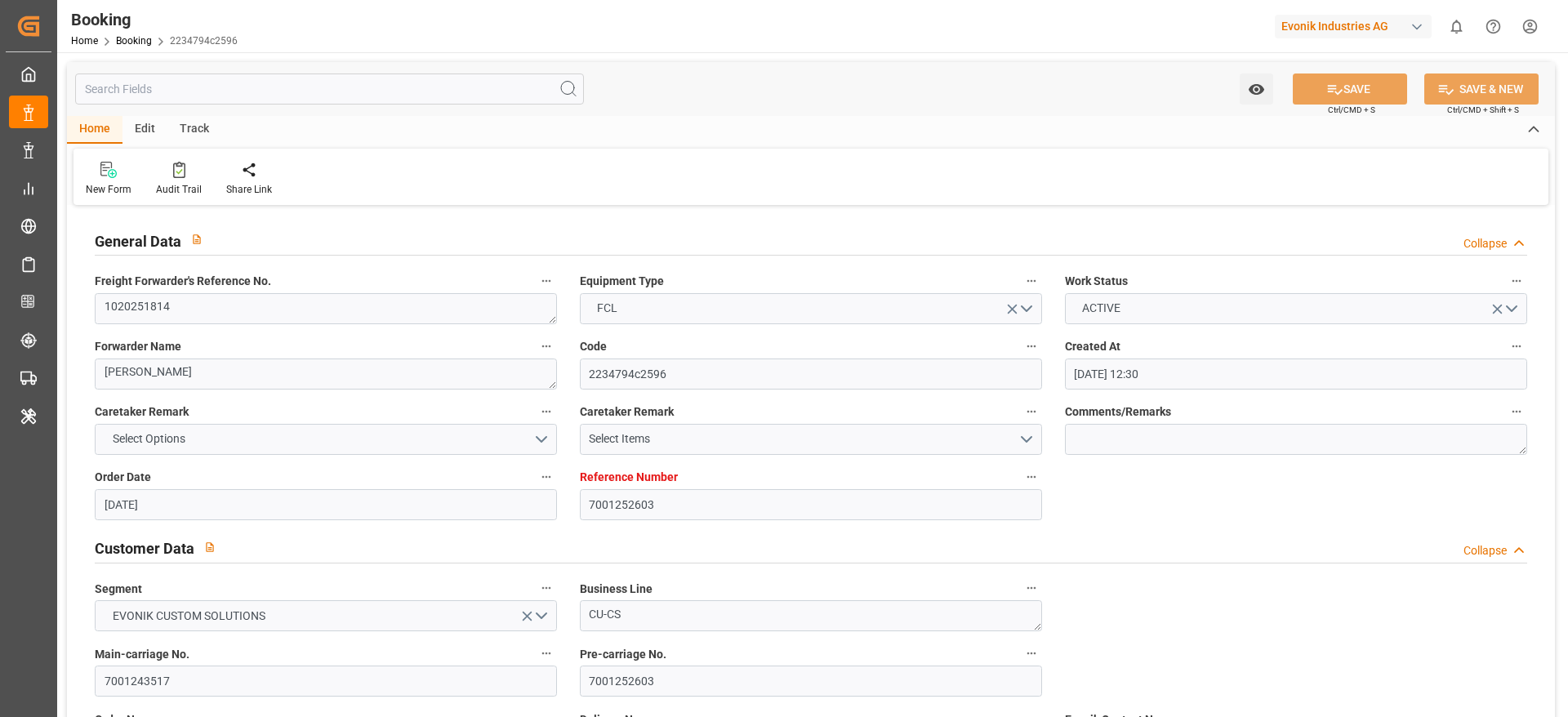
type input "[DATE]"
type input "[DATE] 22:00"
type input "[DATE] 00:00"
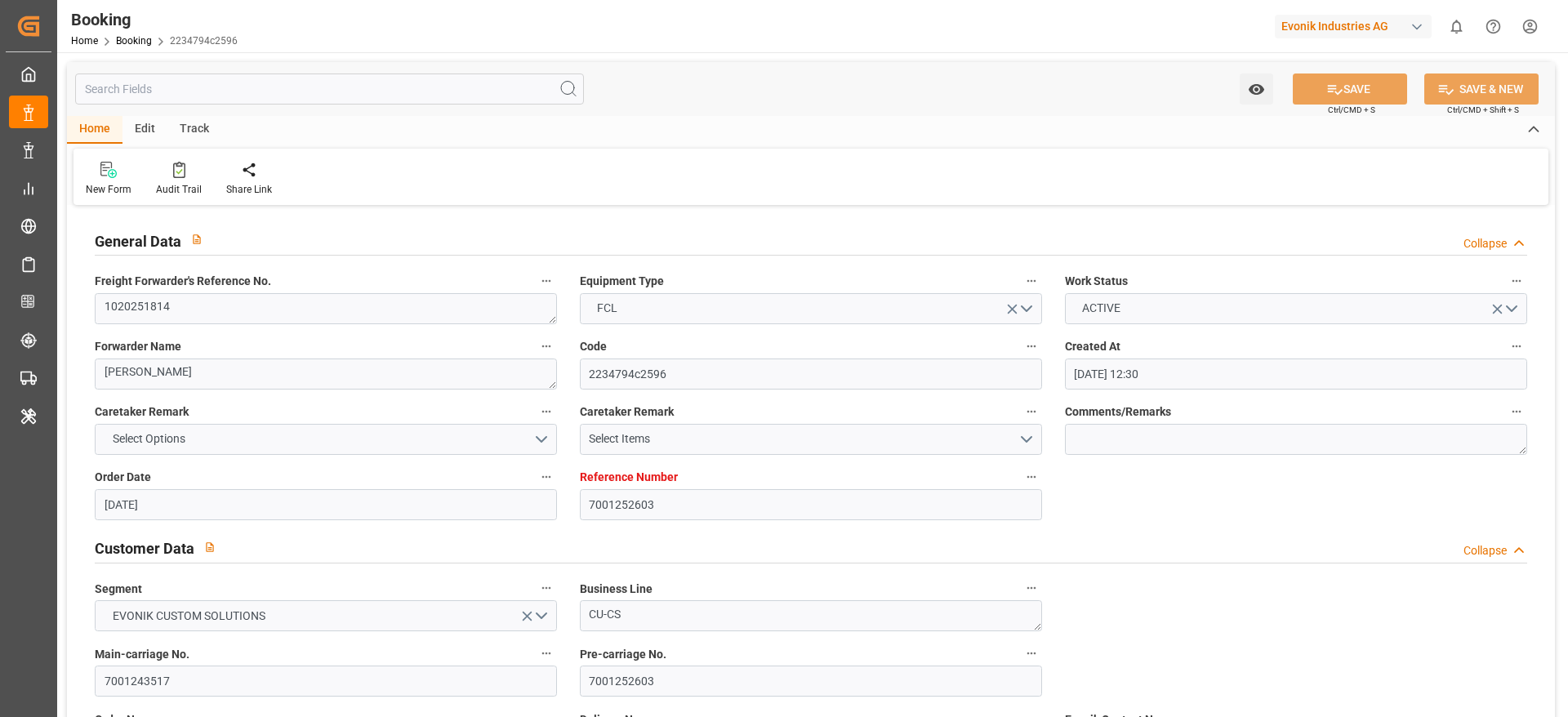
type input "[DATE] 09:00"
type input "[DATE] 00:00"
type input "[DATE]"
type input "[DATE] 10:15"
type input "[DATE]"
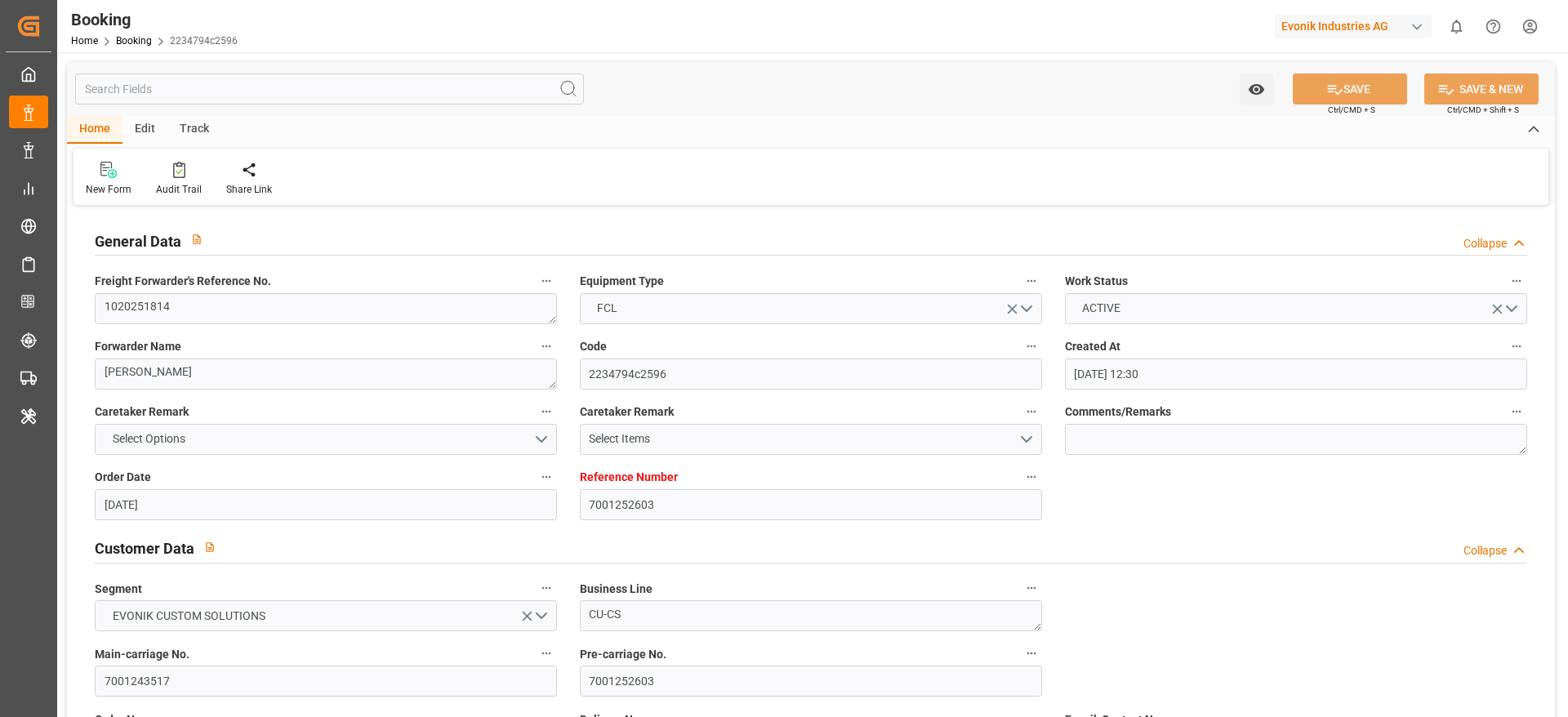
type input "[DATE] 22:00"
type input "[DATE] 09:00"
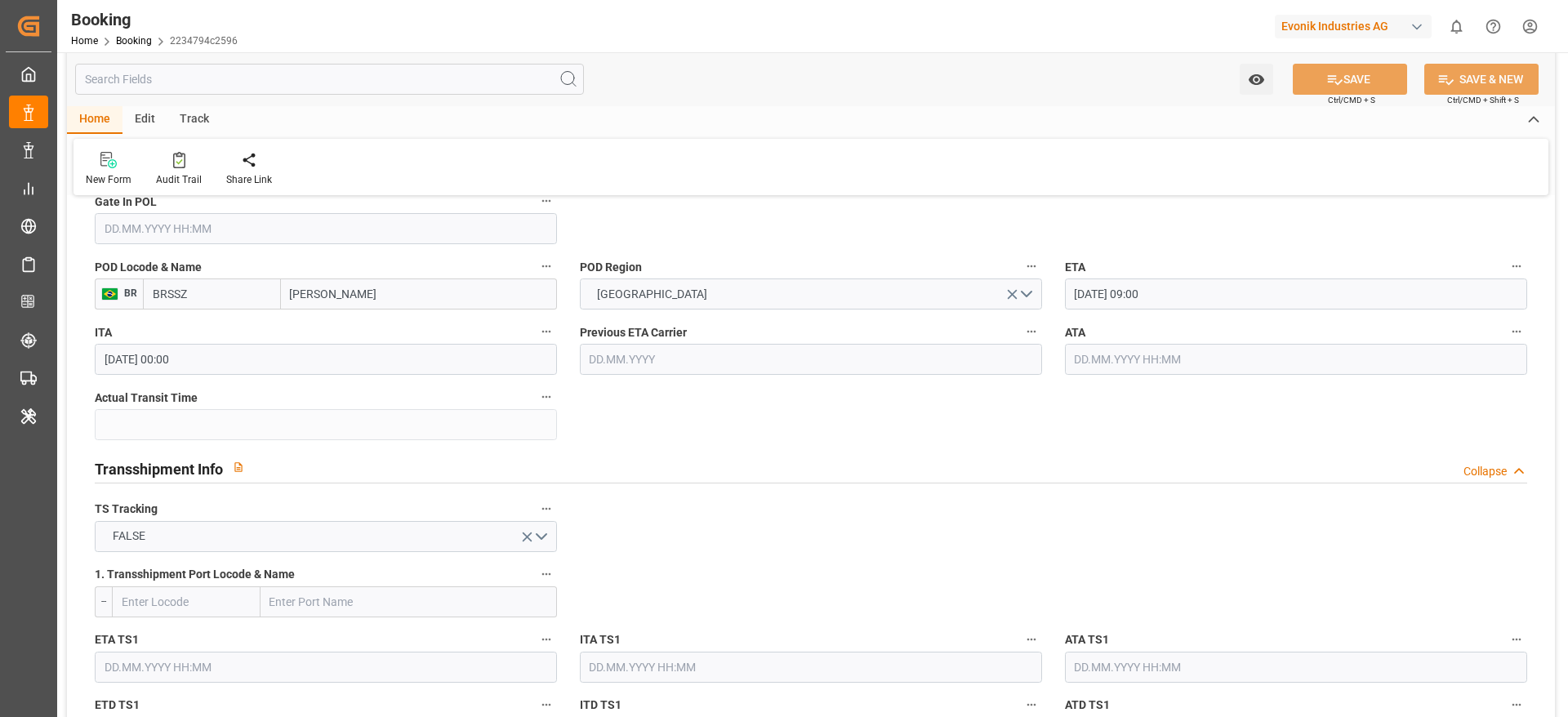
scroll to position [1461, 0]
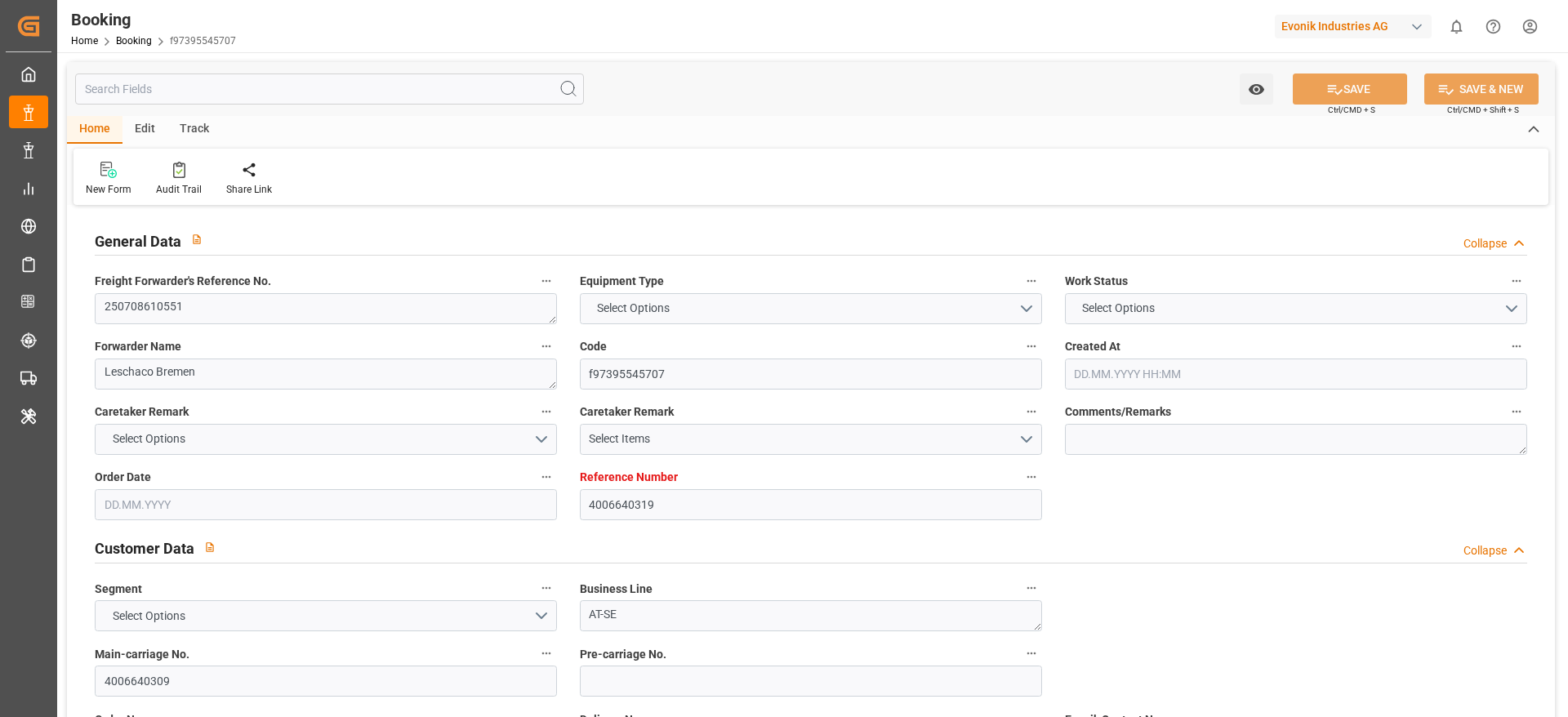
type input "4006640319"
type input "Dummy"
type input "Dummy Carrier"
type input "DEHAM"
type input "BRSSZ"
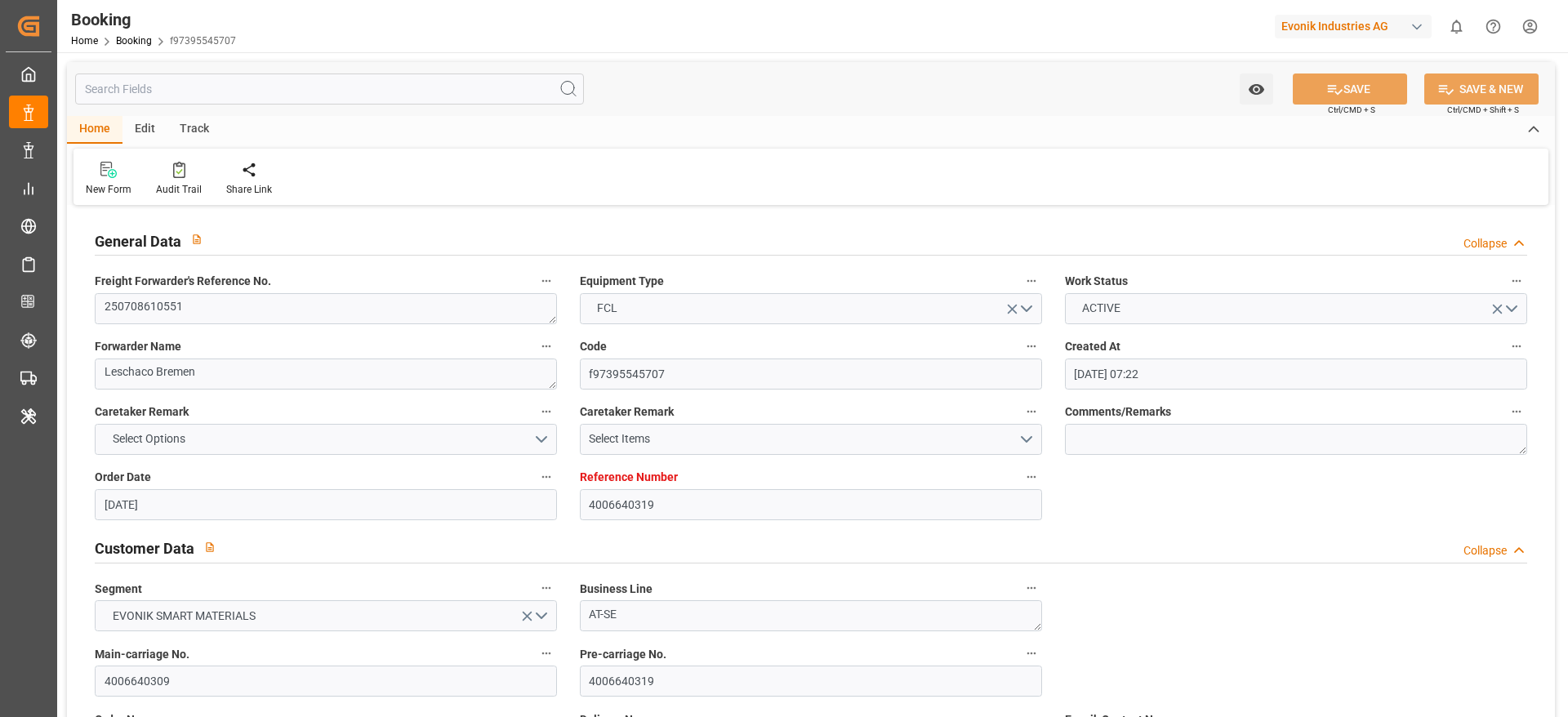
type input "[DATE] 07:22"
type input "[DATE]"
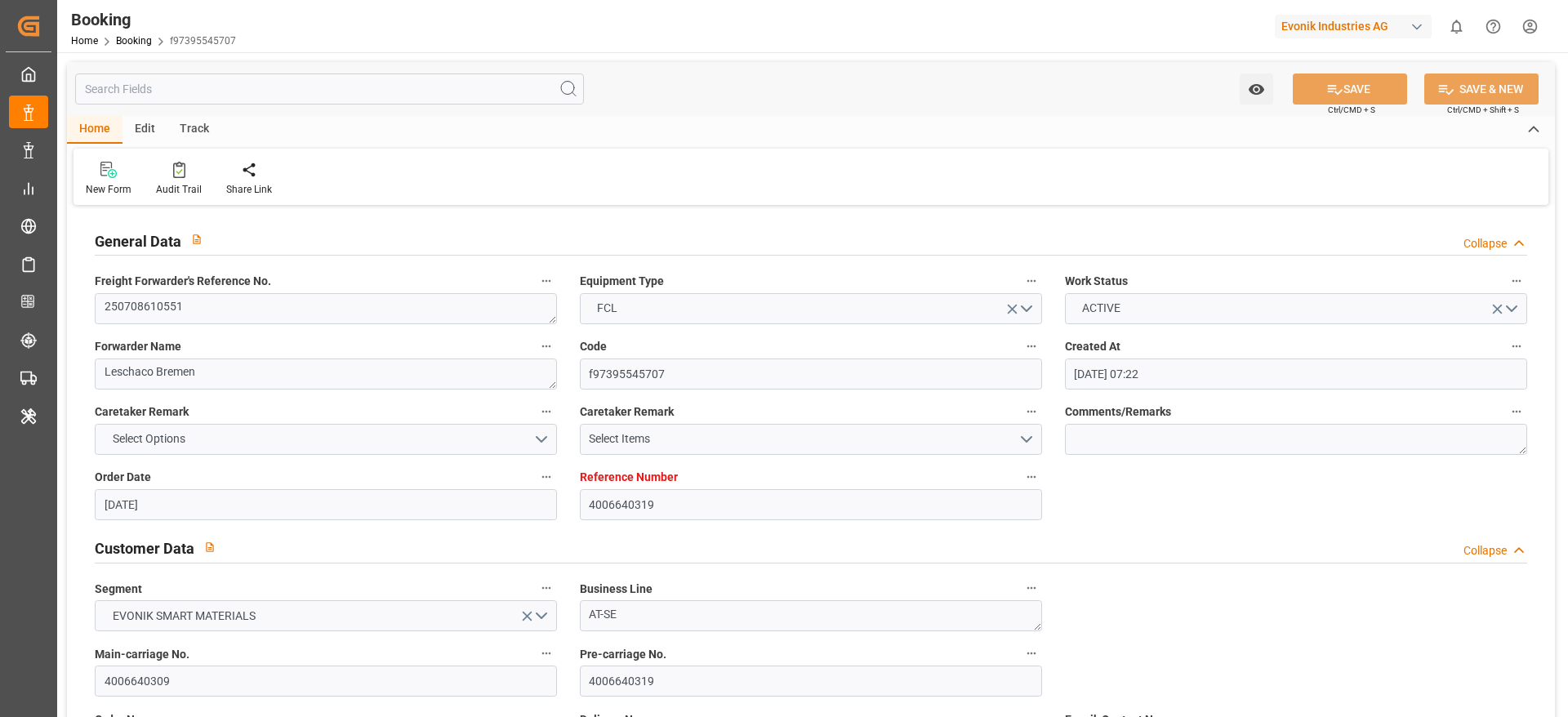
type input "[DATE] 06:31"
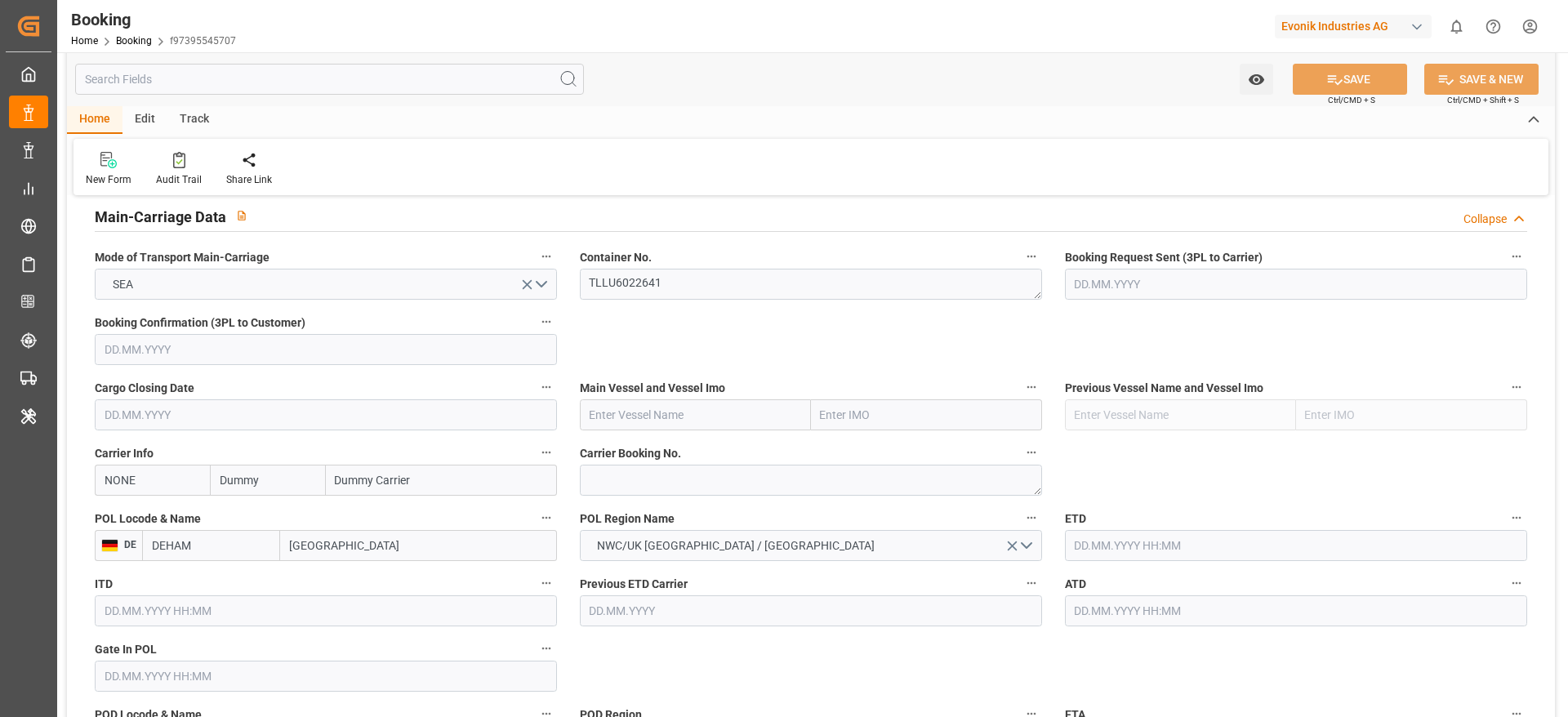
scroll to position [1015, 0]
paste input "[PERSON_NAME]"
click at [624, 404] on input "text" at bounding box center [696, 412] width 232 height 31
type input "[PERSON_NAME]"
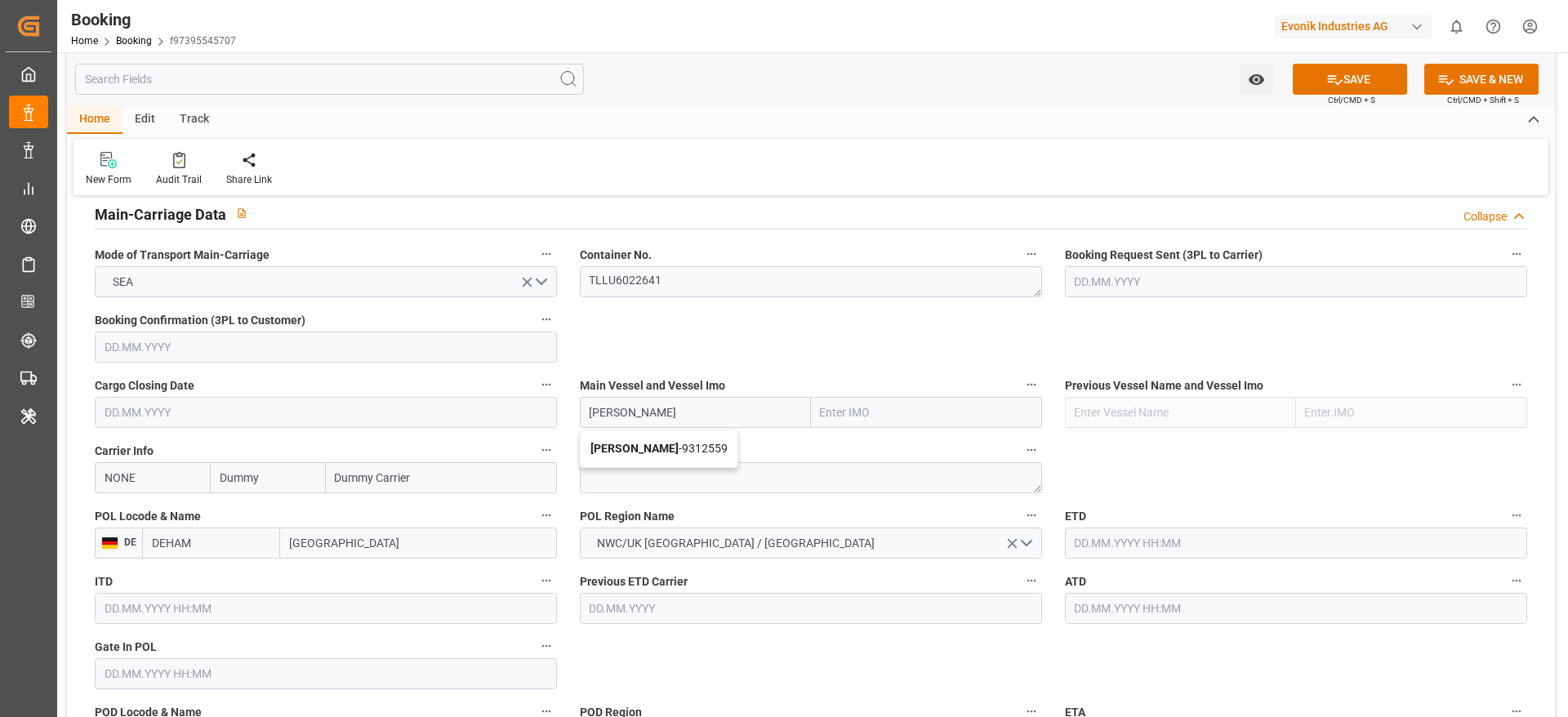
click at [664, 430] on div "[PERSON_NAME] - 9312559" at bounding box center [659, 448] width 157 height 37
type input "9312559"
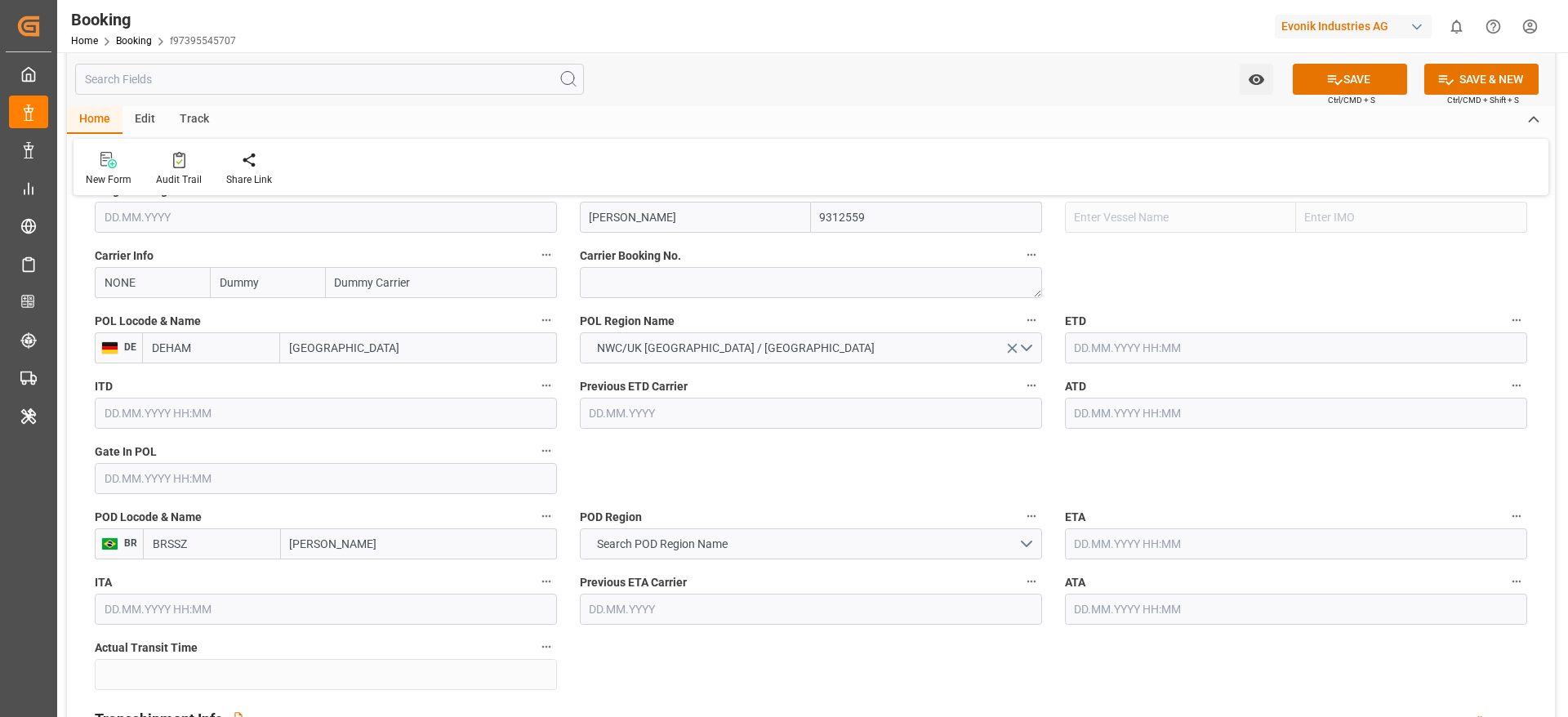
scroll to position [1217, 0]
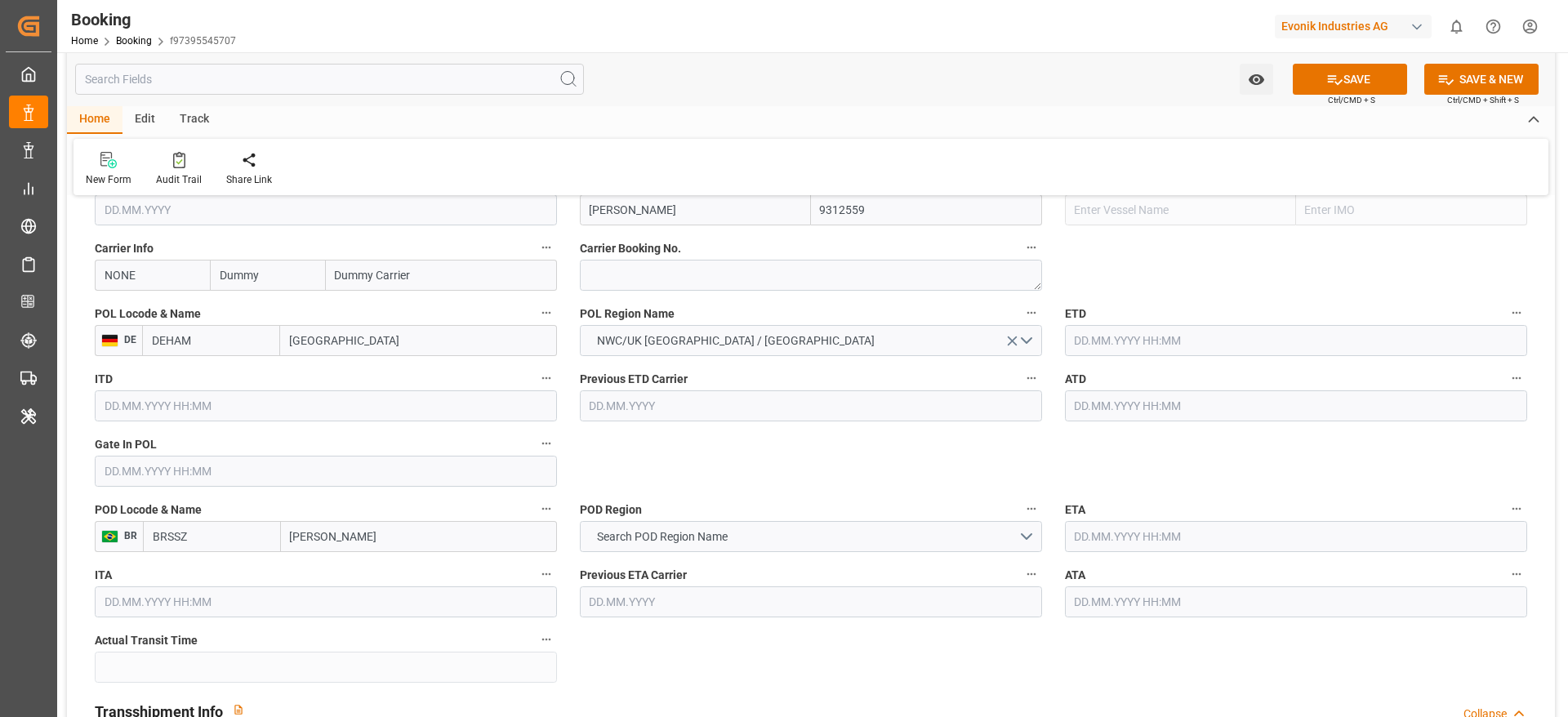
type input "XIN CHANG SHA"
click at [133, 282] on input "NONE" at bounding box center [152, 275] width 115 height 31
click at [133, 309] on b "ONEY" at bounding box center [121, 311] width 30 height 13
type input "ONEY"
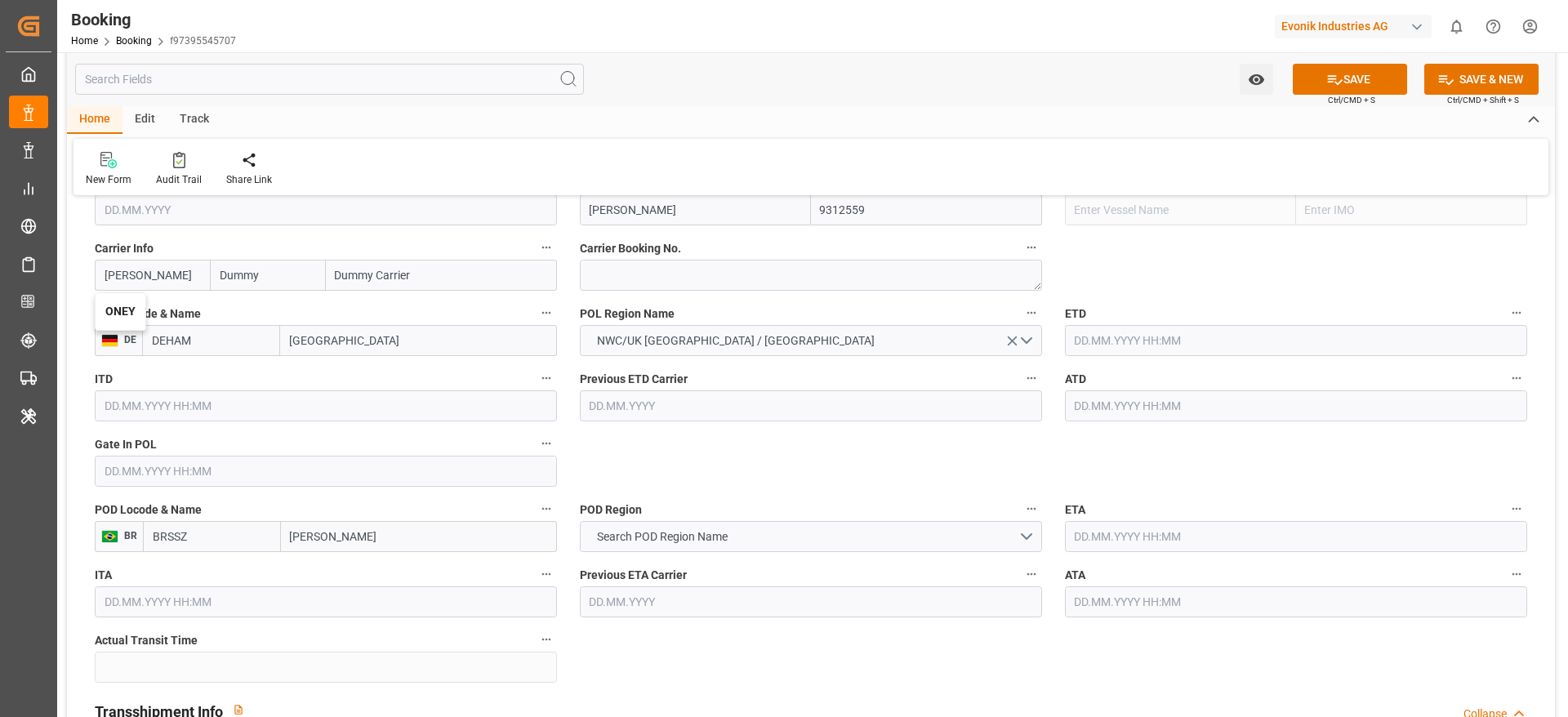
type input "ONE"
type input "Ocean Network Express"
type input "ONEY"
click at [652, 545] on span "Search POD Region Name" at bounding box center [662, 536] width 147 height 17
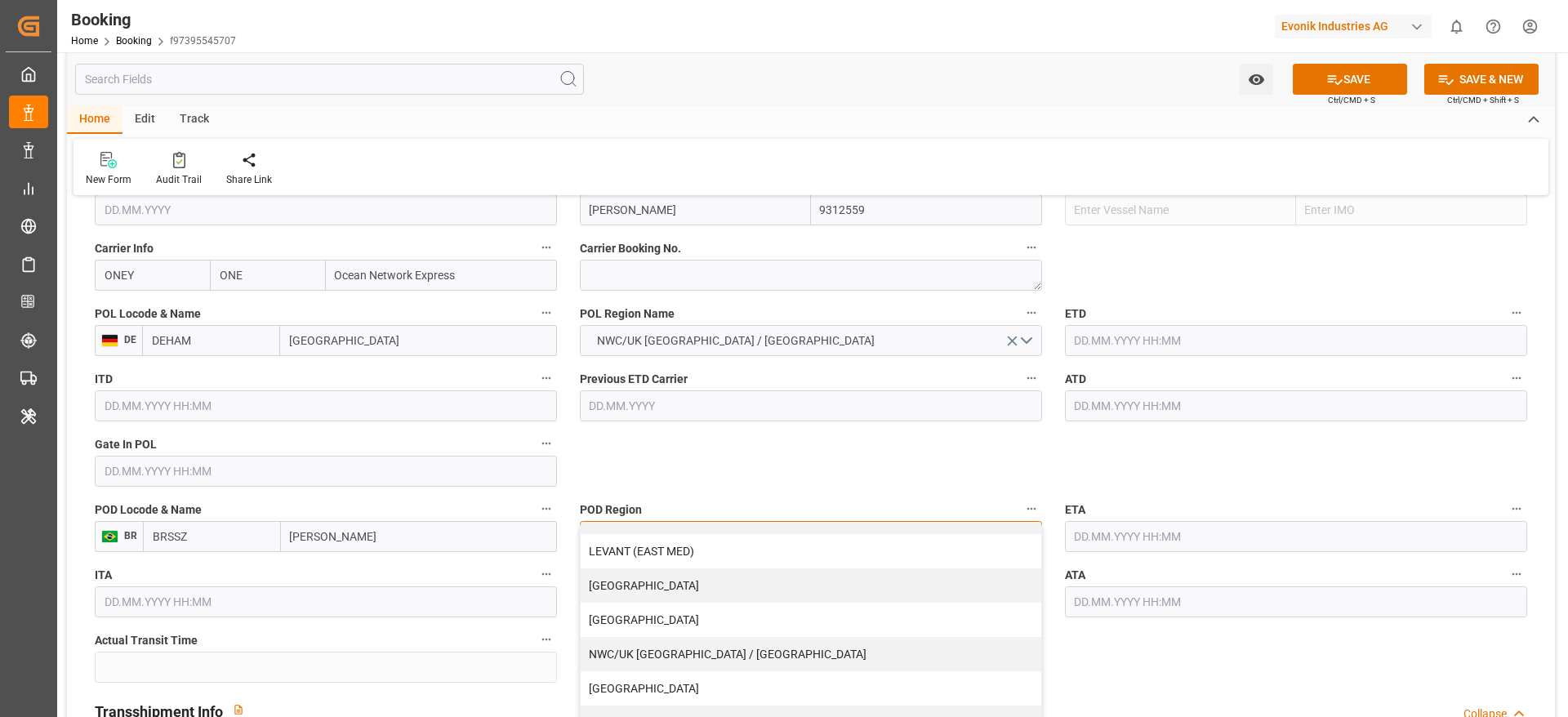
scroll to position [1303, 0]
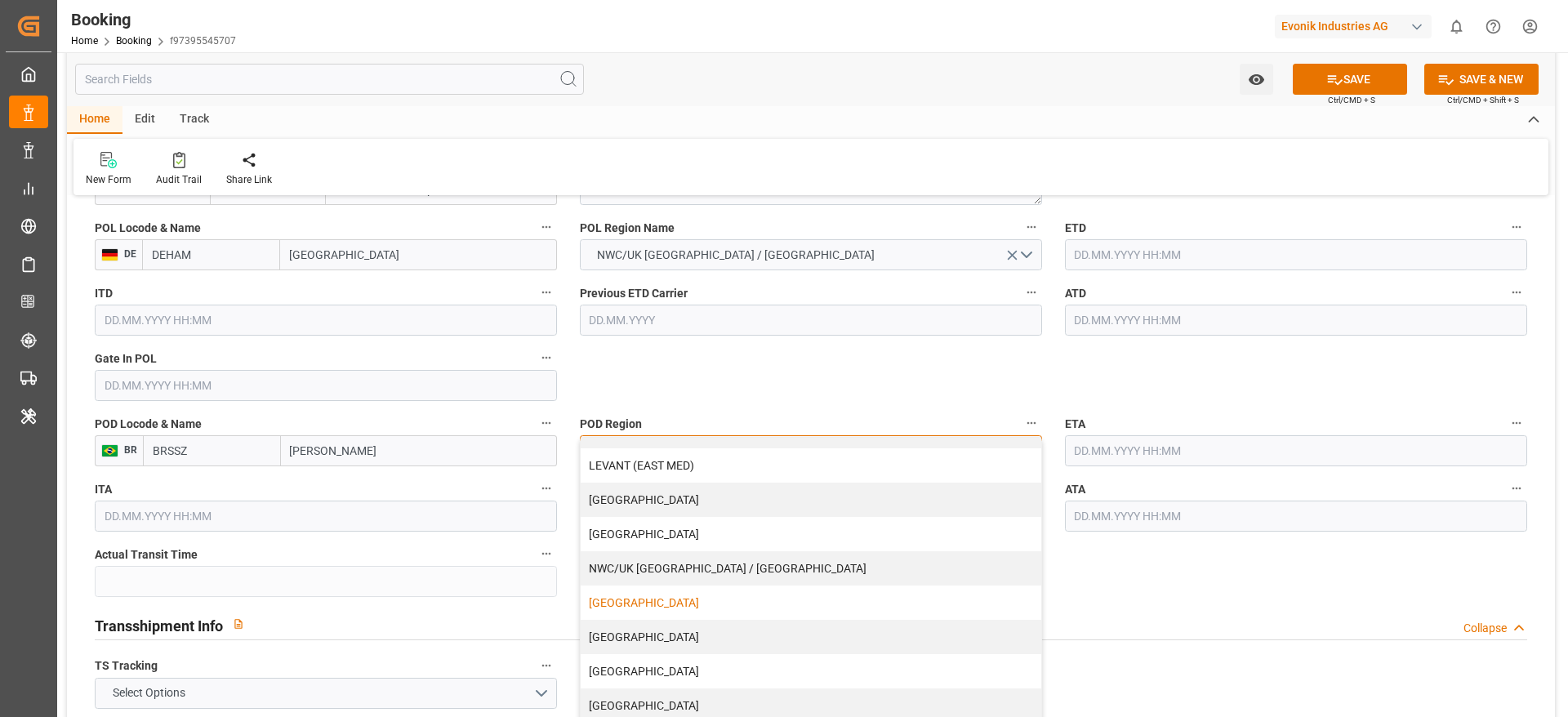
click at [649, 596] on div "[GEOGRAPHIC_DATA]" at bounding box center [810, 603] width 460 height 34
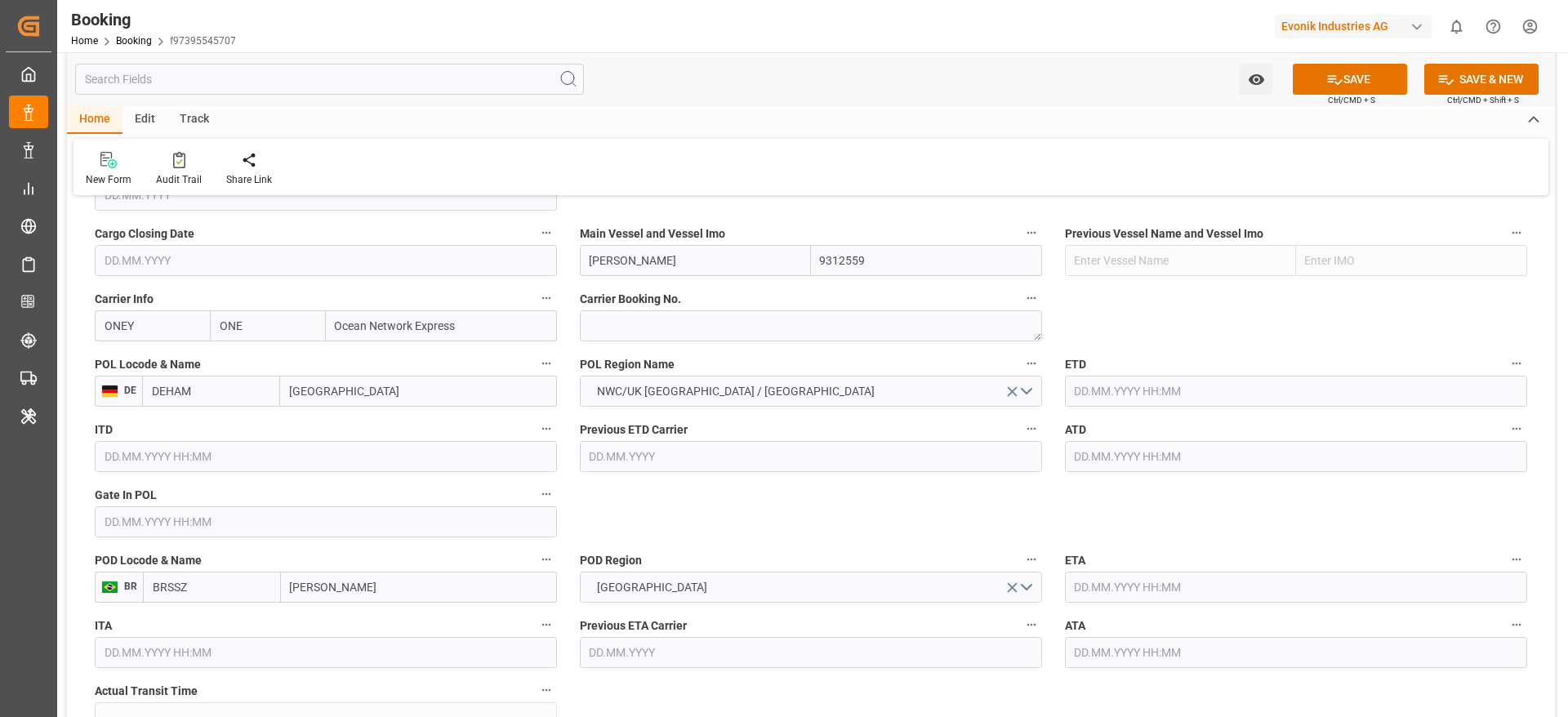
scroll to position [1168, 0]
paste textarea "HAMF54551800"
click at [635, 325] on textarea "HAMF54551800" at bounding box center [810, 324] width 462 height 31
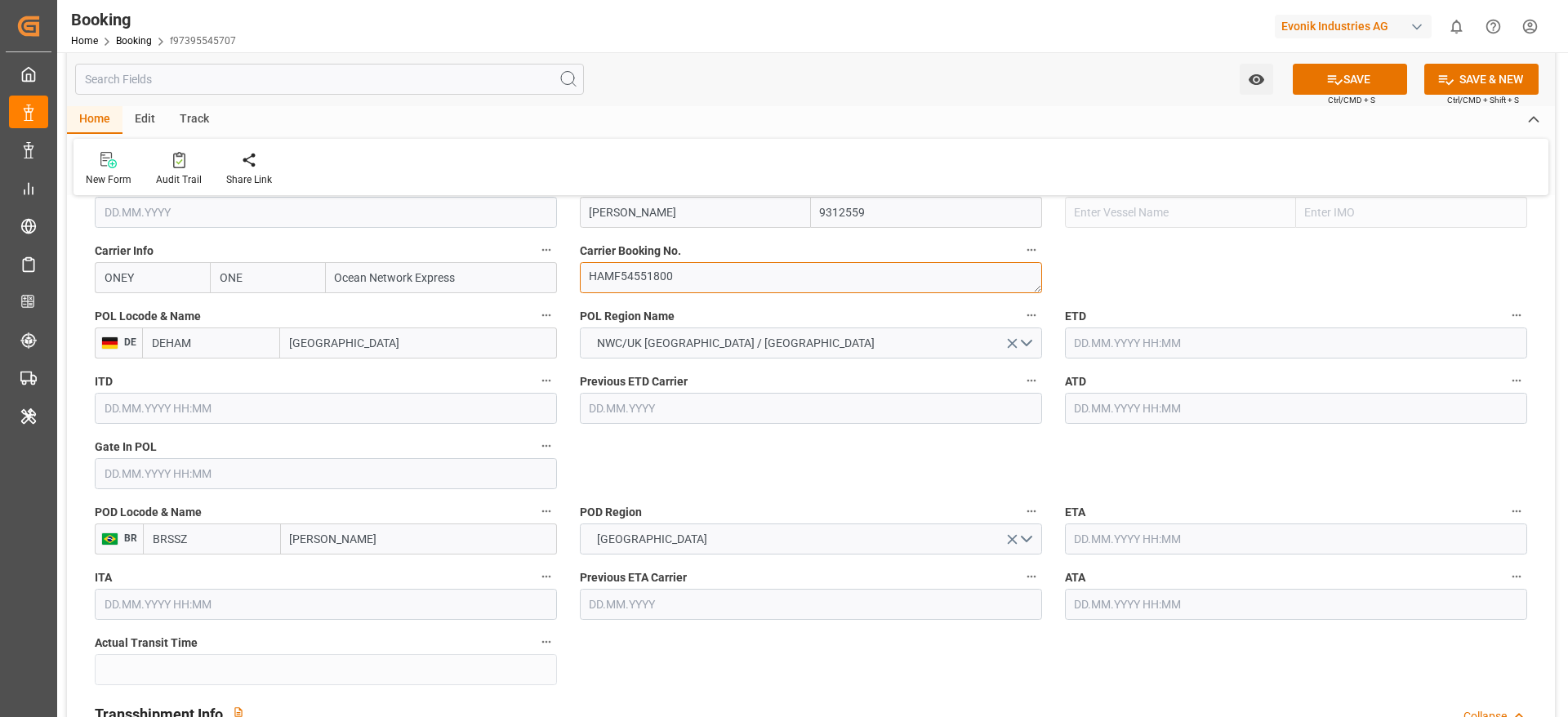
scroll to position [1218, 0]
type textarea "HAMF54551800"
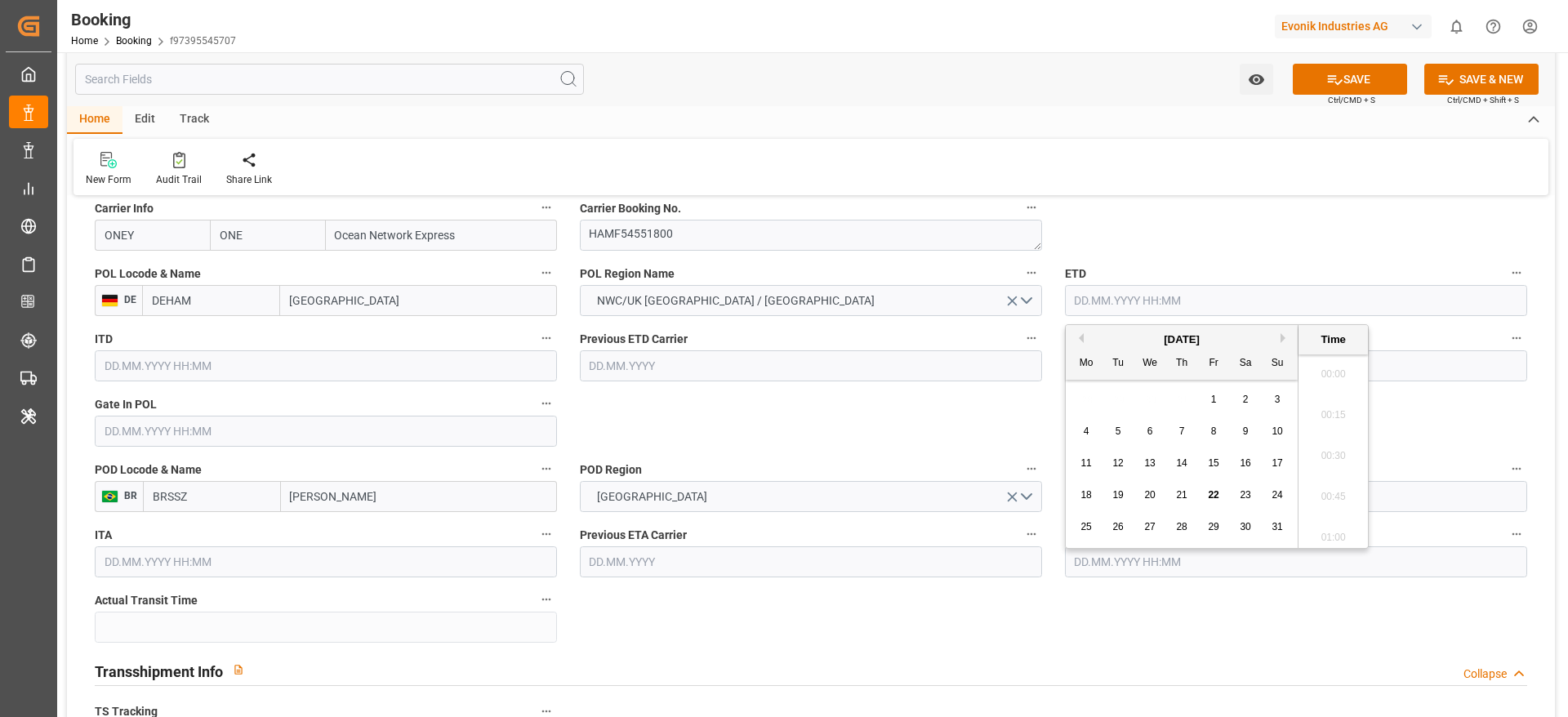
click at [1124, 314] on input "text" at bounding box center [1296, 301] width 462 height 31
click at [1078, 341] on button "Previous Month" at bounding box center [1079, 339] width 10 height 10
click at [1156, 526] on div "30" at bounding box center [1150, 528] width 20 height 20
type input "30.07.2025 00:00"
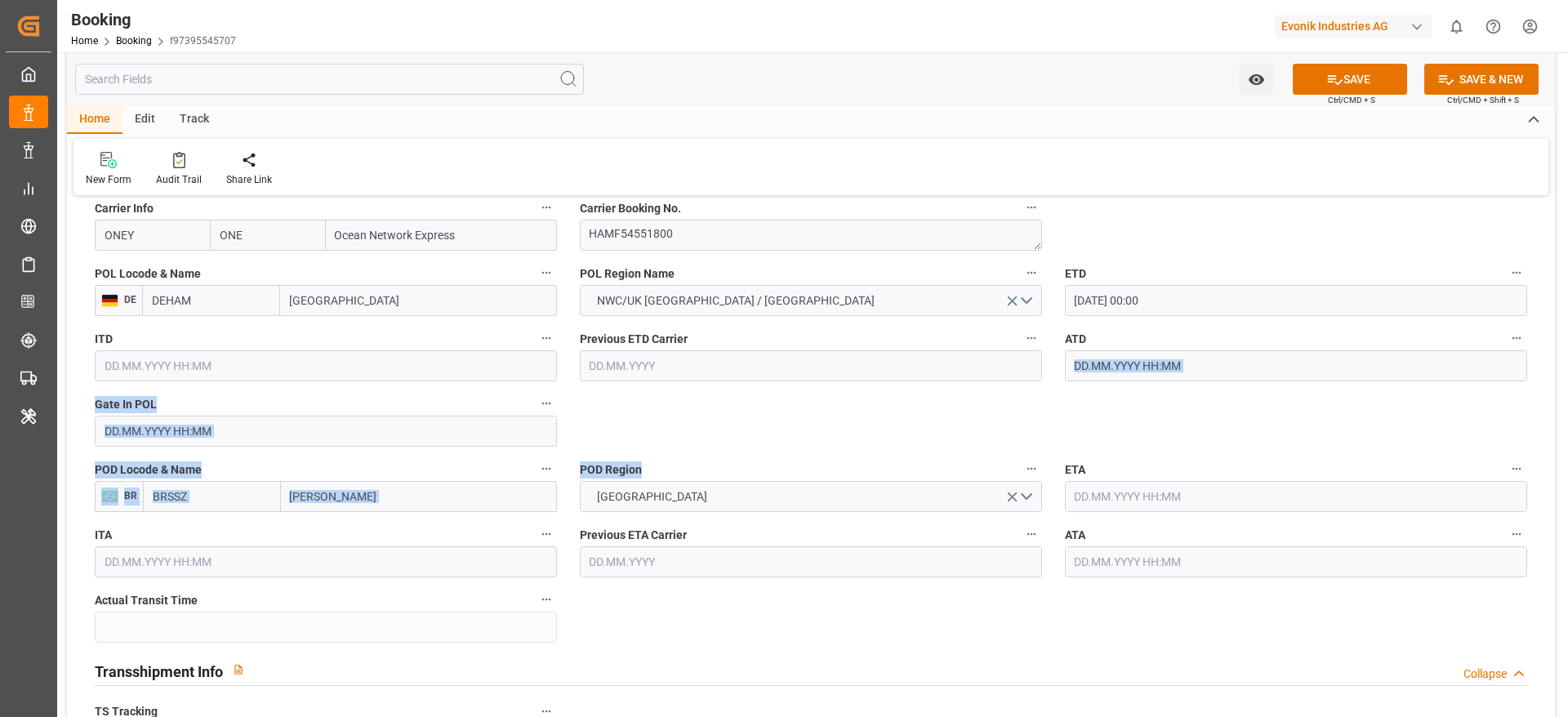
drag, startPoint x: 992, startPoint y: 435, endPoint x: 1088, endPoint y: 371, distance: 115.4
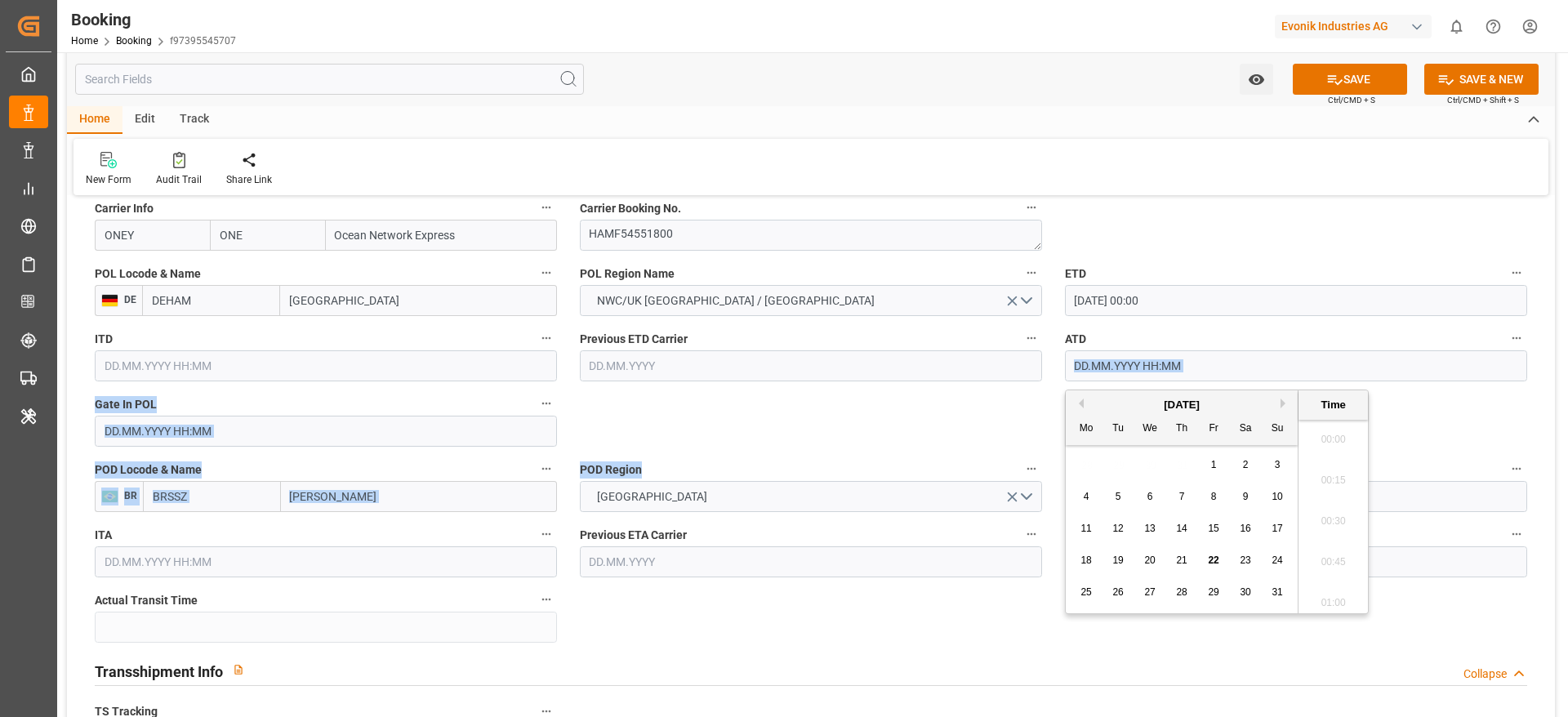
click at [1088, 371] on input "text" at bounding box center [1296, 365] width 462 height 31
click at [1078, 400] on button "Previous Month" at bounding box center [1079, 403] width 10 height 10
click at [1152, 591] on span "30" at bounding box center [1149, 591] width 11 height 11
type input "30.07.2025 00:00"
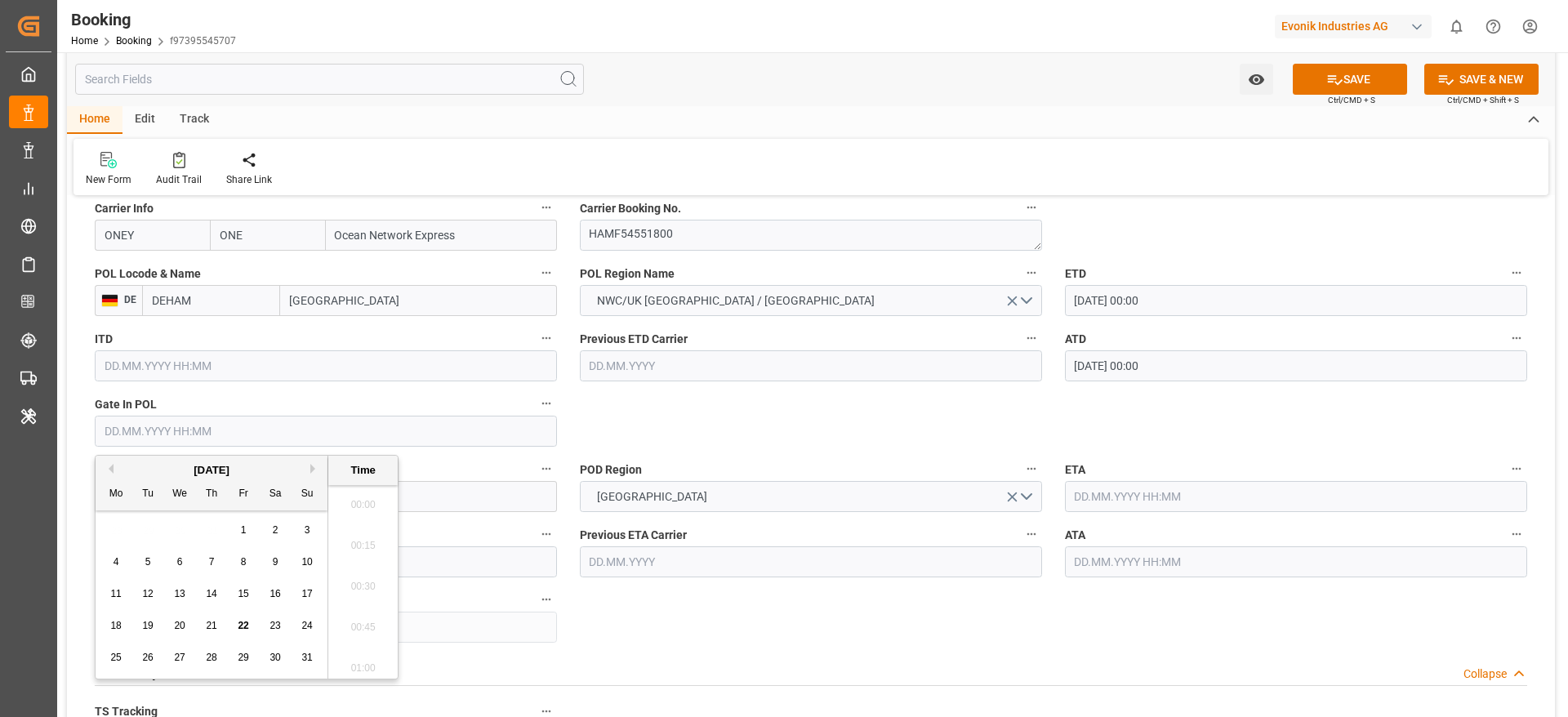
click at [128, 437] on input "text" at bounding box center [325, 430] width 462 height 31
click at [106, 469] on button "Previous Month" at bounding box center [109, 469] width 10 height 10
click at [214, 620] on span "24" at bounding box center [211, 625] width 11 height 11
type input "24.07.2025 00:00"
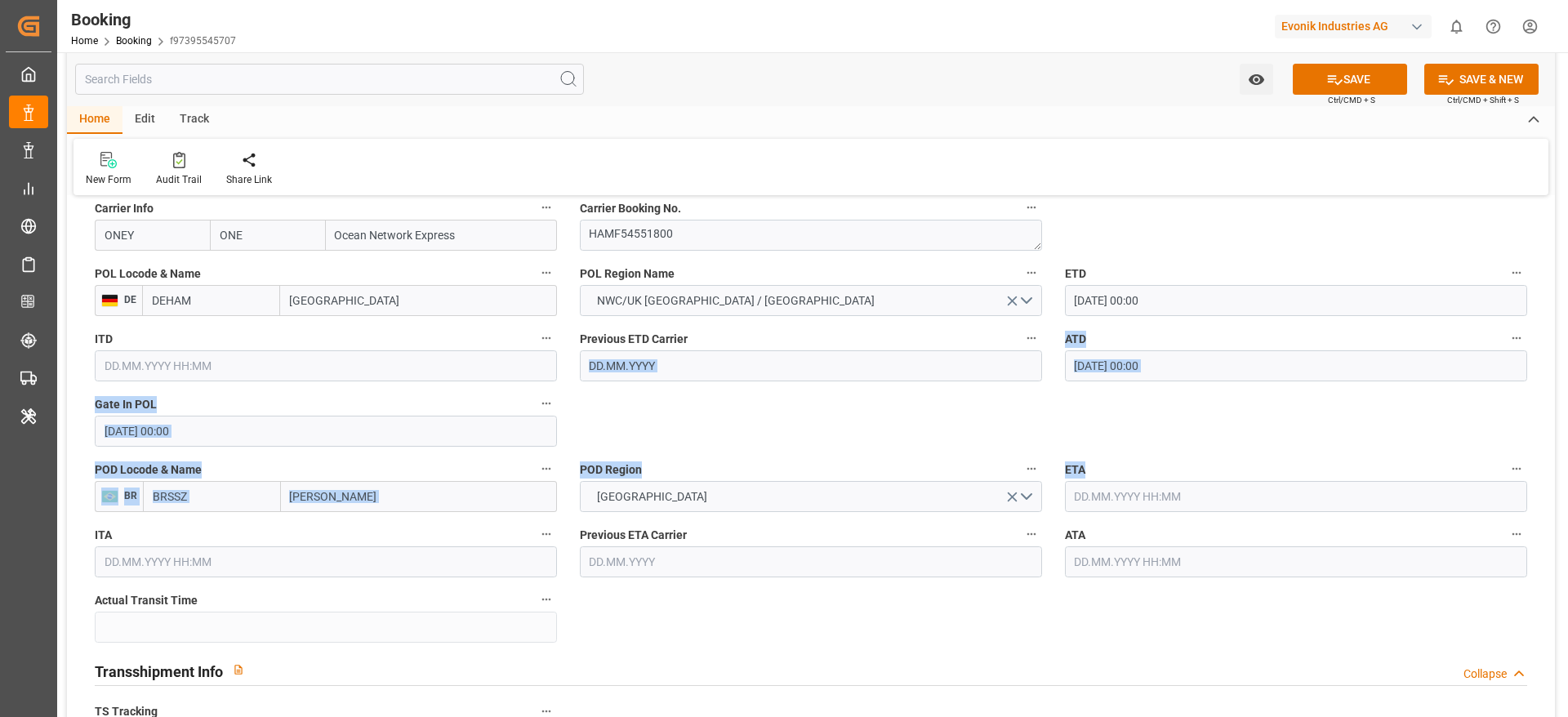
drag, startPoint x: 902, startPoint y: 417, endPoint x: 1103, endPoint y: 506, distance: 219.8
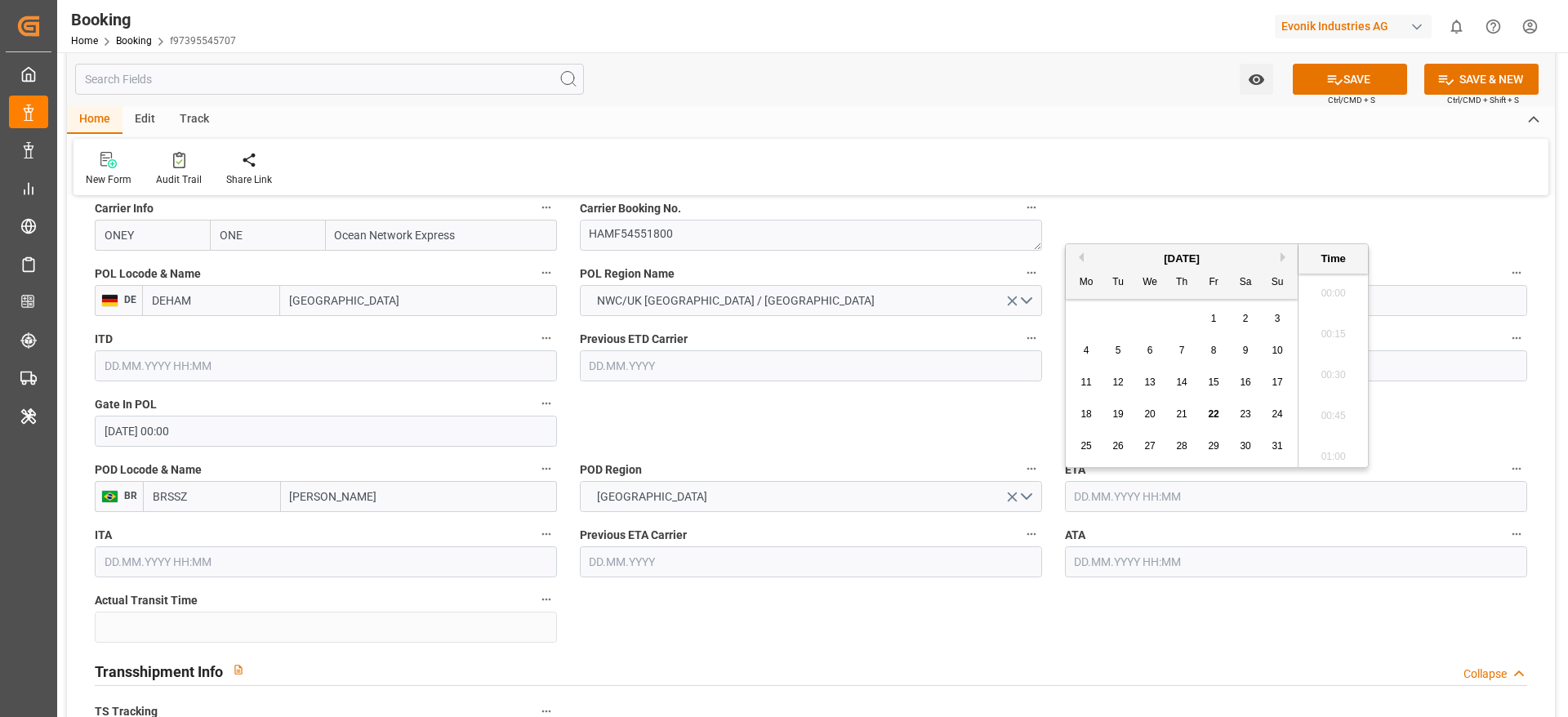
click at [1103, 506] on input "text" at bounding box center [1296, 496] width 462 height 31
click at [1254, 423] on div "23" at bounding box center [1246, 415] width 20 height 20
type input "23.08.2025 00:00"
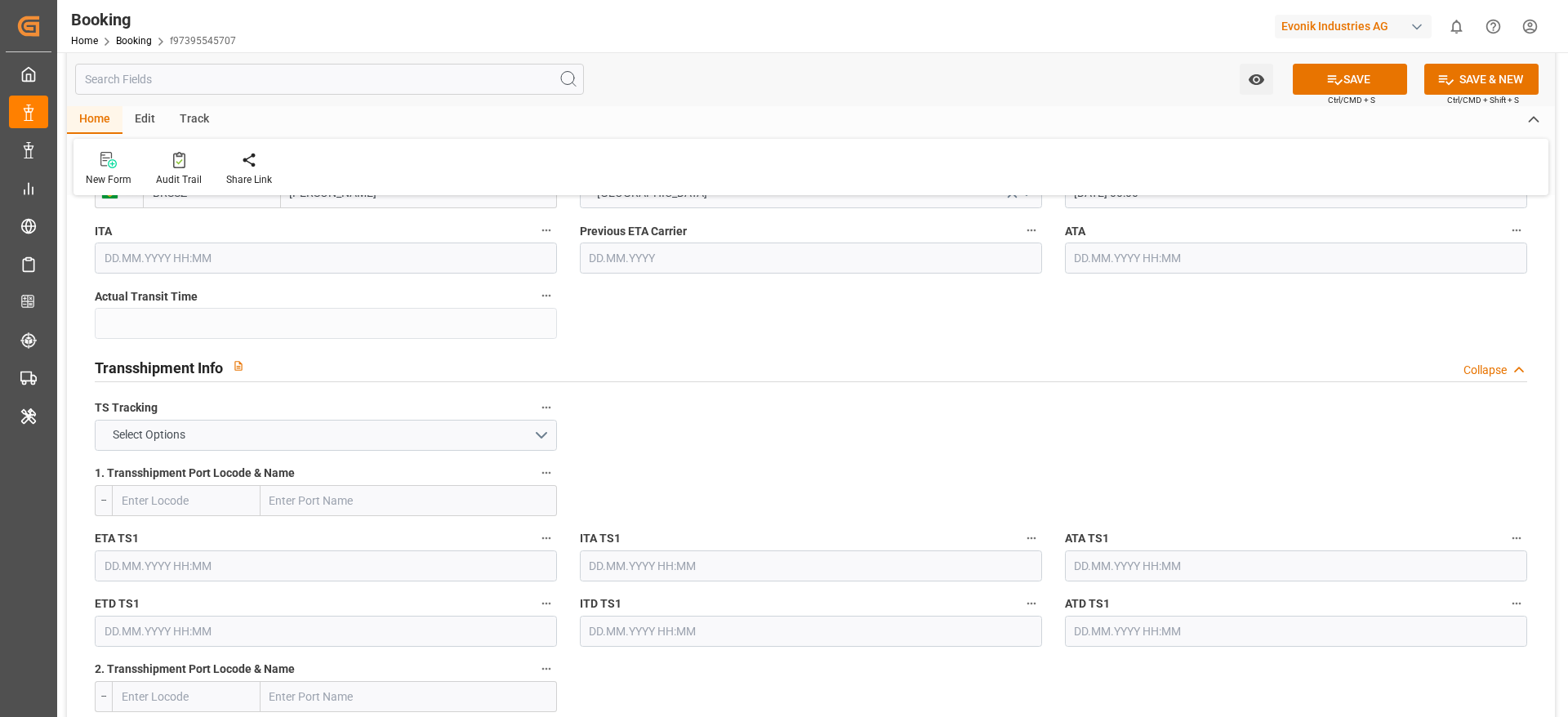
scroll to position [1568, 0]
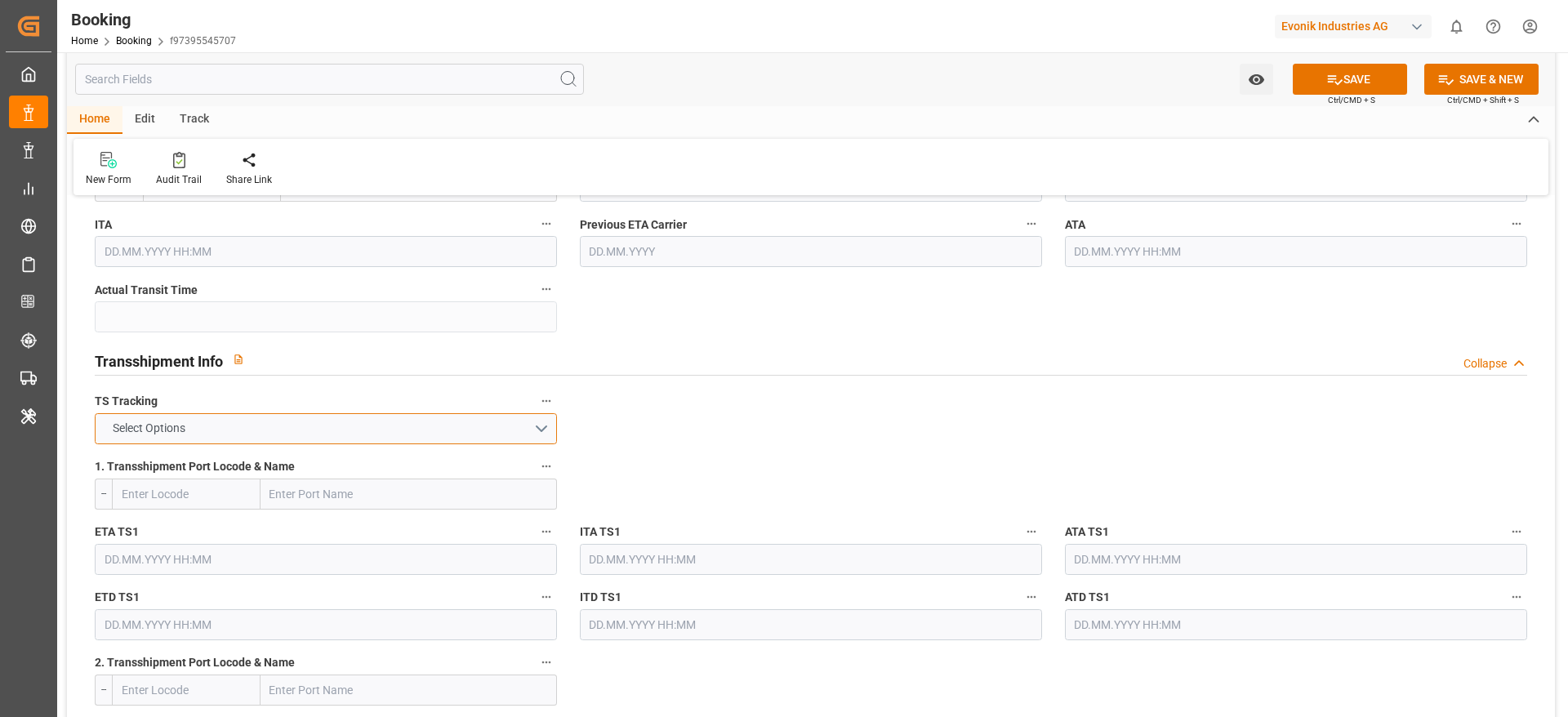
click at [528, 439] on button "Select Options" at bounding box center [325, 428] width 462 height 31
click at [446, 481] on div "FALSE" at bounding box center [325, 467] width 460 height 34
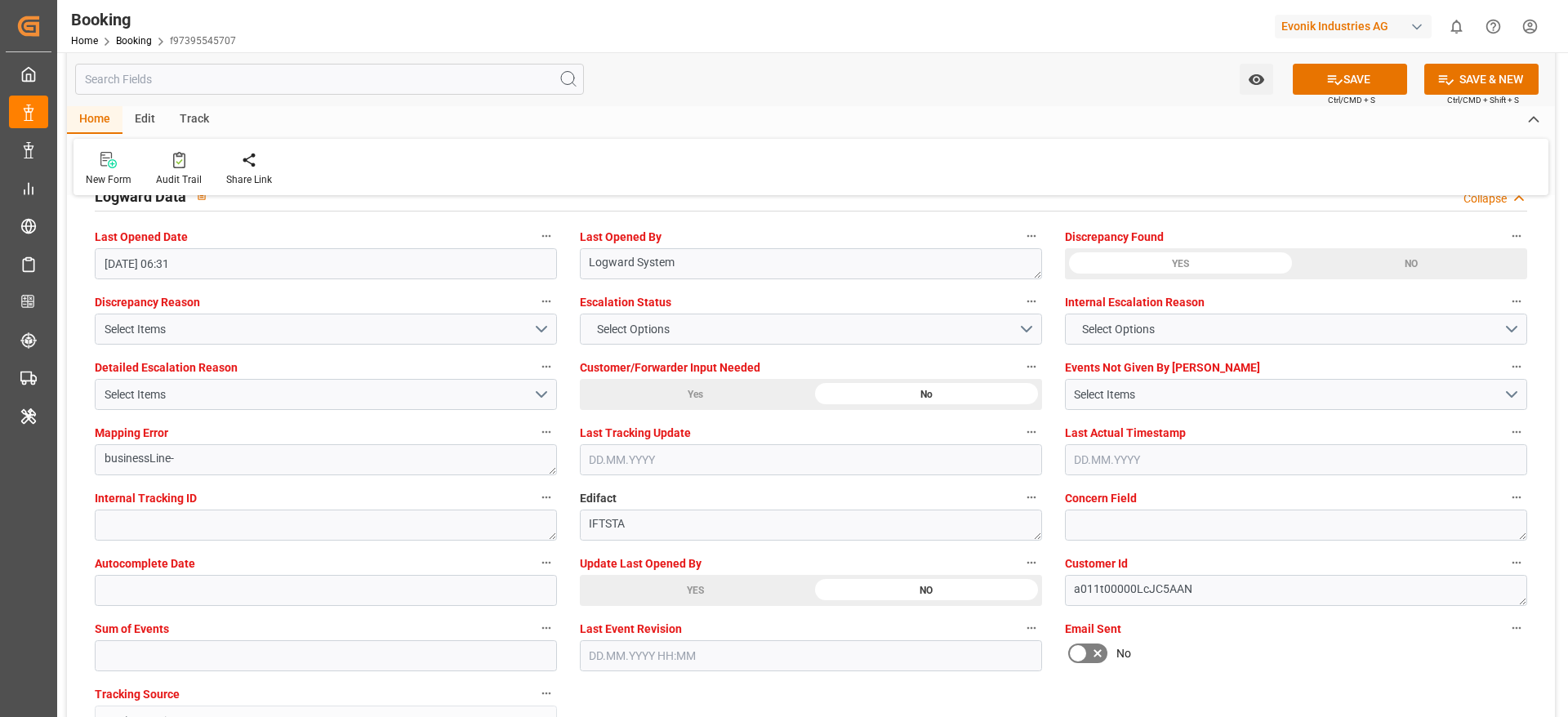
scroll to position [3009, 0]
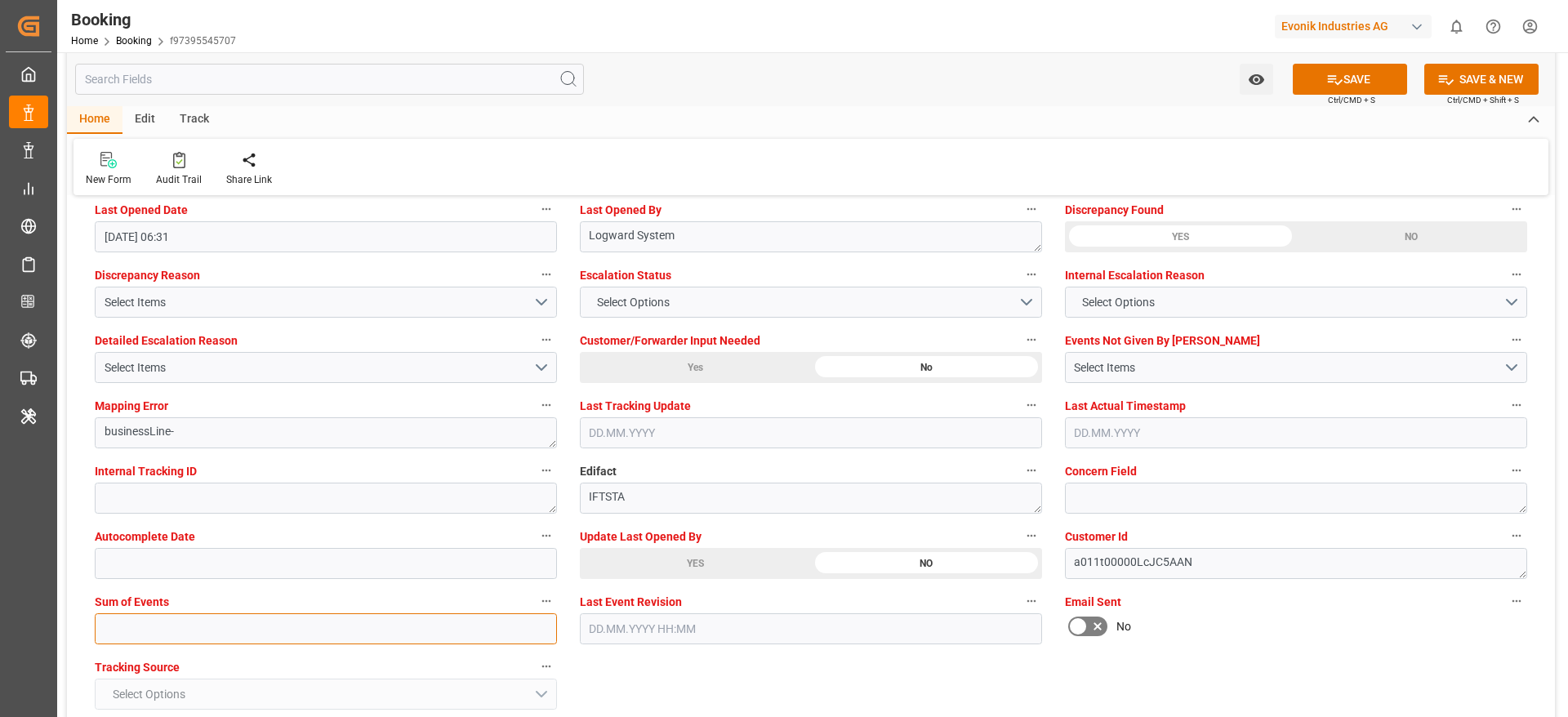
click at [169, 626] on input "text" at bounding box center [325, 628] width 462 height 31
type input "0"
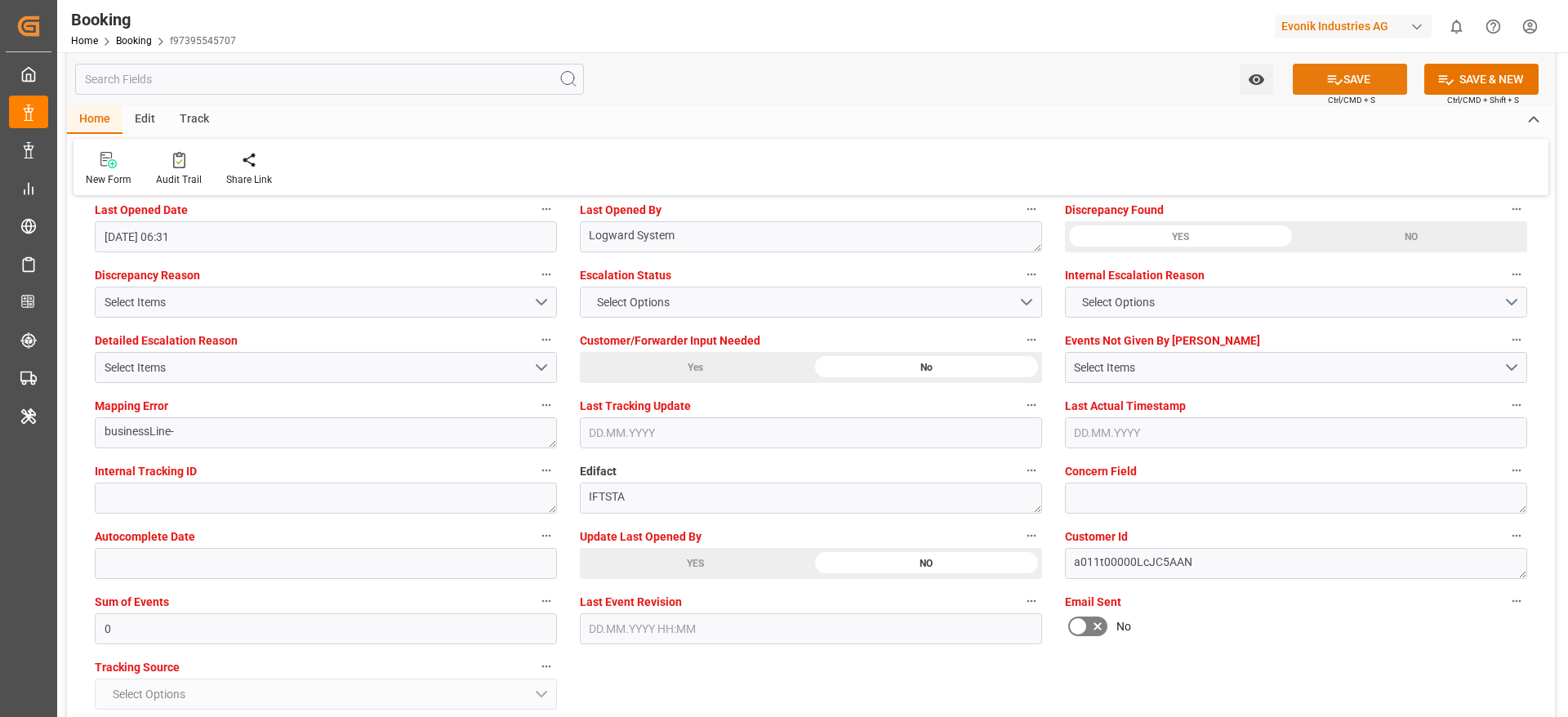
click at [1313, 73] on button "SAVE" at bounding box center [1349, 79] width 115 height 31
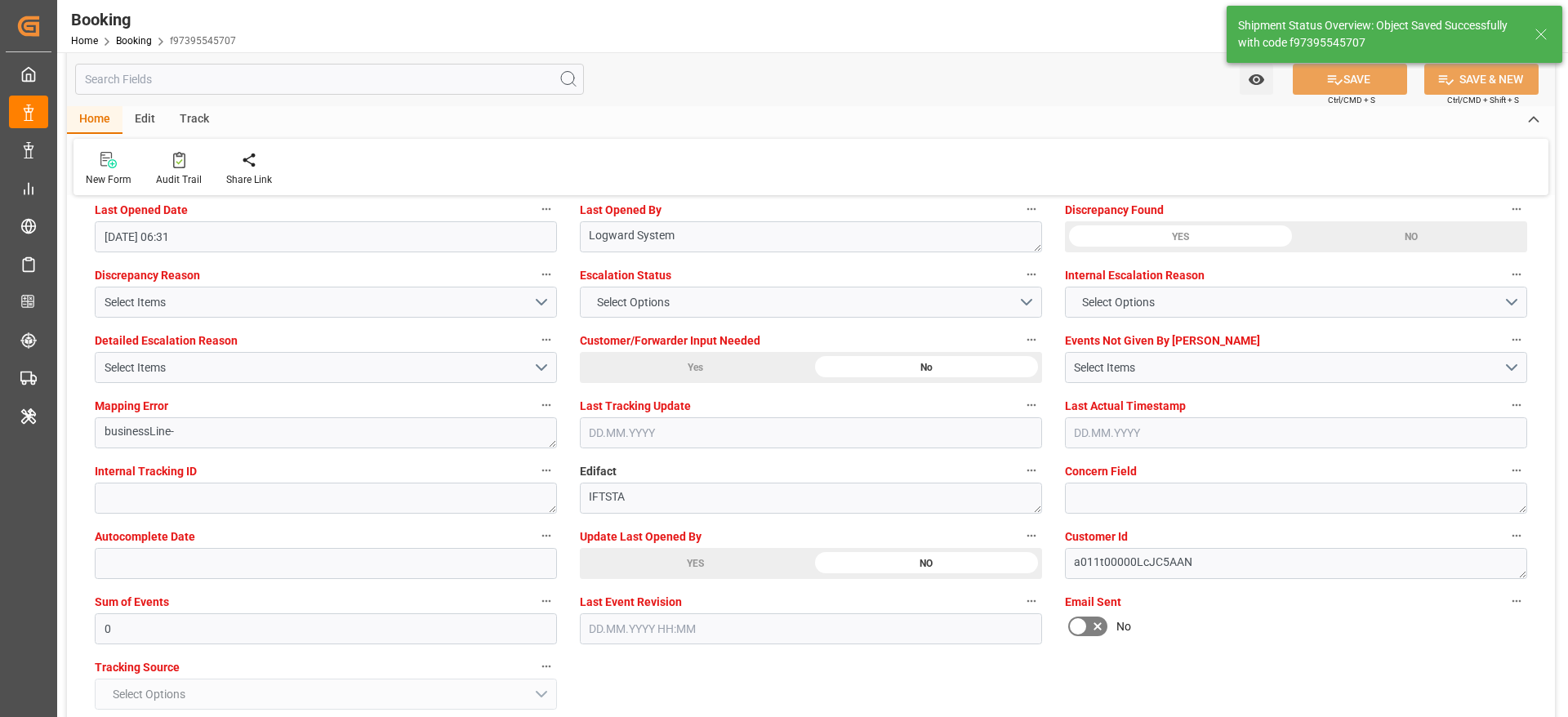
type textarea "NWC/UK North West Continent / UK_BRSSZ_ONEY_AT-SE"
type textarea "[PERSON_NAME]"
type input "30.07.2025 00:00"
type input "23.08.2025 00:00"
type input "22.08.2025 10:24"
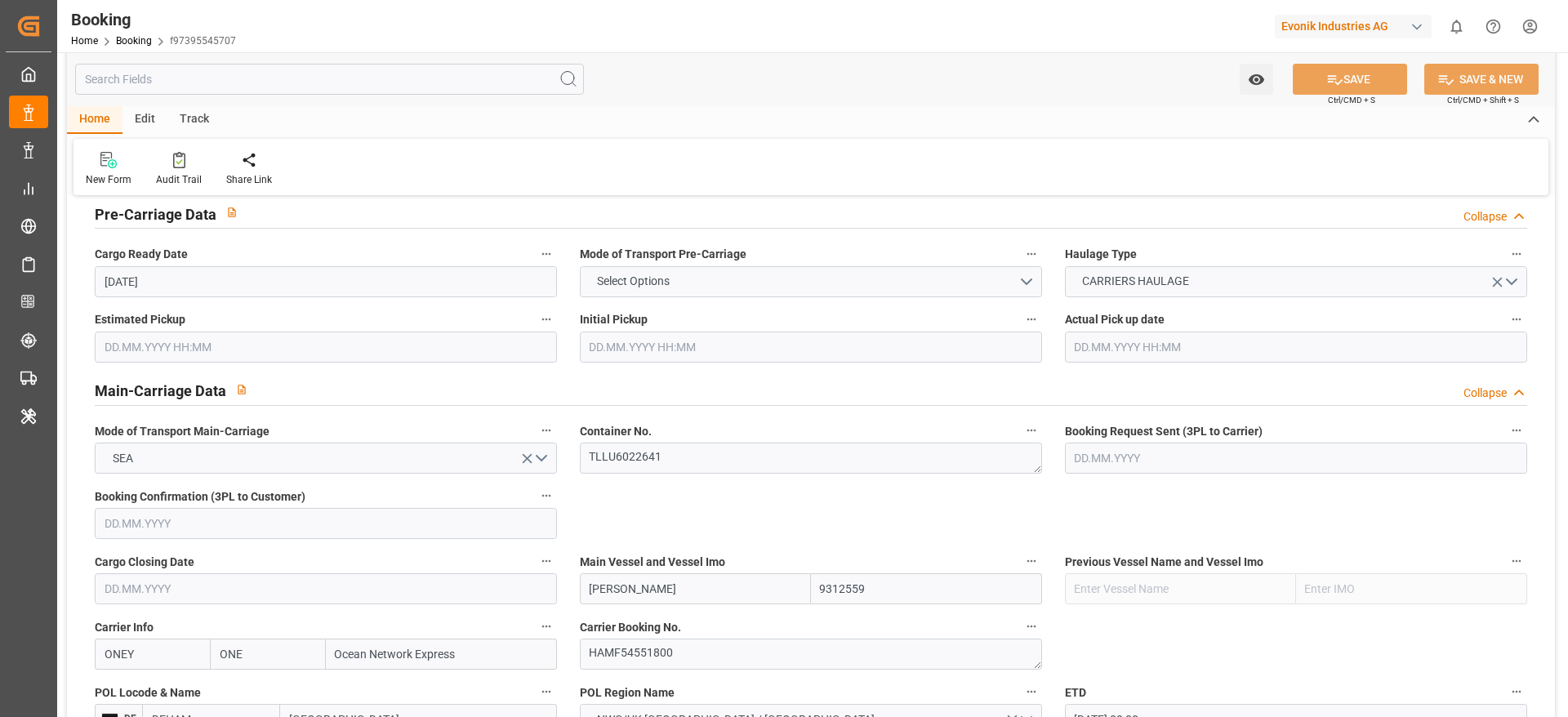
scroll to position [838, 0]
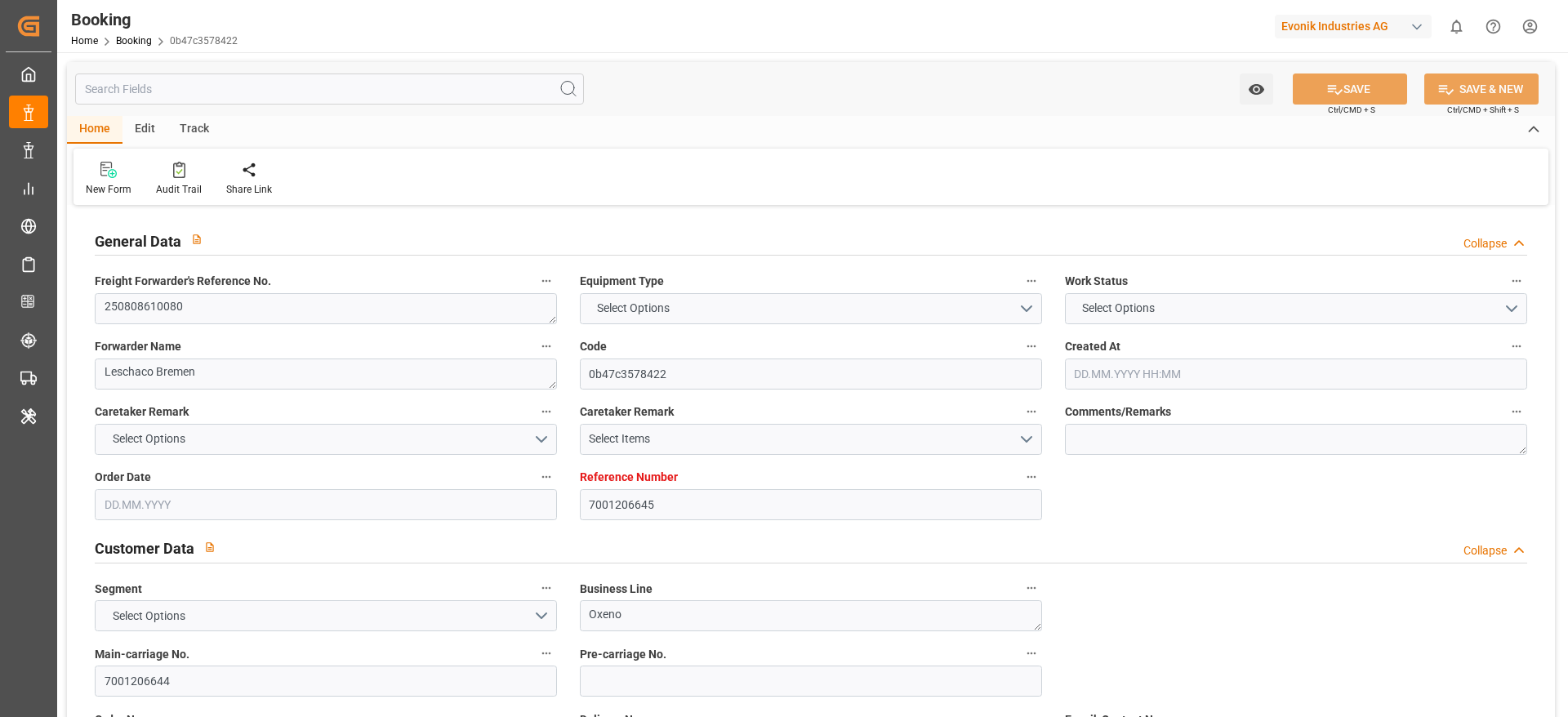
type input "7001206645"
type input "EUNWC"
type input "JPUKB"
type input "[DATE] 07:05"
type input "[DATE]"
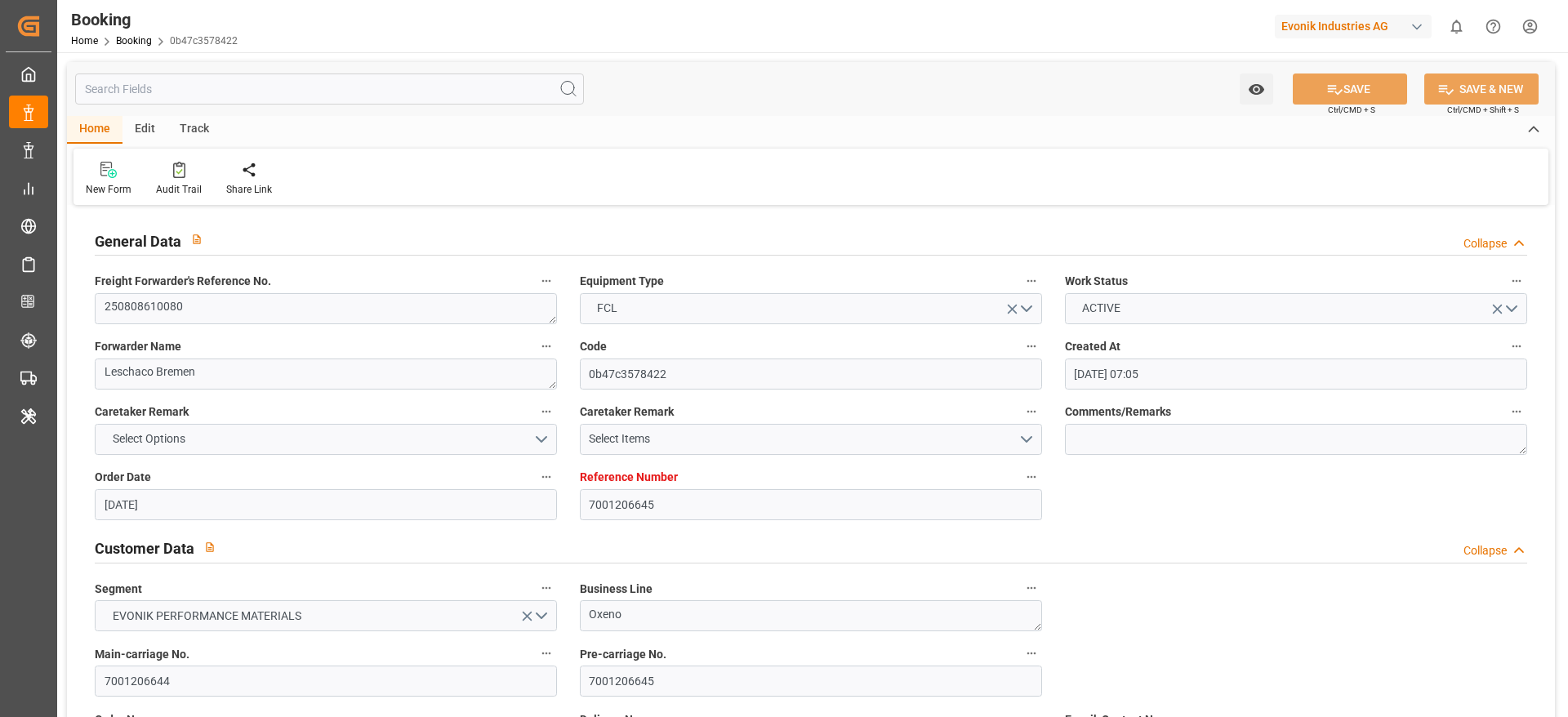
type input "10.10.2025"
type input "08.08.2025"
type input "[DATE]"
type input "28.07.2025 07:14"
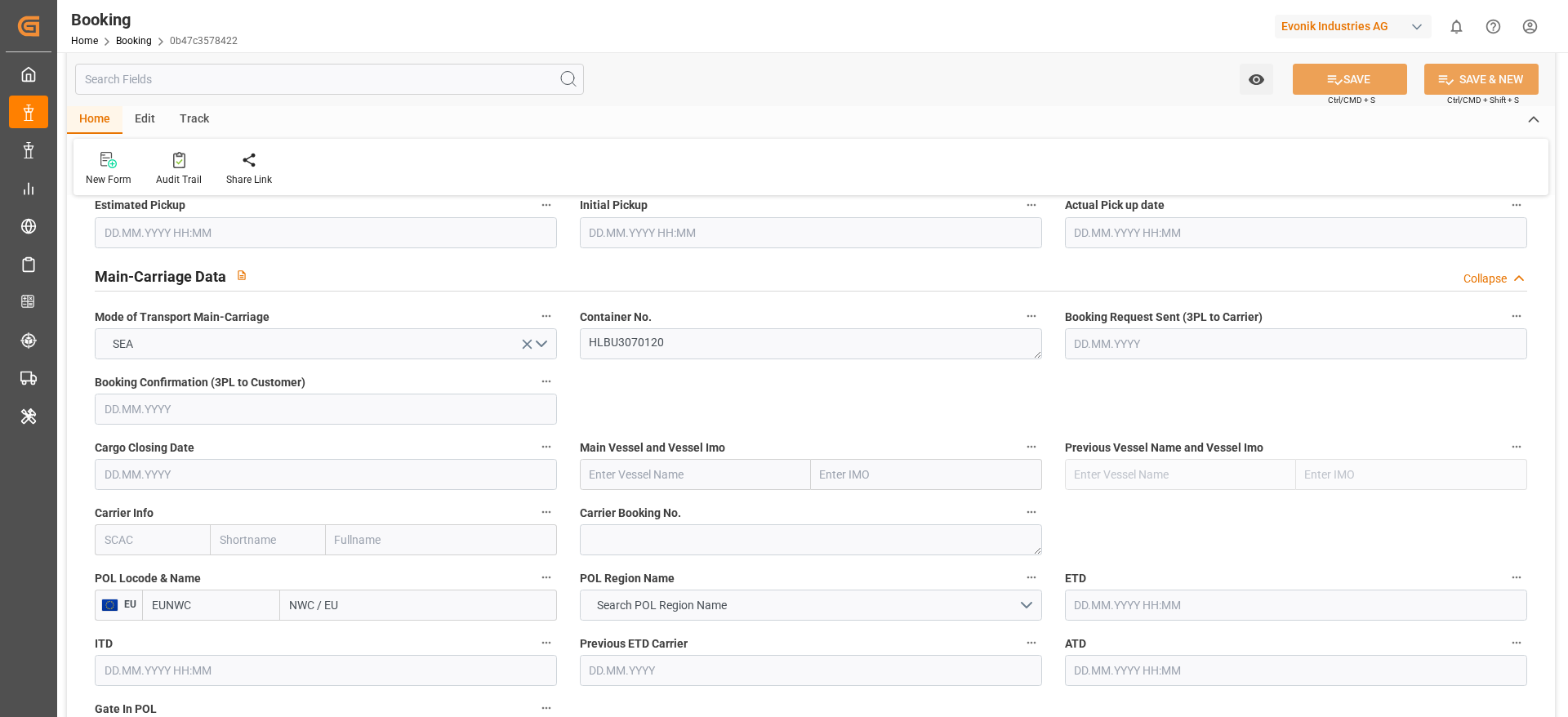
scroll to position [954, 0]
click at [637, 540] on textarea at bounding box center [810, 538] width 462 height 31
paste textarea "27963062"
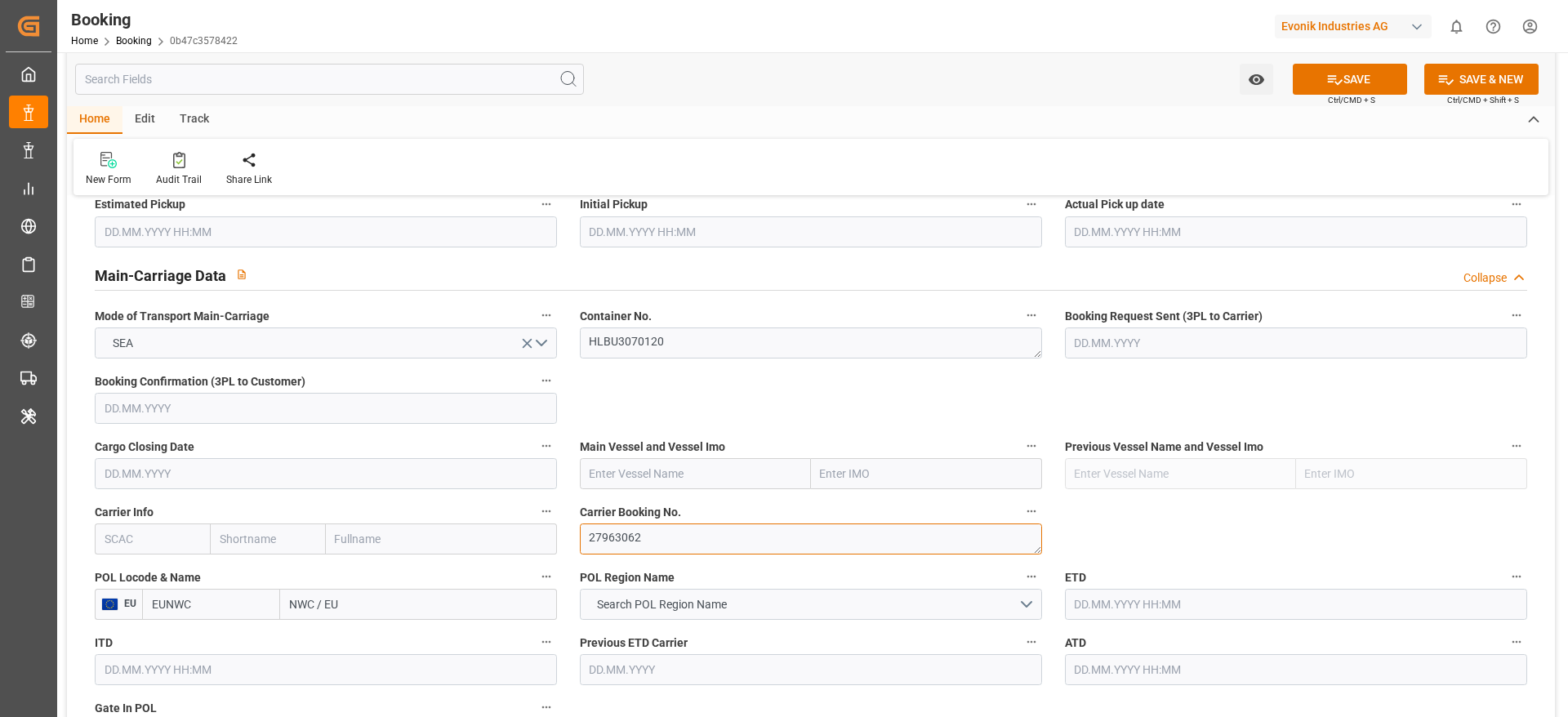
click at [637, 540] on textarea "27963062" at bounding box center [810, 538] width 462 height 31
type textarea "27963062"
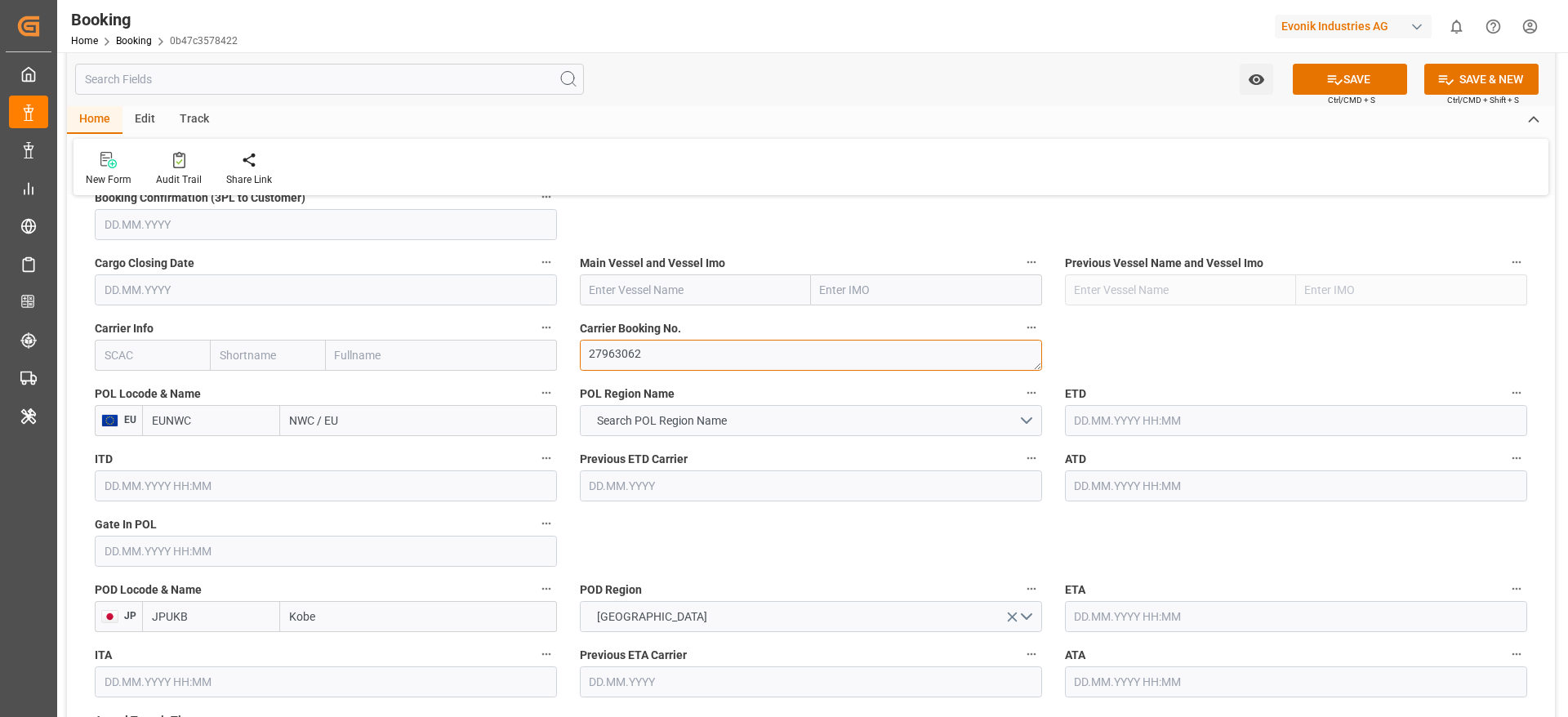
scroll to position [1148, 0]
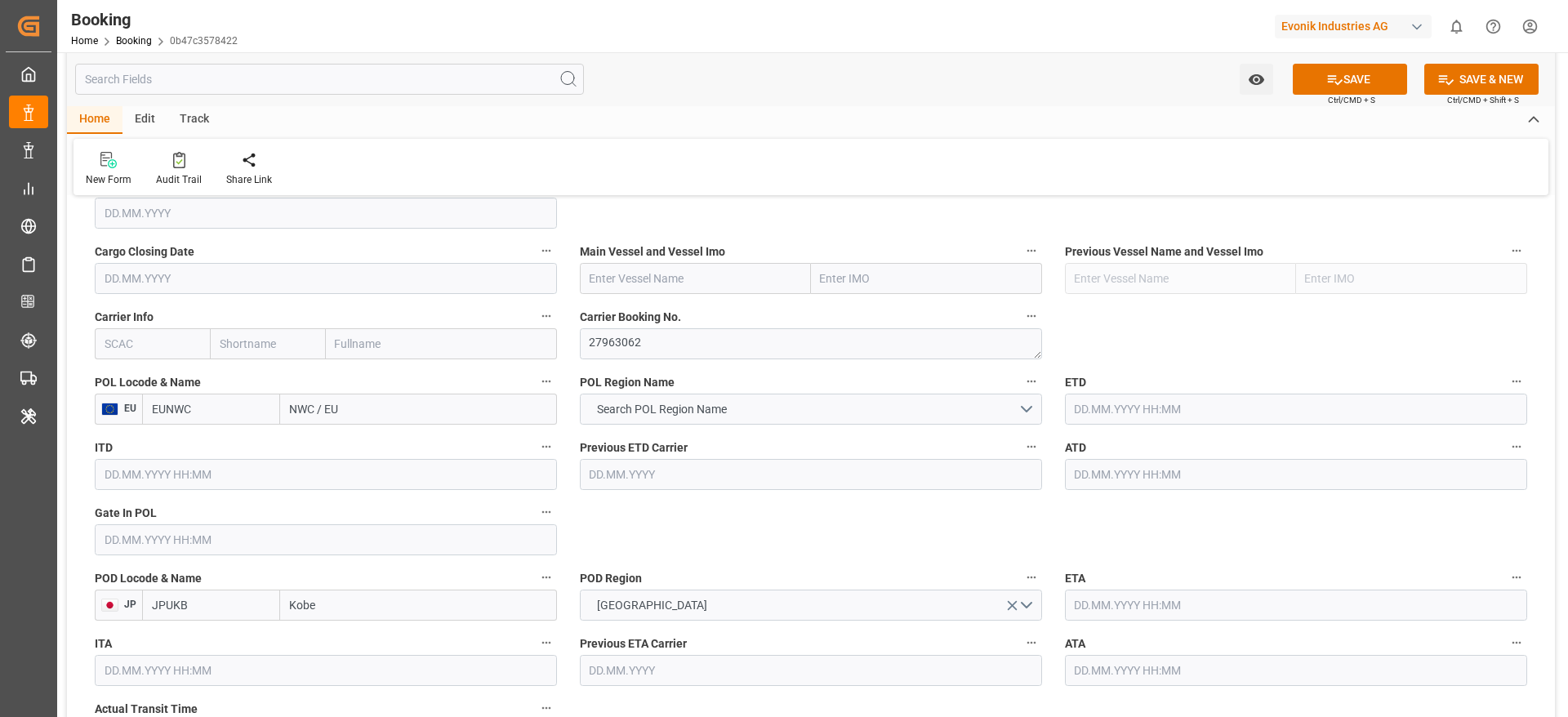
click at [134, 339] on input "text" at bounding box center [152, 344] width 115 height 31
click at [120, 361] on div "HLCU" at bounding box center [120, 379] width 49 height 37
type input "HLCU"
type input "Hapag [PERSON_NAME]"
type input "Hapag [PERSON_NAME] Aktiengesellschaft"
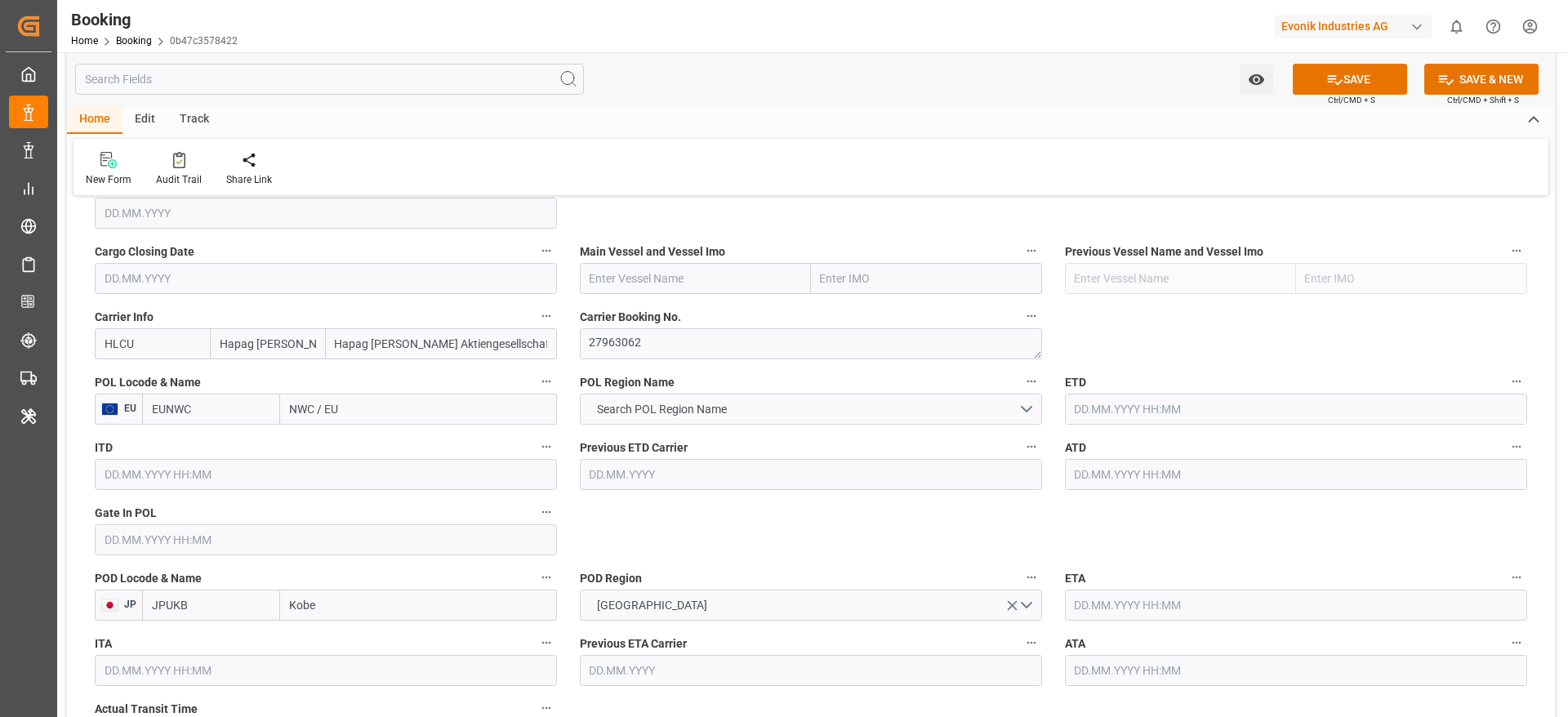
type input "HLCU"
paste input "MADRID MAERSK"
click at [610, 289] on input "text" at bounding box center [696, 278] width 232 height 31
click at [649, 309] on b "MADRID MAERSK" at bounding box center [636, 314] width 91 height 13
type input "MADRID MAERSK"
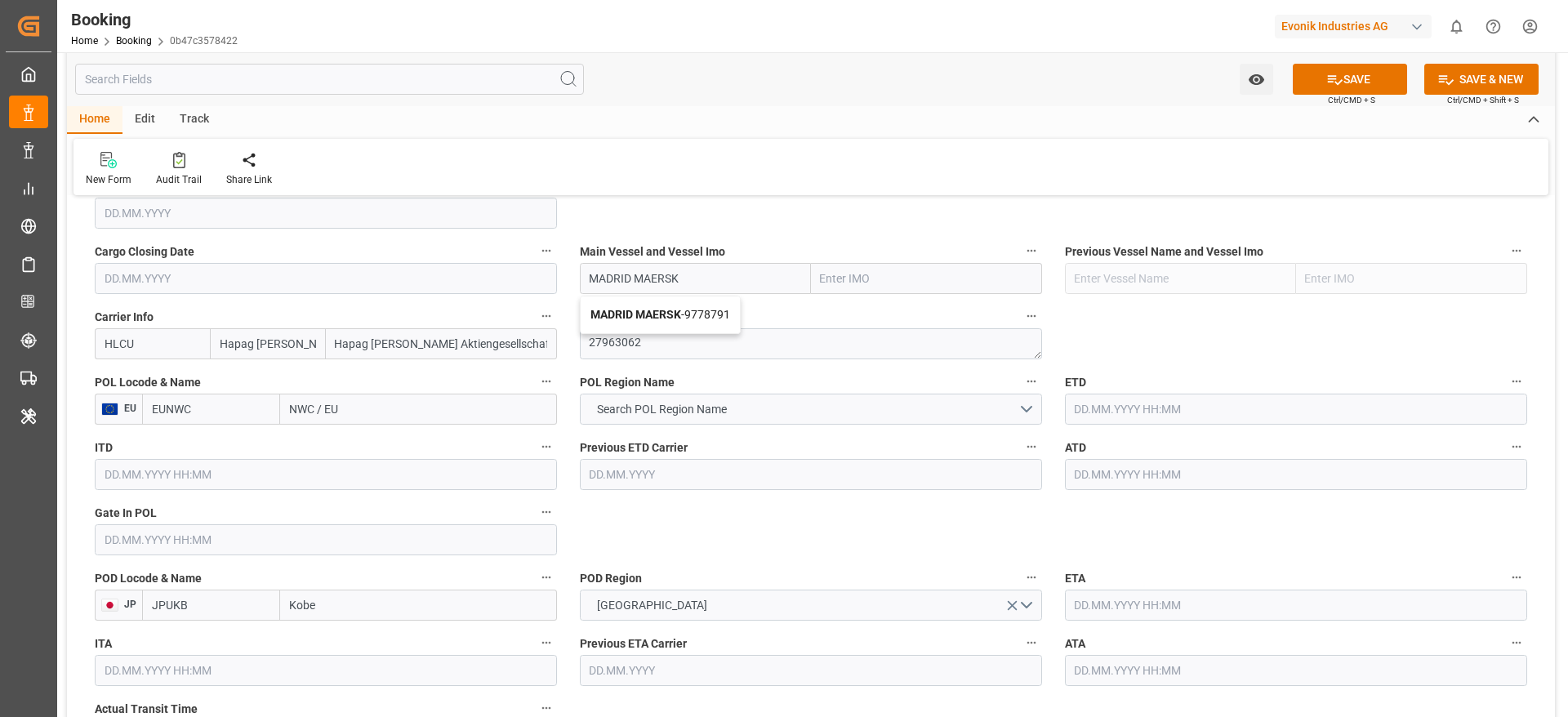
type input "9778791"
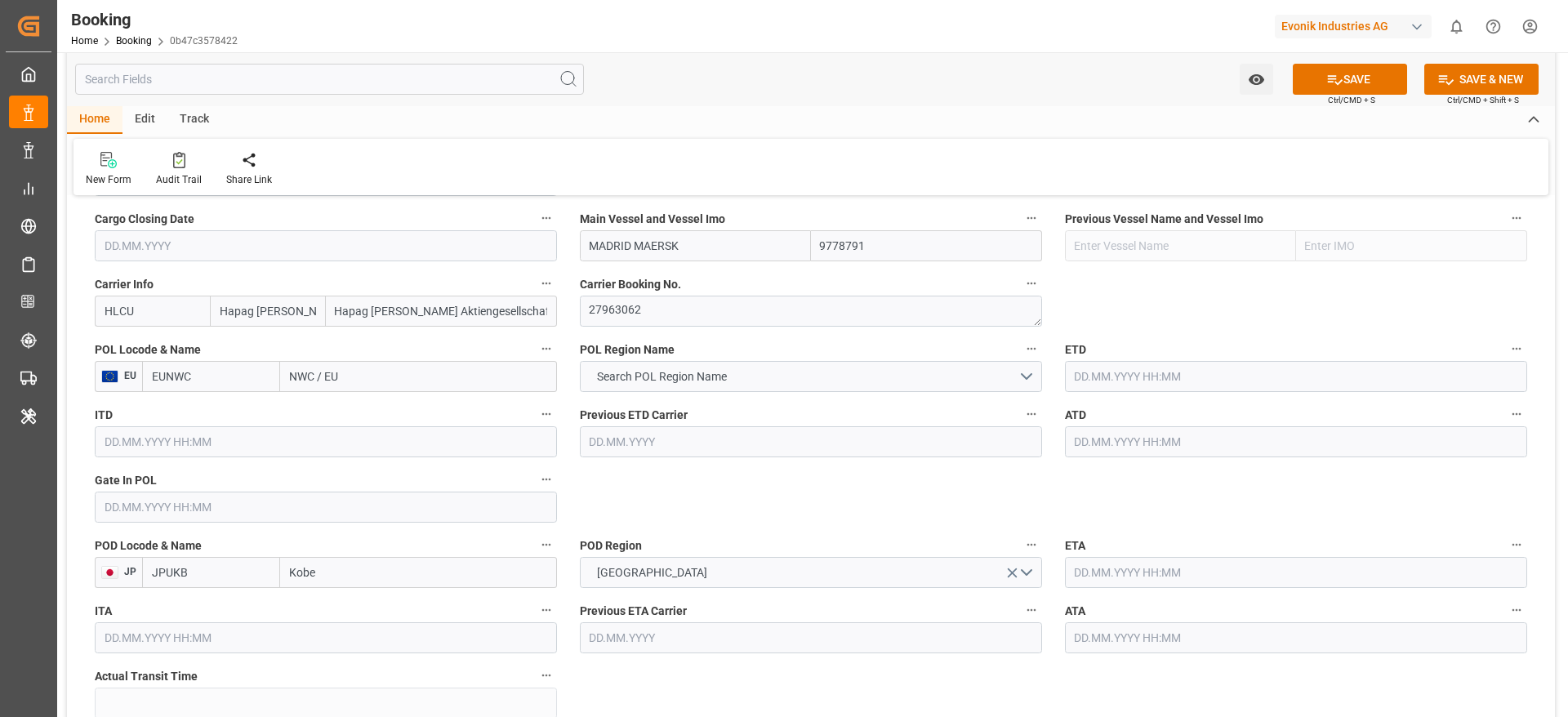
type input "MADRID MAERSK"
drag, startPoint x: 285, startPoint y: 379, endPoint x: 342, endPoint y: 380, distance: 57.0
click at [342, 380] on input "NWC / EU" at bounding box center [418, 376] width 276 height 31
paste input "ROTTERDAM"
type input "ROTTERDAM"
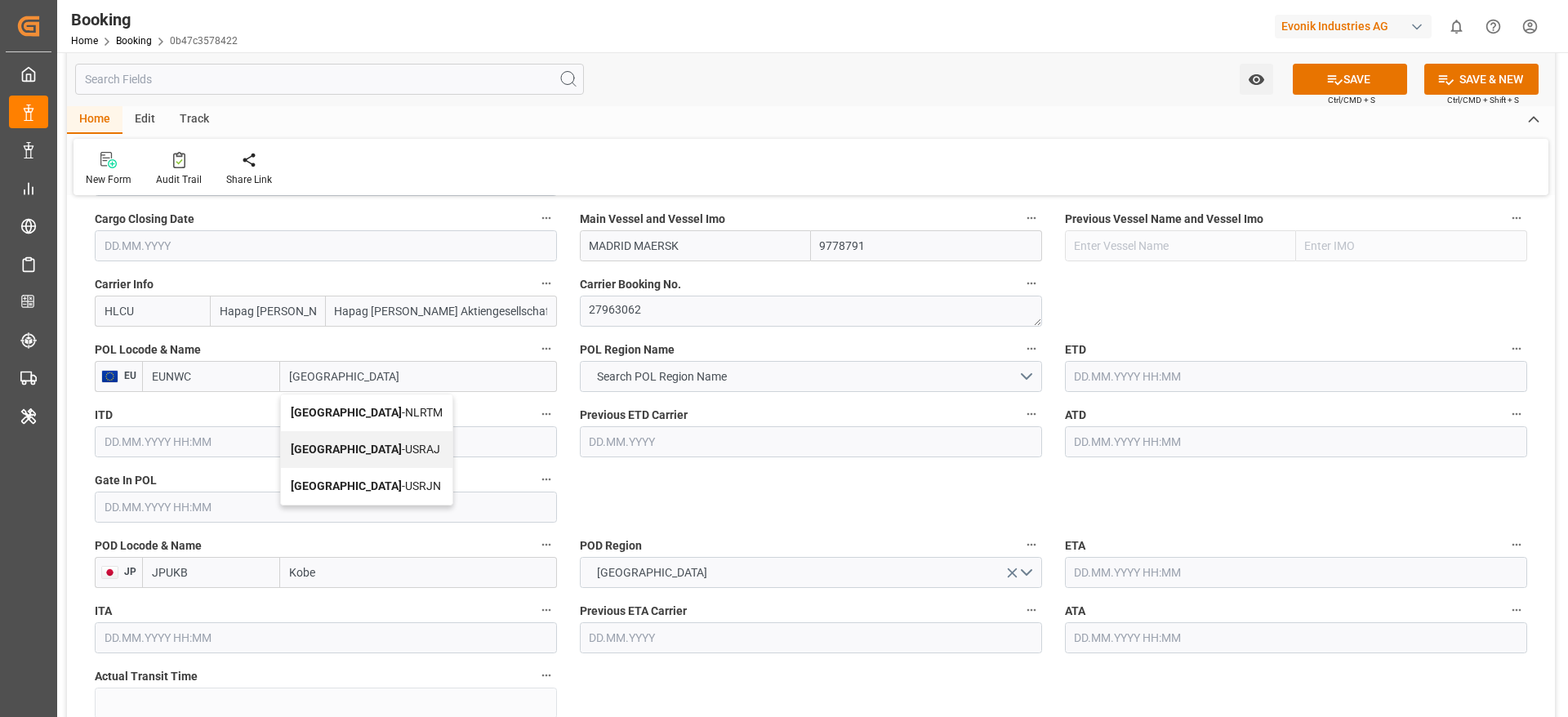
click at [393, 415] on div "Rotterdam - NLRTM" at bounding box center [366, 412] width 172 height 37
type input "NLRTM"
type input "Rotterdam"
click at [128, 512] on input "text" at bounding box center [325, 507] width 462 height 31
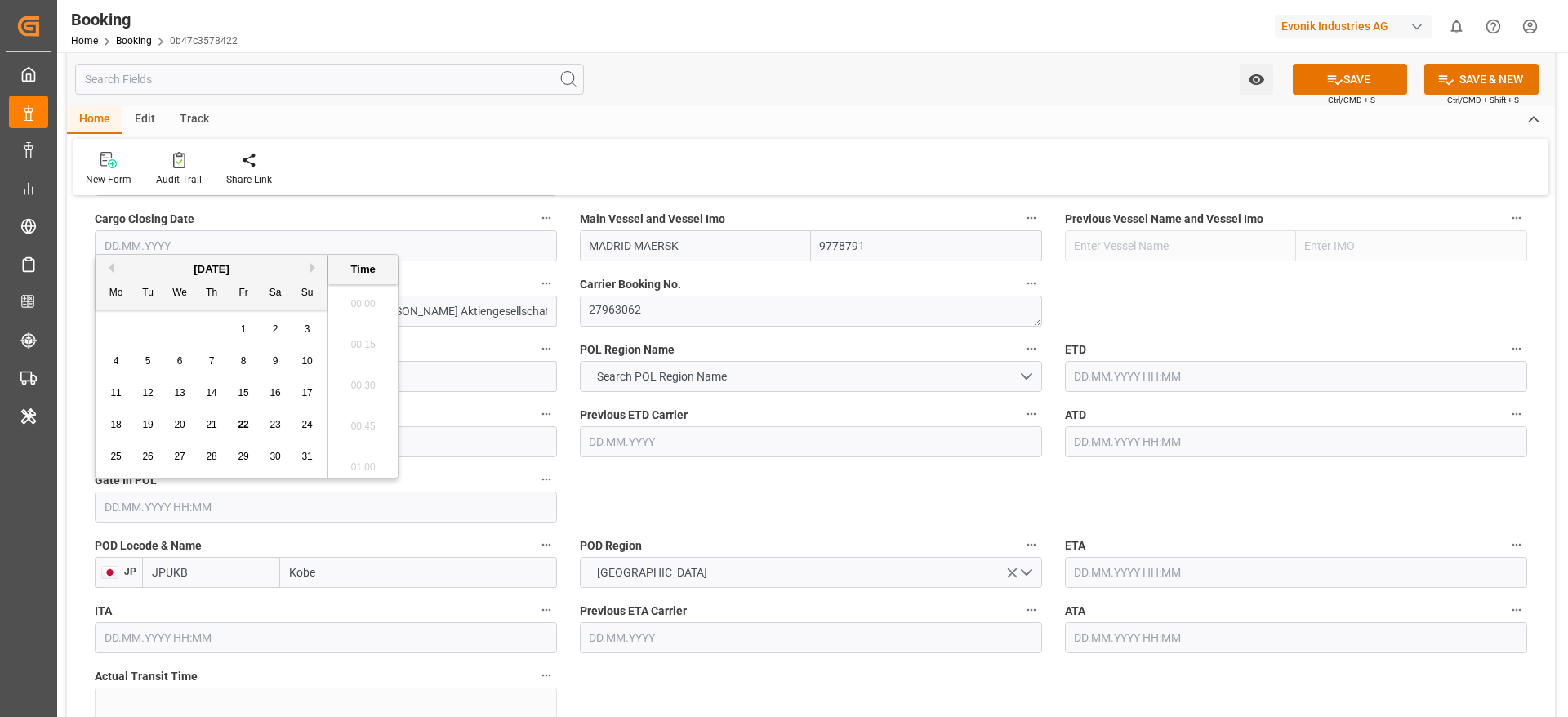
scroll to position [2498, 0]
click at [109, 363] on div "4" at bounding box center [116, 362] width 20 height 20
type input "04.08.2025 00:00"
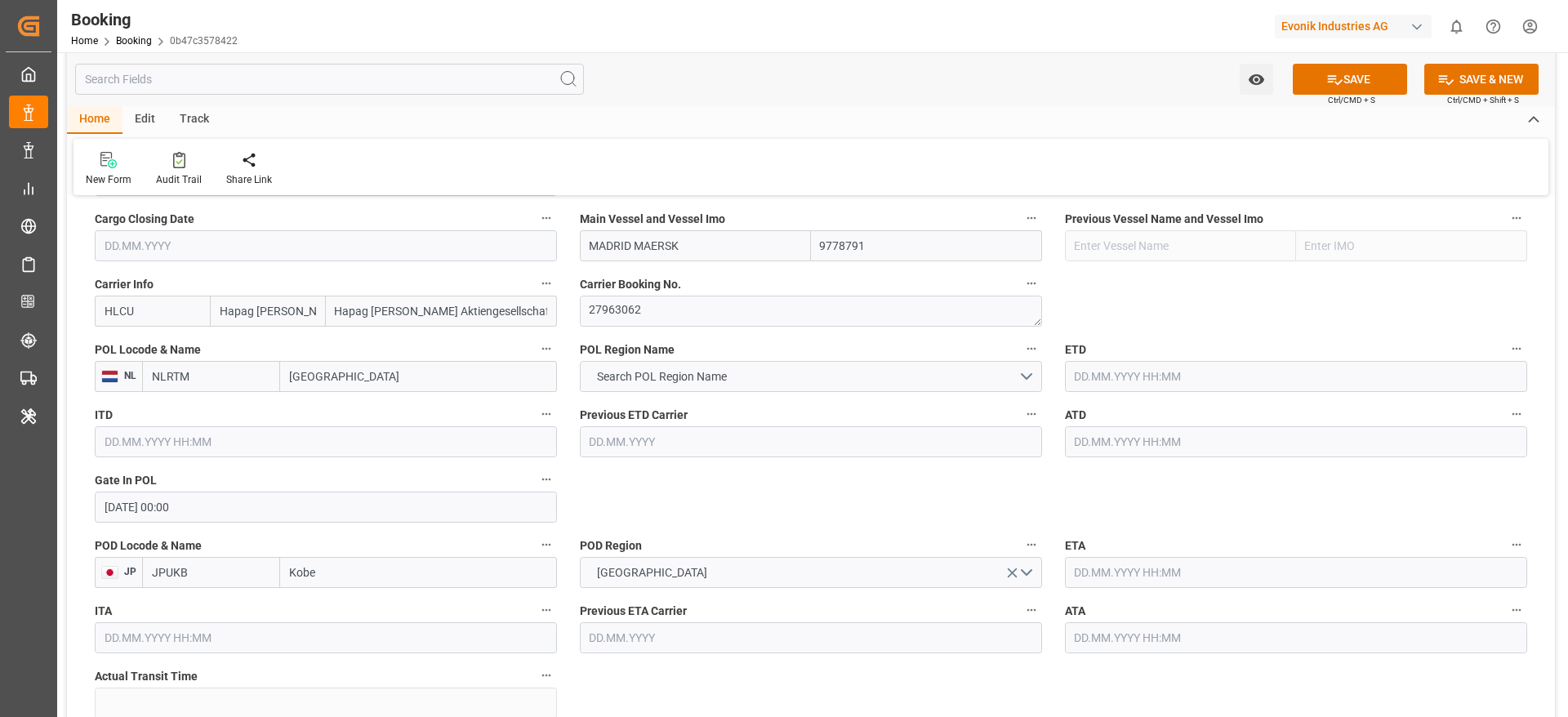
click at [712, 379] on span "Search POL Region Name" at bounding box center [662, 376] width 146 height 17
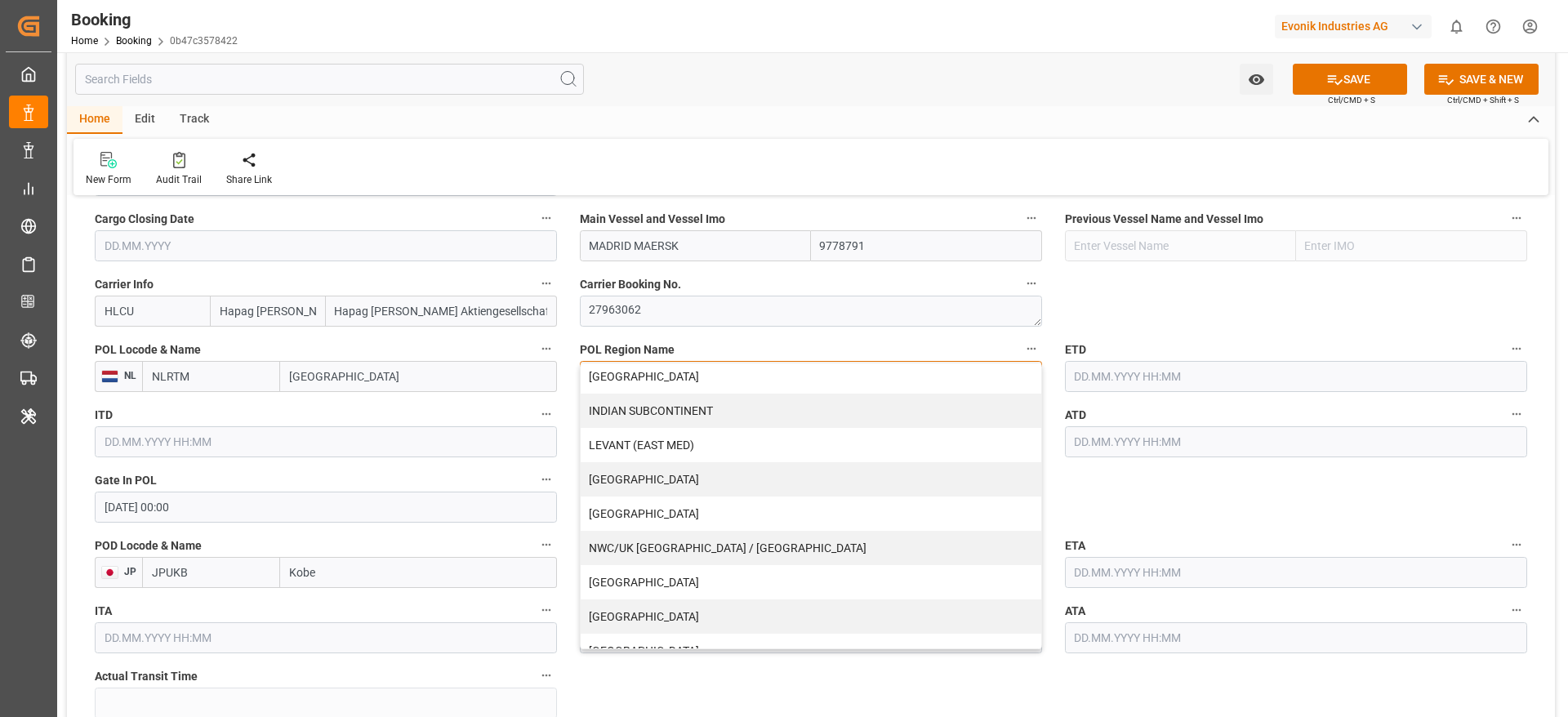
scroll to position [280, 0]
click at [672, 535] on div "NWC/UK [GEOGRAPHIC_DATA] / [GEOGRAPHIC_DATA]" at bounding box center [810, 547] width 460 height 34
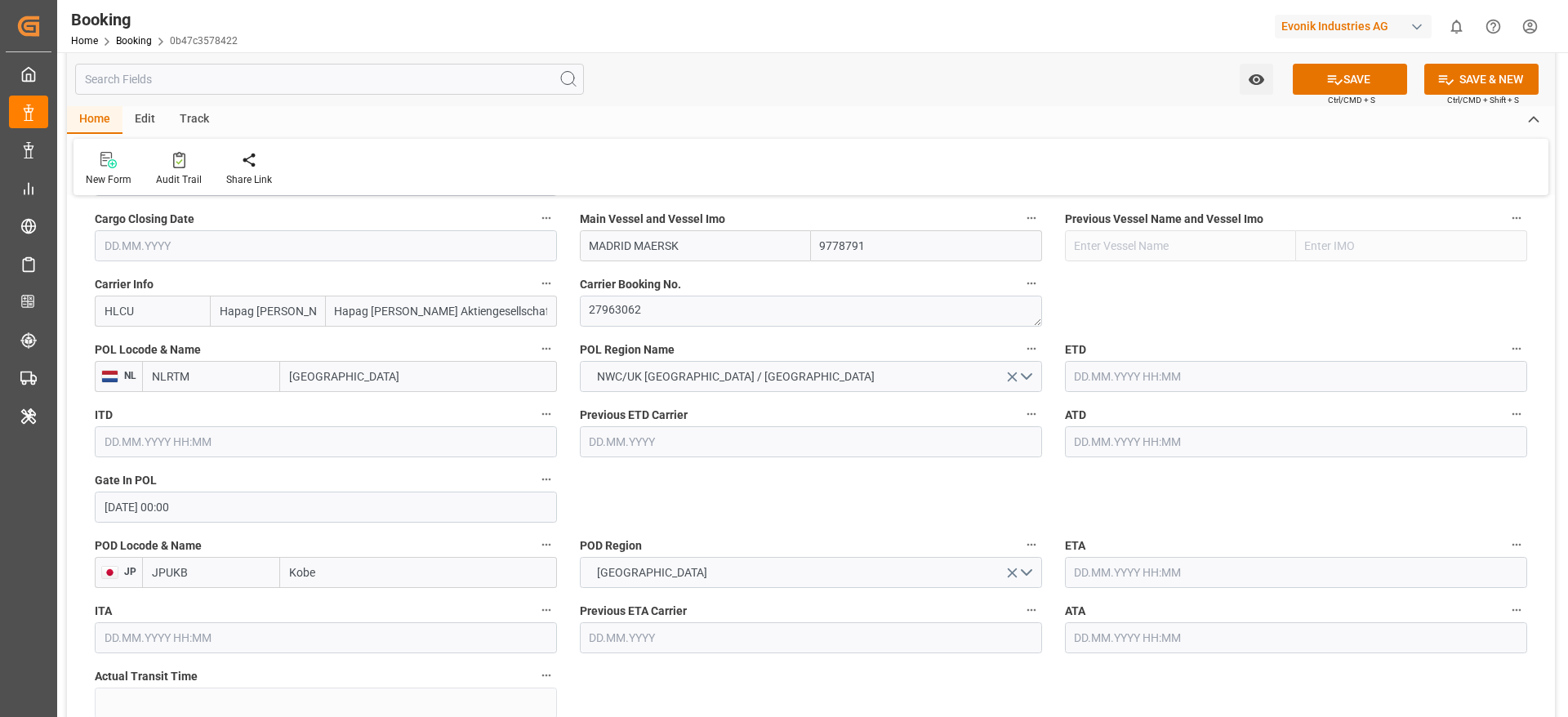
click at [1146, 376] on input "text" at bounding box center [1296, 376] width 462 height 31
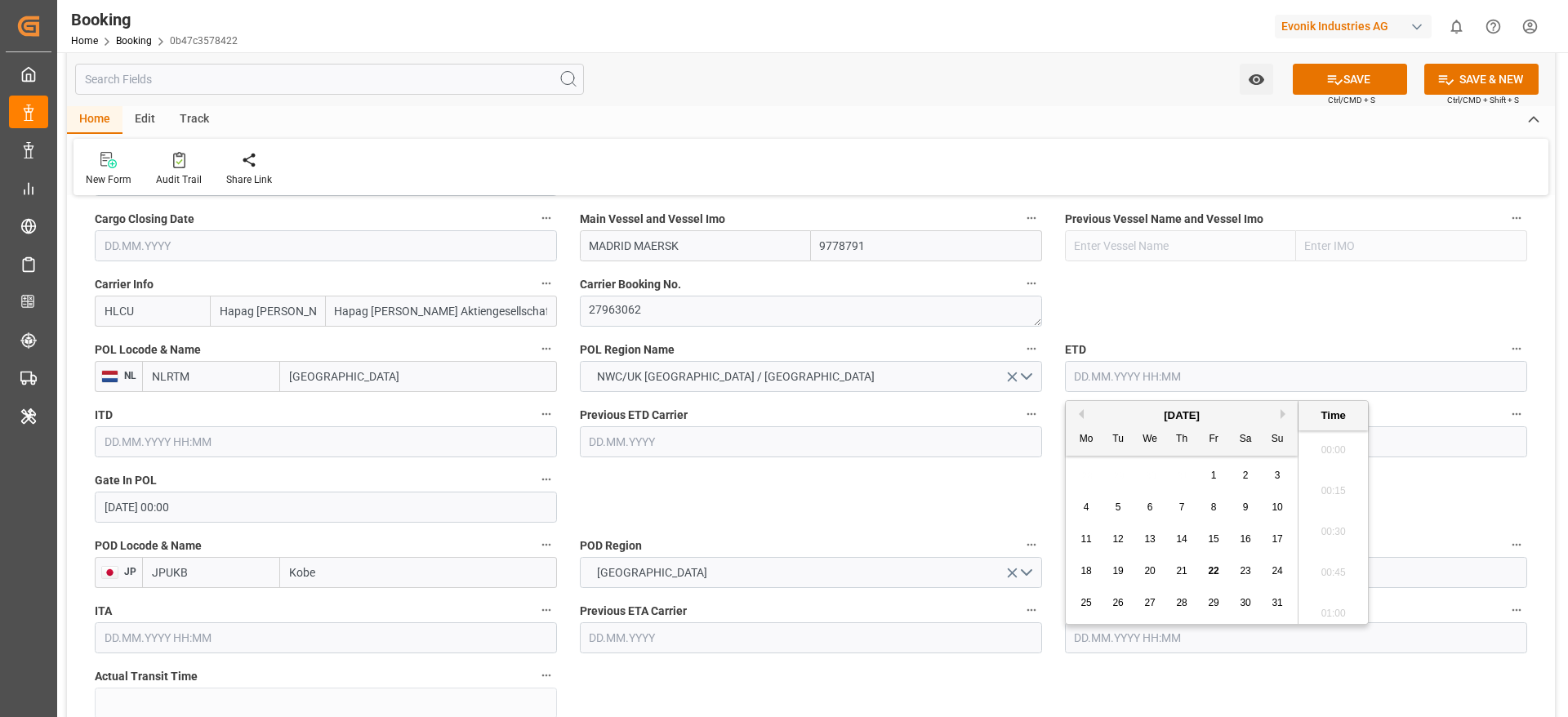
scroll to position [2498, 0]
click at [1271, 503] on div "10" at bounding box center [1278, 508] width 20 height 20
type input "10.08.2025 00:00"
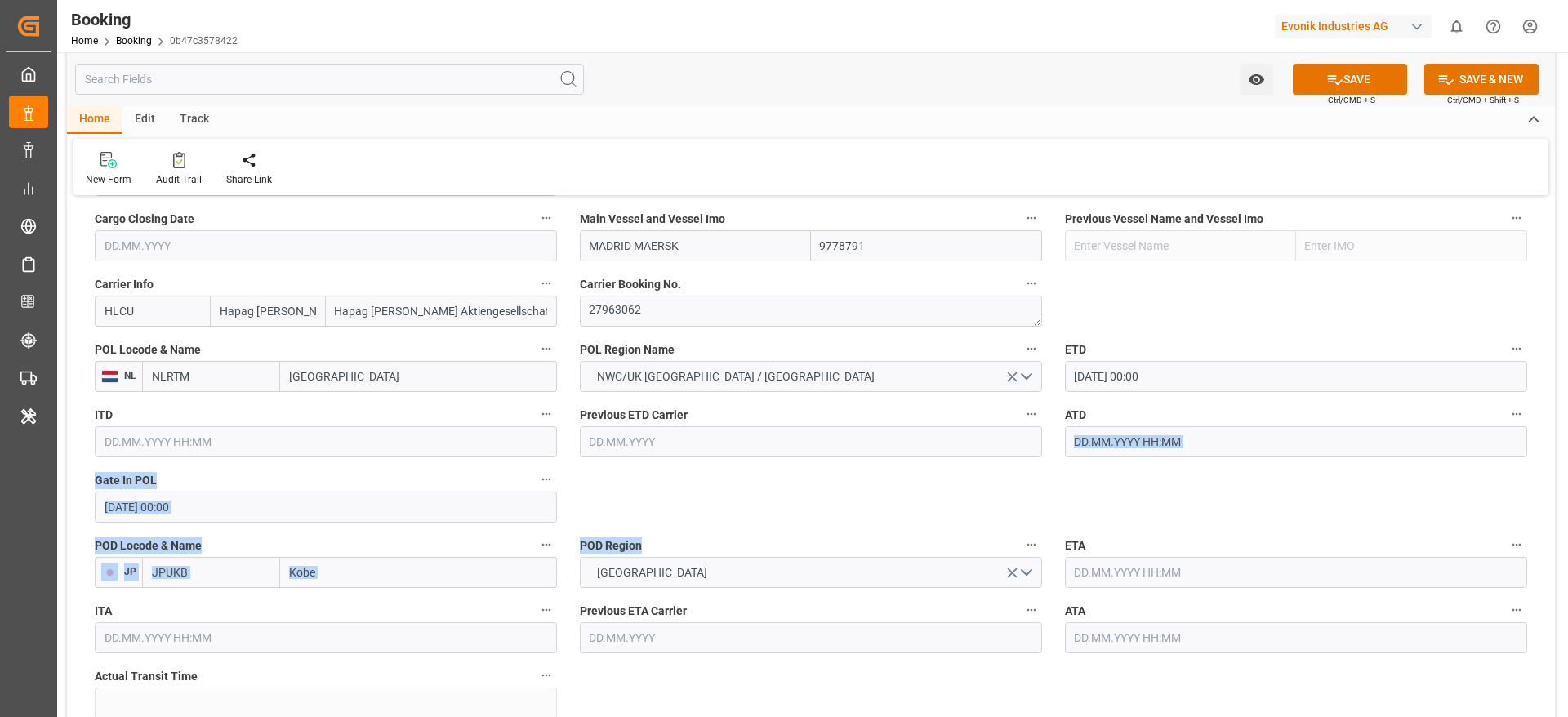
drag, startPoint x: 1001, startPoint y: 503, endPoint x: 1098, endPoint y: 419, distance: 128.3
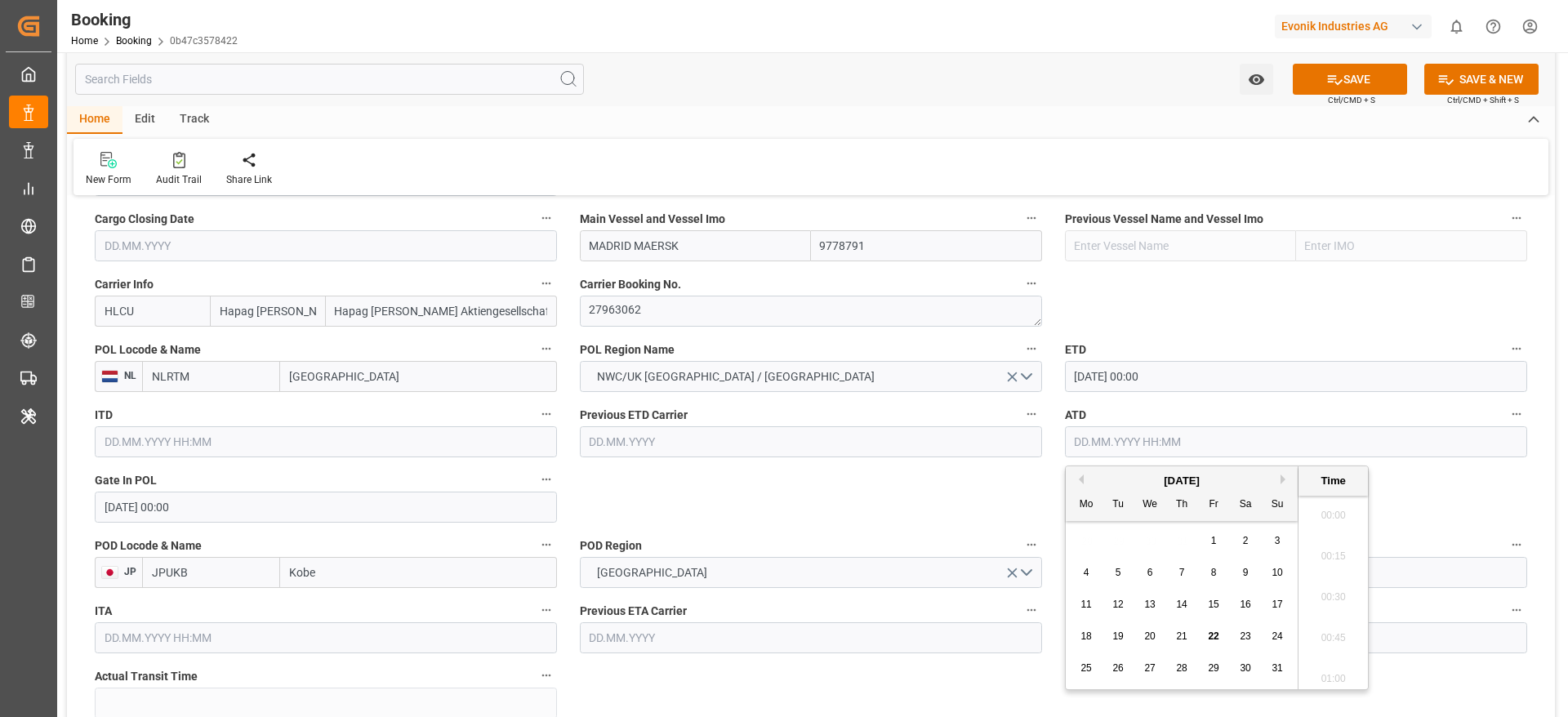
click at [1097, 435] on input "text" at bounding box center [1296, 441] width 462 height 31
click at [1280, 574] on span "10" at bounding box center [1277, 572] width 11 height 11
type input "10.08.2025 00:00"
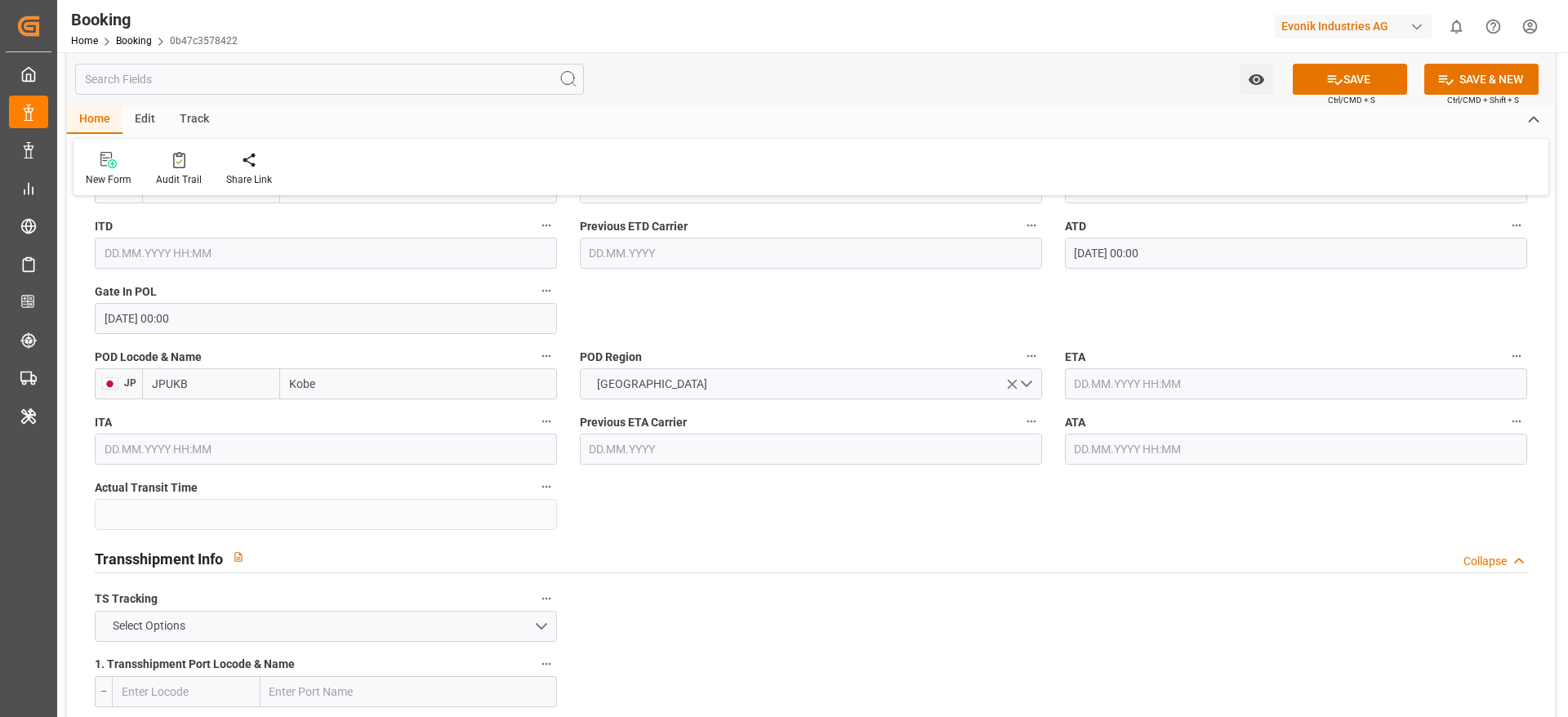
scroll to position [1373, 0]
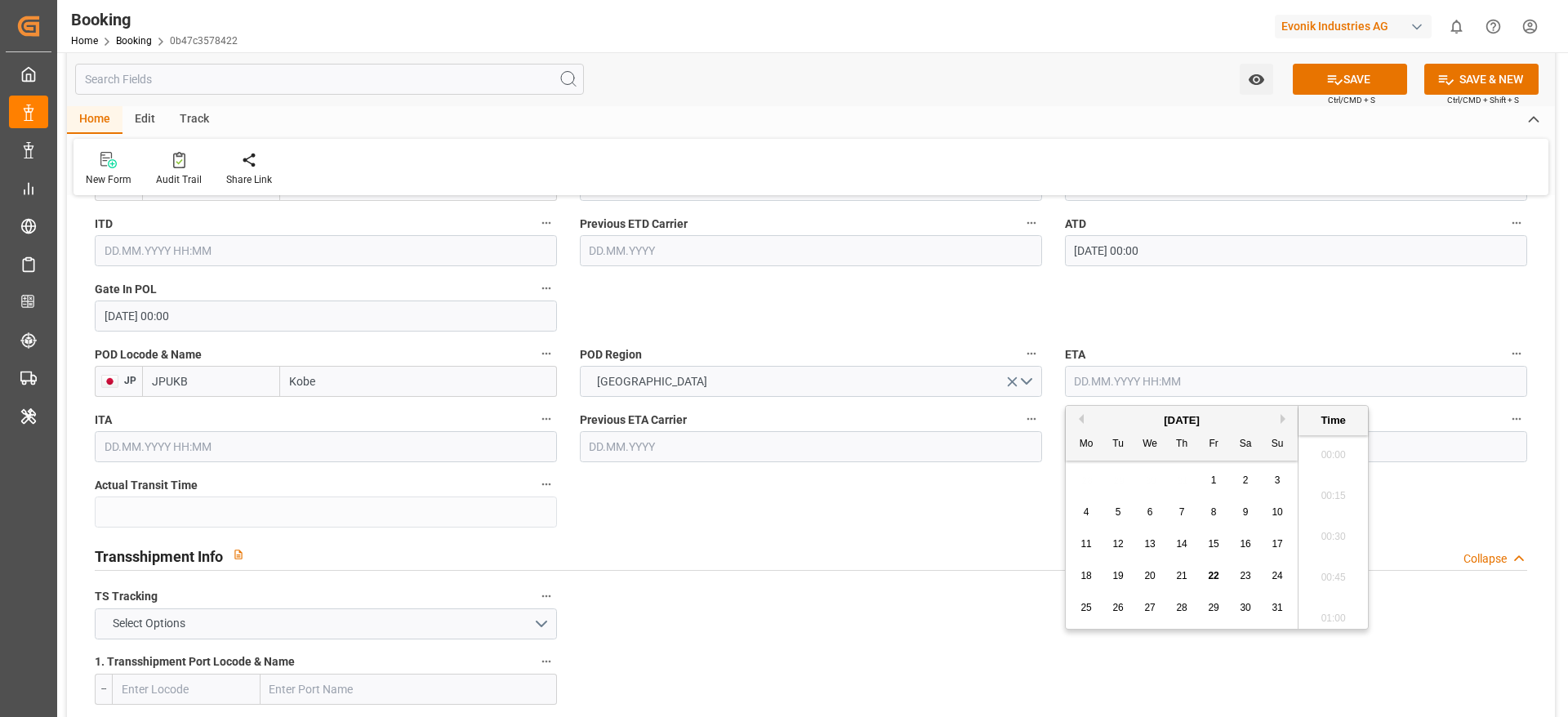
click at [1116, 381] on input "text" at bounding box center [1296, 381] width 462 height 31
click at [1283, 417] on button "Next Month" at bounding box center [1286, 419] width 10 height 10
click at [1078, 613] on div "29" at bounding box center [1086, 609] width 20 height 20
type input "29.09.2025 00:00"
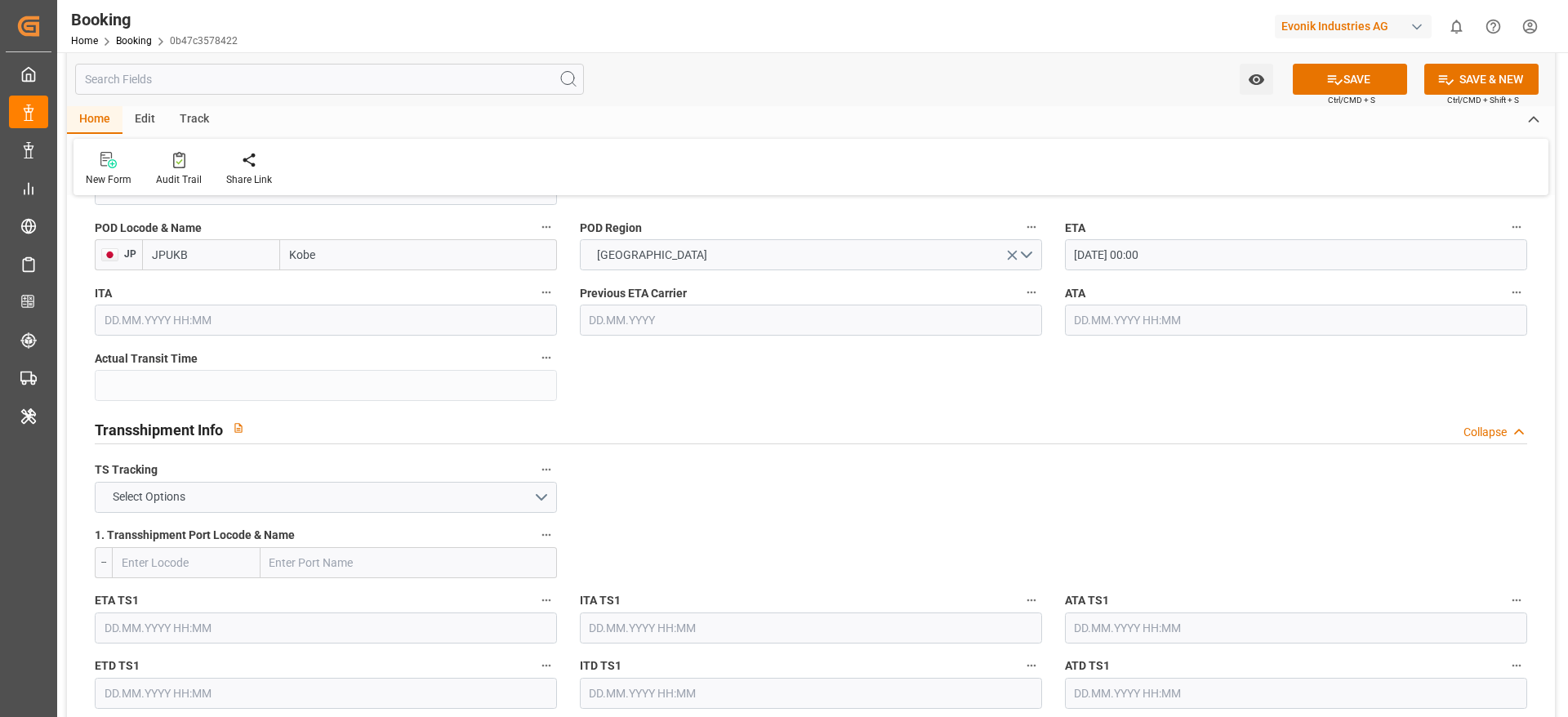
scroll to position [1500, 0]
click at [339, 500] on button "Select Options" at bounding box center [325, 496] width 462 height 31
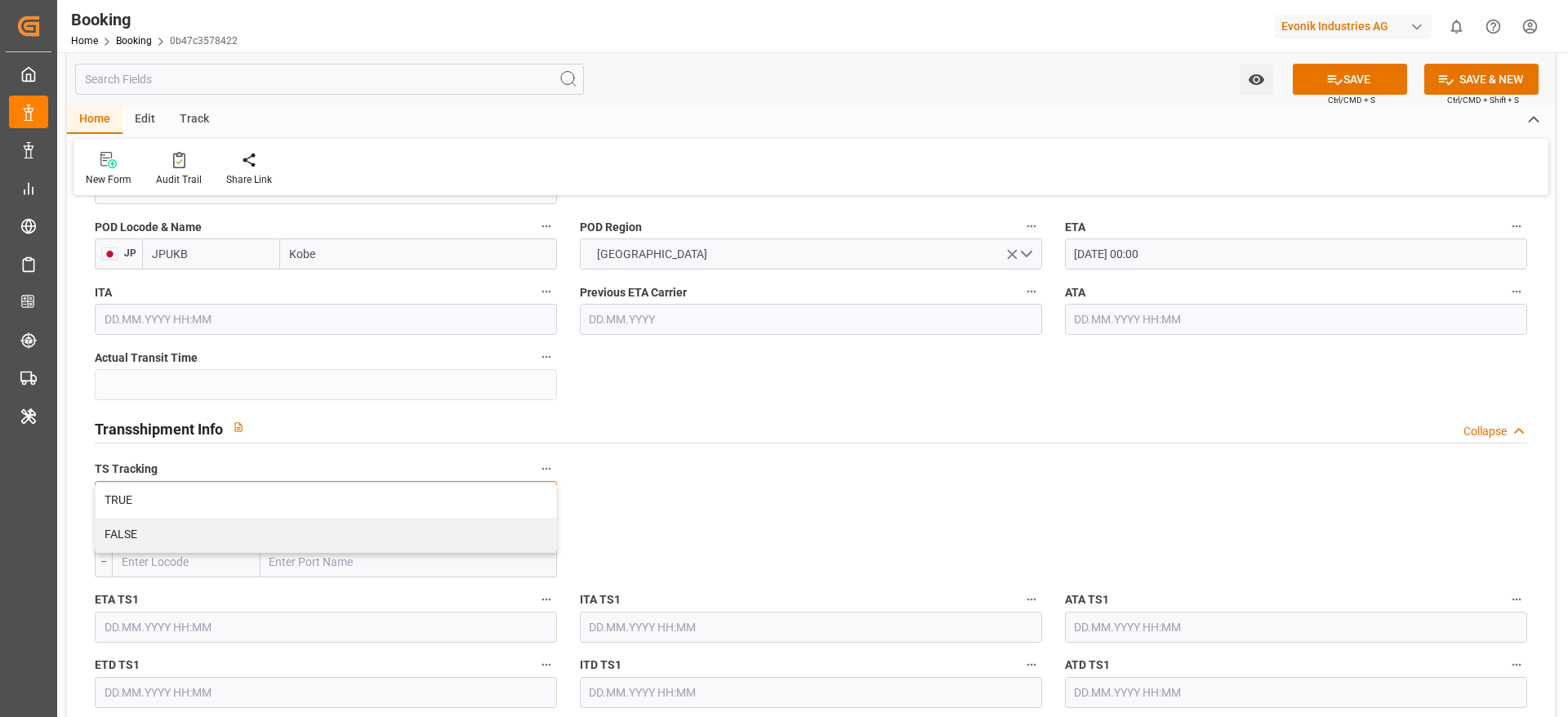
click at [339, 500] on div "TRUE" at bounding box center [325, 500] width 460 height 34
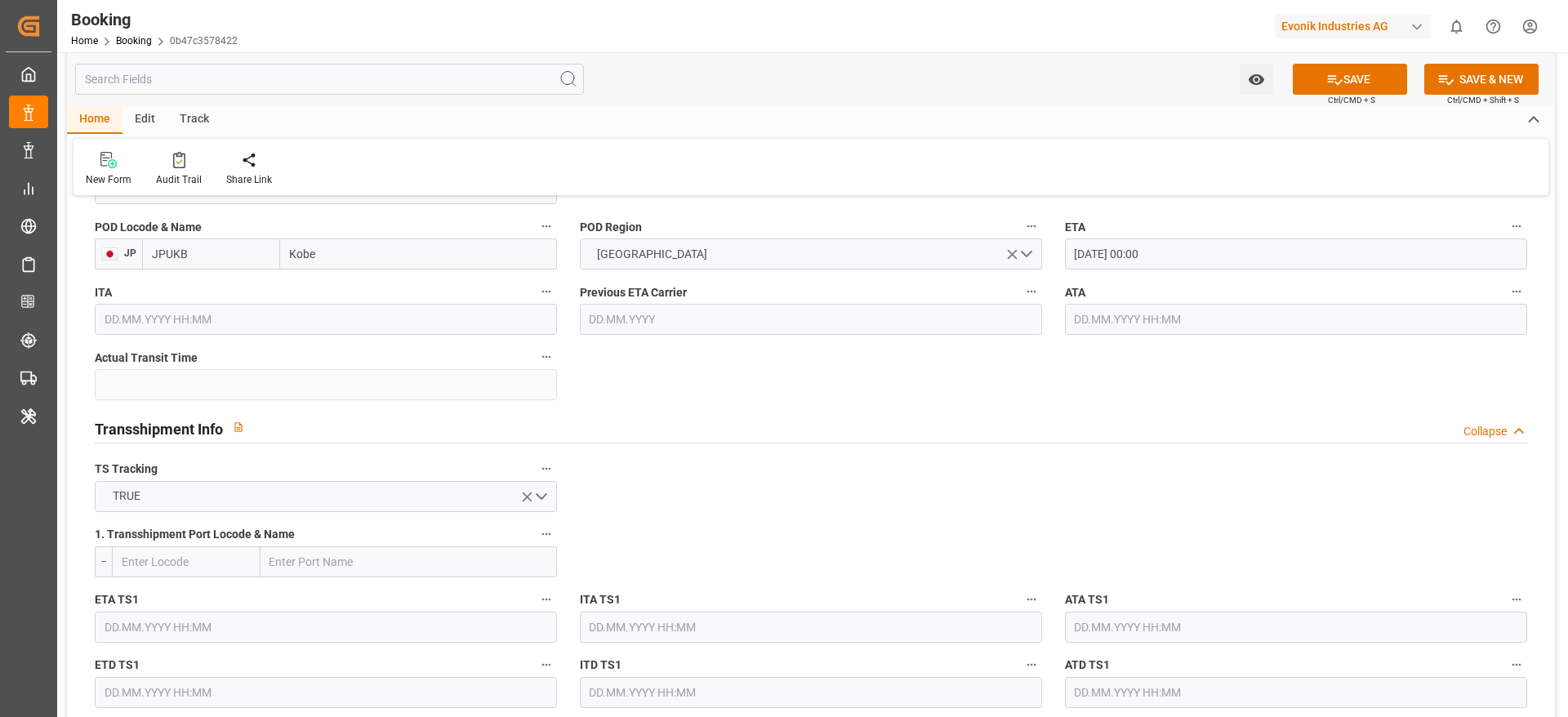
paste input "SHANGHAI"
type input "SHANGHAI"
click at [307, 564] on input "SHANGHAI" at bounding box center [408, 561] width 296 height 31
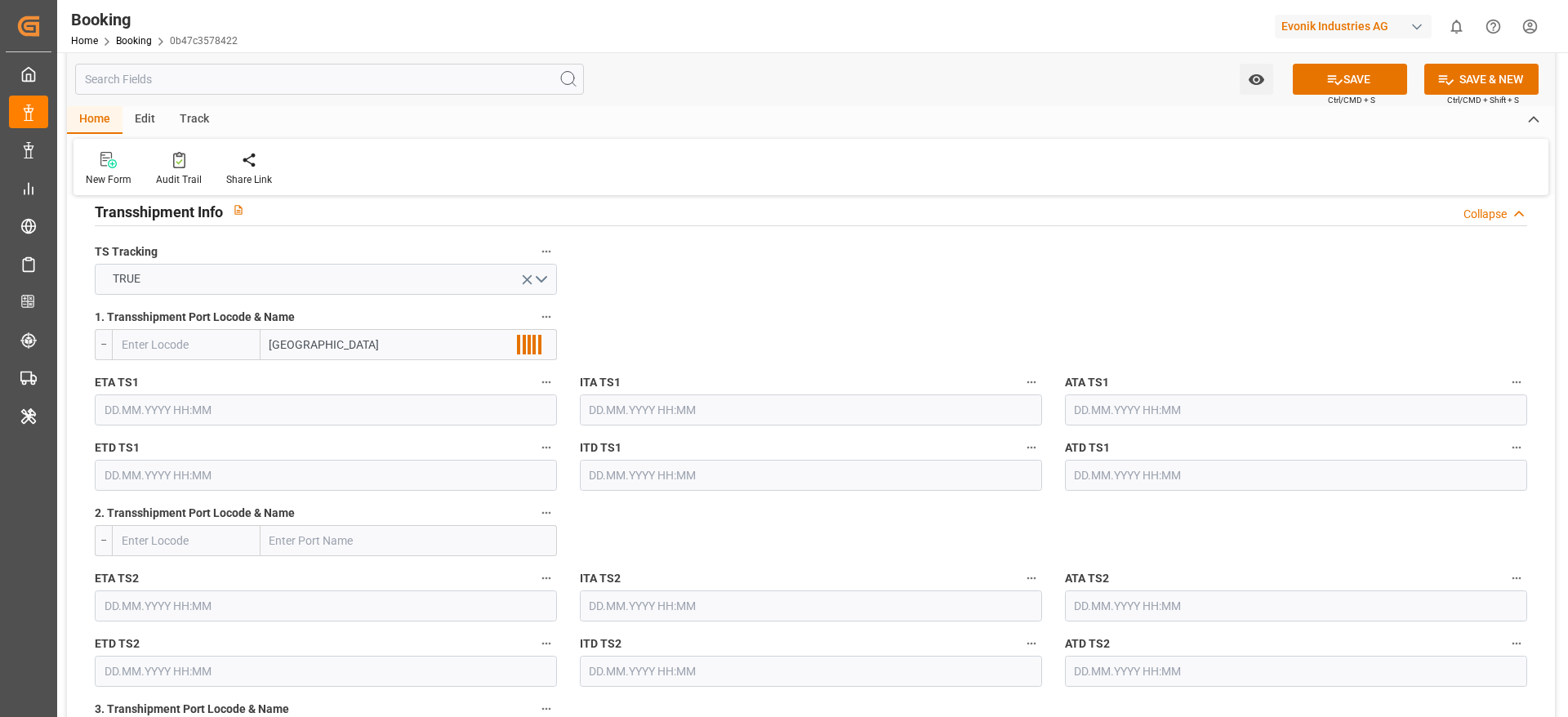
scroll to position [1719, 0]
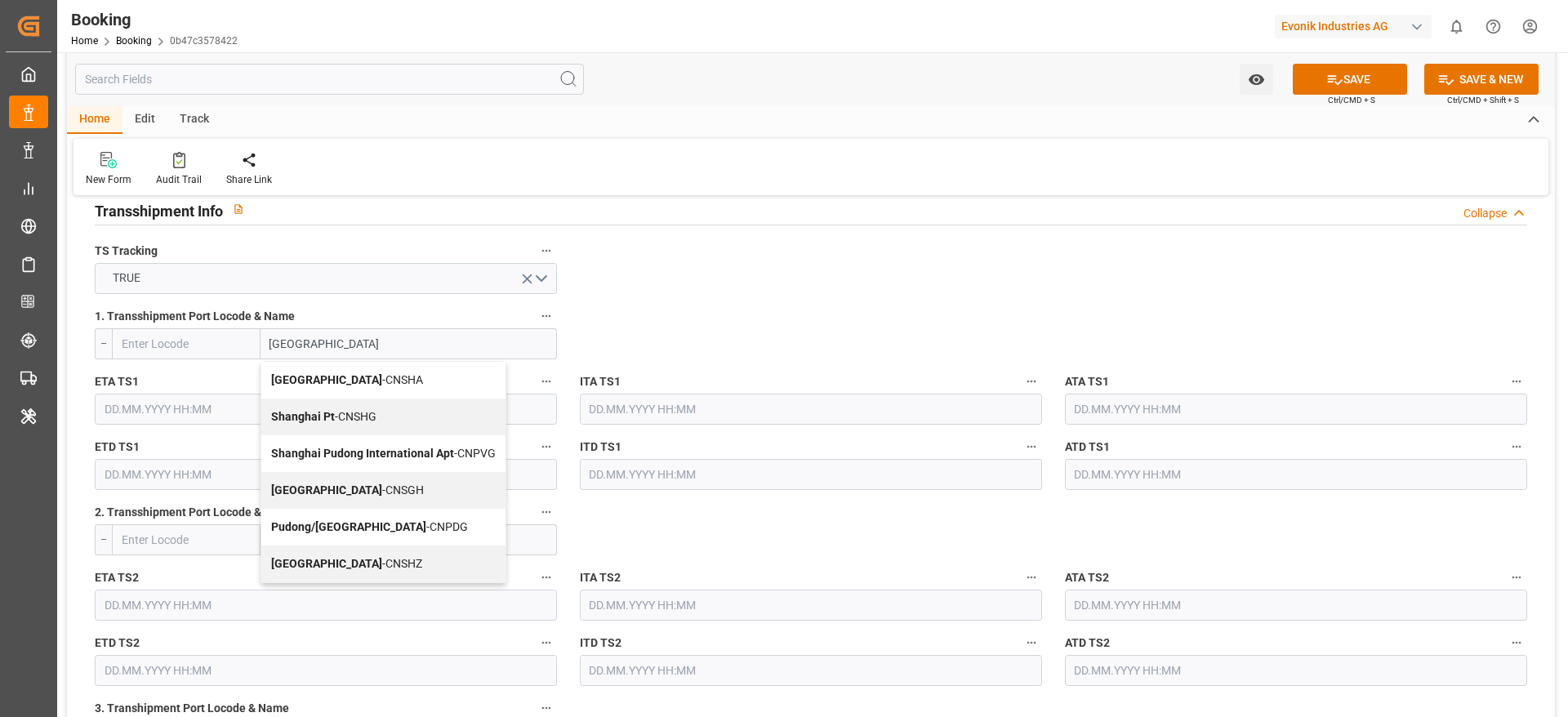
click at [351, 505] on div "Shanghai - CNSGH" at bounding box center [383, 490] width 245 height 37
type input "CNSGH"
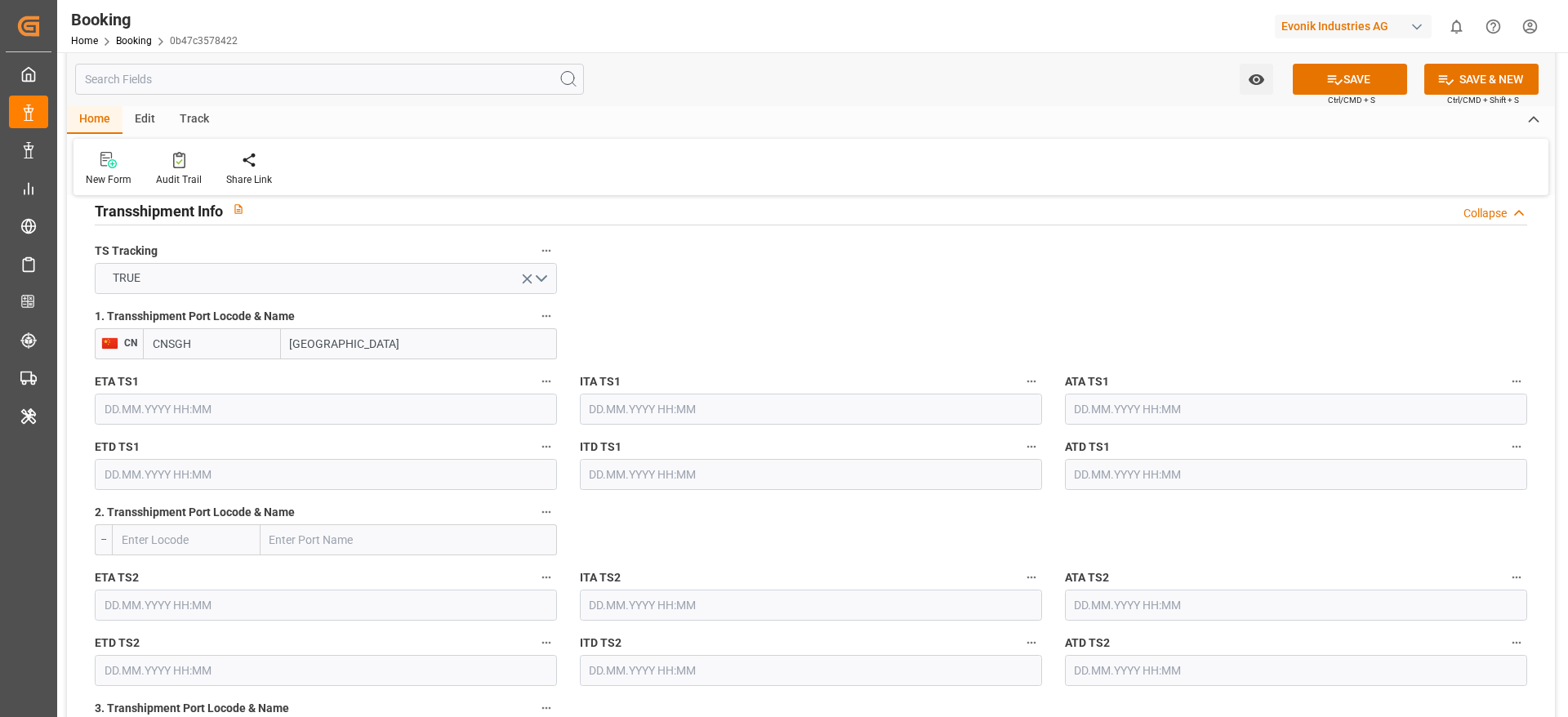
type input "Shanghai"
click at [191, 415] on input "text" at bounding box center [325, 408] width 462 height 31
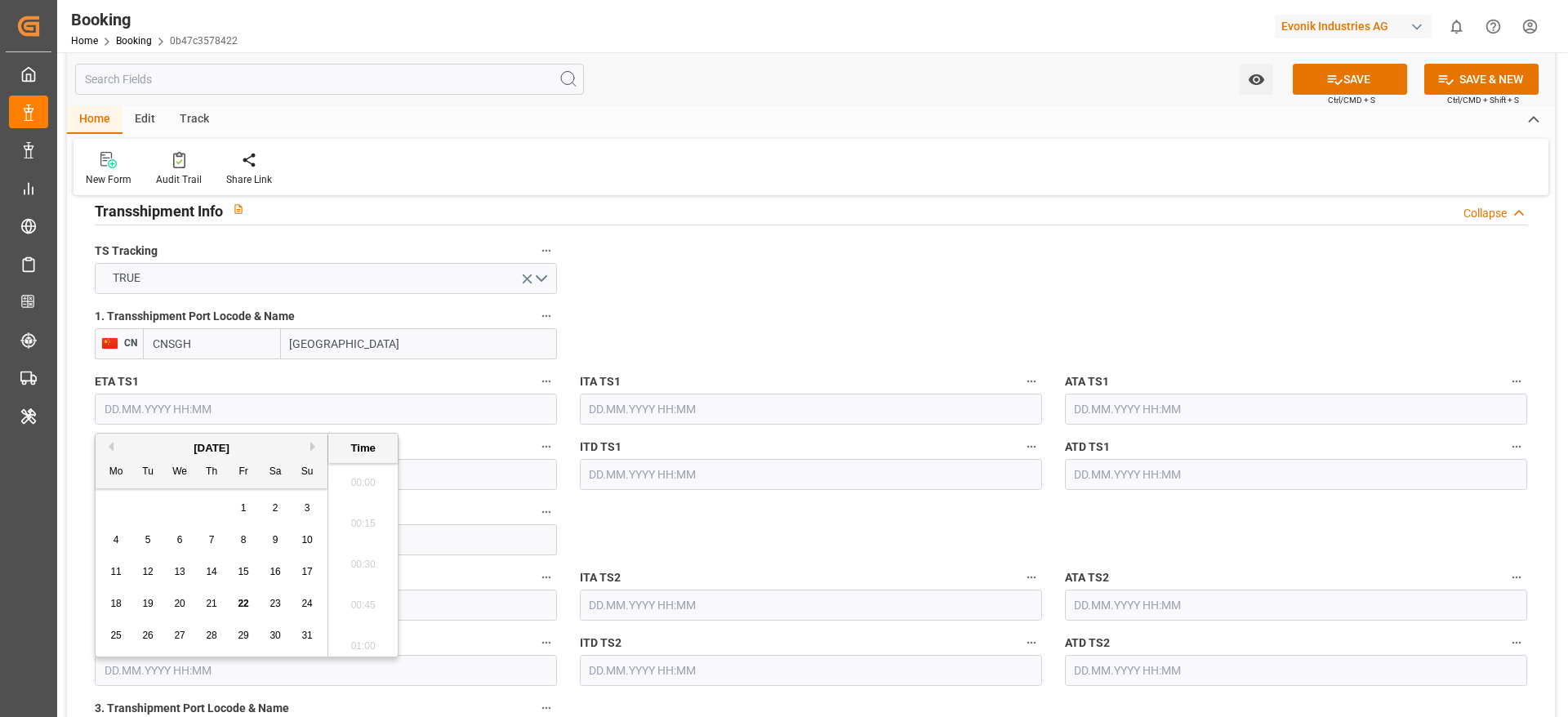
scroll to position [2498, 0]
click at [316, 449] on button "Next Month" at bounding box center [315, 447] width 10 height 10
click at [271, 562] on div "20" at bounding box center [275, 572] width 20 height 20
type input "20.09.2025 00:00"
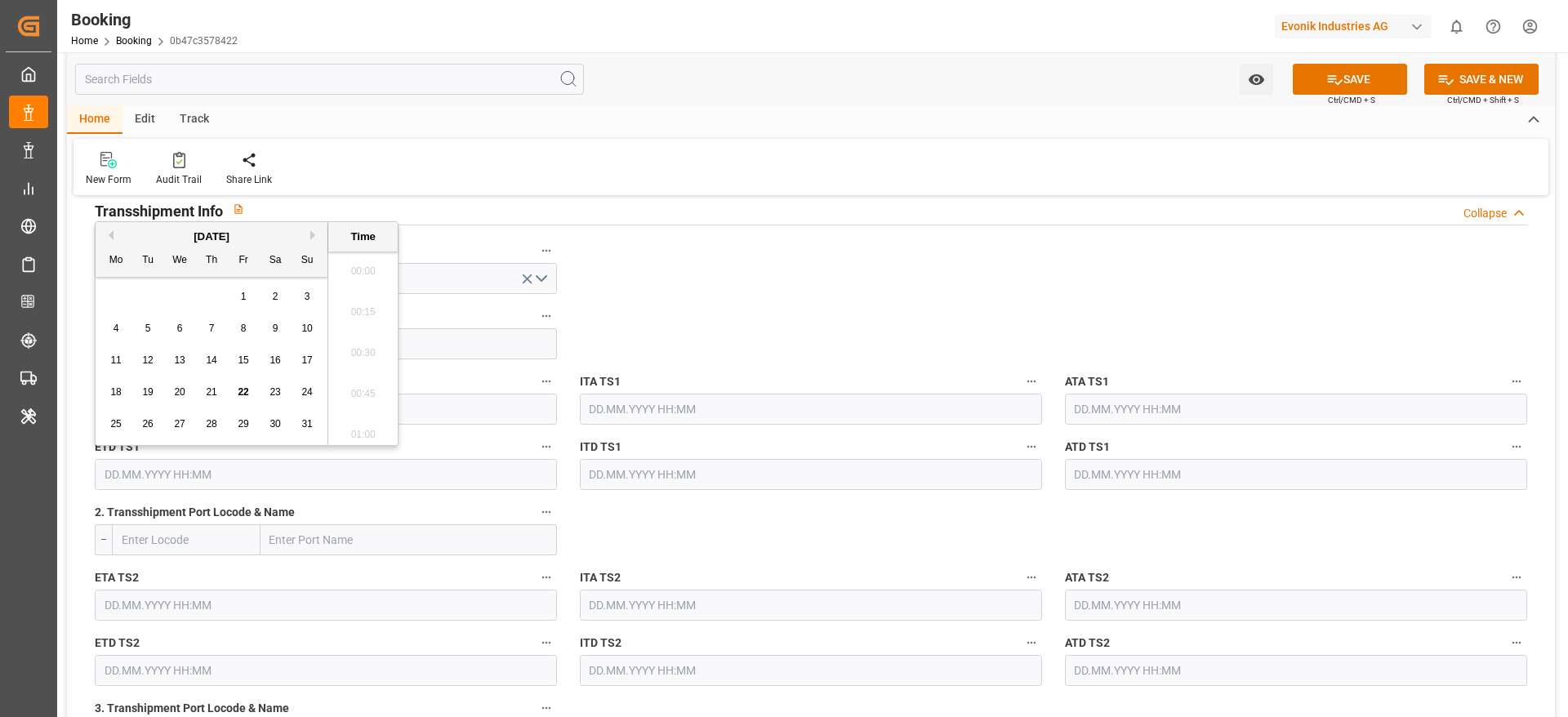
click at [422, 468] on input "text" at bounding box center [325, 474] width 462 height 31
click at [316, 238] on button "Next Month" at bounding box center [315, 236] width 10 height 10
click at [249, 383] on div "26" at bounding box center [244, 393] width 20 height 20
type input "26.09.2025 00:00"
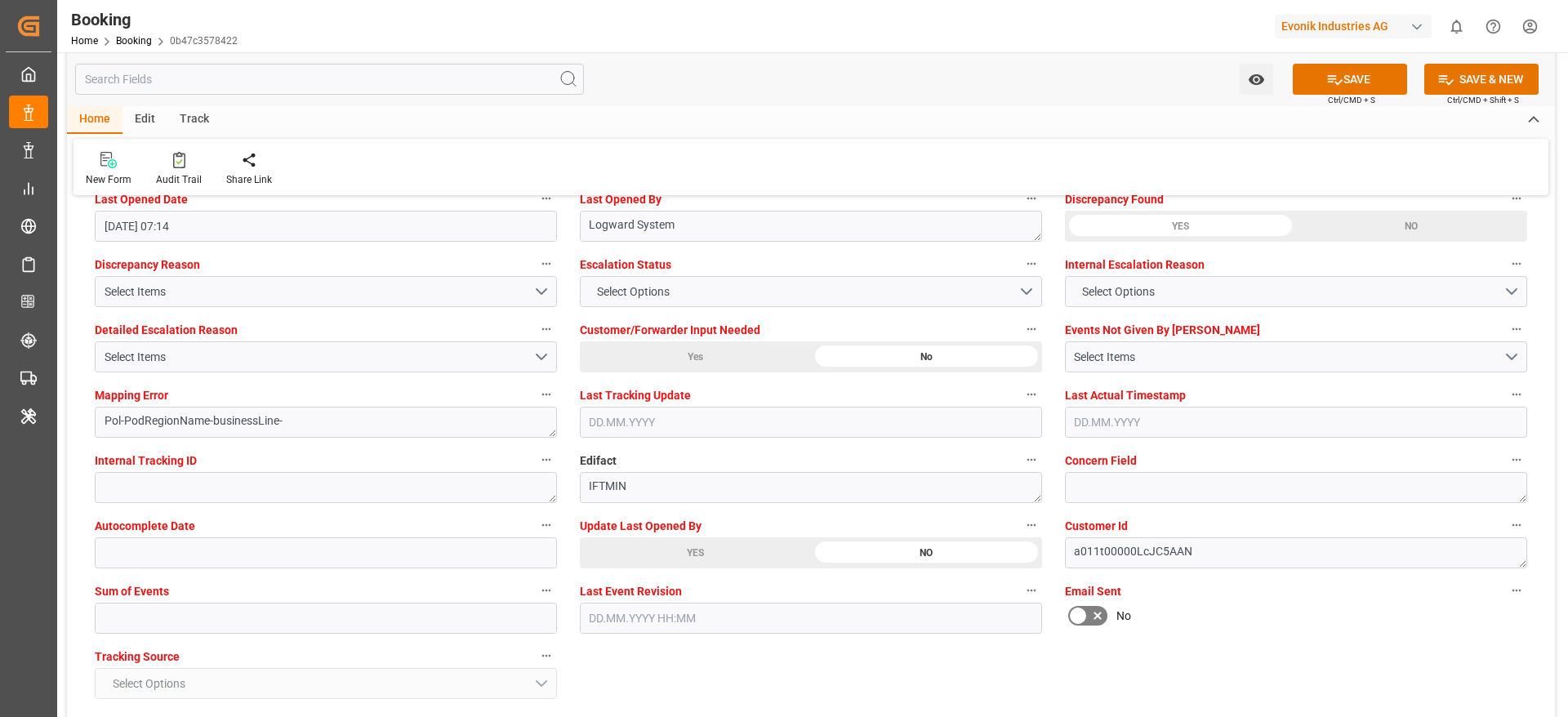
scroll to position [3027, 0]
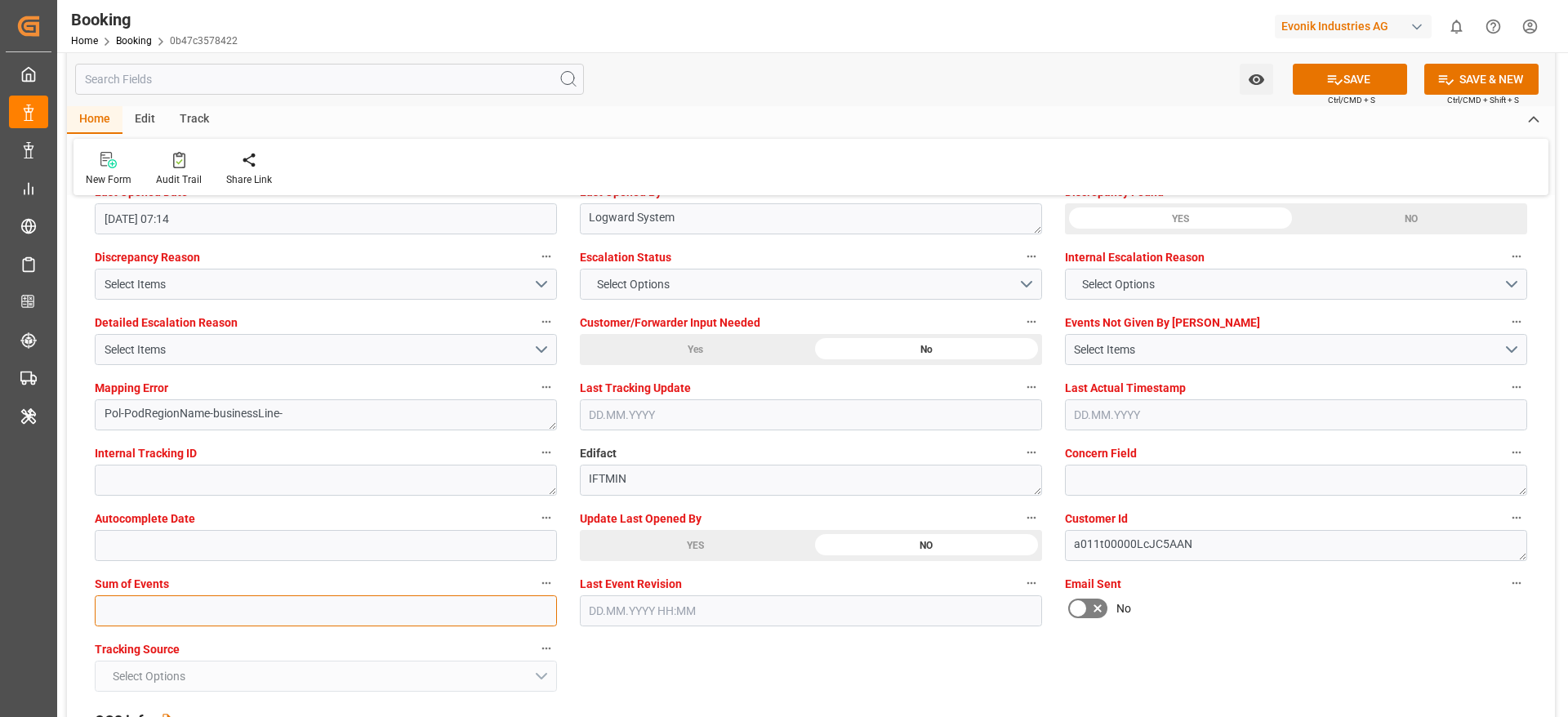
click at [146, 618] on input "text" at bounding box center [325, 610] width 462 height 31
type input "0"
click at [1340, 69] on button "SAVE" at bounding box center [1349, 79] width 115 height 31
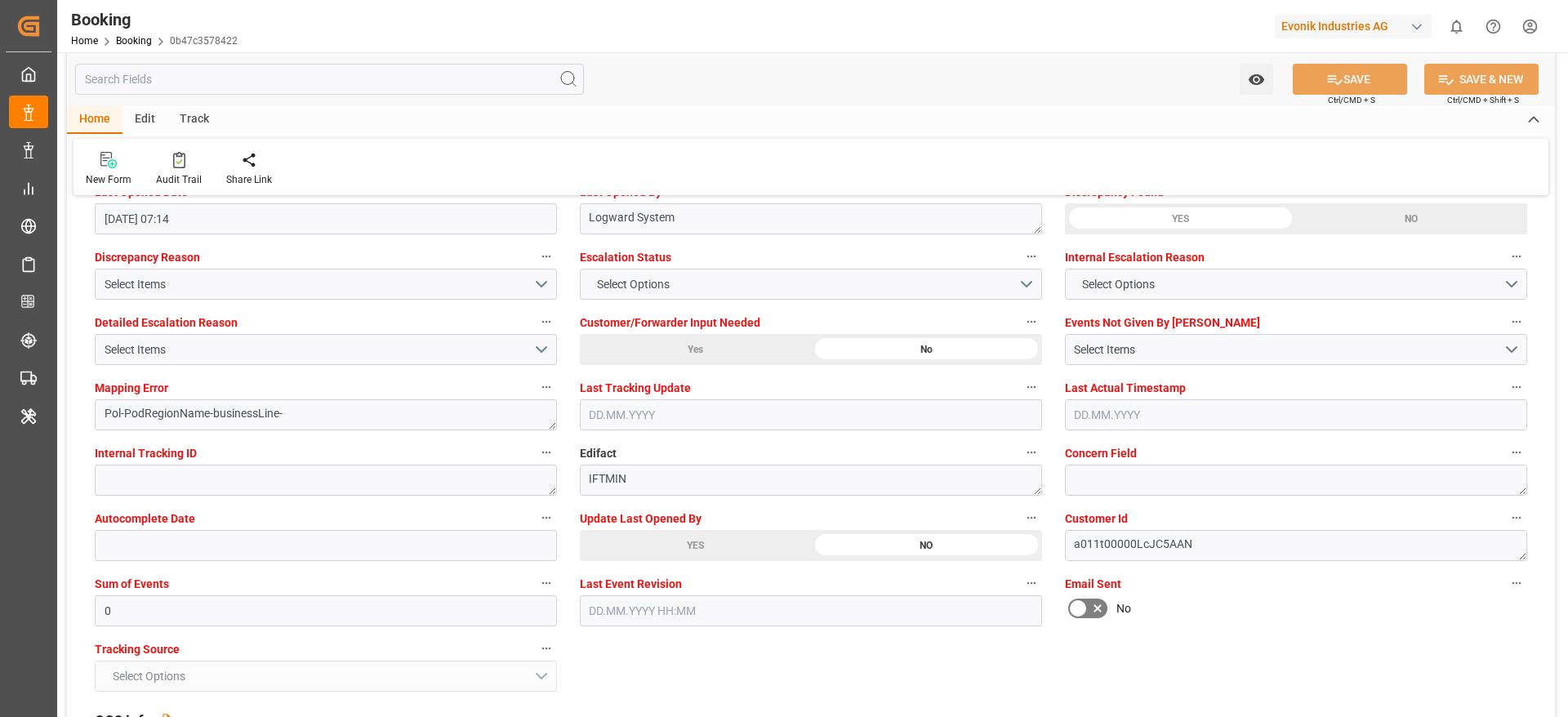
type textarea "NWC/UK North West Continent / UK_JPUKB_HLCU_Oxeno"
type textarea "[PERSON_NAME]"
type textarea "businessLine-"
type textarea "Yes"
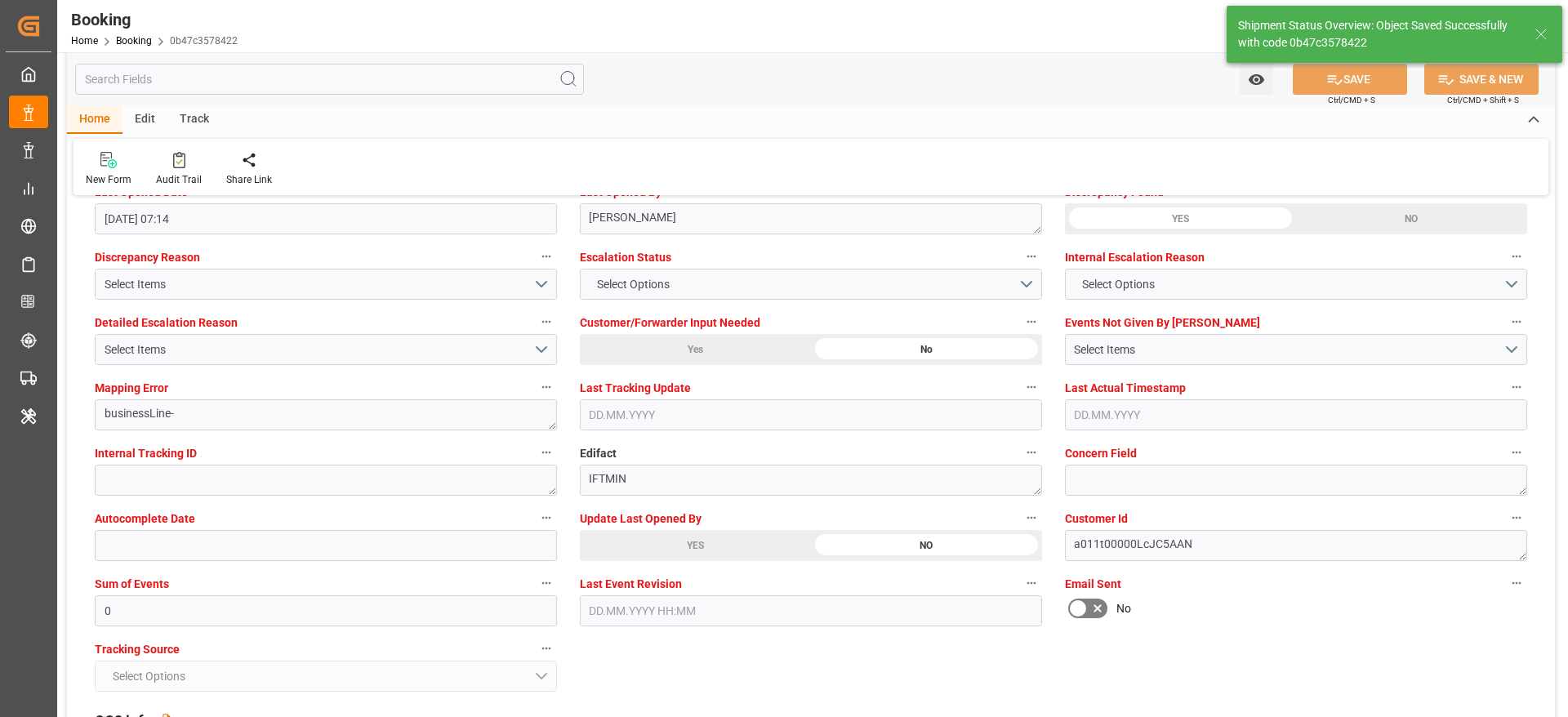
type input "10.08.2025 00:00"
type input "29.09.2025 00:00"
type input "20.09.2025 00:00"
type input "26.09.2025 00:00"
type input "22.08.2025 10:27"
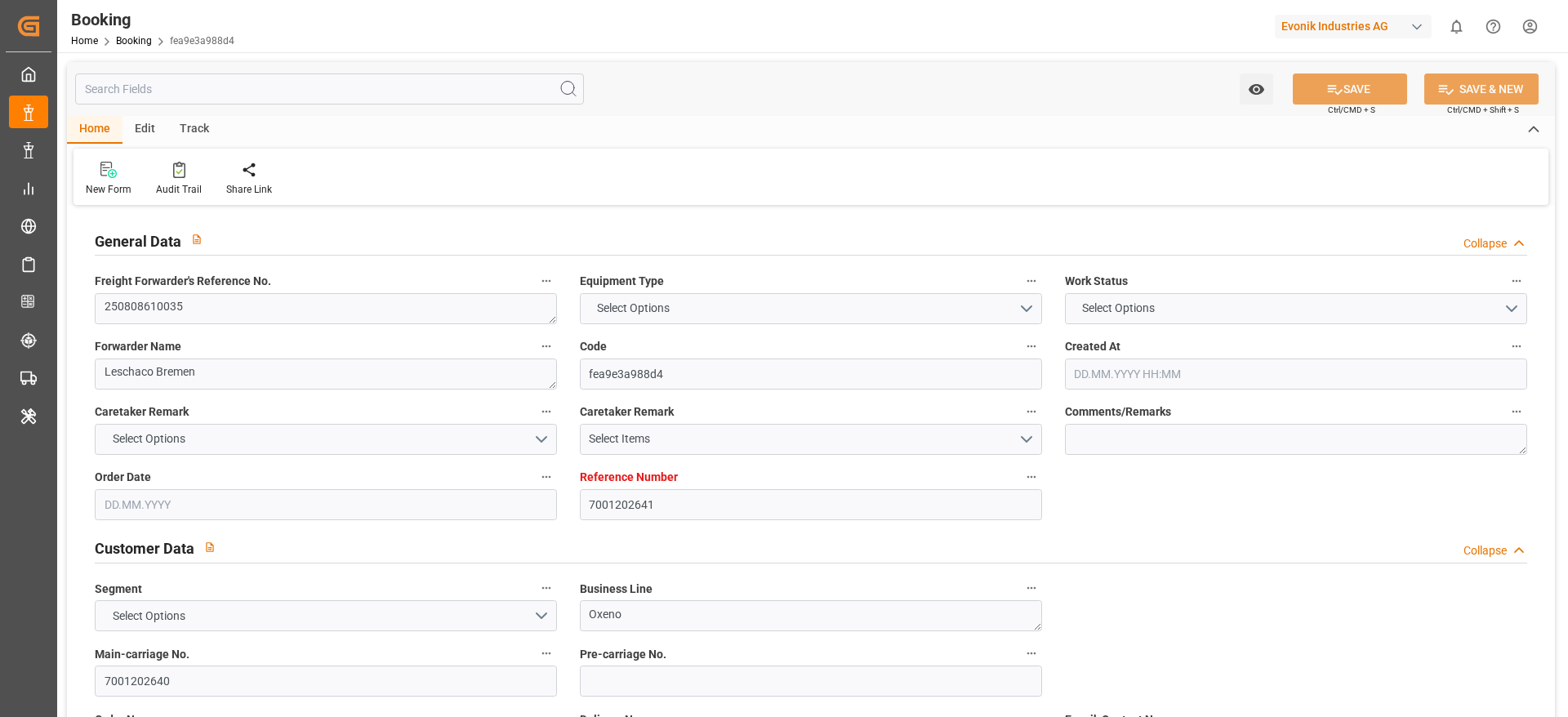
type input "7001202641"
type input "EUNWC"
type input "JPYOK"
type input "[DATE] 06:50"
type input "[DATE]"
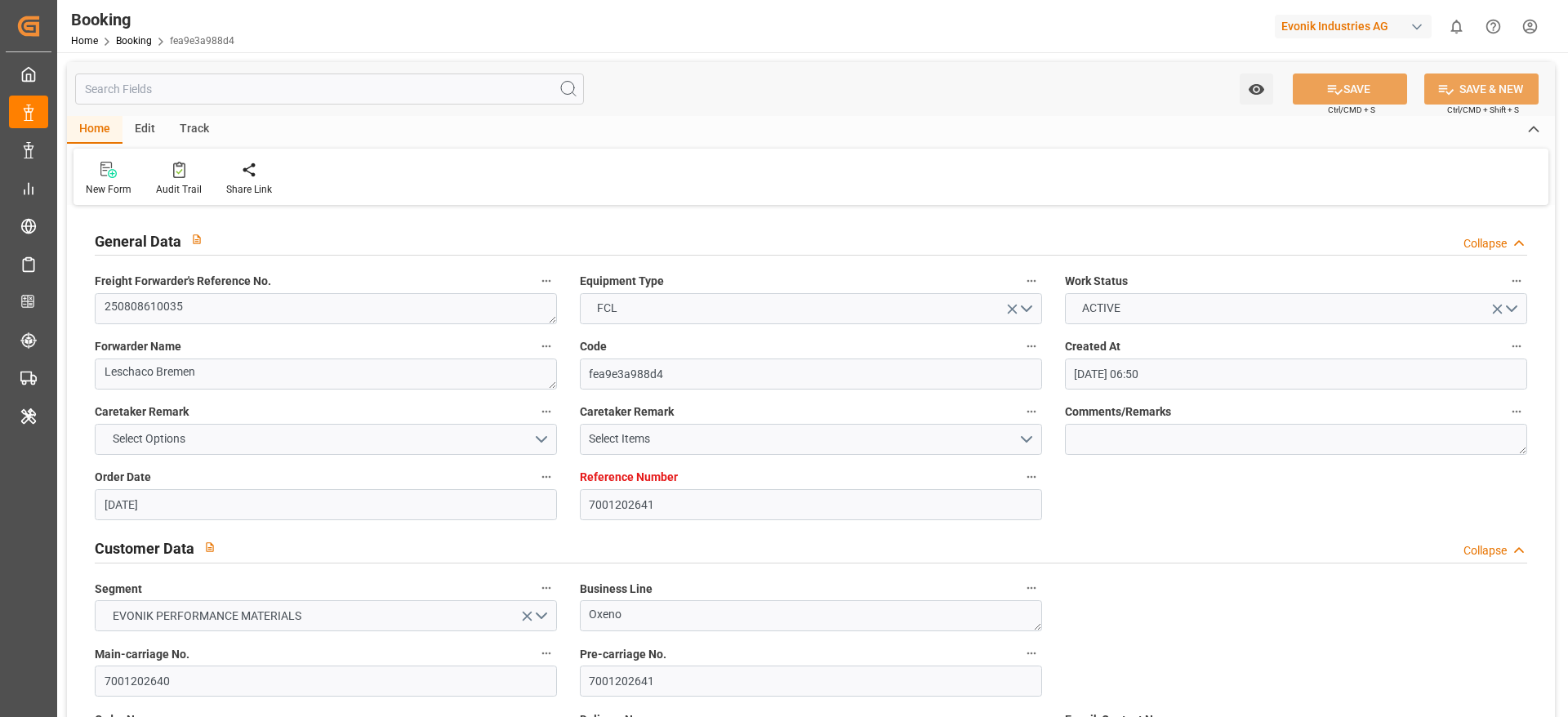
type input "[DATE]"
type input "[DATE] 07:29"
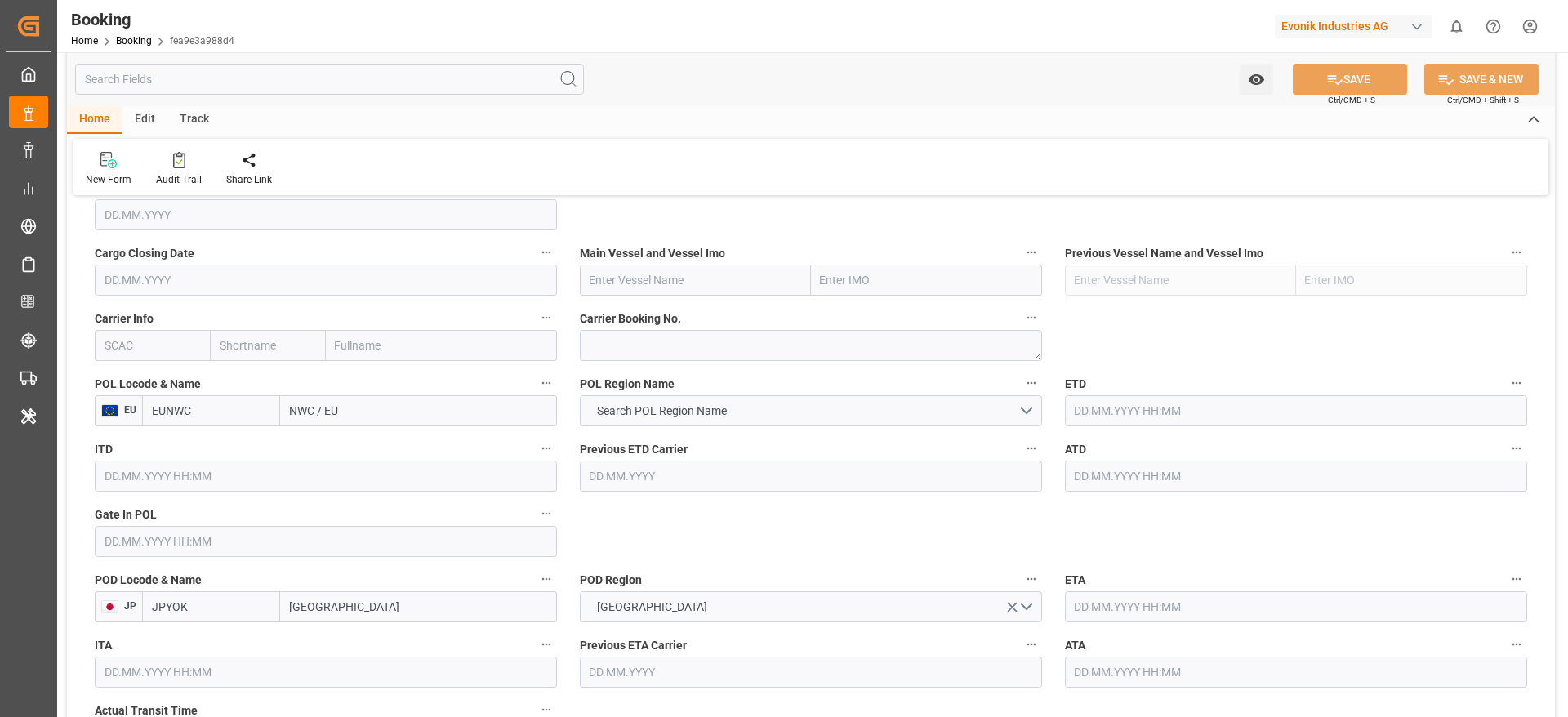
scroll to position [1152, 0]
drag, startPoint x: 602, startPoint y: 358, endPoint x: 622, endPoint y: 341, distance: 26.2
click at [622, 341] on div "Carrier Booking No." at bounding box center [810, 329] width 485 height 65
click at [622, 341] on textarea at bounding box center [810, 341] width 462 height 31
paste textarea "HAMF59472800"
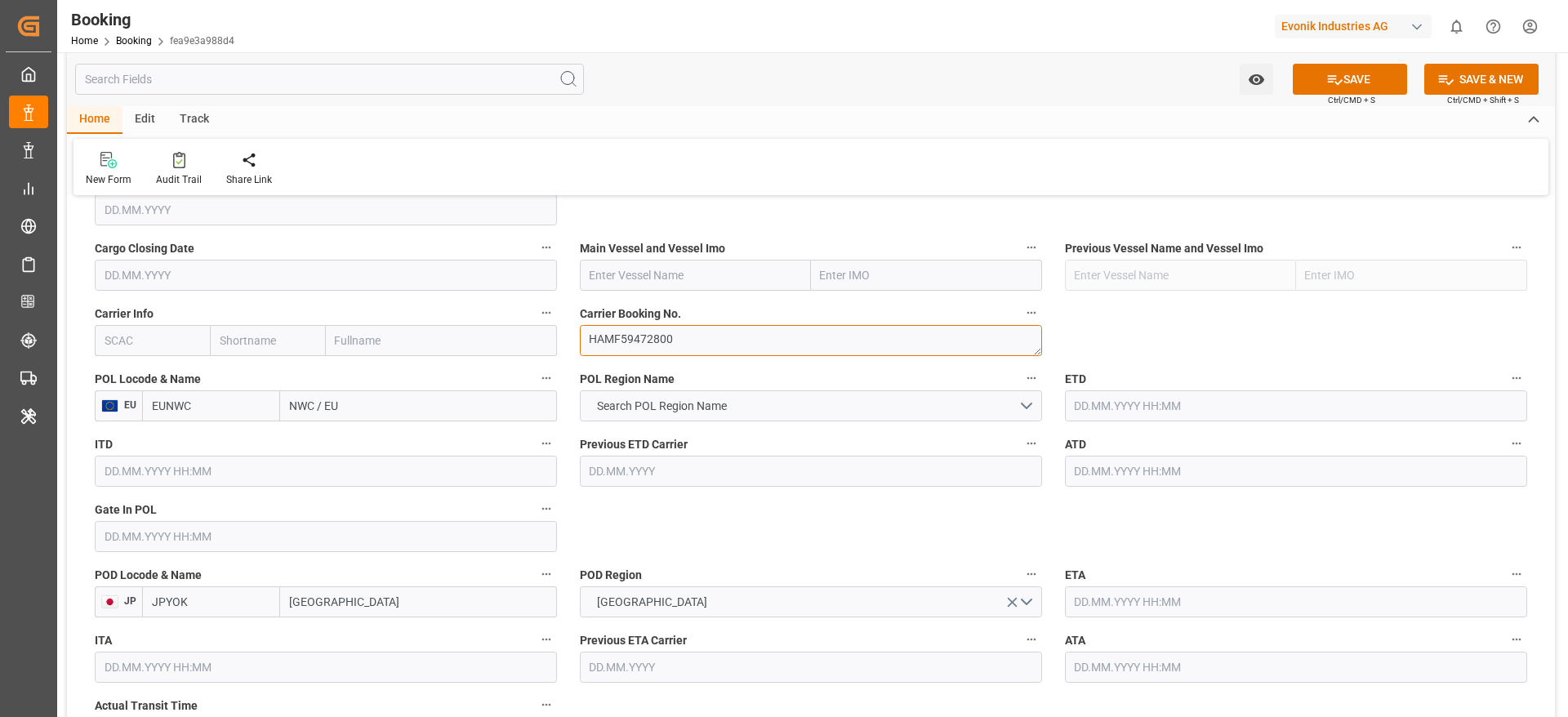
click at [622, 341] on textarea "HAMF59472800" at bounding box center [810, 341] width 462 height 31
type textarea "HAMF59472800"
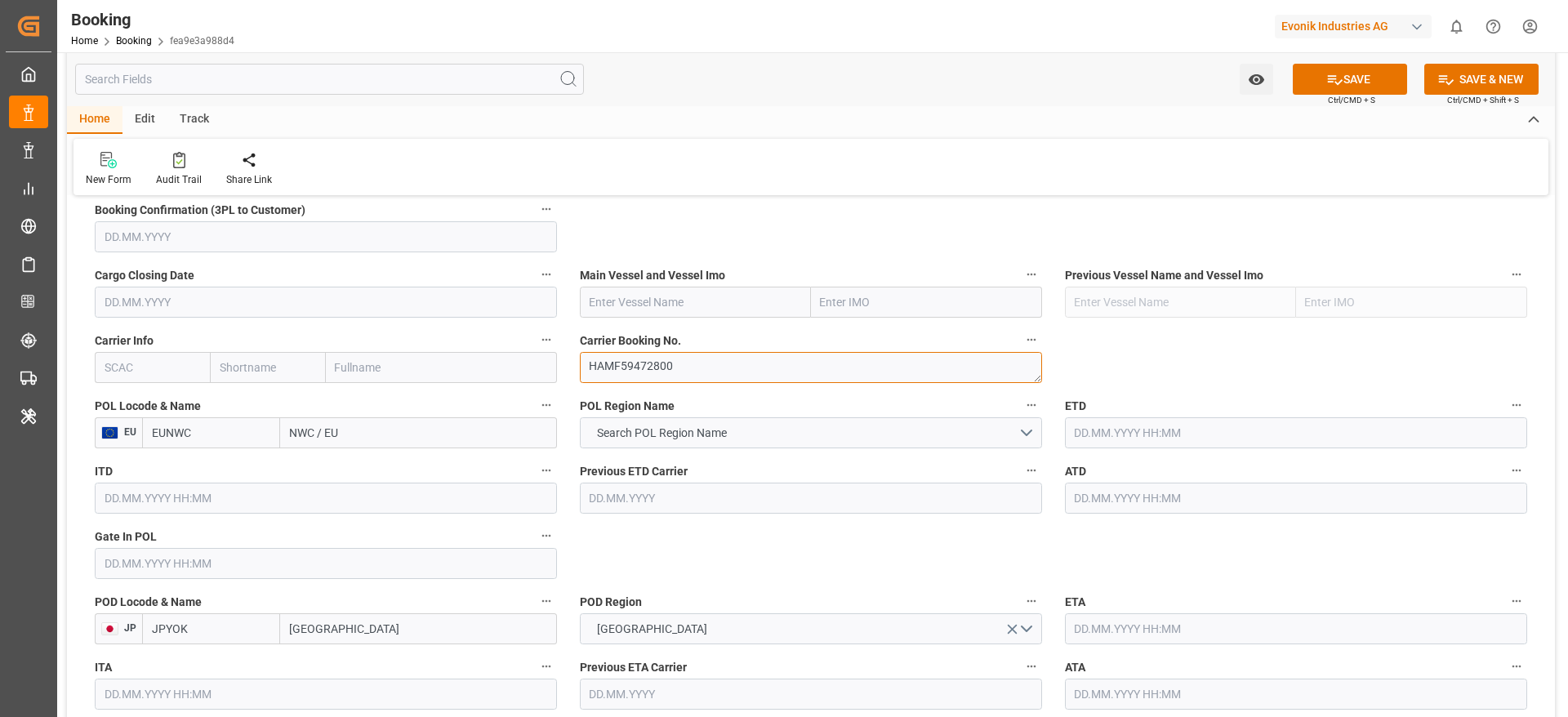
scroll to position [1130, 0]
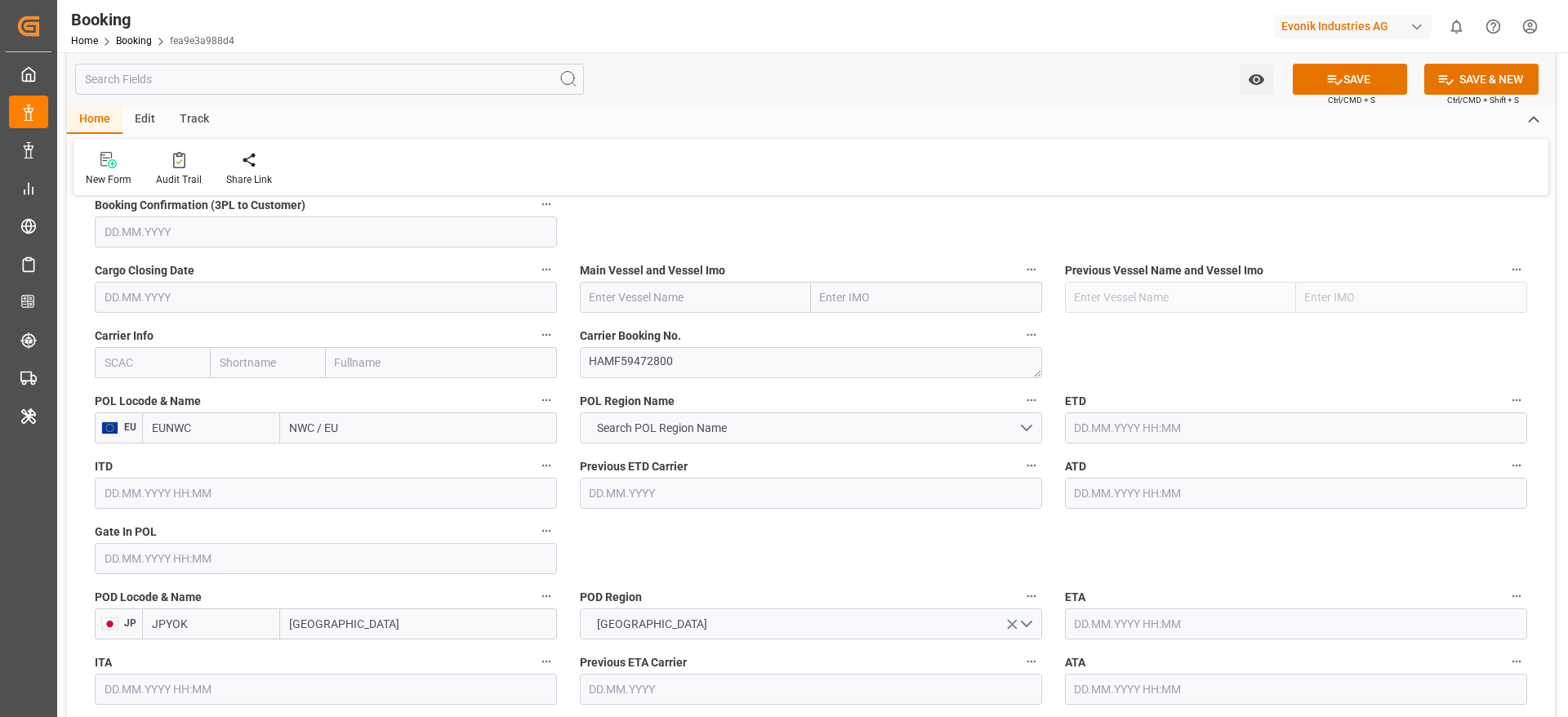
click at [142, 374] on input "text" at bounding box center [152, 362] width 115 height 31
click at [127, 406] on div "ONEY" at bounding box center [121, 398] width 51 height 37
type input "ONEY"
type input "ONE"
type input "Ocean Network Express"
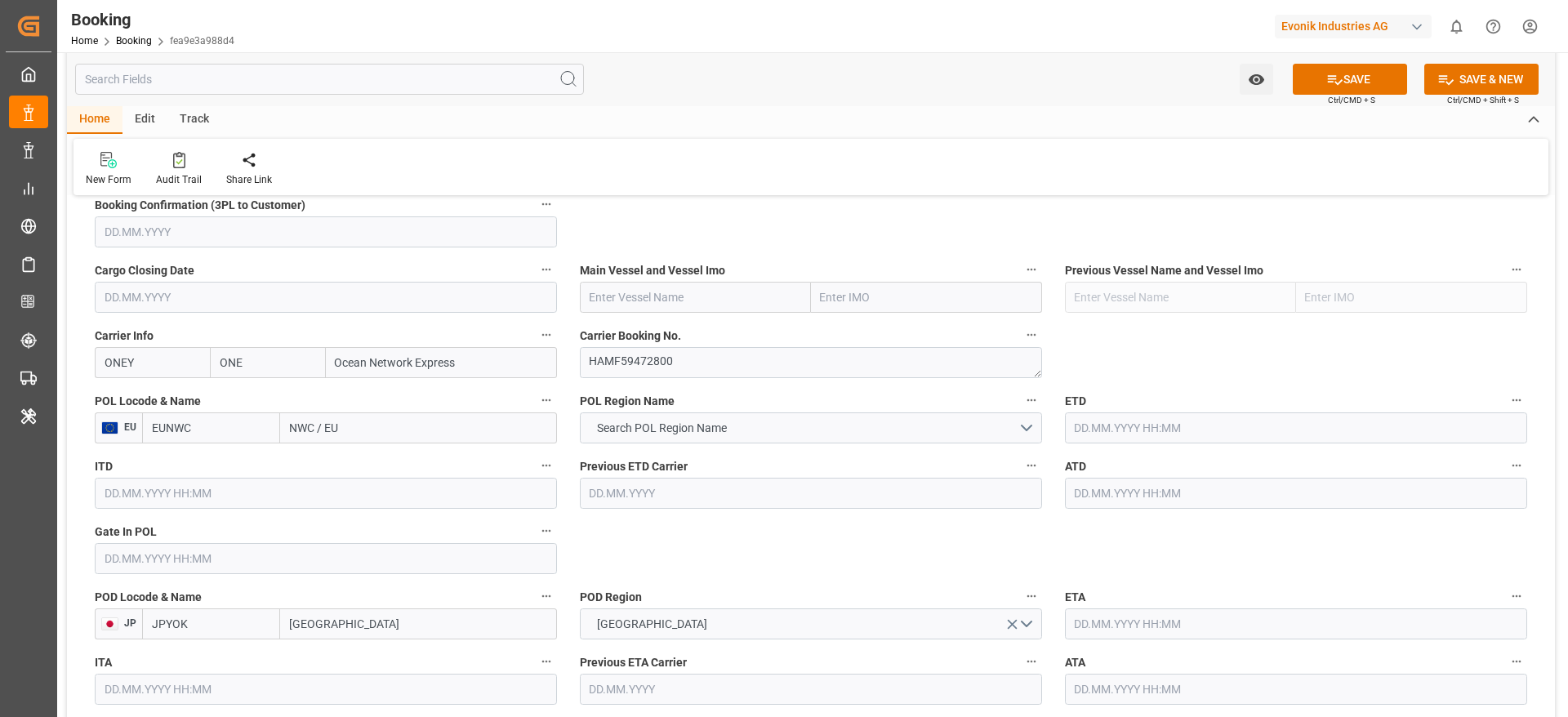
type input "ONEY"
paste input "ONE INTELLIGENCE"
click at [675, 290] on input "ONE INTELLIGENCE" at bounding box center [696, 297] width 232 height 31
click at [668, 326] on div "ONE INTELLIGENCE - 9933121" at bounding box center [667, 334] width 173 height 37
type input "ONE INTELLIGENCE"
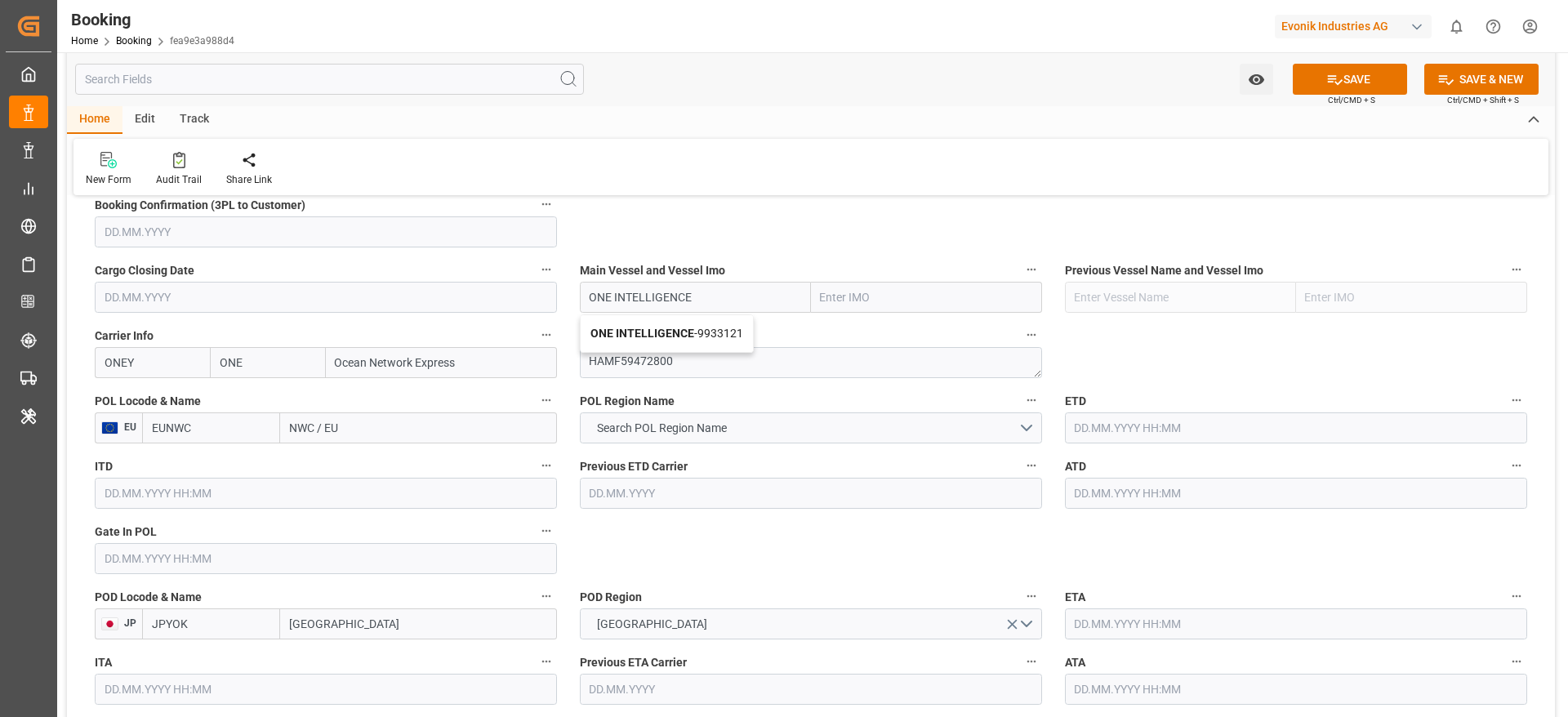
type input "9933121"
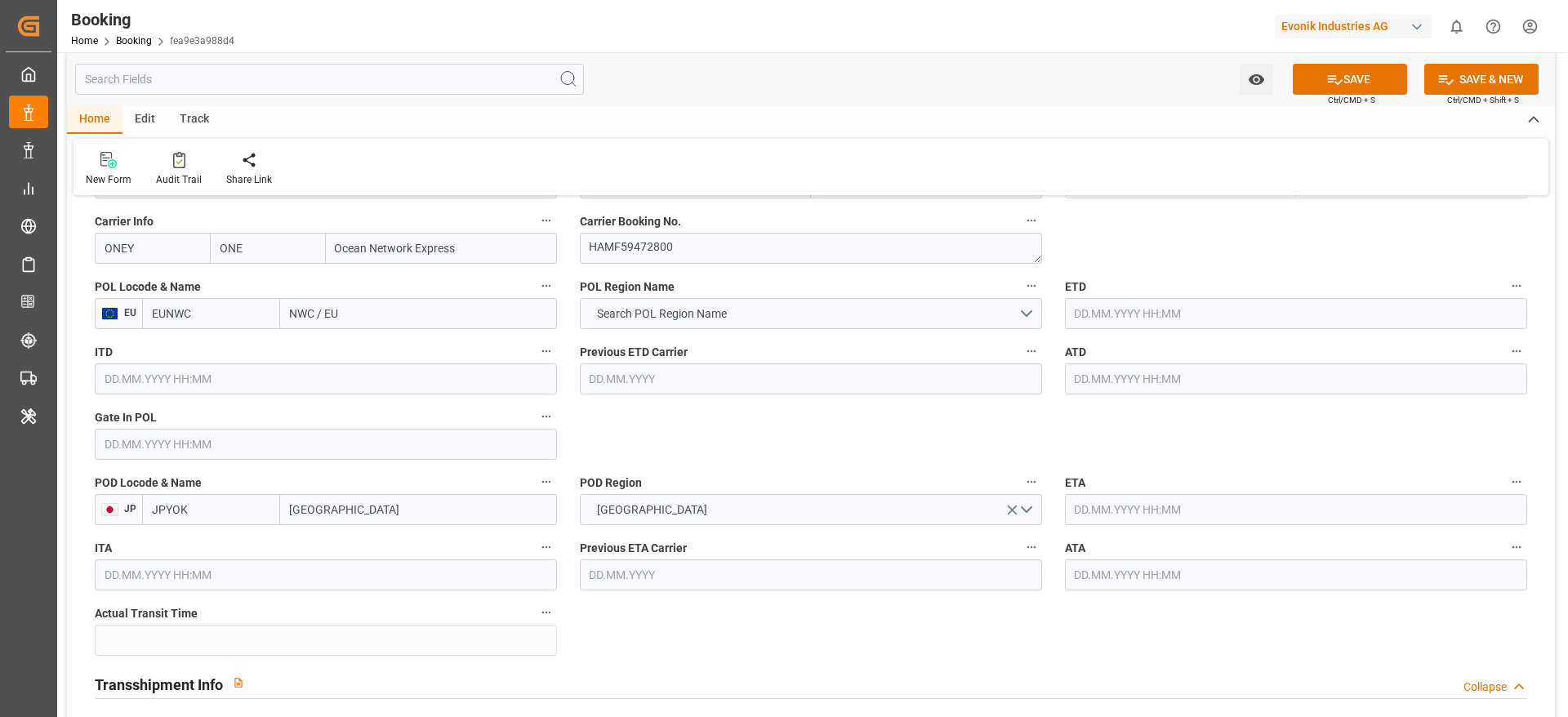
scroll to position [1257, 0]
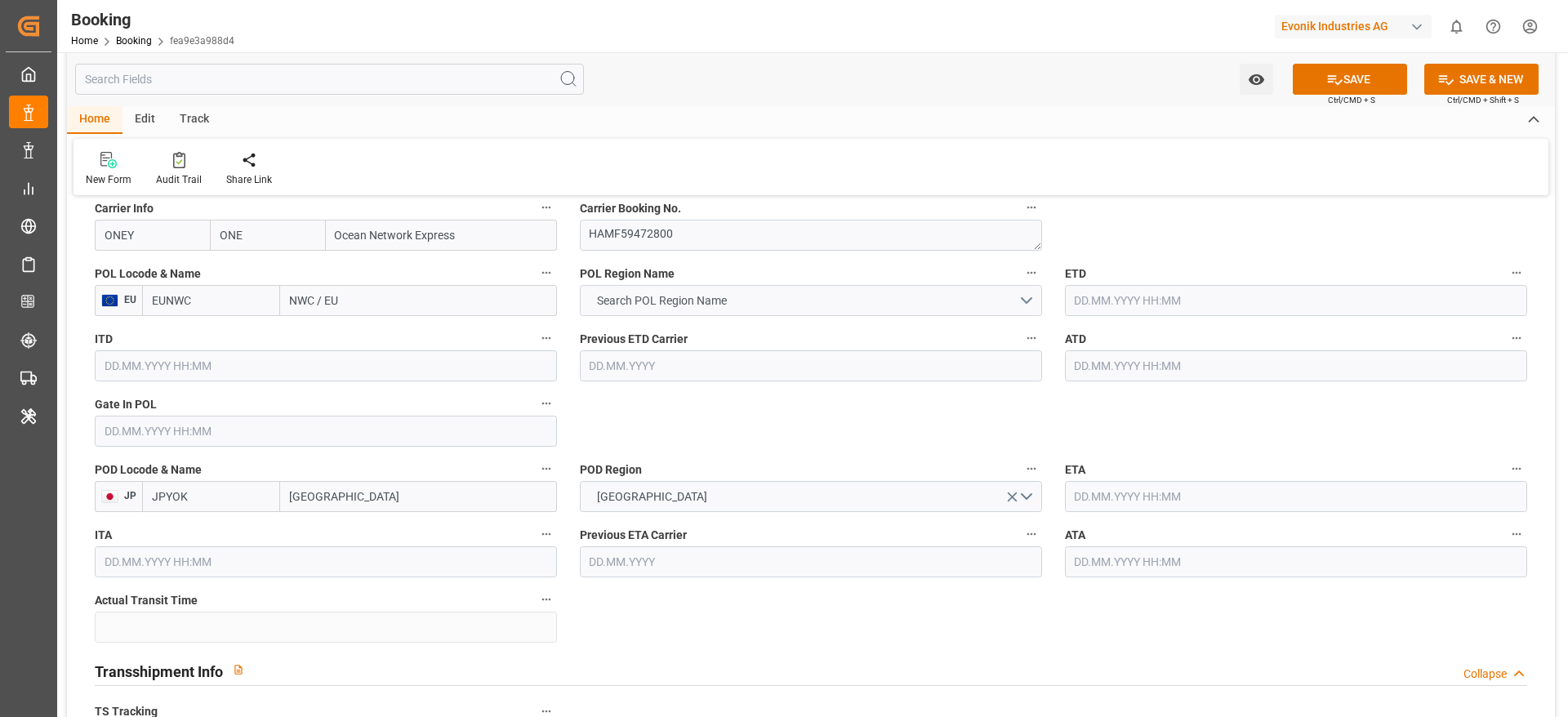
type input "ONE INTELLIGENCE"
drag, startPoint x: 289, startPoint y: 309, endPoint x: 352, endPoint y: 305, distance: 63.1
click at [352, 305] on input "NWC / EU" at bounding box center [418, 301] width 276 height 31
paste input "ROTTERDAM"
type input "ROTTERDAM"
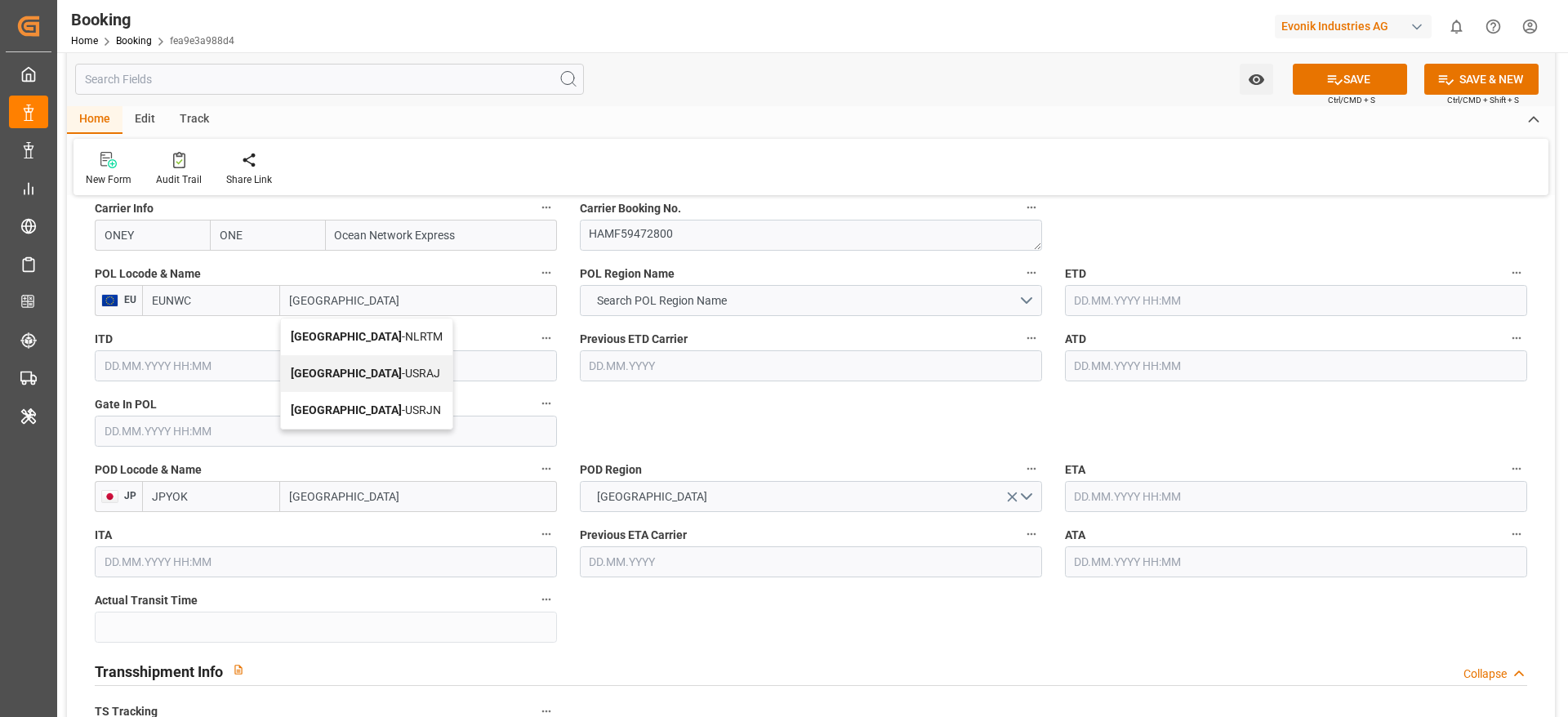
click at [409, 342] on div "Rotterdam - NLRTM" at bounding box center [366, 337] width 172 height 37
type input "NLRTM"
type input "Rotterdam"
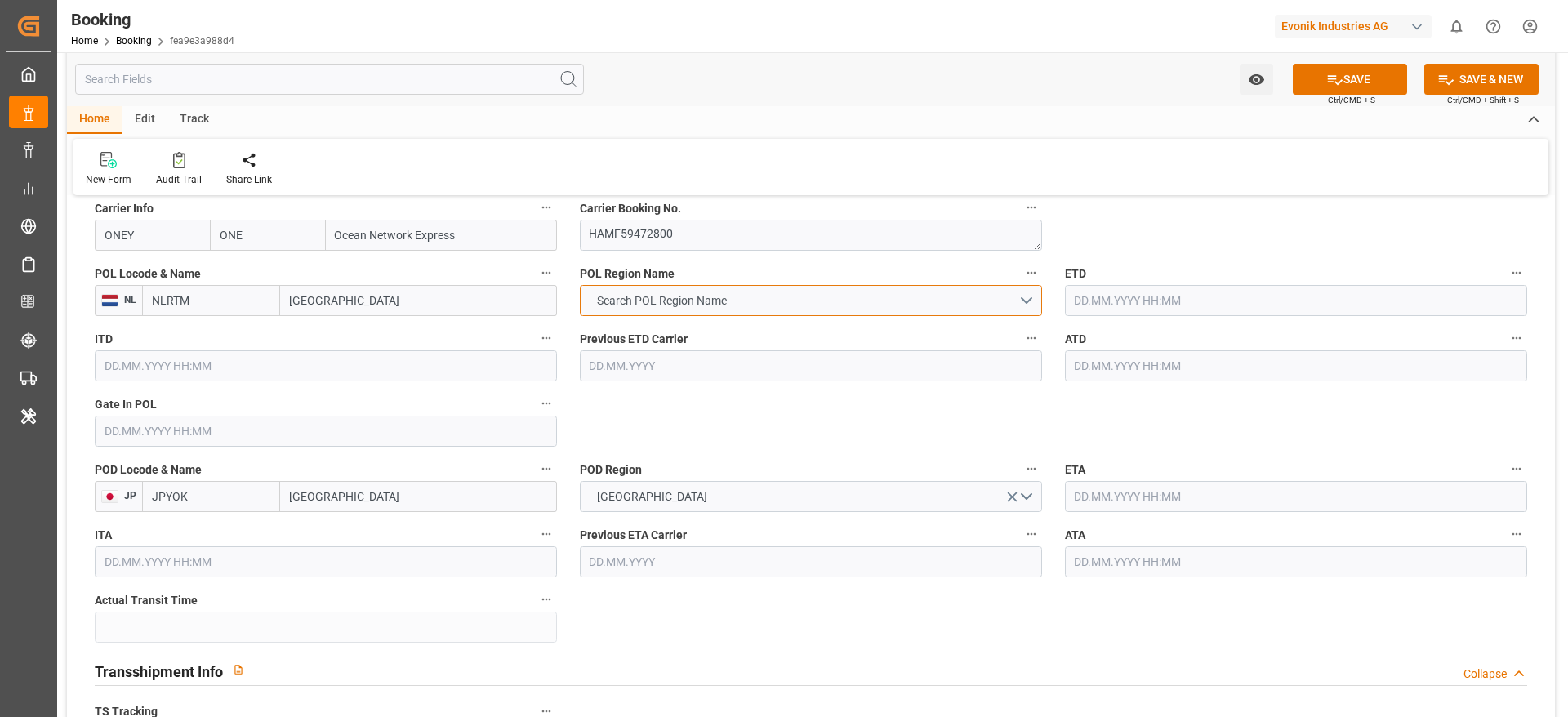
click at [652, 304] on span "Search POL Region Name" at bounding box center [662, 301] width 146 height 17
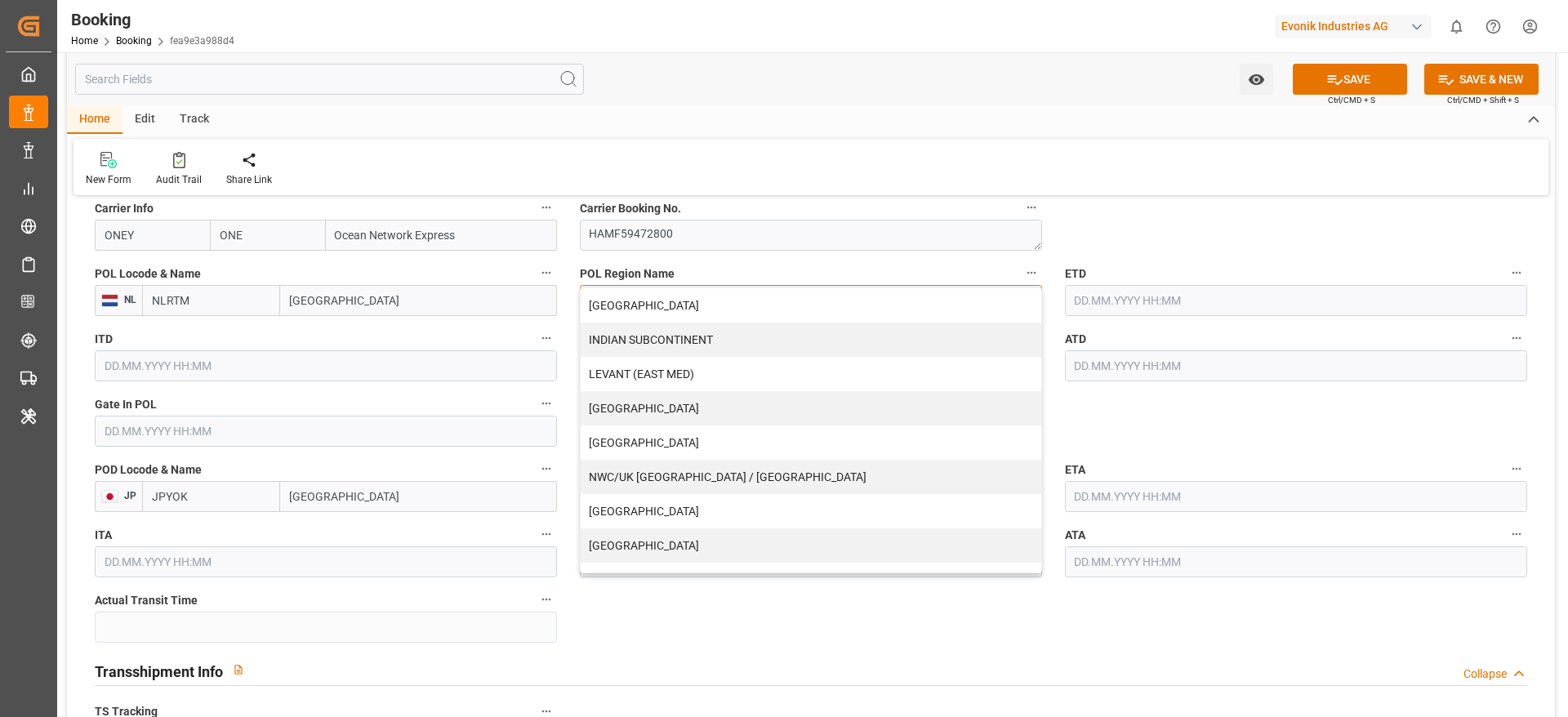
scroll to position [275, 0]
click at [654, 478] on div "NWC/UK [GEOGRAPHIC_DATA] / [GEOGRAPHIC_DATA]" at bounding box center [810, 476] width 460 height 34
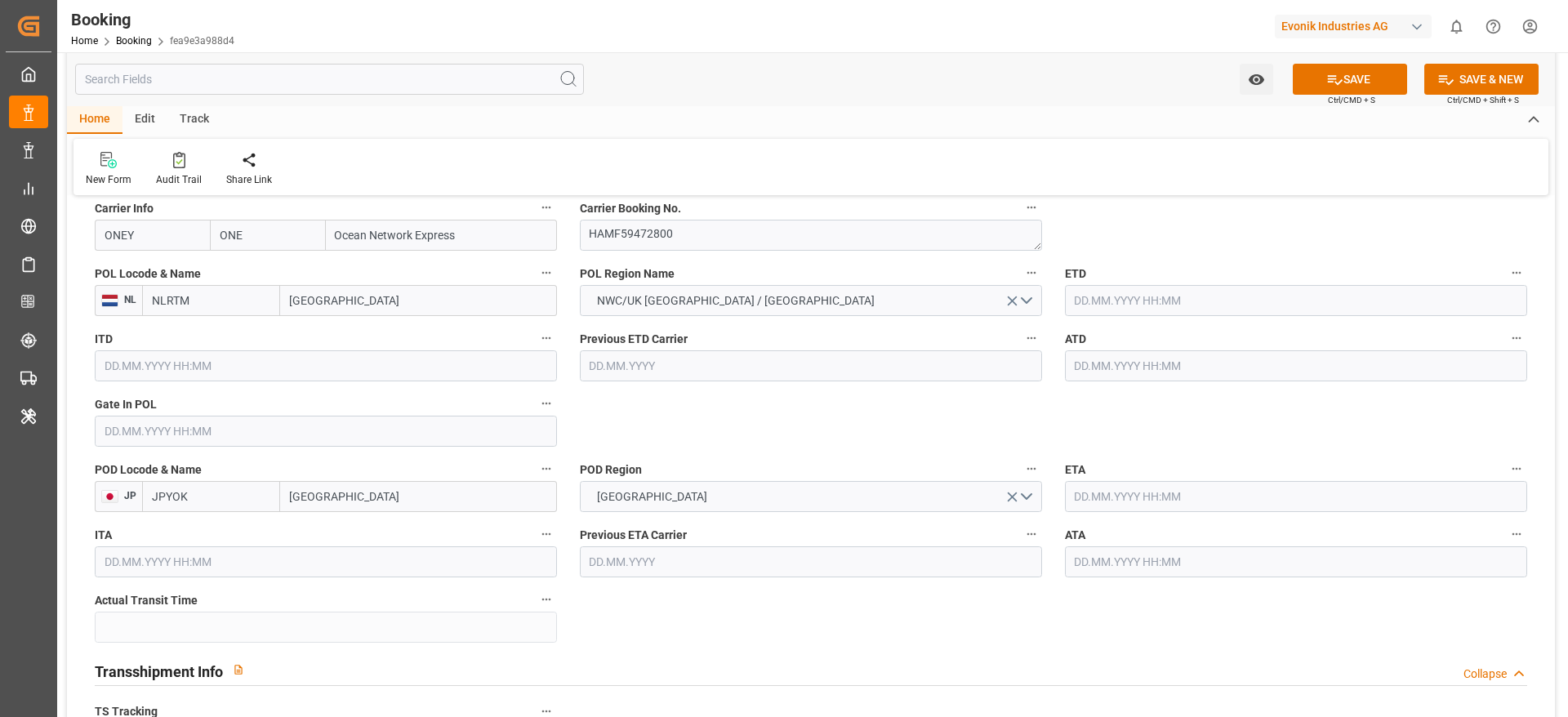
click at [740, 384] on div "Previous ETD Carrier" at bounding box center [810, 354] width 485 height 65
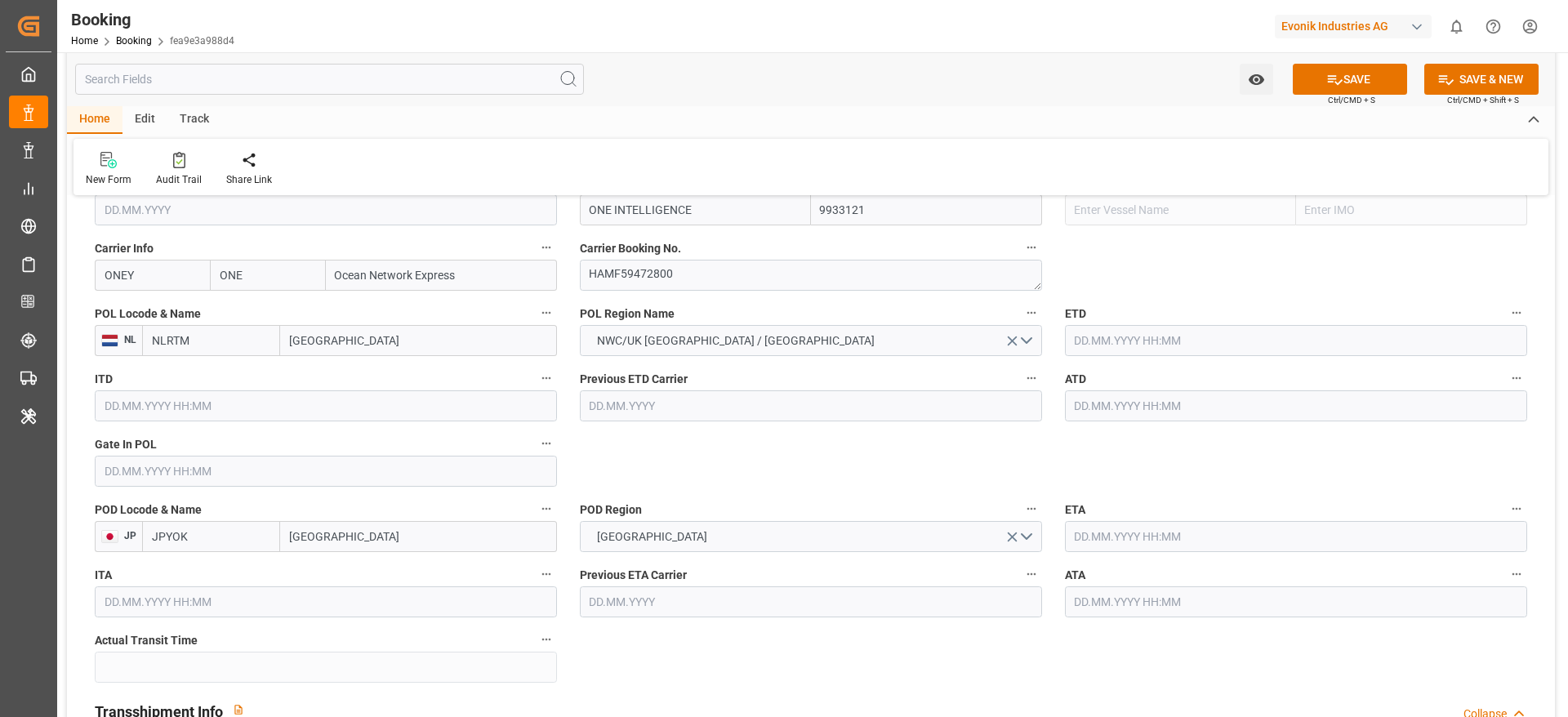
scroll to position [1211, 0]
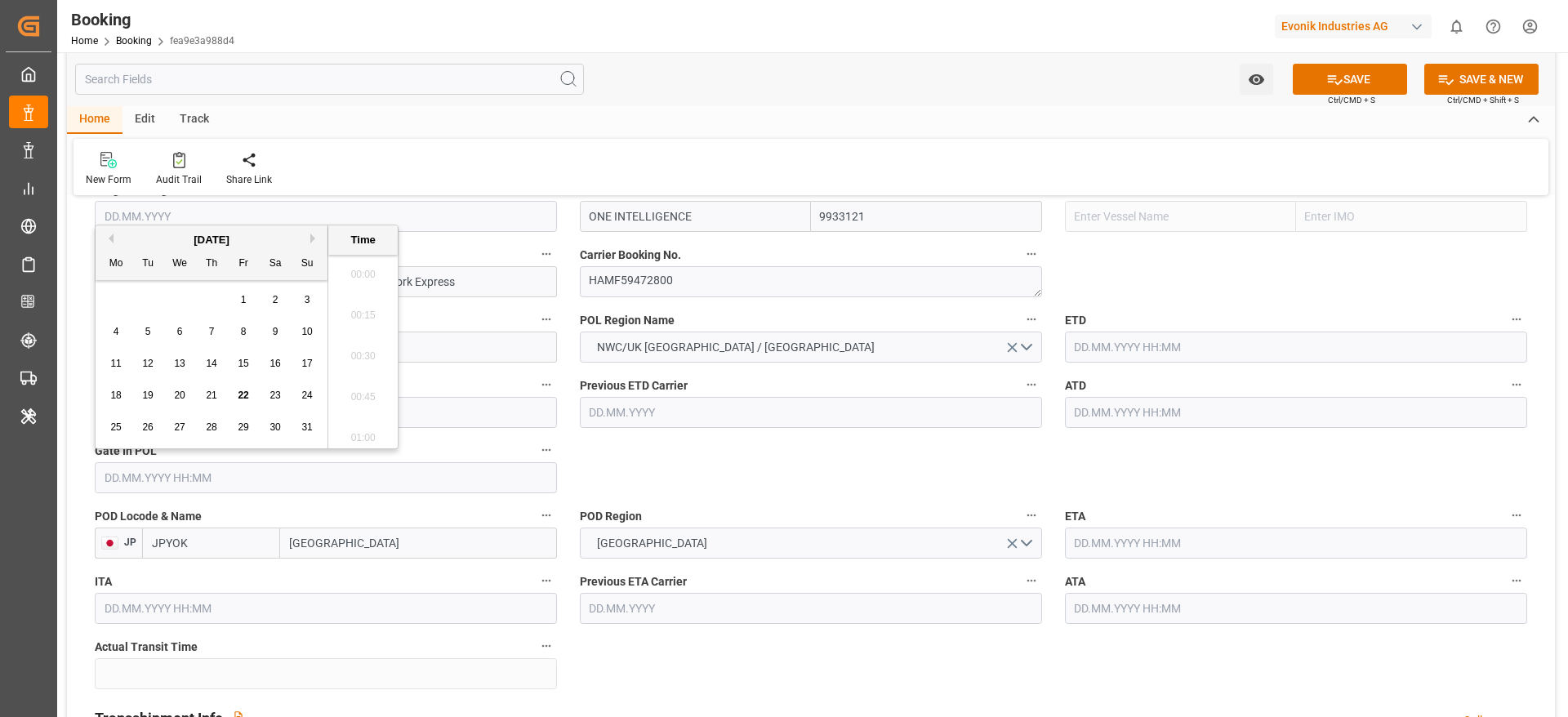
click at [172, 477] on input "text" at bounding box center [325, 477] width 462 height 31
click at [214, 328] on span "7" at bounding box center [212, 331] width 6 height 11
type input "07.08.2025 00:00"
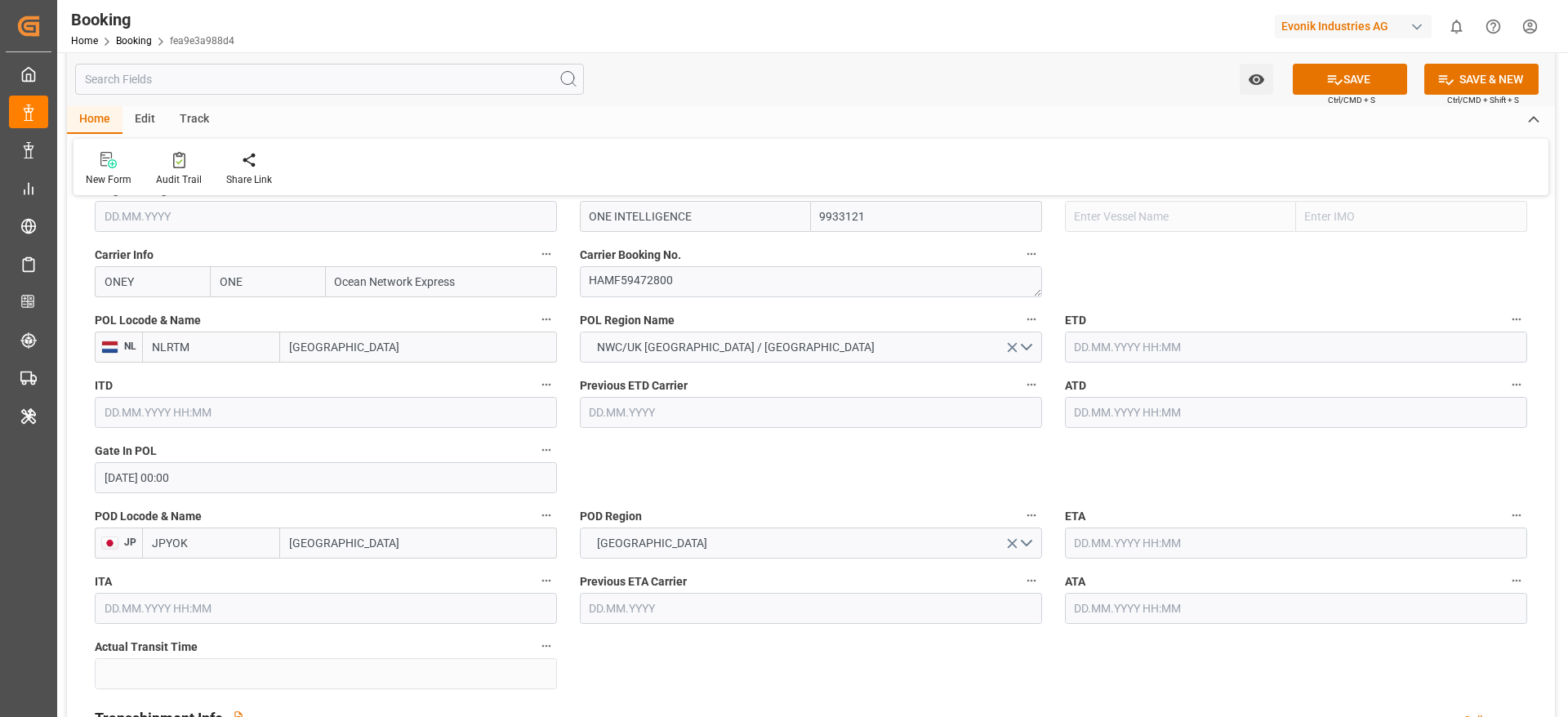
scroll to position [1212, 0]
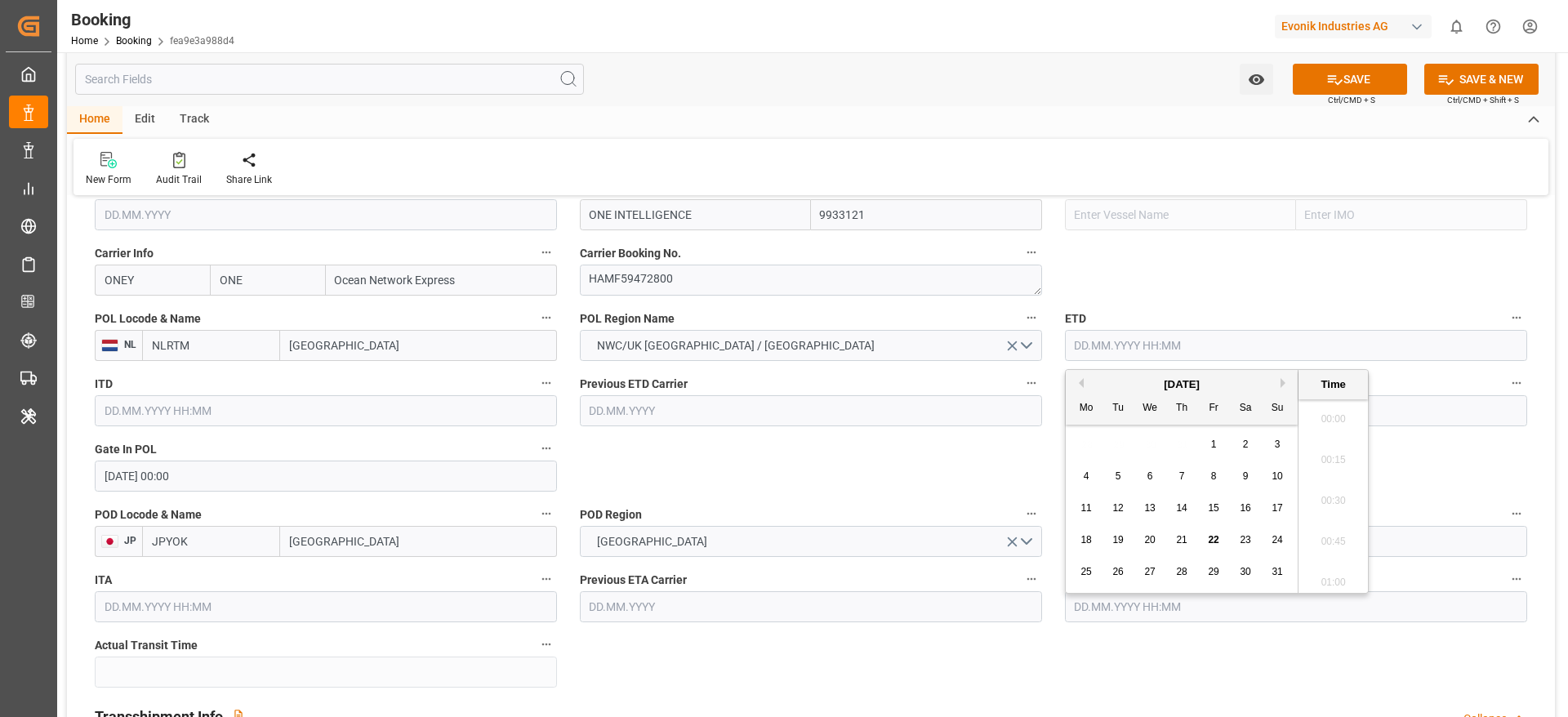
click at [1107, 345] on input "text" at bounding box center [1296, 346] width 462 height 31
click at [1215, 514] on div "15" at bounding box center [1214, 509] width 20 height 20
type input "15.08.2025 00:00"
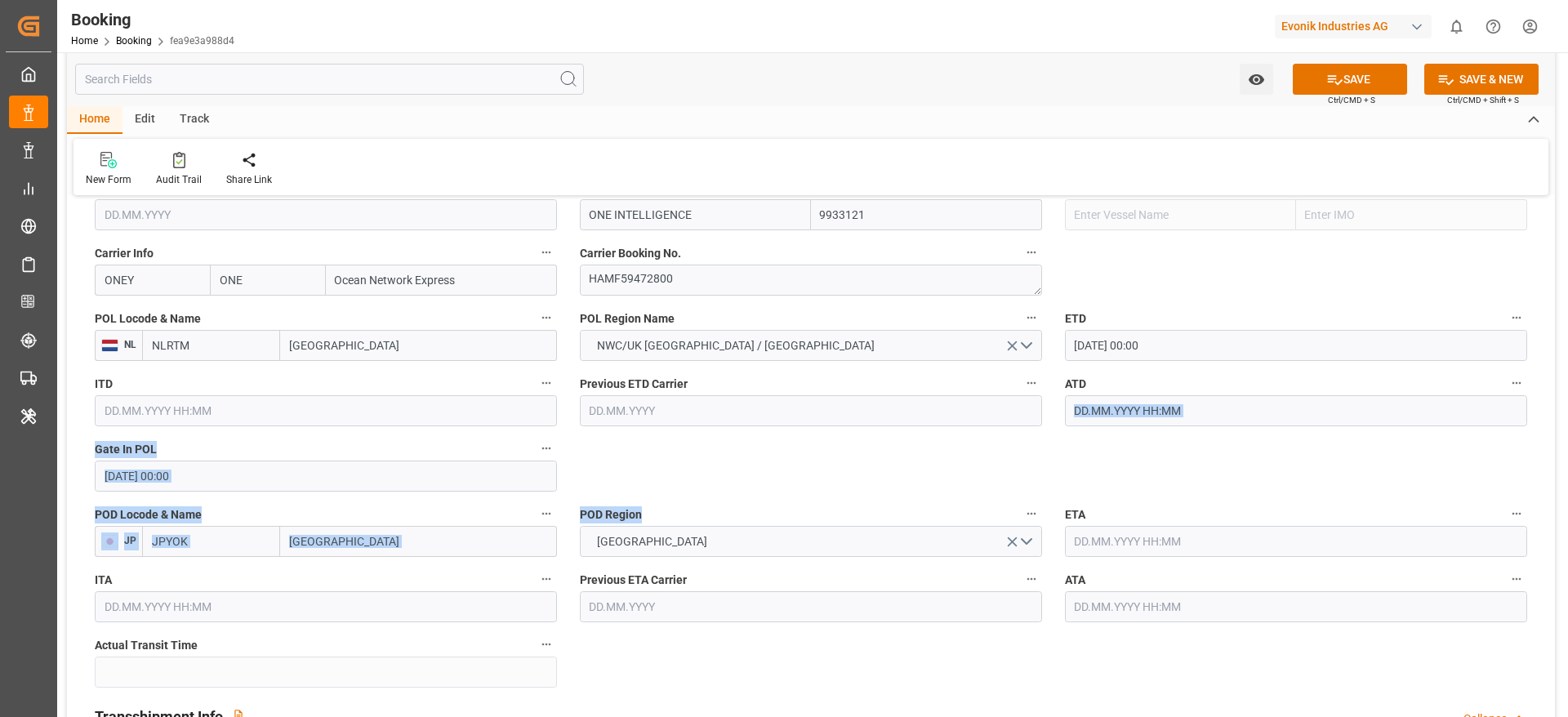
drag, startPoint x: 1013, startPoint y: 465, endPoint x: 1116, endPoint y: 406, distance: 118.7
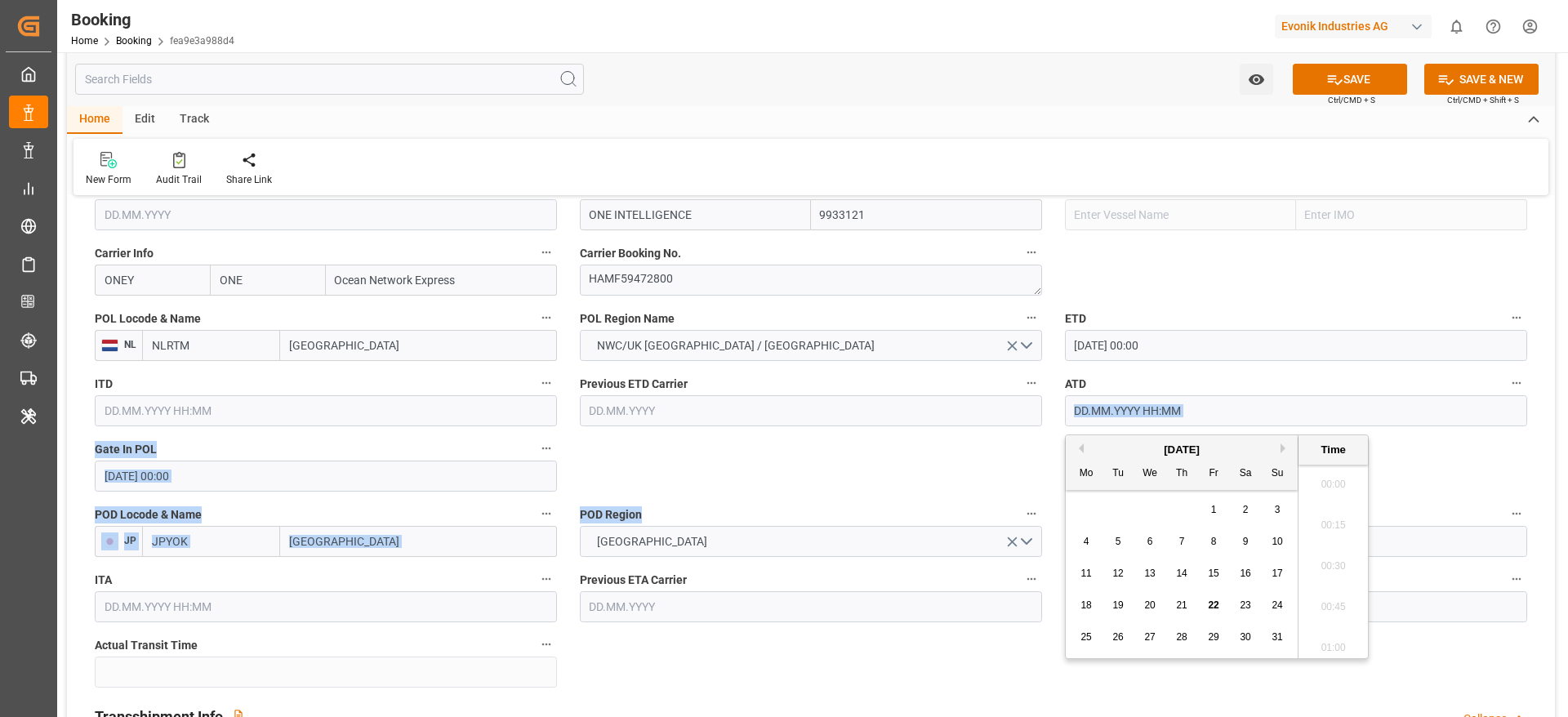
click at [1116, 406] on input "text" at bounding box center [1296, 410] width 462 height 31
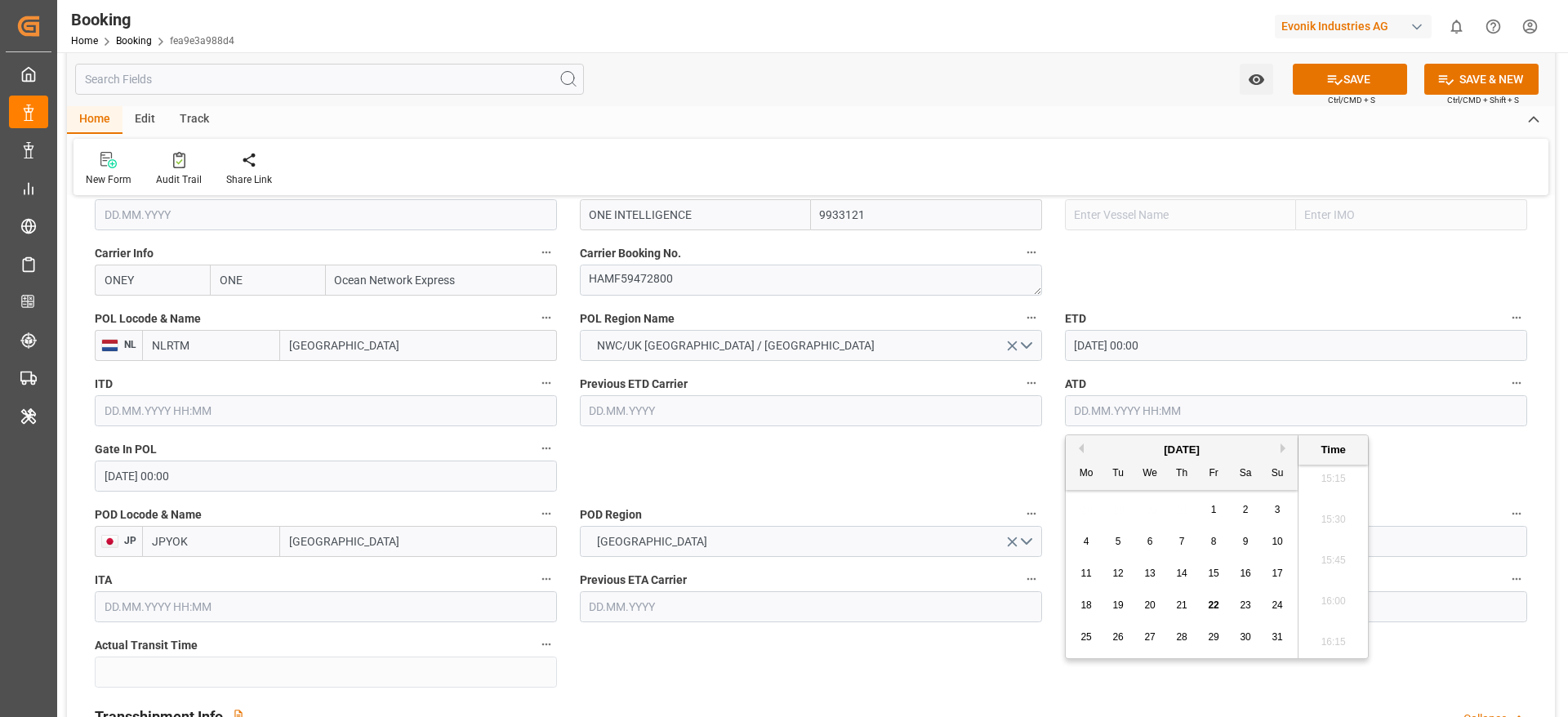
click at [1218, 573] on span "15" at bounding box center [1213, 573] width 11 height 11
type input "15.08.2025 00:00"
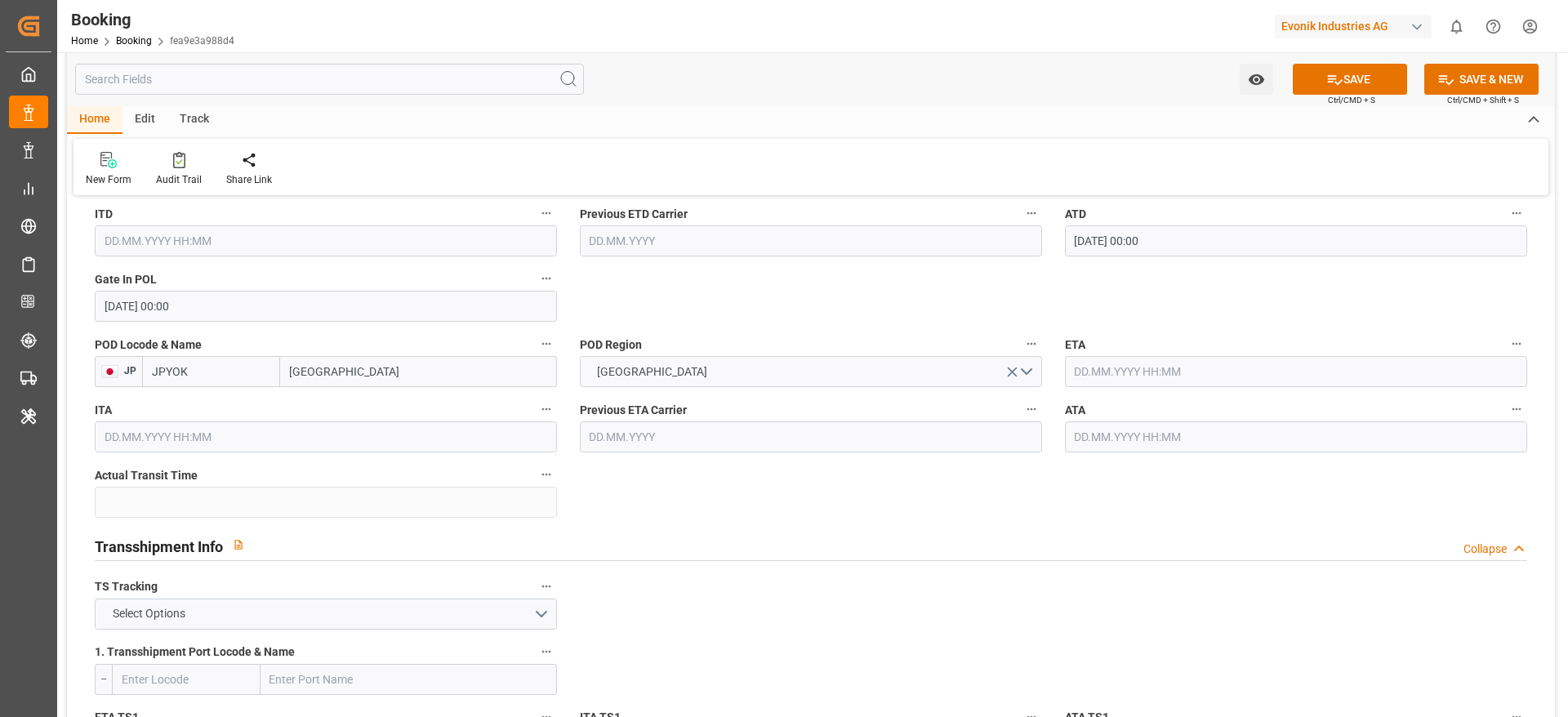
scroll to position [1413, 0]
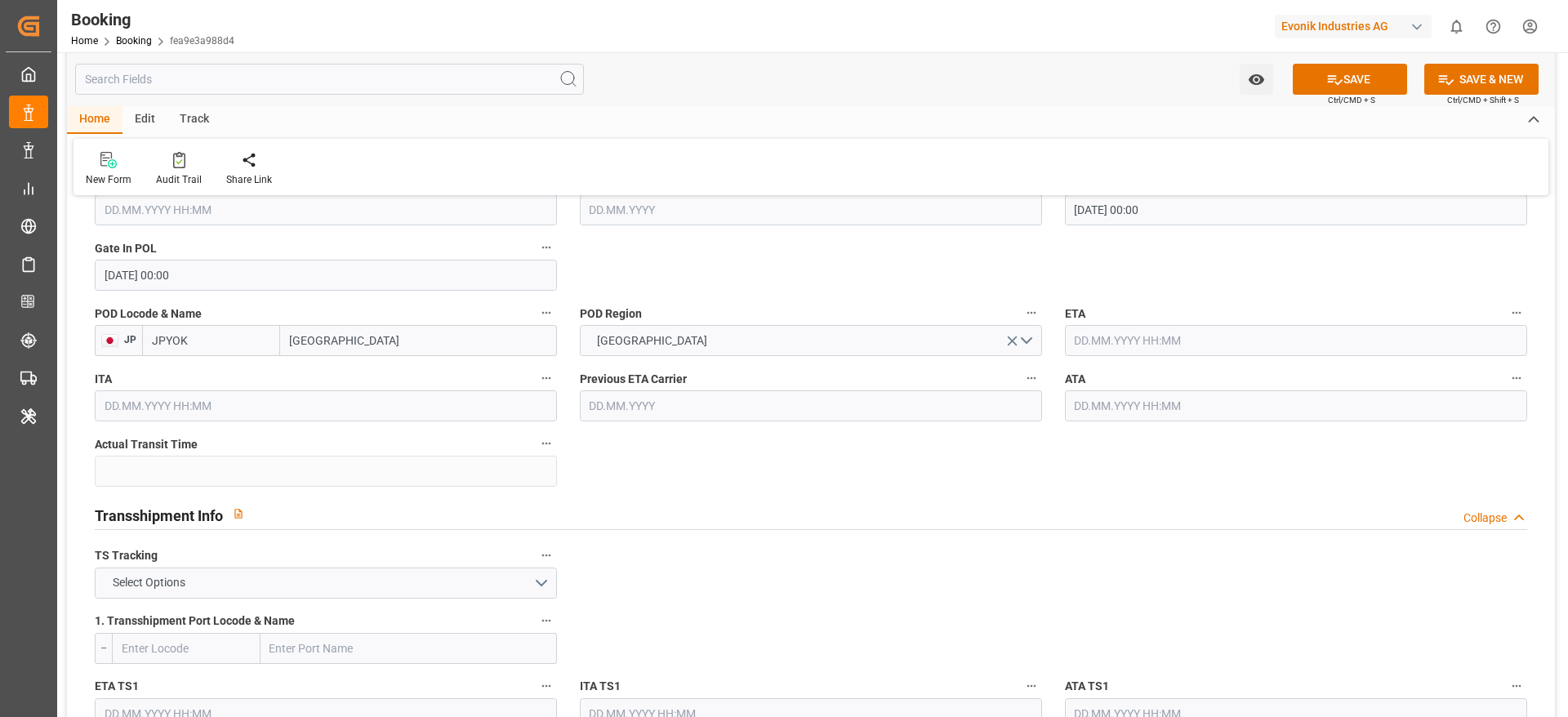
click at [1099, 357] on div "ETA" at bounding box center [1296, 329] width 485 height 65
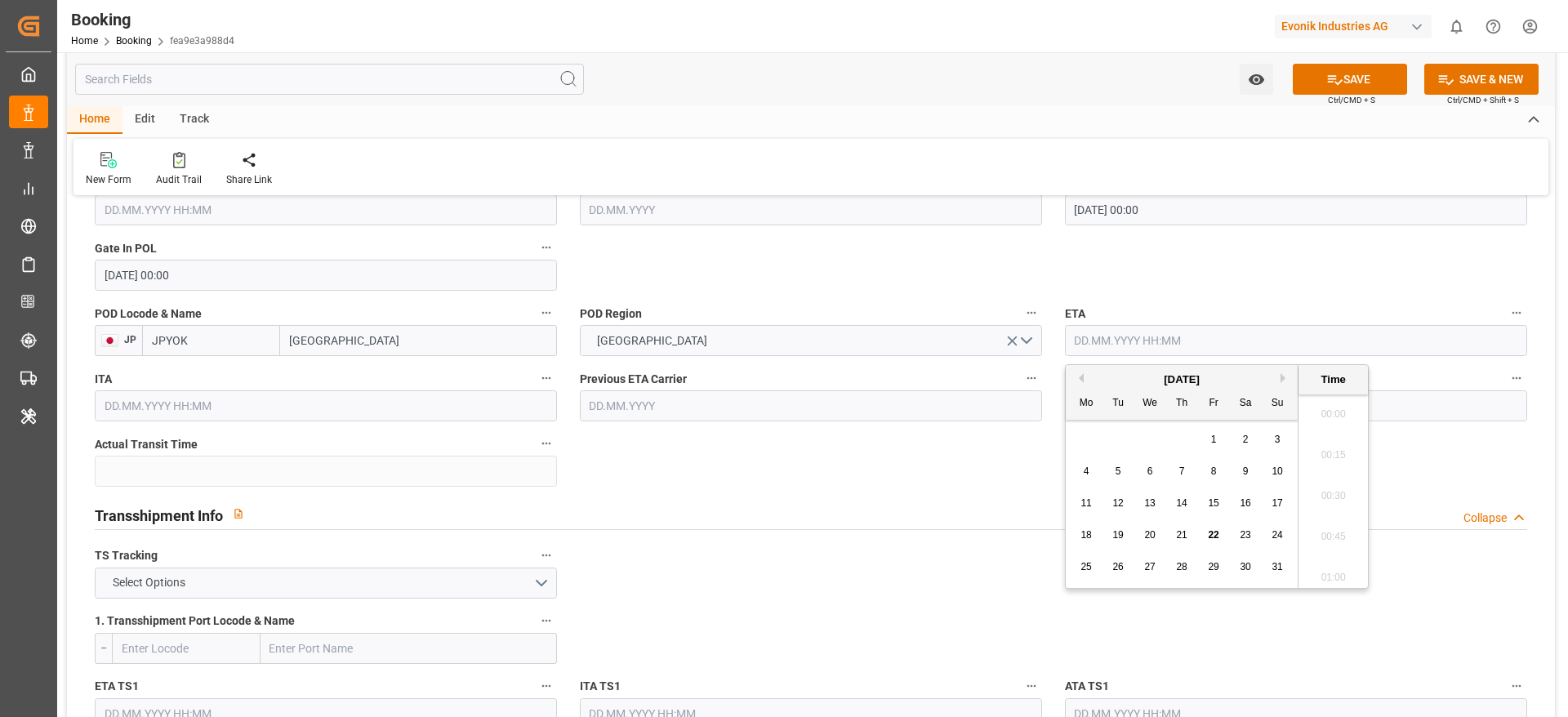
click at [1097, 348] on input "text" at bounding box center [1296, 341] width 462 height 31
click at [1287, 375] on button "Next Month" at bounding box center [1286, 378] width 10 height 10
click at [1273, 501] on span "19" at bounding box center [1277, 502] width 11 height 11
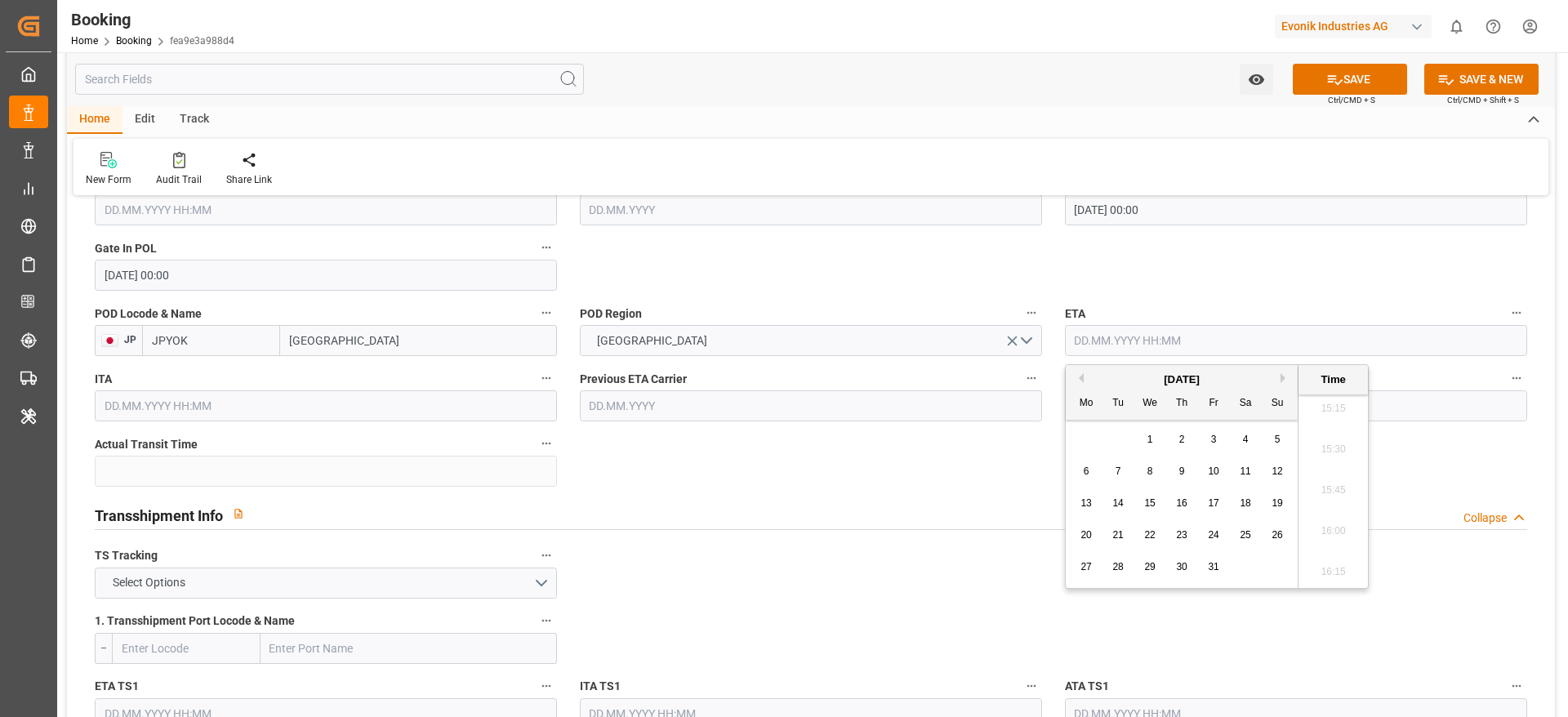
type input "19.10.2025 00:00"
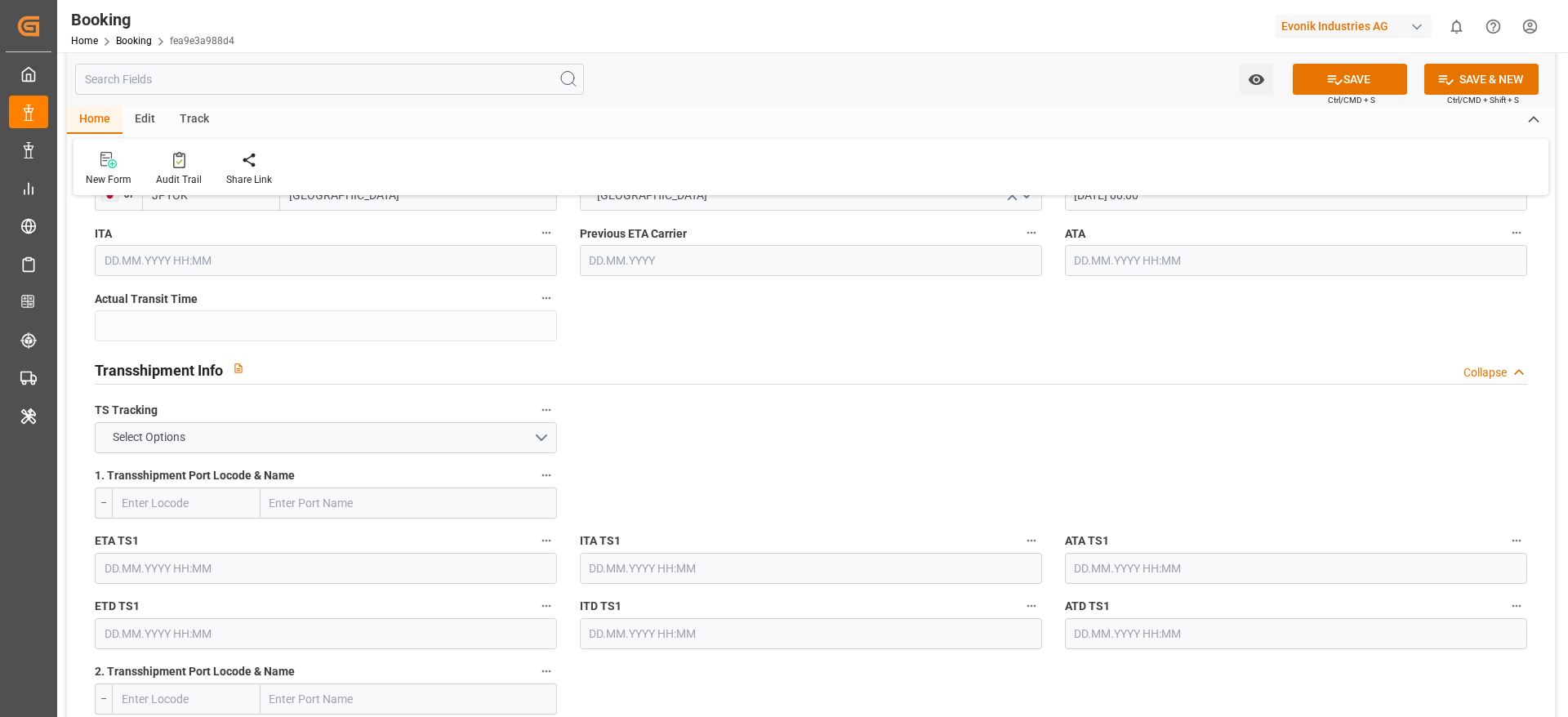
scroll to position [1561, 0]
click at [396, 454] on div "TS Tracking Select Options" at bounding box center [325, 424] width 485 height 65
click at [375, 452] on div "TS Tracking Select Options" at bounding box center [325, 424] width 485 height 65
click at [325, 446] on button "Select Options" at bounding box center [325, 435] width 462 height 31
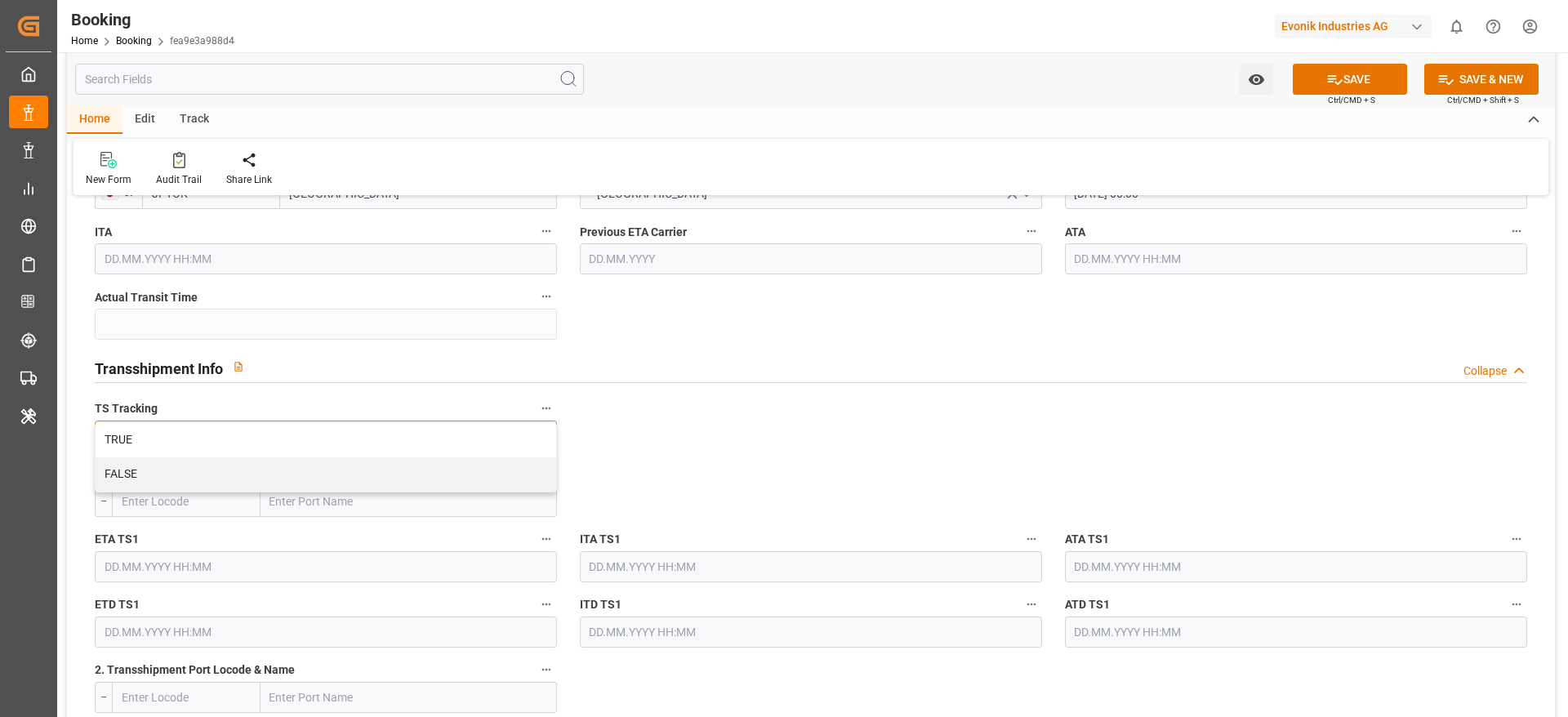
click at [325, 446] on div "TRUE" at bounding box center [325, 440] width 460 height 34
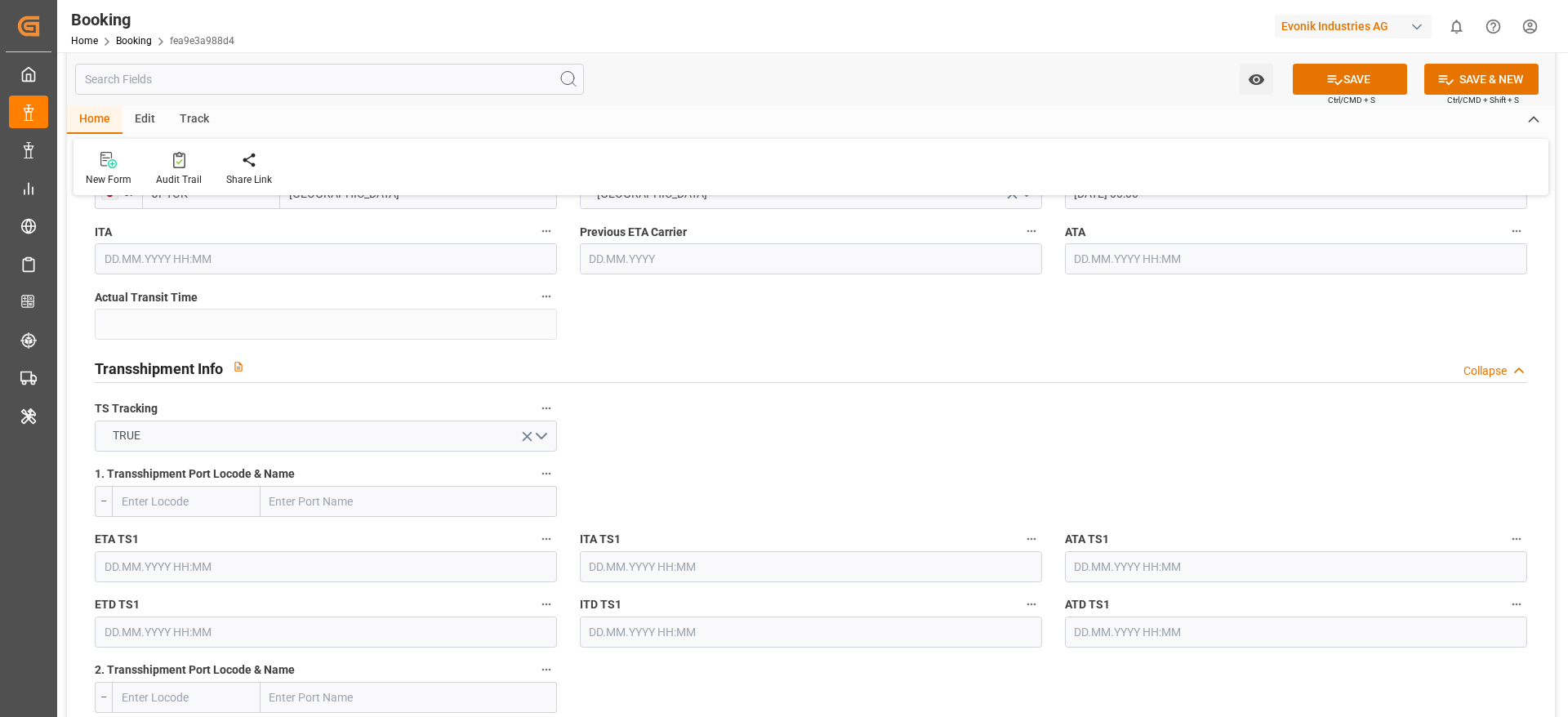
paste input "SINGAPORE"
type input "SINGAPORE"
click at [291, 505] on input "SINGAPORE" at bounding box center [408, 501] width 296 height 31
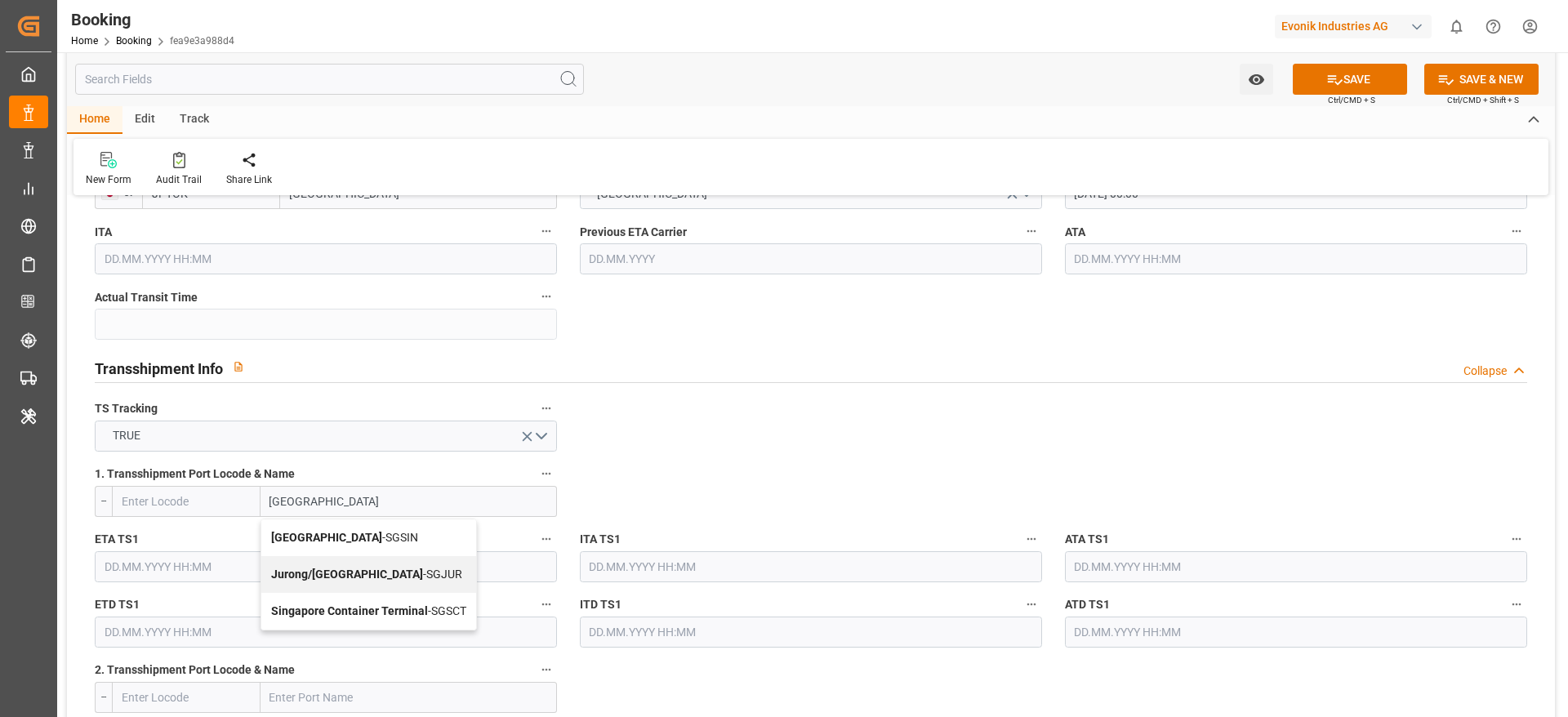
click at [339, 521] on div "Singapore - SGSIN" at bounding box center [368, 537] width 215 height 37
type input "SGSIN"
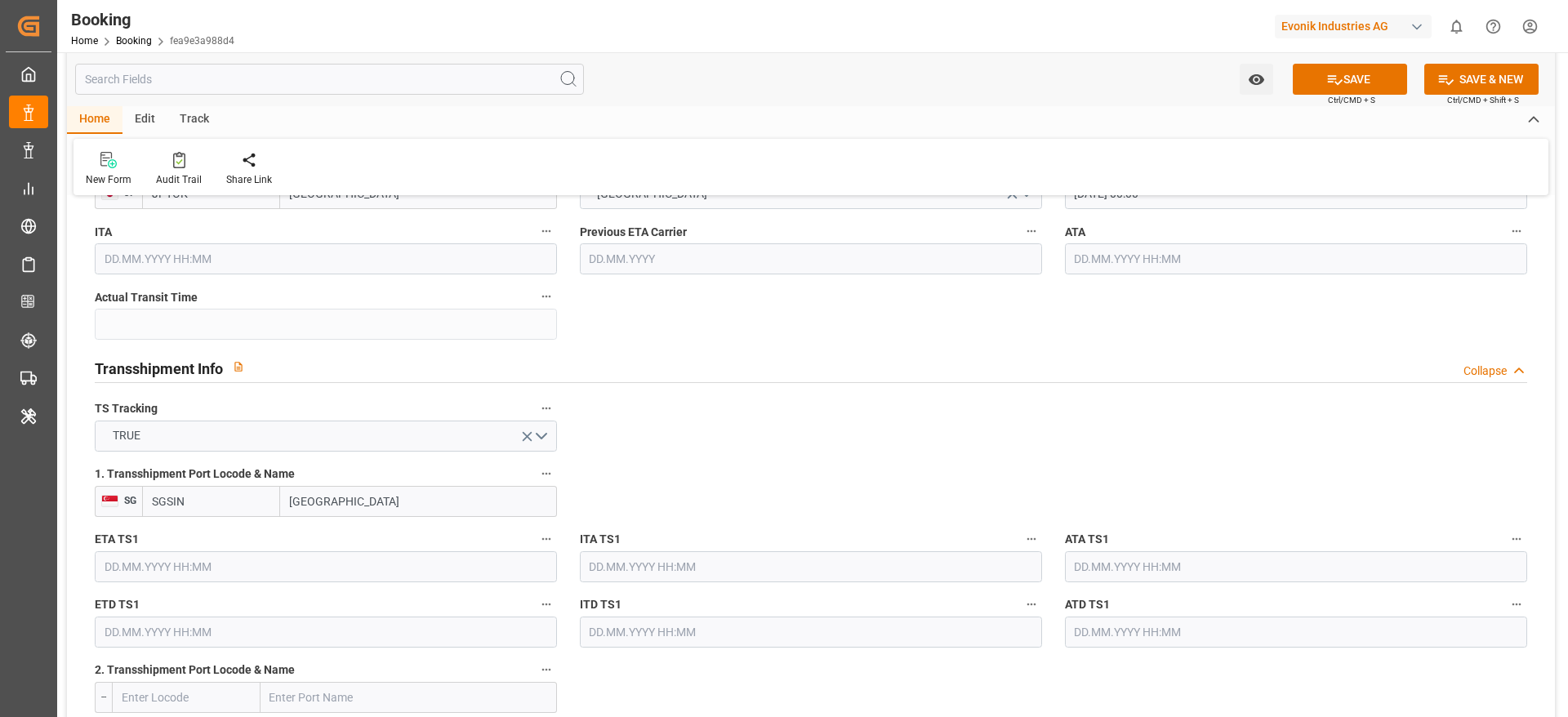
type input "Singapore"
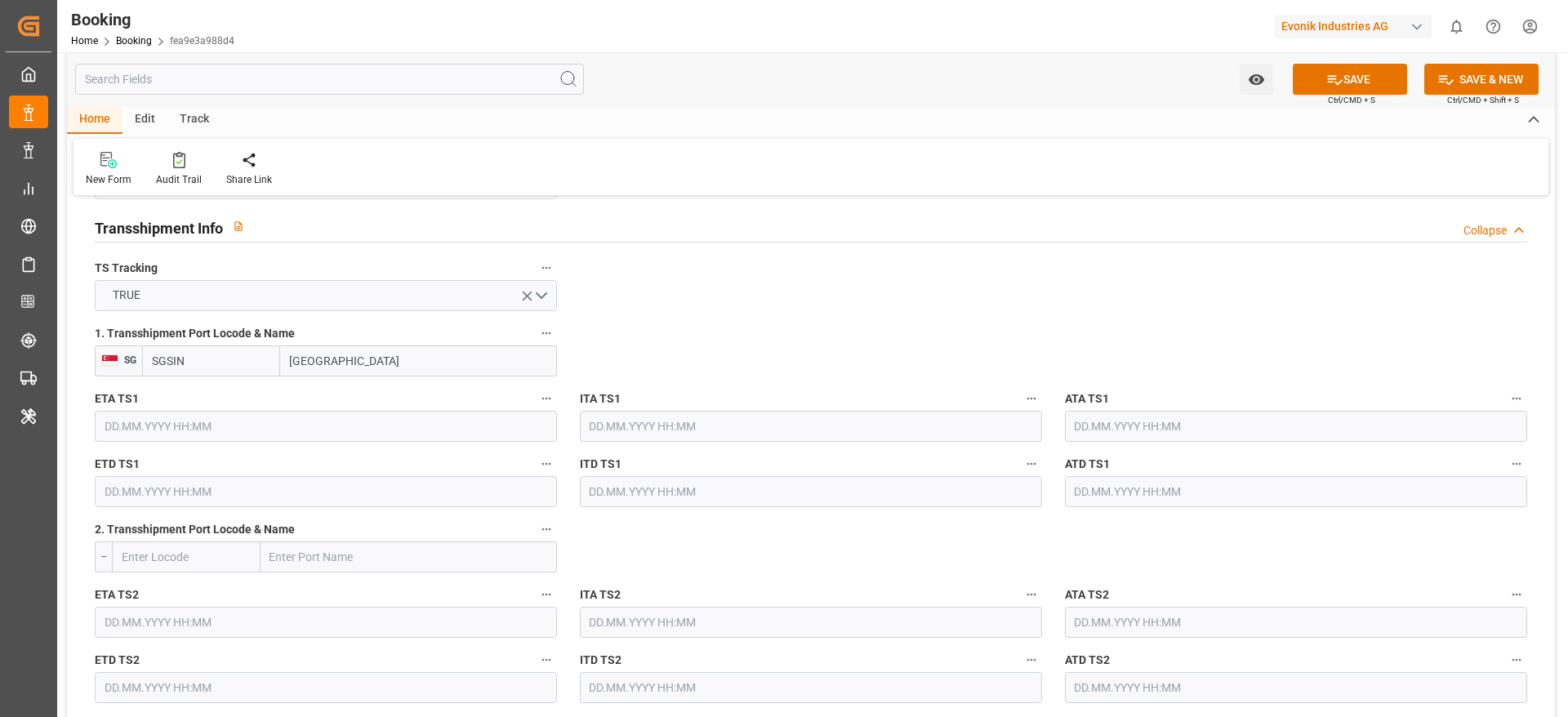
scroll to position [1706, 0]
click at [220, 415] on input "text" at bounding box center [325, 421] width 462 height 31
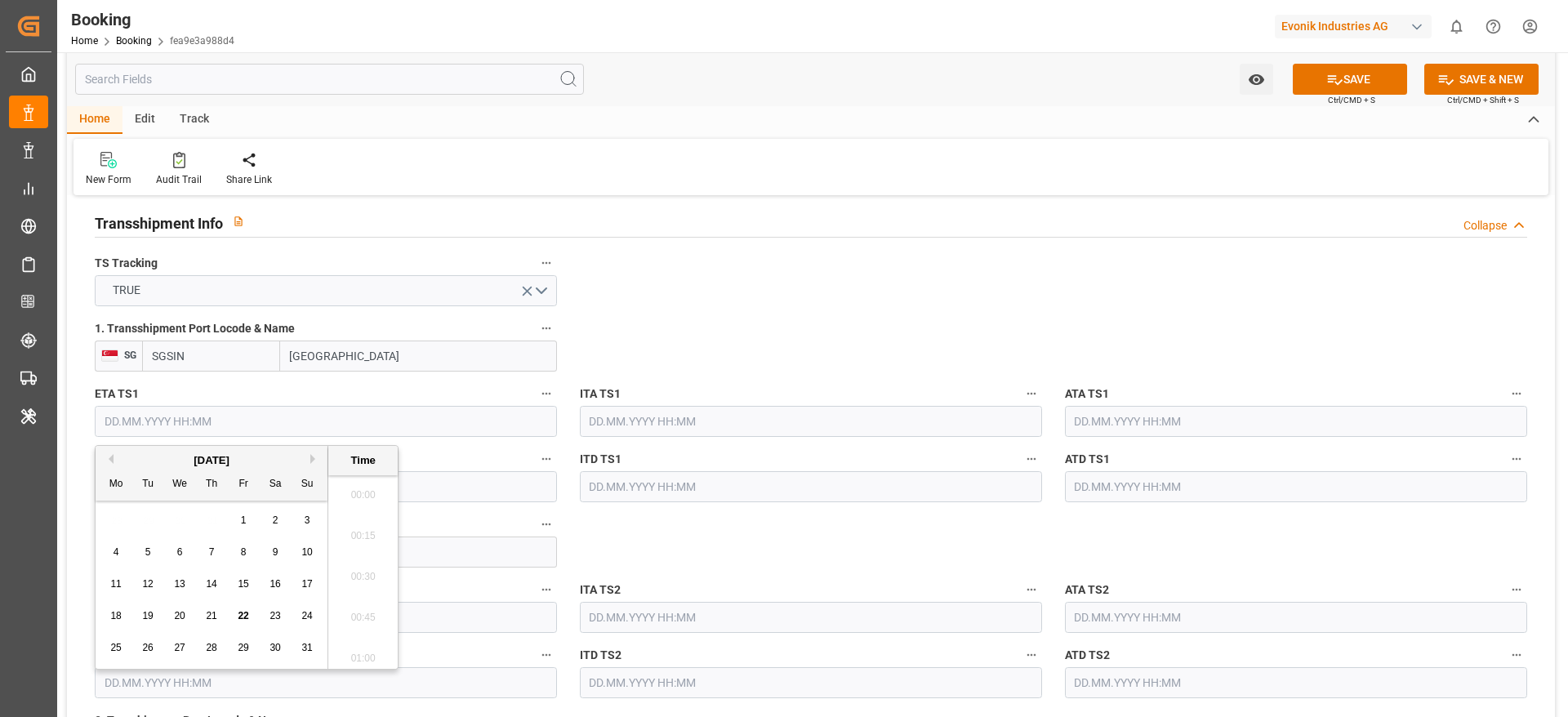
scroll to position [2498, 0]
click at [307, 459] on div "August 2025" at bounding box center [212, 460] width 232 height 16
click at [311, 459] on button "Next Month" at bounding box center [315, 459] width 10 height 10
click at [209, 523] on span "2" at bounding box center [212, 519] width 6 height 11
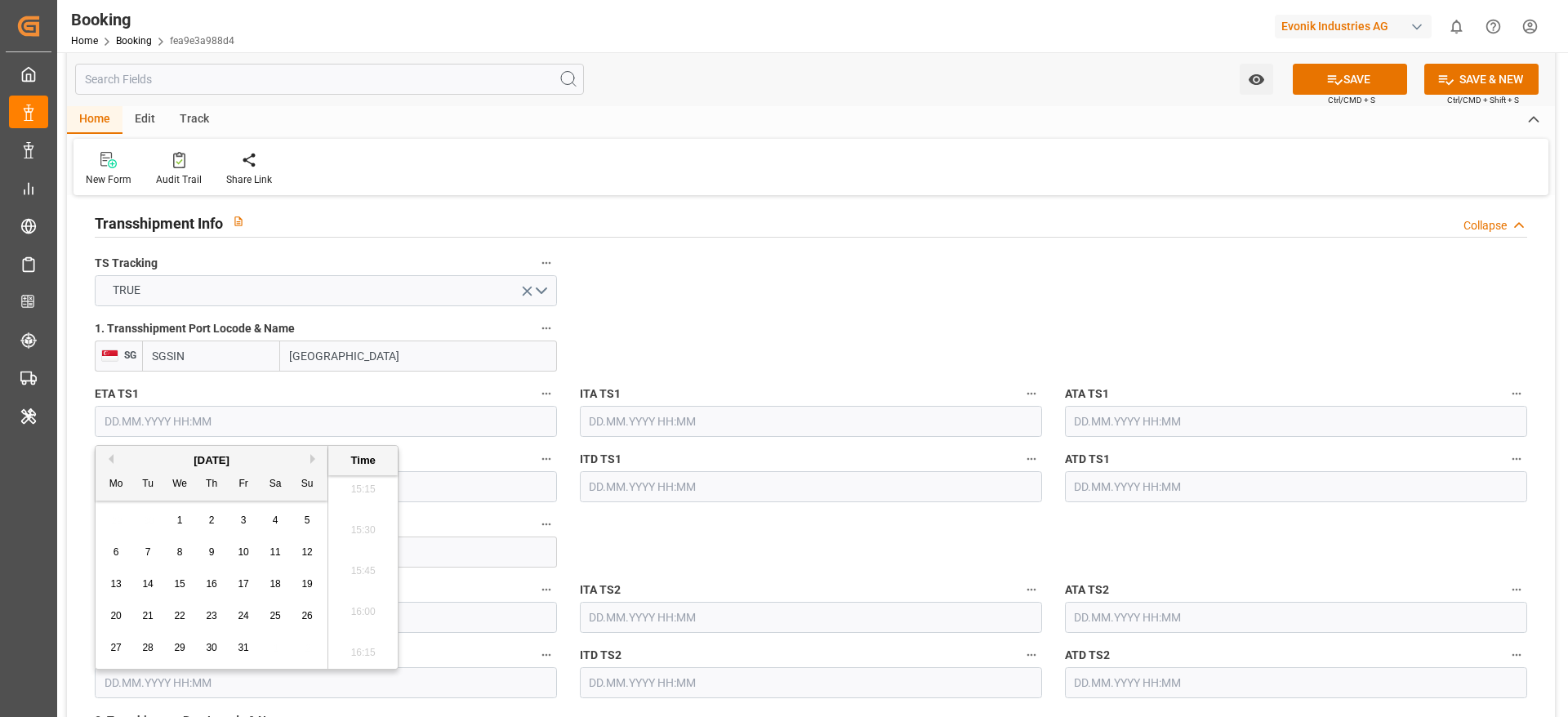
type input "02.10.2025 00:00"
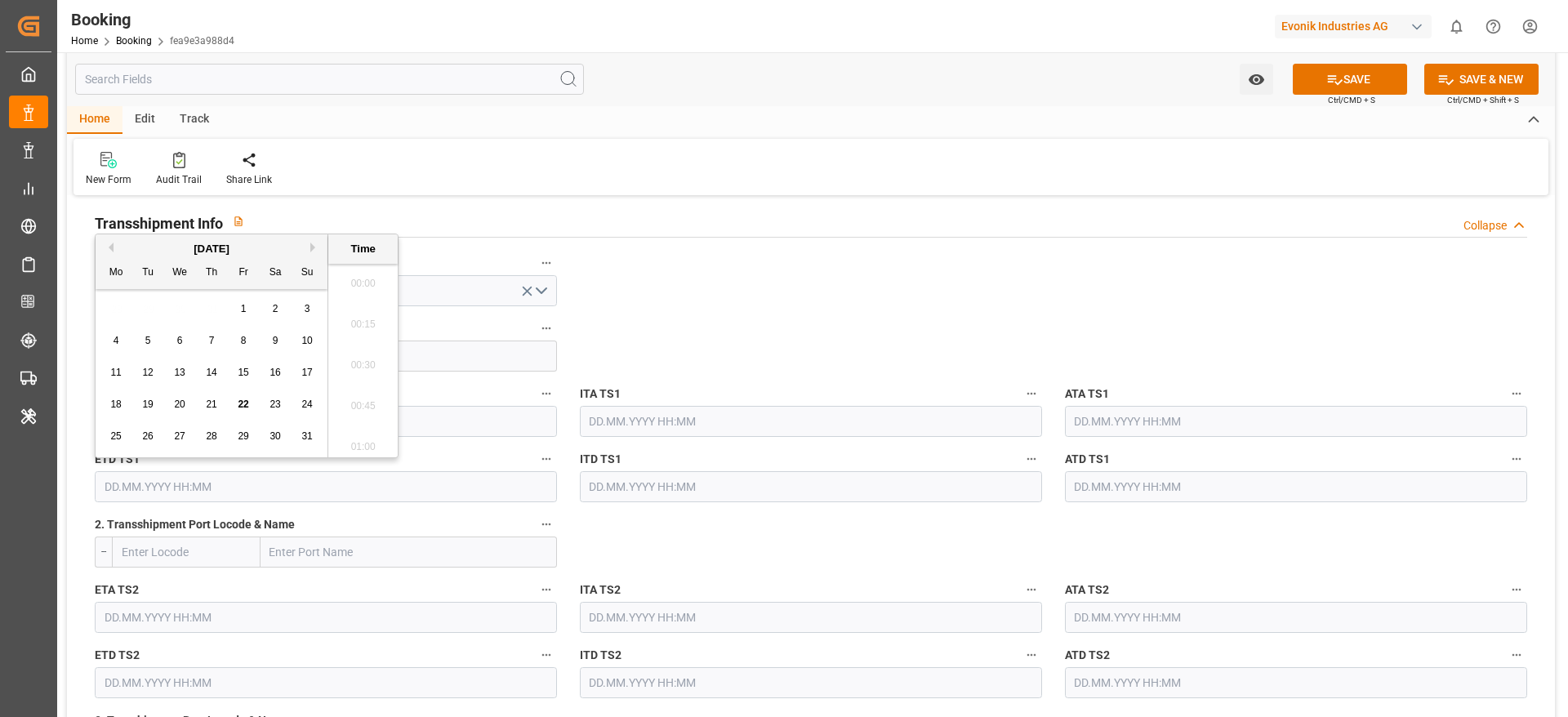
click at [437, 483] on input "text" at bounding box center [325, 486] width 462 height 31
click at [315, 245] on button "Next Month" at bounding box center [315, 248] width 10 height 10
click at [216, 349] on div "9" at bounding box center [212, 342] width 20 height 20
type input "09.10.2025 00:00"
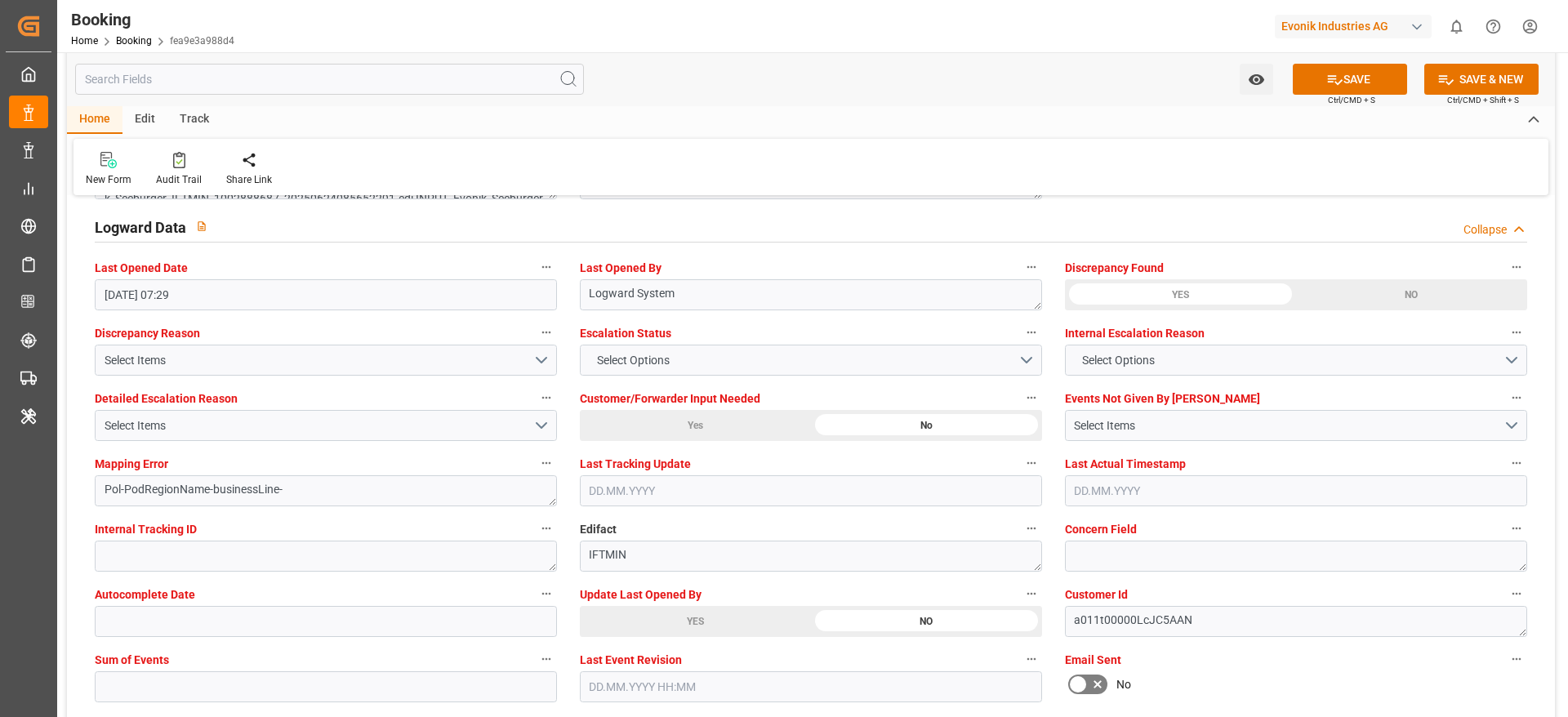
scroll to position [2946, 0]
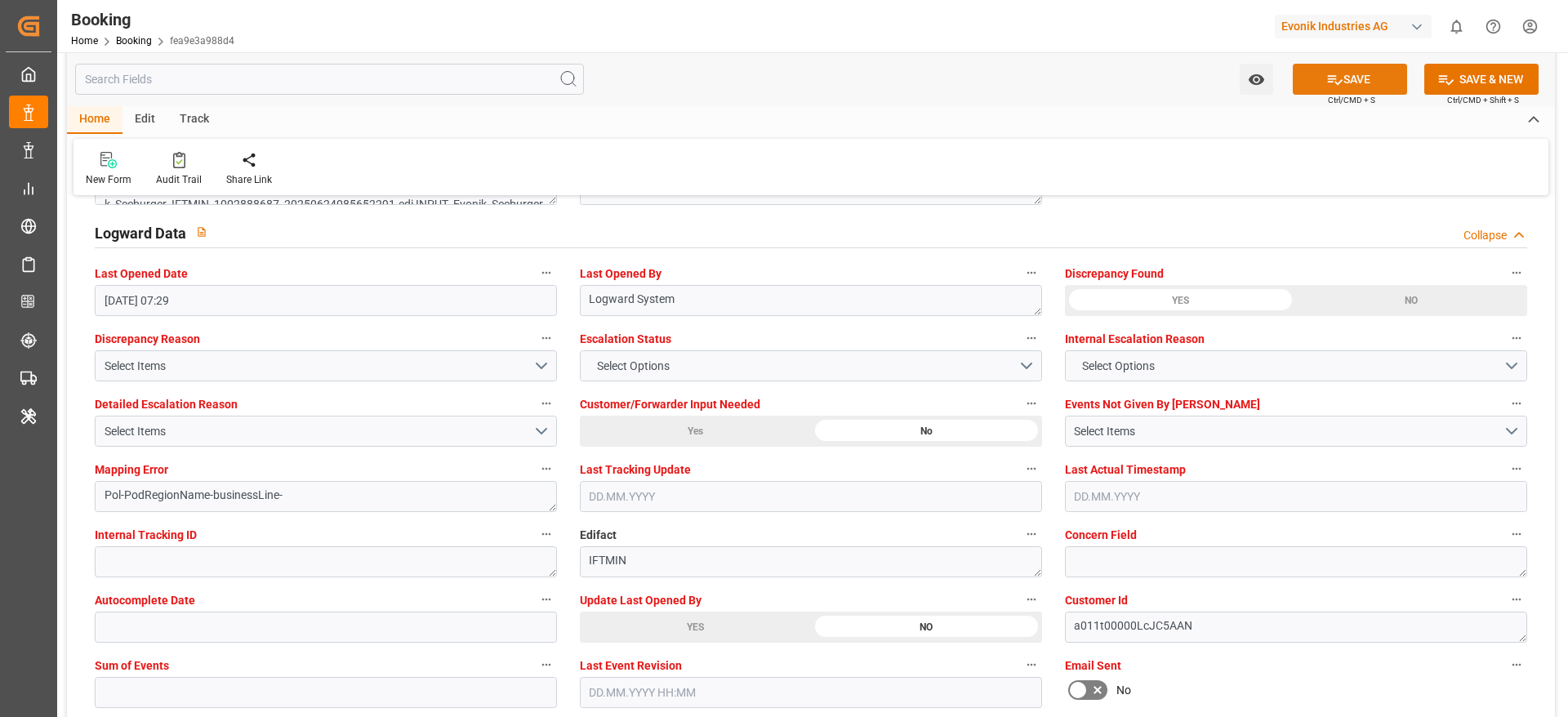
click at [1335, 79] on icon at bounding box center [1334, 79] width 17 height 17
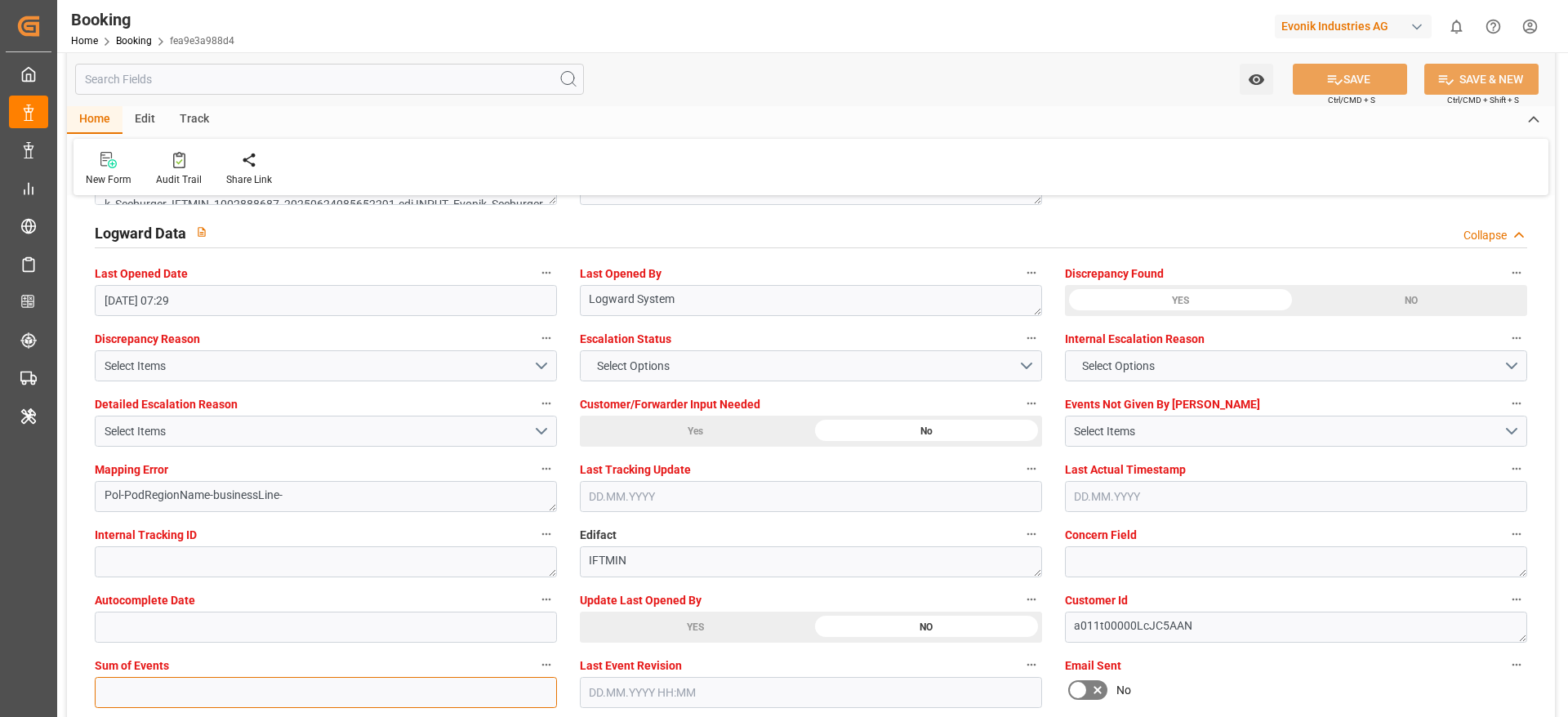
click at [227, 685] on input "text" at bounding box center [325, 692] width 462 height 31
type input "0"
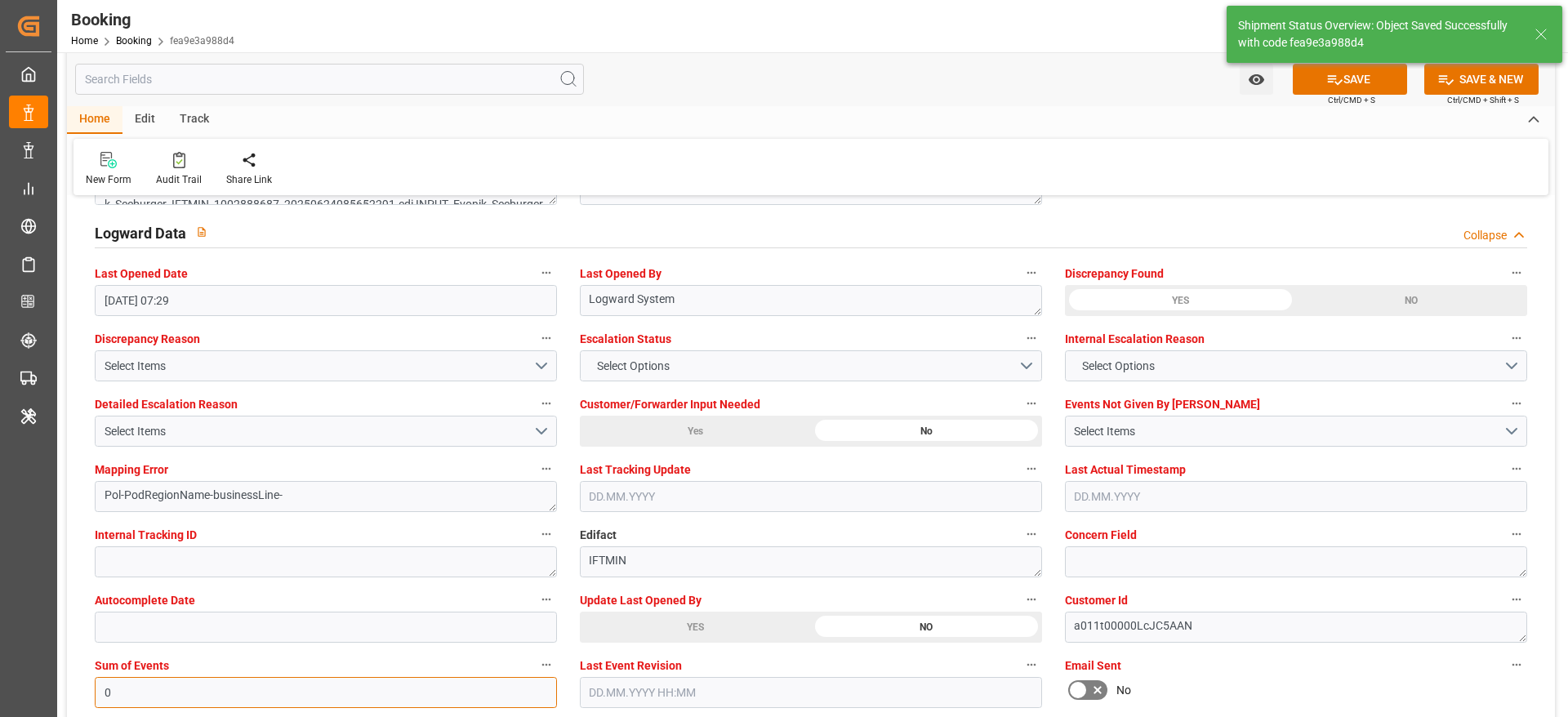
type textarea "NWC/UK North West Continent / UK_JPYOK_ONEY_Oxeno"
type textarea "[PERSON_NAME]"
type textarea "businessLine-"
type textarea "Yes"
type input "15.08.2025 00:00"
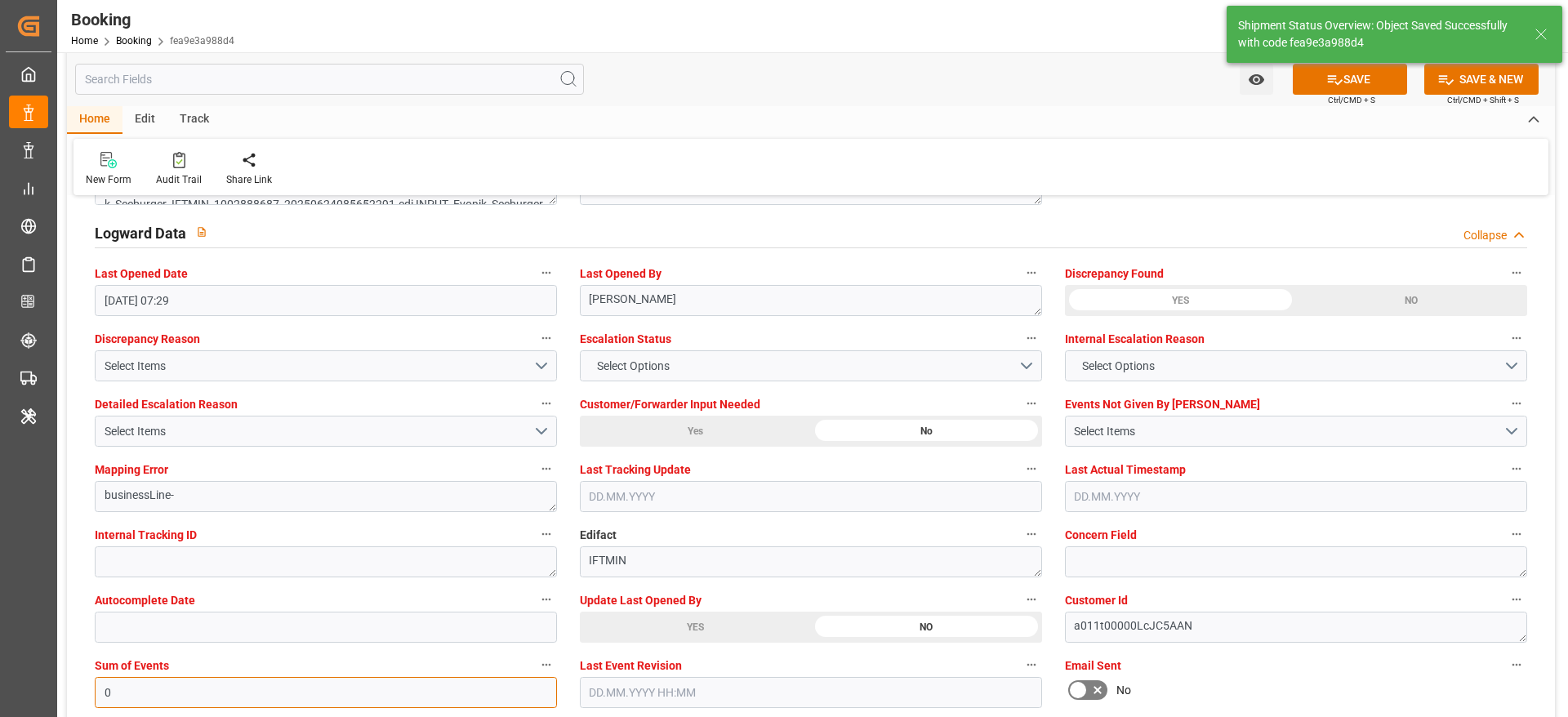
type input "19.10.2025 00:00"
type input "02.10.2025 00:00"
type input "09.10.2025 00:00"
type input "22.08.2025 10:30"
type input "0"
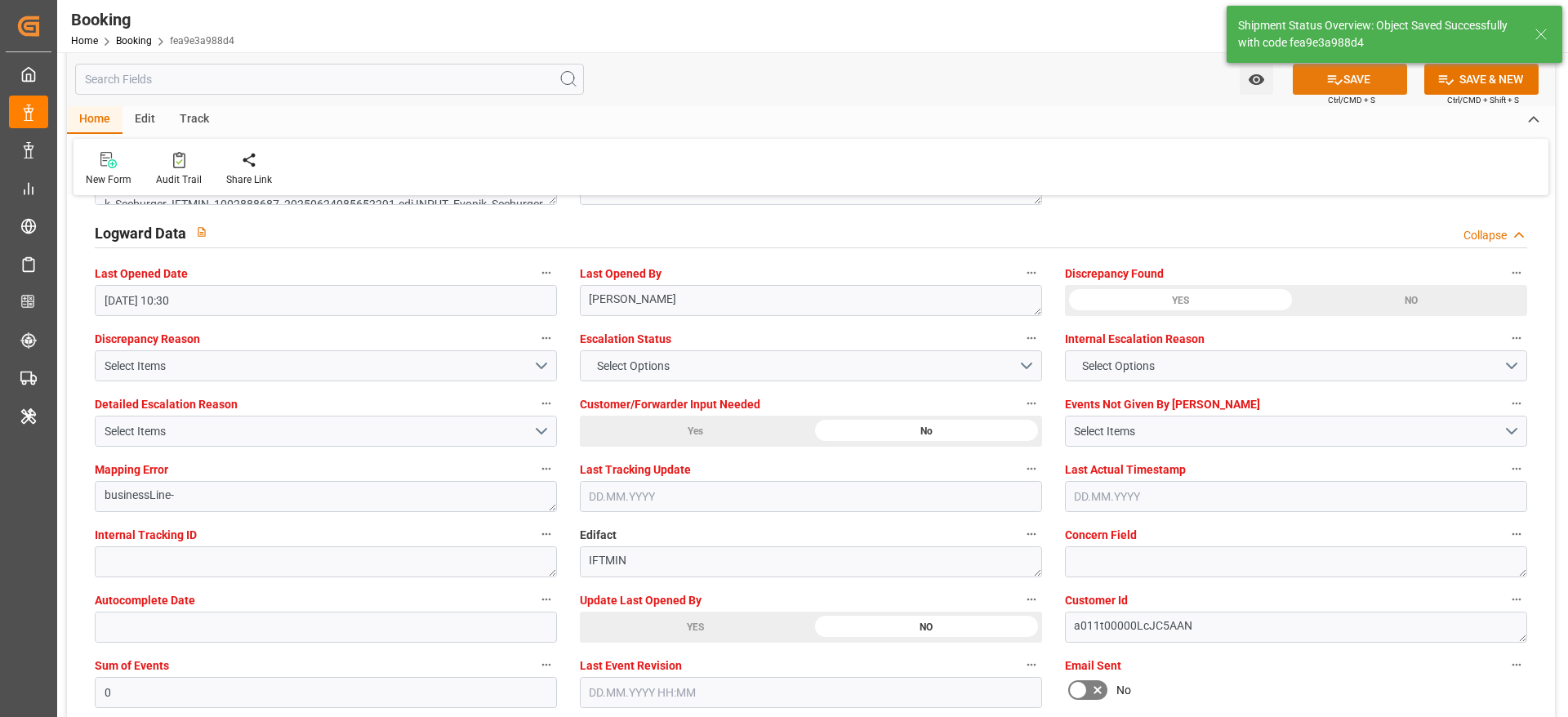
click at [1332, 84] on icon at bounding box center [1334, 79] width 17 height 17
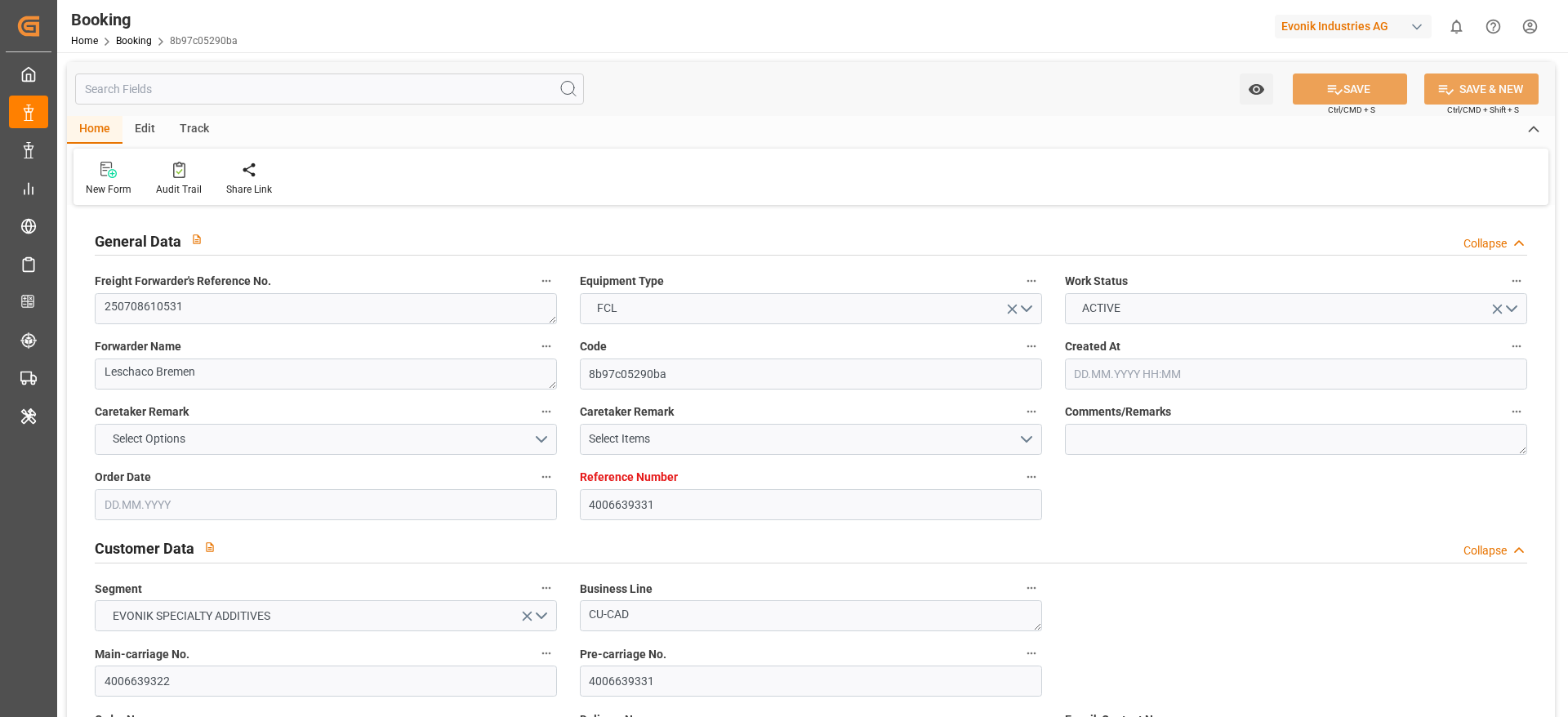
type input "4006639331"
type input "Dummy"
type input "Dummy Carrier"
type input "DEHAM"
type input "USNYC"
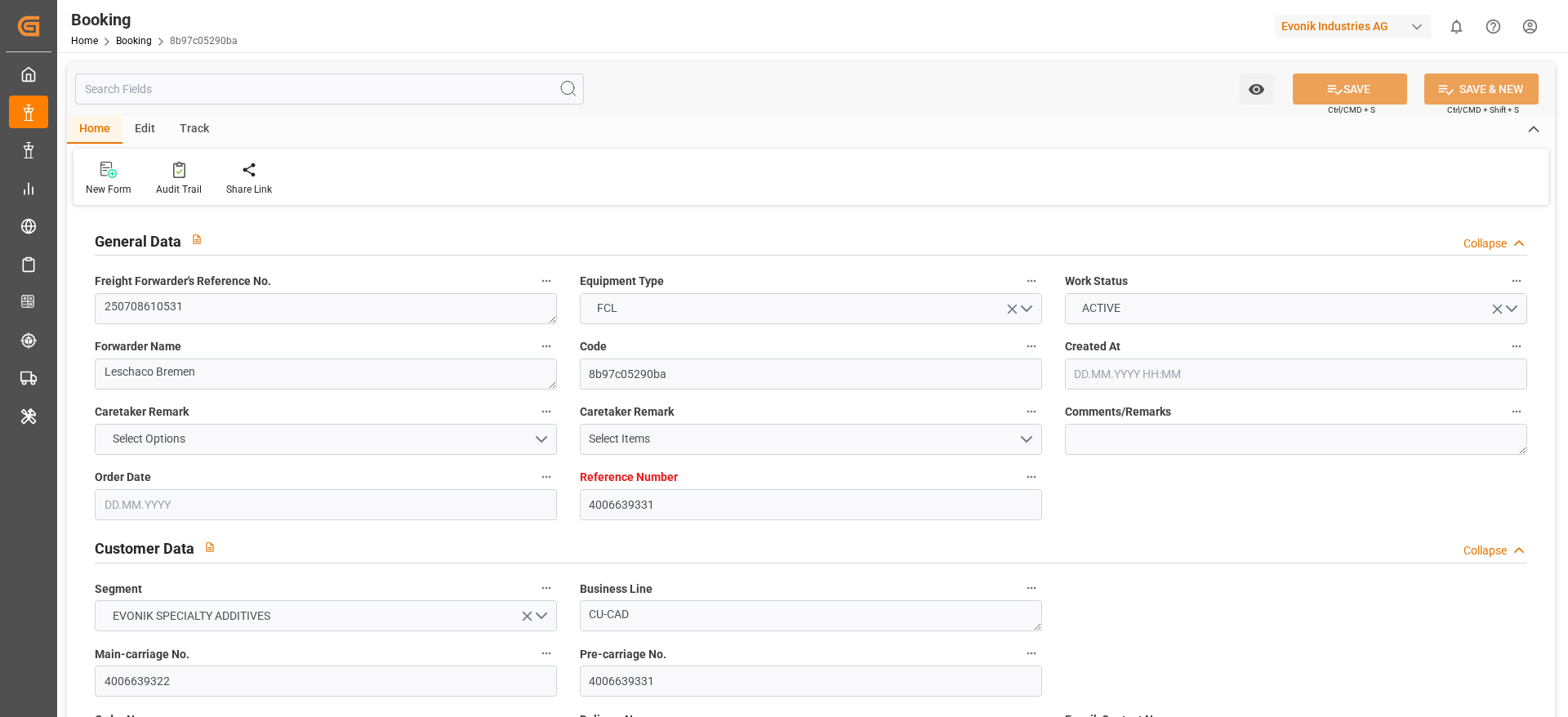
type input "[DATE] 07:15"
type input "[DATE]"
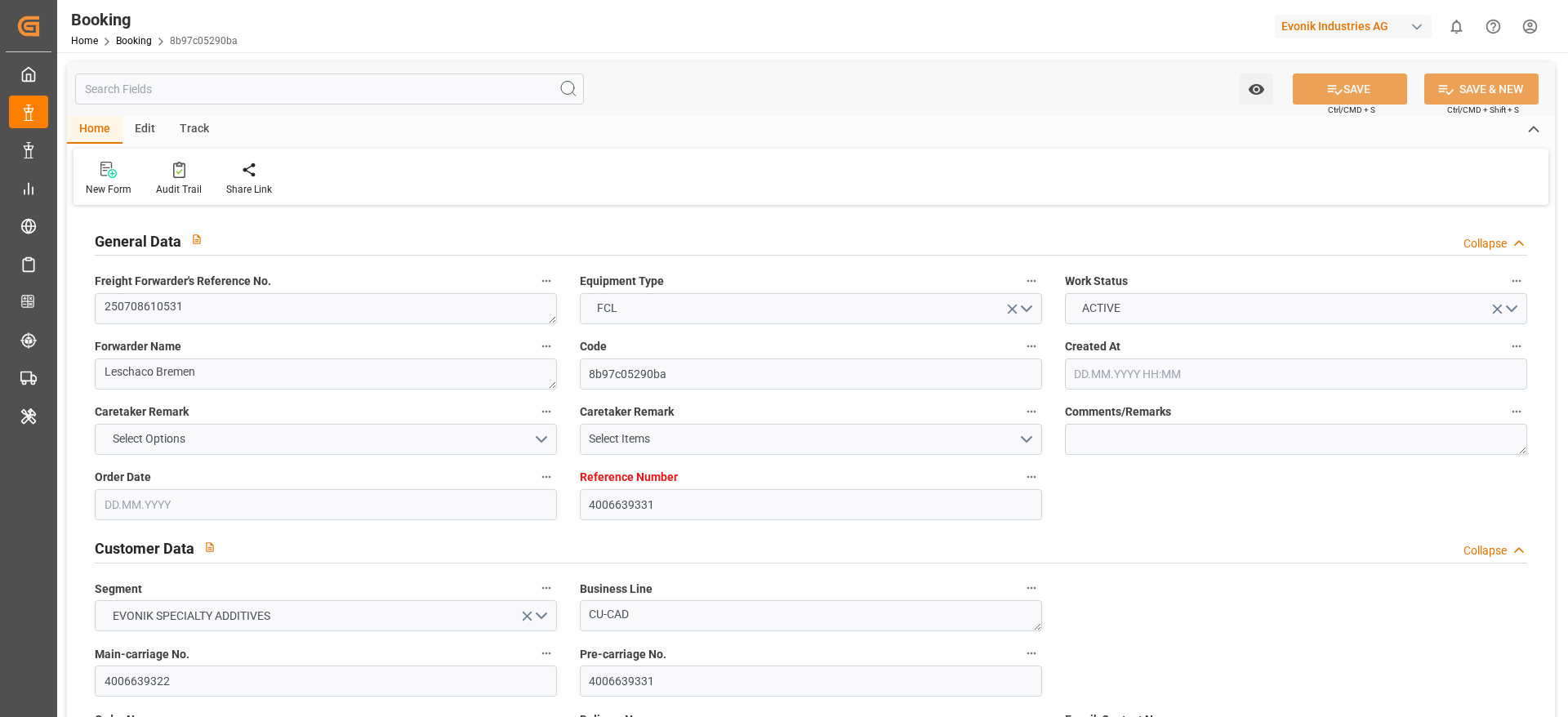
type input "[DATE] 05:42"
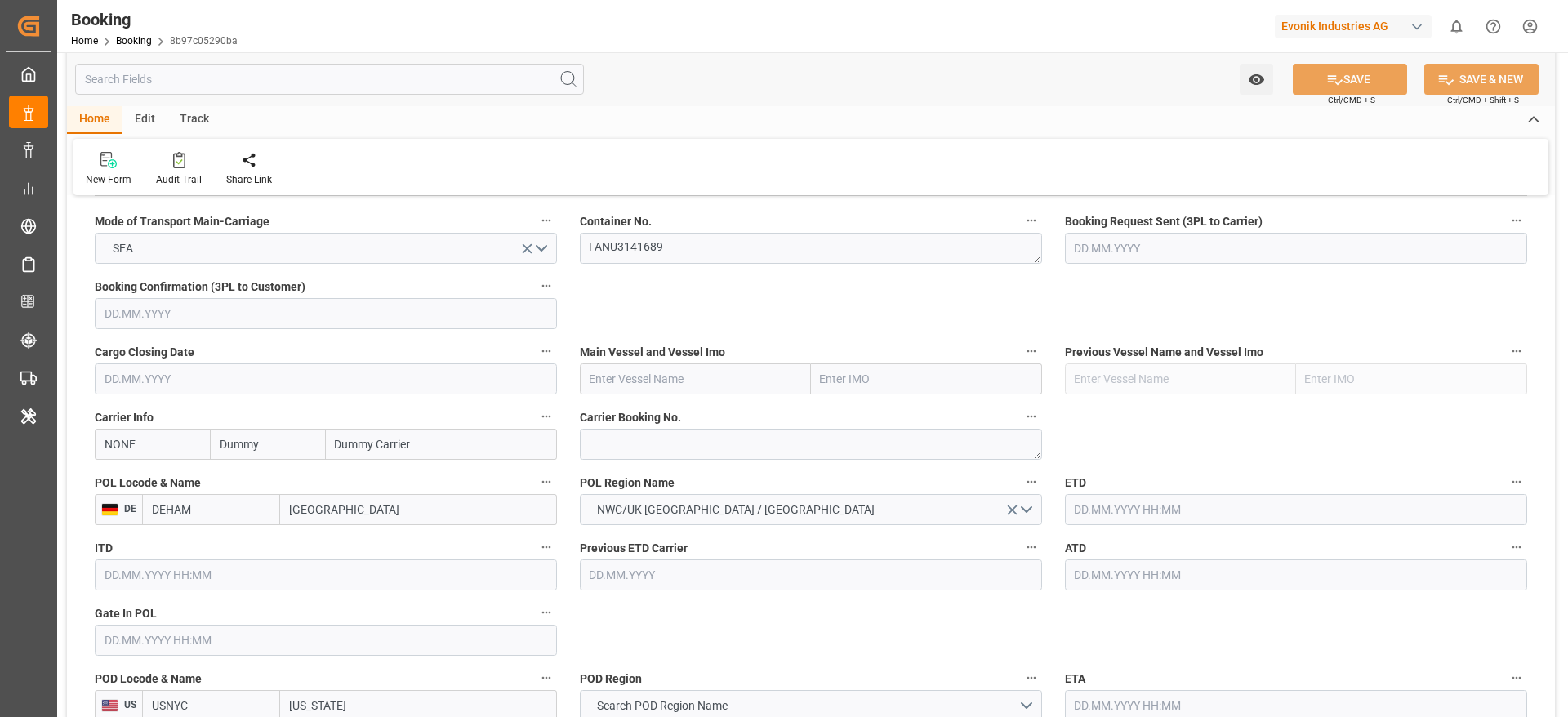
scroll to position [1059, 0]
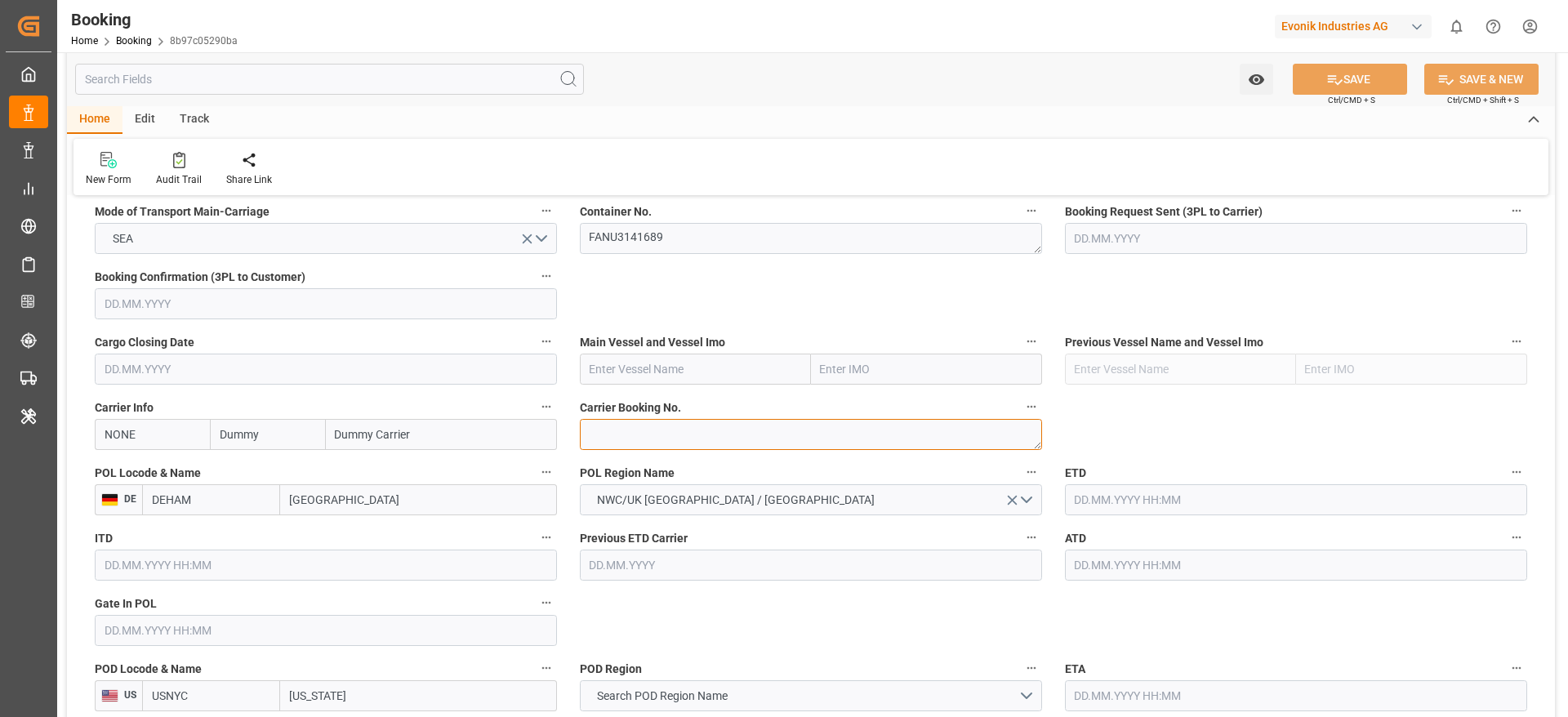
click at [623, 446] on textarea at bounding box center [810, 434] width 462 height 31
paste textarea "90298766"
type textarea "90298766"
click at [115, 443] on input "NONE" at bounding box center [152, 434] width 115 height 31
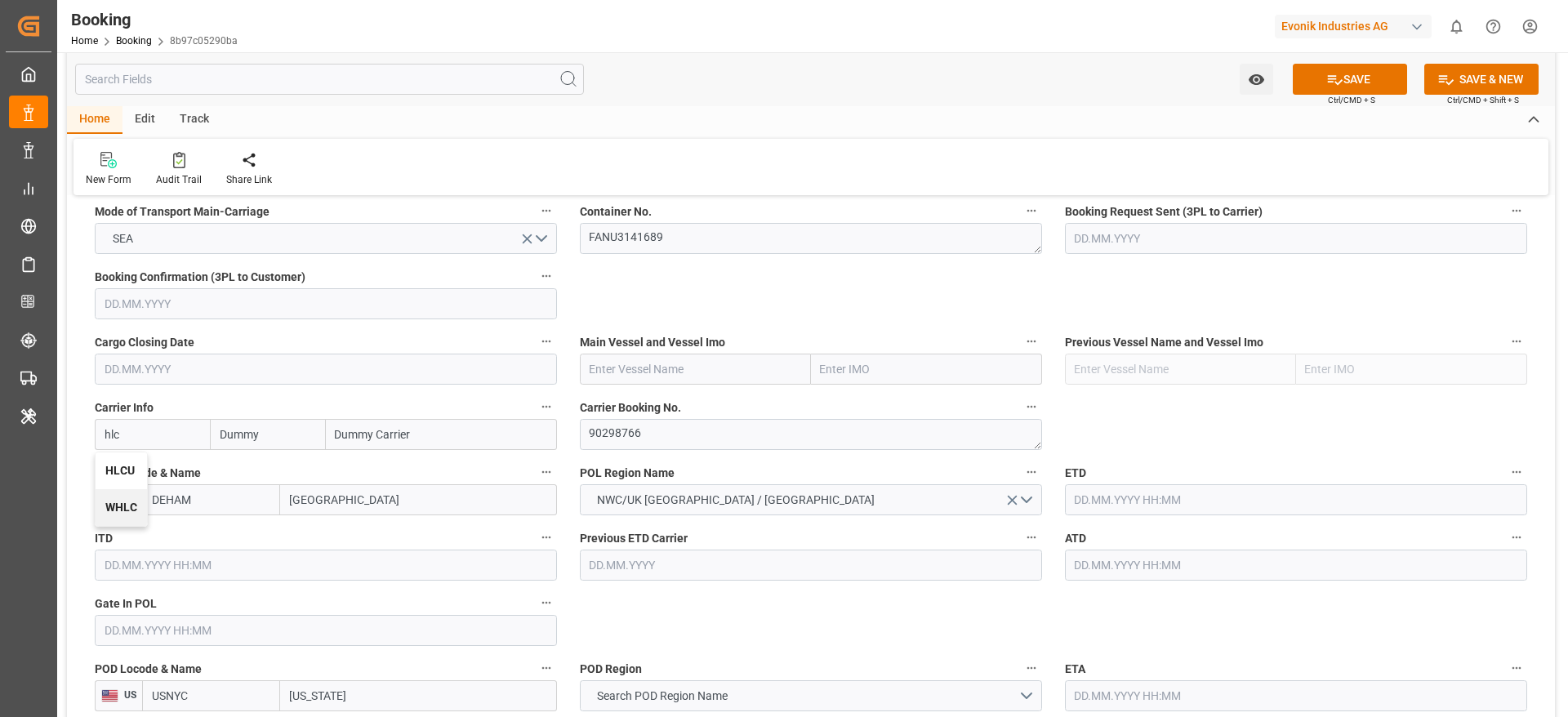
click at [118, 456] on div "HLCU" at bounding box center [122, 470] width 52 height 37
type input "HLCU"
type input "Hapag [PERSON_NAME]"
type input "Hapag [PERSON_NAME] Aktiengesellschaft"
type input "HLCU"
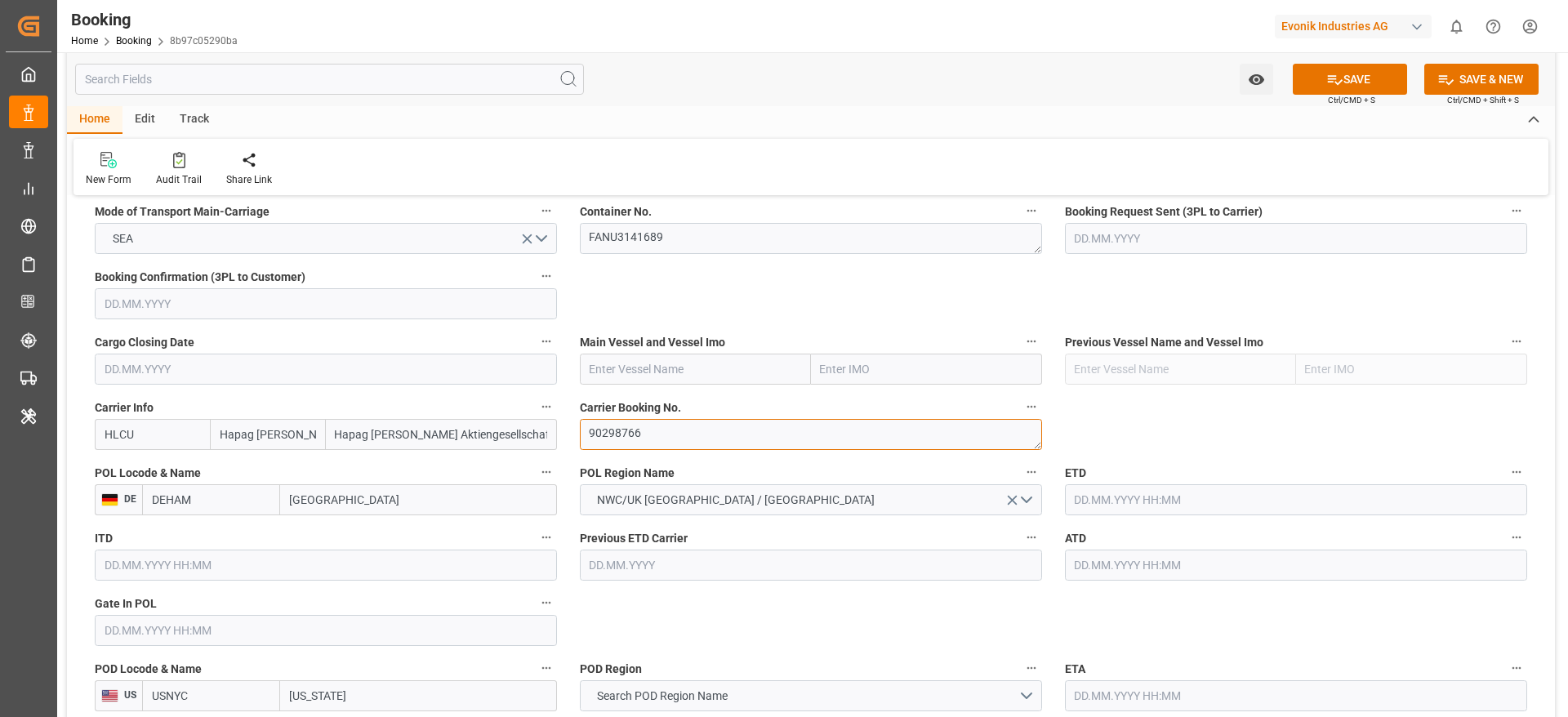
click at [616, 420] on textarea "90298766" at bounding box center [810, 434] width 462 height 31
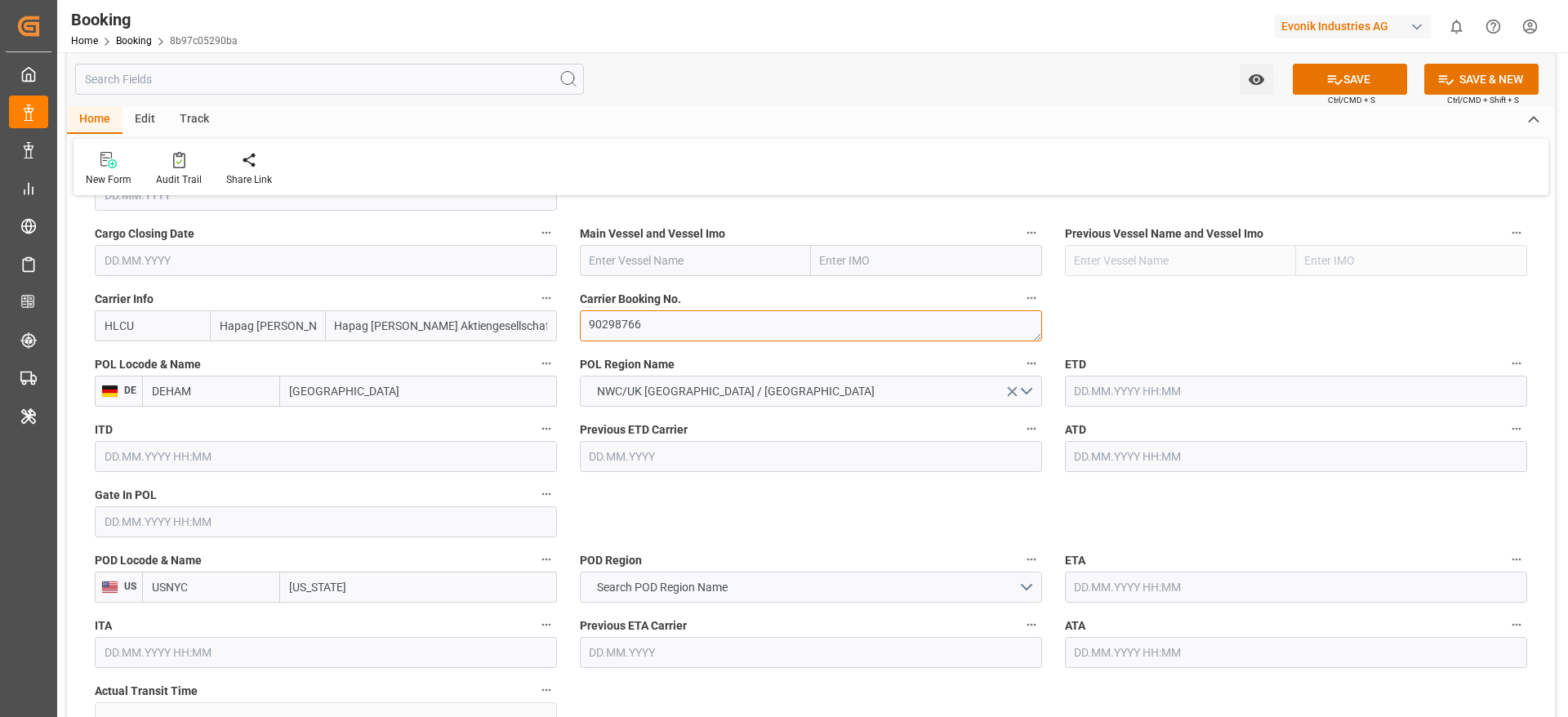
scroll to position [1168, 0]
paste input "HELLA"
click at [588, 254] on input "HELLA" at bounding box center [696, 259] width 232 height 31
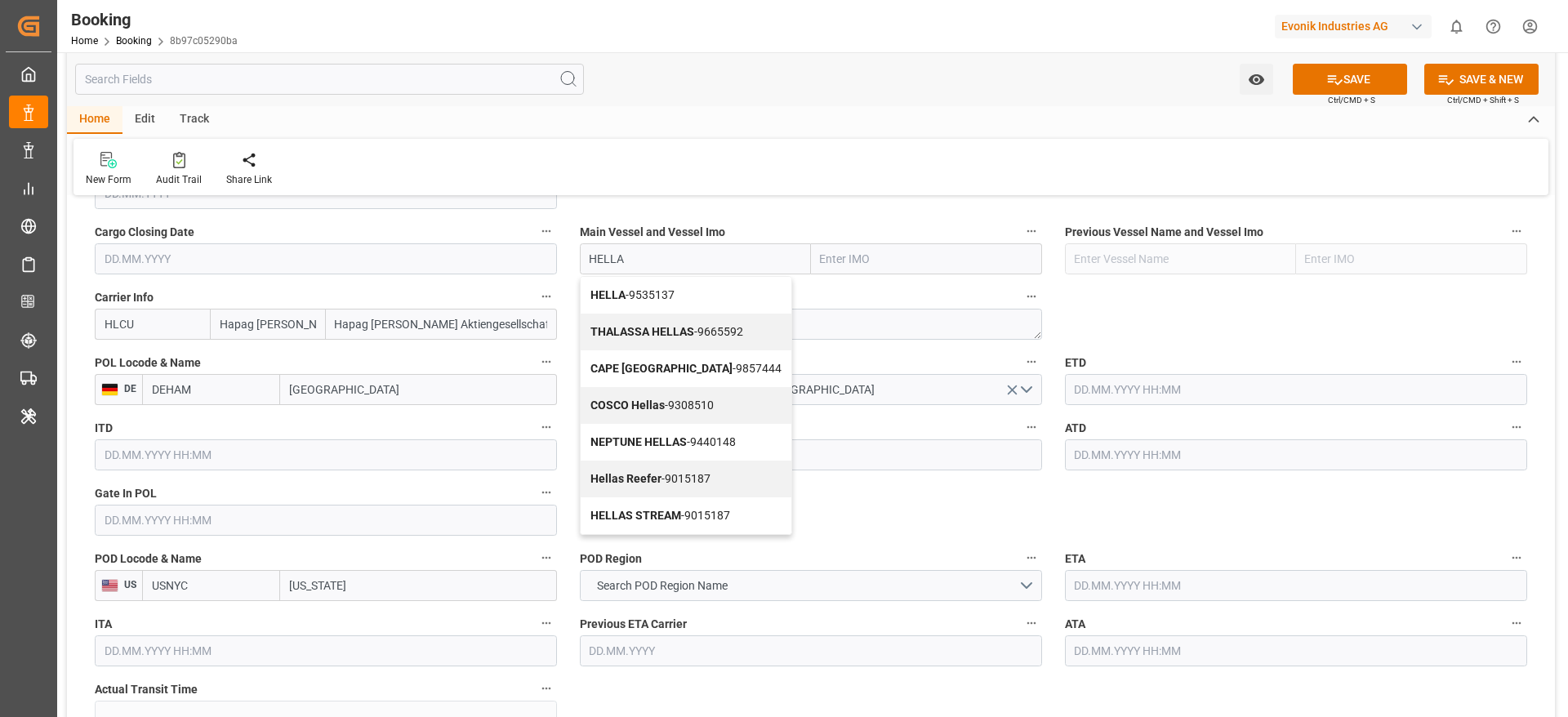
click at [685, 299] on div "HELLA - 9535137" at bounding box center [686, 295] width 211 height 37
type input "HELLA"
type input "9535137"
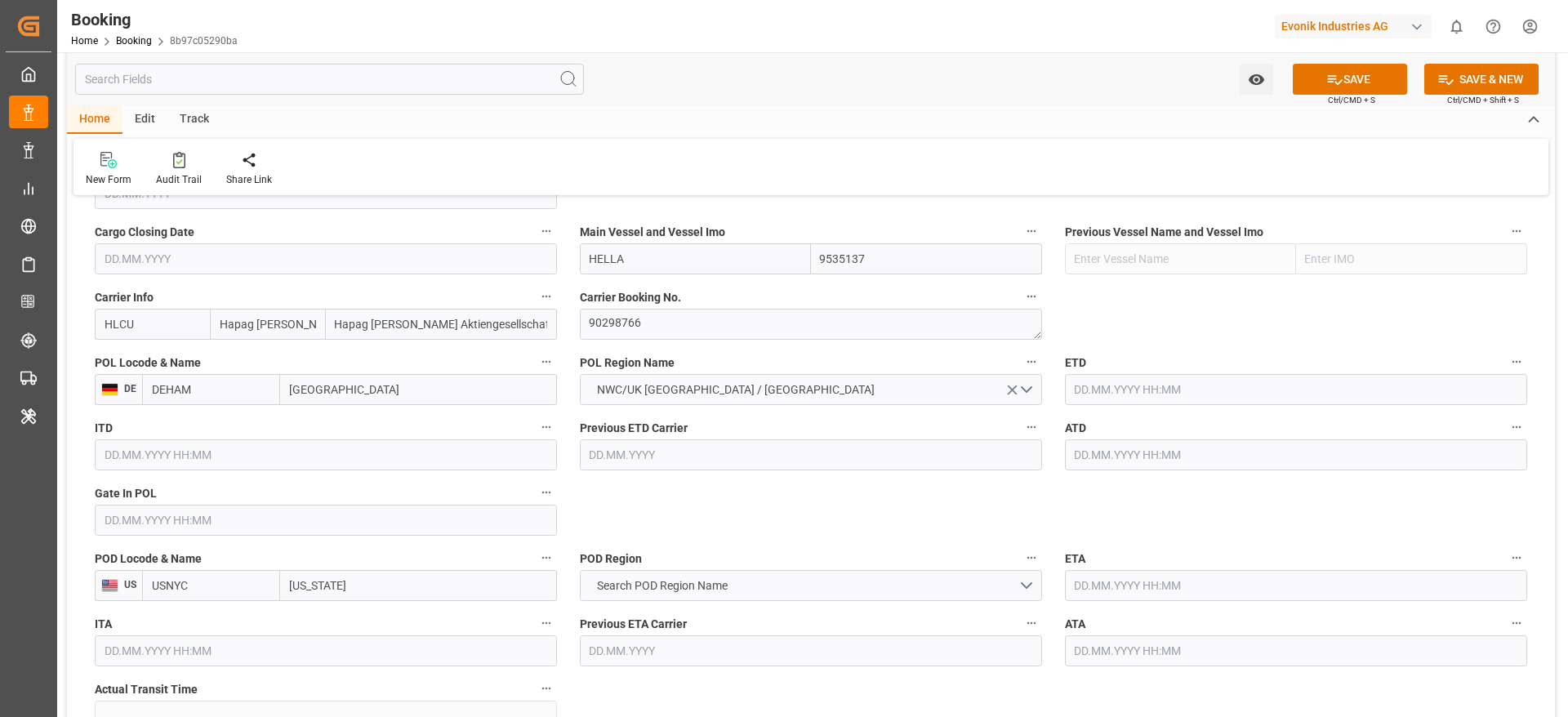
type input "HELLA"
click at [165, 527] on input "text" at bounding box center [325, 520] width 462 height 31
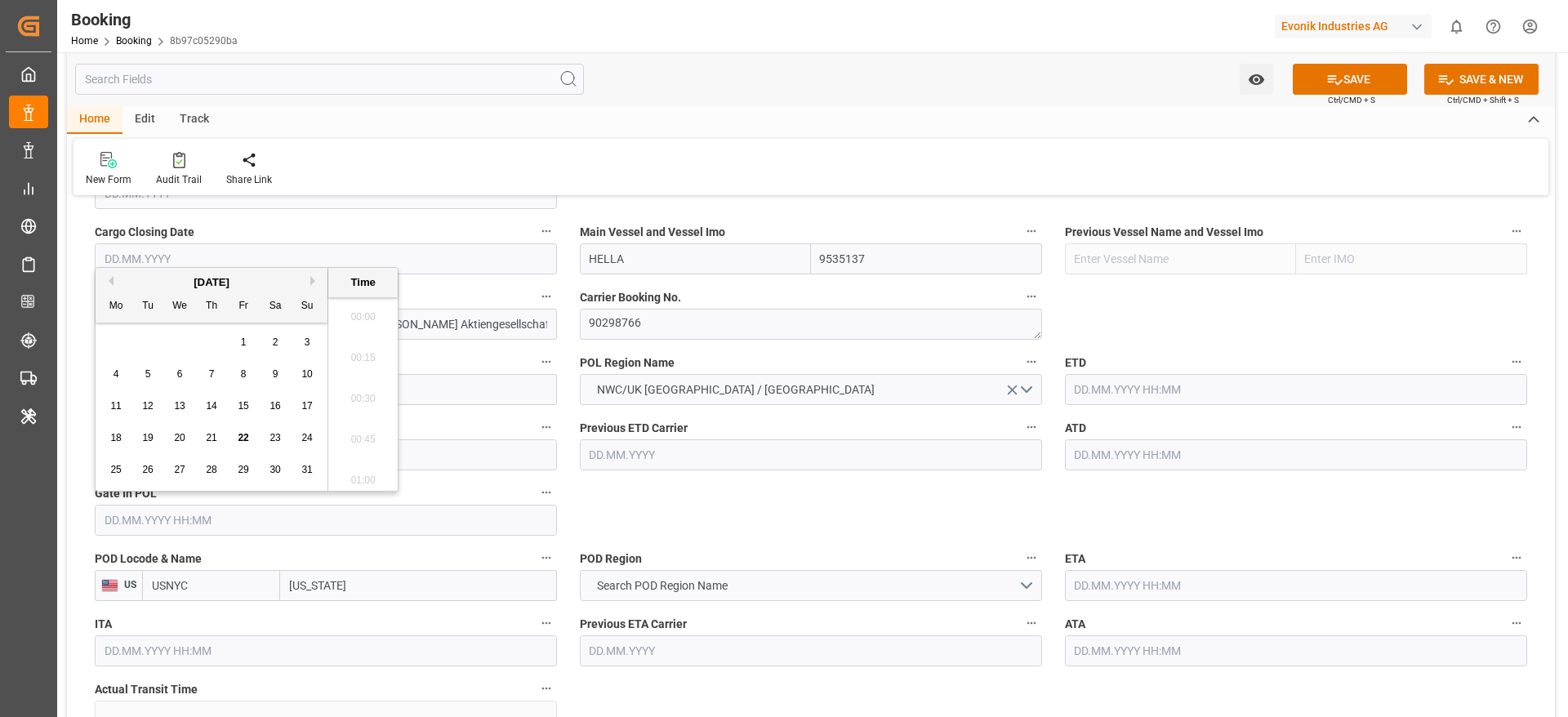
scroll to position [2538, 0]
click at [110, 281] on button "Previous Month" at bounding box center [109, 282] width 10 height 10
click at [280, 429] on div "26" at bounding box center [275, 439] width 20 height 20
type input "26.07.2025 00:00"
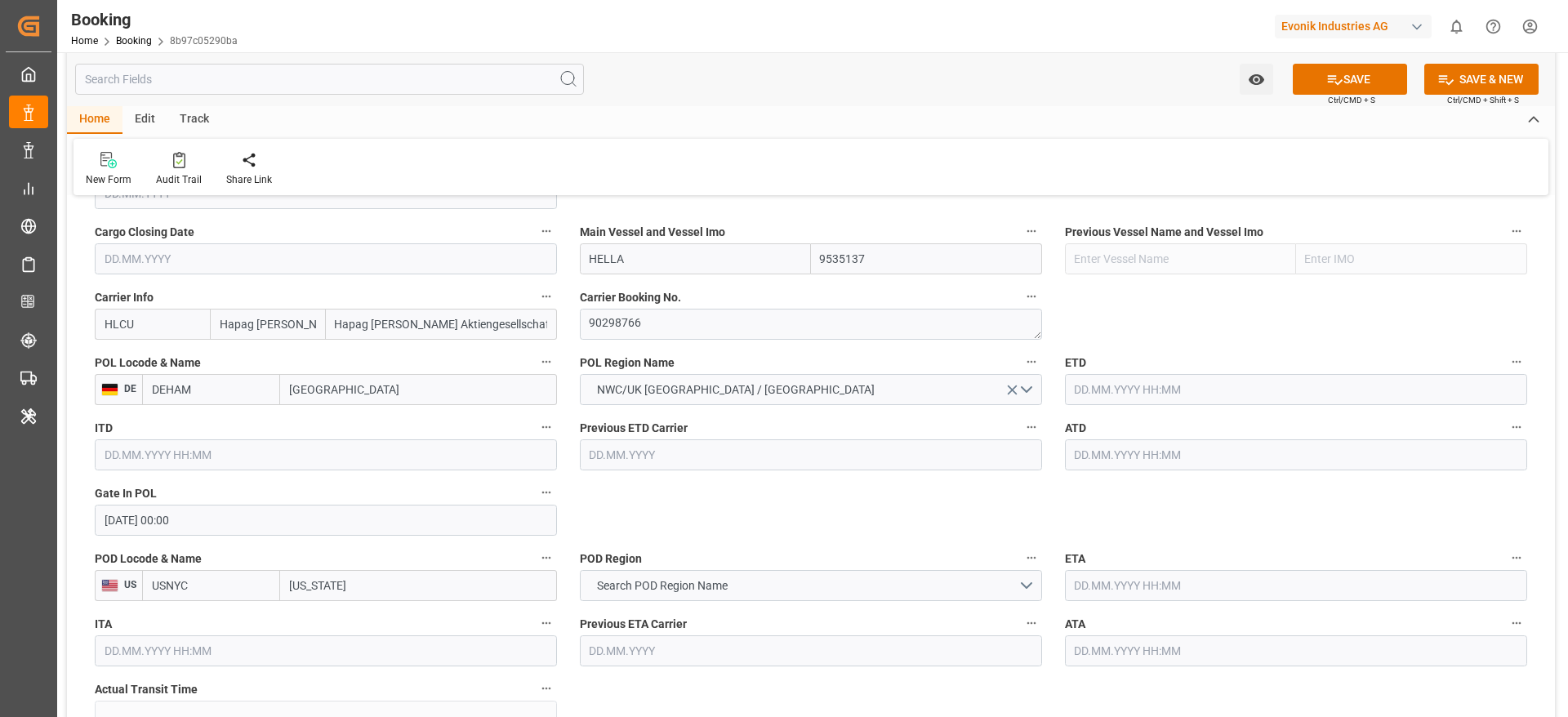
click at [1175, 384] on input "text" at bounding box center [1296, 389] width 462 height 31
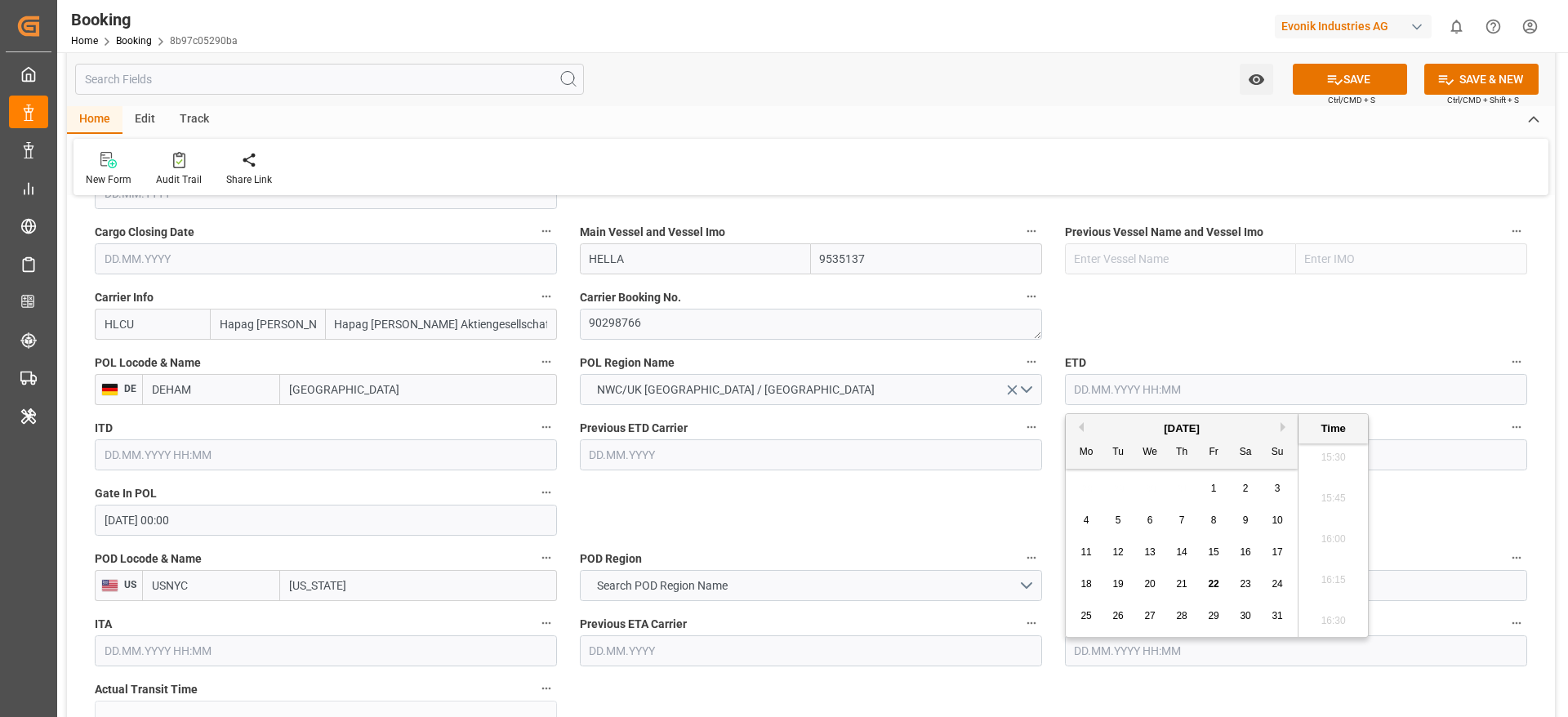
click at [1083, 426] on button "Previous Month" at bounding box center [1079, 427] width 10 height 10
click at [1086, 614] on span "28" at bounding box center [1085, 615] width 11 height 11
type input "28.07.2025 00:00"
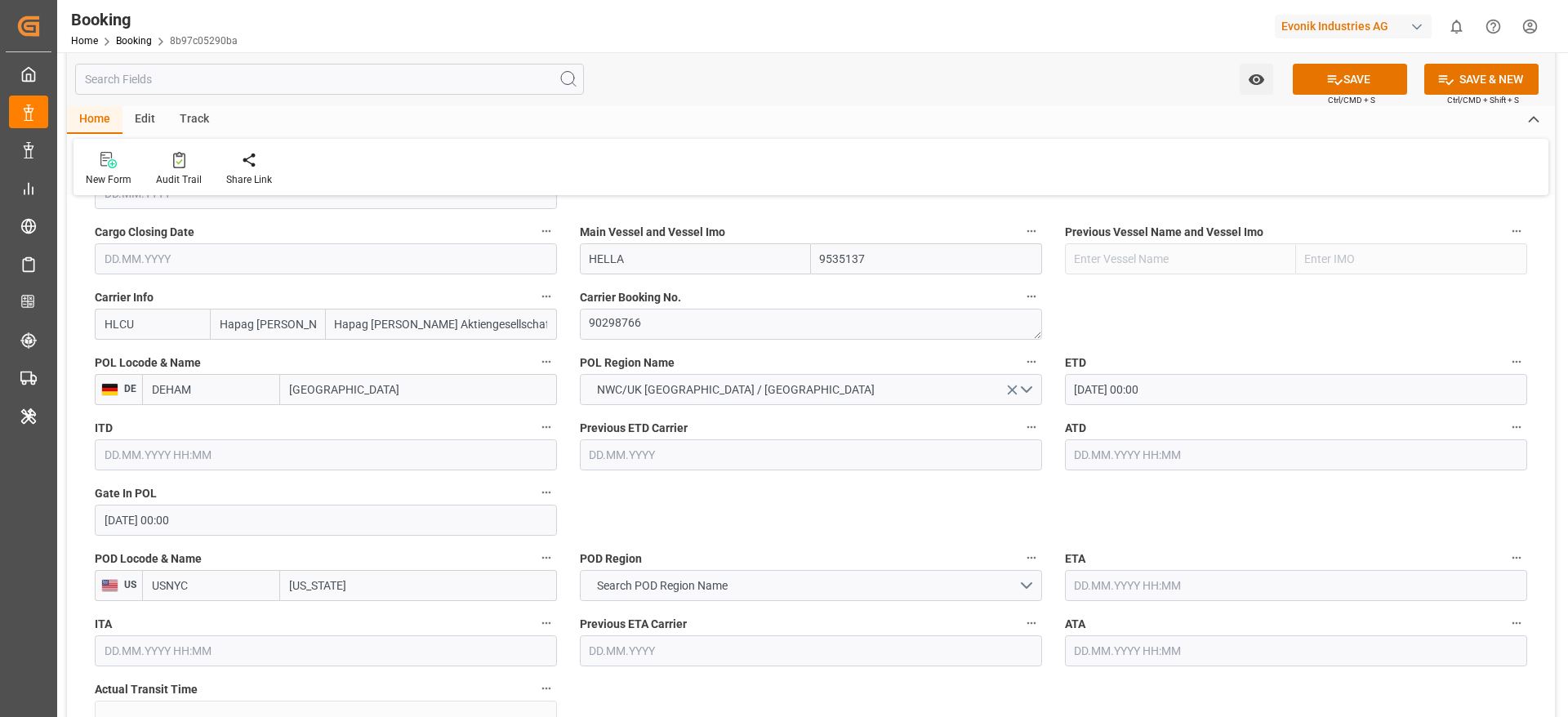
click at [1097, 438] on label "ATD" at bounding box center [1296, 427] width 462 height 23
click at [1506, 438] on button "ATD" at bounding box center [1516, 426] width 21 height 21
click at [1088, 451] on div at bounding box center [784, 358] width 1568 height 717
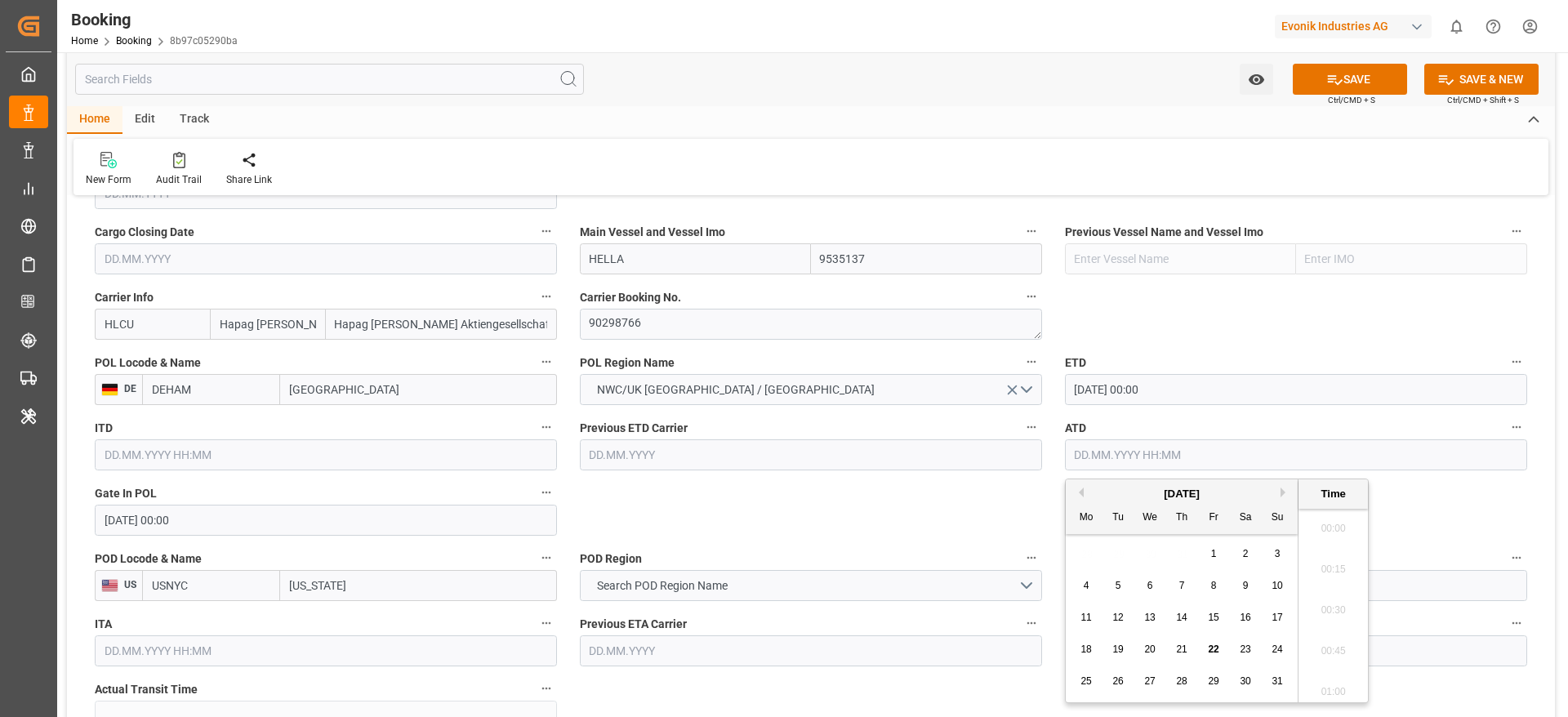
click at [1088, 451] on input "text" at bounding box center [1296, 454] width 462 height 31
click at [1077, 493] on button "Previous Month" at bounding box center [1079, 492] width 10 height 10
click at [1091, 690] on div "28" at bounding box center [1086, 682] width 20 height 20
type input "28.07.2025 00:00"
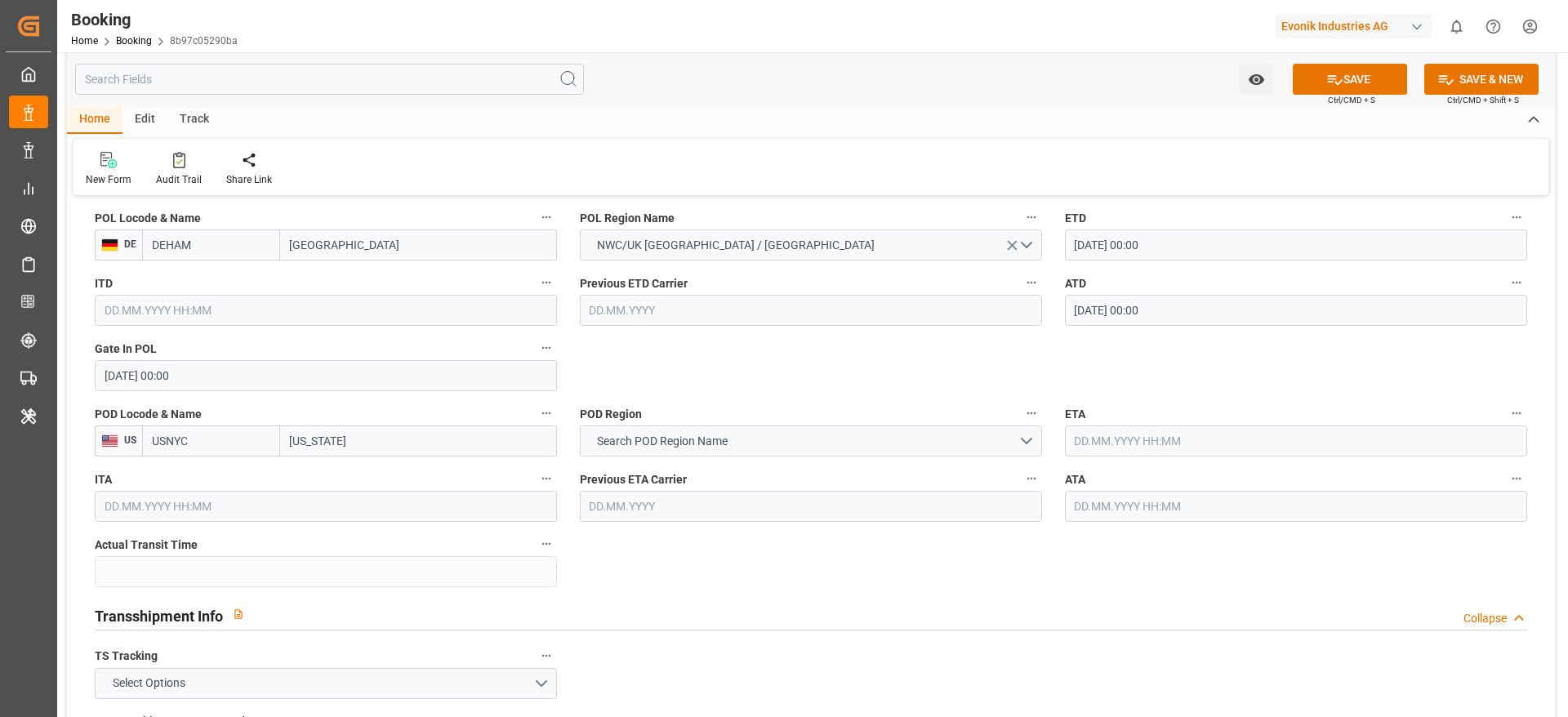
scroll to position [1318, 0]
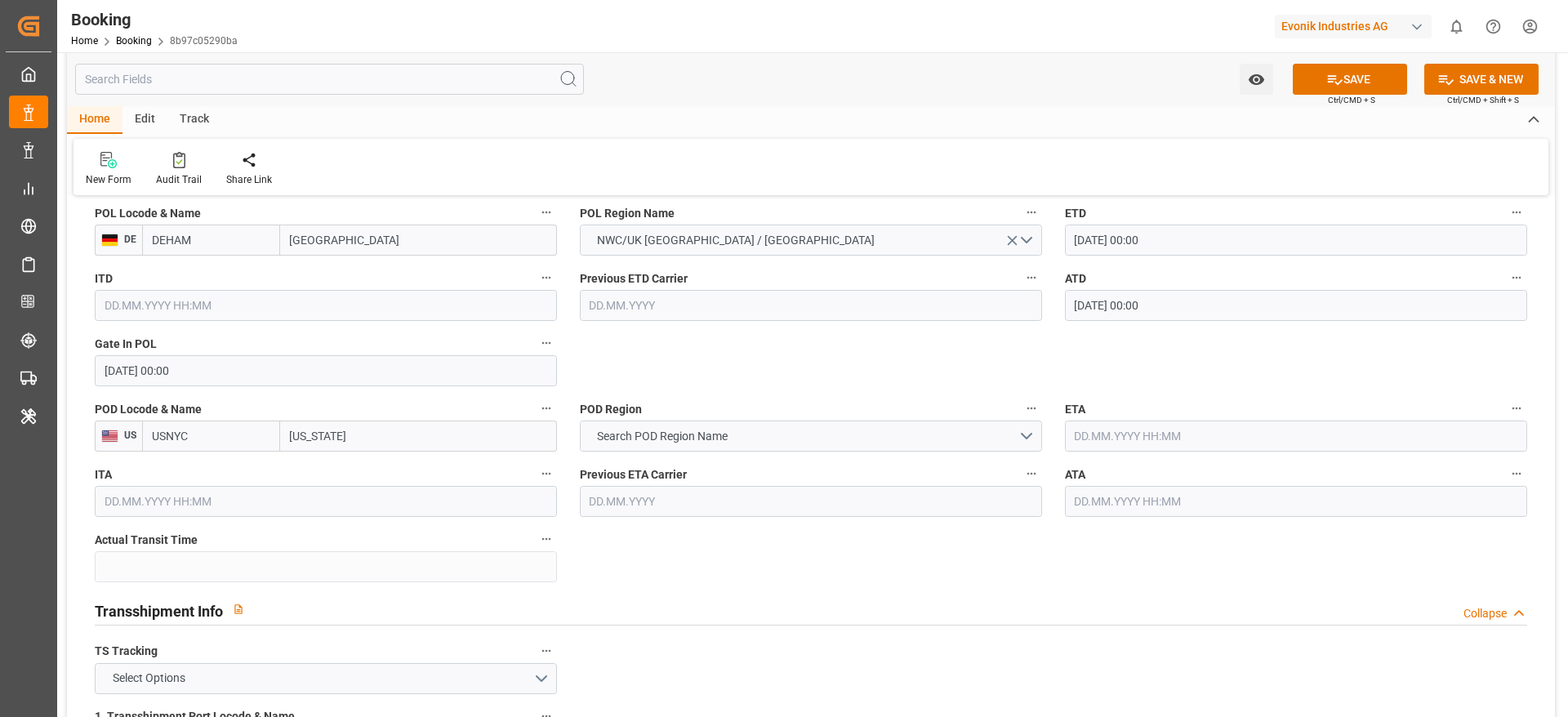
drag, startPoint x: 280, startPoint y: 436, endPoint x: 361, endPoint y: 440, distance: 81.1
click at [361, 440] on input "New York" at bounding box center [418, 435] width 276 height 31
paste input "NORFOLK"
type input "NORFOLK"
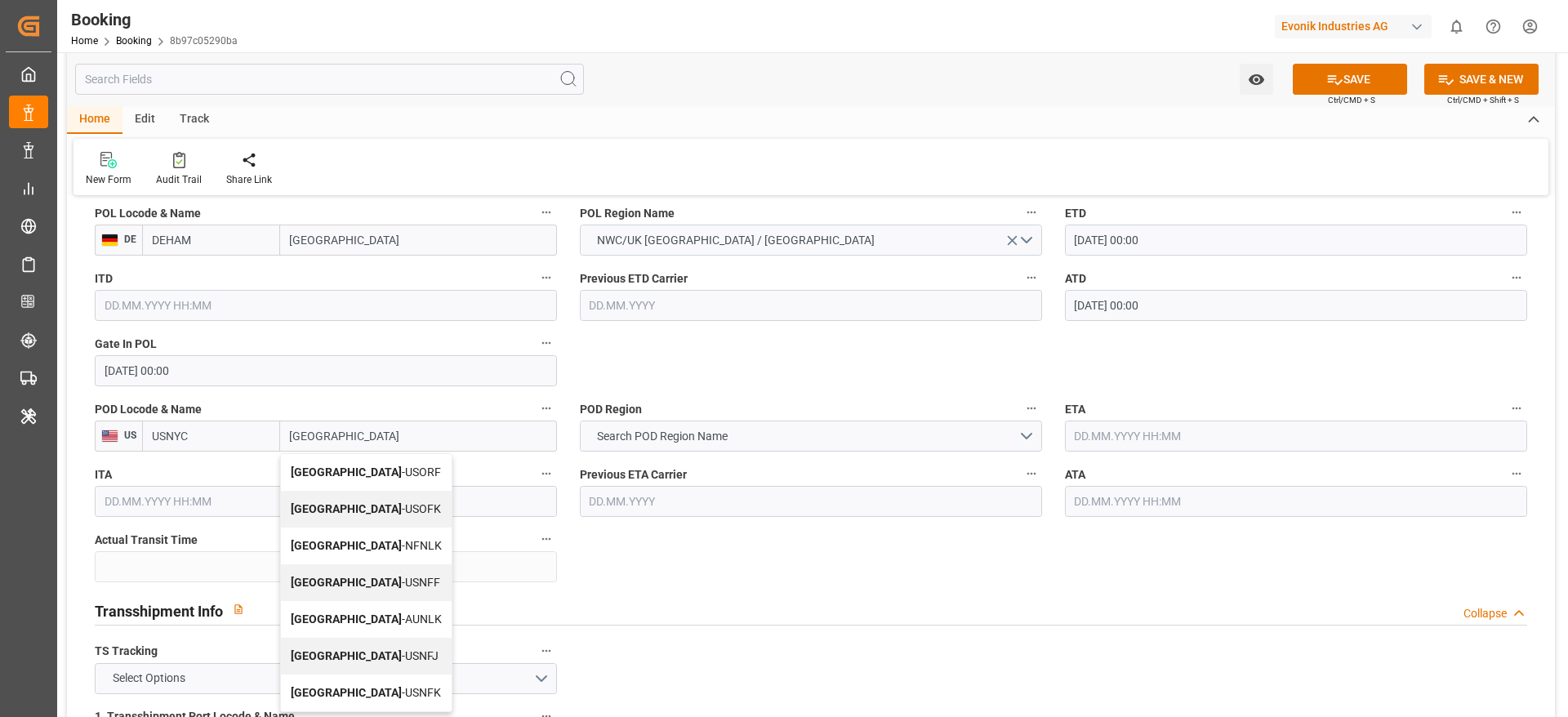
click at [356, 478] on span "Norfolk - USORF" at bounding box center [365, 471] width 151 height 13
type input "USORF"
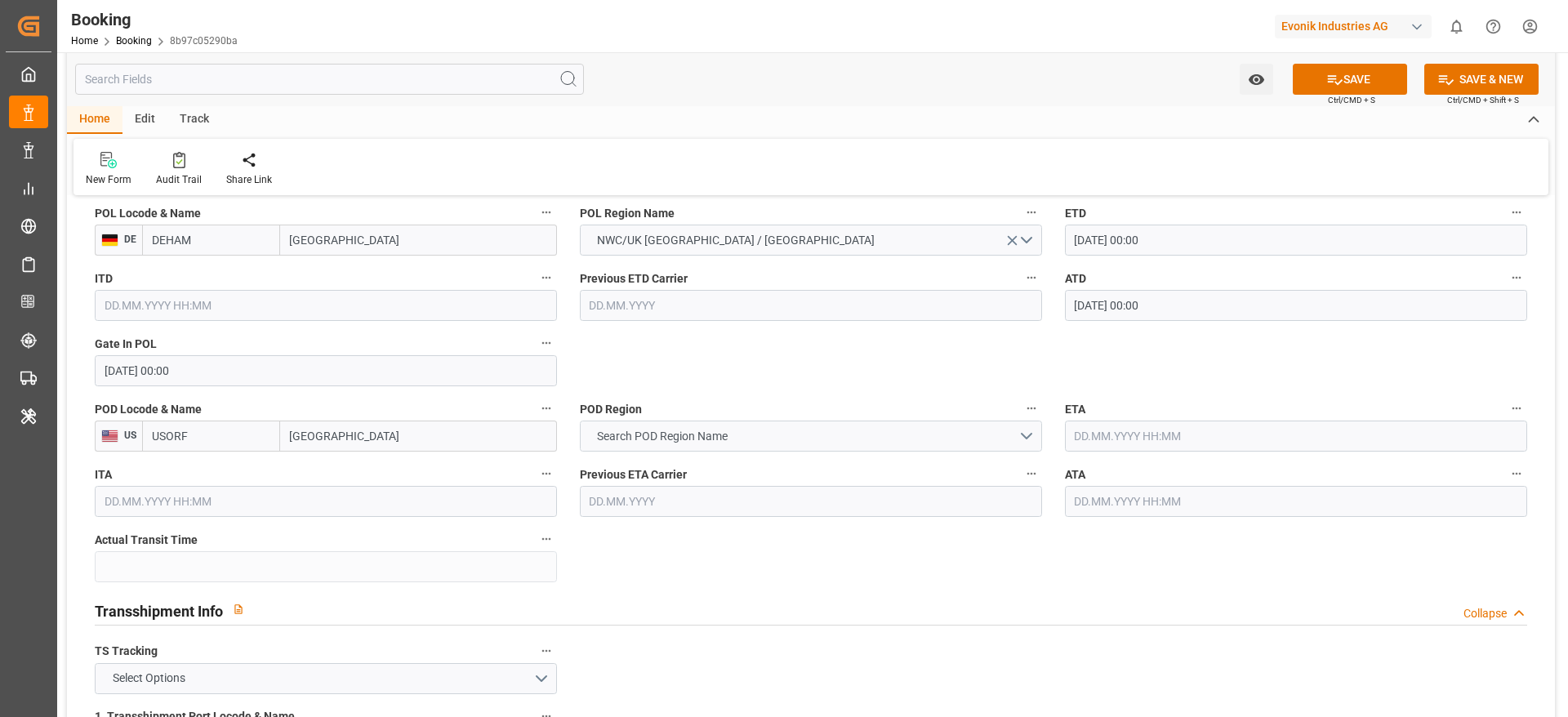
type input "Norfolk"
click at [622, 426] on button "Search POD Region Name" at bounding box center [810, 435] width 462 height 31
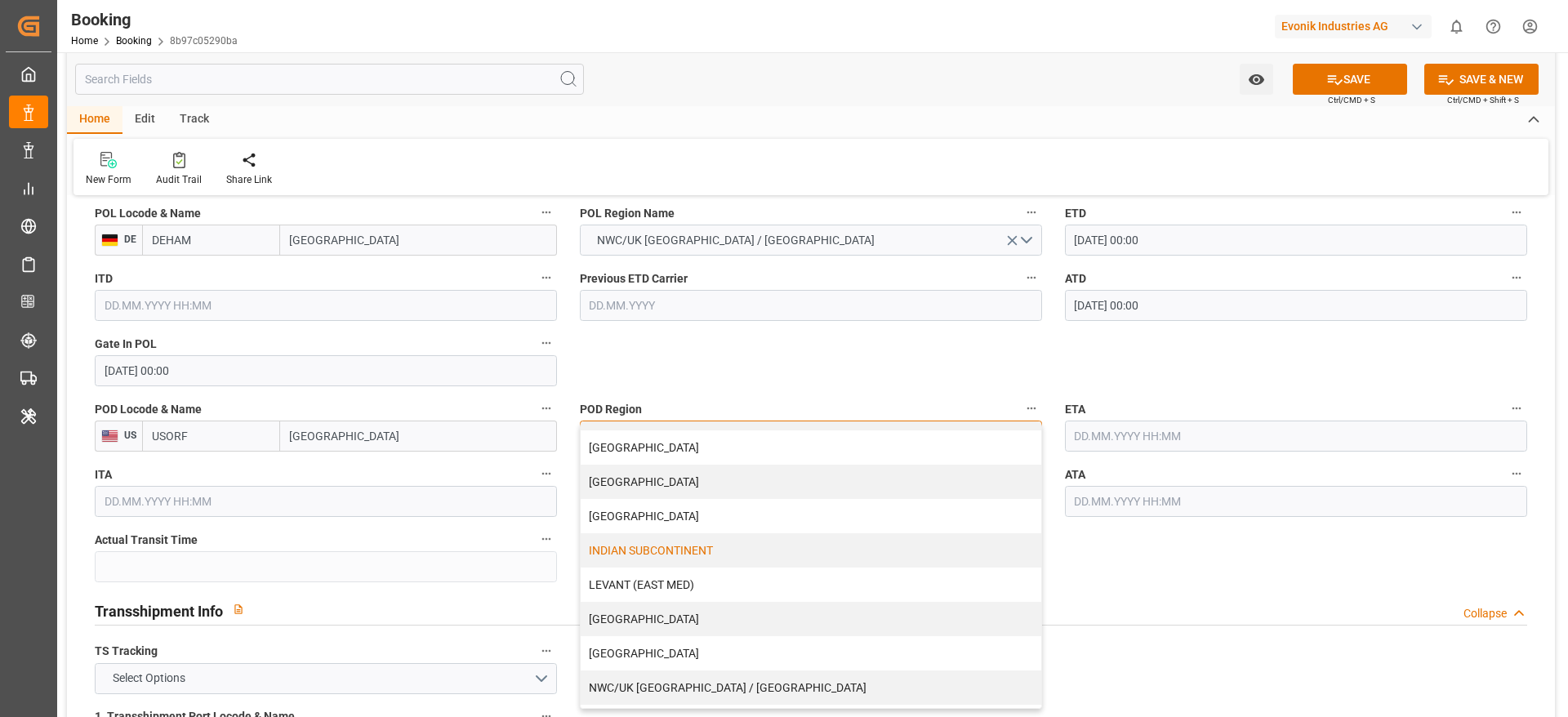
scroll to position [333, 0]
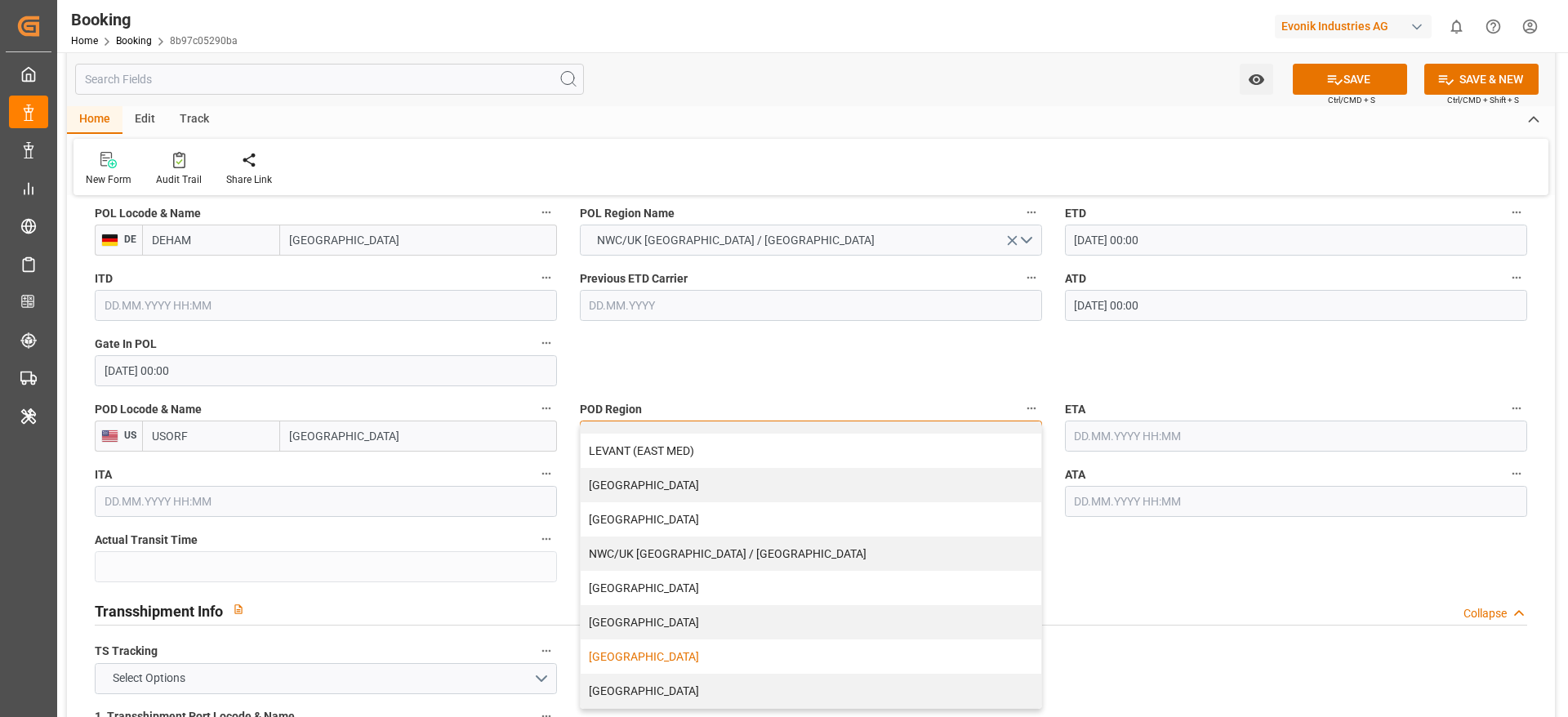
click at [618, 649] on div "USA" at bounding box center [810, 657] width 460 height 34
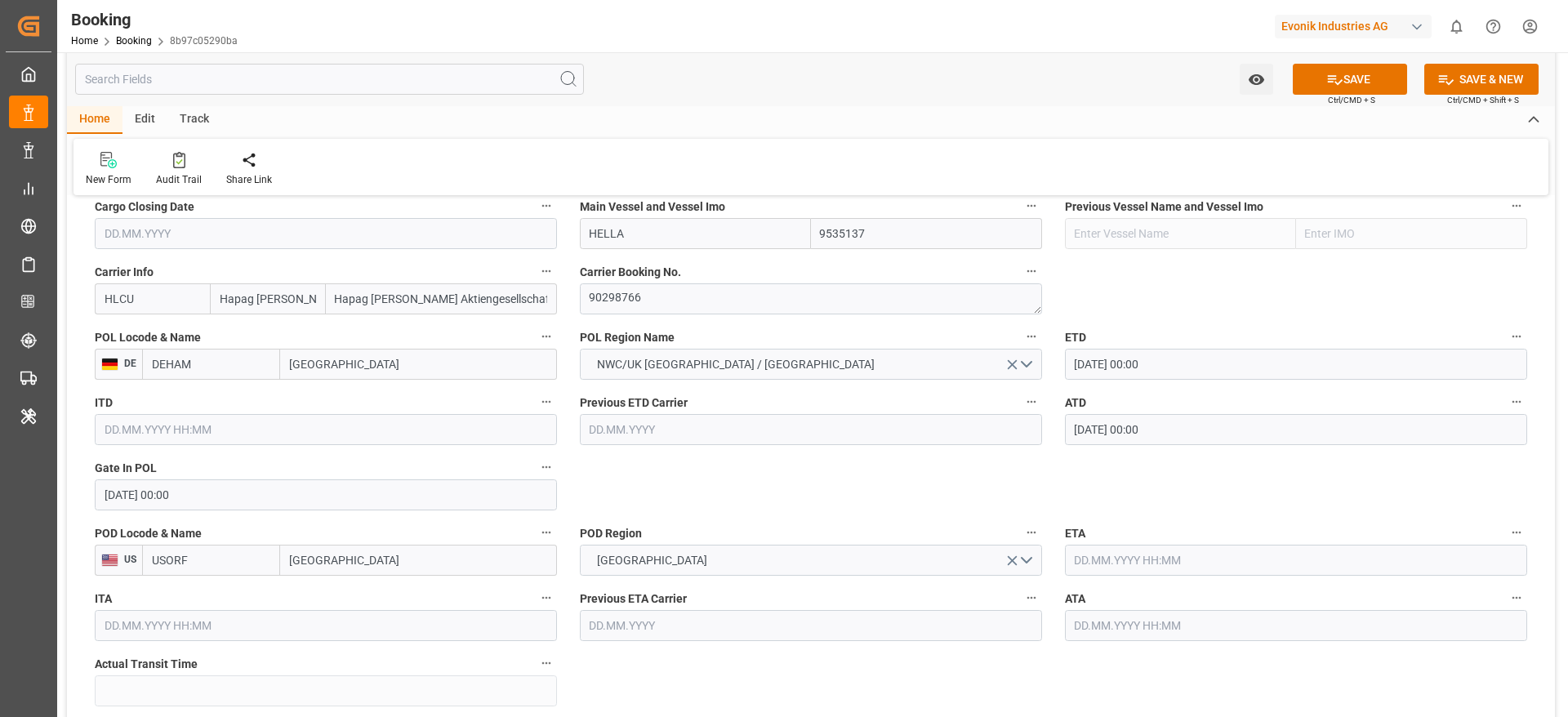
scroll to position [1193, 0]
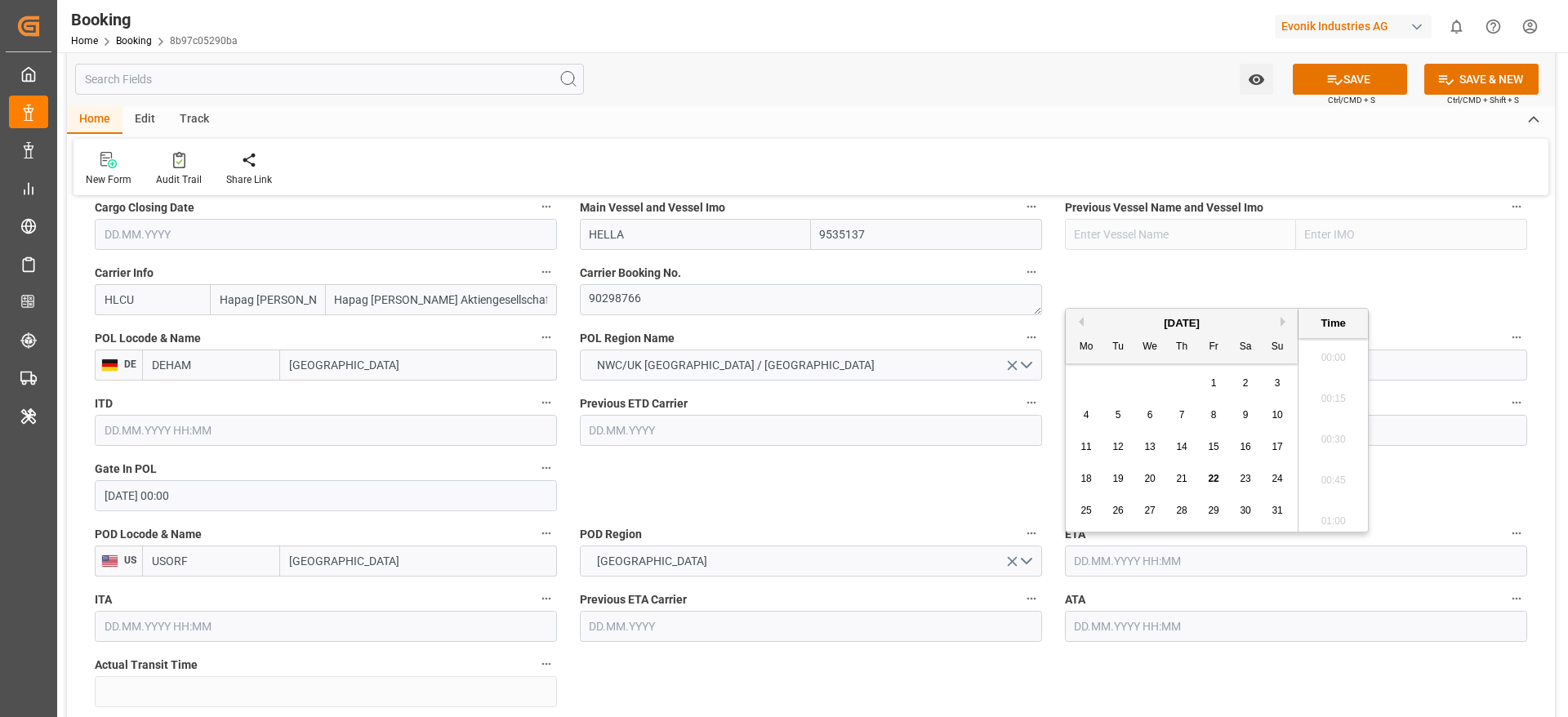
click at [1101, 567] on input "text" at bounding box center [1296, 561] width 462 height 31
click span "13"
type input "13.08.2025 00:00"
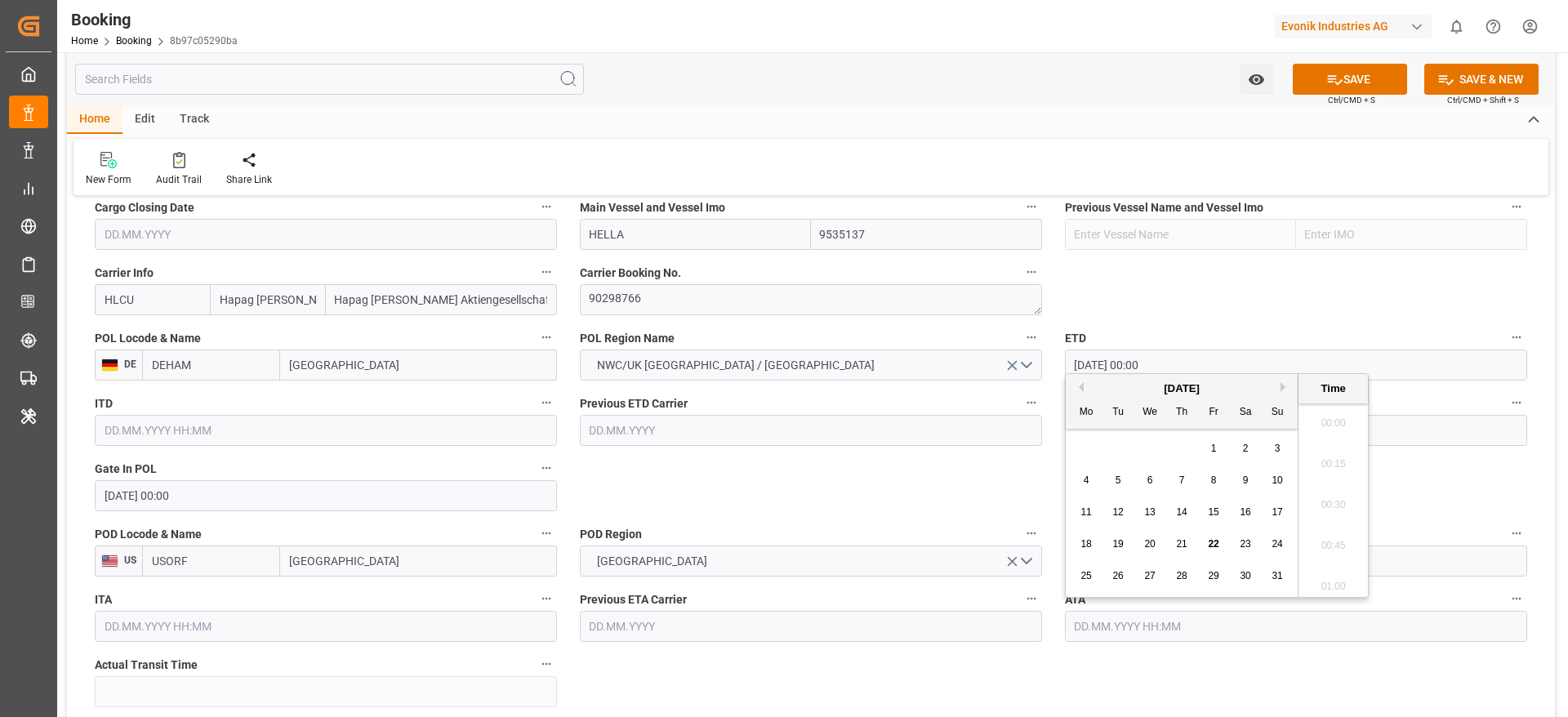
click input "text"
click div "13"
type input "13.08.2025 00:00"
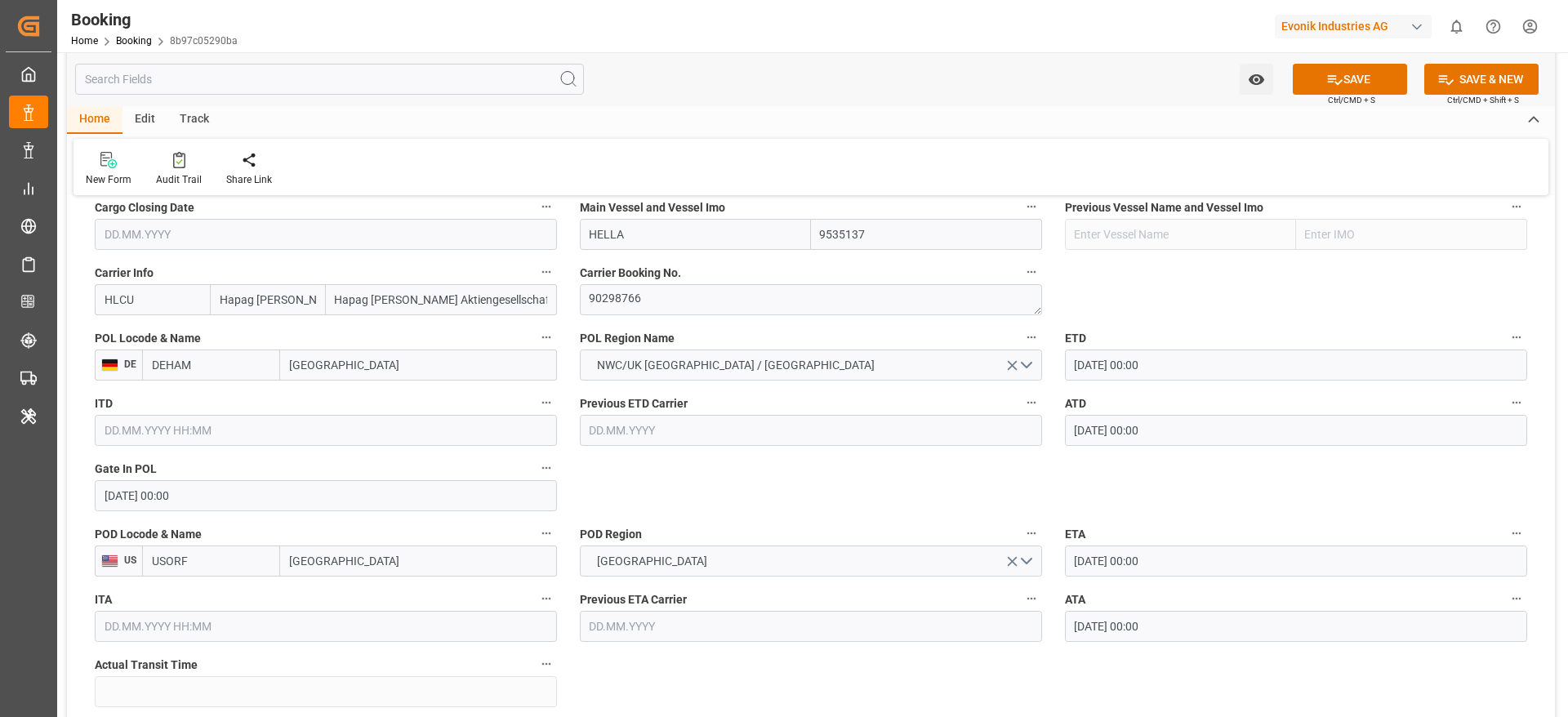
click div "General Data Collapse Freight Forwarder's Reference No. 250708610531 Equipment …"
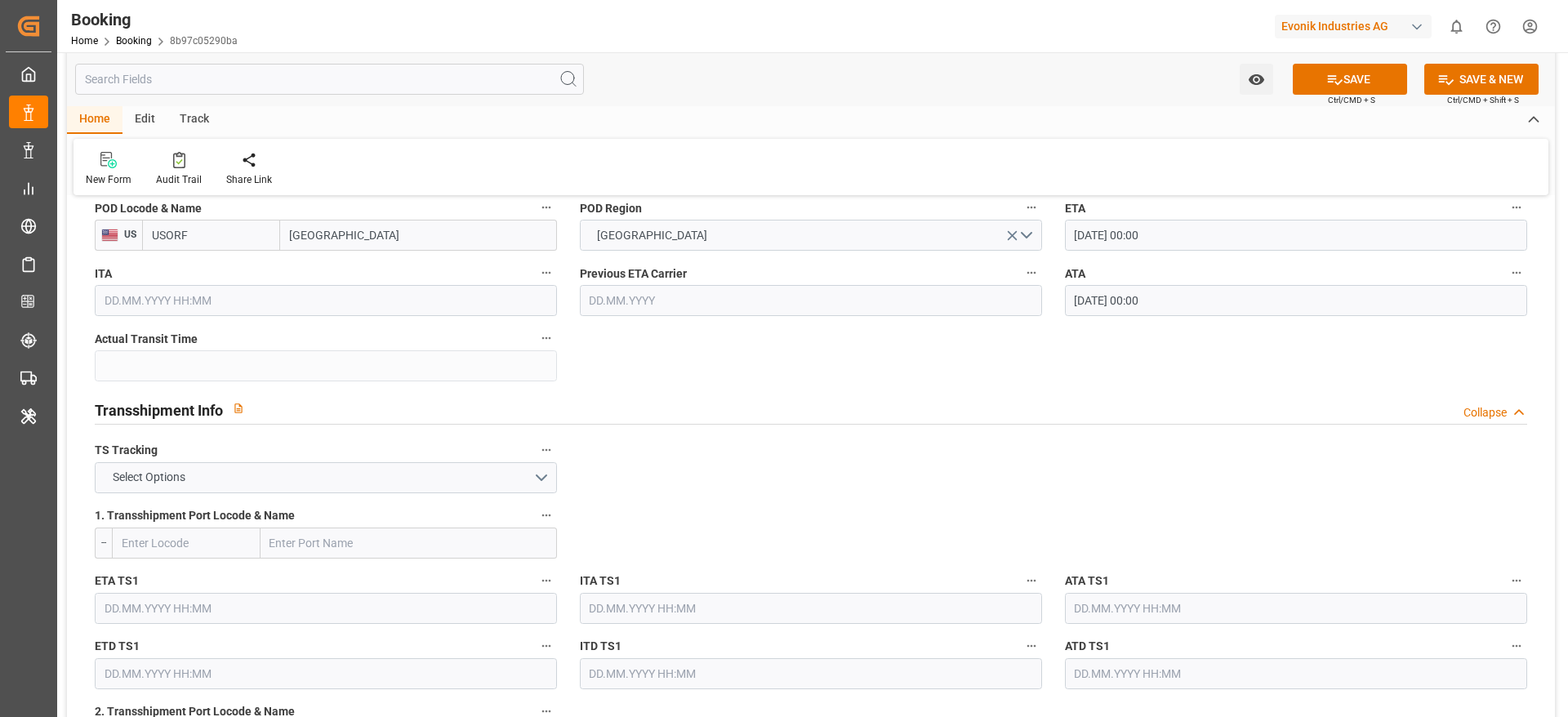
scroll to position [1520, 0]
click button "Select Options"
click div "FALSE"
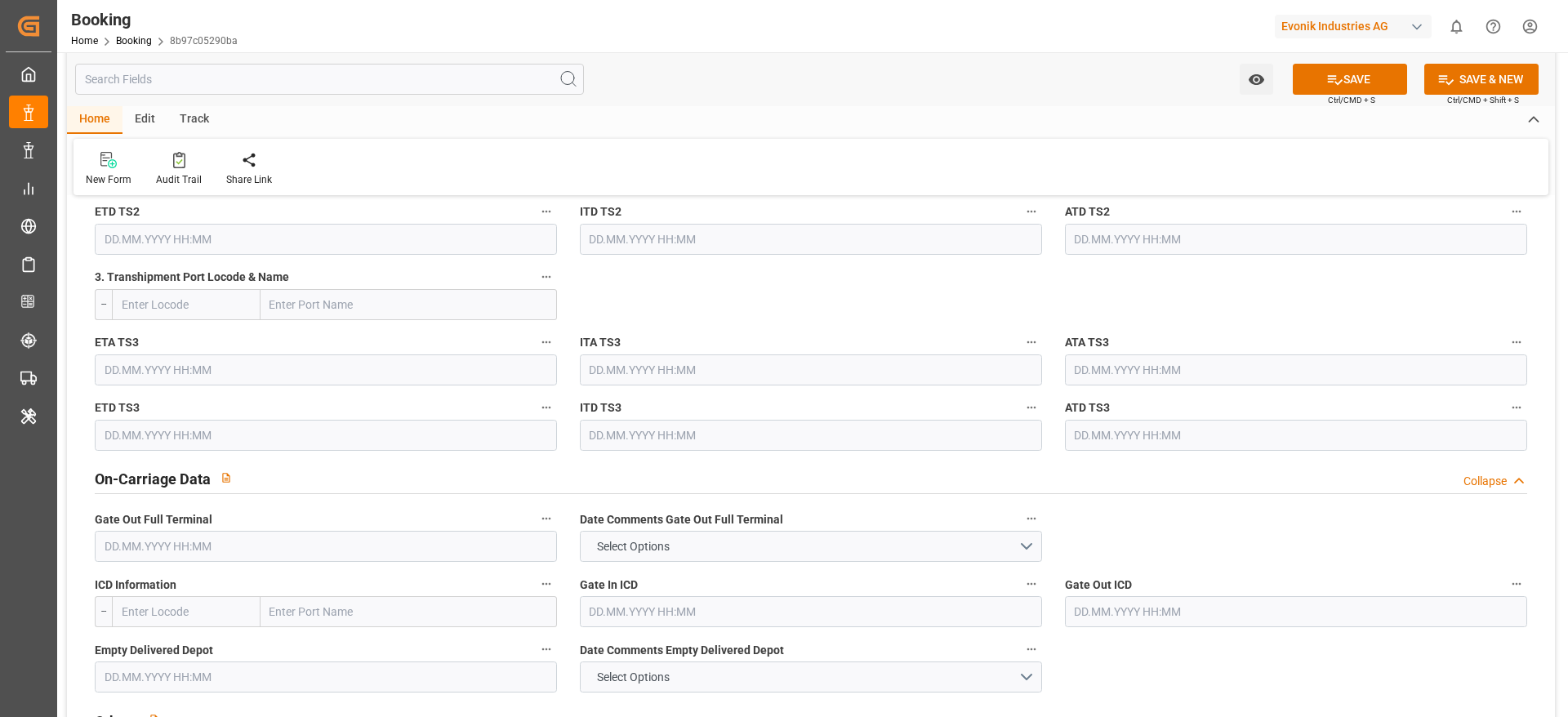
scroll to position [2152, 0]
click input "text"
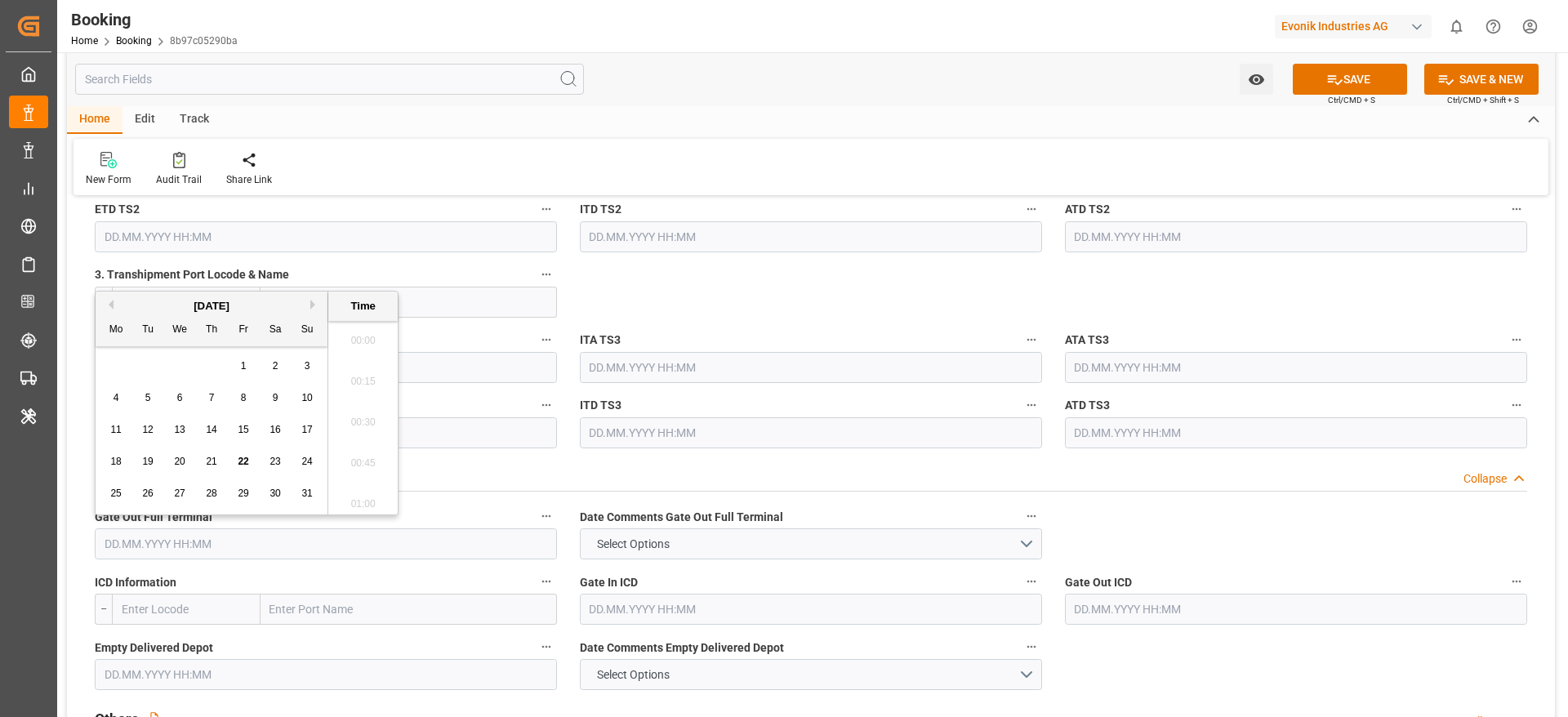
scroll to position [2538, 0]
click span "14"
type input "14.08.2025 00:00"
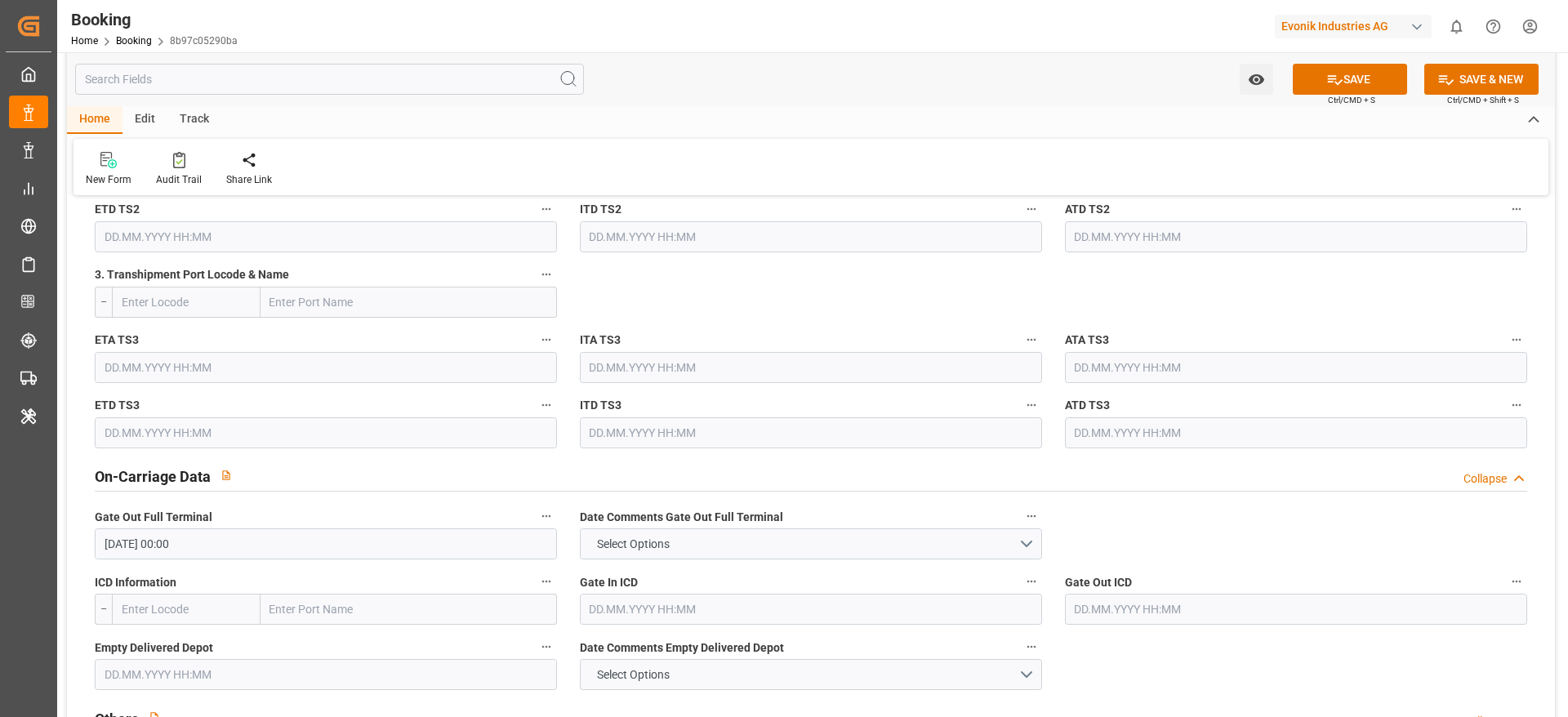
click div "On-Carriage Data Collapse"
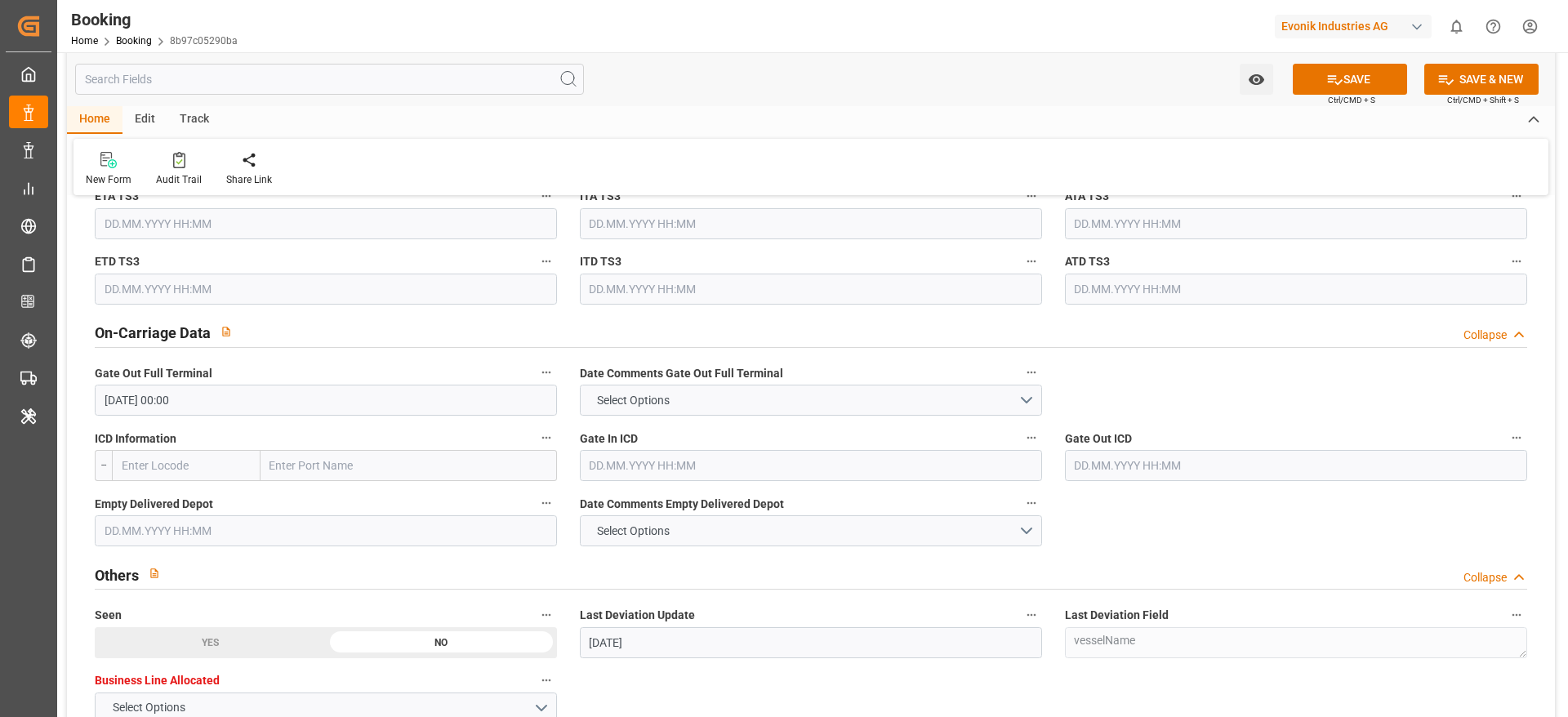
scroll to position [2297, 0]
paste input "CLEVELAND"
click input "CLEVELAND"
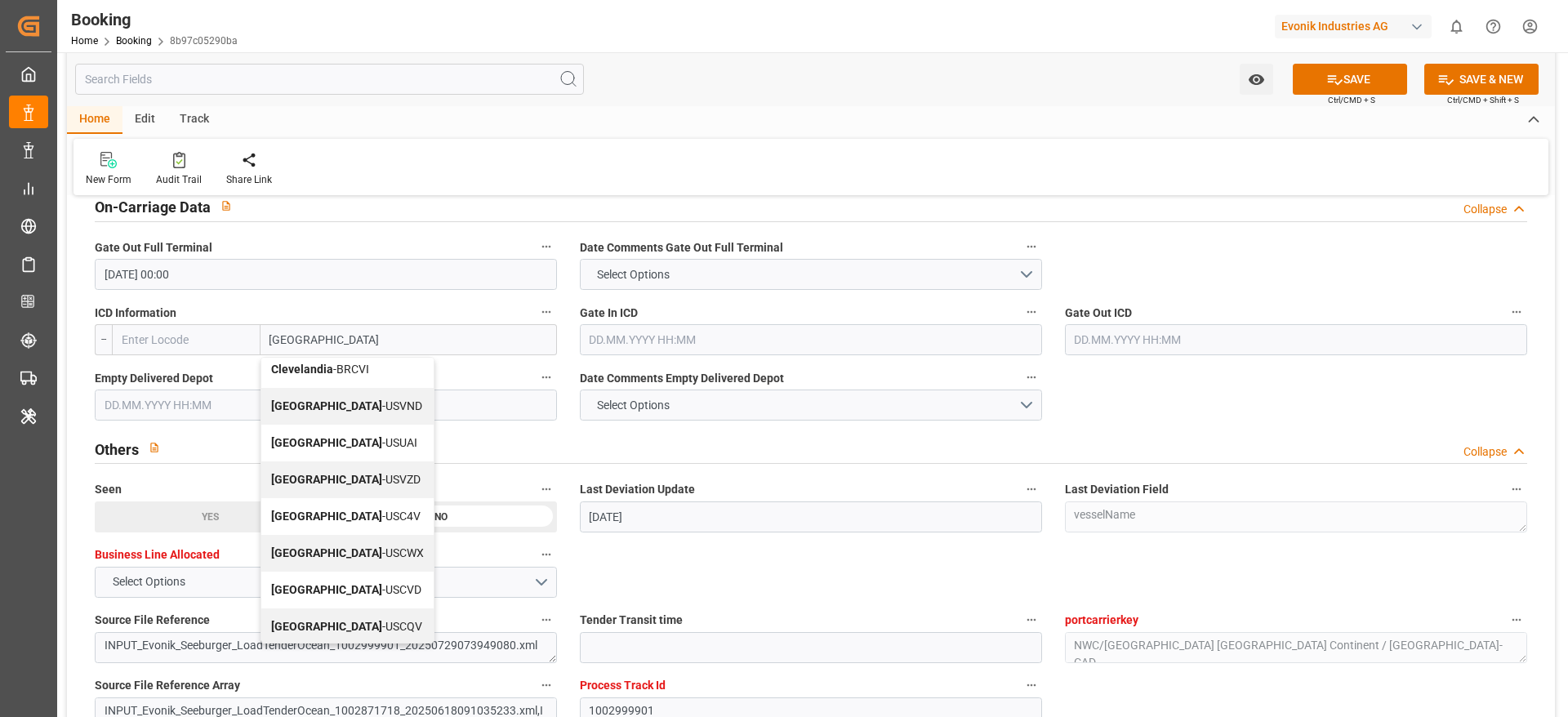
scroll to position [413, 0]
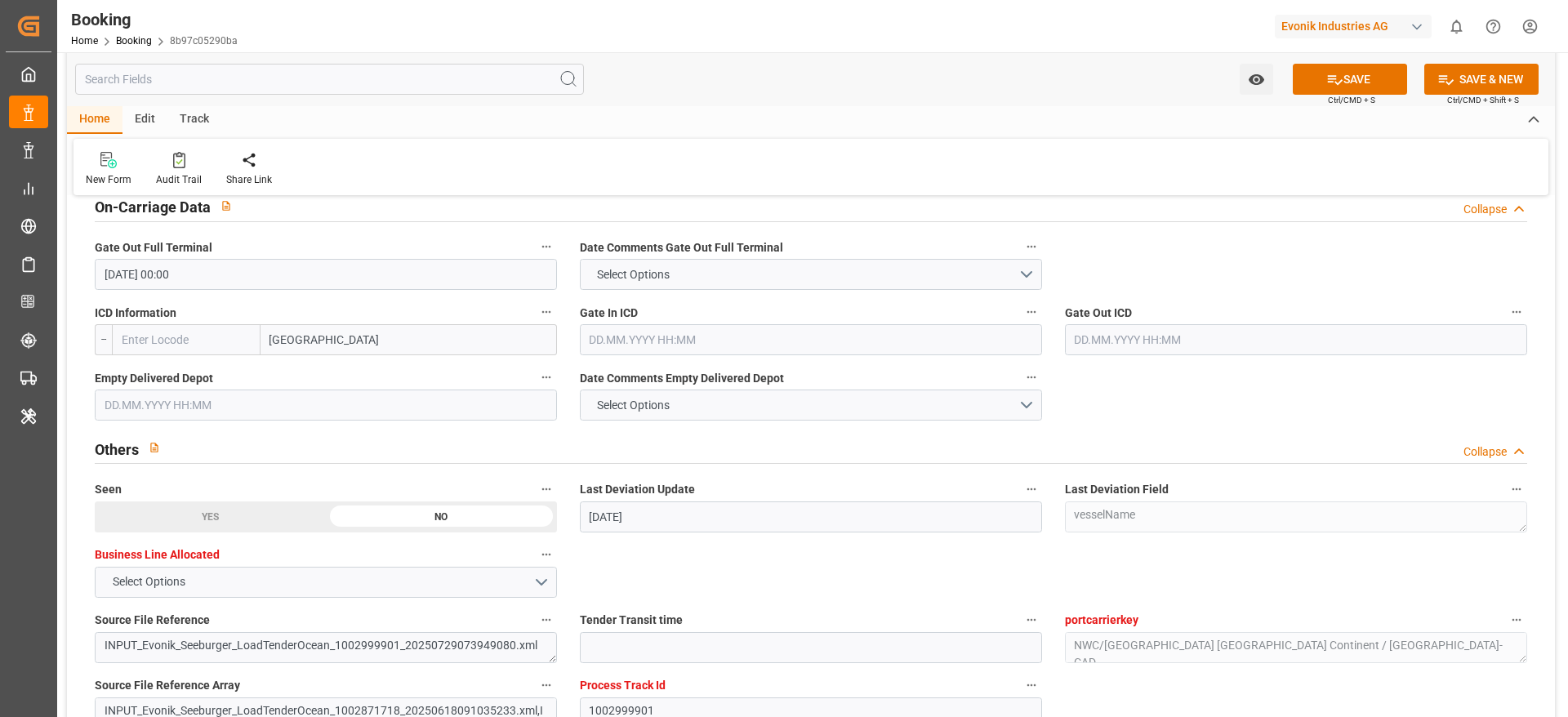
click input "CLEVELAND"
type input "CLEVELAND"
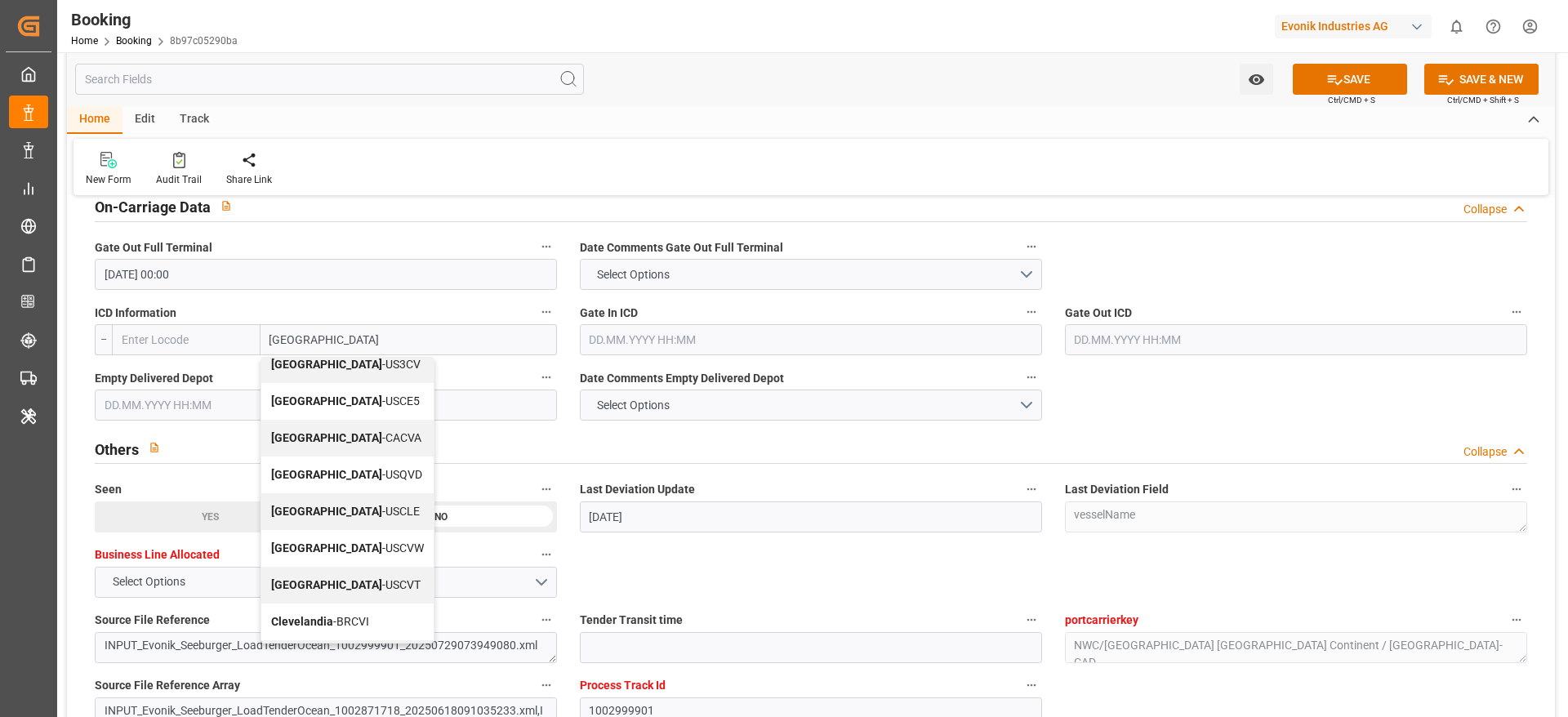
scroll to position [43, 0]
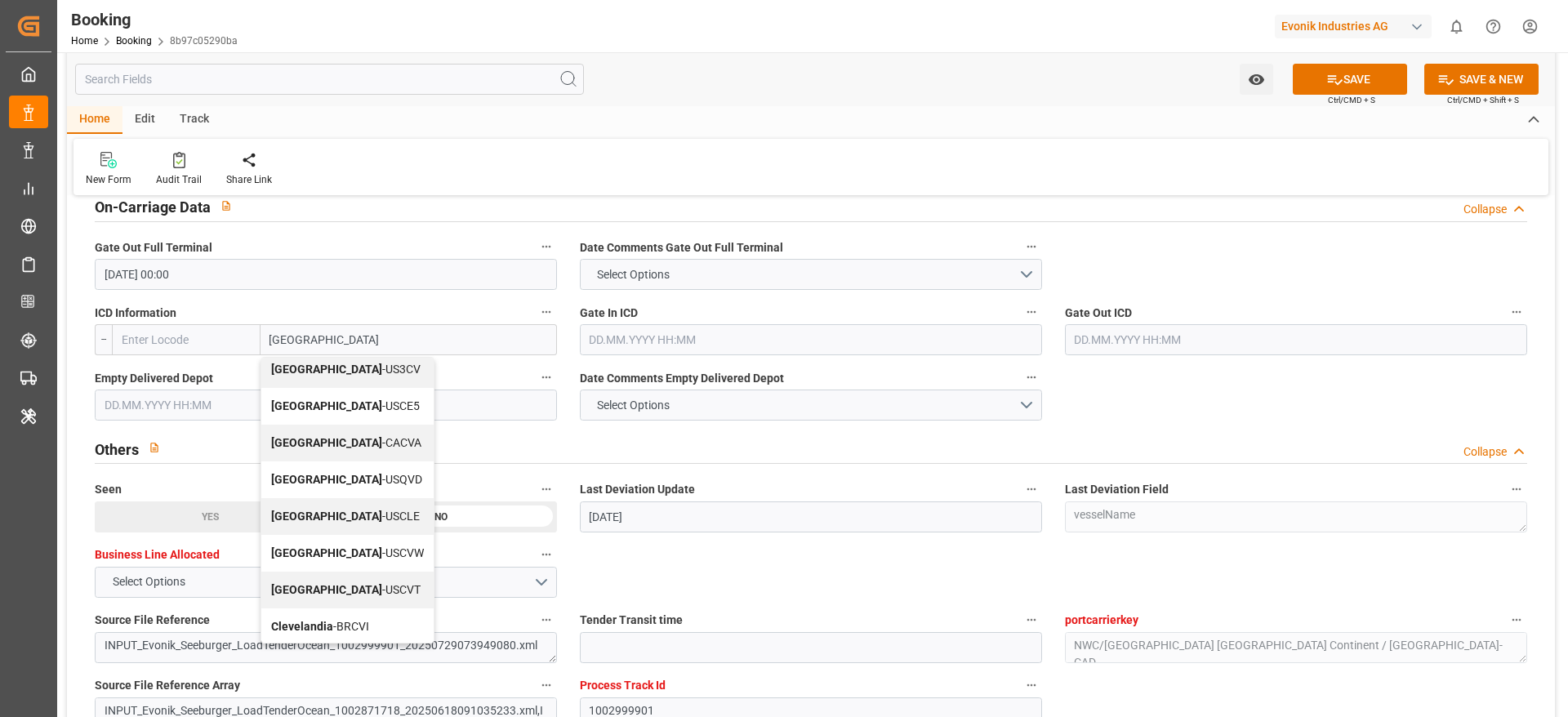
click div "Cleveland - USCLE"
type input "USCLE"
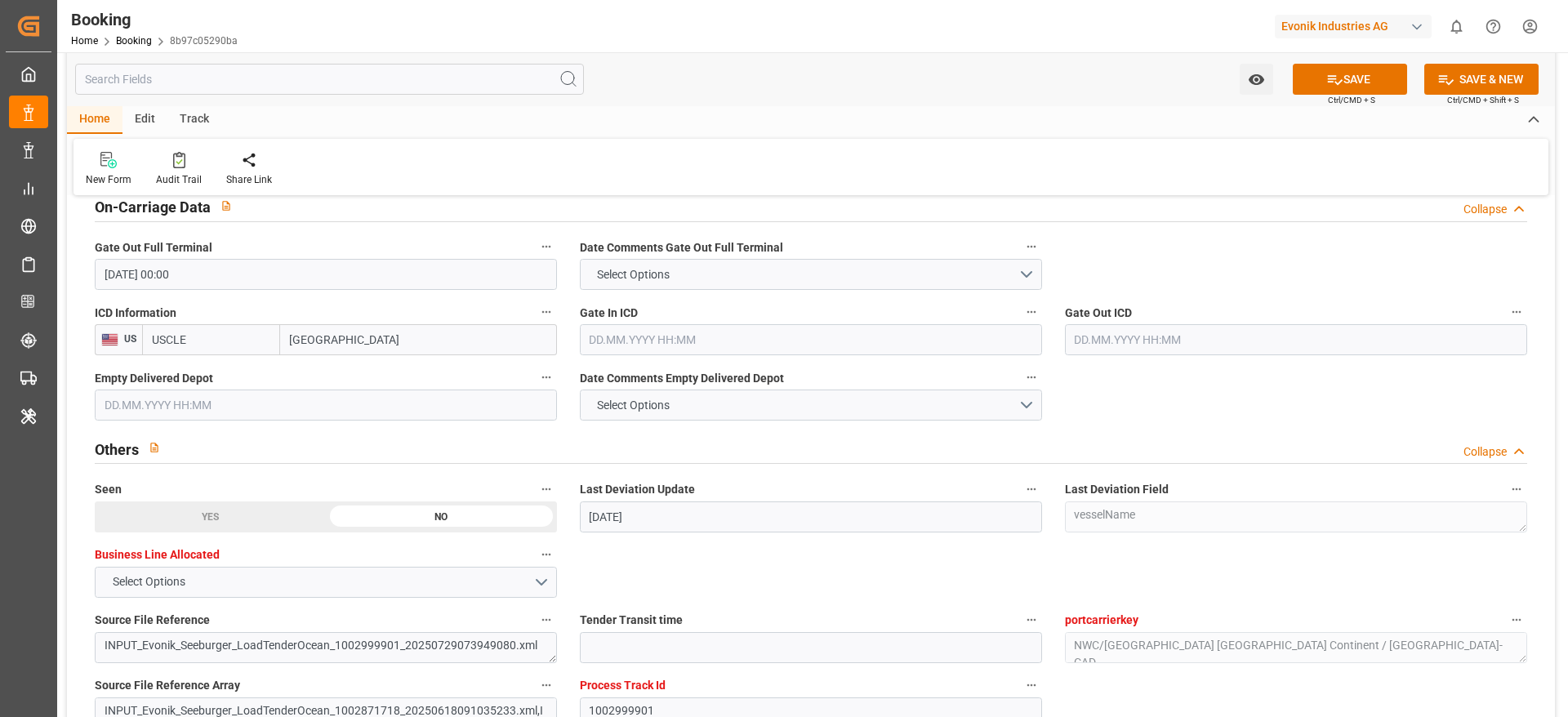
type input "Cleveland"
click input "text"
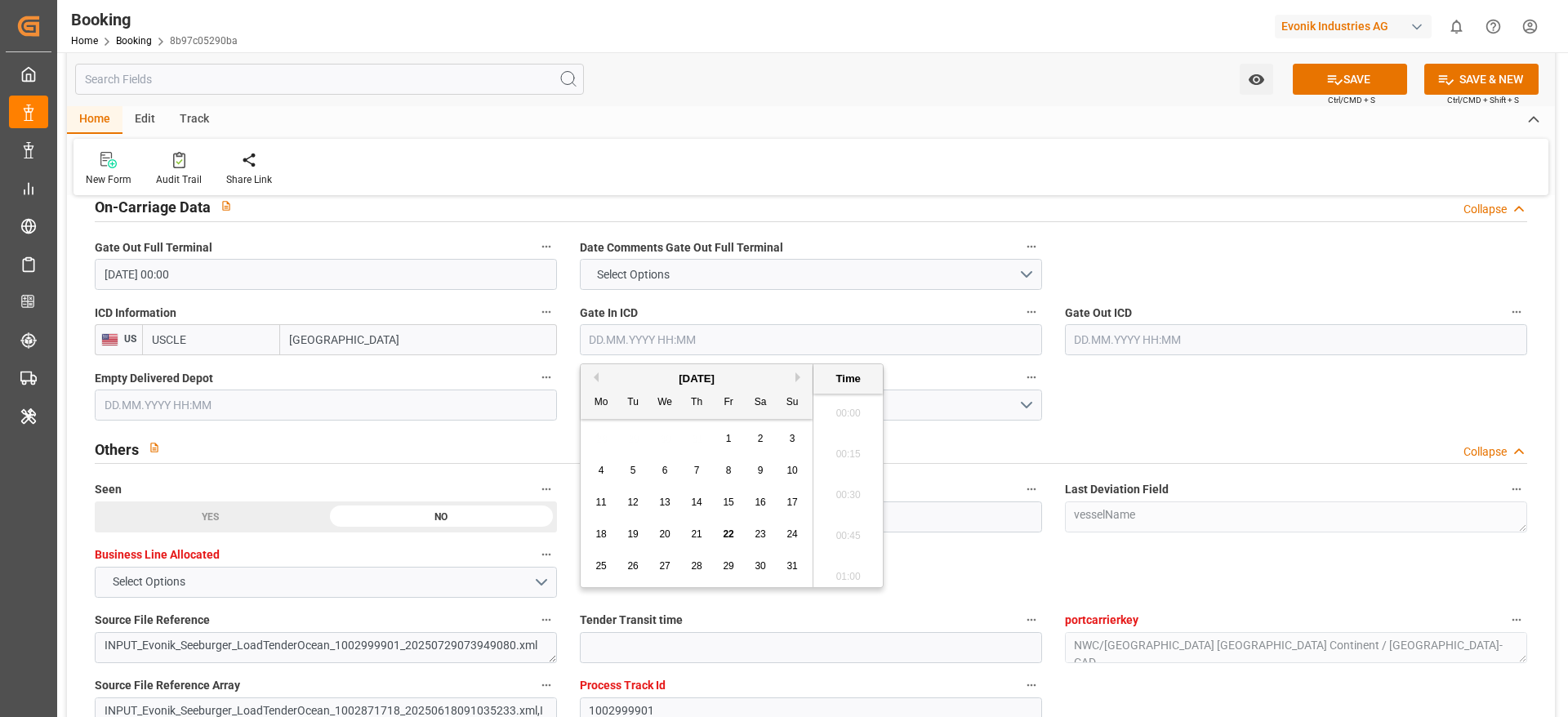
scroll to position [2538, 0]
click div "19"
type input "19.08.2025 00:00"
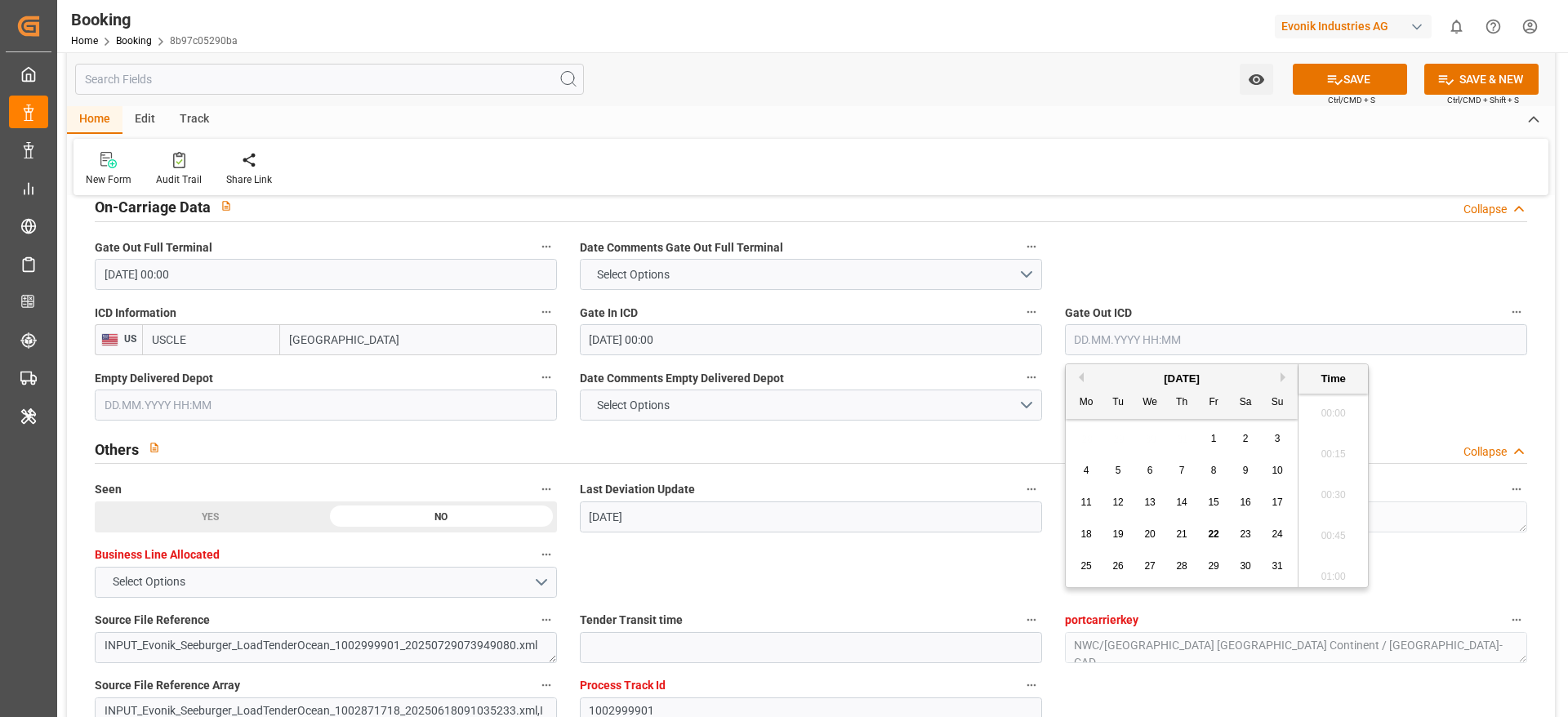
click input "text"
click div "20"
type input "20.08.2025 00:00"
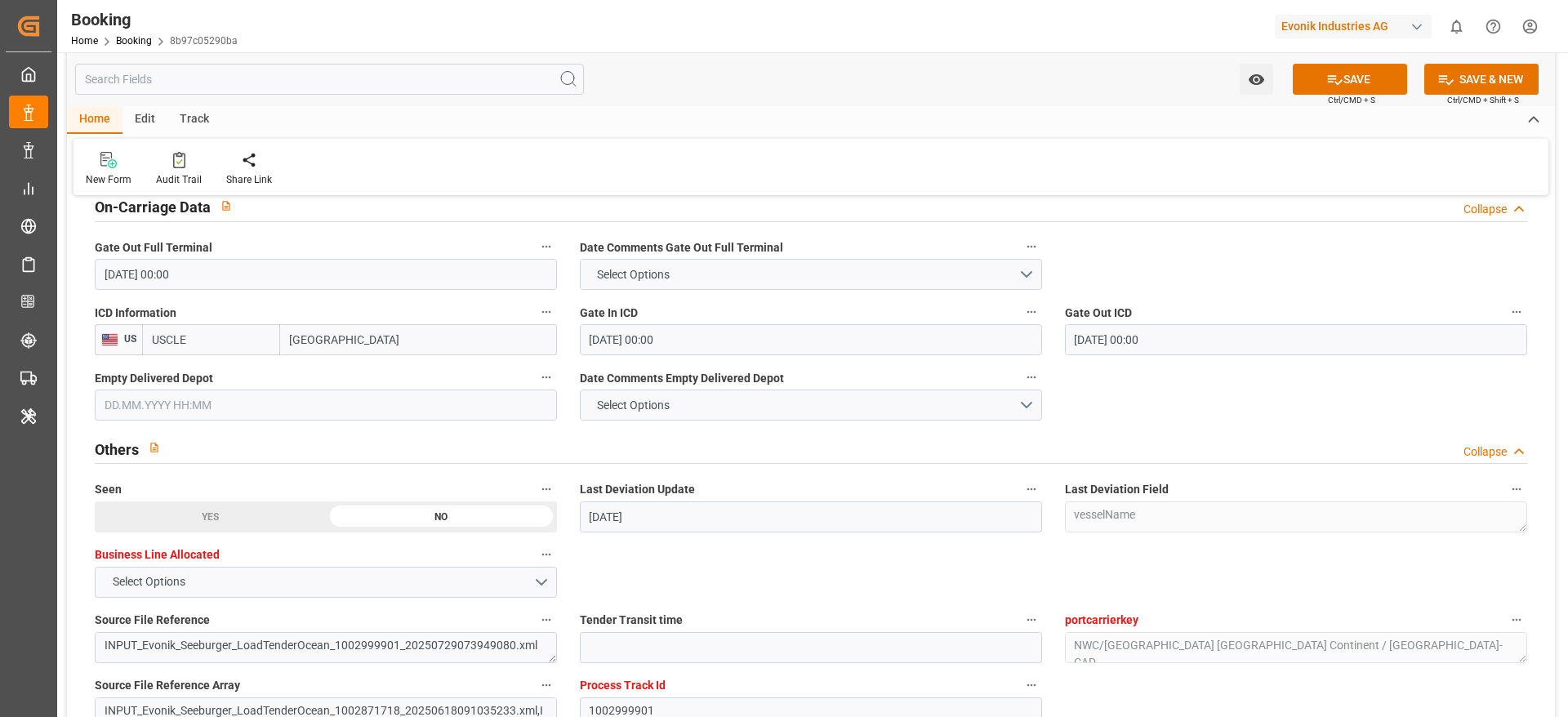
click div "General Data Collapse Freight Forwarder's Reference No. 250708610531 Equipment …"
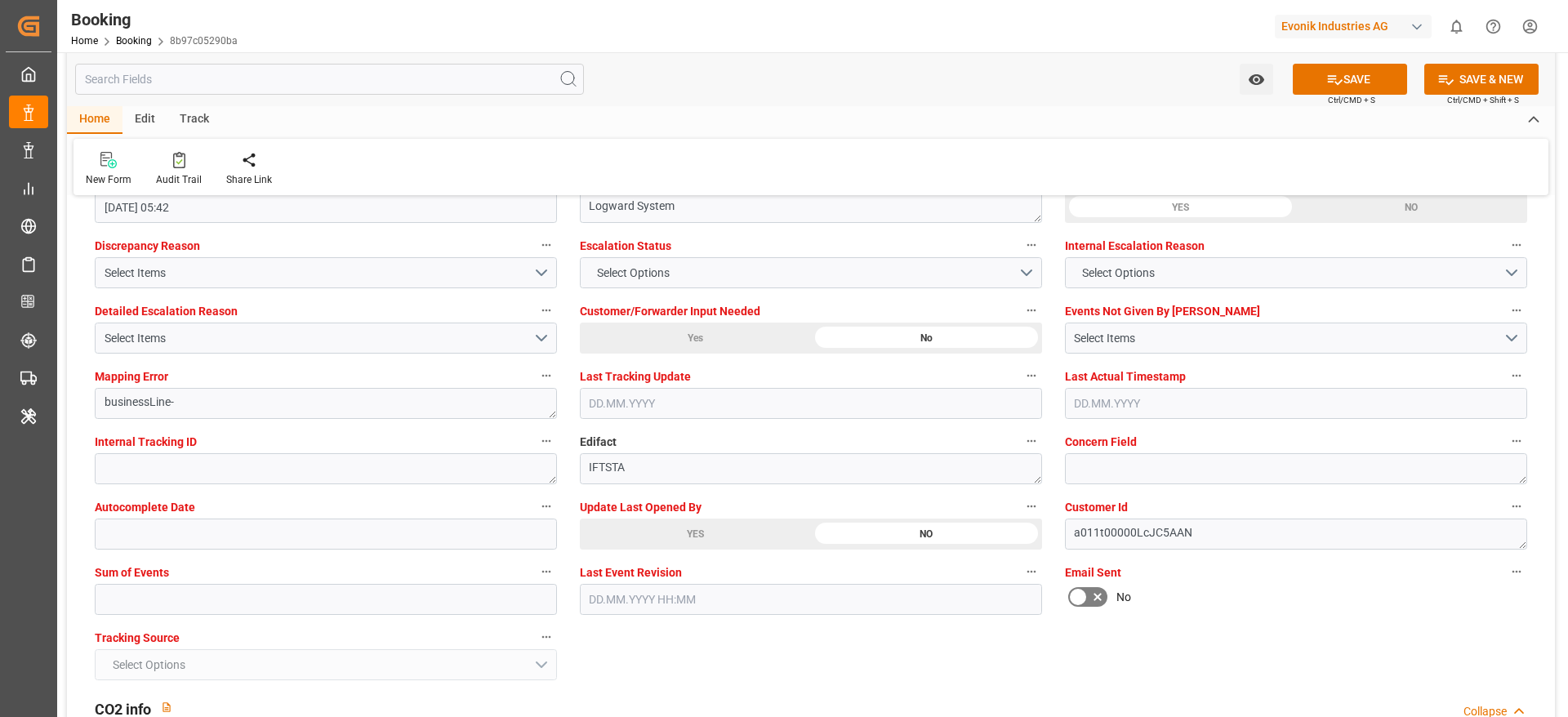
scroll to position [3040, 0]
click input "text"
type input "0"
click icon
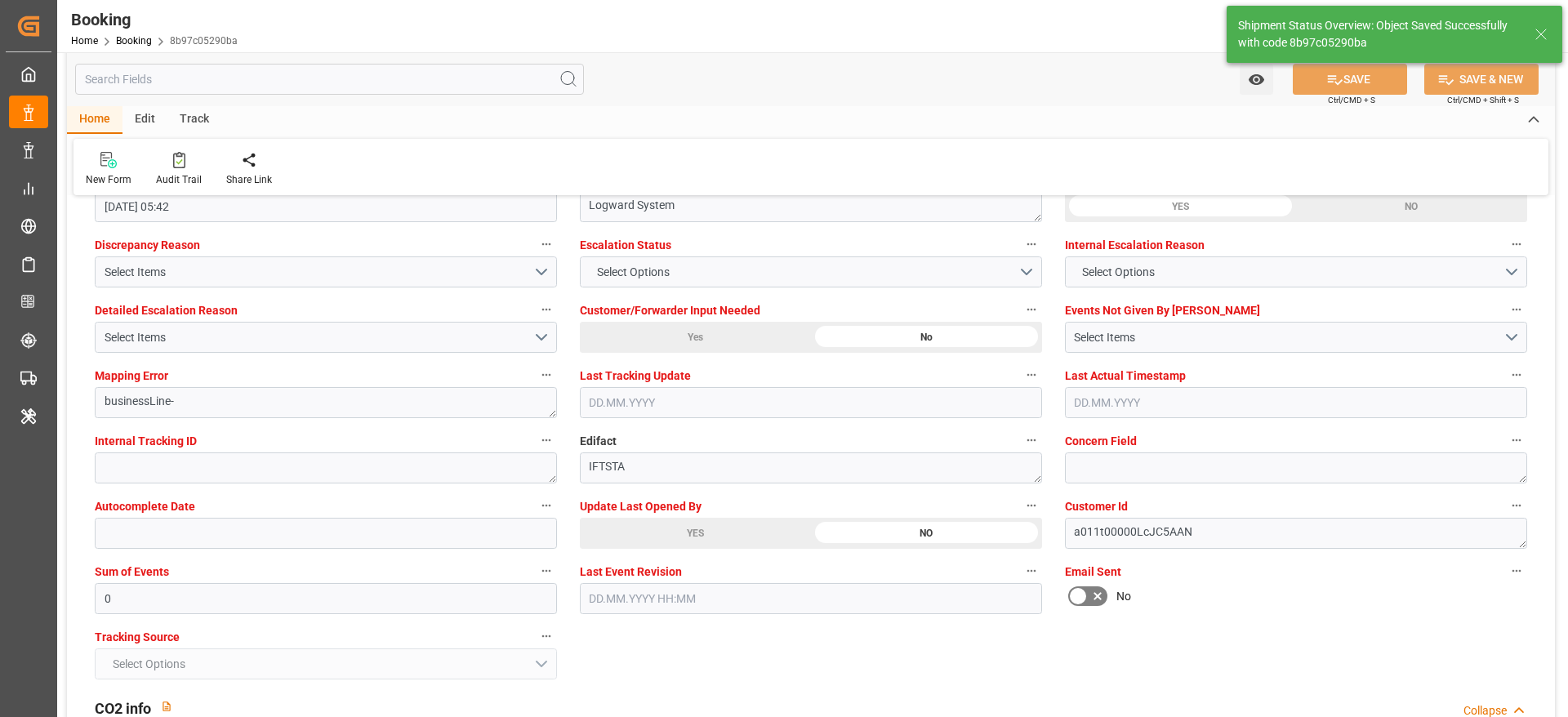
type textarea "NWC/UK North West Continent / UK_USORF_HLCU_CU-CAD"
type textarea "[PERSON_NAME]"
type input "16"
type input "28.07.2025 00:00"
type input "13.08.2025 00:00"
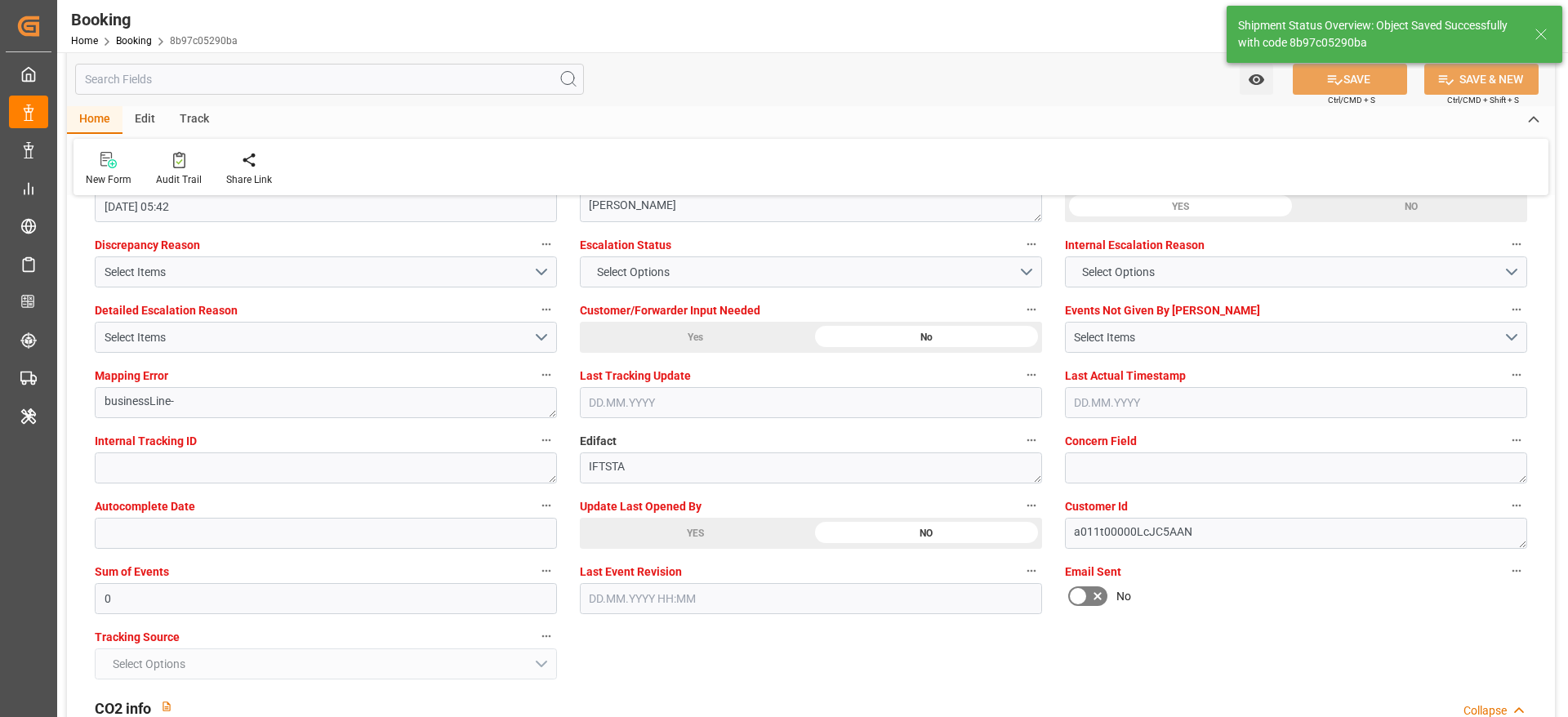
type input "22.08.2025 10:34"
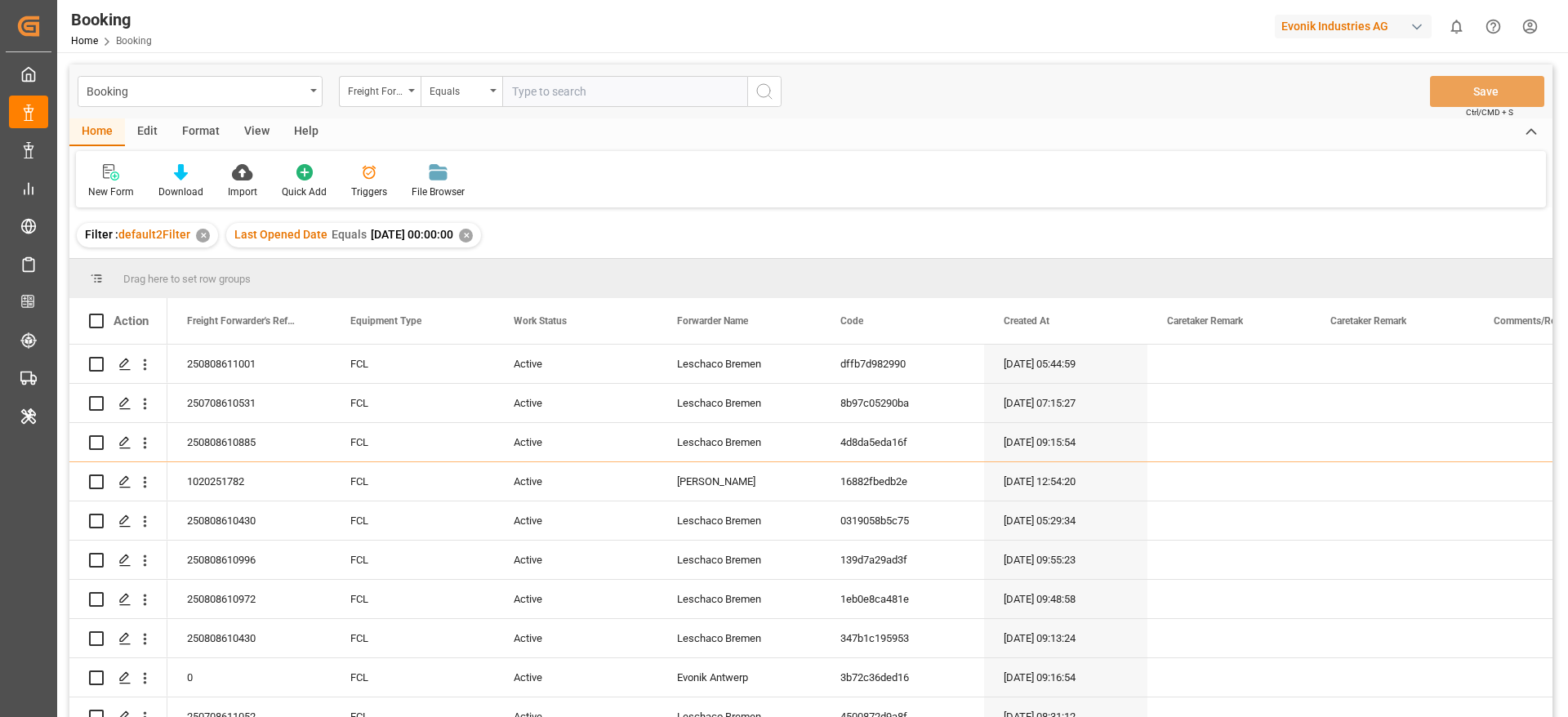
click at [252, 138] on div "View" at bounding box center [257, 133] width 50 height 28
click at [80, 166] on div "Default" at bounding box center [104, 182] width 56 height 36
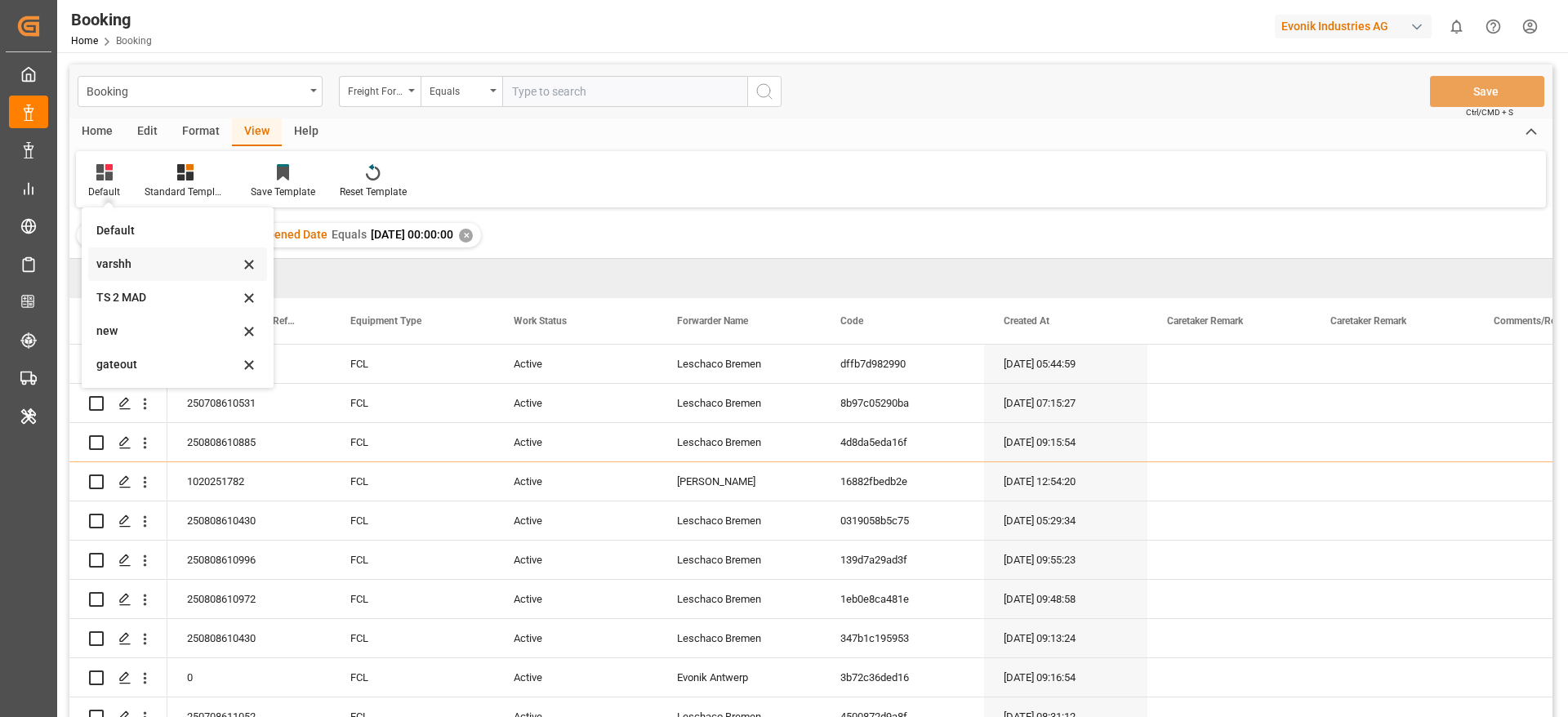
click at [112, 257] on div "varshh" at bounding box center [168, 264] width 143 height 17
click at [112, 257] on div "Filter : default2Filter ✕ Last Opened Date Equals [DATE] 00:00:00 ✕" at bounding box center [811, 236] width 1483 height 46
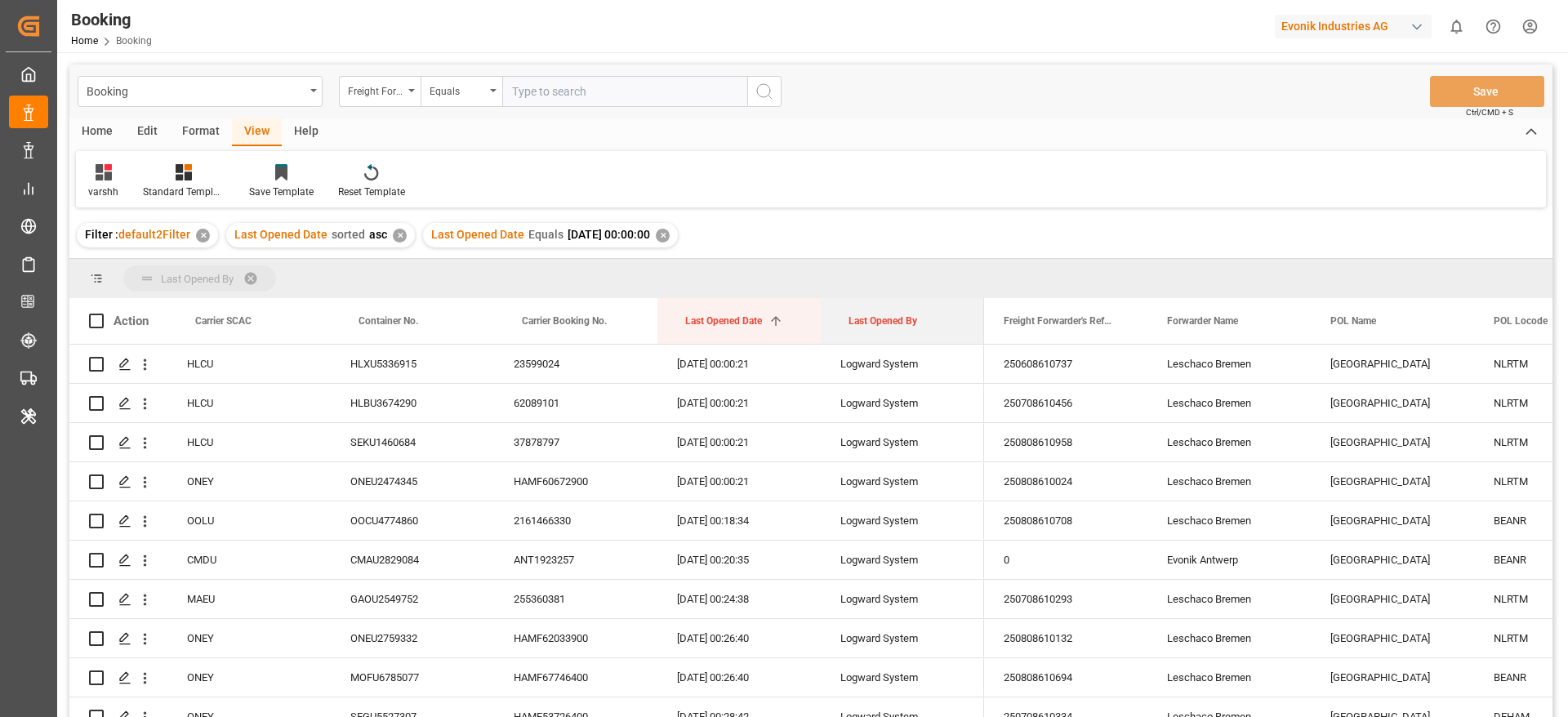
drag, startPoint x: 867, startPoint y: 331, endPoint x: 866, endPoint y: 288, distance: 43.0
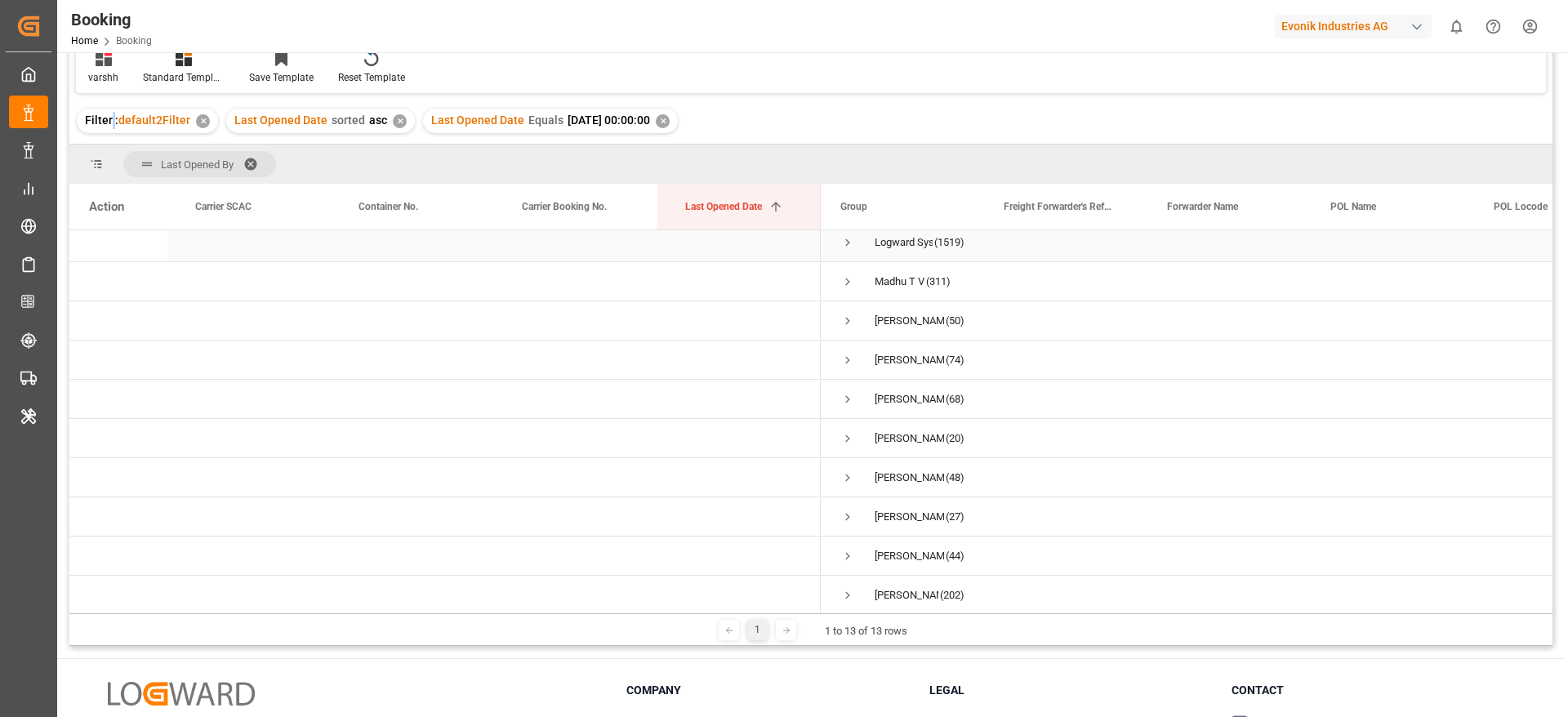
scroll to position [138, 0]
